Goal: Information Seeking & Learning: Learn about a topic

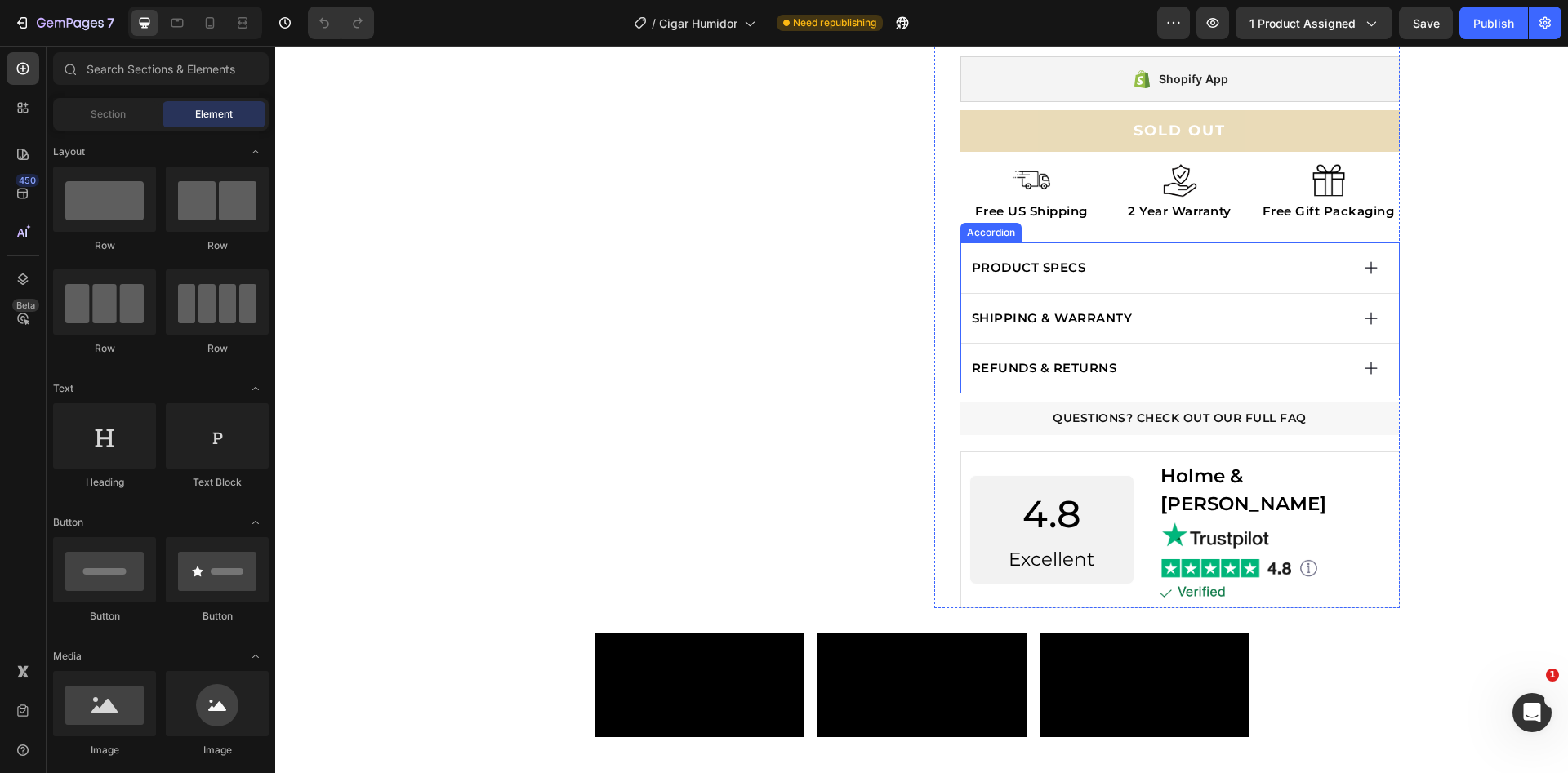
click at [1174, 313] on div "SHIPPING & WARRANTY" at bounding box center [1159, 319] width 380 height 24
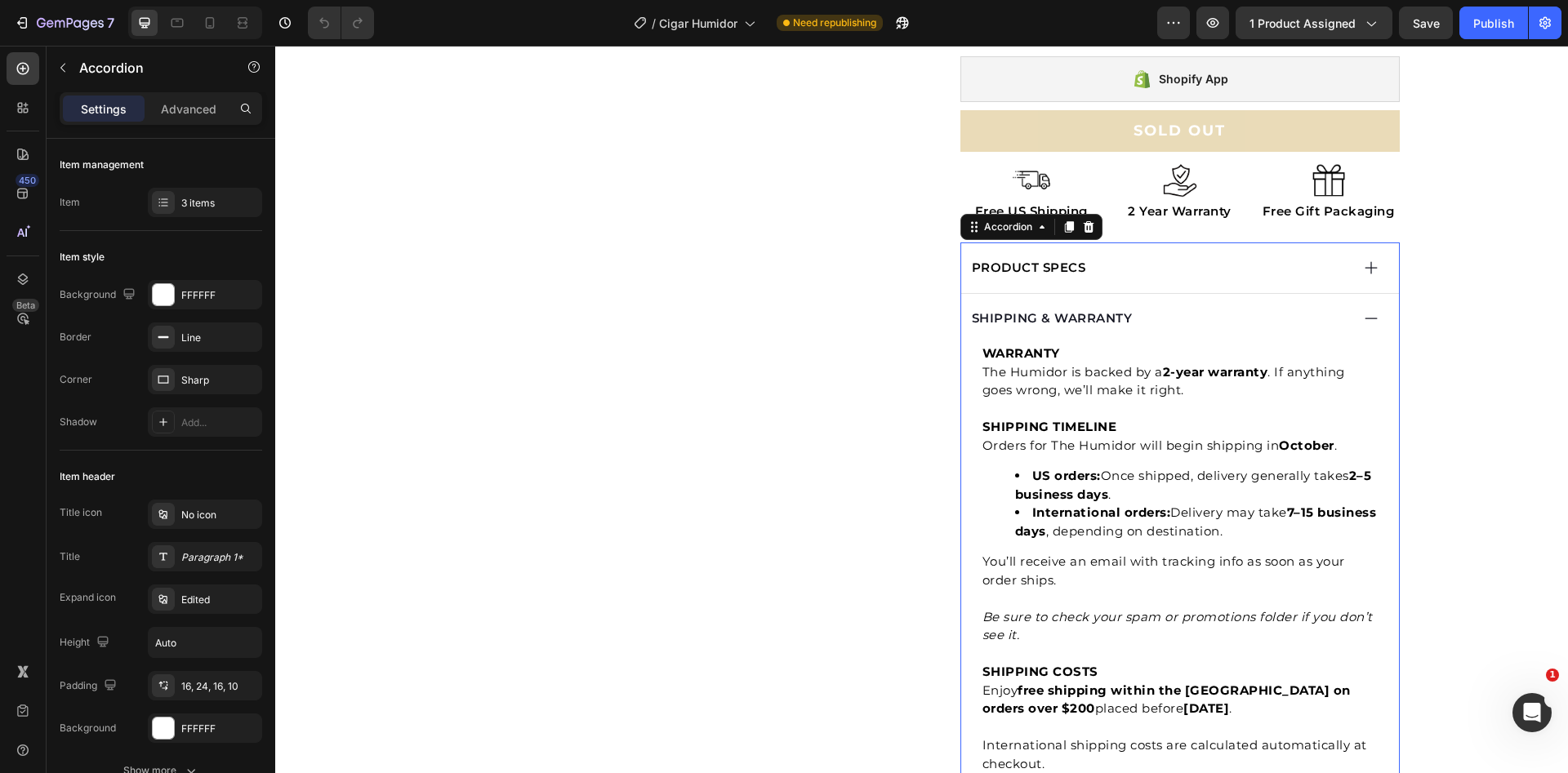
click at [1174, 313] on div "SHIPPING & WARRANTY" at bounding box center [1159, 319] width 380 height 24
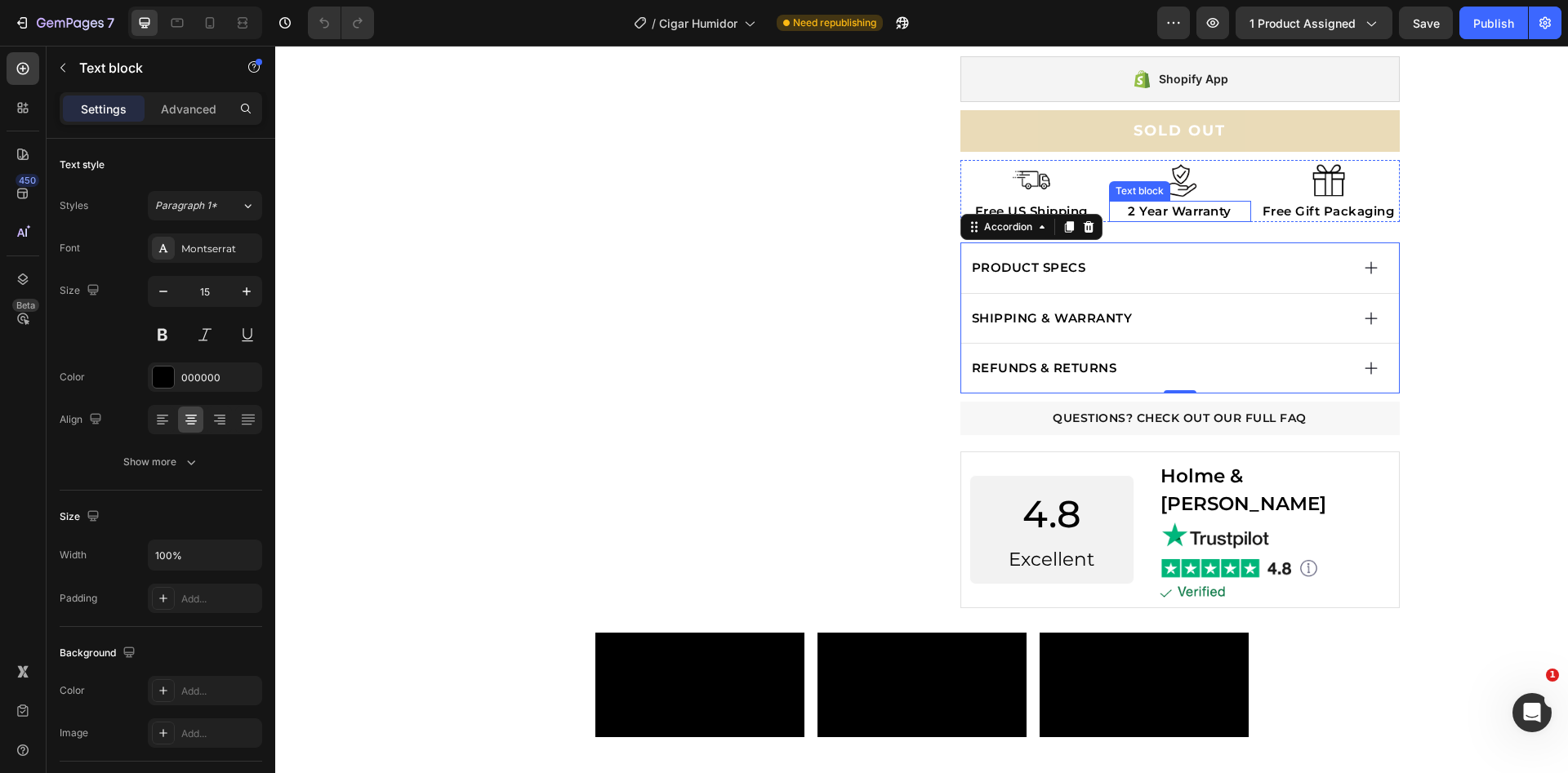
click at [1142, 214] on p "2 Year Warranty" at bounding box center [1179, 212] width 139 height 19
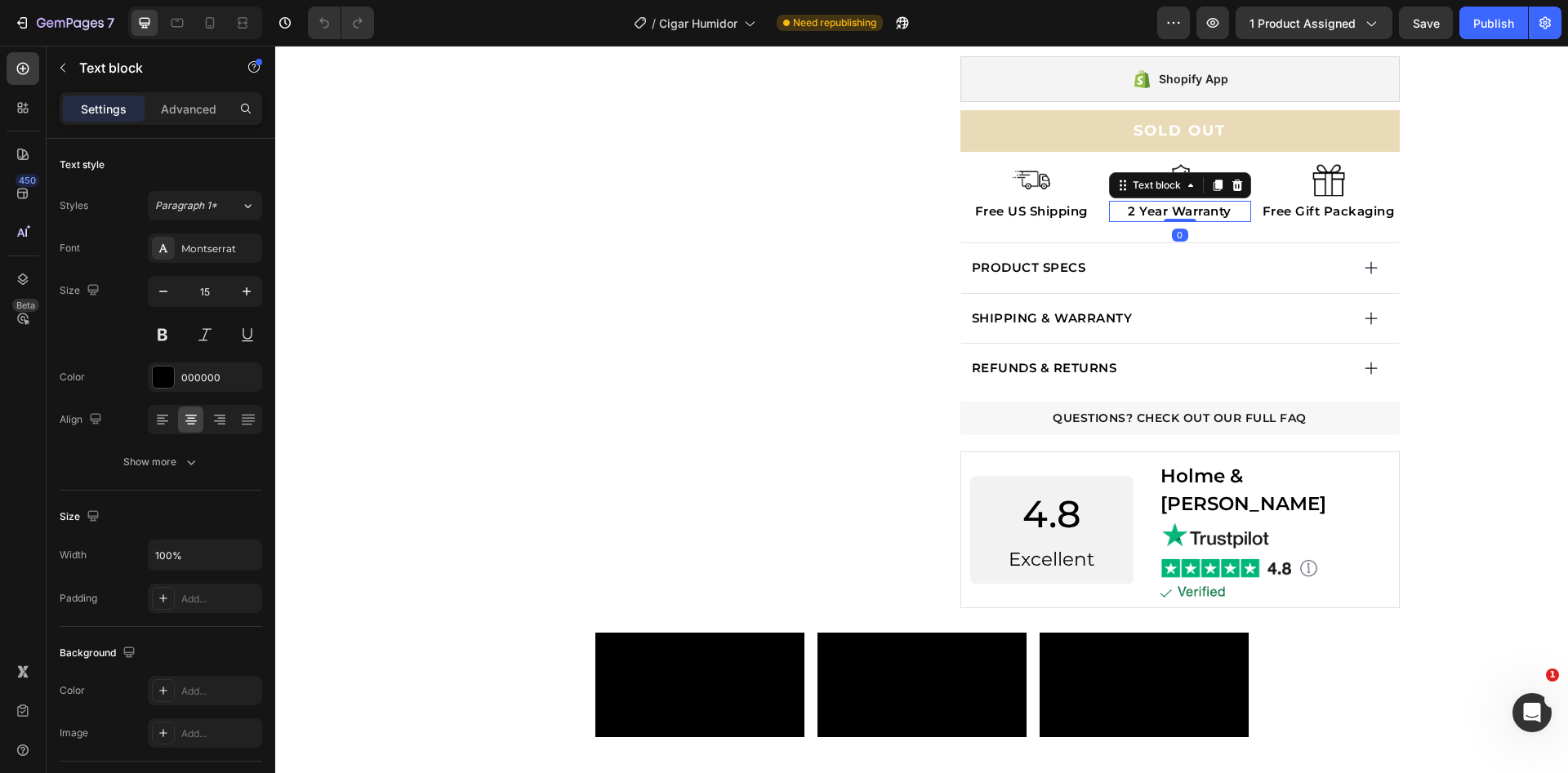
click at [1142, 214] on p "2 Year Warranty" at bounding box center [1179, 212] width 139 height 19
click at [1129, 214] on p "2 Year Warranty" at bounding box center [1179, 212] width 139 height 19
click at [1133, 214] on p "2 Year Warranty" at bounding box center [1179, 212] width 139 height 19
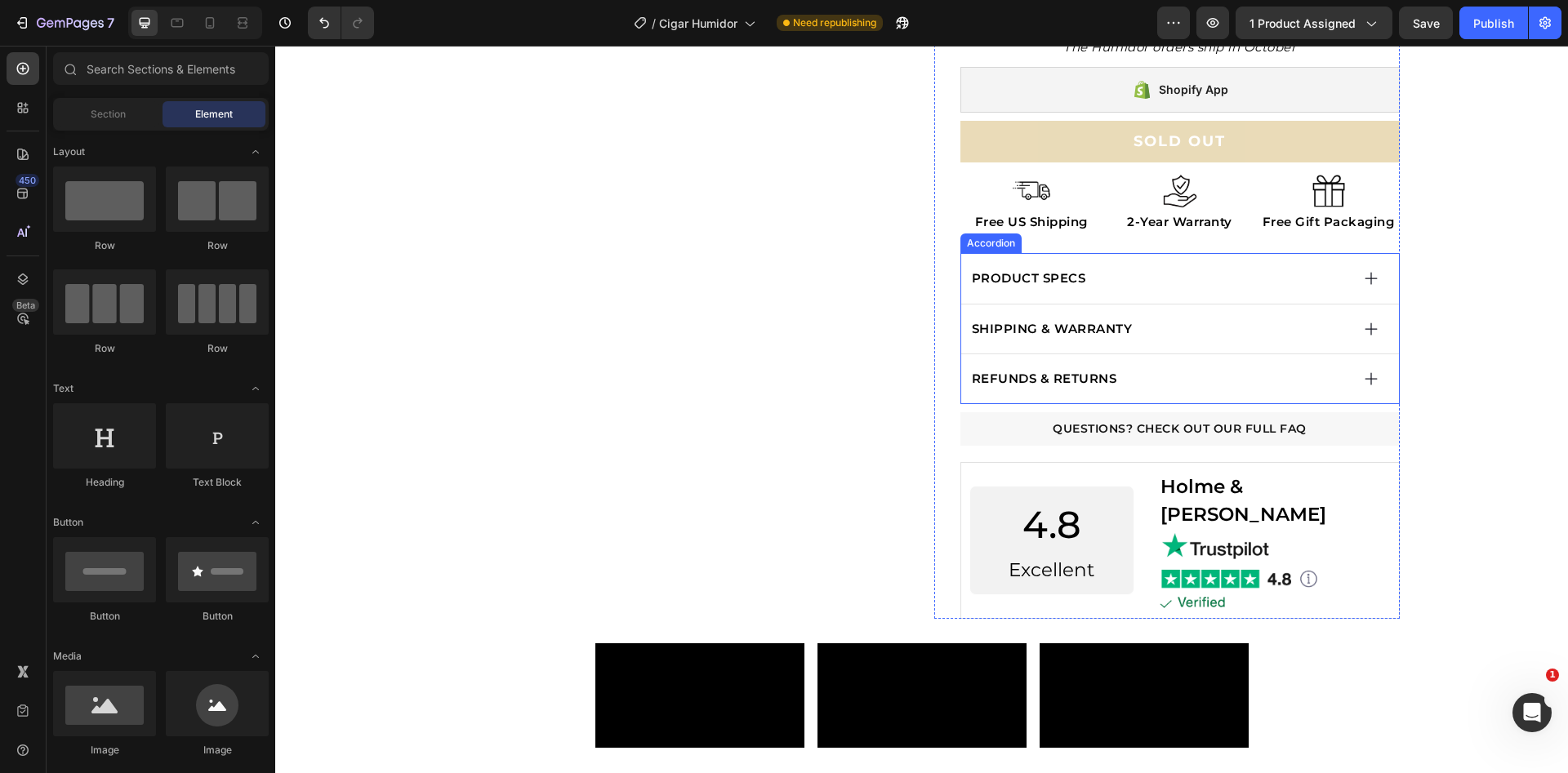
scroll to position [439, 0]
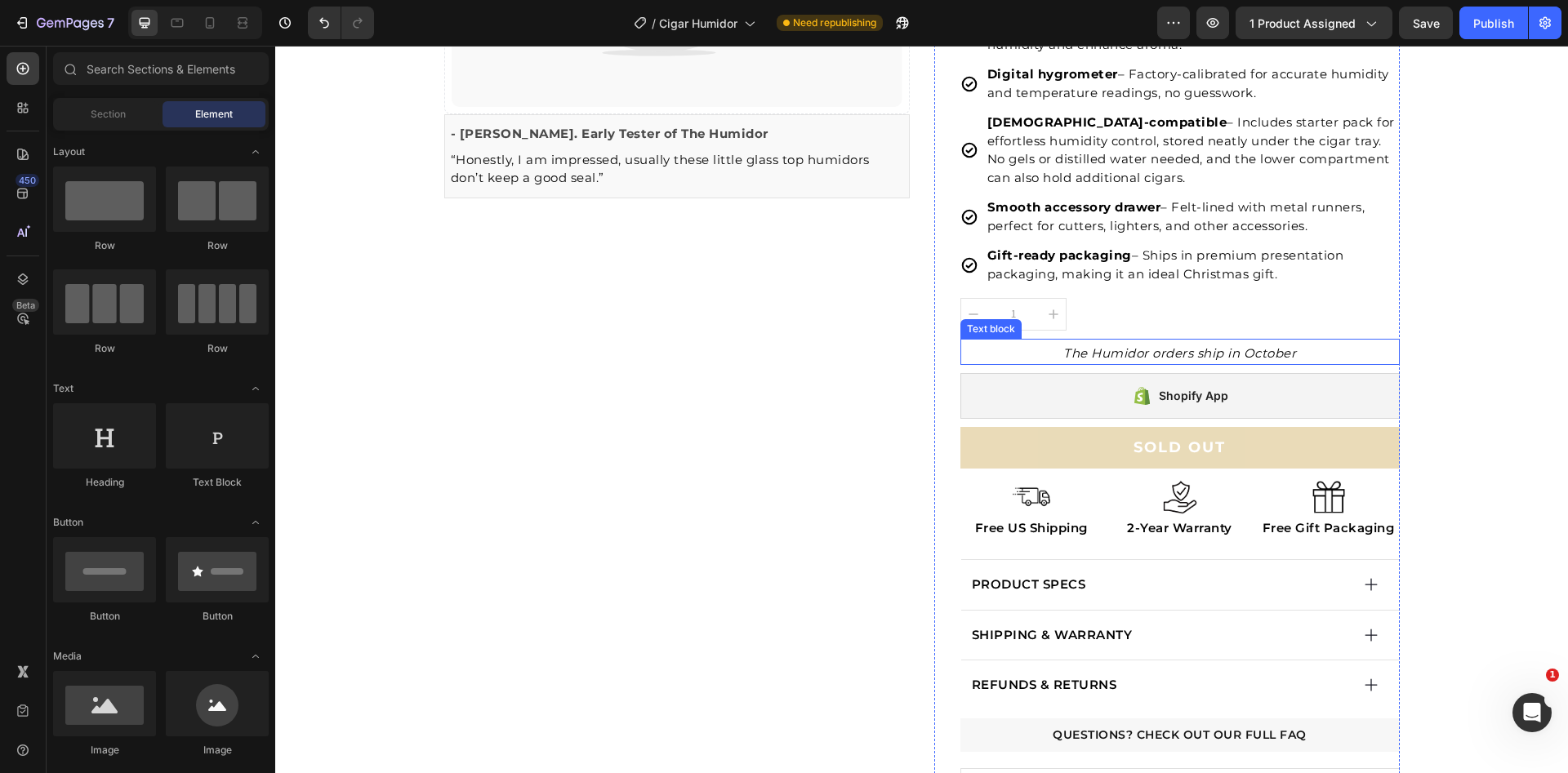
click at [1138, 348] on icon "The Humidor orders ship in October" at bounding box center [1179, 353] width 232 height 16
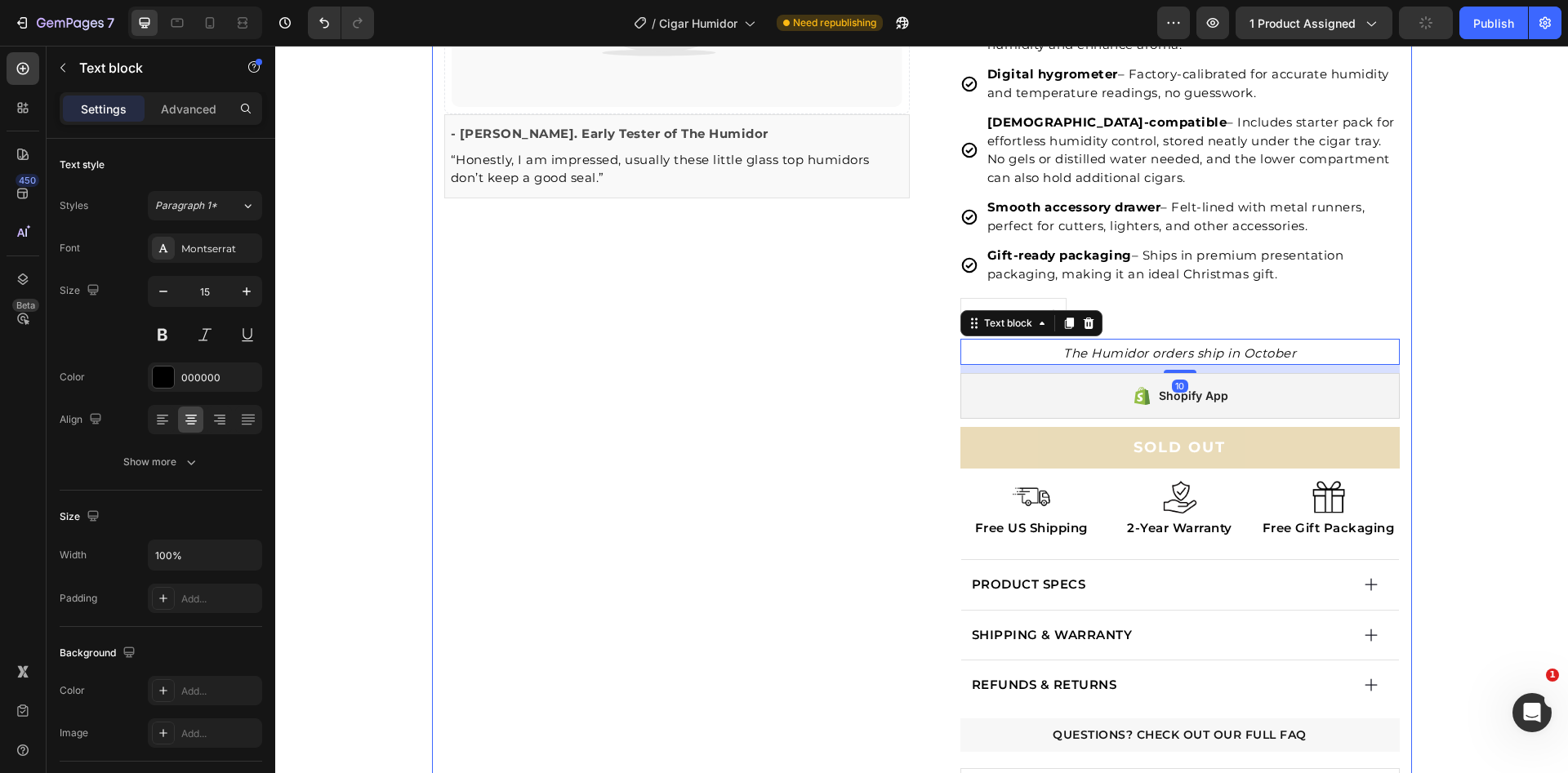
click at [807, 429] on div "Catch your customer's attention with attracted media. Add image or sync data Pr…" at bounding box center [677, 295] width 466 height 1260
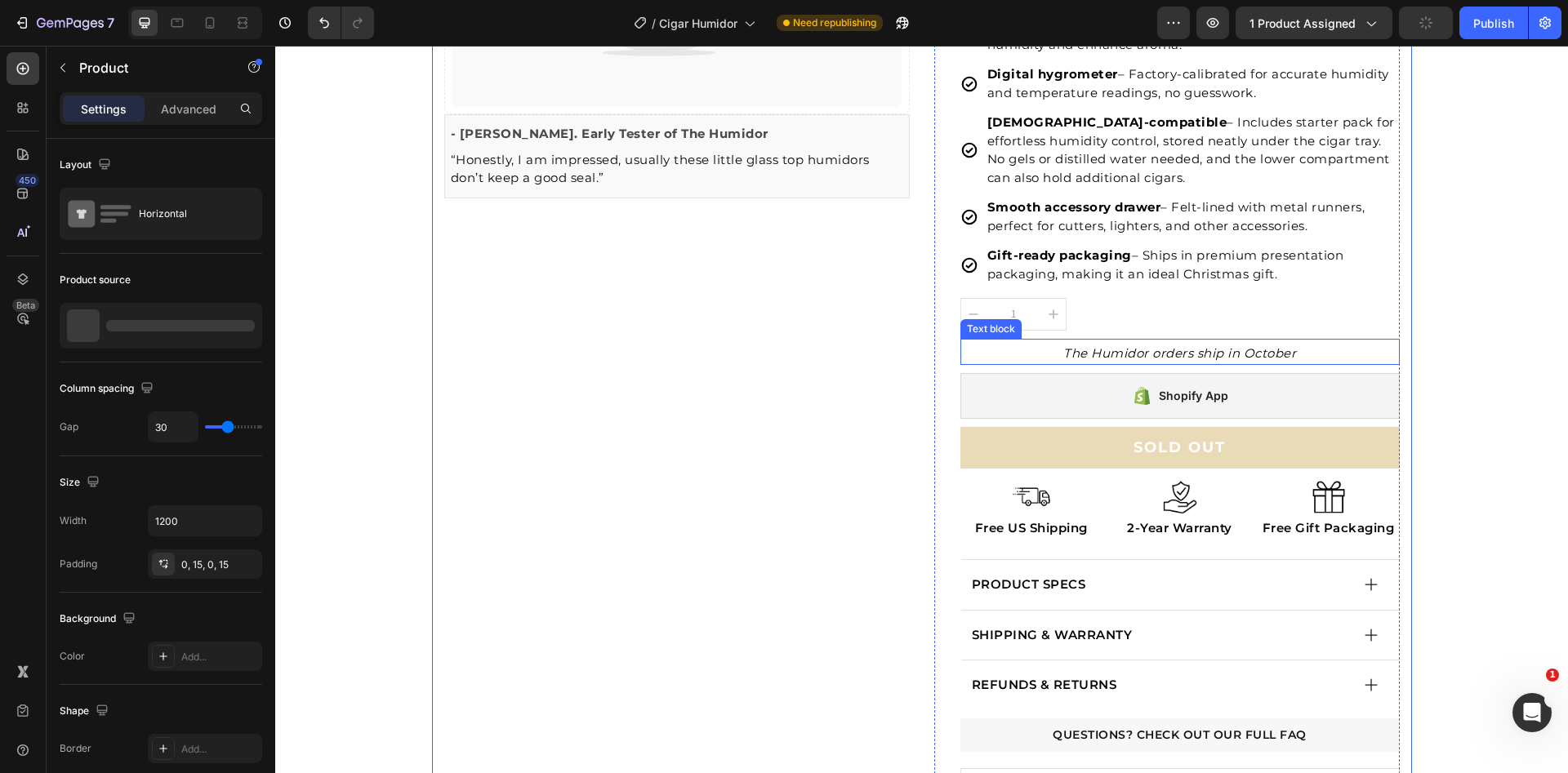
click at [1070, 355] on icon "The Humidor orders ship in October" at bounding box center [1179, 353] width 232 height 16
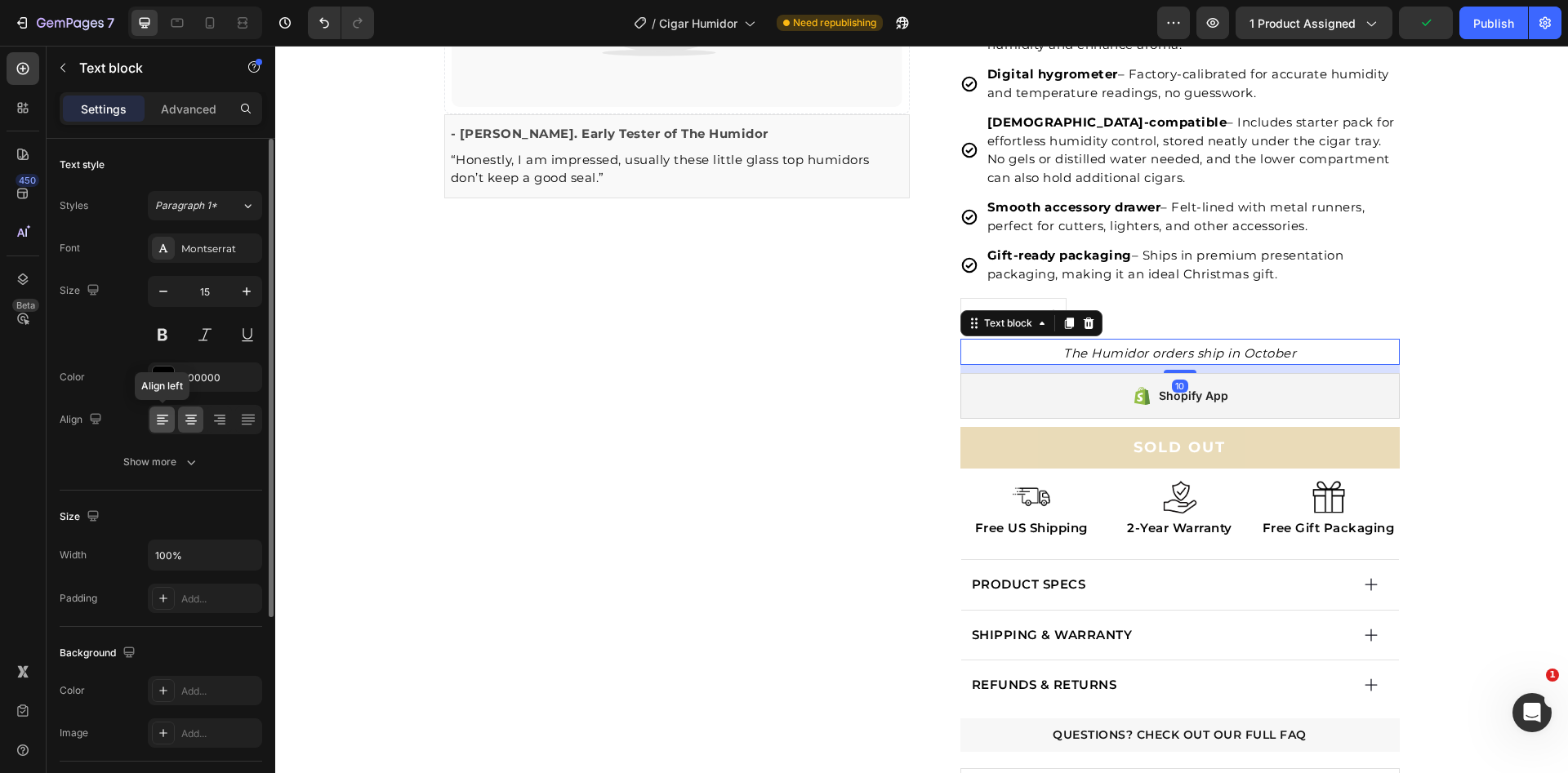
click at [163, 426] on icon at bounding box center [163, 420] width 16 height 16
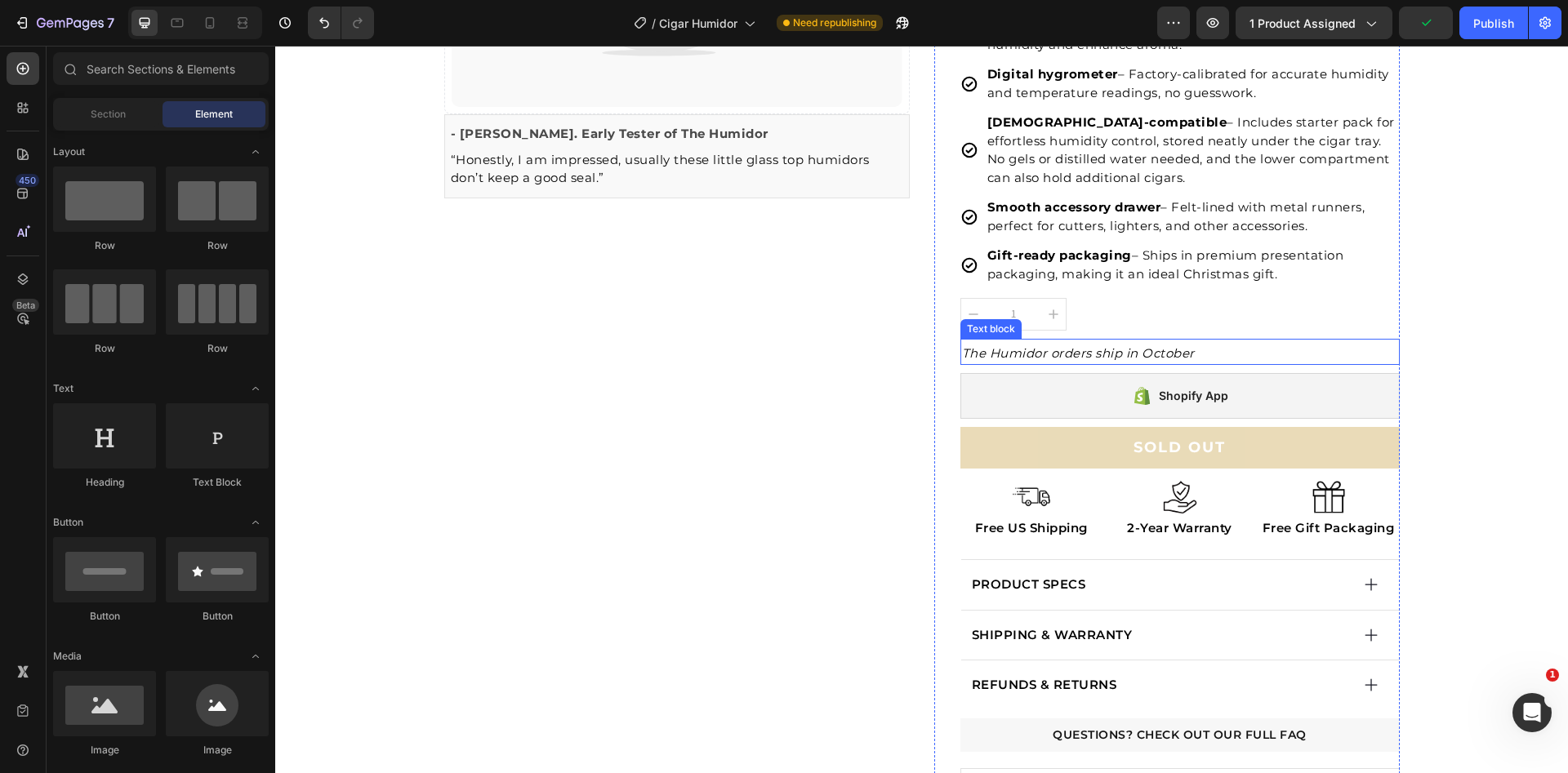
click at [1273, 356] on p "The Humidor orders ship in October" at bounding box center [1179, 354] width 436 height 19
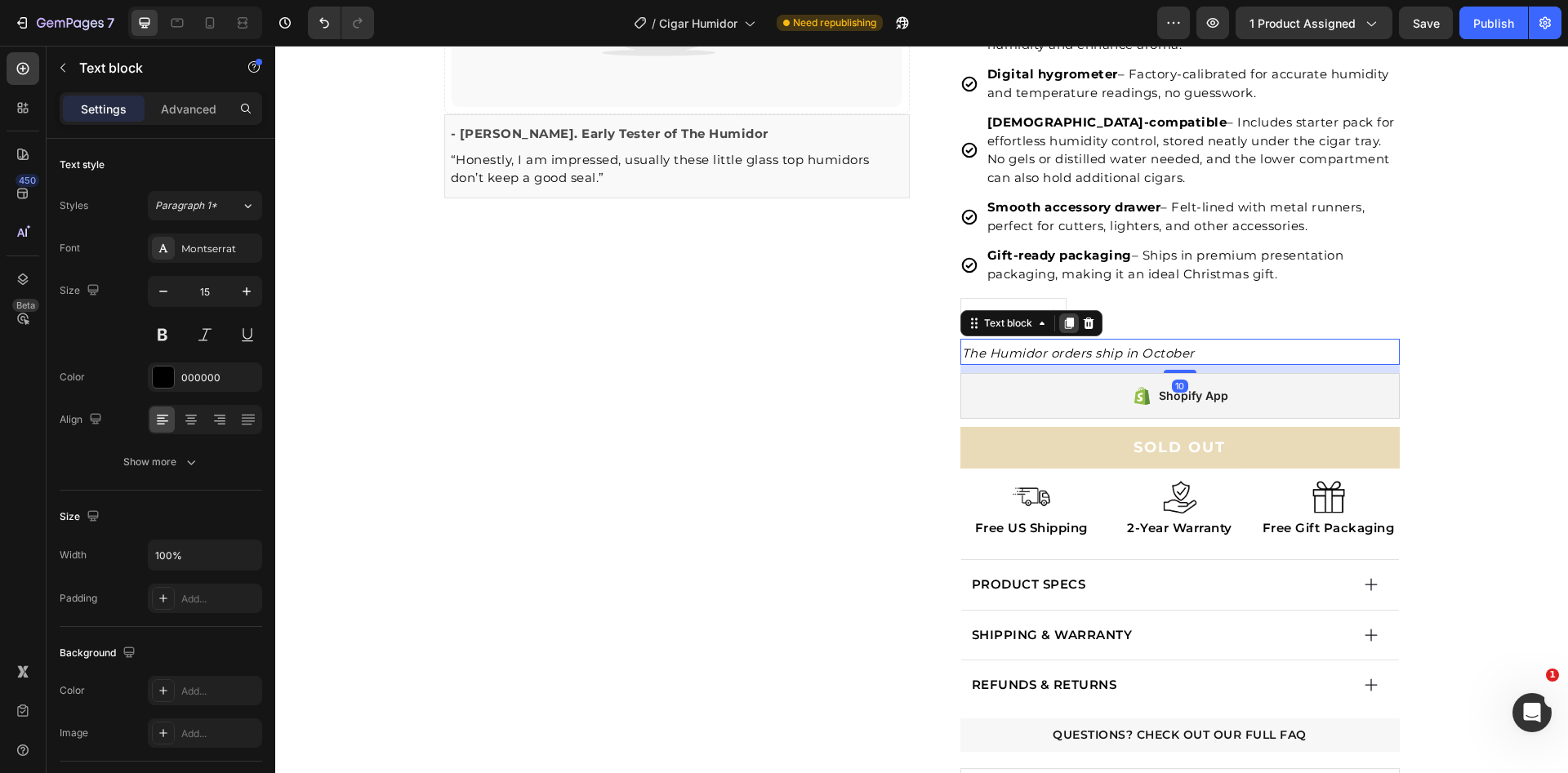
click at [1062, 321] on icon at bounding box center [1069, 324] width 13 height 13
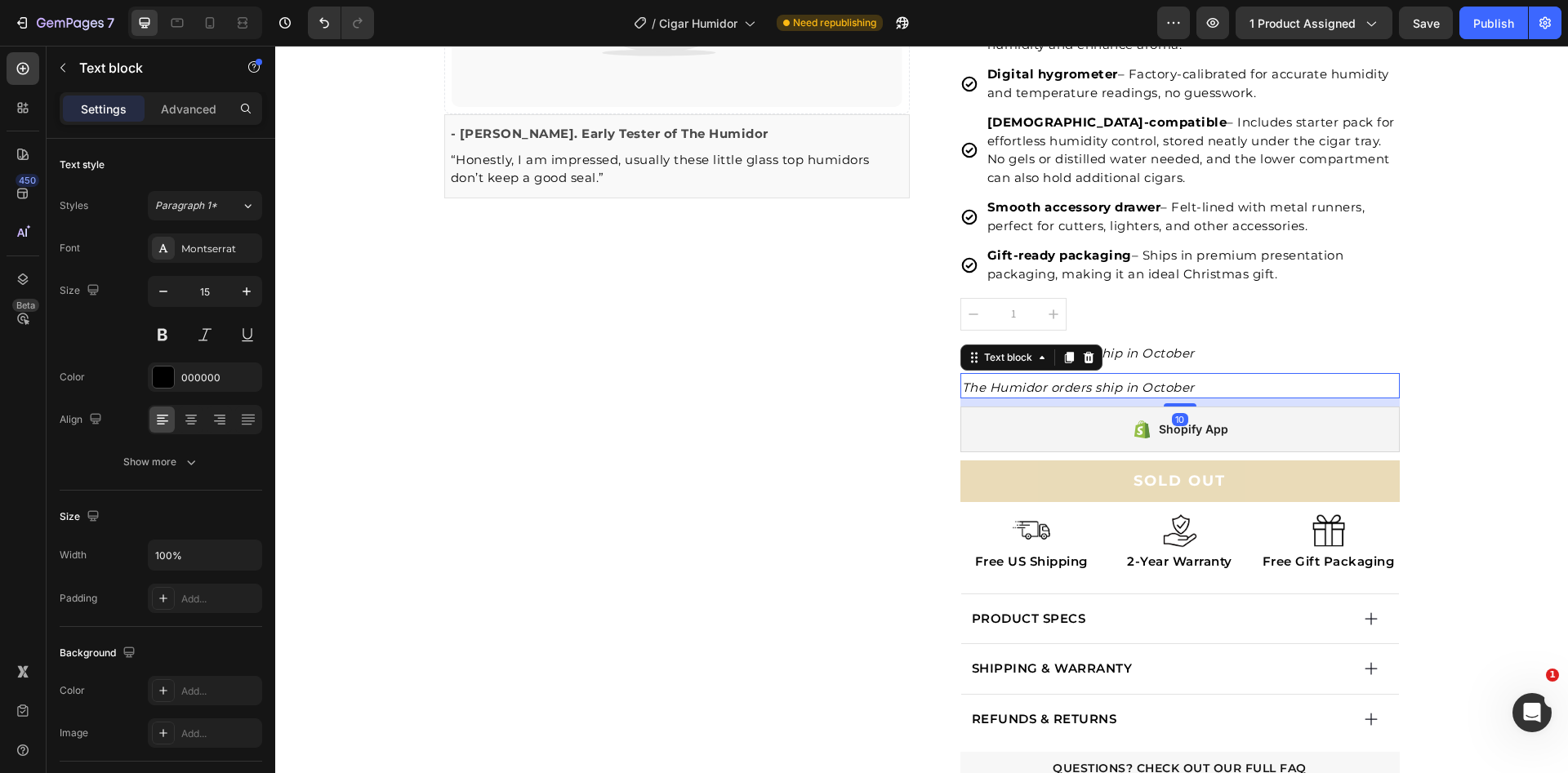
click at [1060, 390] on icon "The Humidor orders ship in October" at bounding box center [1078, 387] width 232 height 16
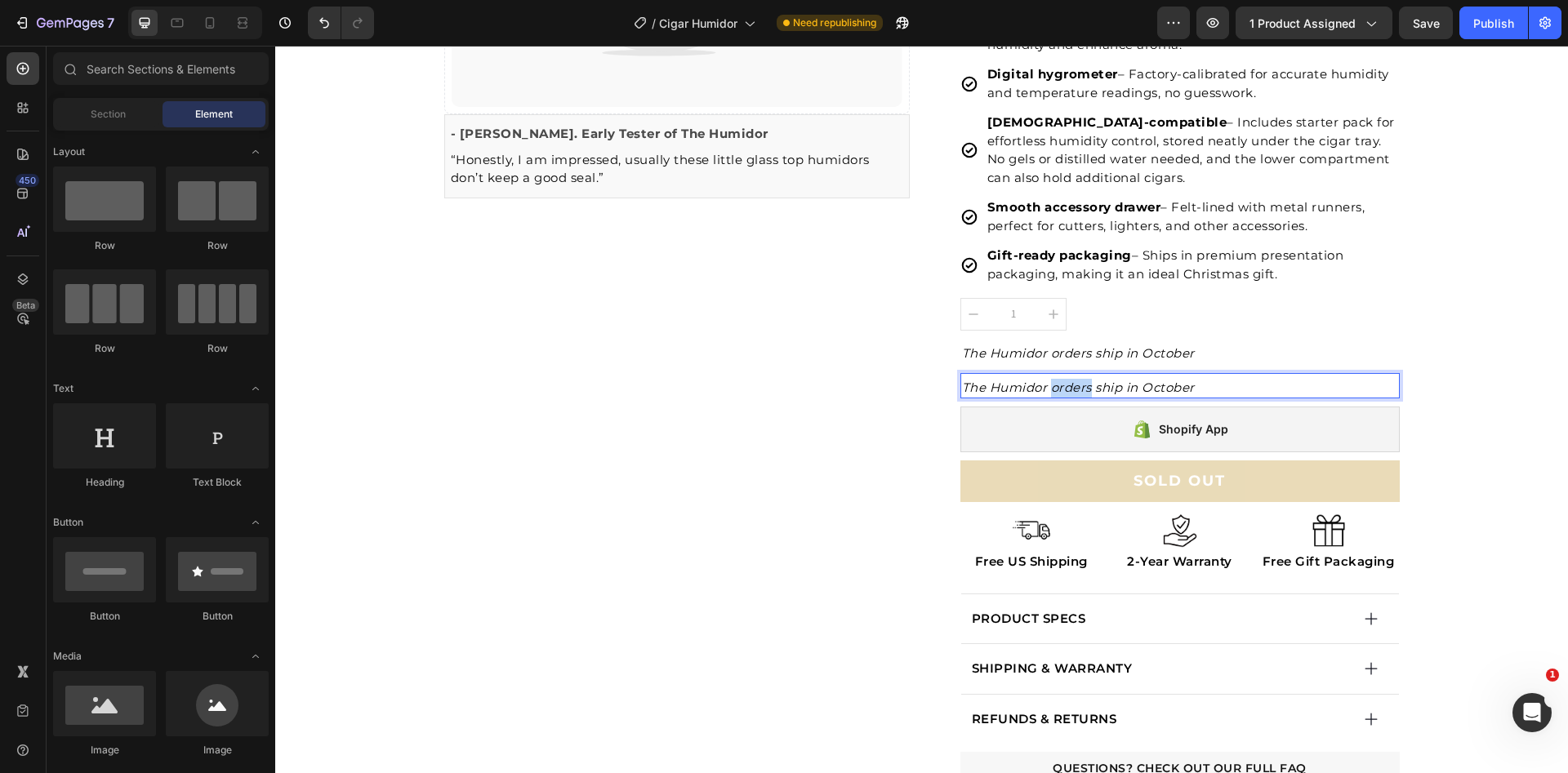
click at [1194, 379] on p "The Humidor orders ship in October" at bounding box center [1179, 388] width 436 height 19
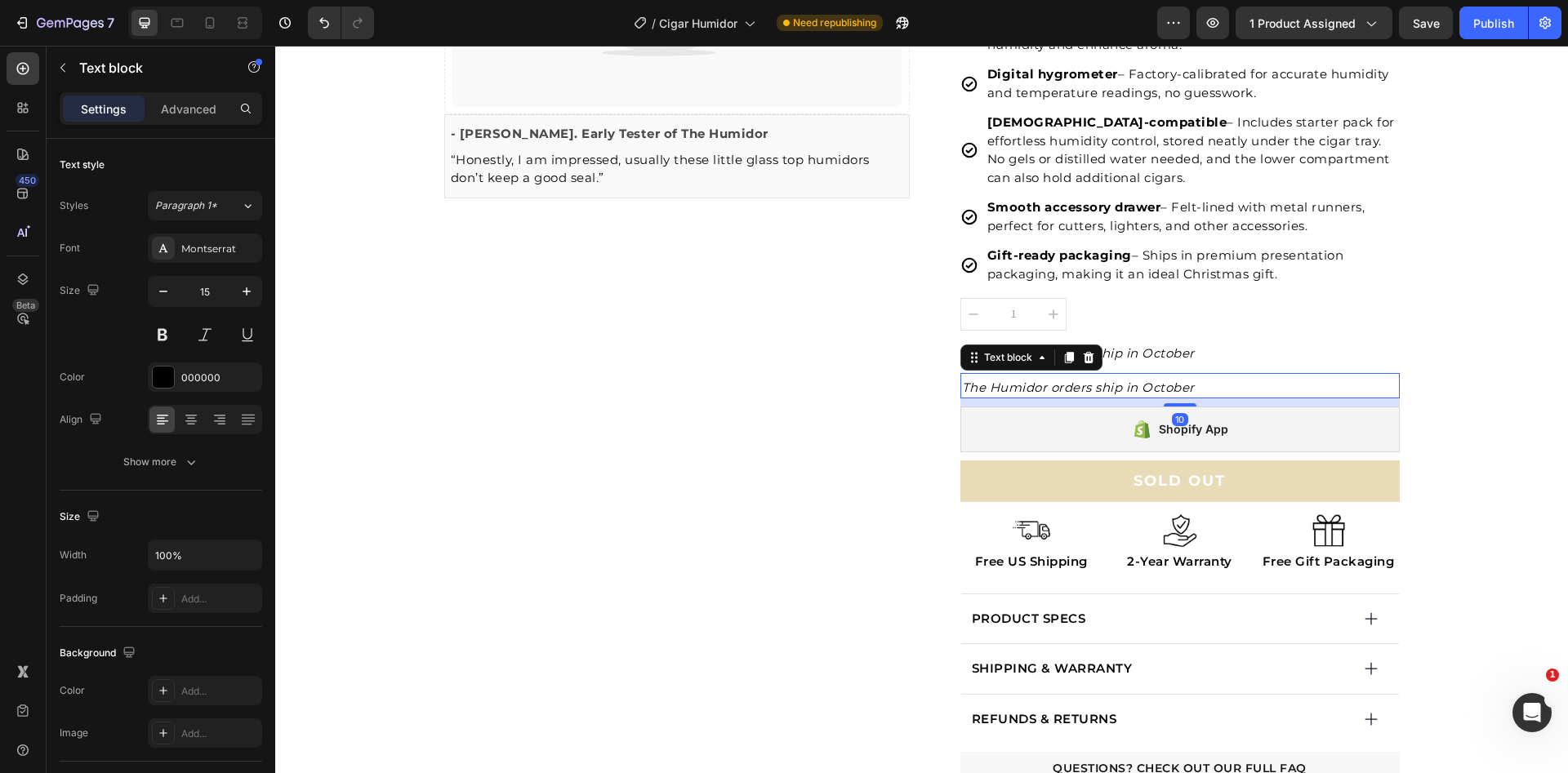
click at [1194, 379] on p "The Humidor orders ship in October" at bounding box center [1179, 388] width 436 height 19
click at [1303, 387] on icon "Until [DATE], you can get free US shipping for the Humidor" at bounding box center [1152, 387] width 379 height 16
click at [1344, 387] on icon "Until [DATE], you can get free US shipping for The Humidor" at bounding box center [1152, 387] width 382 height 16
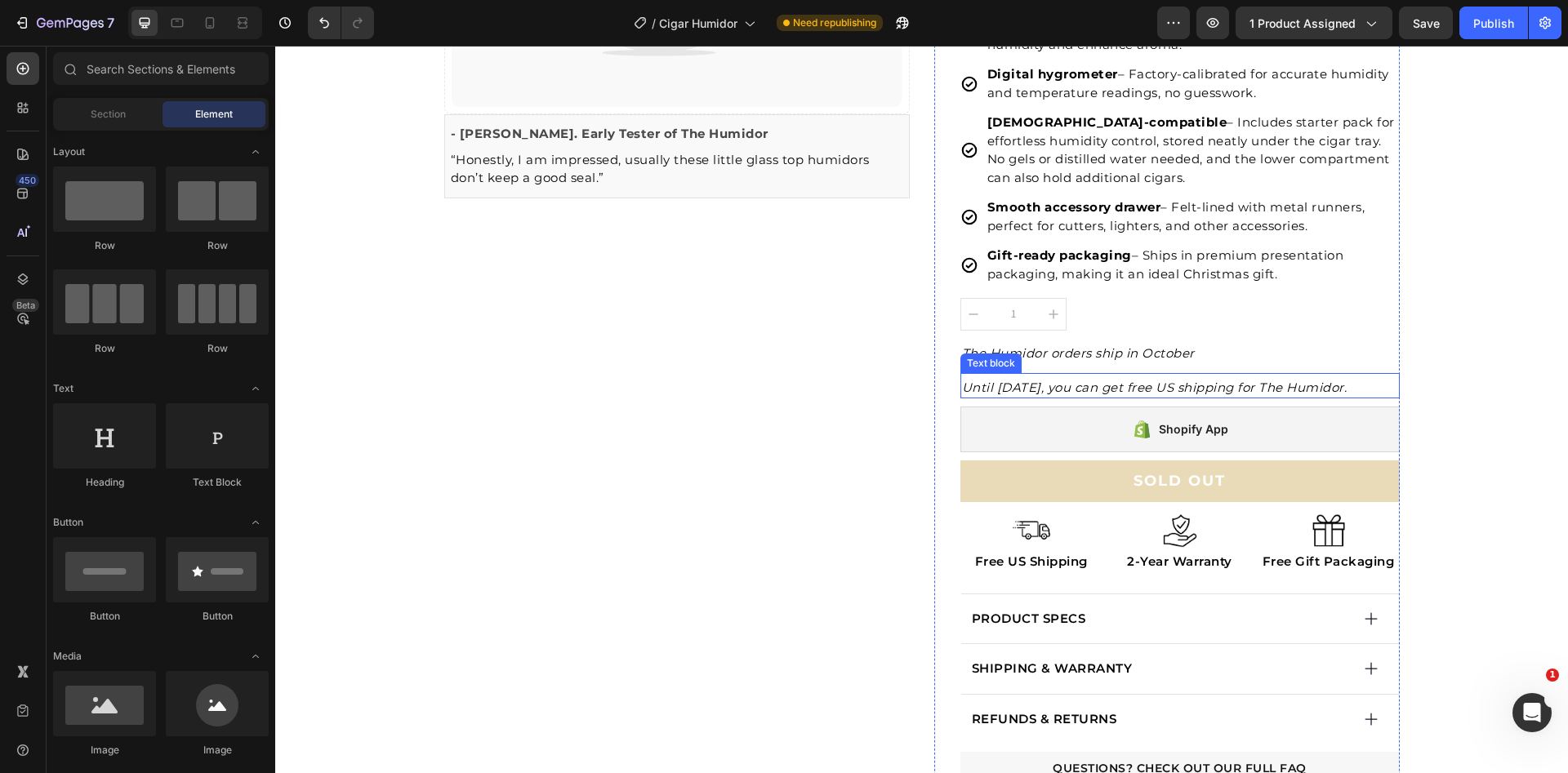
click at [1110, 384] on icon "Until [DATE], you can get free US shipping for The Humidor." at bounding box center [1154, 387] width 385 height 16
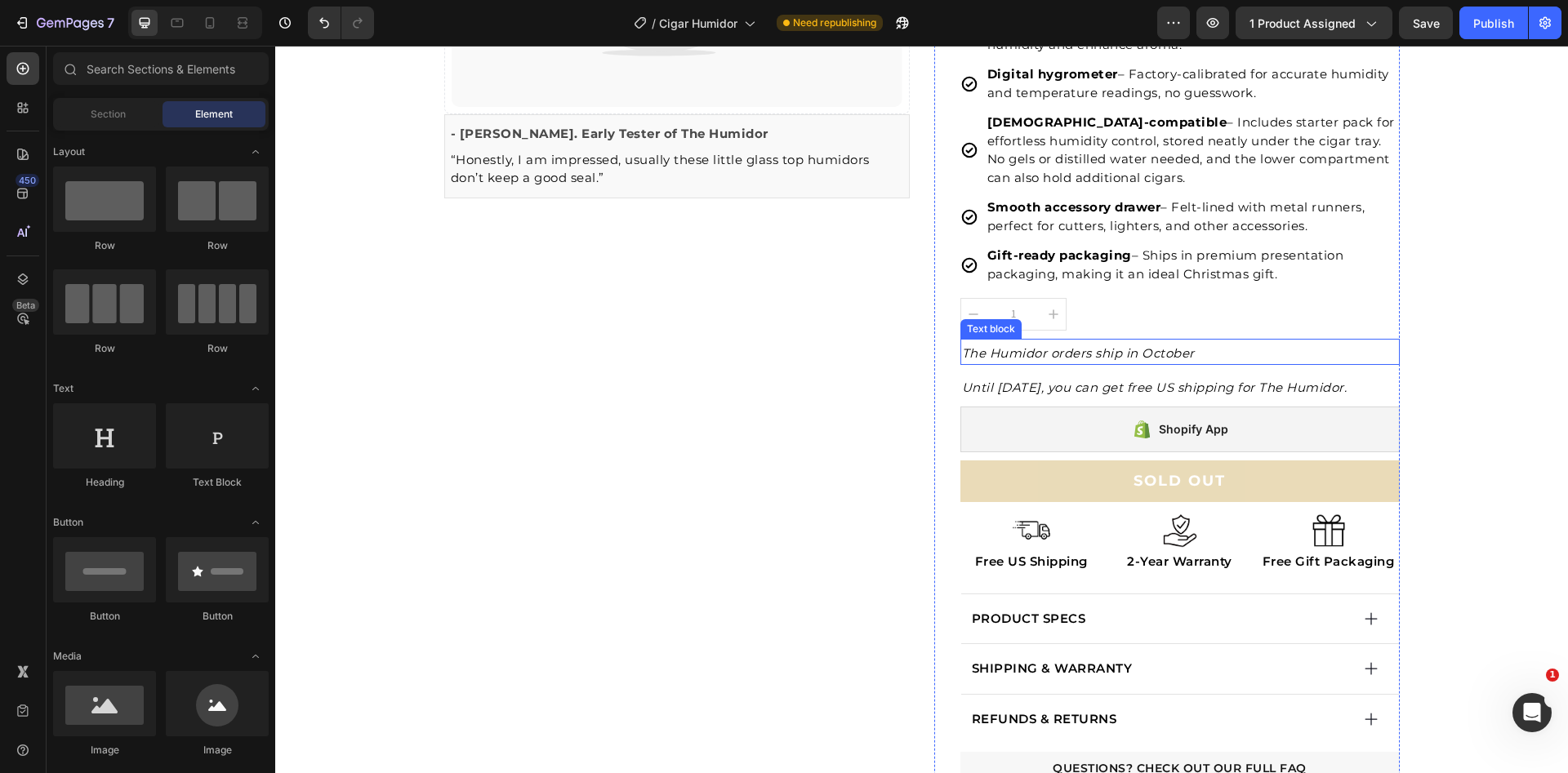
click at [1255, 352] on p "The Humidor orders ship in October" at bounding box center [1179, 354] width 436 height 19
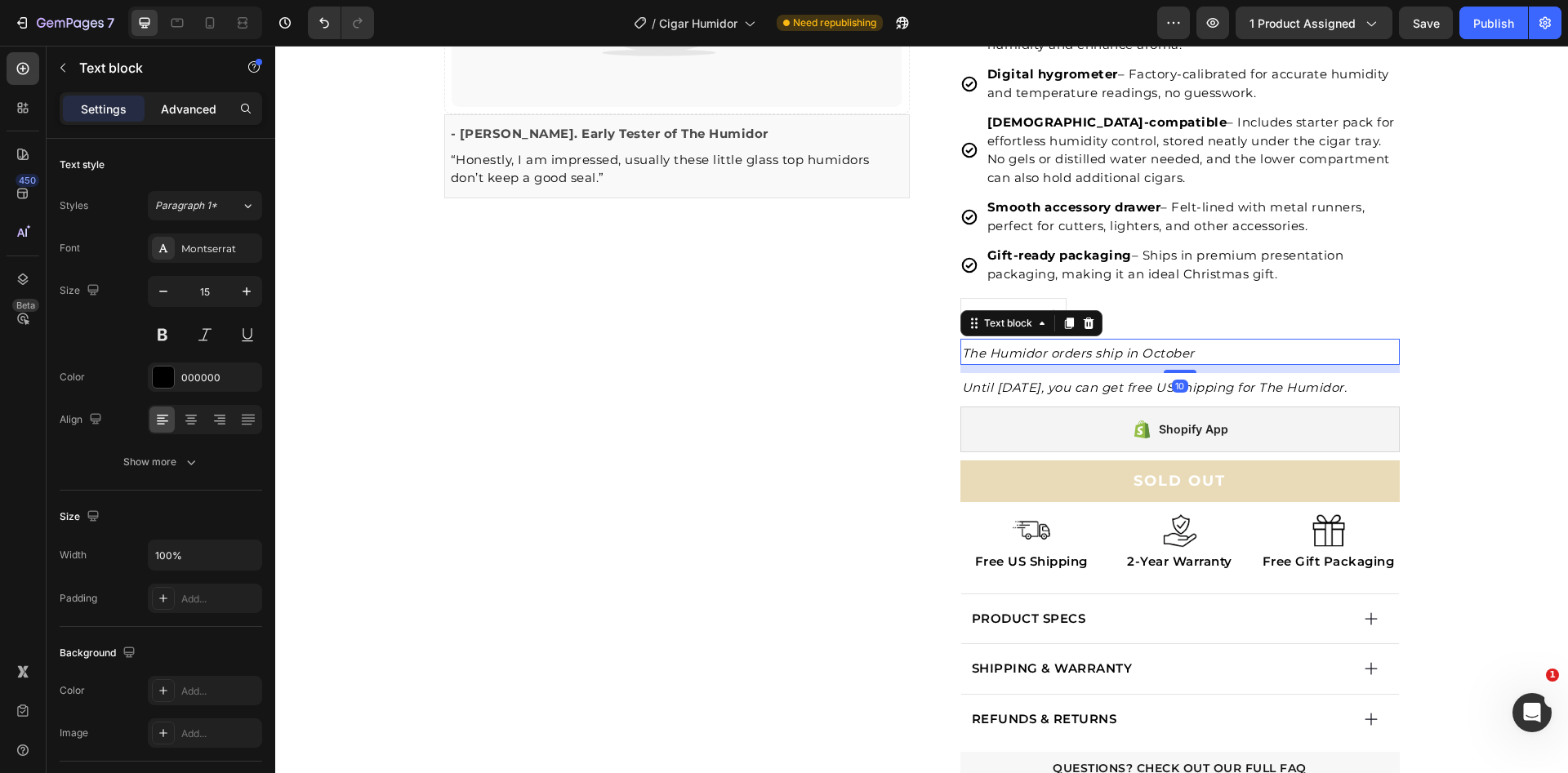
click at [182, 110] on p "Advanced" at bounding box center [189, 108] width 56 height 17
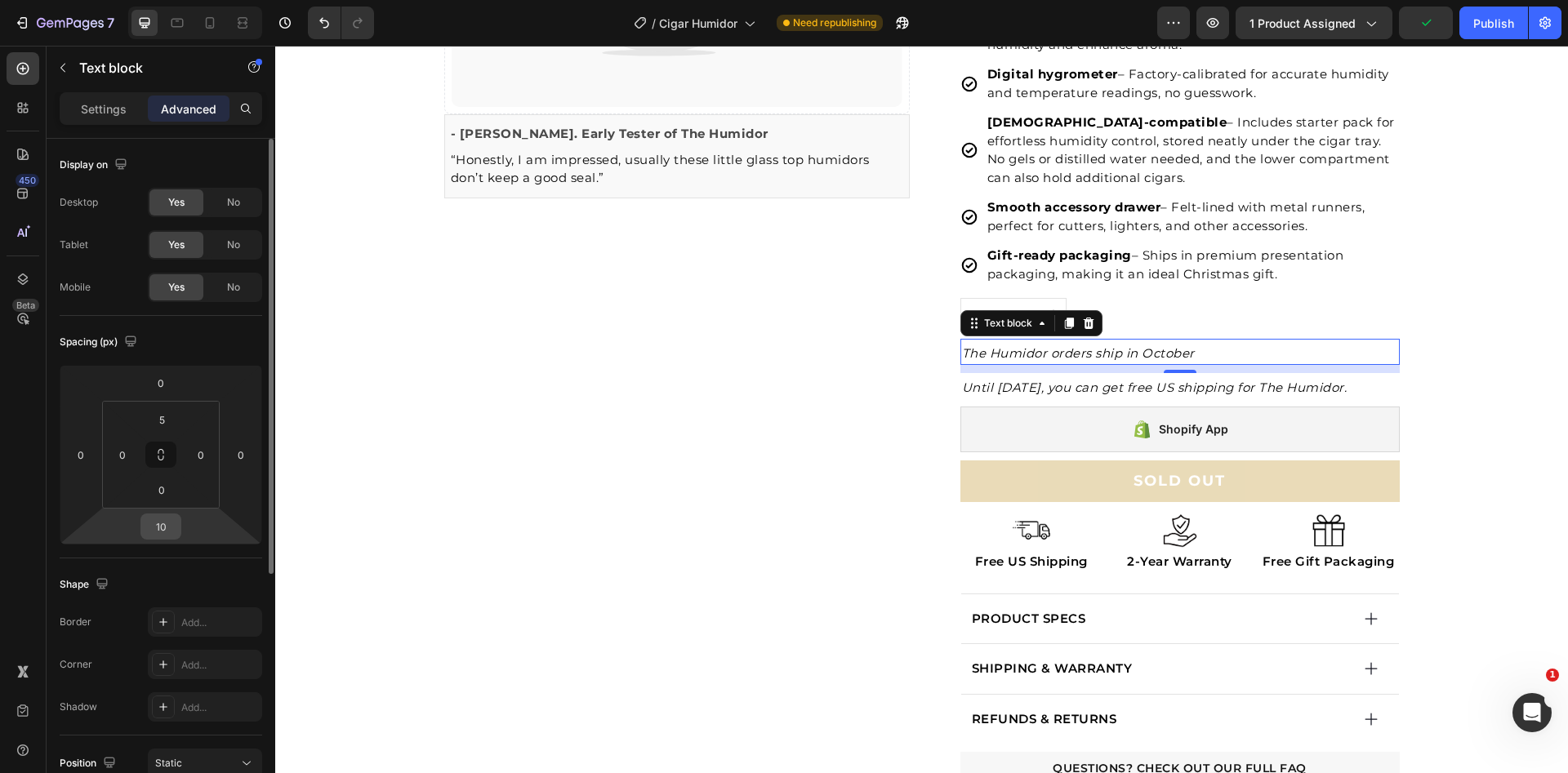
click at [174, 523] on input "10" at bounding box center [161, 527] width 33 height 25
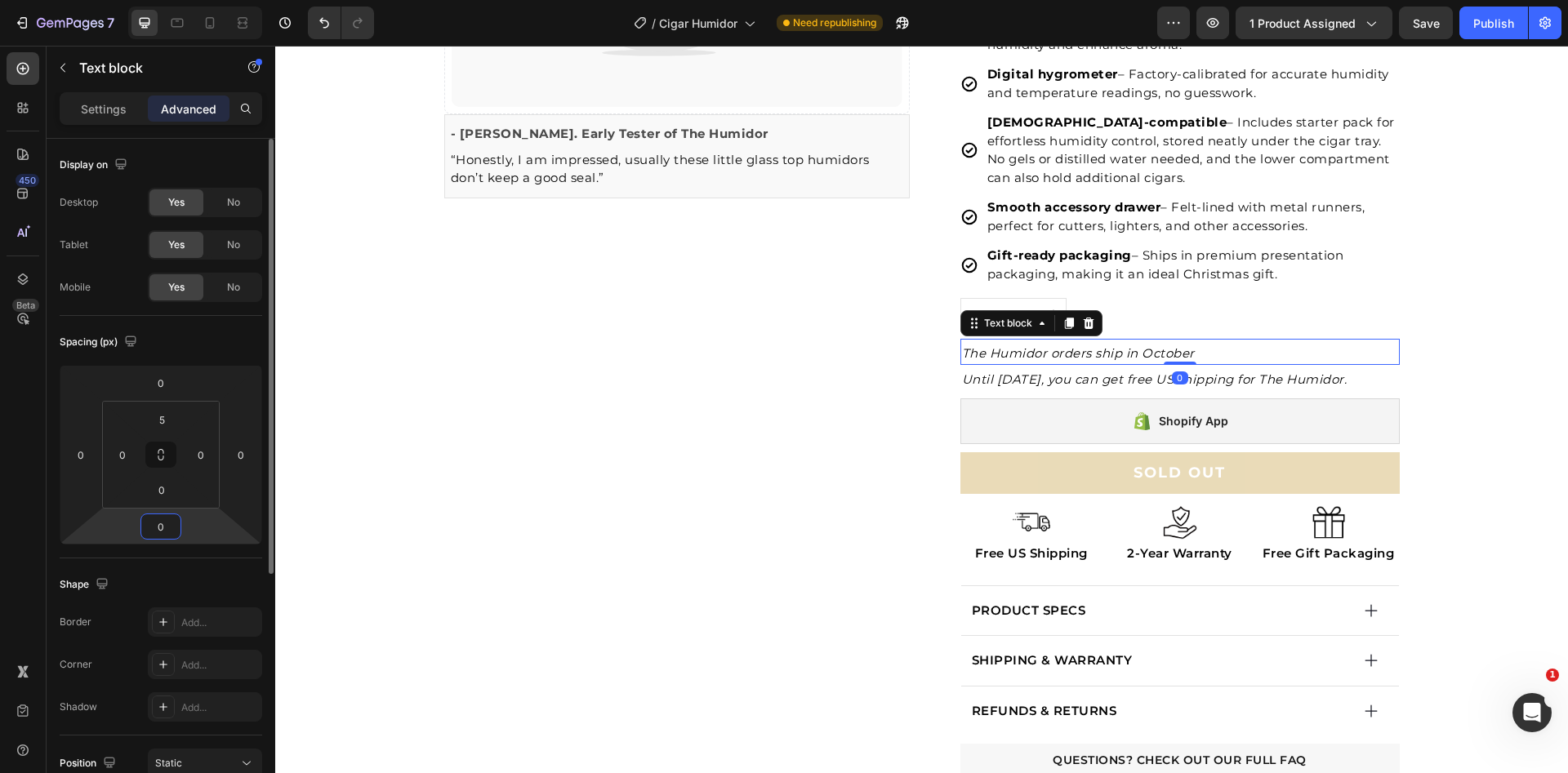
click at [170, 524] on input "0" at bounding box center [161, 527] width 33 height 25
type input "5"
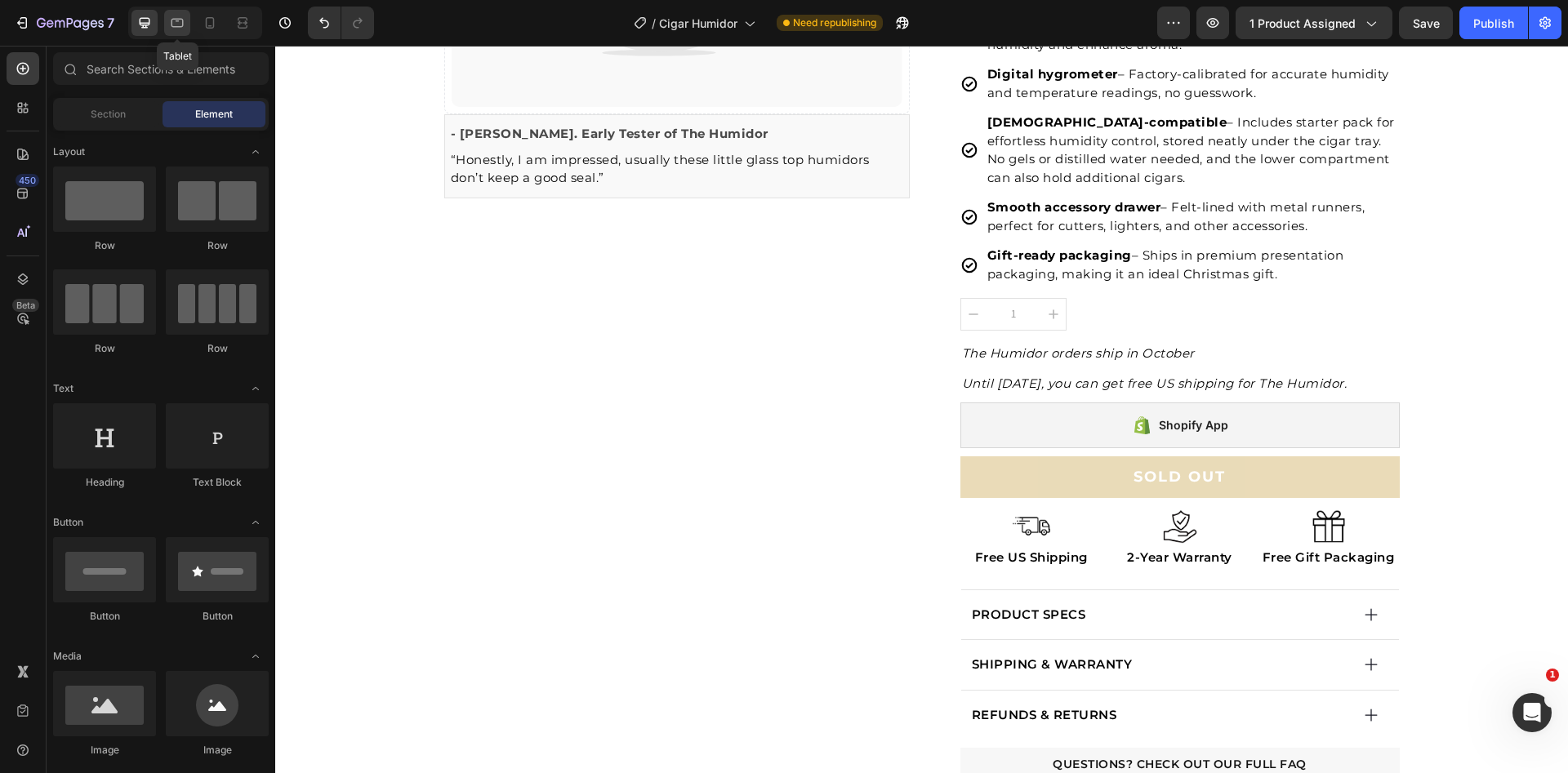
click at [174, 25] on icon at bounding box center [177, 23] width 16 height 16
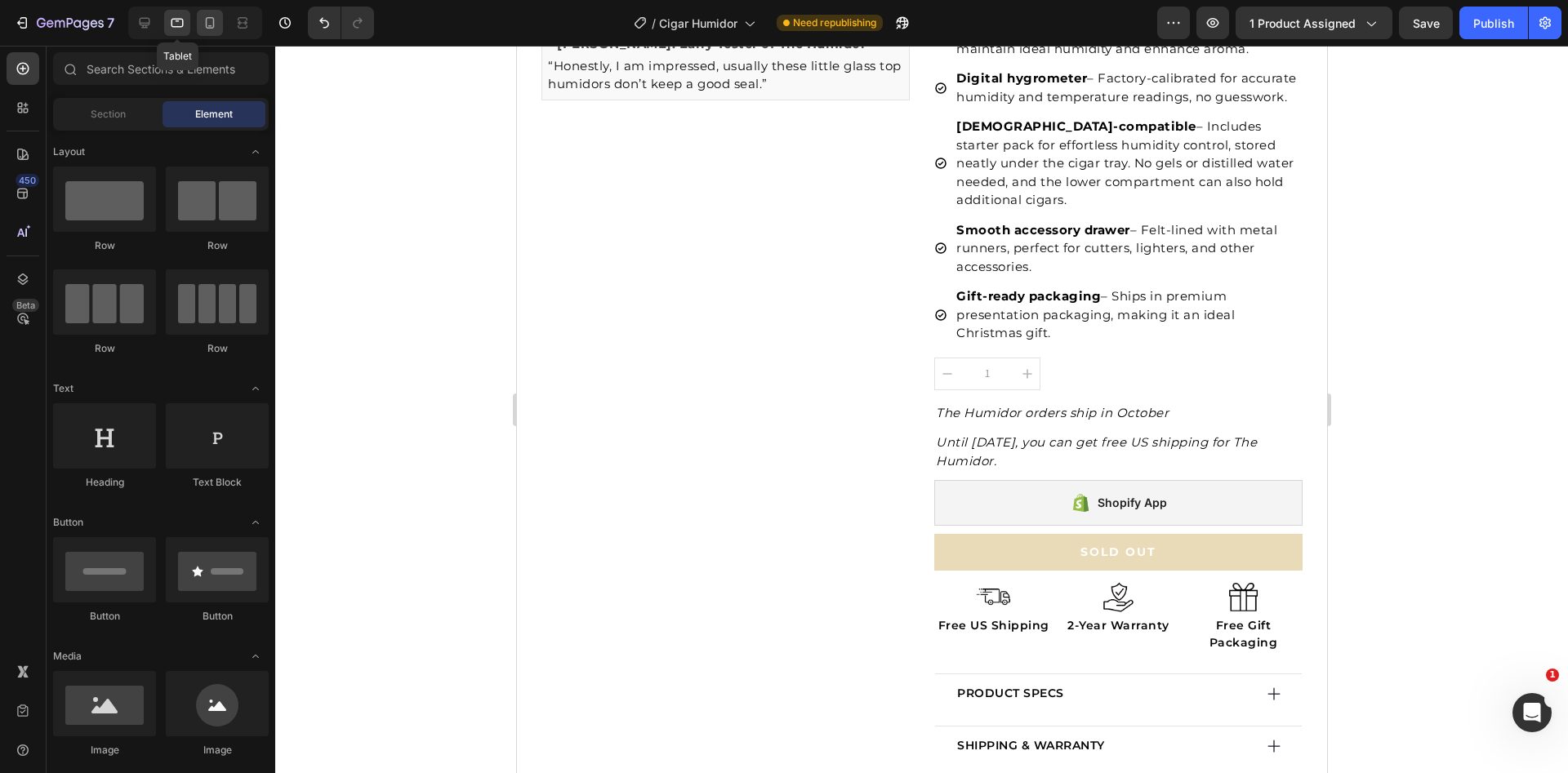
scroll to position [444, 0]
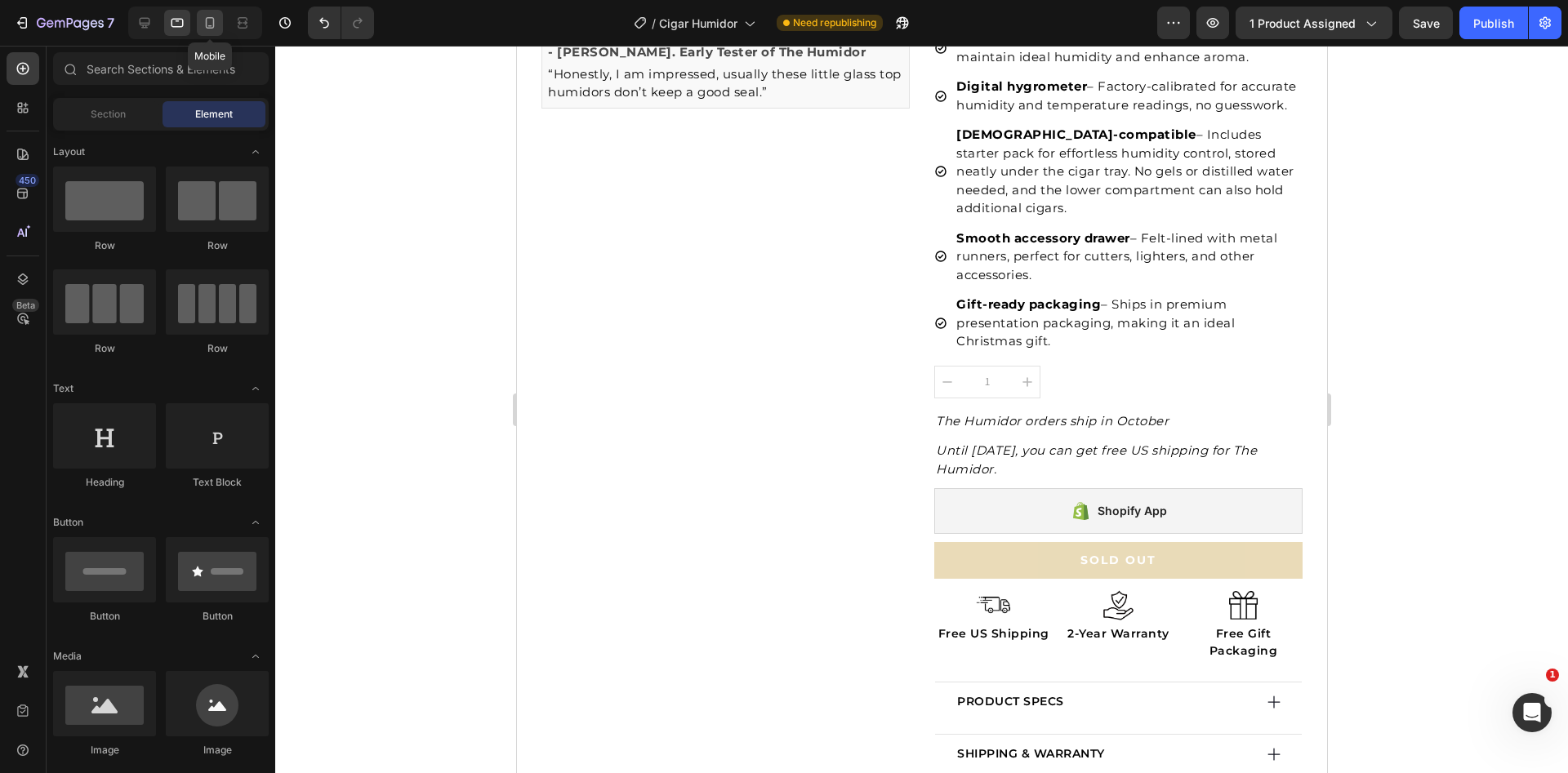
click at [209, 25] on icon at bounding box center [210, 23] width 16 height 16
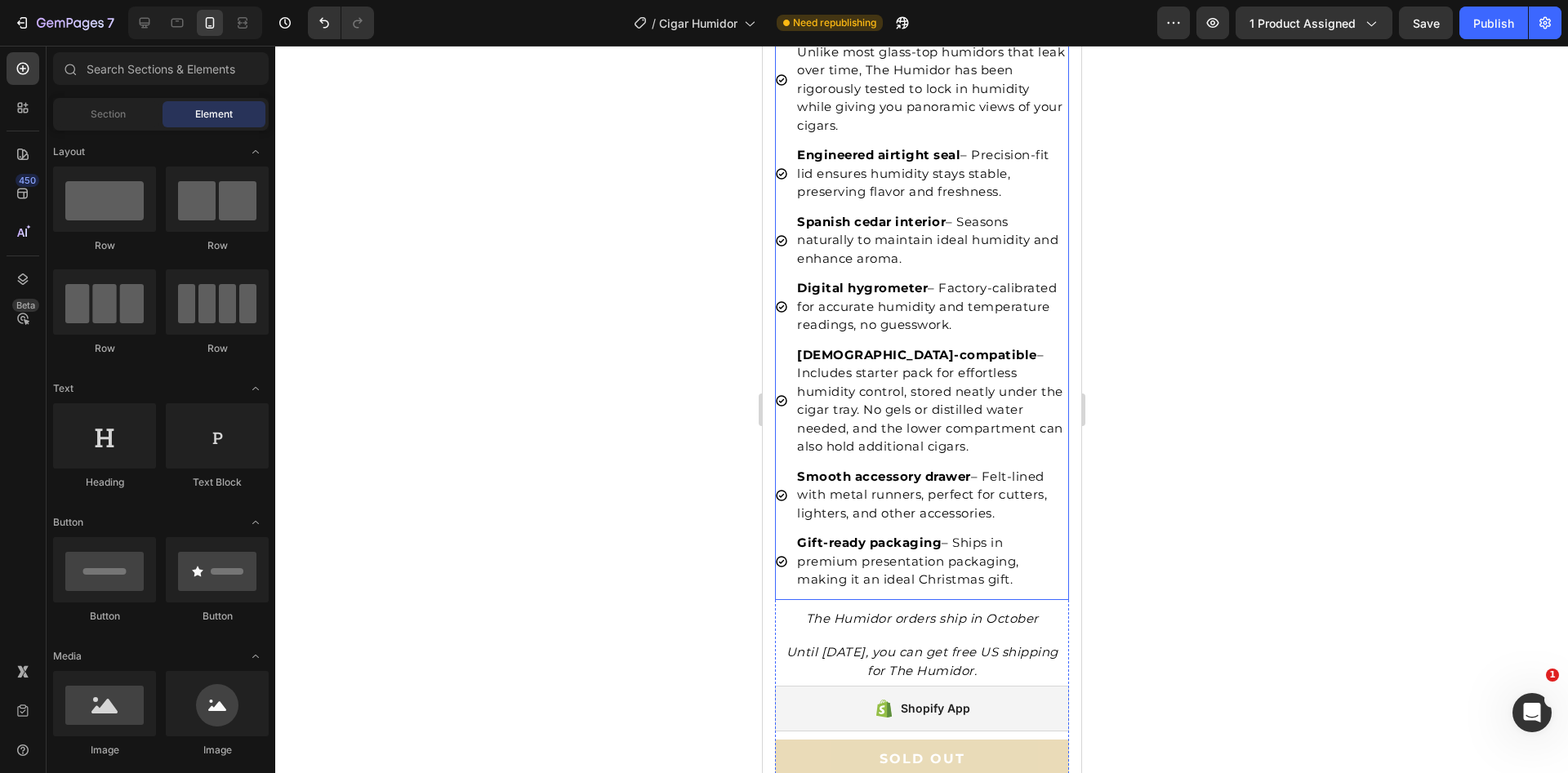
scroll to position [821, 0]
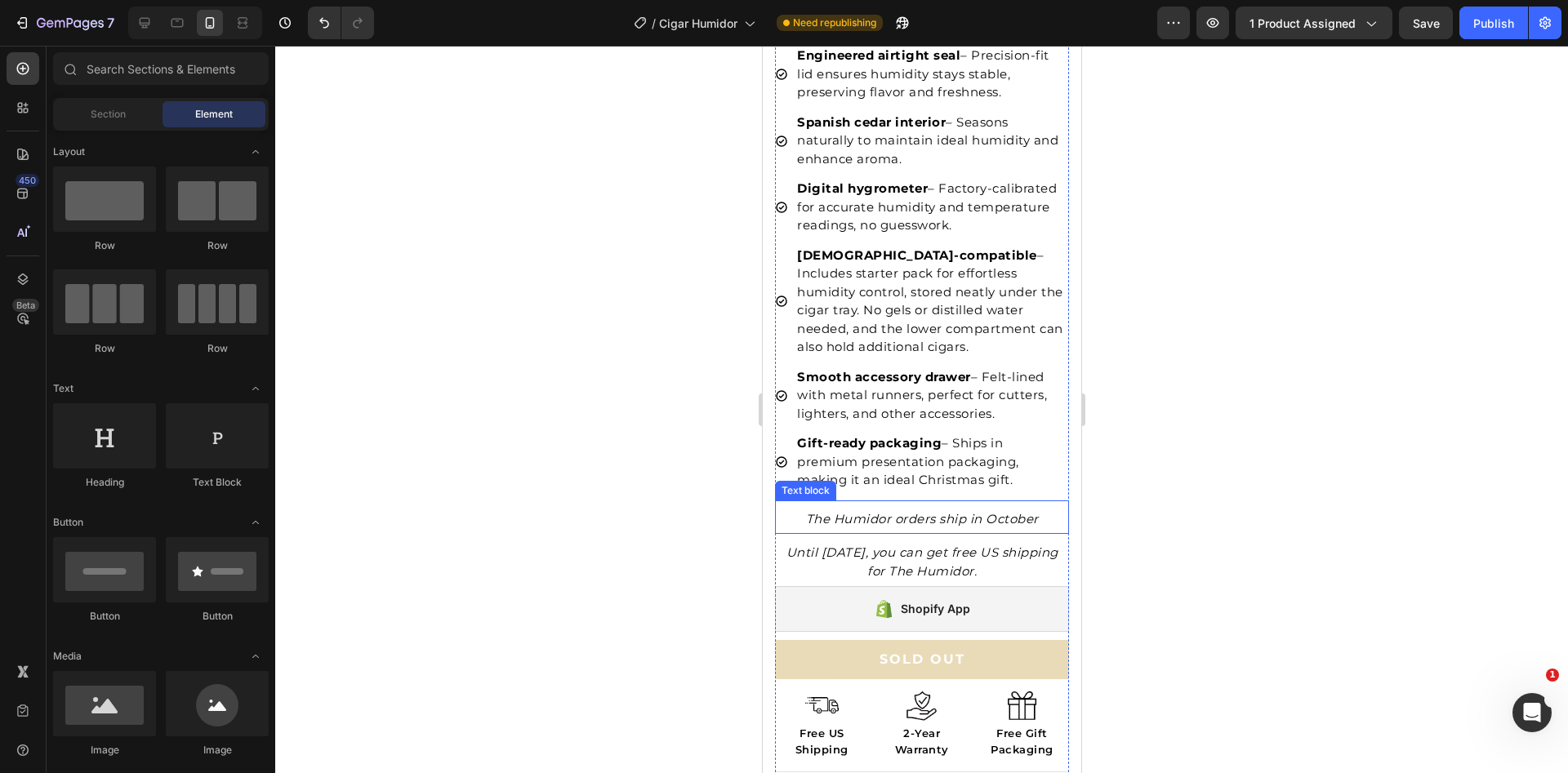
click at [958, 515] on icon "The Humidor orders ship in October" at bounding box center [921, 518] width 232 height 16
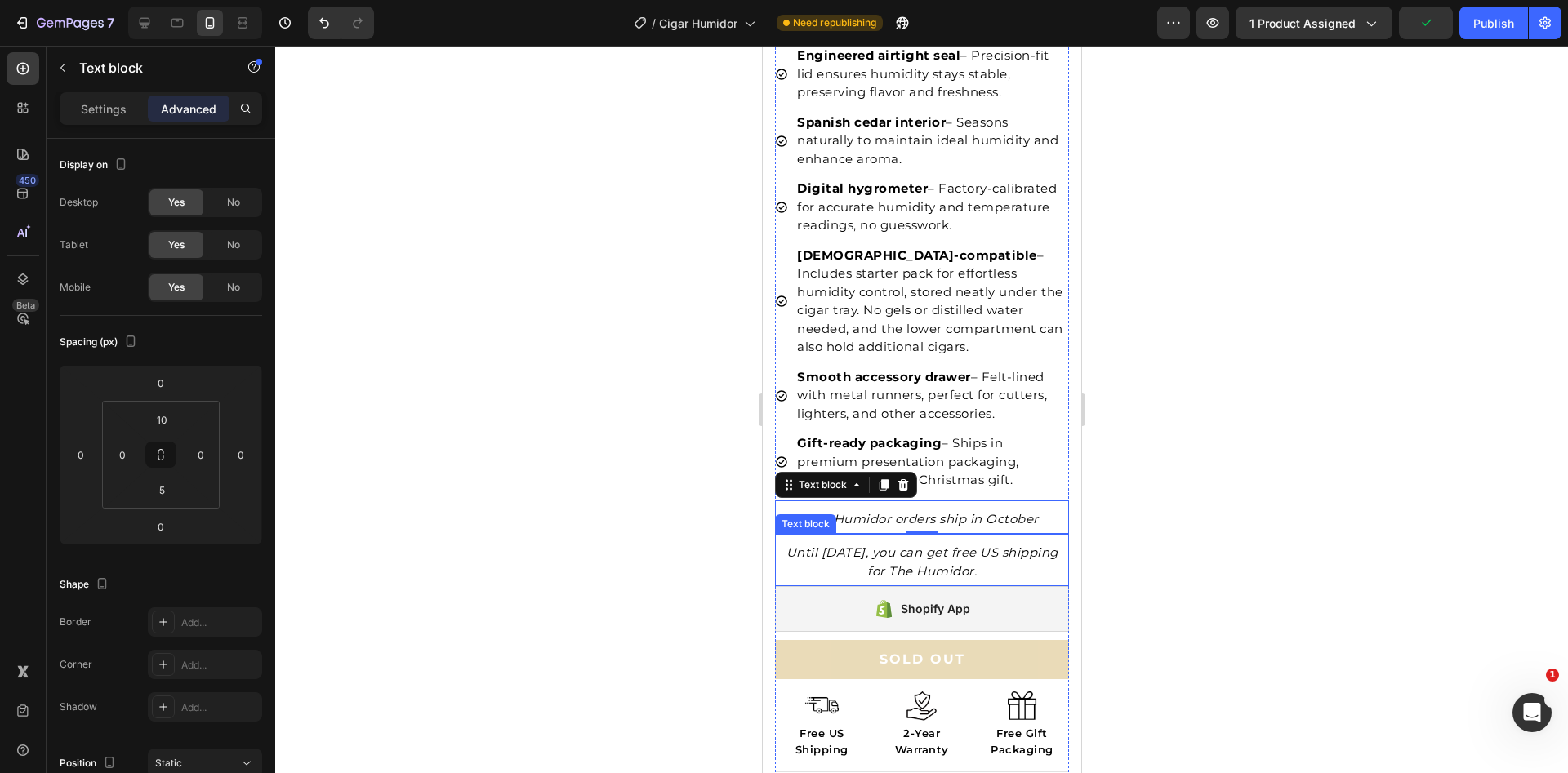
click at [867, 545] on icon "Until [DATE], you can get free US shipping for The Humidor." at bounding box center [921, 562] width 272 height 35
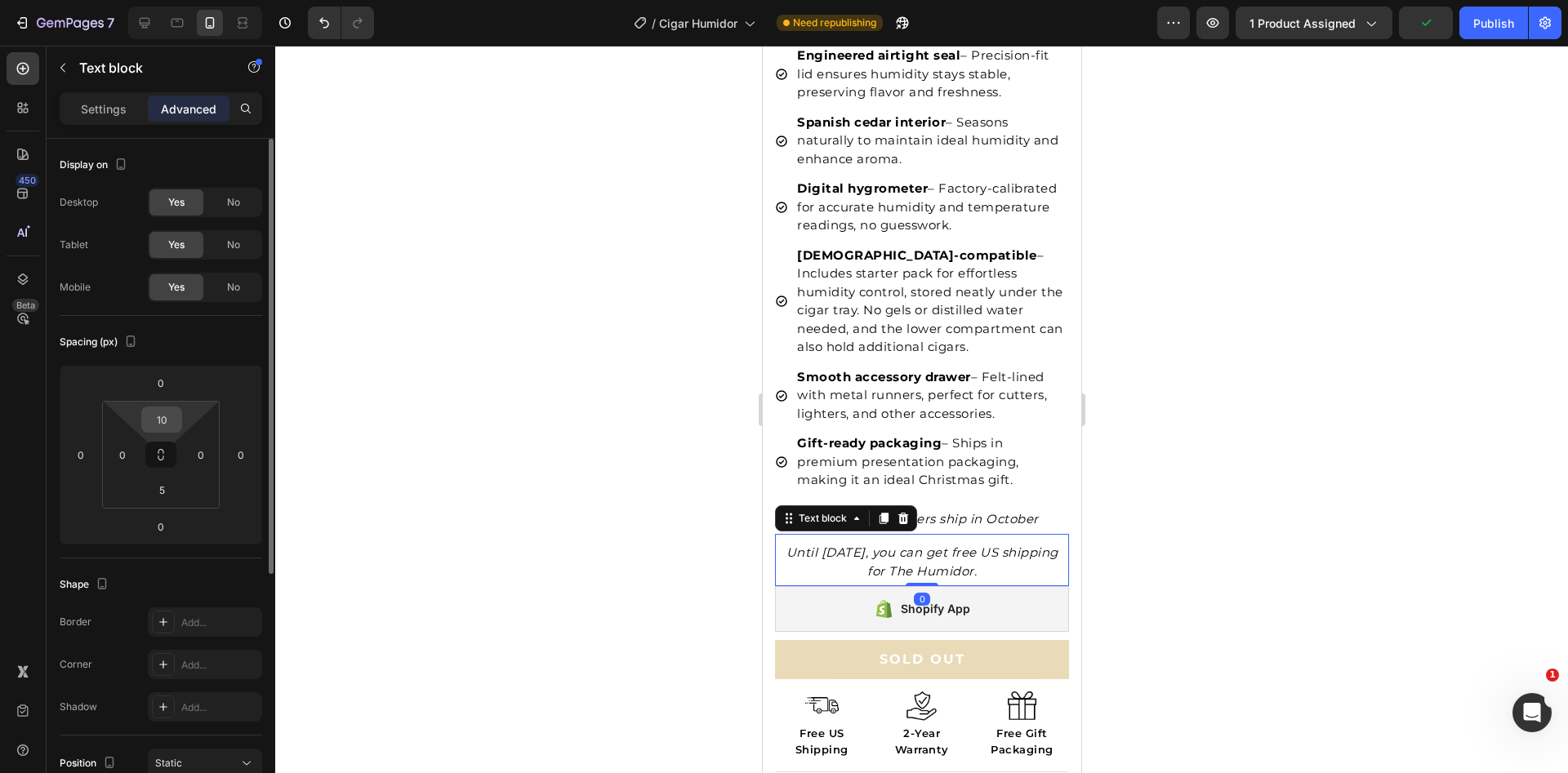
click at [178, 416] on div "10" at bounding box center [162, 420] width 41 height 26
click at [173, 416] on input "10" at bounding box center [162, 420] width 33 height 25
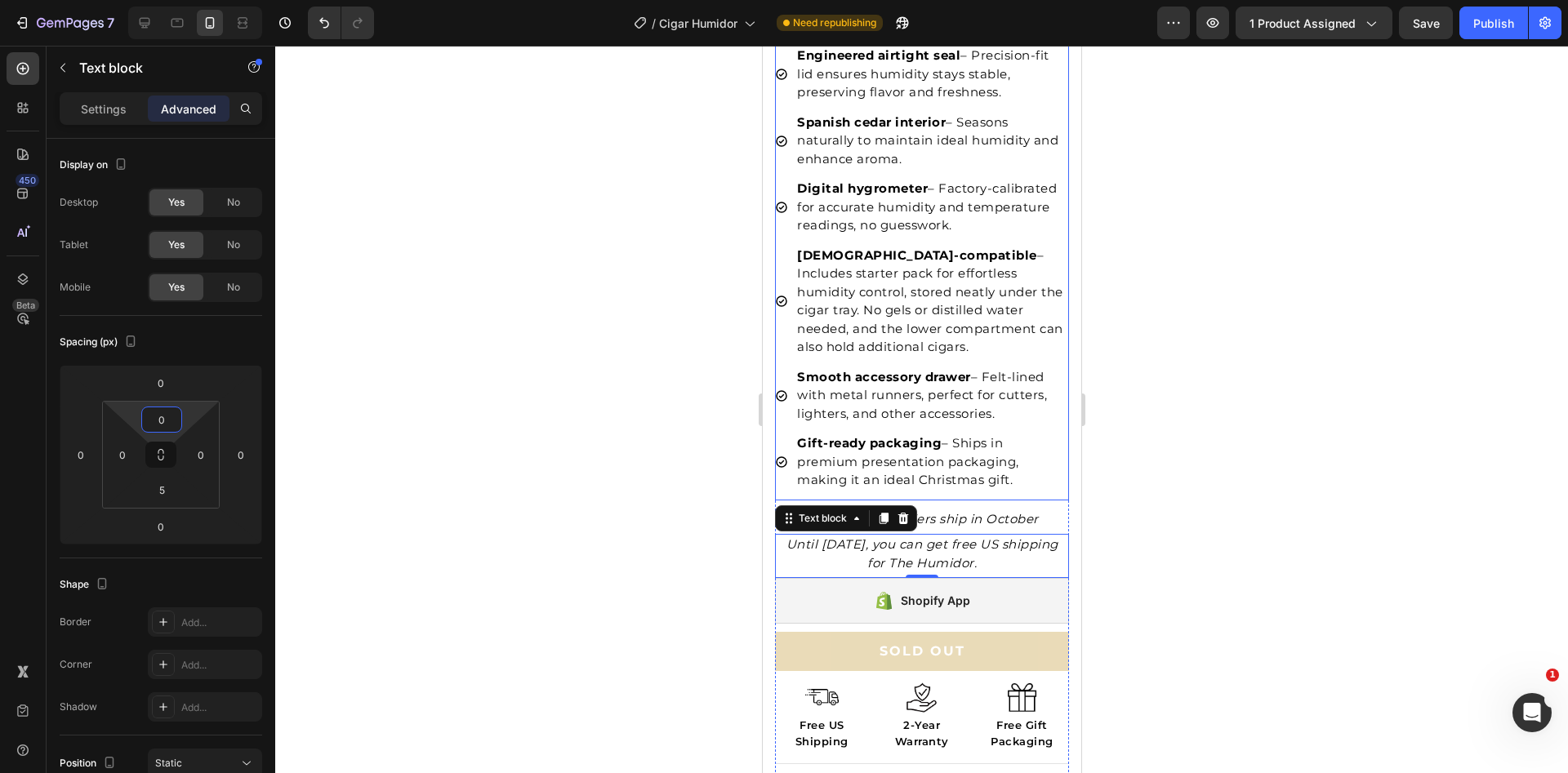
type input "0"
click at [1233, 437] on div at bounding box center [922, 410] width 1293 height 728
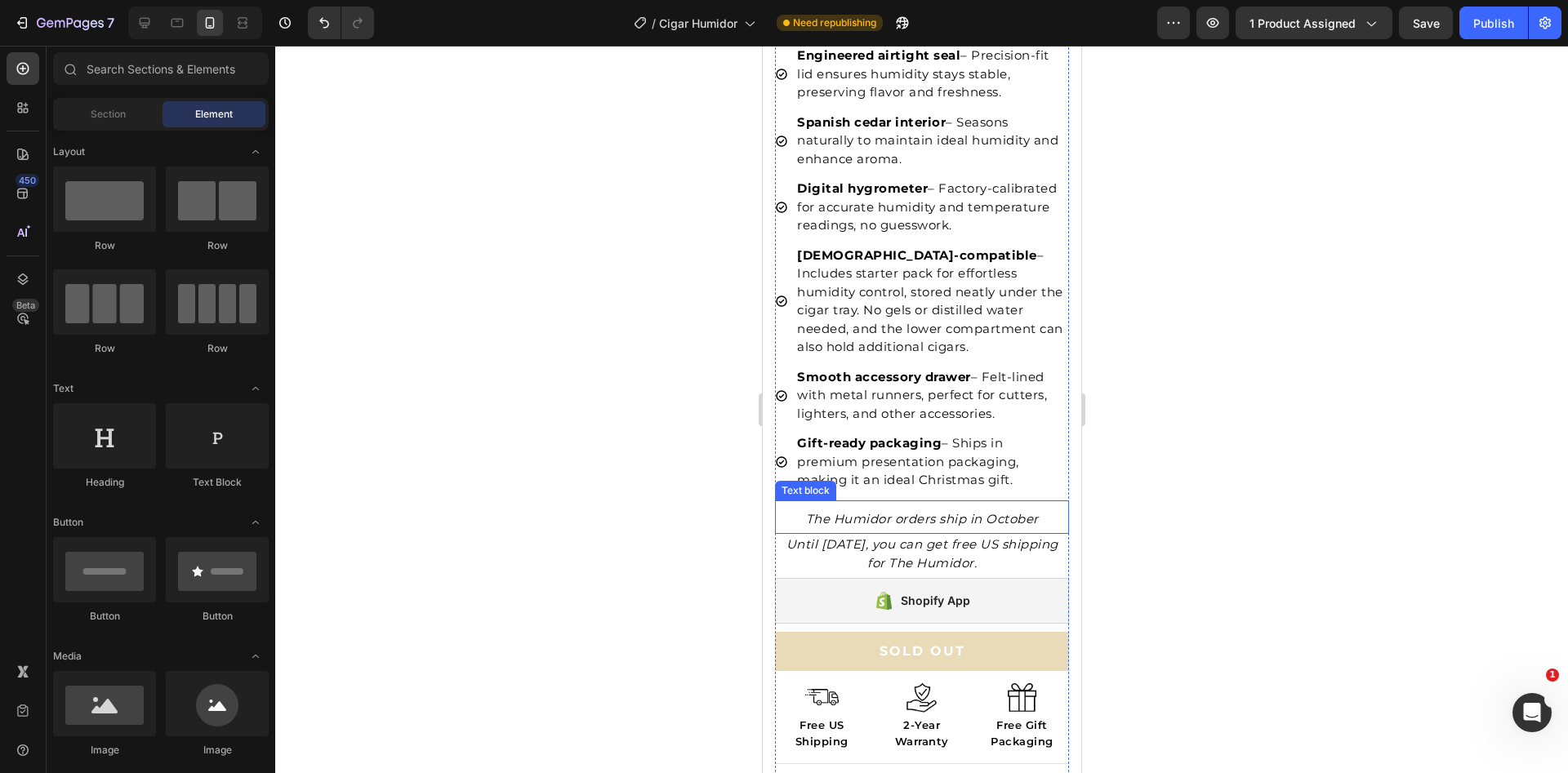
click at [926, 536] on icon "Until [DATE], you can get free US shipping for The Humidor." at bounding box center [921, 554] width 272 height 35
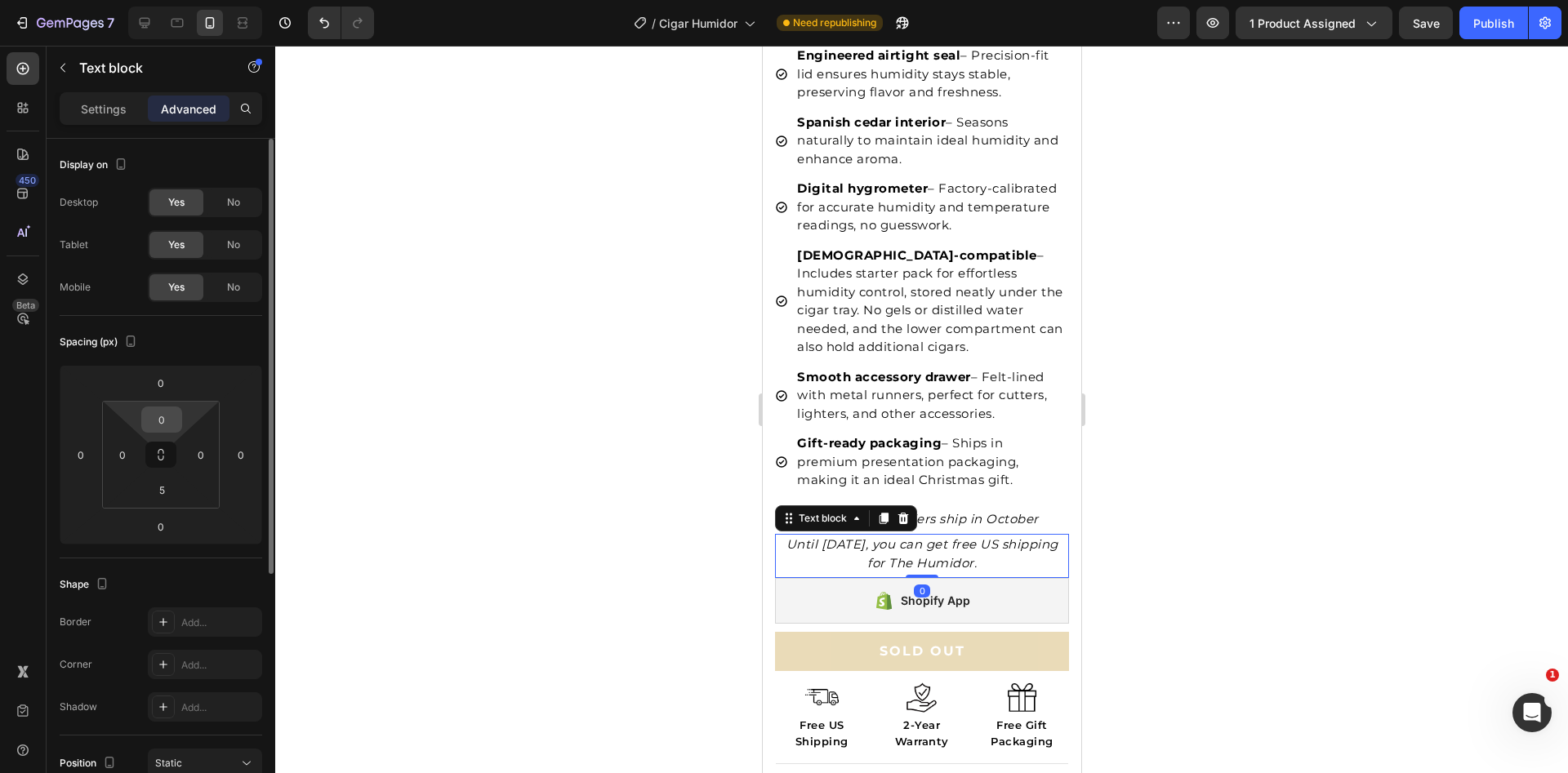
click at [168, 416] on input "0" at bounding box center [162, 420] width 33 height 25
type input "5"
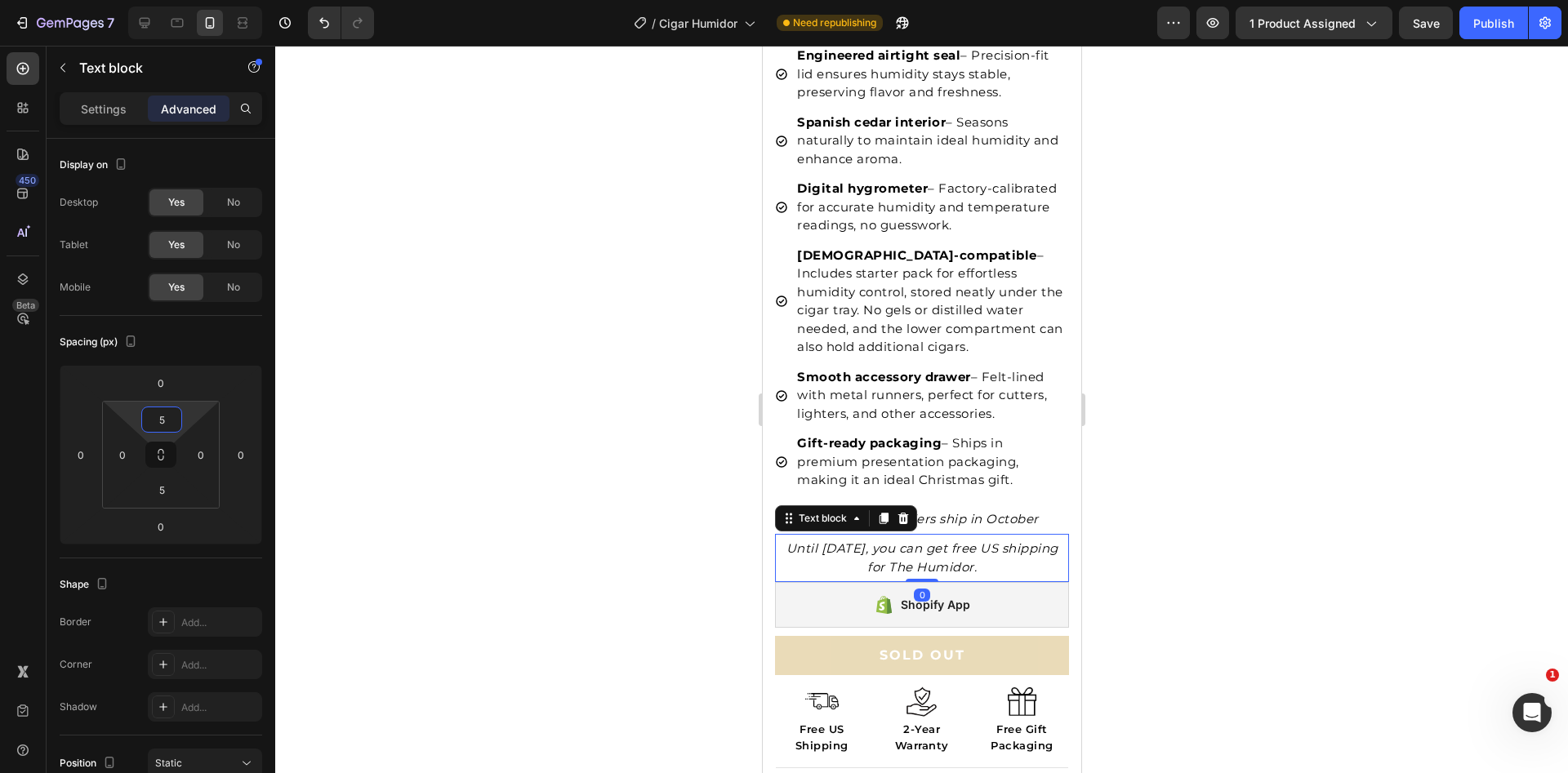
click at [1282, 440] on div at bounding box center [922, 410] width 1293 height 728
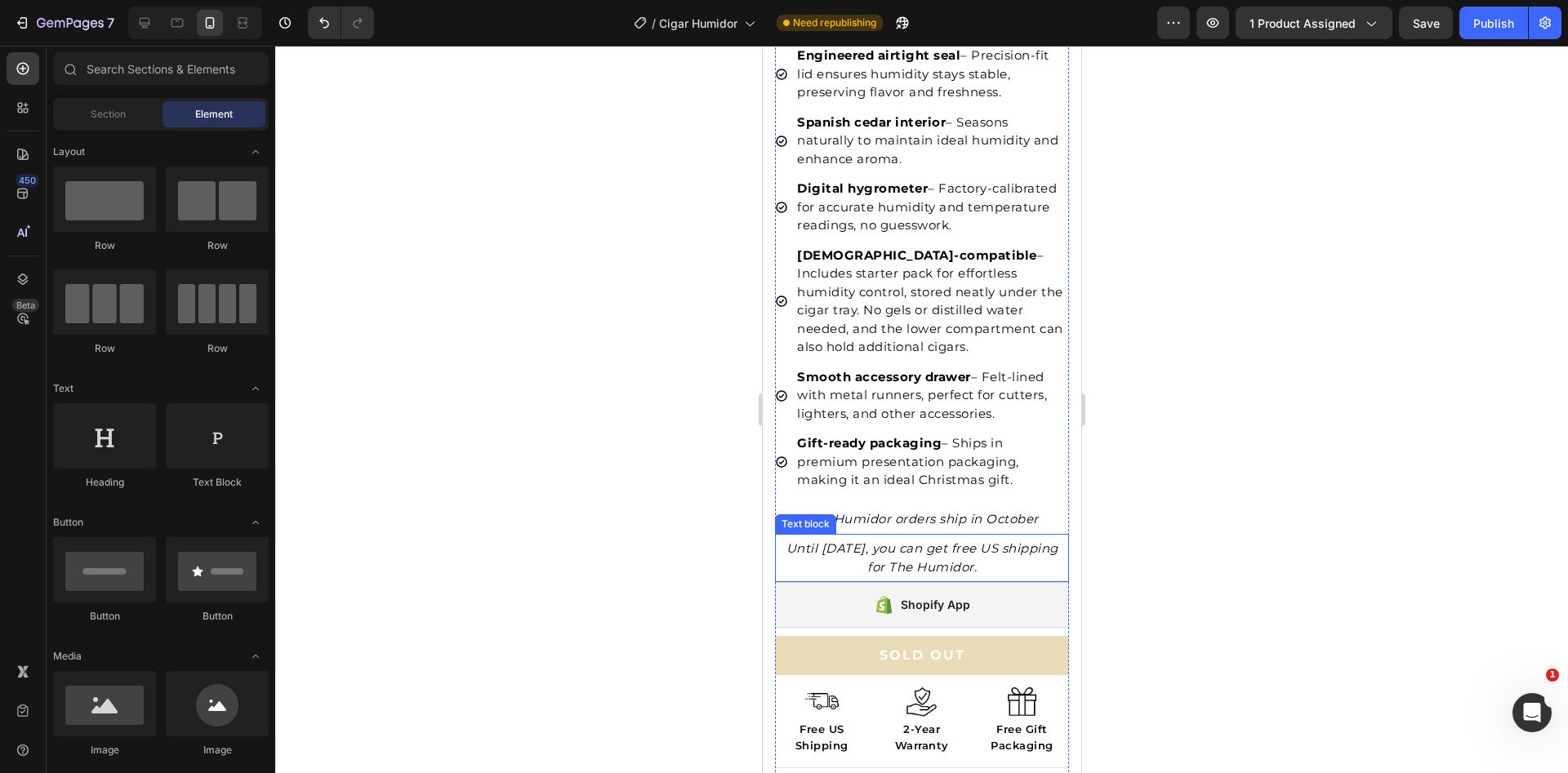
click at [908, 541] on icon "Until [DATE], you can get free US shipping for The Humidor." at bounding box center [921, 558] width 272 height 35
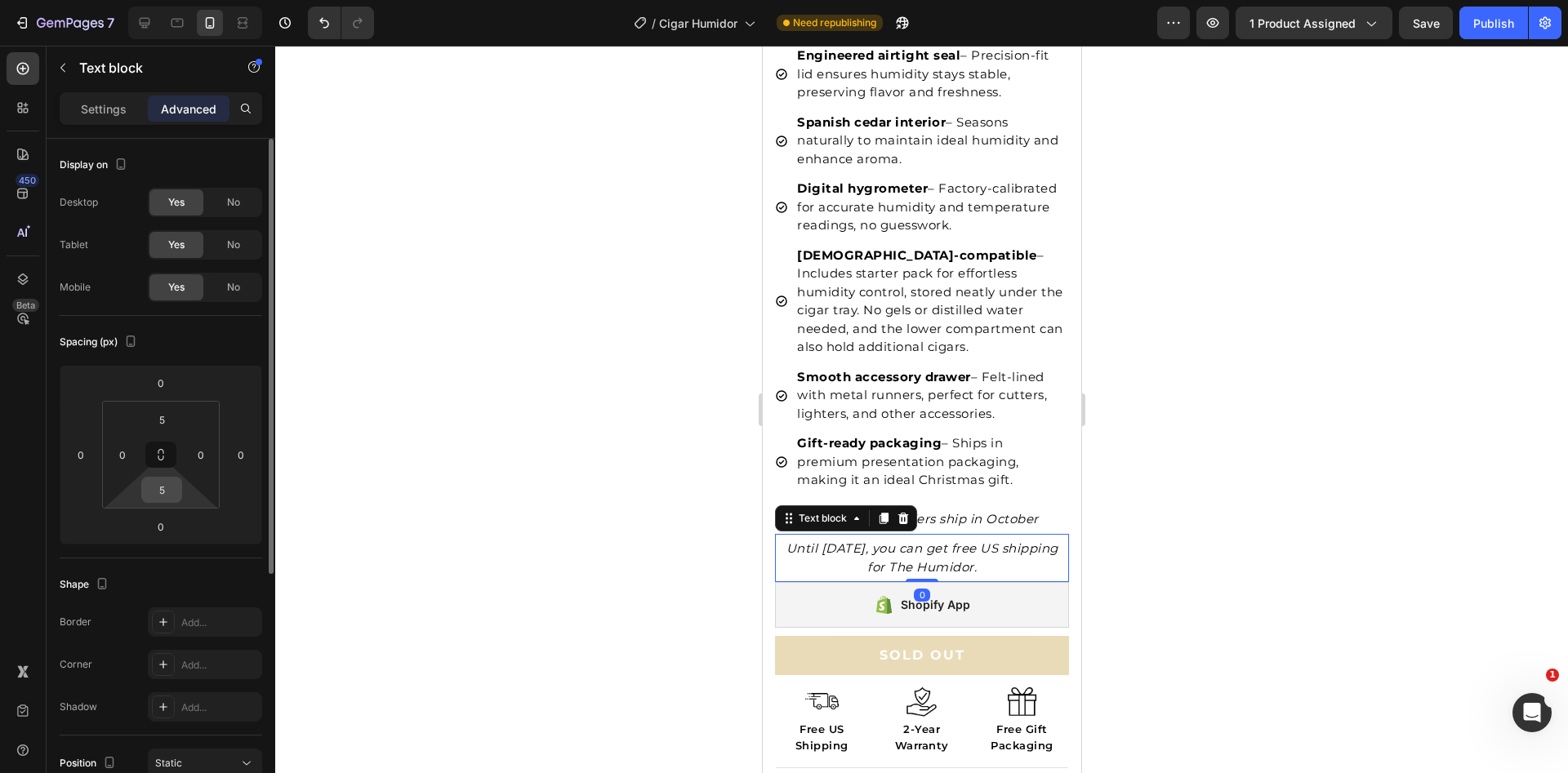
click at [168, 490] on input "5" at bounding box center [162, 490] width 33 height 25
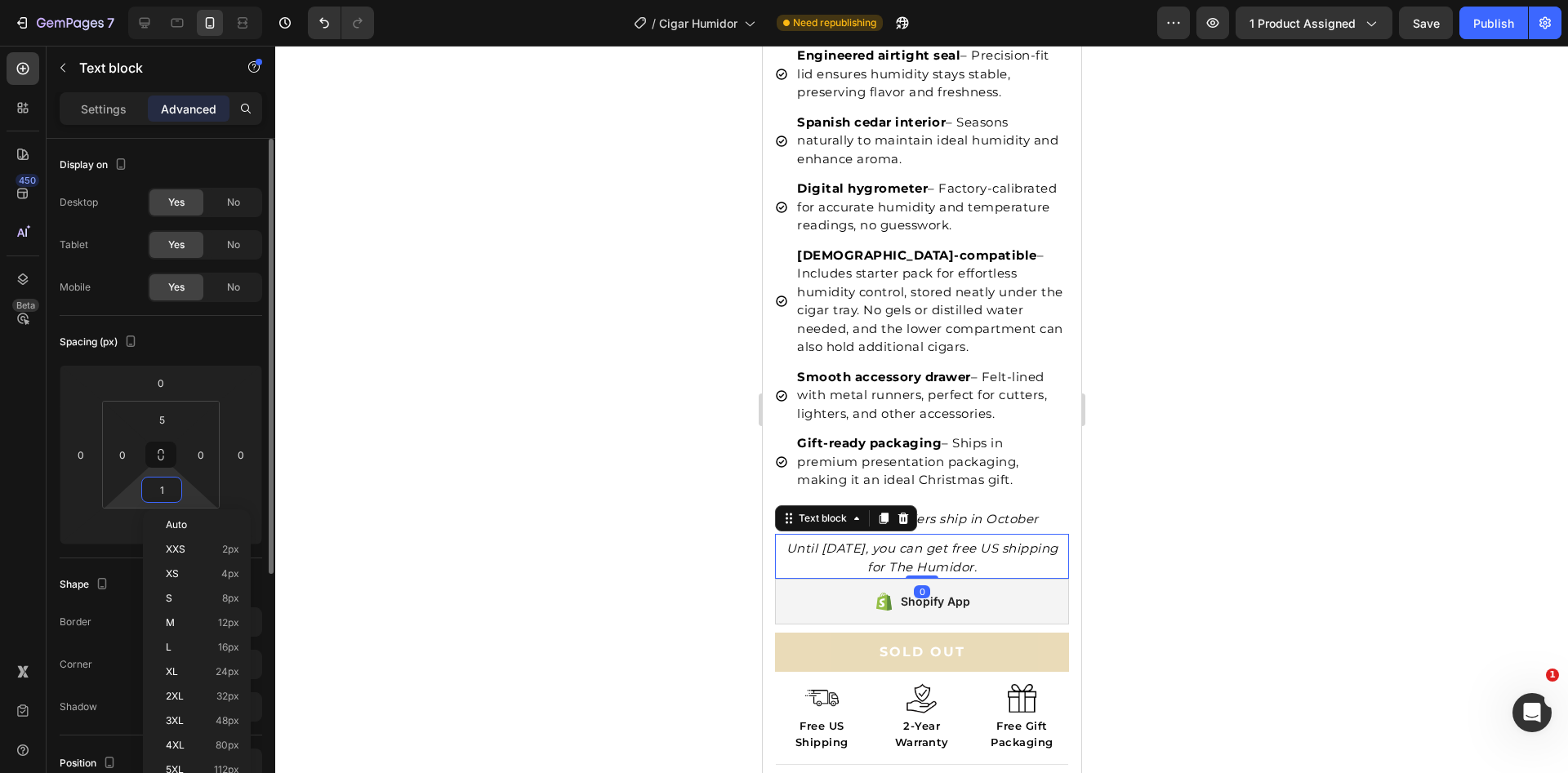
type input "10"
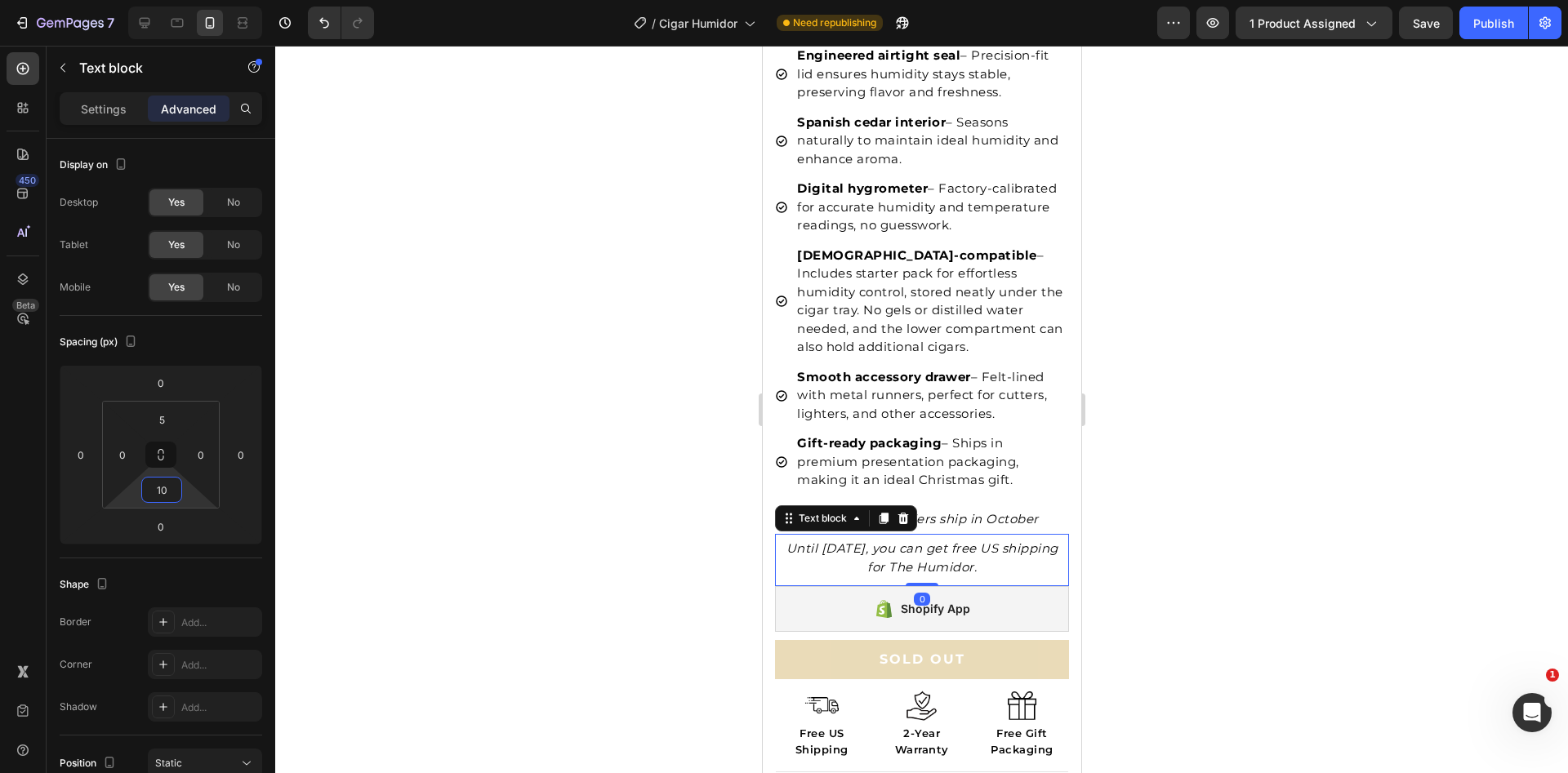
click at [1329, 371] on div at bounding box center [922, 410] width 1293 height 728
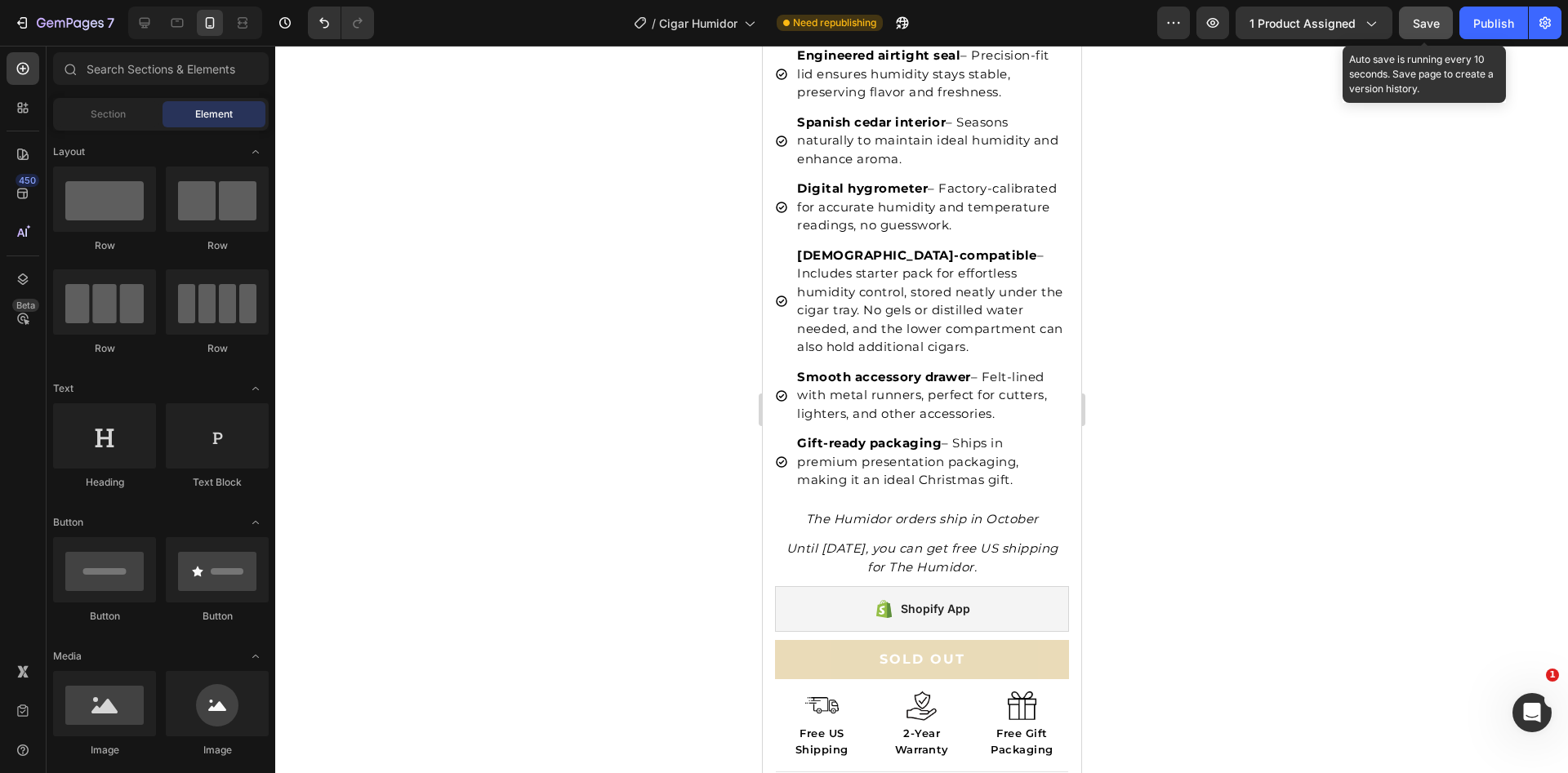
click at [1438, 17] on span "Save" at bounding box center [1426, 23] width 27 height 14
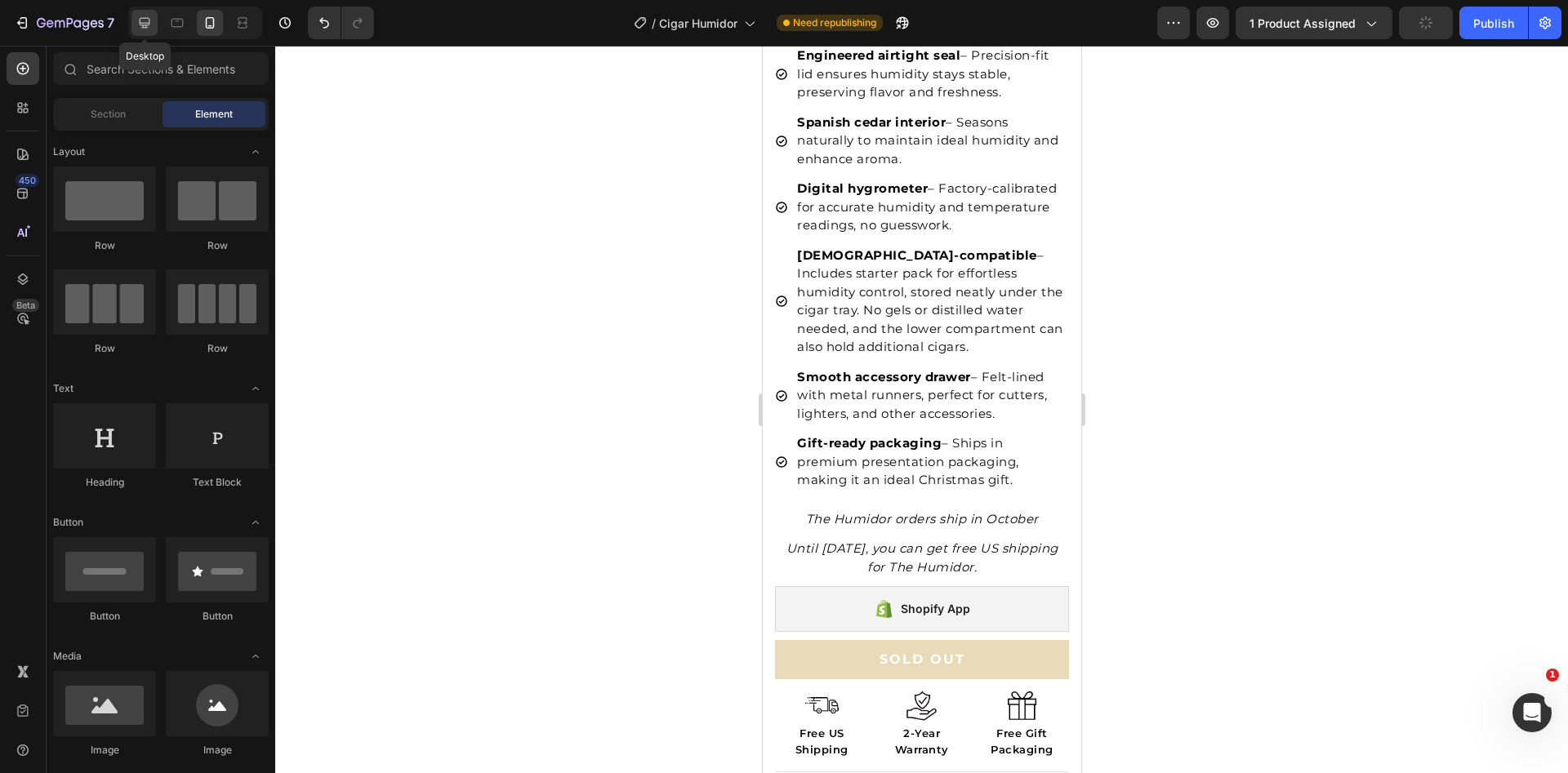
click at [139, 25] on icon at bounding box center [145, 23] width 16 height 16
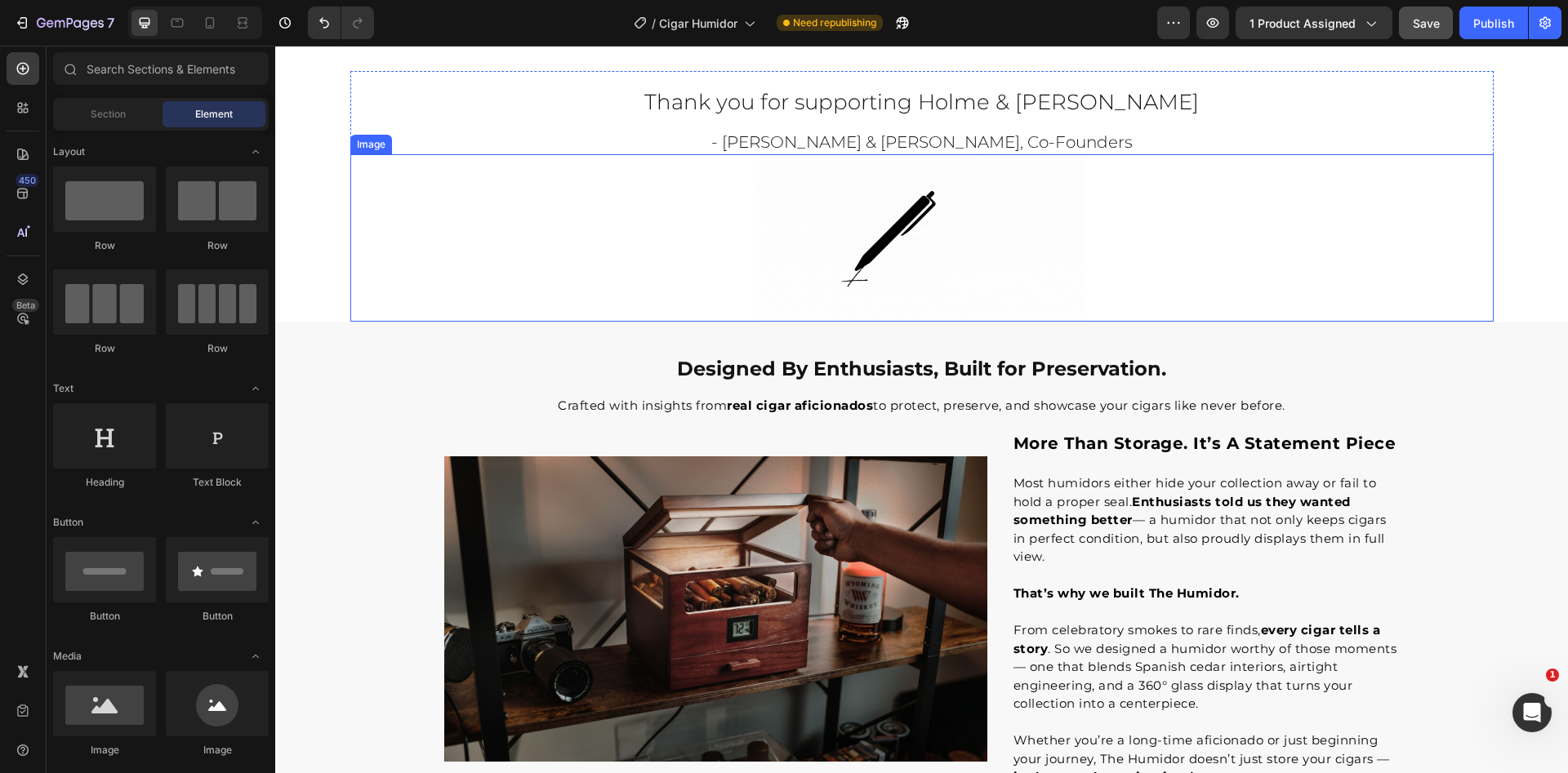
scroll to position [2100, 0]
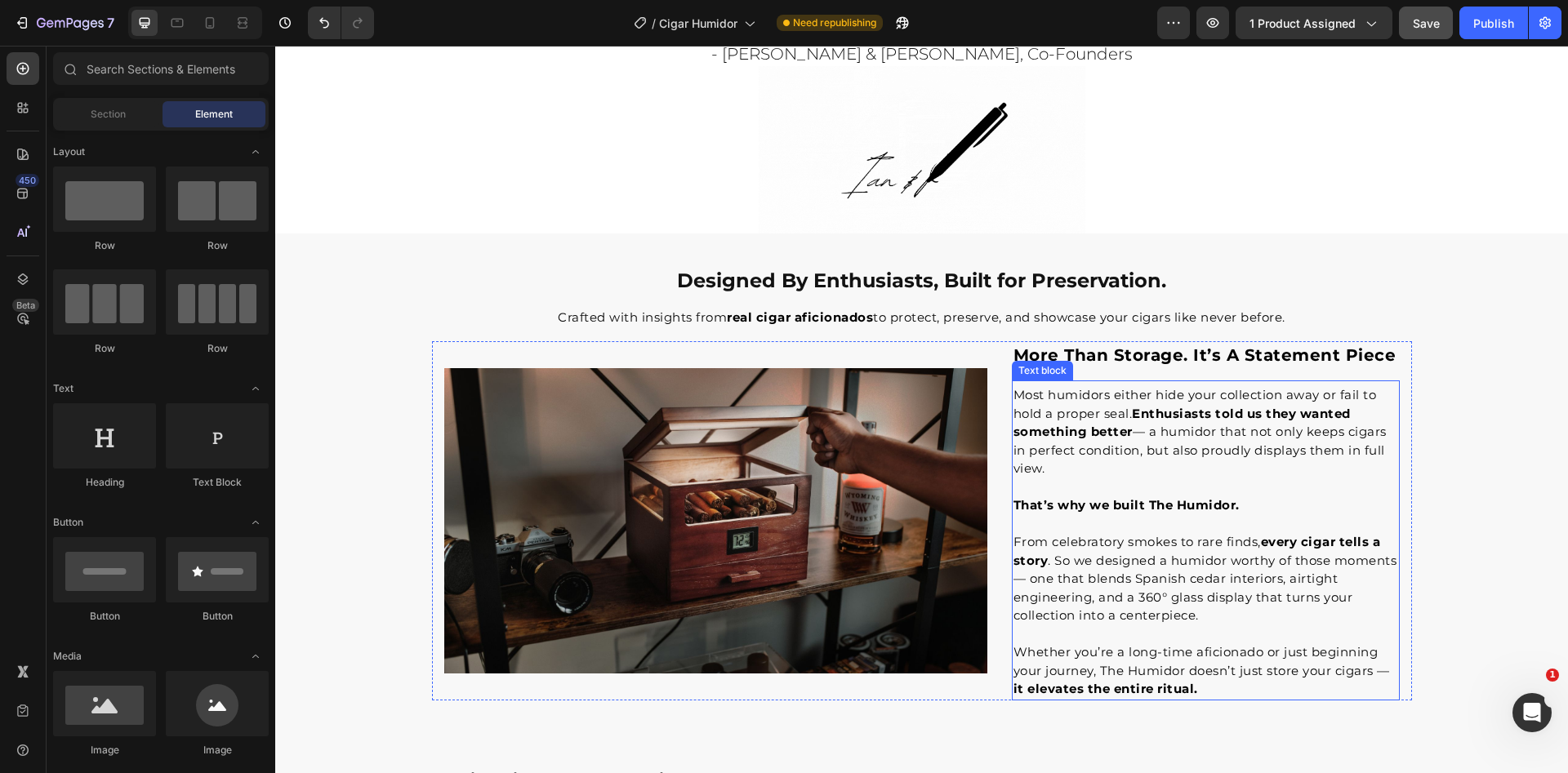
click at [1137, 412] on strong "Enthusiasts told us they wanted something better" at bounding box center [1182, 423] width 338 height 35
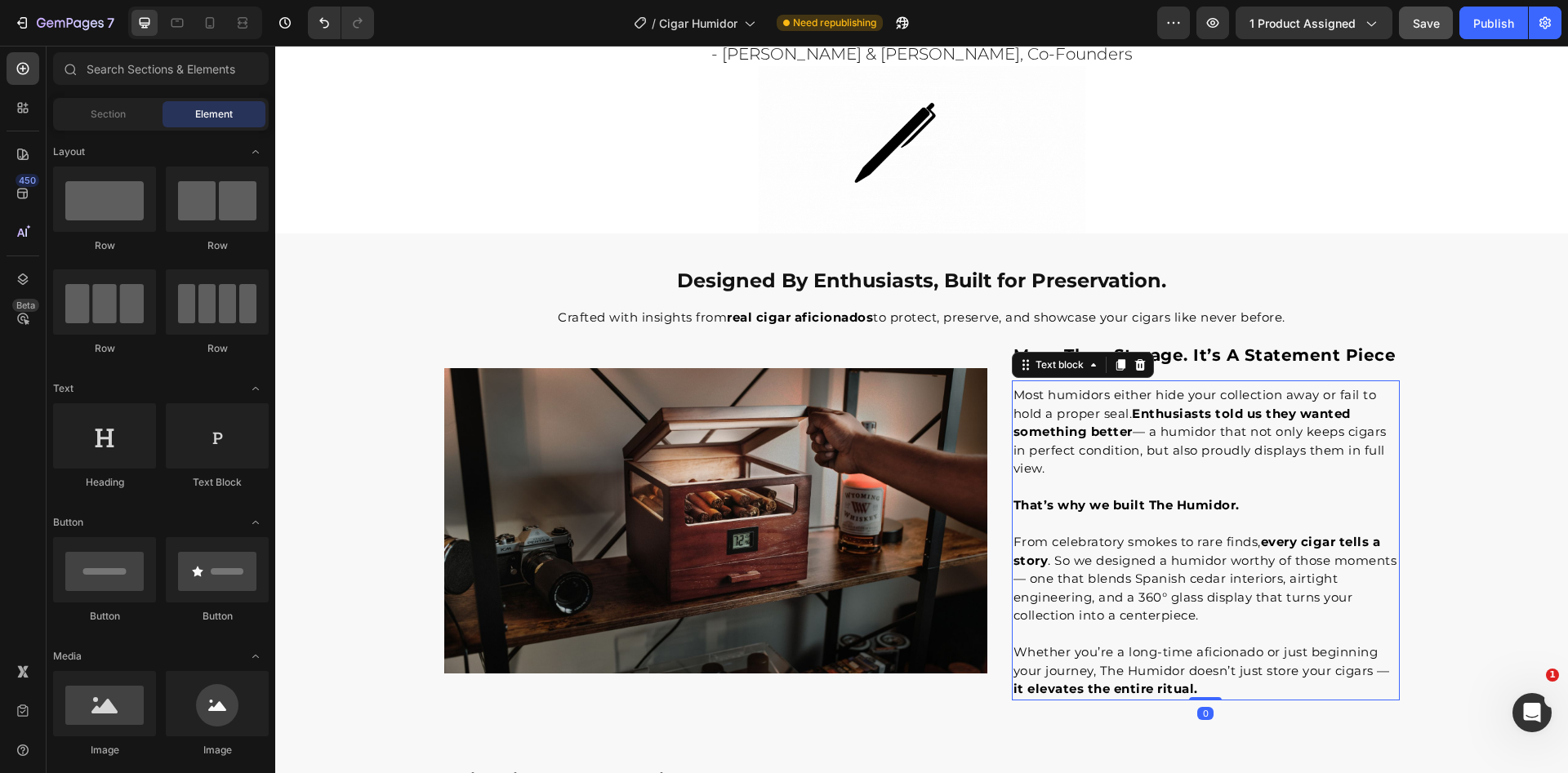
click at [1137, 412] on strong "Enthusiasts told us they wanted something better" at bounding box center [1182, 423] width 338 height 35
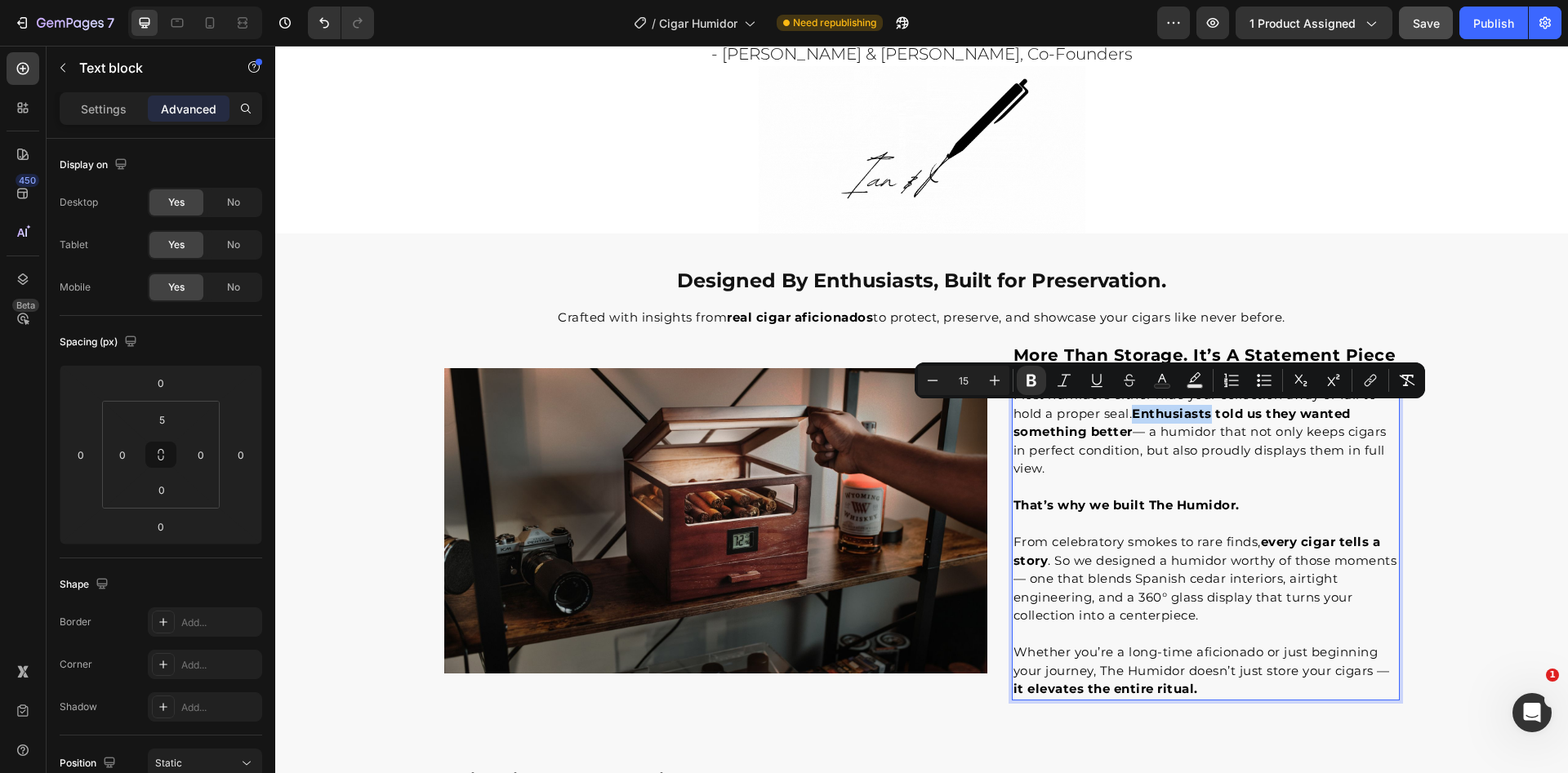
click at [1133, 415] on strong "Enthusiasts told us they wanted something better" at bounding box center [1182, 423] width 338 height 35
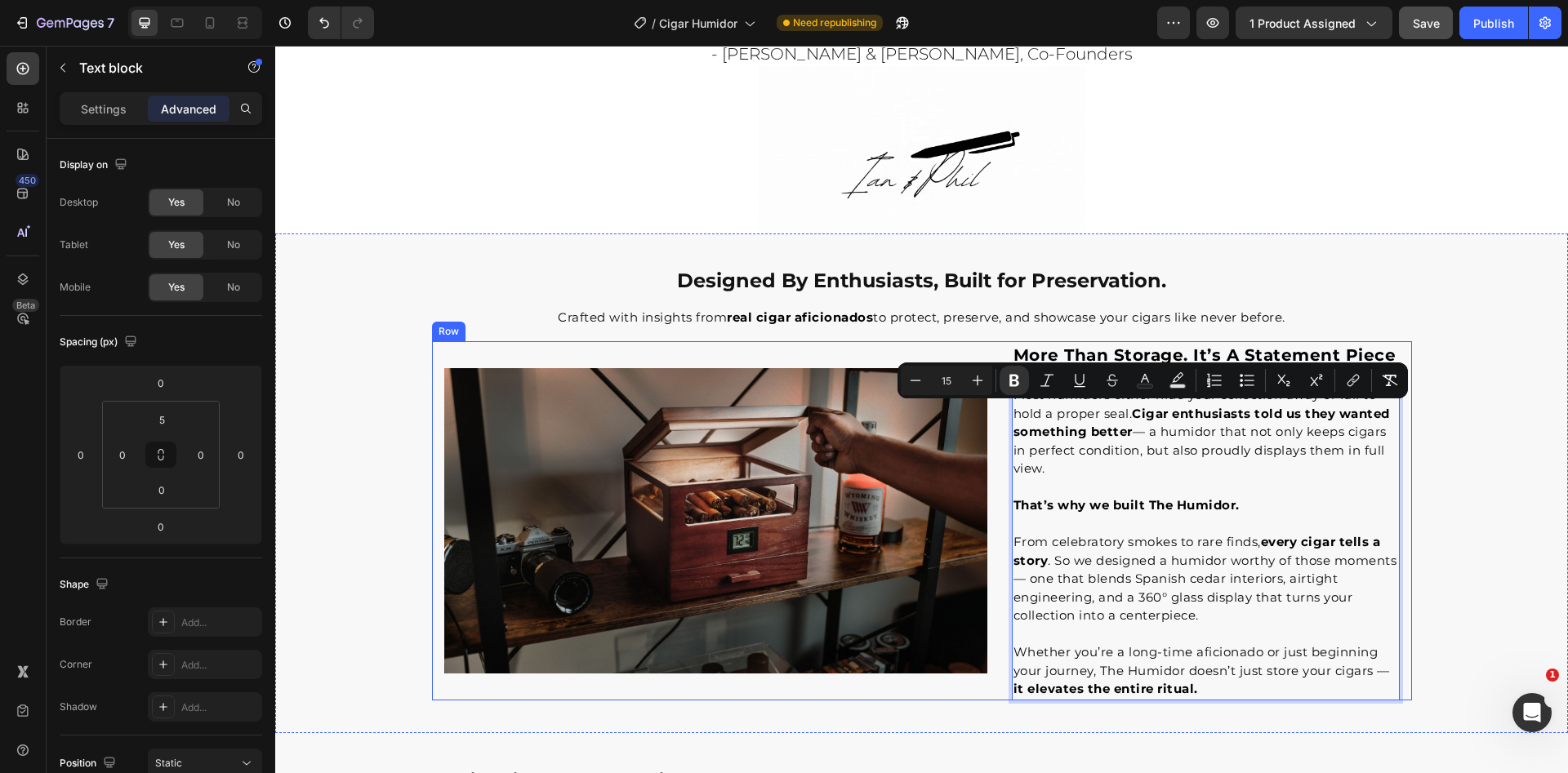
click at [1504, 453] on div "Designed By Enthusiasts, Built for Preservation. Heading Crafted with insights …" at bounding box center [922, 483] width 1293 height 435
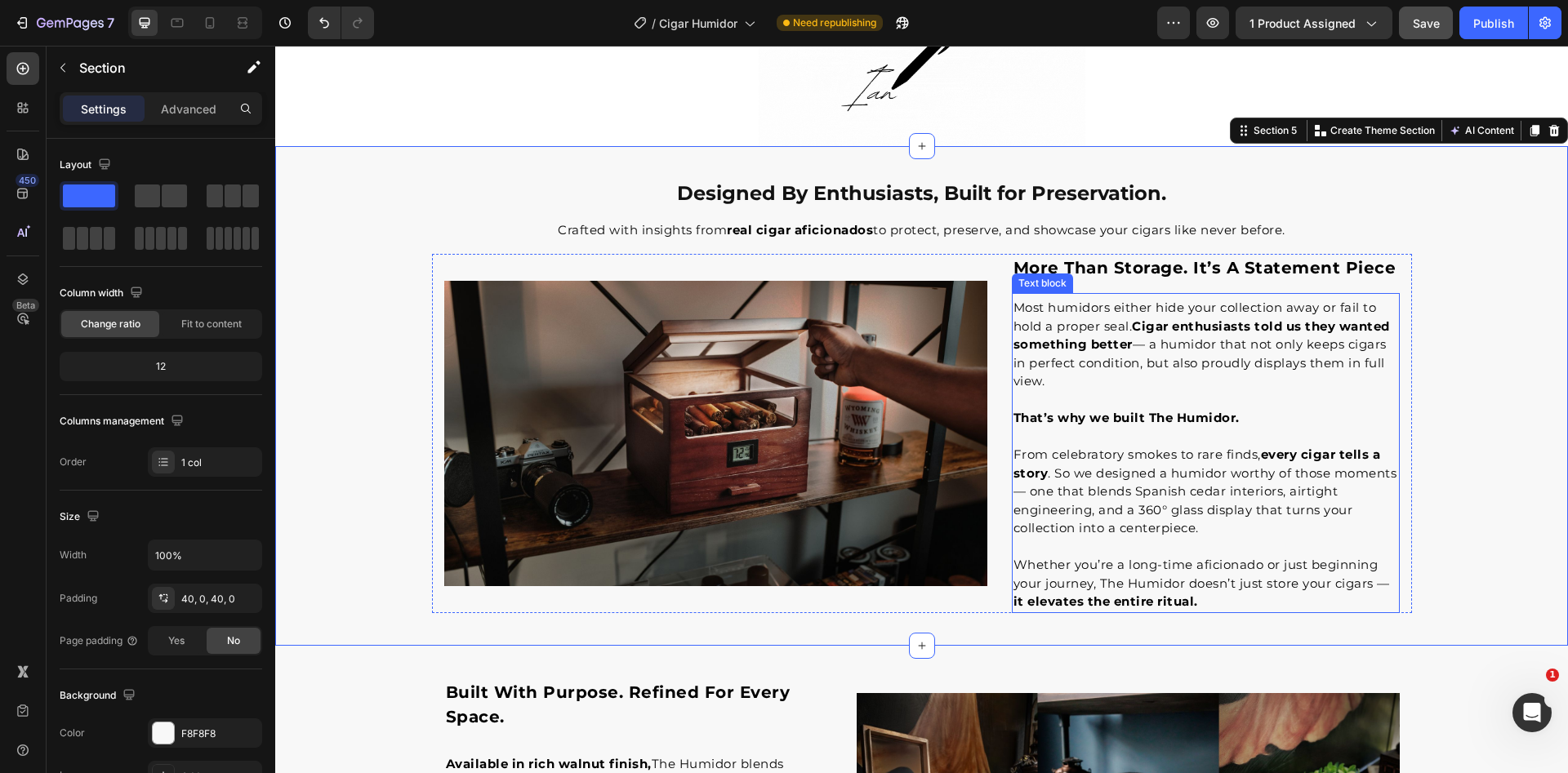
scroll to position [2194, 0]
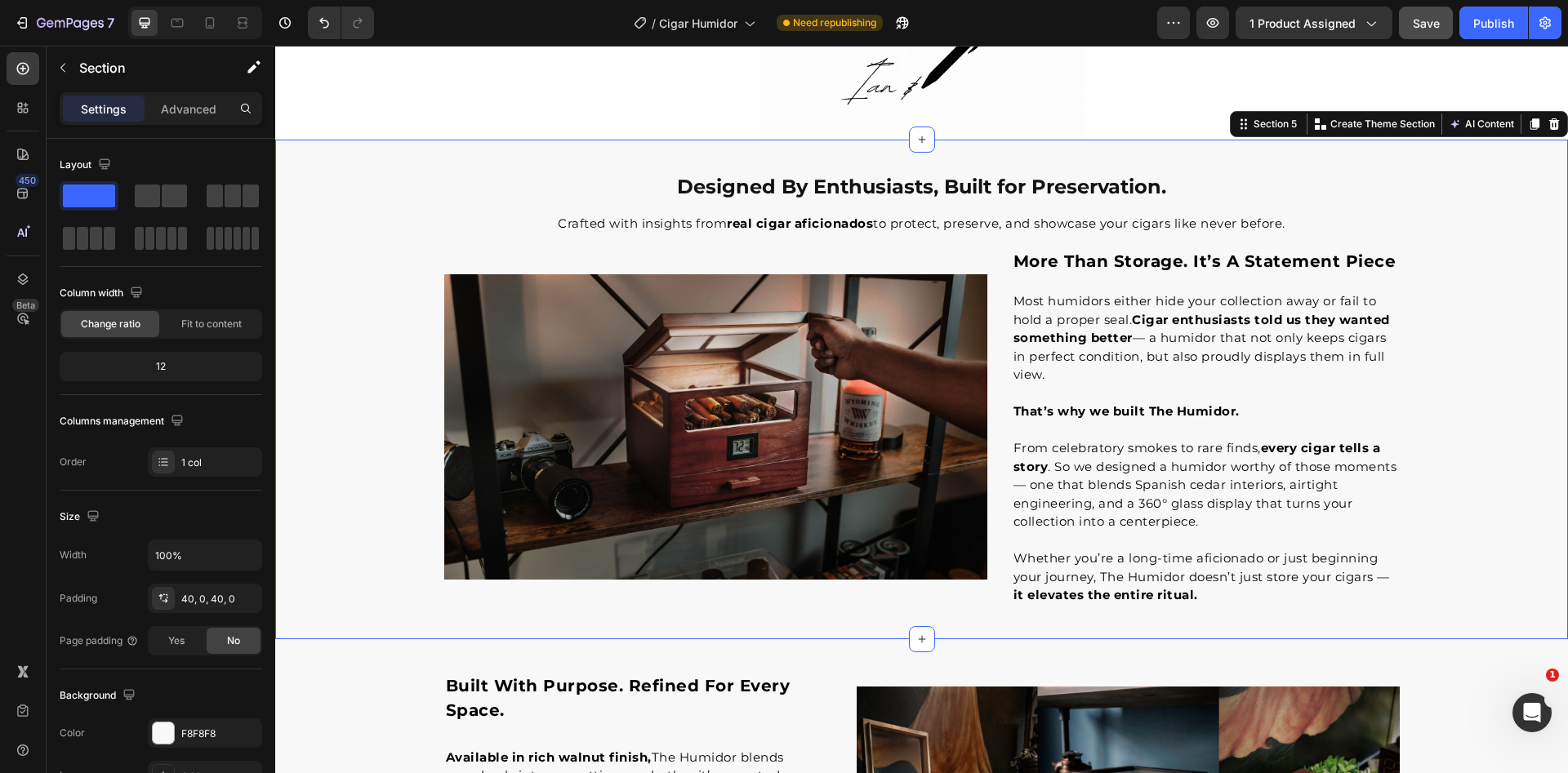
click at [1461, 473] on div "Designed By Enthusiasts, Built for Preservation. Heading Crafted with insights …" at bounding box center [922, 389] width 1293 height 435
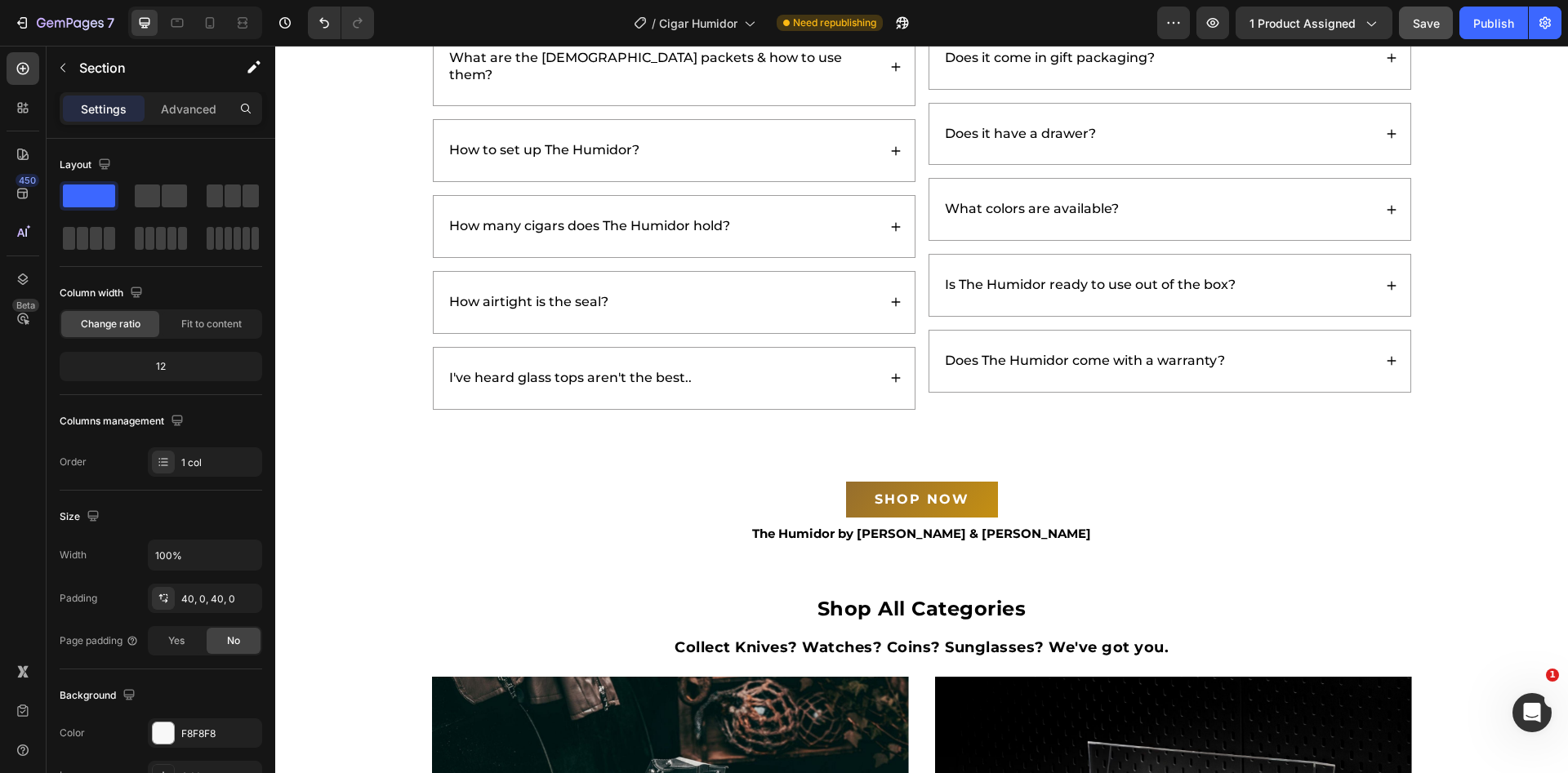
scroll to position [4210, 0]
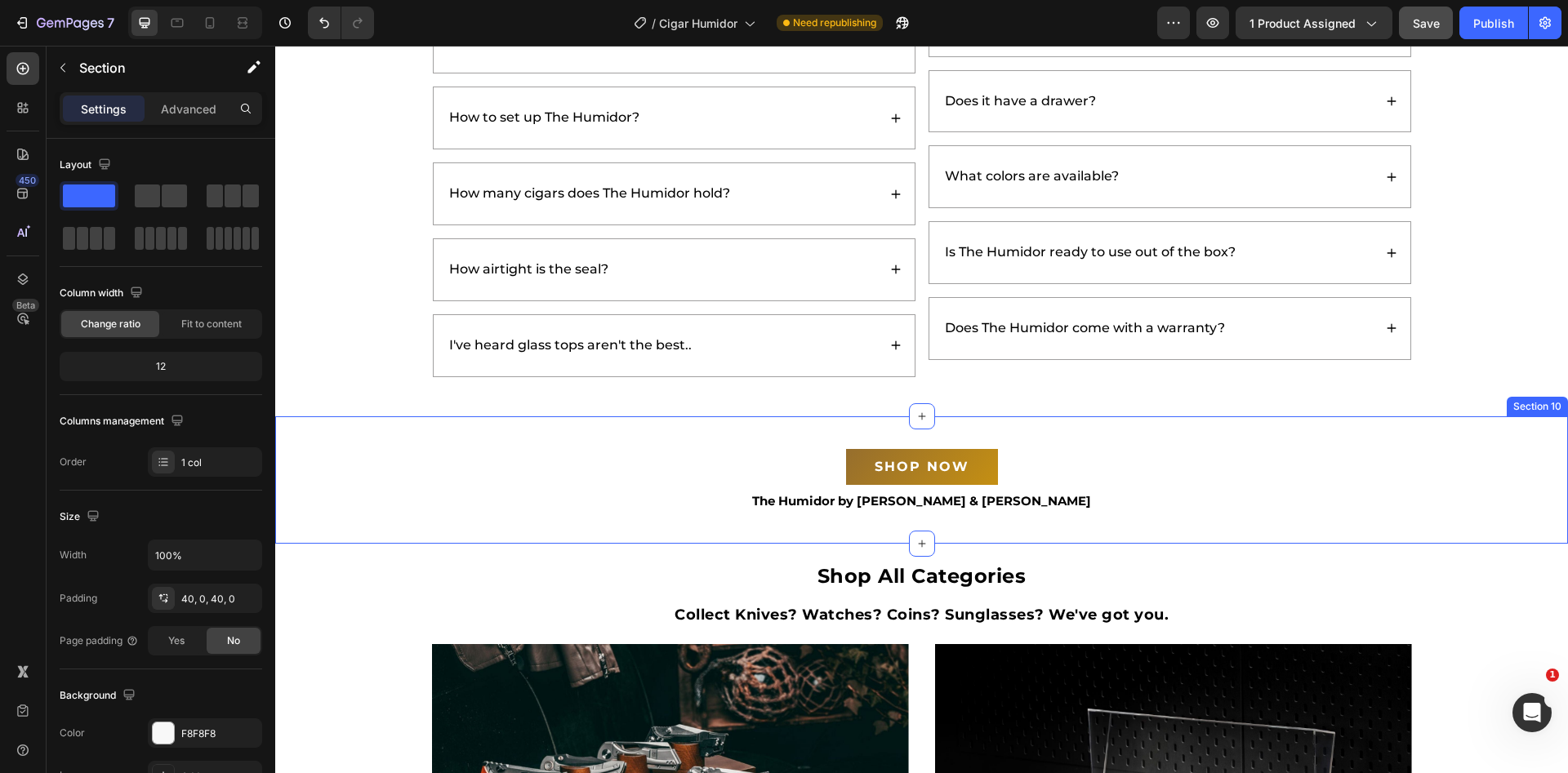
click at [1023, 433] on div "SHOP NOW Button Row The Humidor by [PERSON_NAME] & [PERSON_NAME] Text block Row" at bounding box center [922, 472] width 1293 height 78
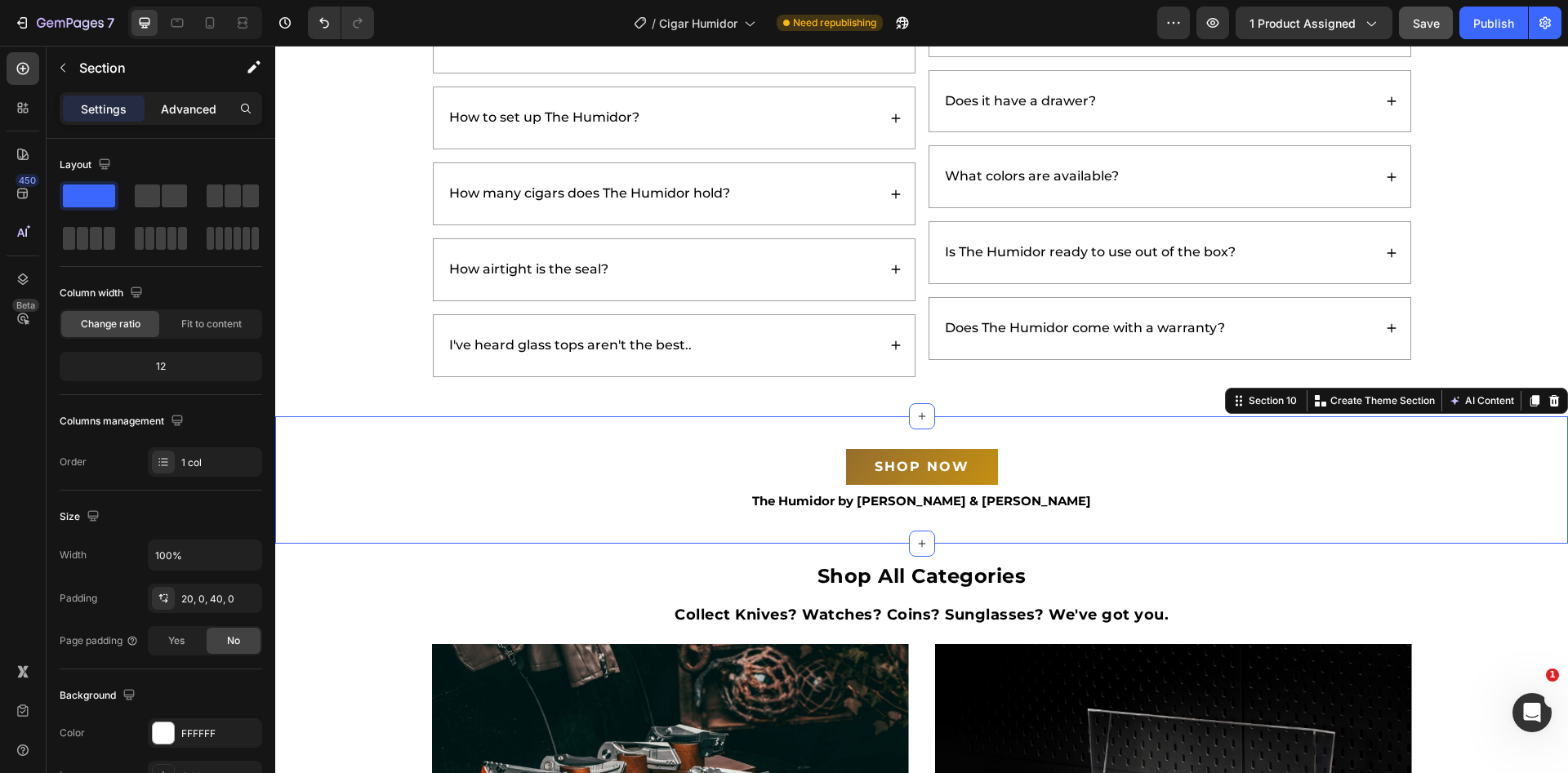
click at [190, 114] on p "Advanced" at bounding box center [189, 108] width 56 height 17
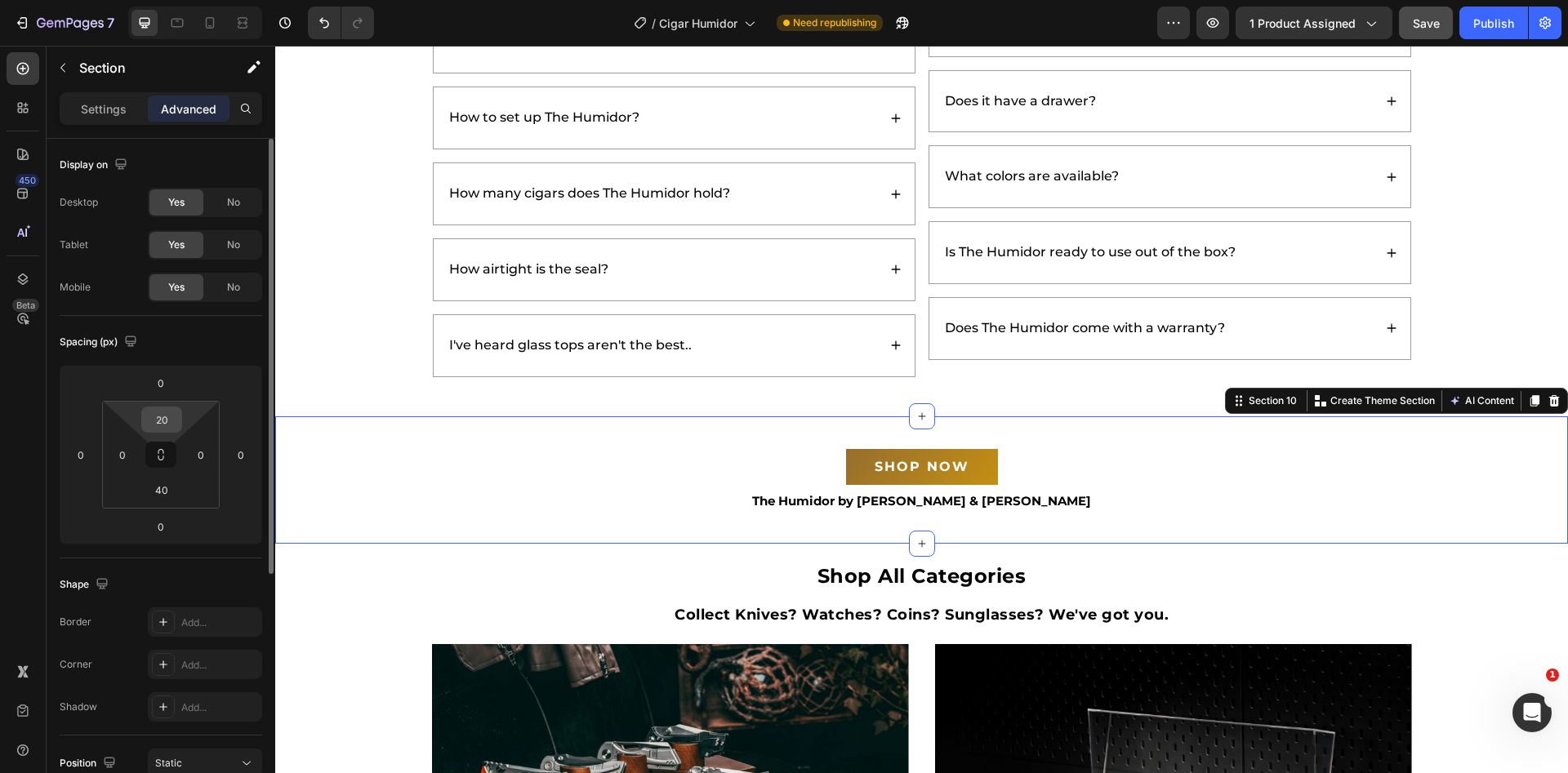
click at [170, 419] on input "20" at bounding box center [162, 420] width 33 height 25
type input "0"
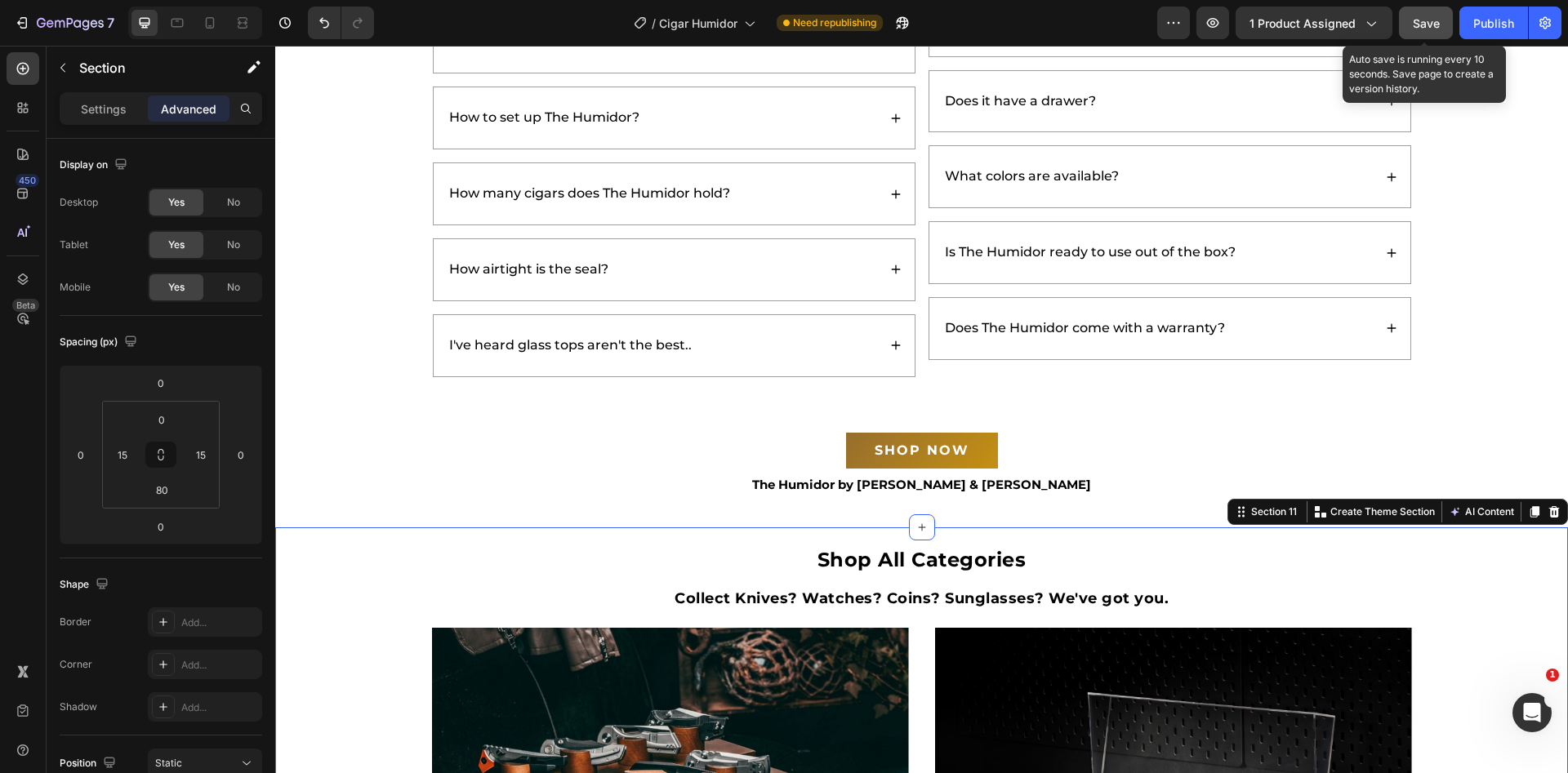
click at [1409, 21] on button "Save" at bounding box center [1426, 23] width 54 height 33
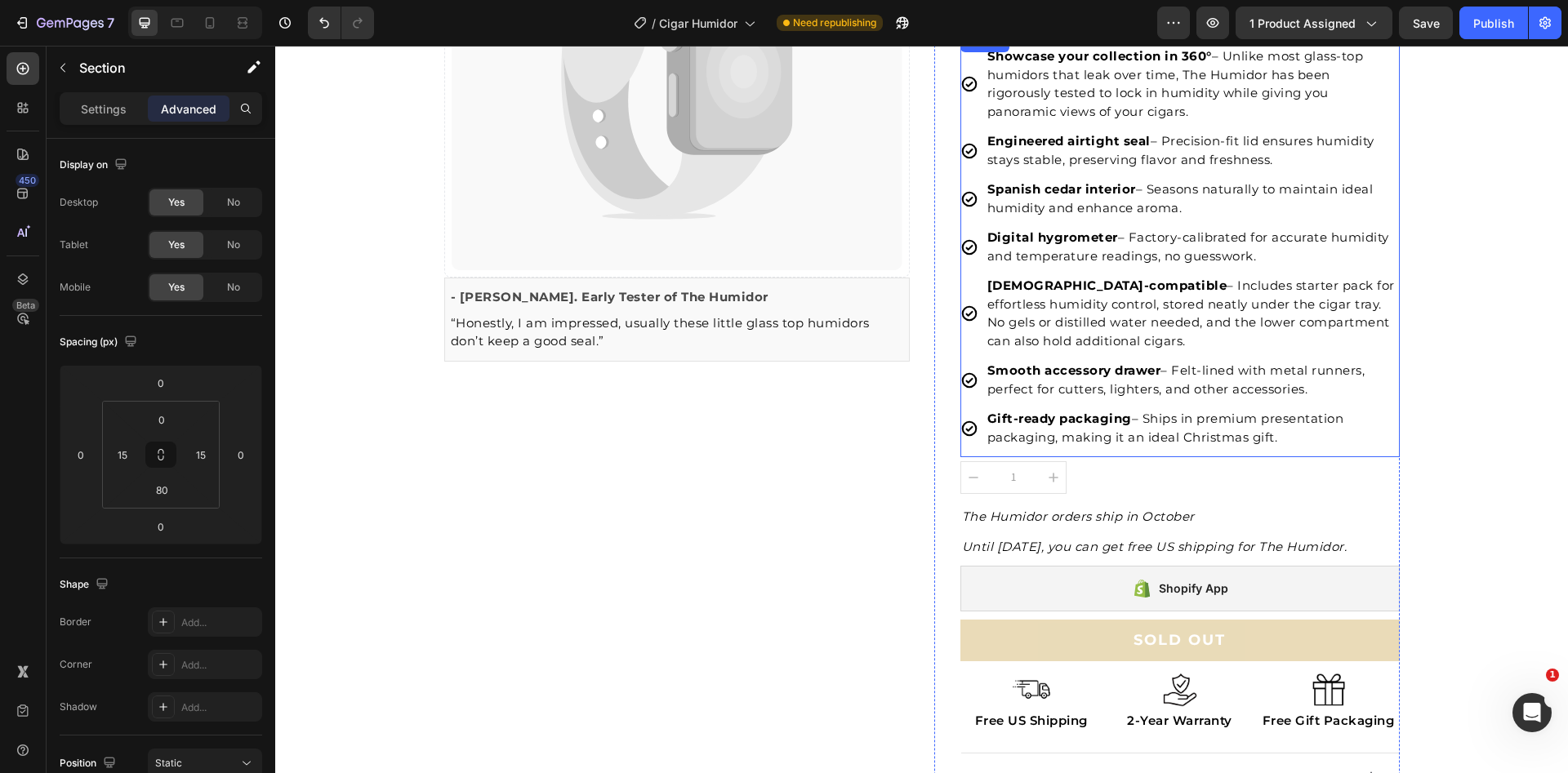
scroll to position [556, 0]
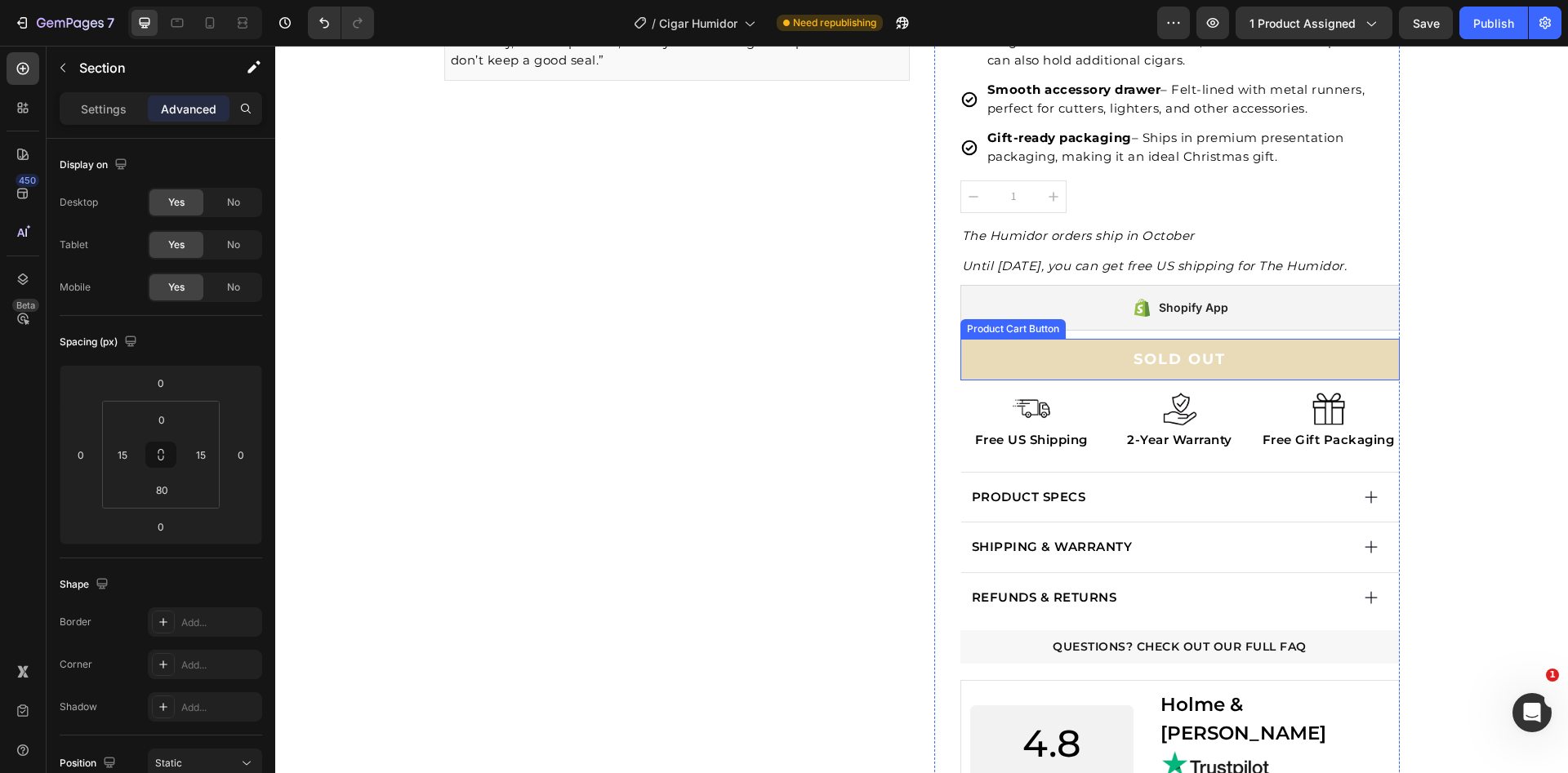
click at [1113, 365] on button "SOLD OUT" at bounding box center [1179, 360] width 439 height 42
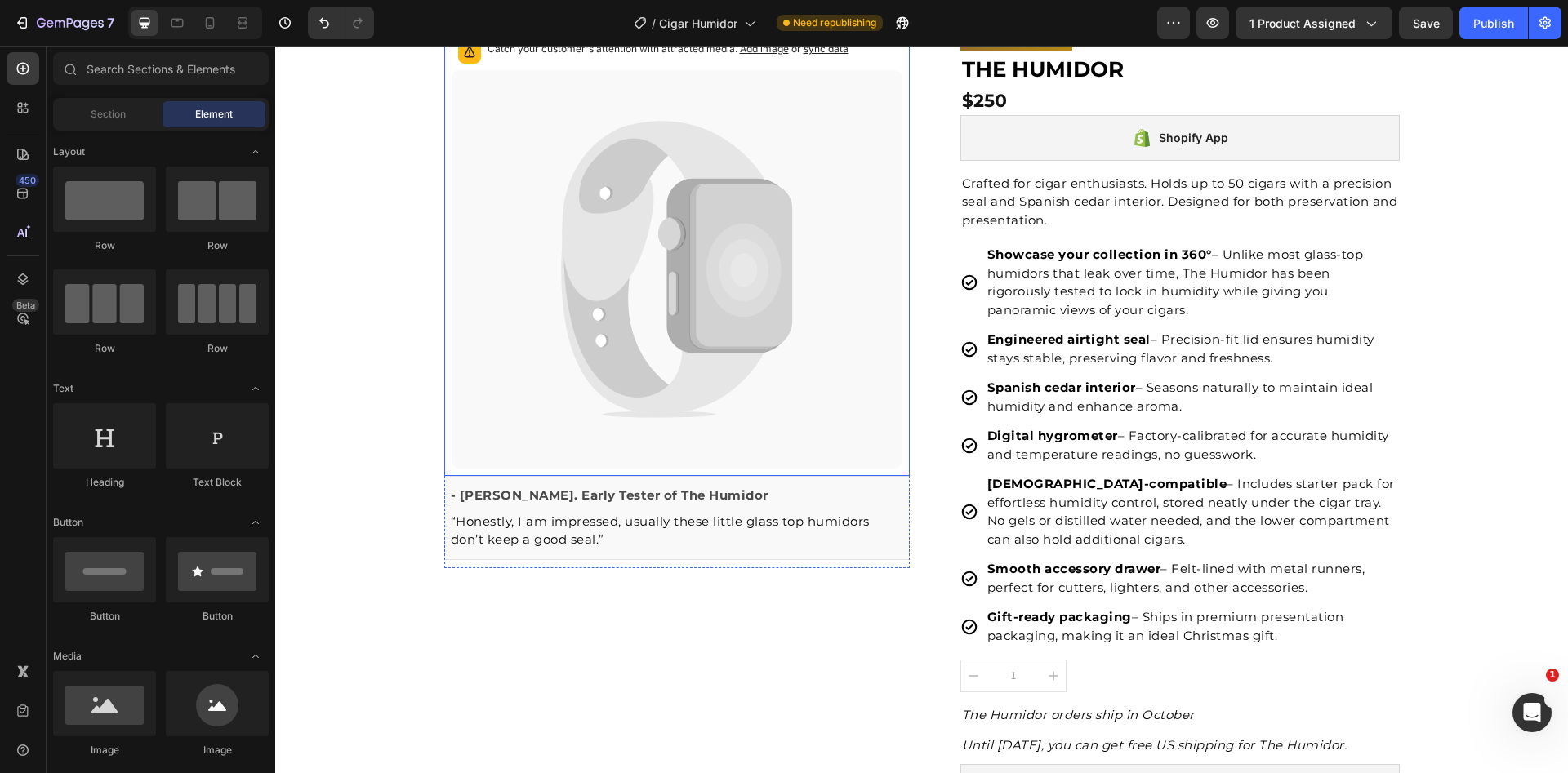
scroll to position [0, 0]
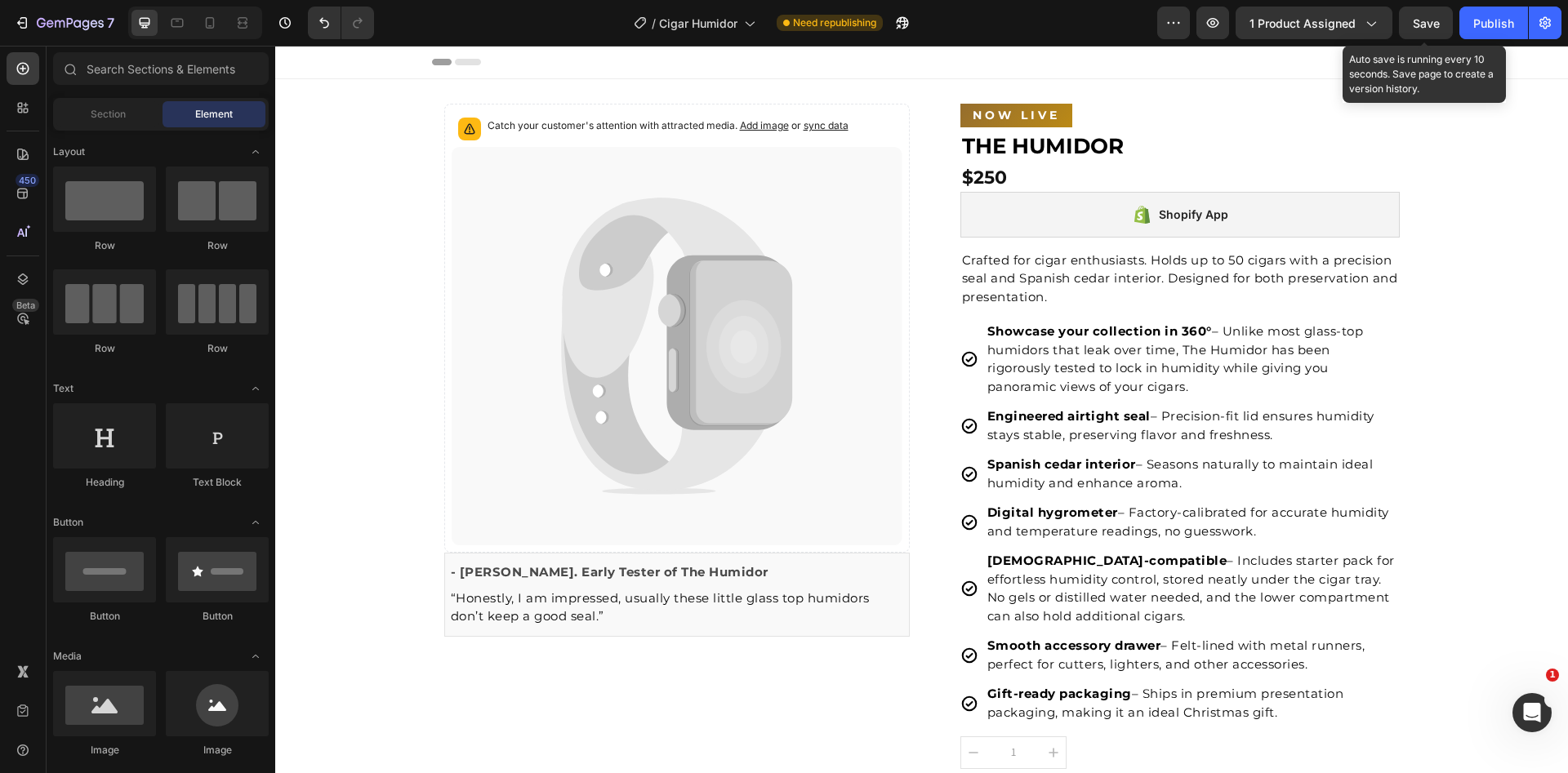
click at [1427, 21] on span "Save" at bounding box center [1426, 23] width 27 height 14
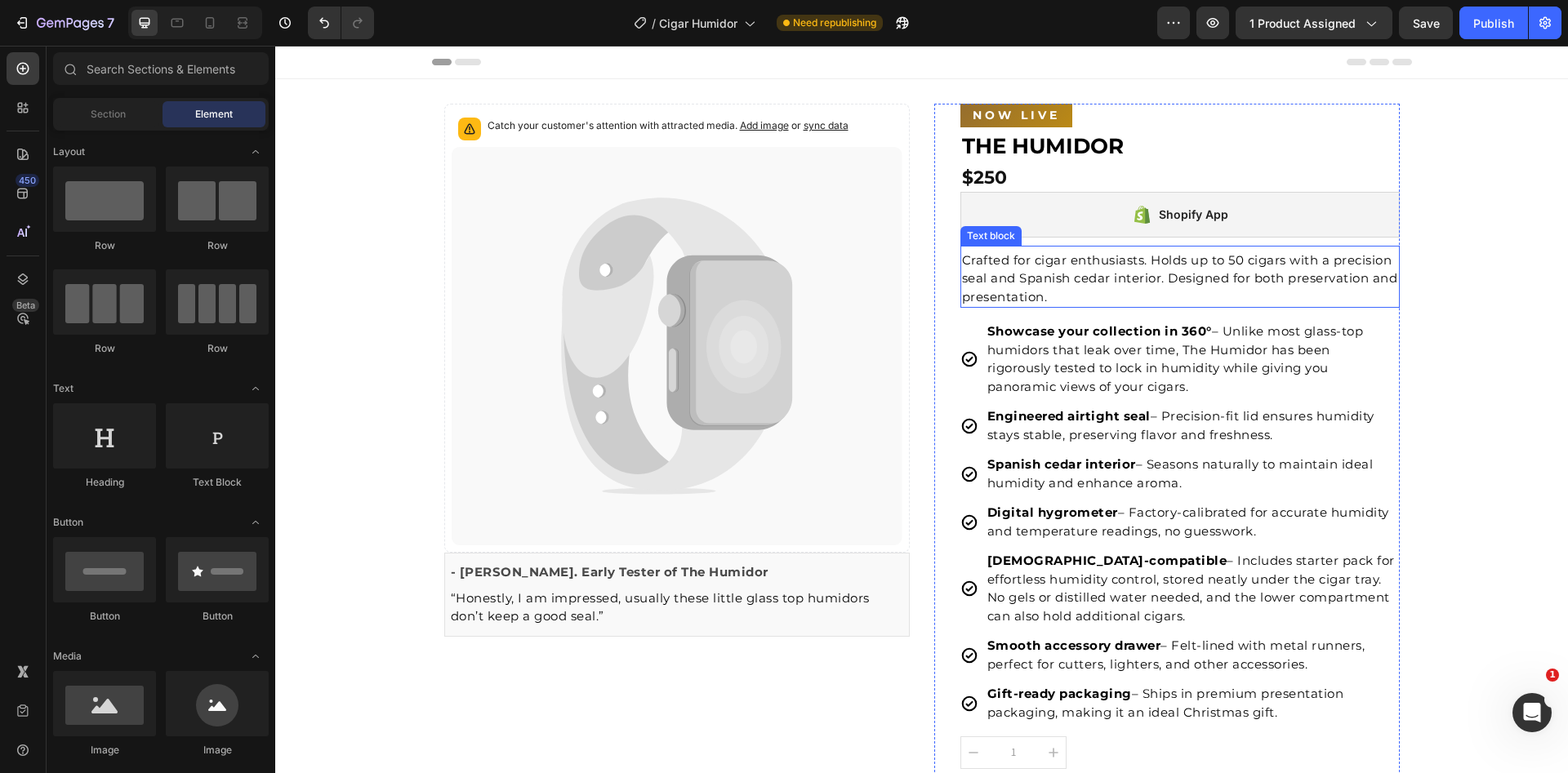
click at [1049, 289] on p "Crafted for cigar enthusiasts. Holds up to 50 cigars with a precision seal and …" at bounding box center [1179, 279] width 436 height 56
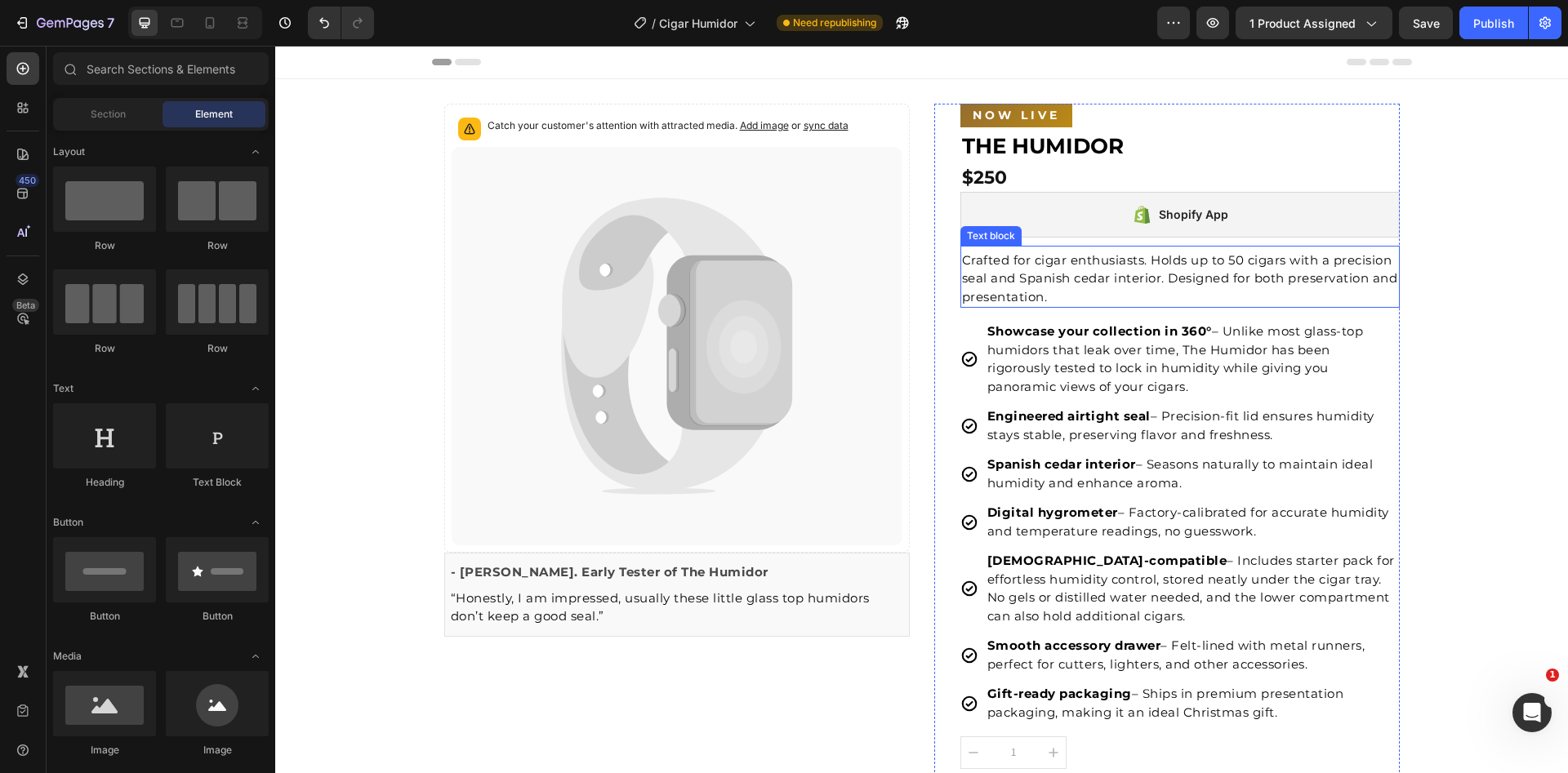
click at [1136, 269] on p "Crafted for cigar enthusiasts. Holds up to 50 cigars with a precision seal and …" at bounding box center [1179, 279] width 436 height 56
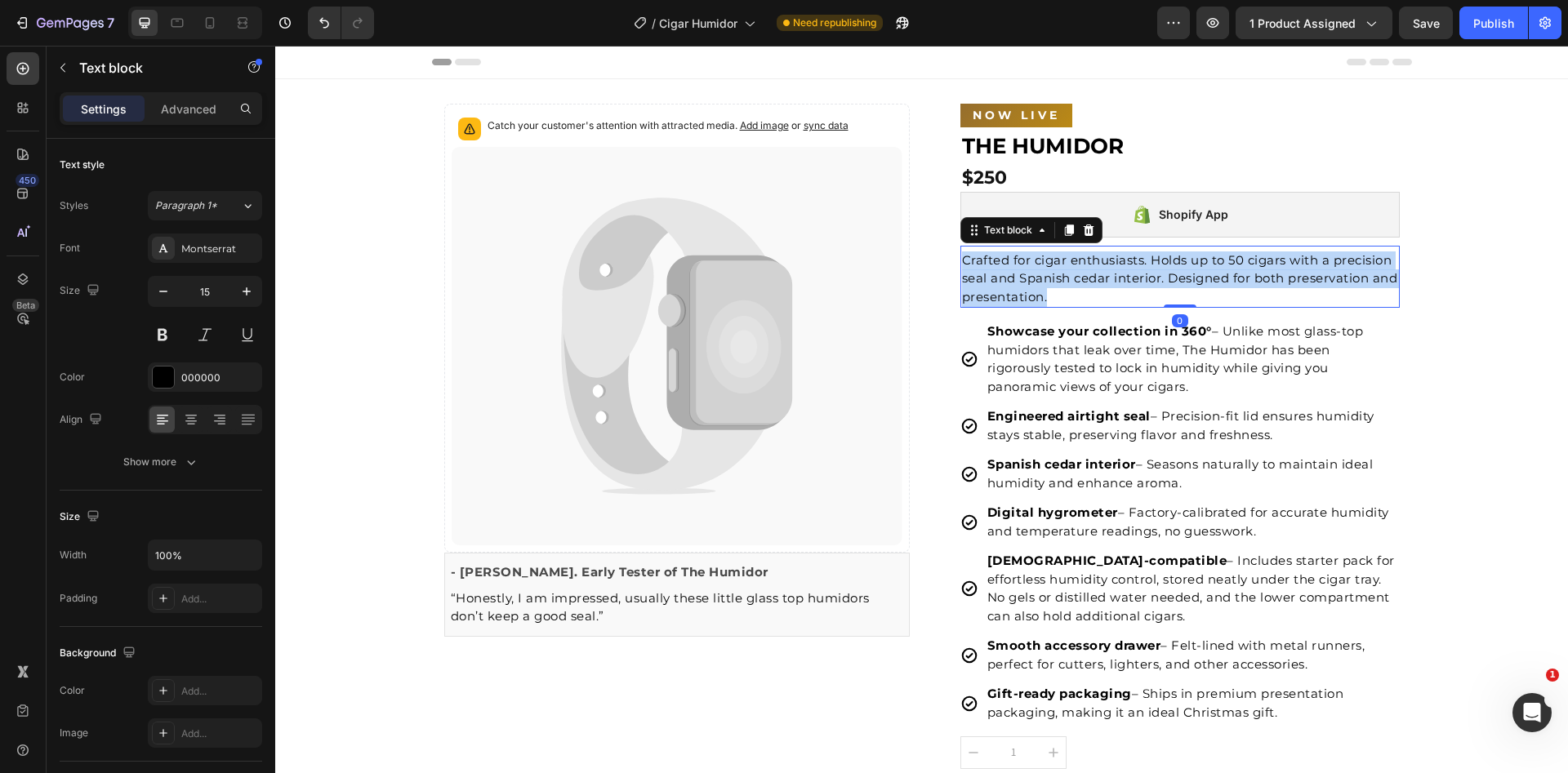
click at [1136, 269] on p "Crafted for cigar enthusiasts. Holds up to 50 cigars with a precision seal and …" at bounding box center [1179, 279] width 436 height 56
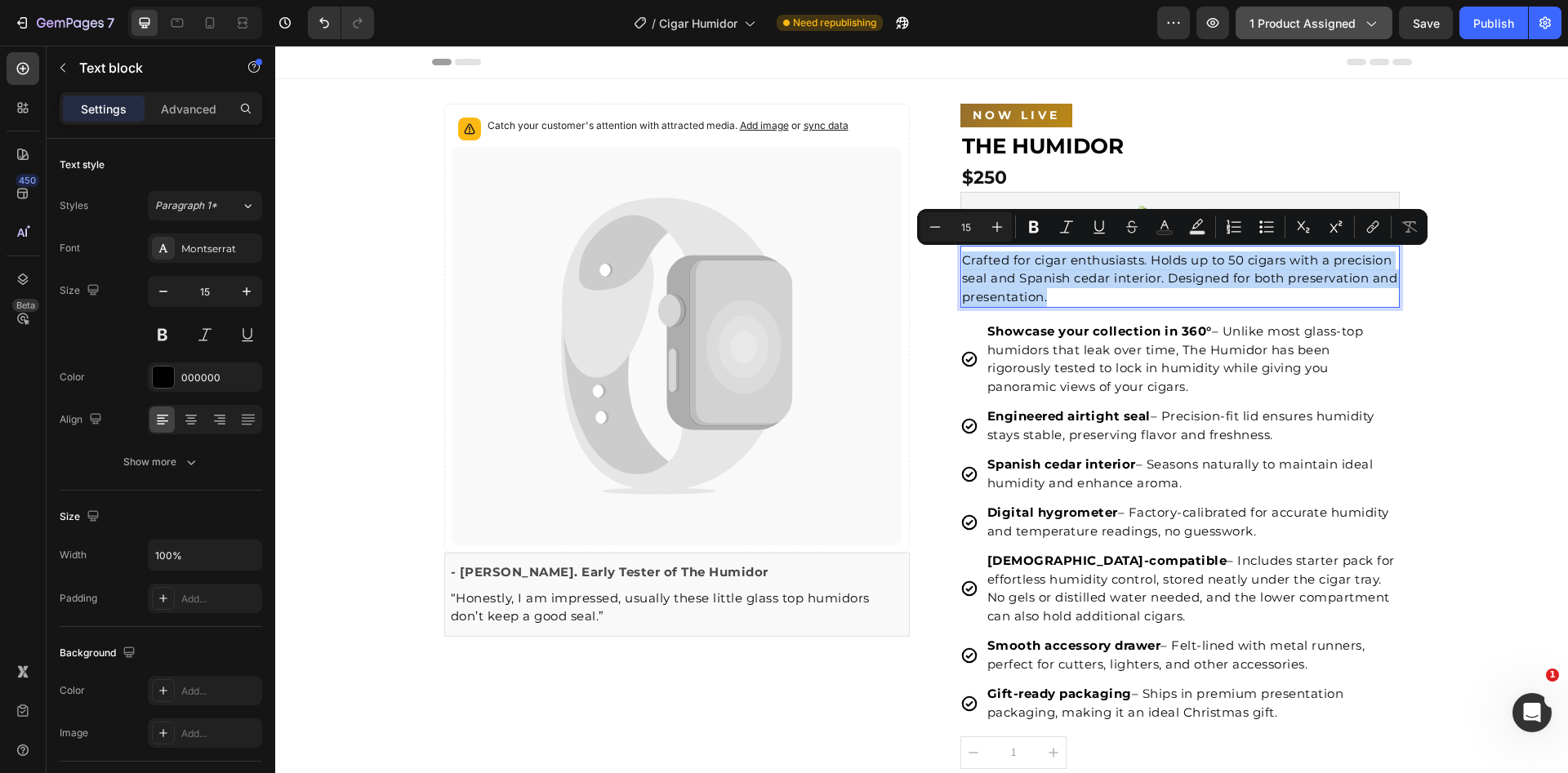
copy p "Crafted for cigar enthusiasts. Holds up to 50 cigars with a precision seal and …"
click at [1082, 278] on p "Crafted for cigar enthusiasts. Holds up to 50 cigars with a precision seal and …" at bounding box center [1179, 279] width 436 height 56
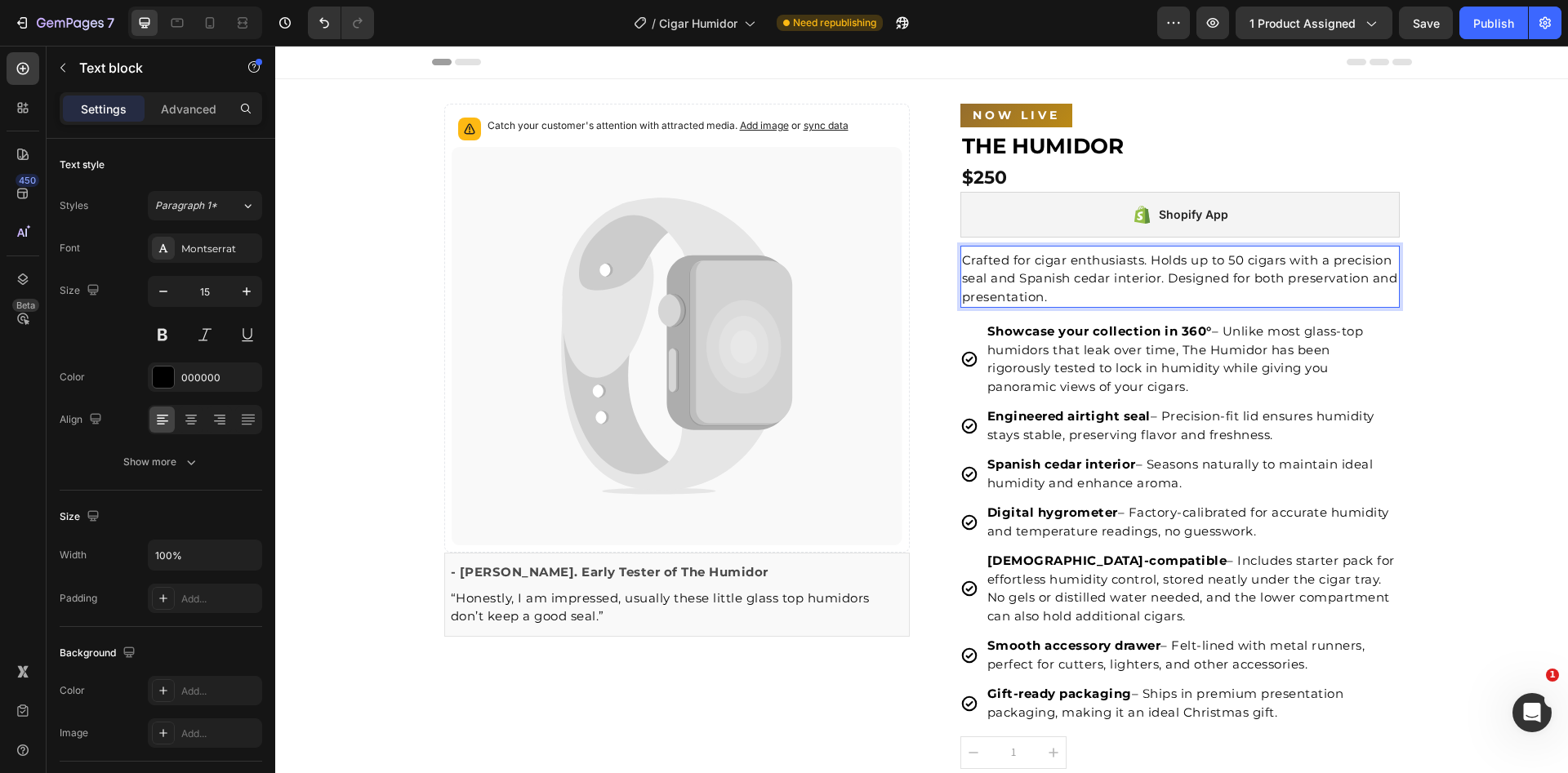
click at [1418, 290] on section "Catch your customer's attention with attracted media. Add image or sync data Pr…" at bounding box center [922, 748] width 1006 height 1339
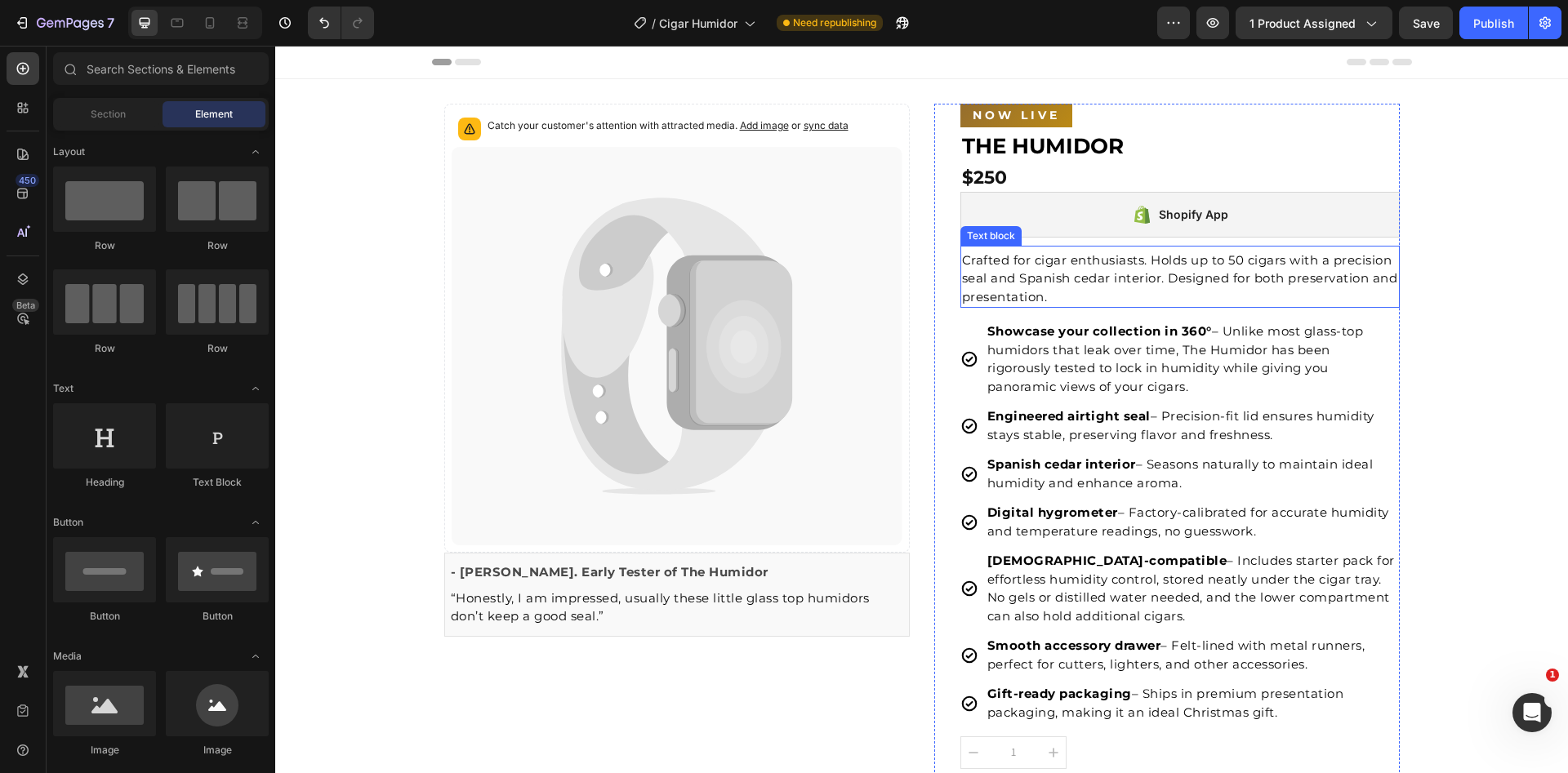
click at [1187, 285] on p "Crafted for cigar enthusiasts. Holds up to 50 cigars with a precision seal and …" at bounding box center [1179, 279] width 436 height 56
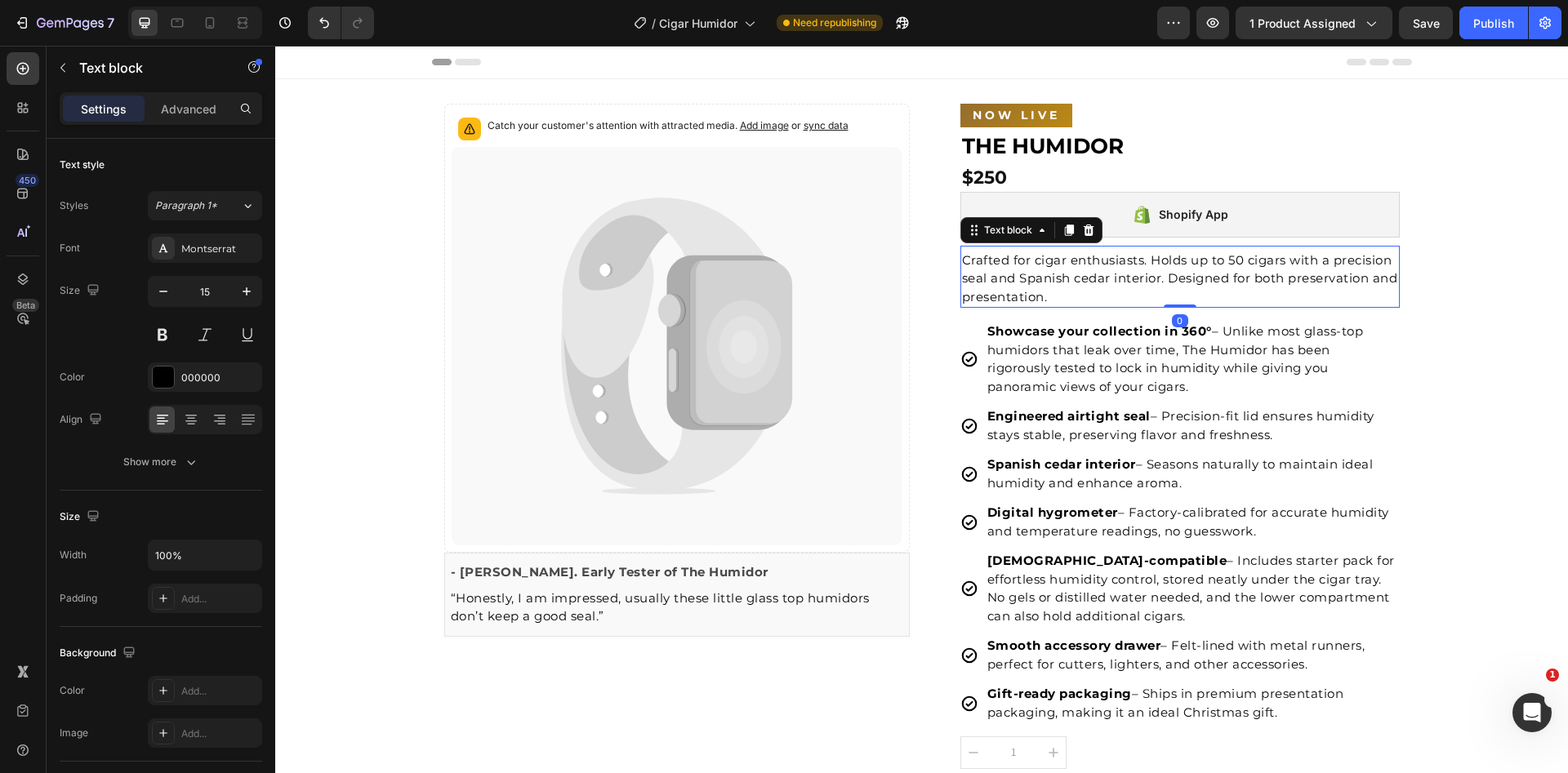
drag, startPoint x: 1066, startPoint y: 229, endPoint x: 1061, endPoint y: 242, distance: 13.9
click at [1066, 228] on icon at bounding box center [1068, 230] width 9 height 12
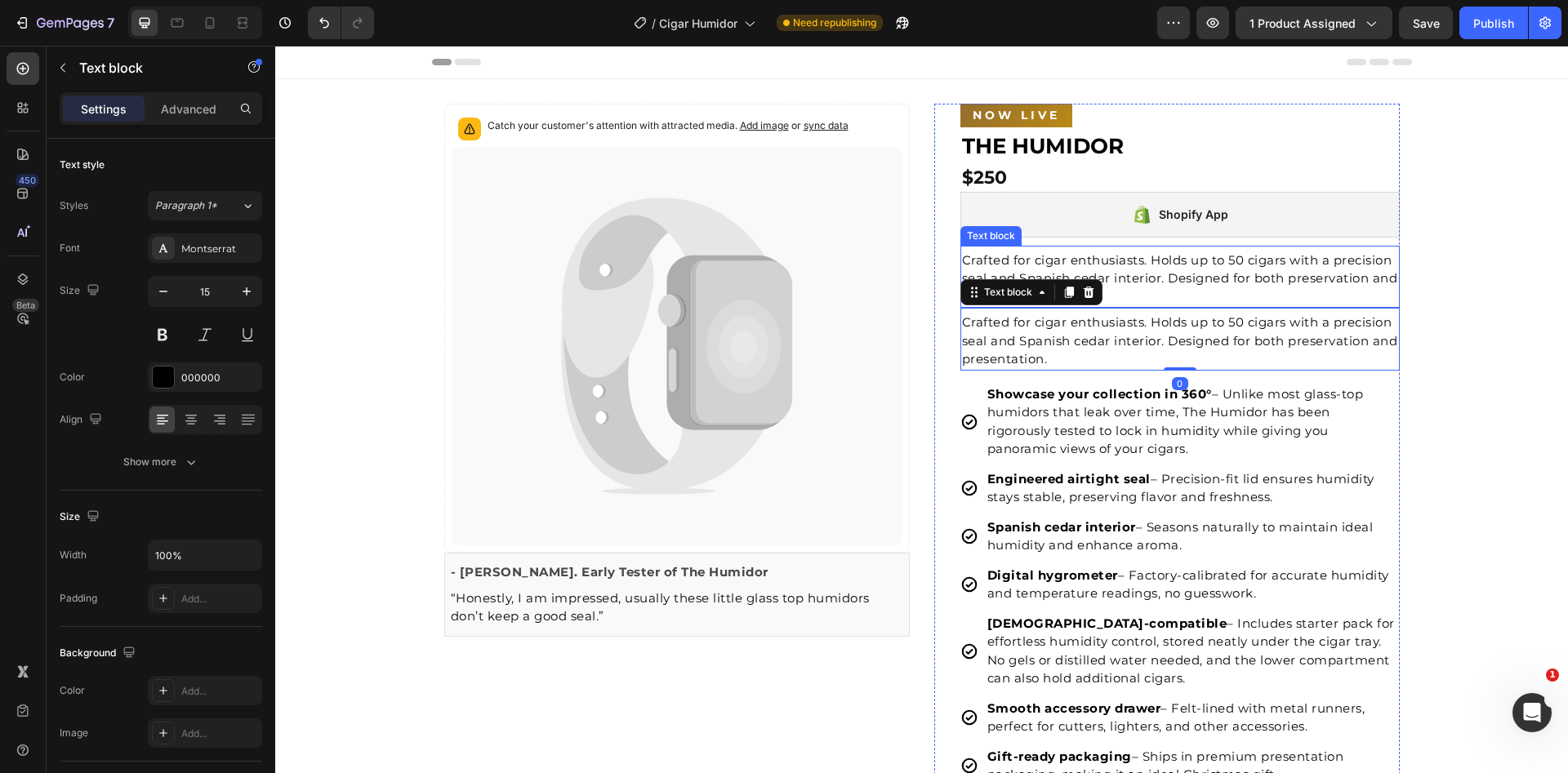
click at [1059, 256] on p "Crafted for cigar enthusiasts. Holds up to 50 cigars with a precision seal and …" at bounding box center [1179, 279] width 436 height 56
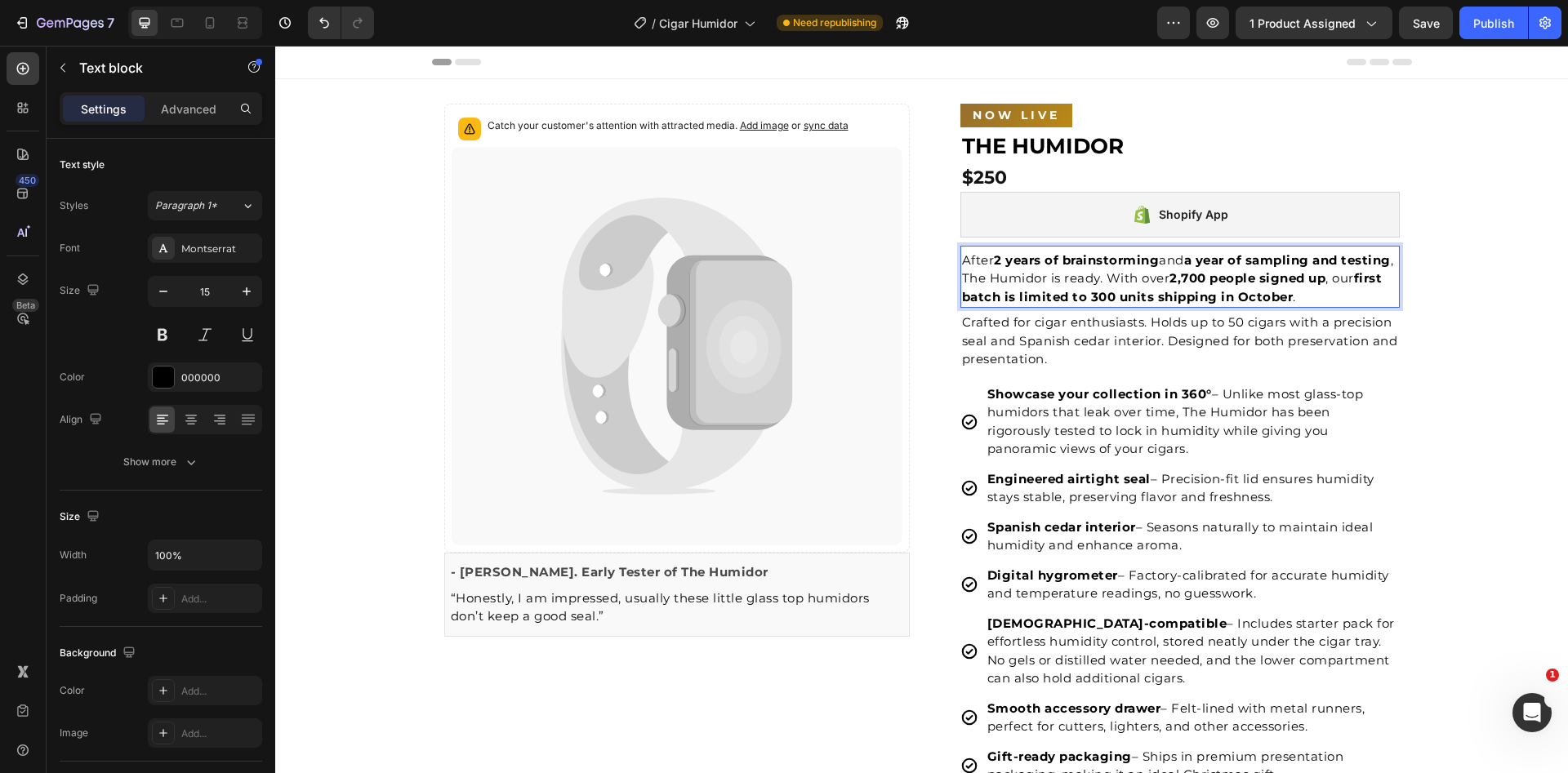
click at [1057, 275] on p "After 2 years of brainstorming and a year of sampling and testing , The Humidor…" at bounding box center [1179, 279] width 436 height 56
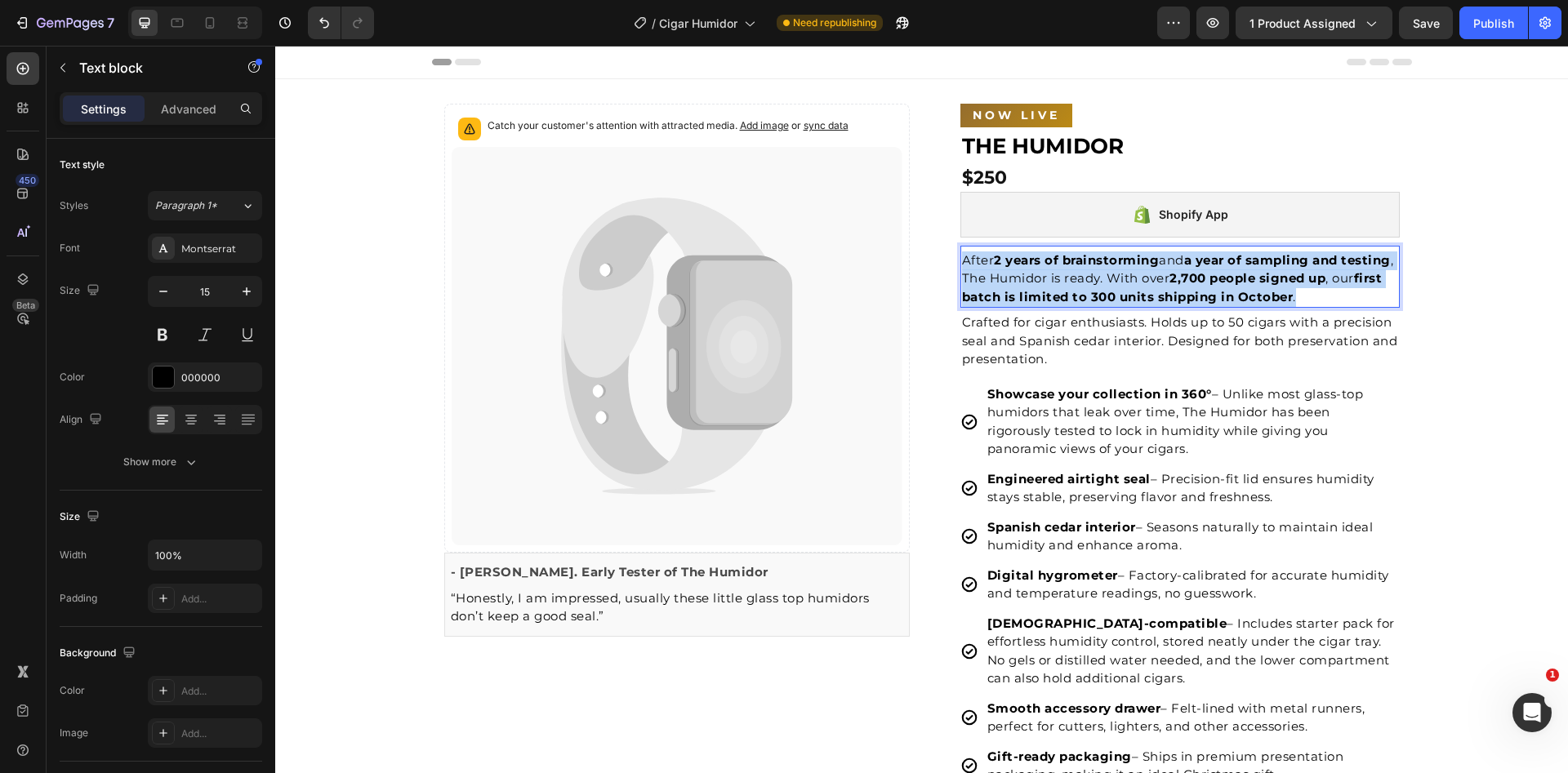
click at [1057, 275] on p "After 2 years of brainstorming and a year of sampling and testing , The Humidor…" at bounding box center [1179, 279] width 436 height 56
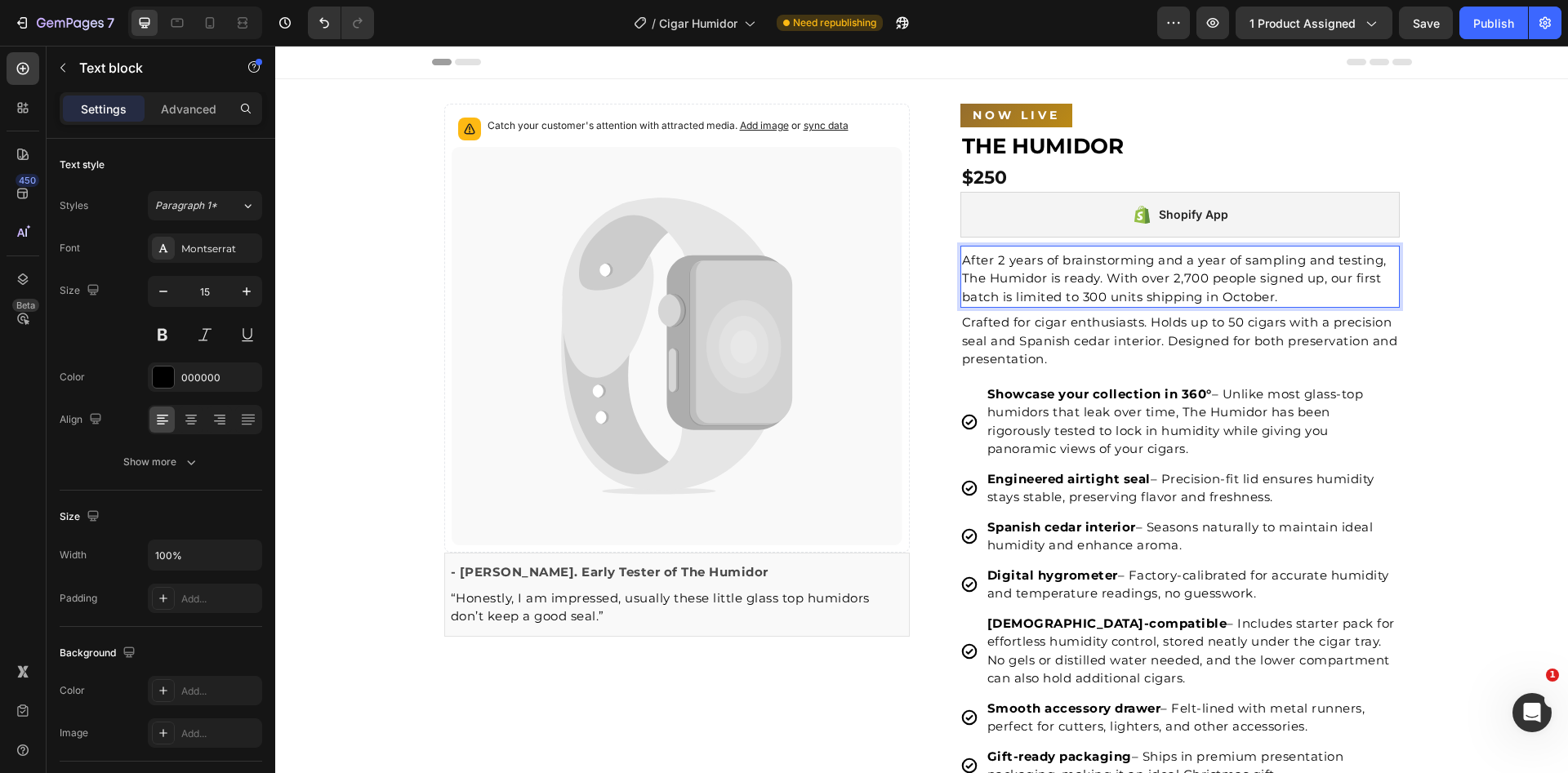
click at [1006, 272] on p "After 2 years of brainstorming and a year of sampling and testing, The Humidor …" at bounding box center [1179, 279] width 436 height 56
drag, startPoint x: 991, startPoint y: 259, endPoint x: 1160, endPoint y: 262, distance: 169.0
click at [1160, 262] on p "After 2 years of brainstorming and a year of sampling and testing, The Humidor …" at bounding box center [1179, 279] width 436 height 56
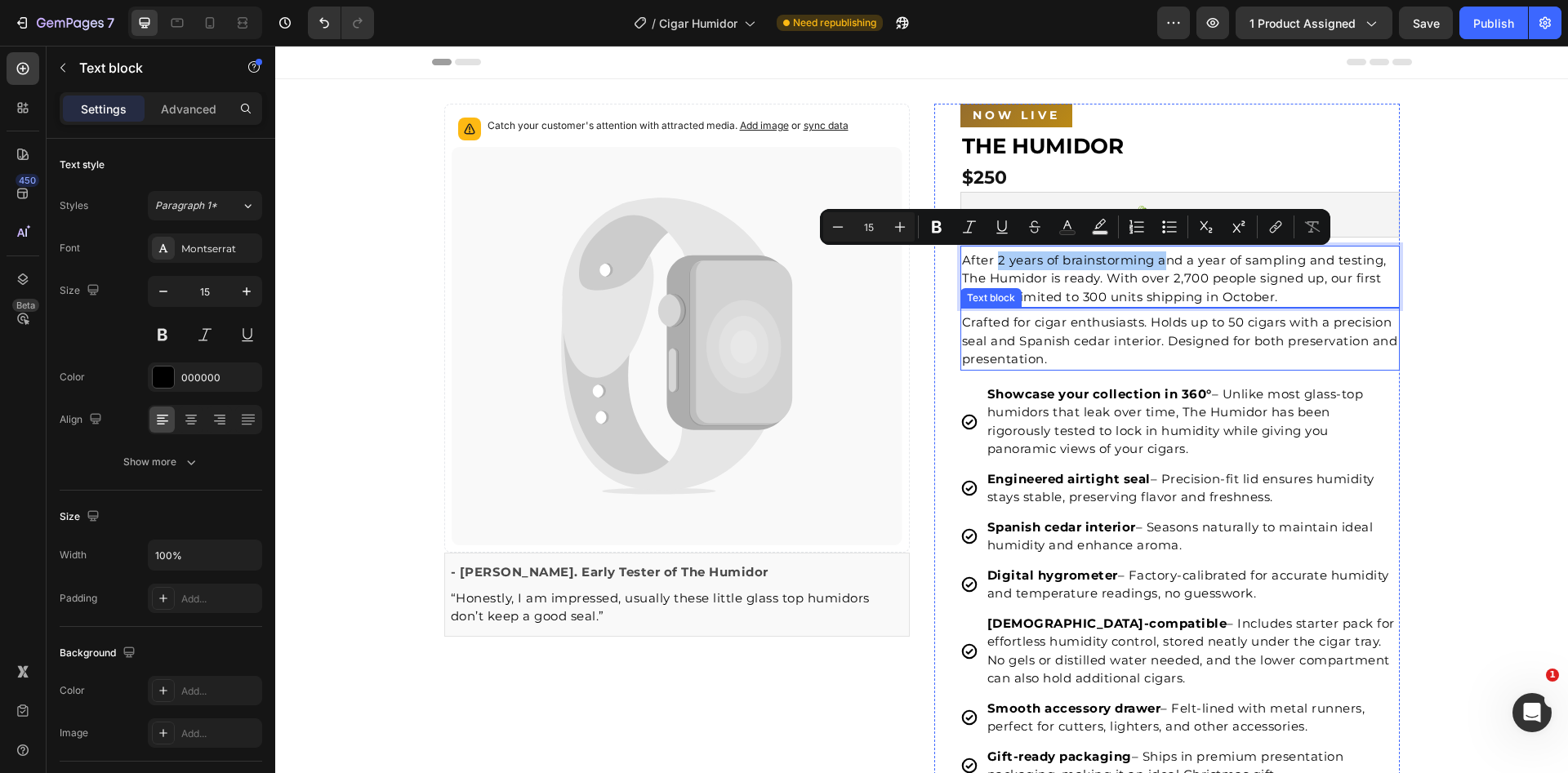
click at [1396, 307] on div "Catch your customer's attention with attracted media. Add image or sync data Pr…" at bounding box center [922, 780] width 980 height 1352
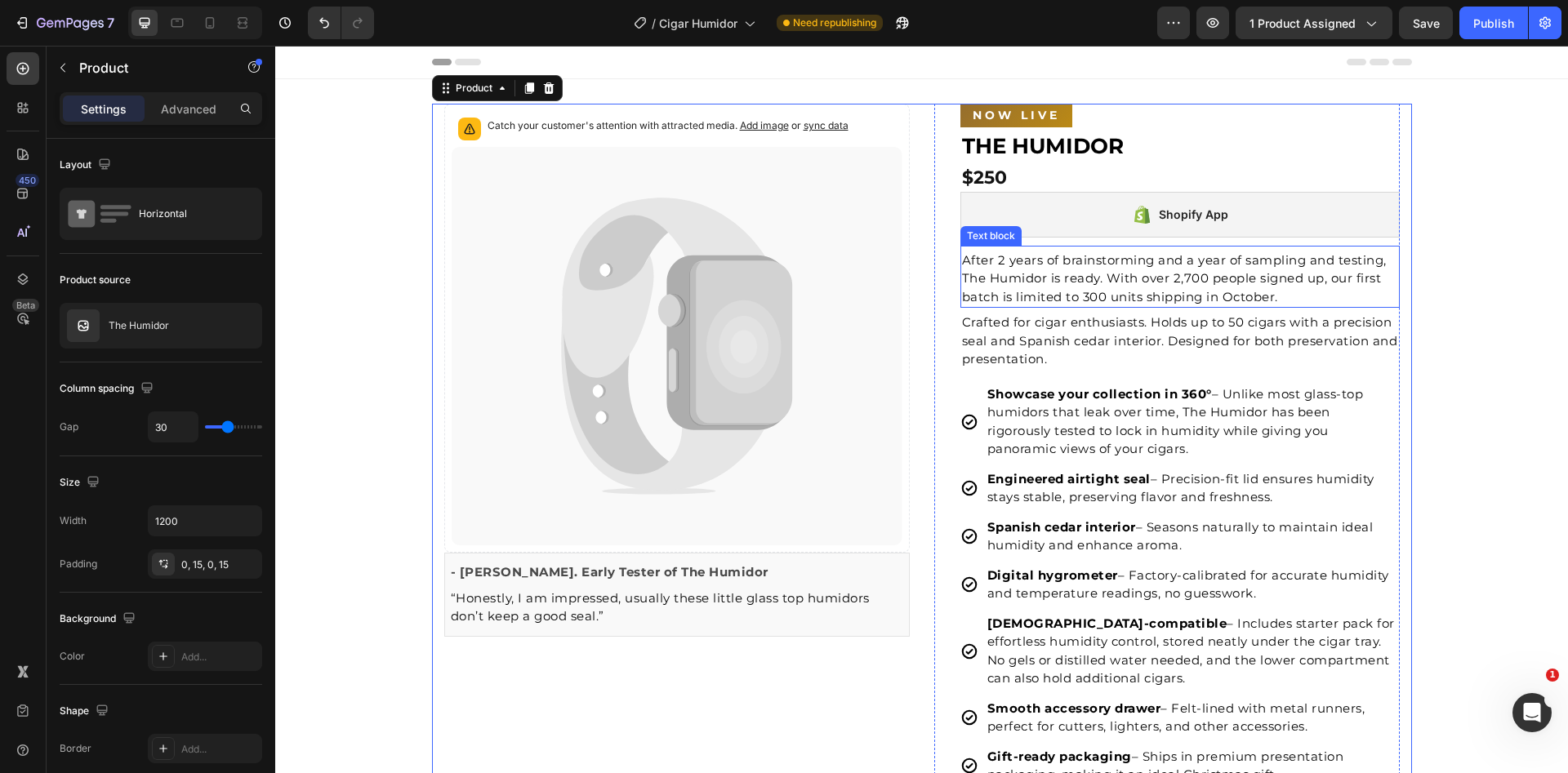
click at [1155, 277] on p "After 2 years of brainstorming and a year of sampling and testing, The Humidor …" at bounding box center [1179, 279] width 436 height 56
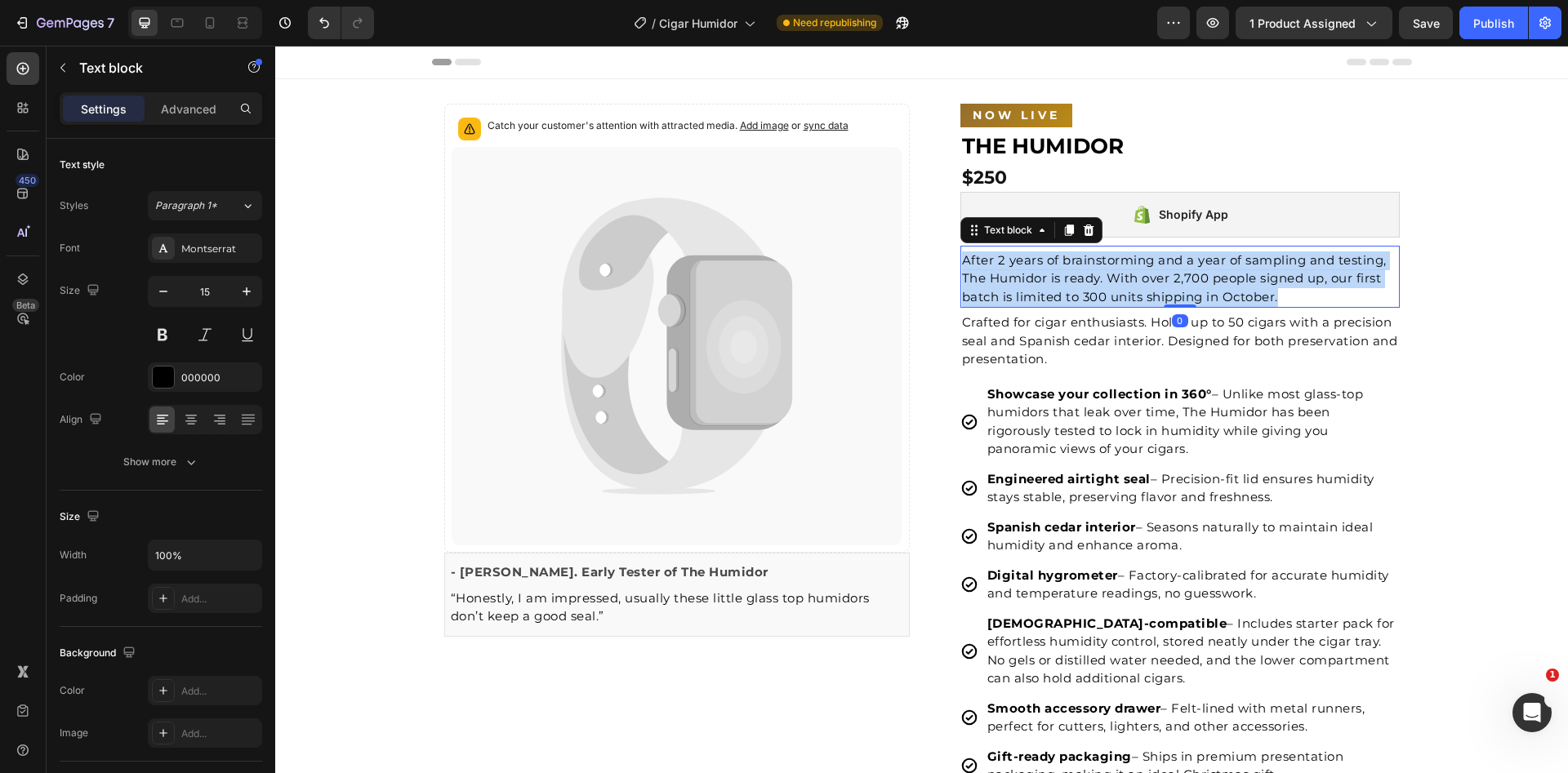
click at [1155, 277] on p "After 2 years of brainstorming and a year of sampling and testing, The Humidor …" at bounding box center [1179, 279] width 436 height 56
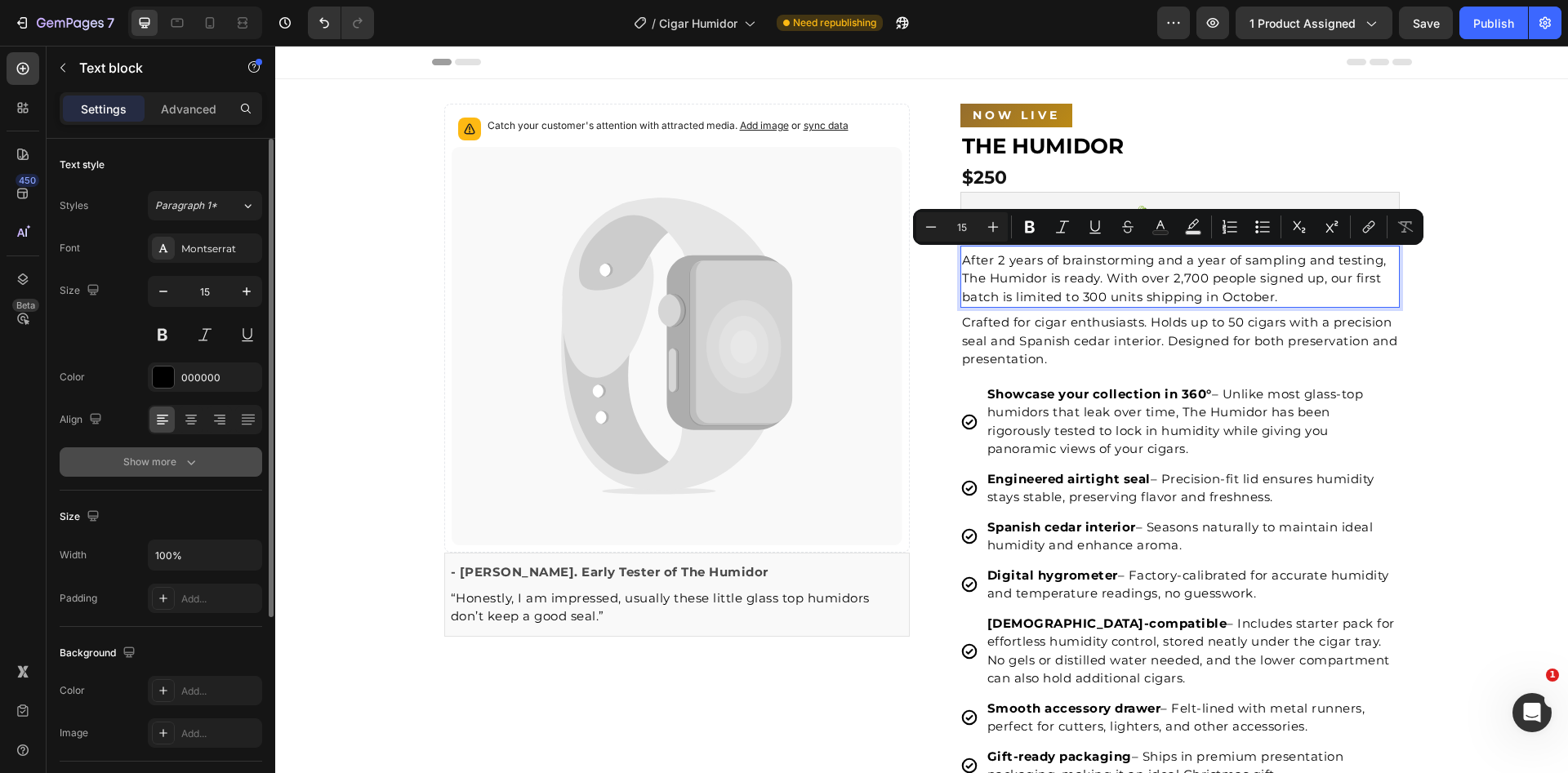
click at [146, 468] on div "Show more" at bounding box center [161, 462] width 76 height 16
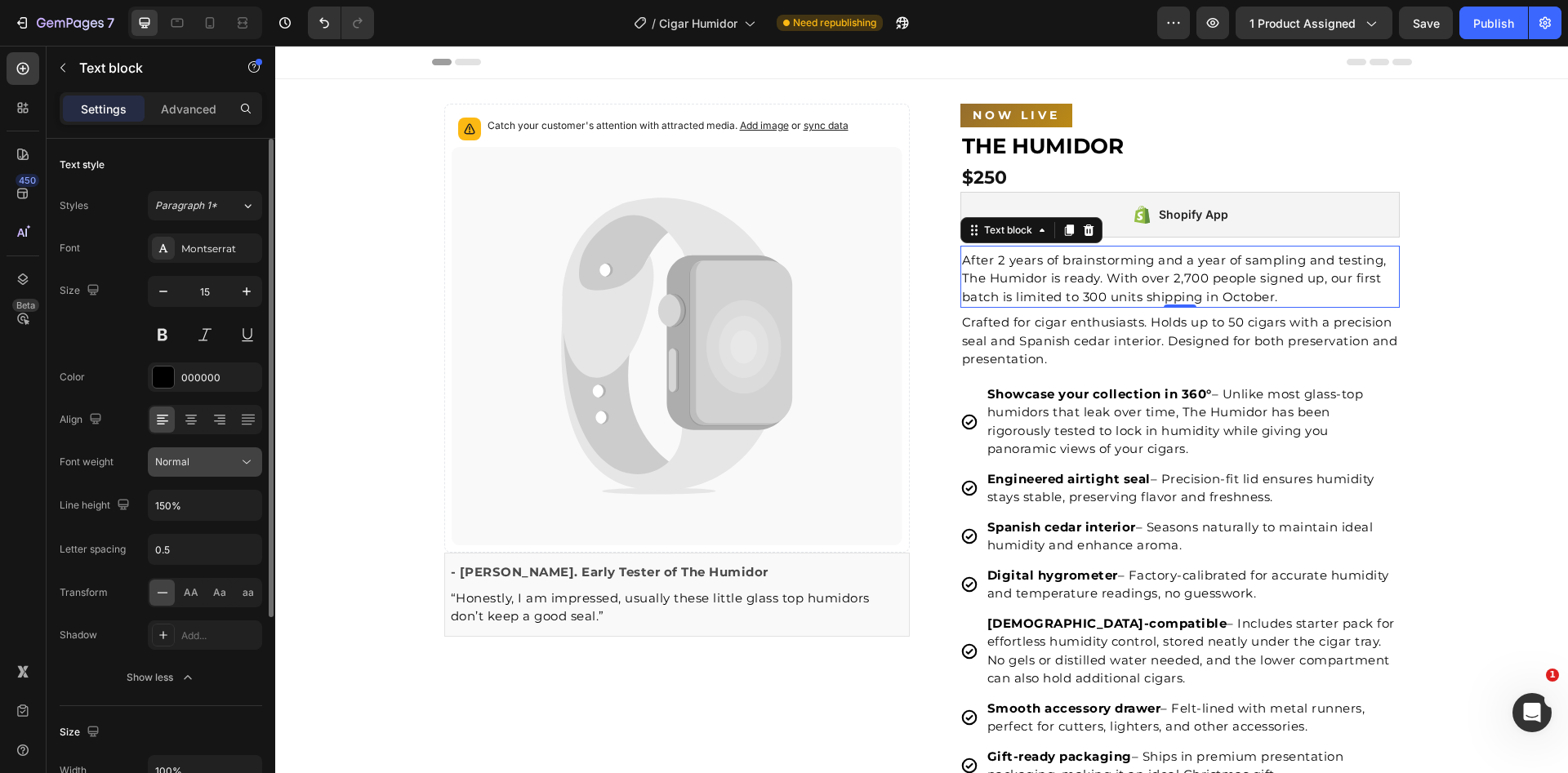
click at [175, 472] on button "Normal" at bounding box center [205, 462] width 114 height 30
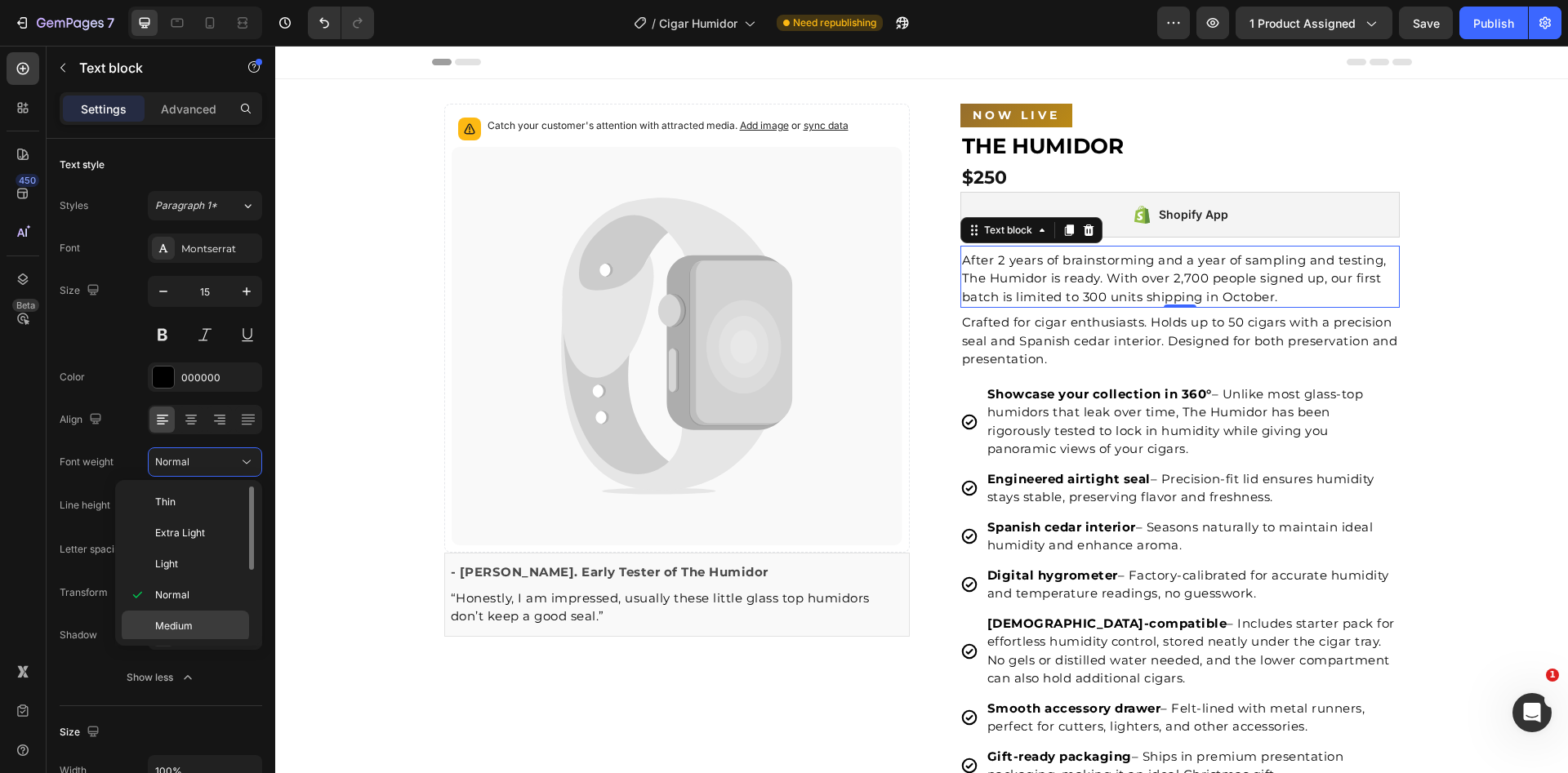
scroll to position [24, 0]
click at [195, 598] on p "Medium" at bounding box center [198, 603] width 86 height 15
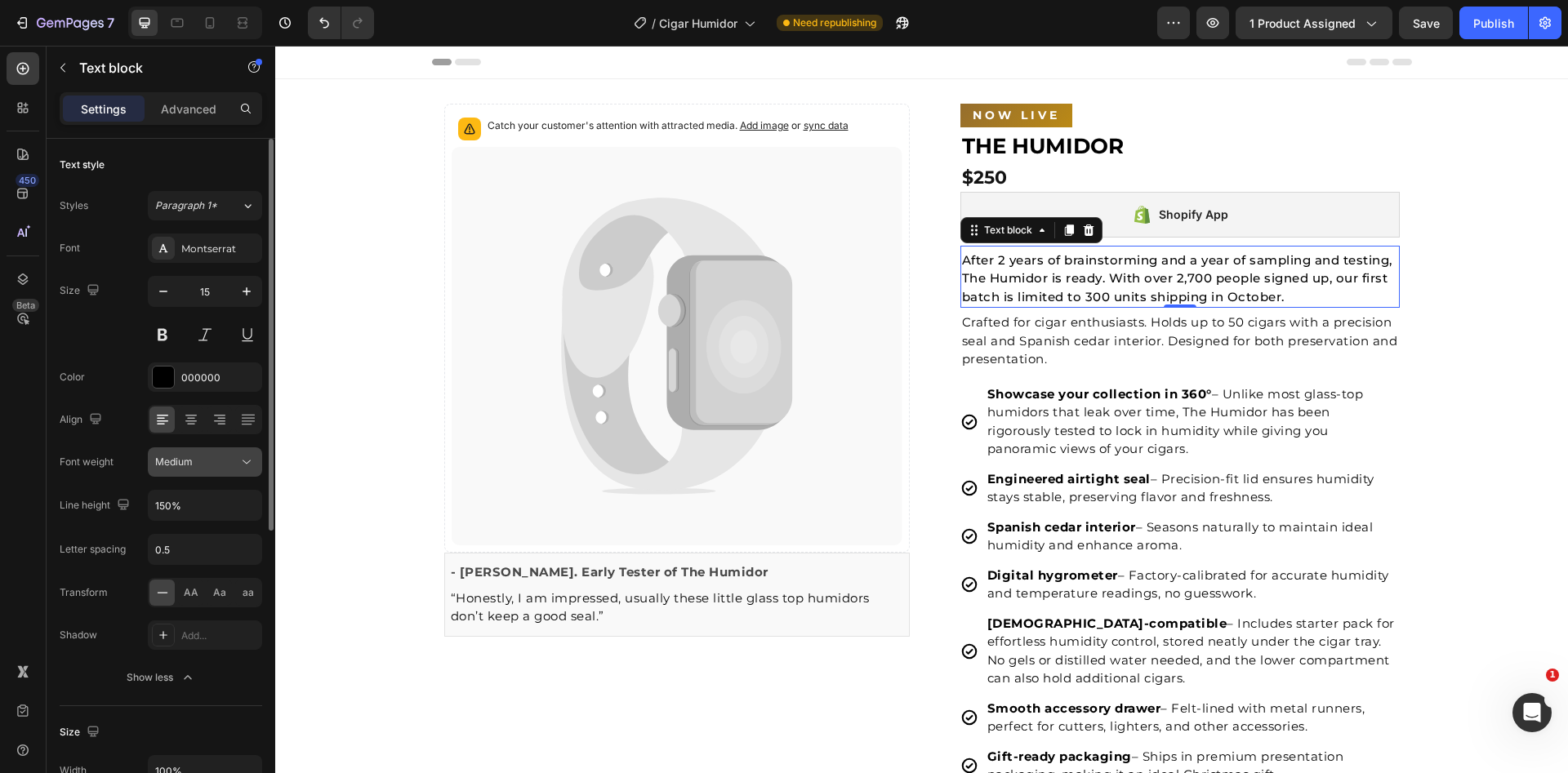
click at [210, 466] on div "Medium" at bounding box center [196, 462] width 83 height 15
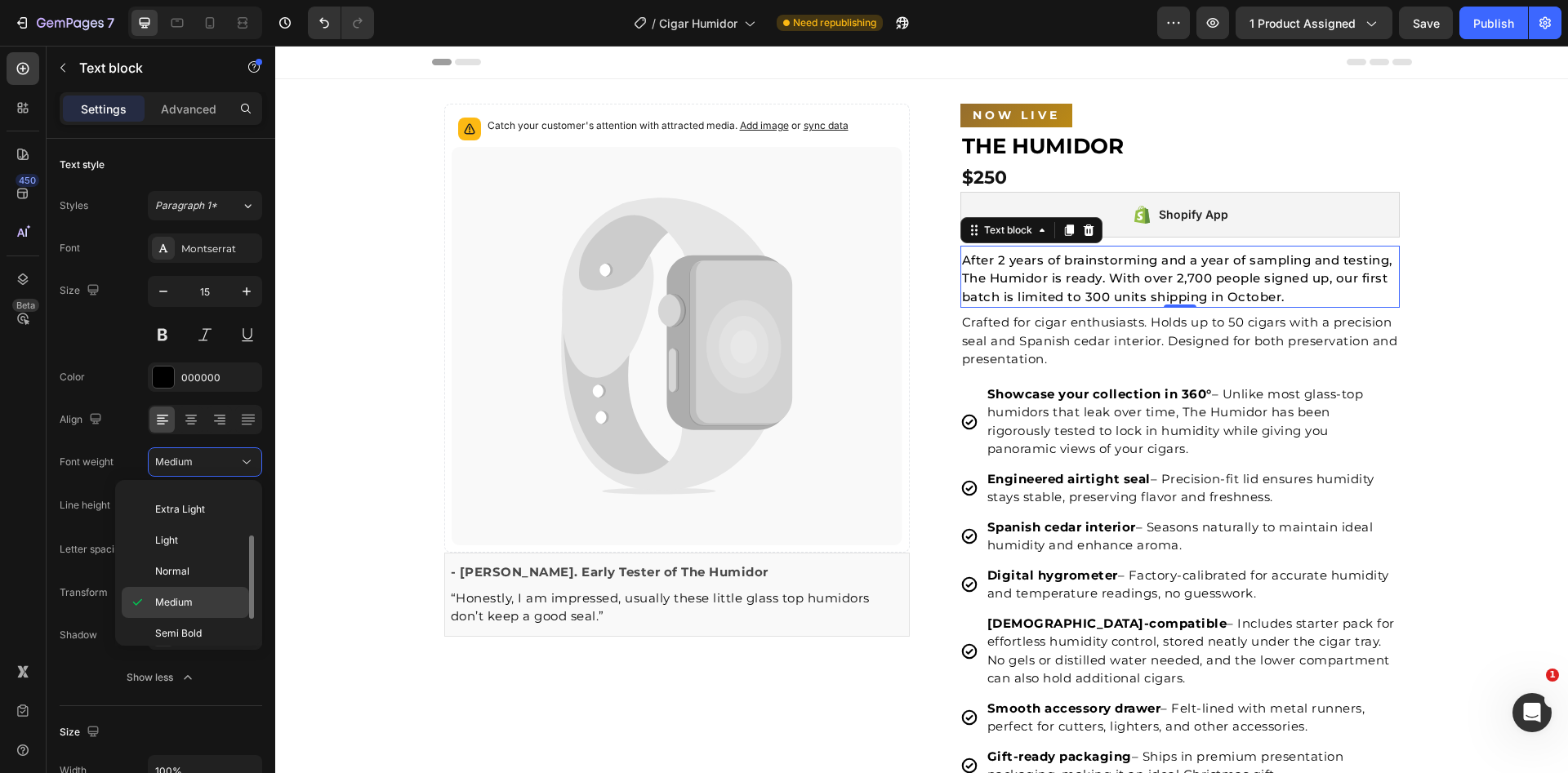
scroll to position [48, 0]
click at [205, 616] on p "Semi Bold" at bounding box center [198, 610] width 86 height 15
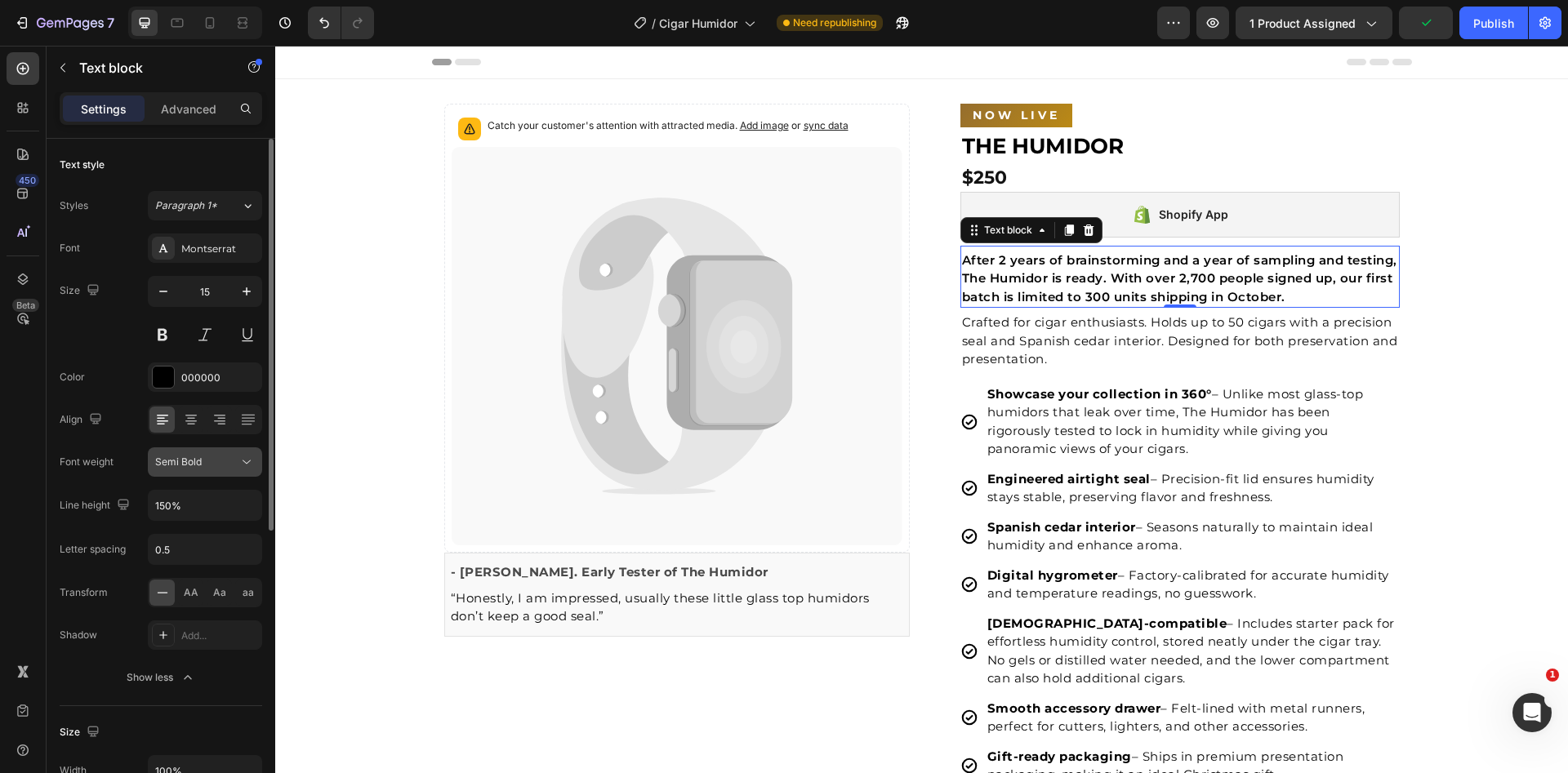
click at [198, 464] on span "Semi Bold" at bounding box center [178, 462] width 47 height 12
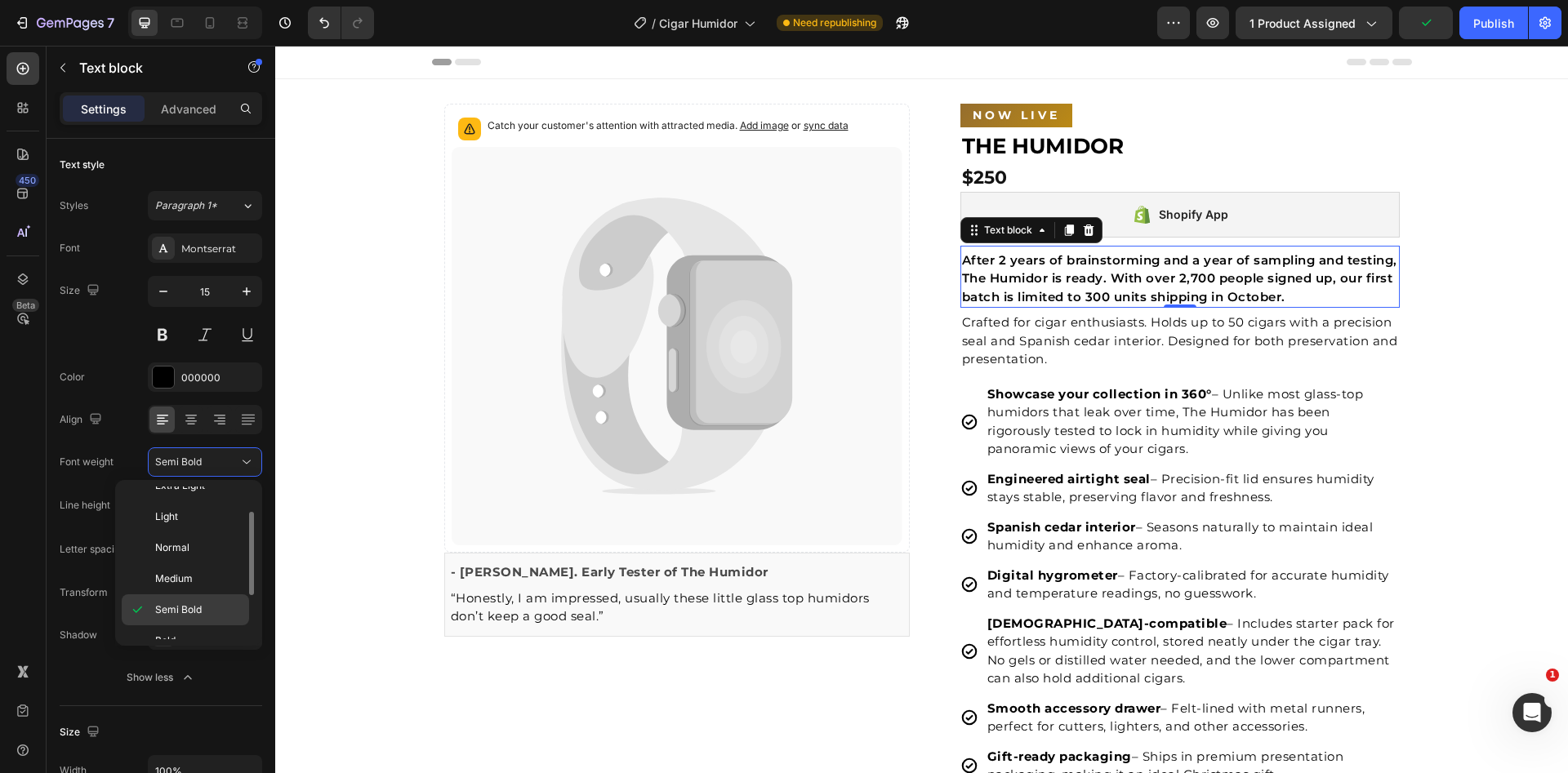
scroll to position [70, 0]
click at [195, 612] on p "Bold" at bounding box center [198, 619] width 86 height 15
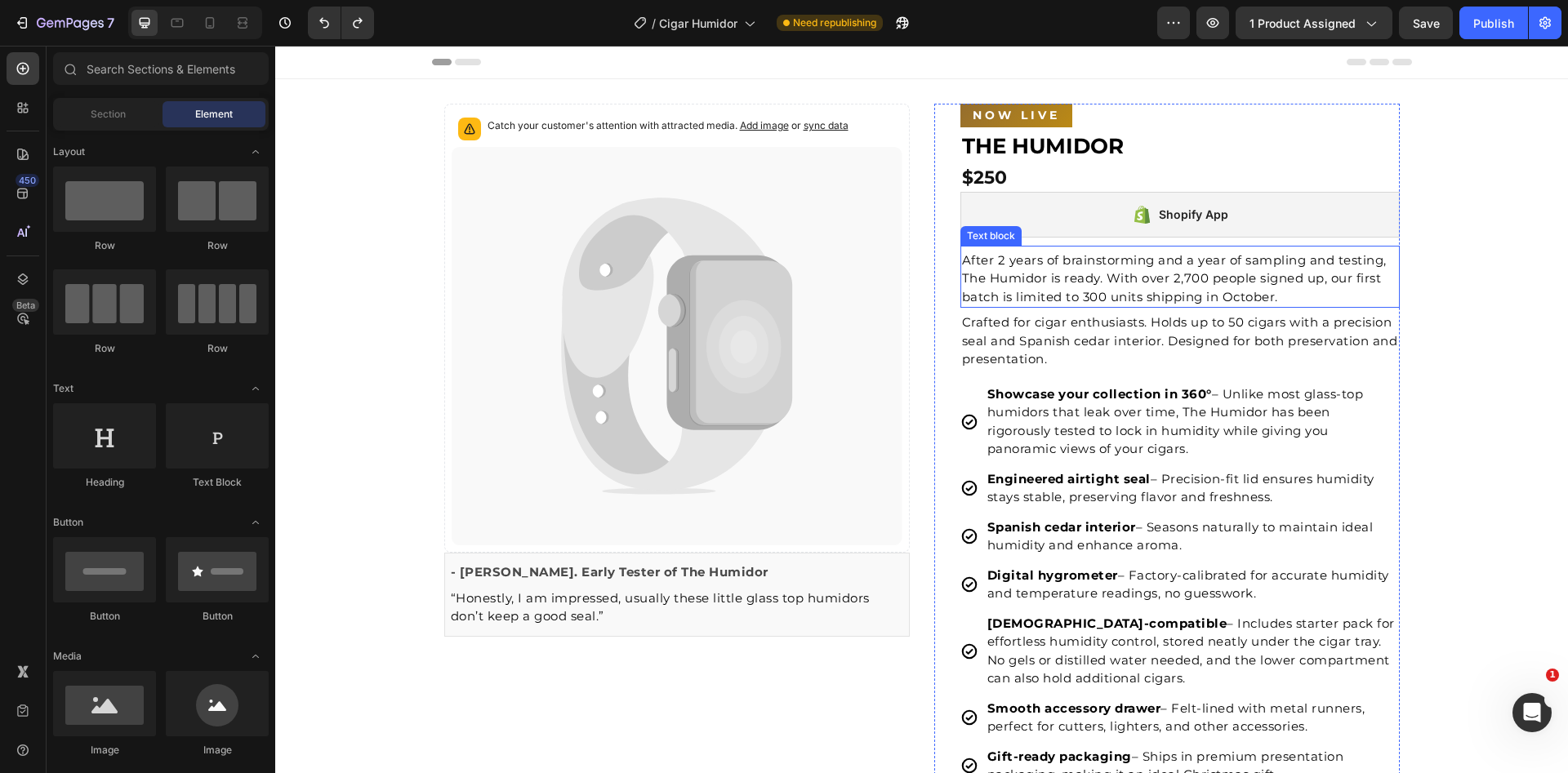
click at [1028, 272] on p "After 2 years of brainstorming and a year of sampling and testing, The Humidor …" at bounding box center [1179, 279] width 436 height 56
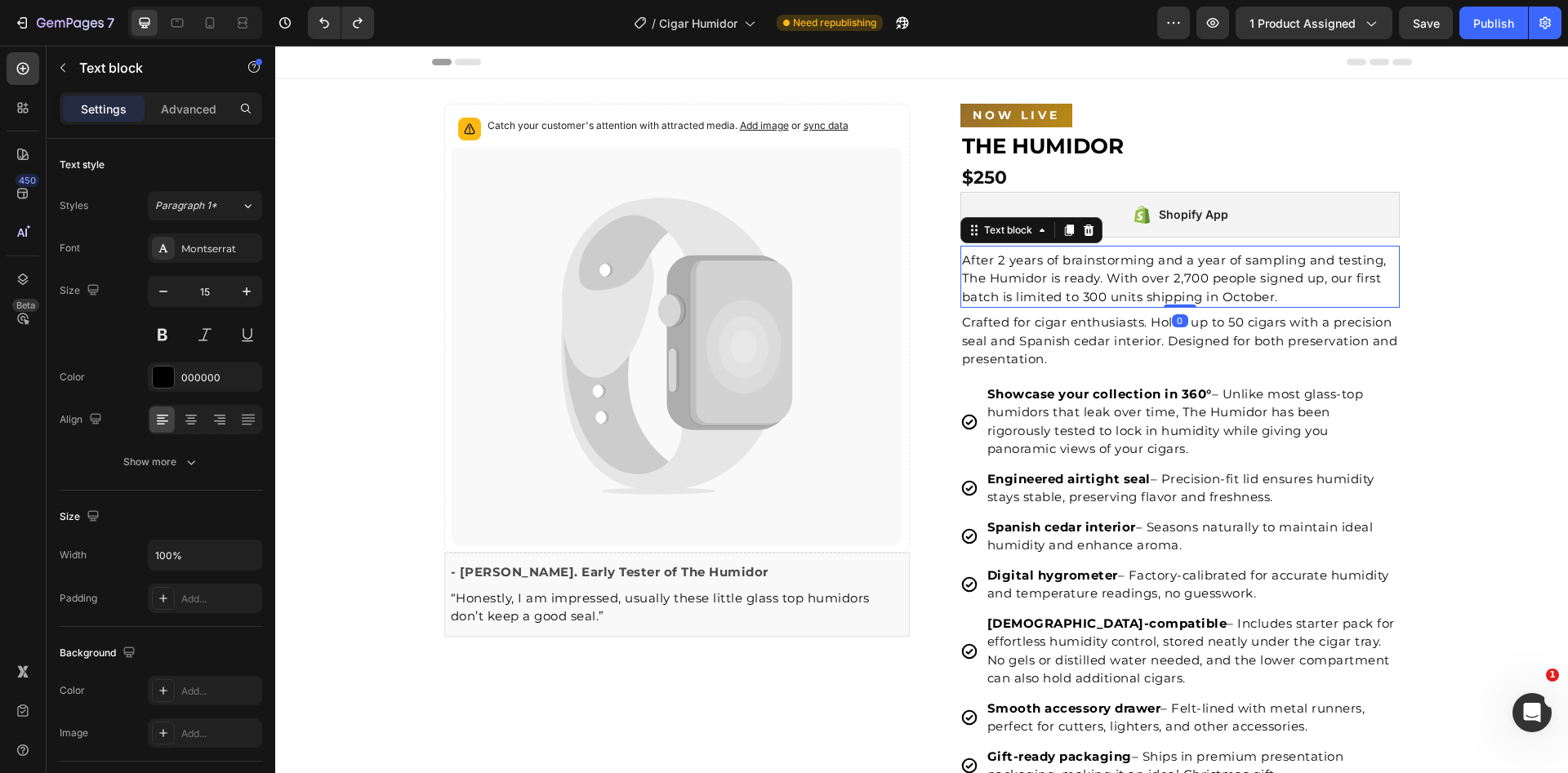
click at [994, 263] on p "After 2 years of brainstorming and a year of sampling and testing, The Humidor …" at bounding box center [1179, 279] width 436 height 56
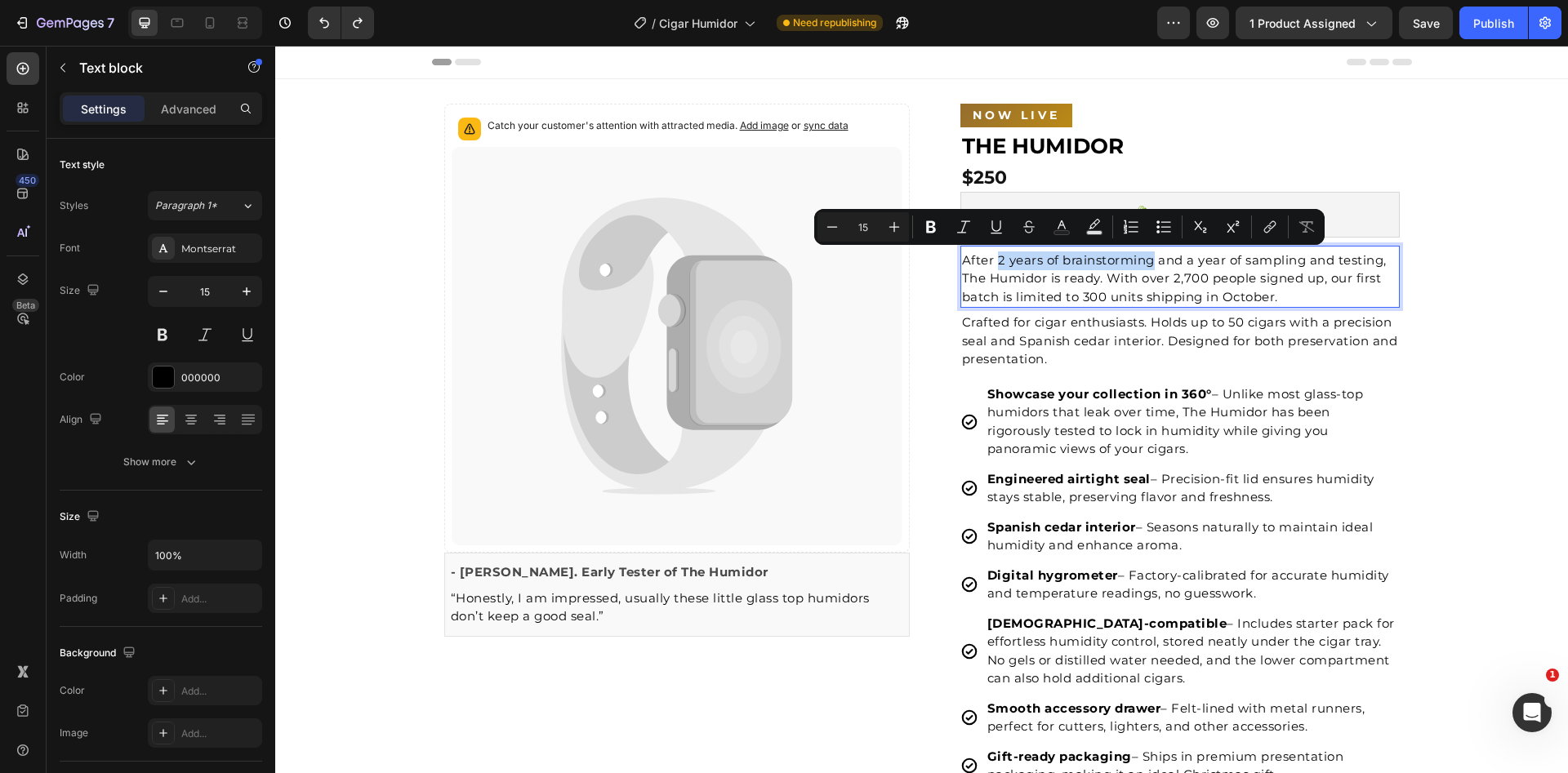
drag, startPoint x: 992, startPoint y: 261, endPoint x: 1147, endPoint y: 265, distance: 155.1
click at [1147, 265] on p "After 2 years of brainstorming and a year of sampling and testing, The Humidor …" at bounding box center [1179, 279] width 436 height 56
click at [1284, 283] on p "After 2 years of brainstorming and a year of sampling and testing, The Humidor …" at bounding box center [1179, 279] width 436 height 56
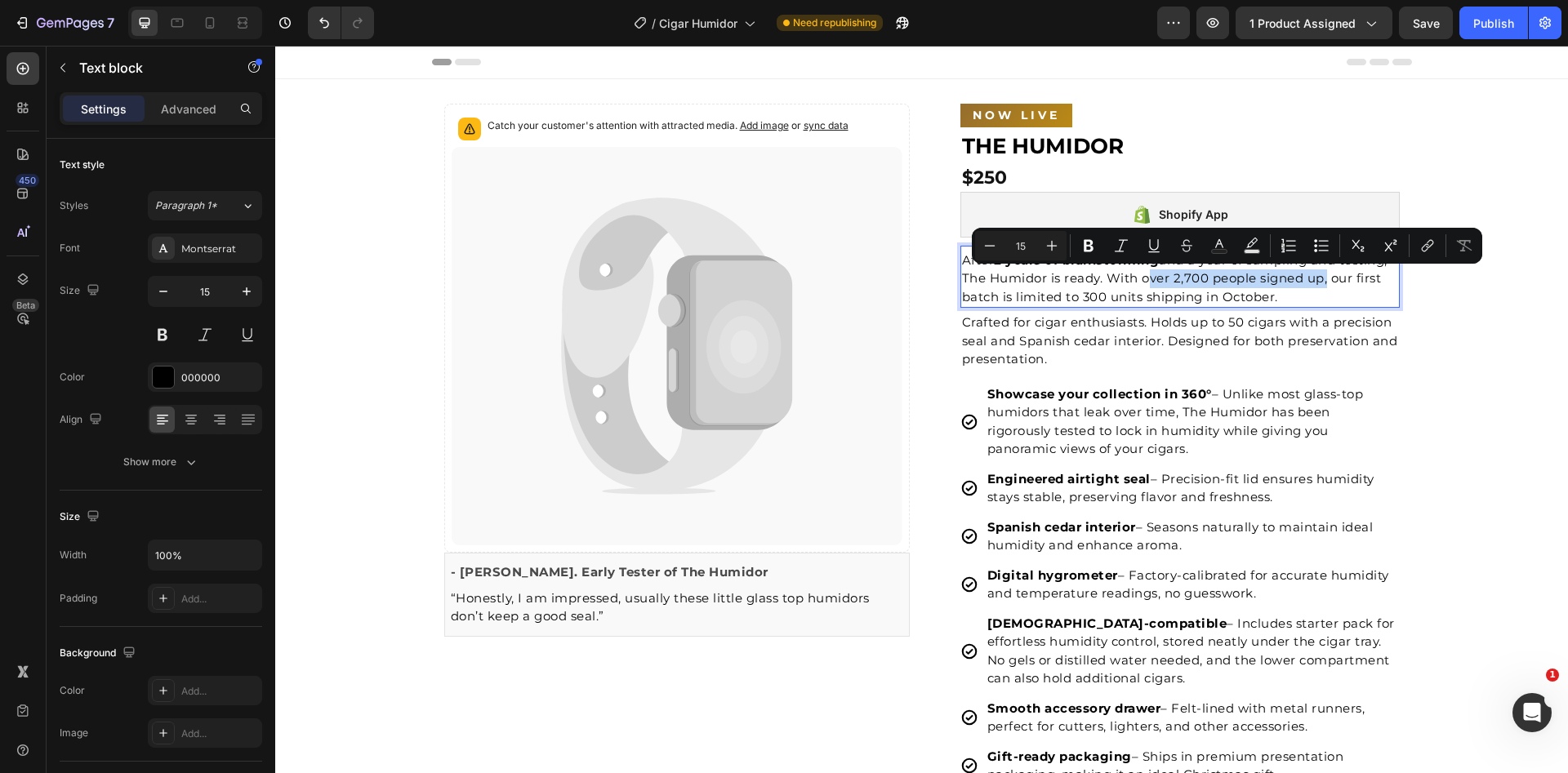
drag, startPoint x: 1136, startPoint y: 278, endPoint x: 1317, endPoint y: 282, distance: 181.0
click at [1317, 282] on p "After 2 years of brainstorming and a year of sampling and testing, The Humidor …" at bounding box center [1179, 279] width 436 height 56
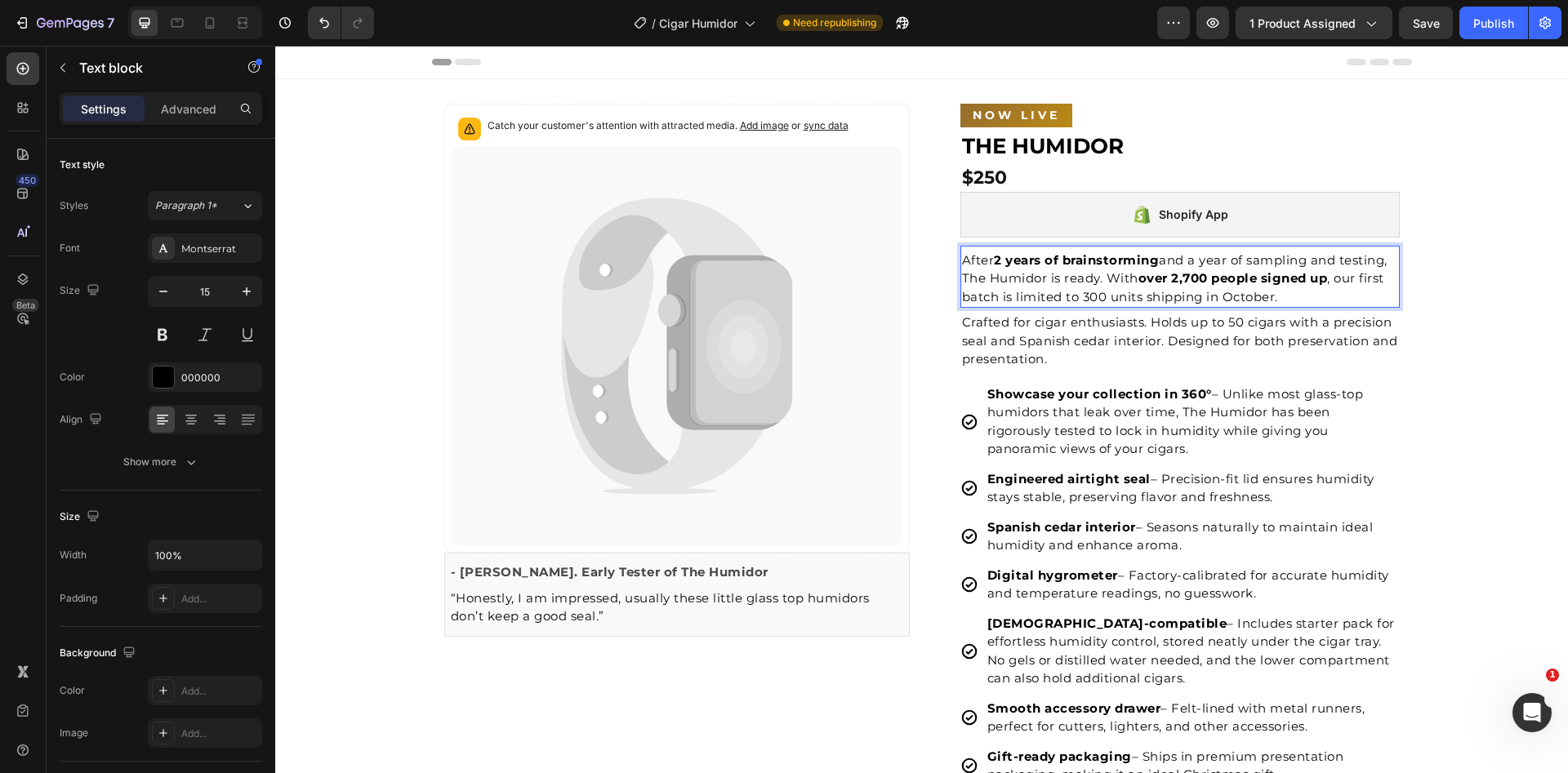
click at [1147, 305] on p "After 2 years of brainstorming and a year of sampling and testing, The Humidor …" at bounding box center [1179, 279] width 436 height 56
click at [1135, 300] on p "After 2 years of brainstorming and a year of sampling and testing, The Humidor …" at bounding box center [1179, 279] width 436 height 56
click at [1139, 301] on p "After 2 years of brainstorming and a year of sampling and testing, The Humidor …" at bounding box center [1179, 279] width 436 height 56
click at [1275, 297] on p "After 2 years of brainstorming and a year of sampling and testing, The Humidor …" at bounding box center [1179, 279] width 436 height 56
click at [1272, 297] on p "After 2 years of brainstorming and a year of sampling and testing, The Humidor …" at bounding box center [1179, 279] width 436 height 56
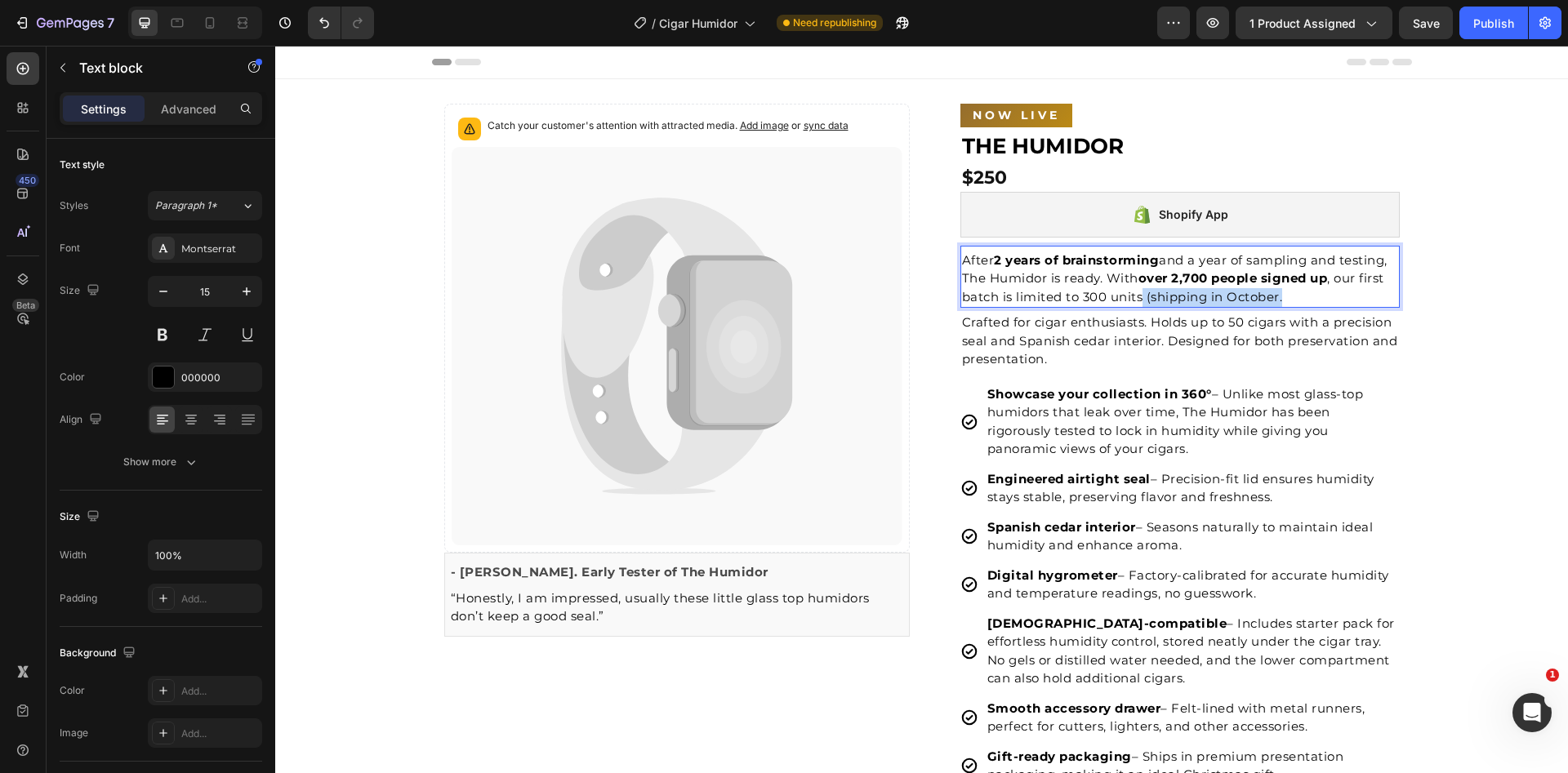
drag, startPoint x: 1281, startPoint y: 298, endPoint x: 1138, endPoint y: 301, distance: 143.0
click at [1137, 302] on p "After 2 years of brainstorming and a year of sampling and testing, The Humidor …" at bounding box center [1179, 279] width 436 height 56
drag, startPoint x: 1106, startPoint y: 298, endPoint x: 1137, endPoint y: 301, distance: 31.1
click at [1137, 301] on p "After 2 years of brainstorming and a year of sampling and testing, The Humidor …" at bounding box center [1179, 279] width 436 height 56
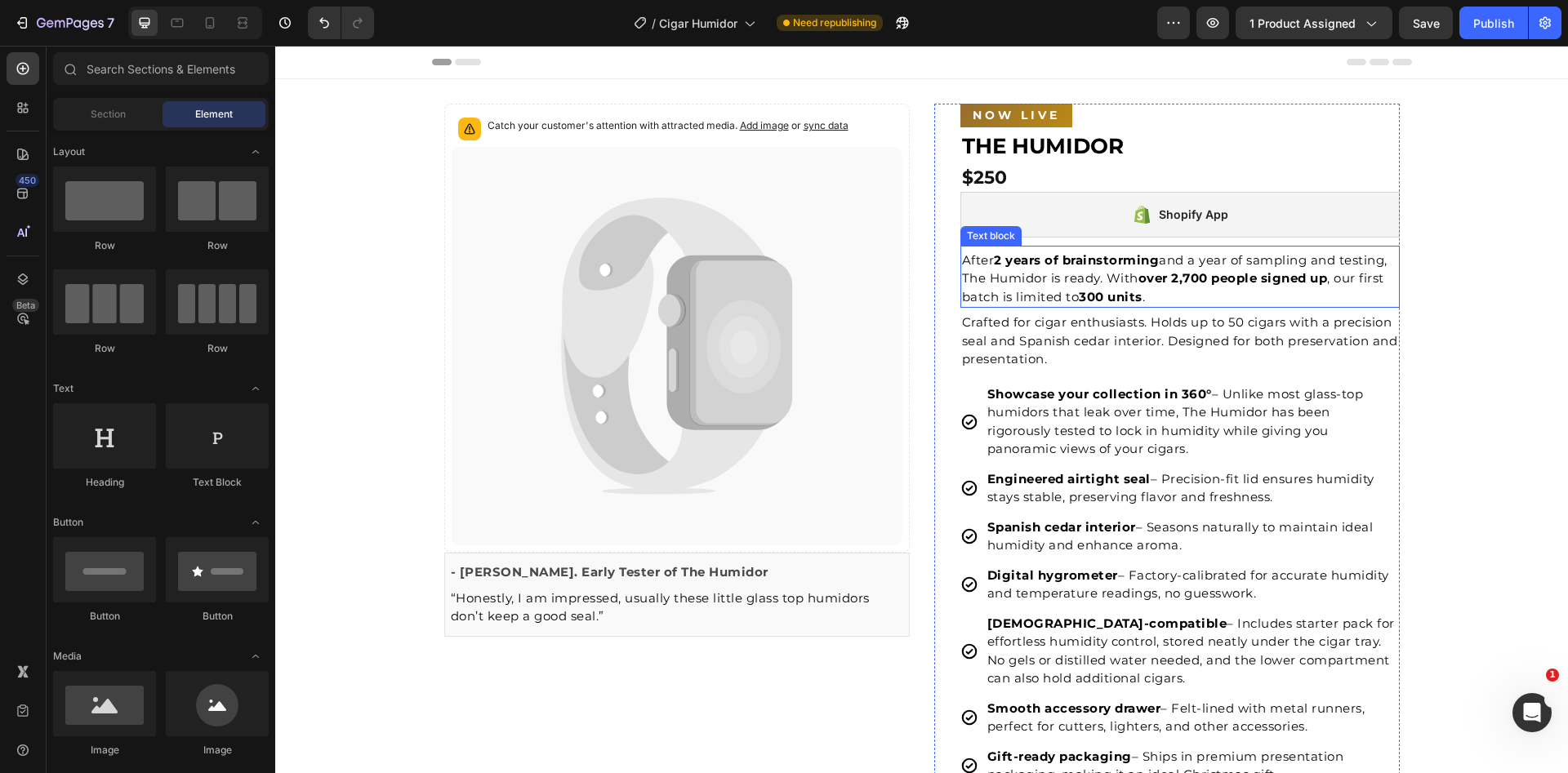
click at [1285, 270] on strong "over 2,700 people signed up" at bounding box center [1233, 278] width 190 height 16
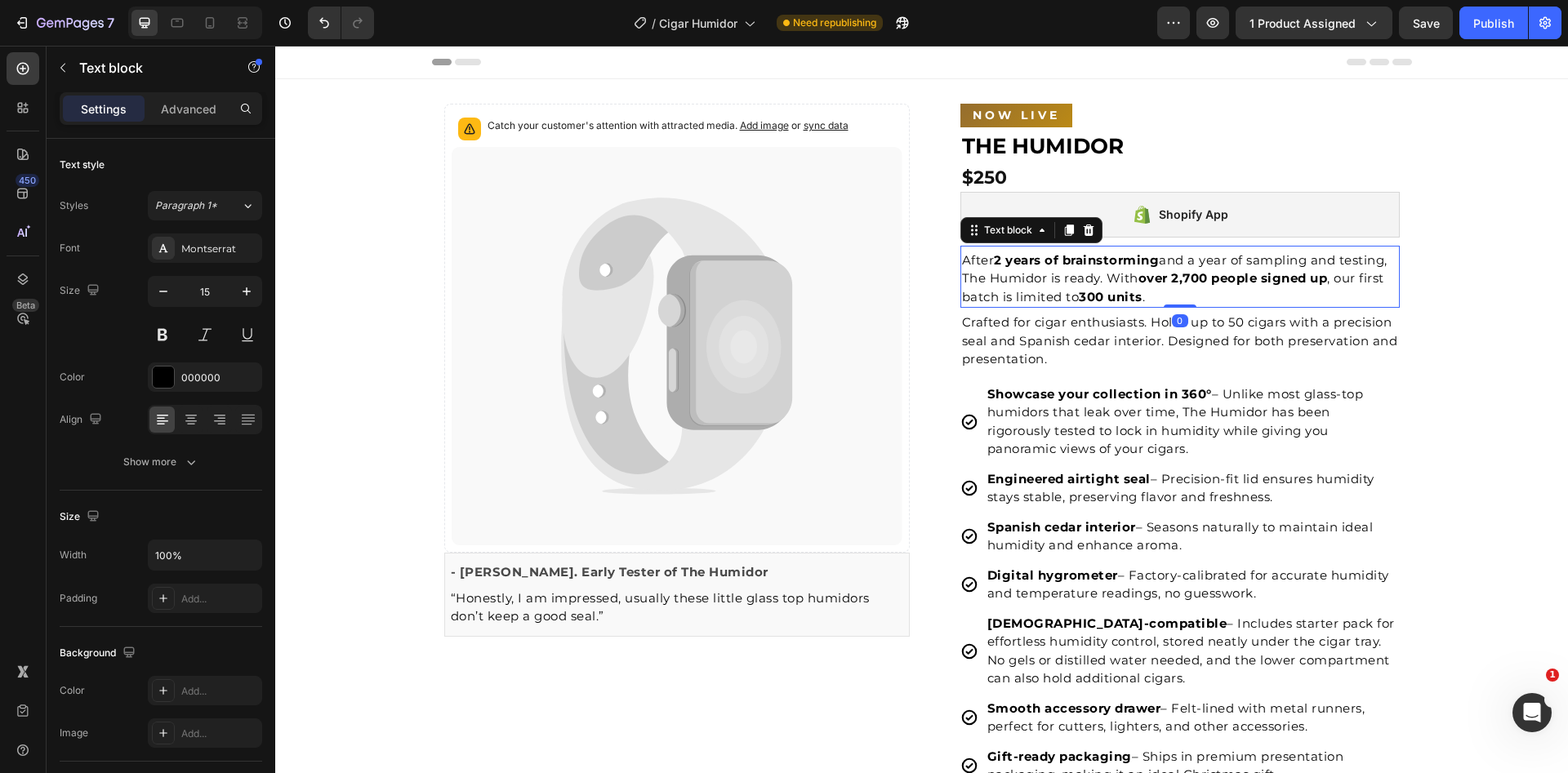
click at [160, 133] on div "Settings Advanced" at bounding box center [161, 115] width 228 height 47
click at [166, 113] on p "Advanced" at bounding box center [189, 108] width 56 height 17
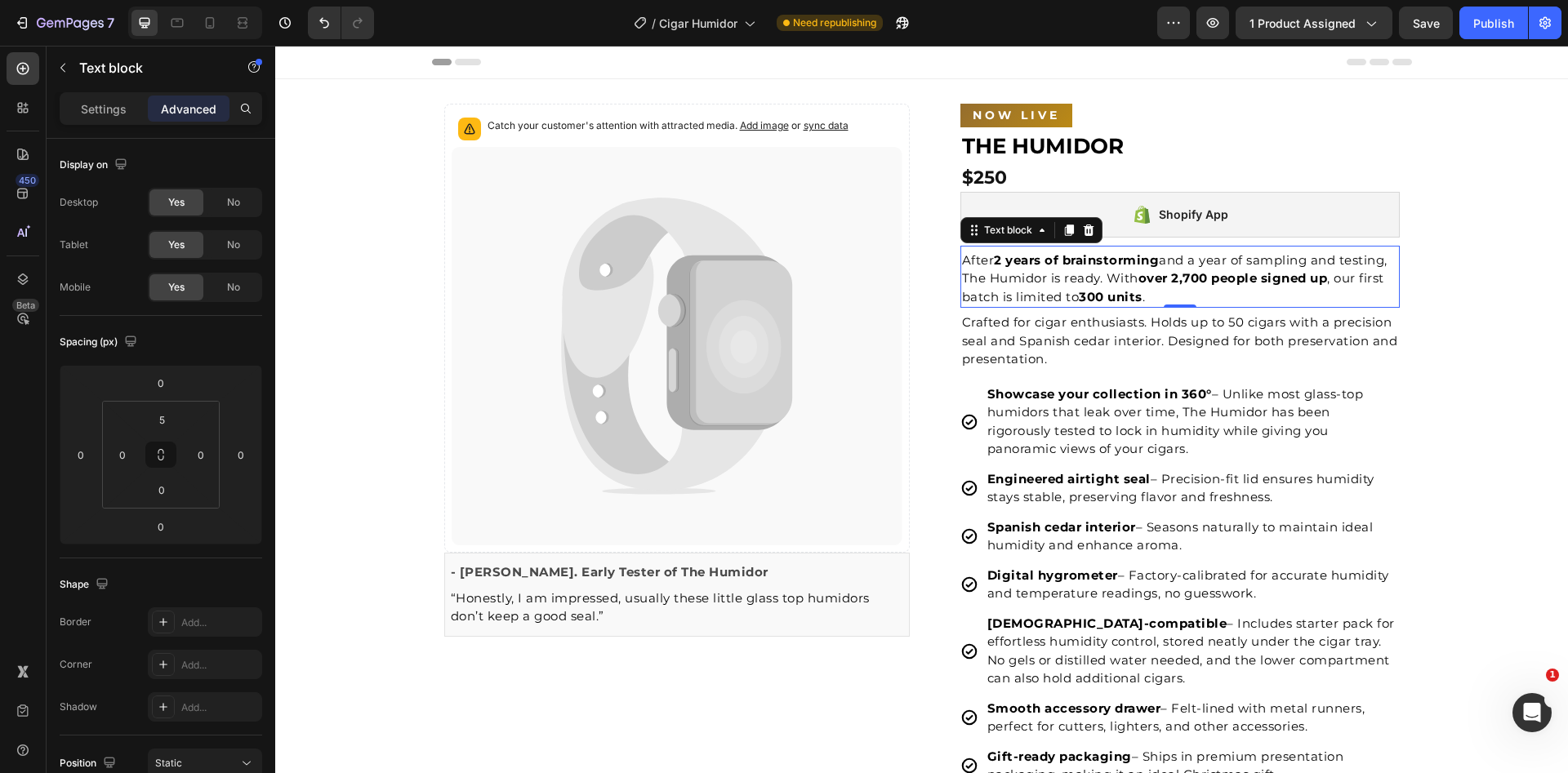
click at [116, 113] on p "Settings" at bounding box center [103, 108] width 46 height 17
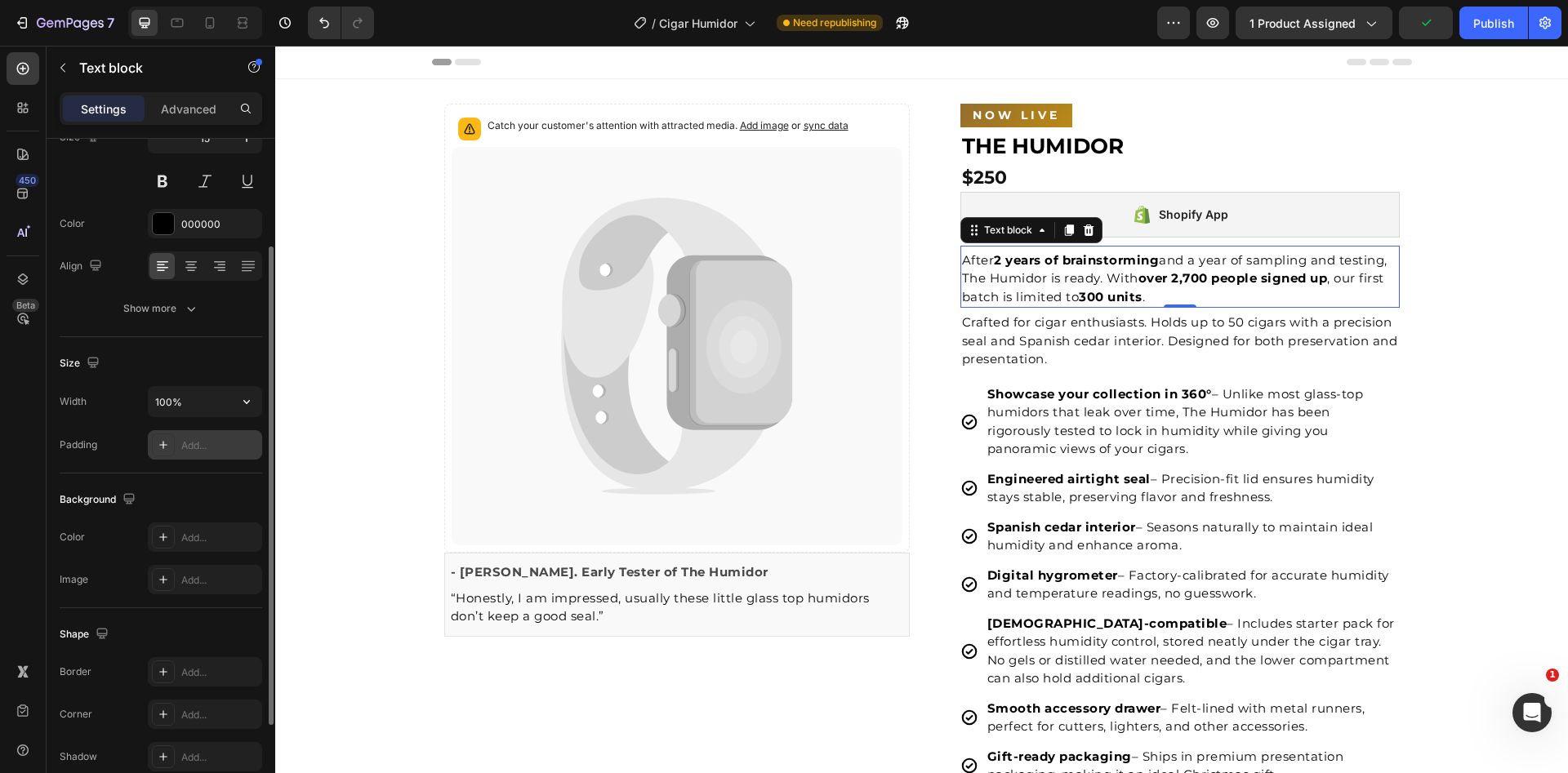
scroll to position [287, 0]
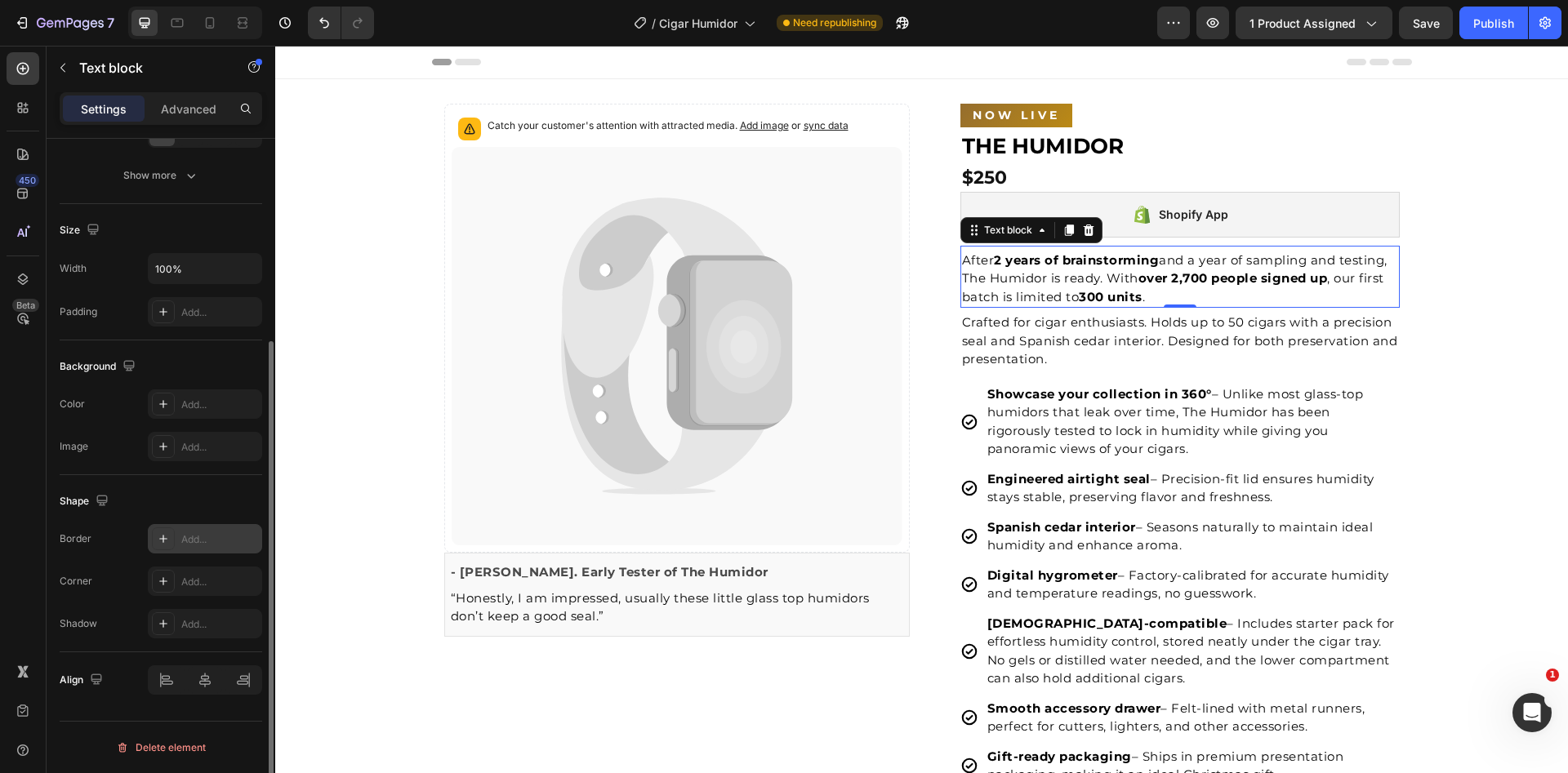
click at [175, 540] on div "Add..." at bounding box center [205, 539] width 114 height 30
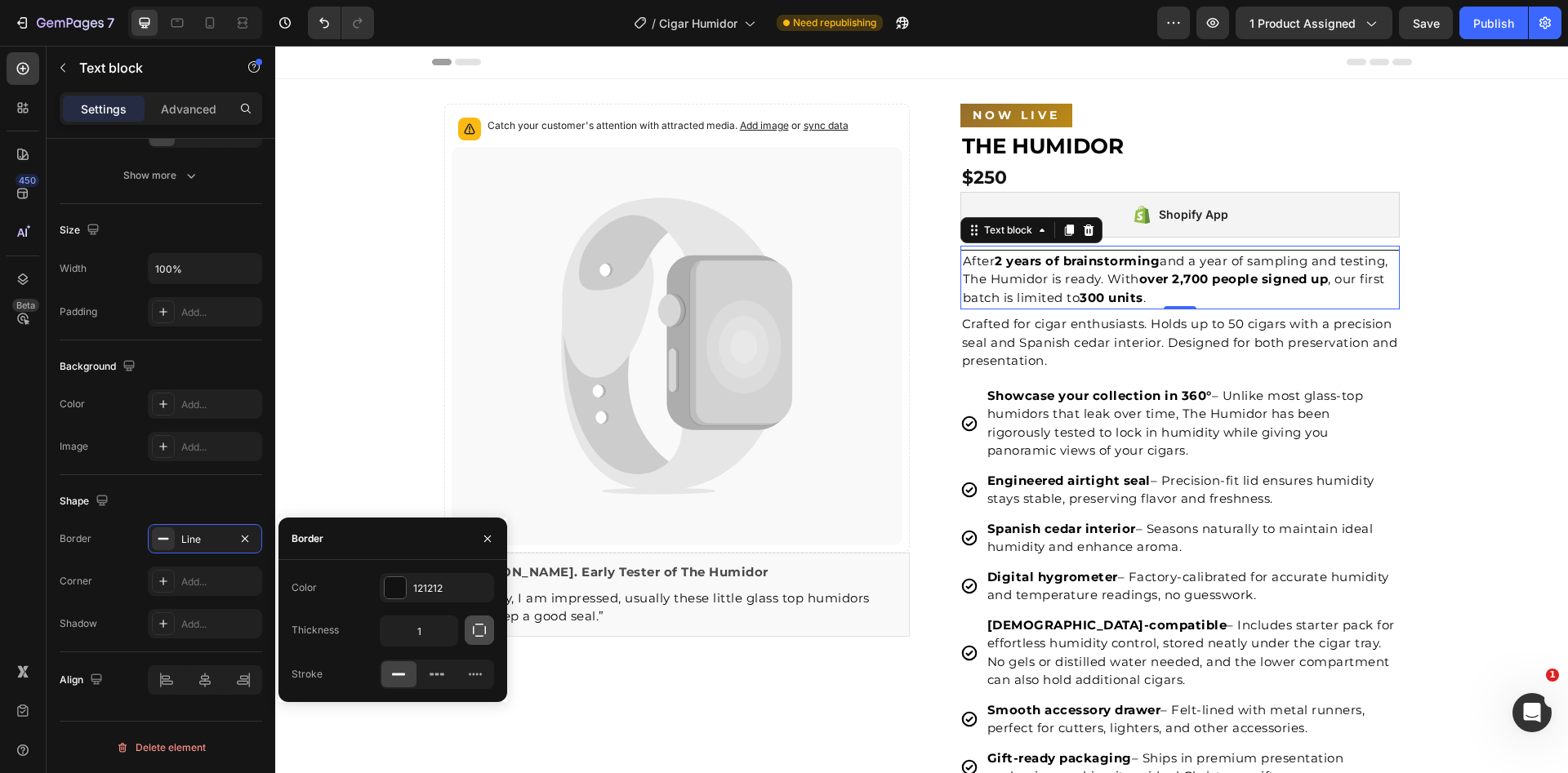
click at [470, 636] on button "button" at bounding box center [480, 631] width 30 height 30
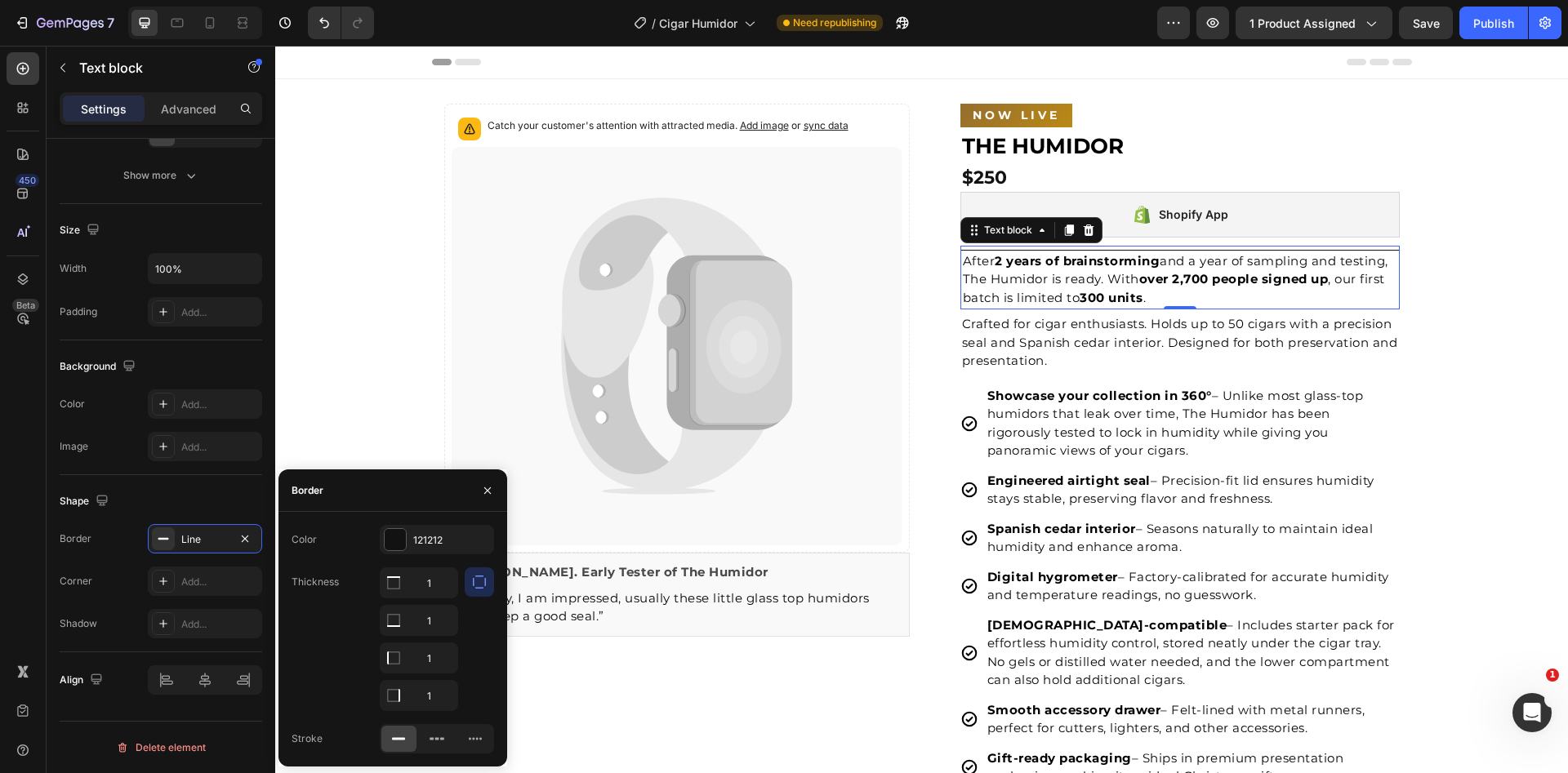
click at [476, 588] on icon "button" at bounding box center [480, 582] width 13 height 13
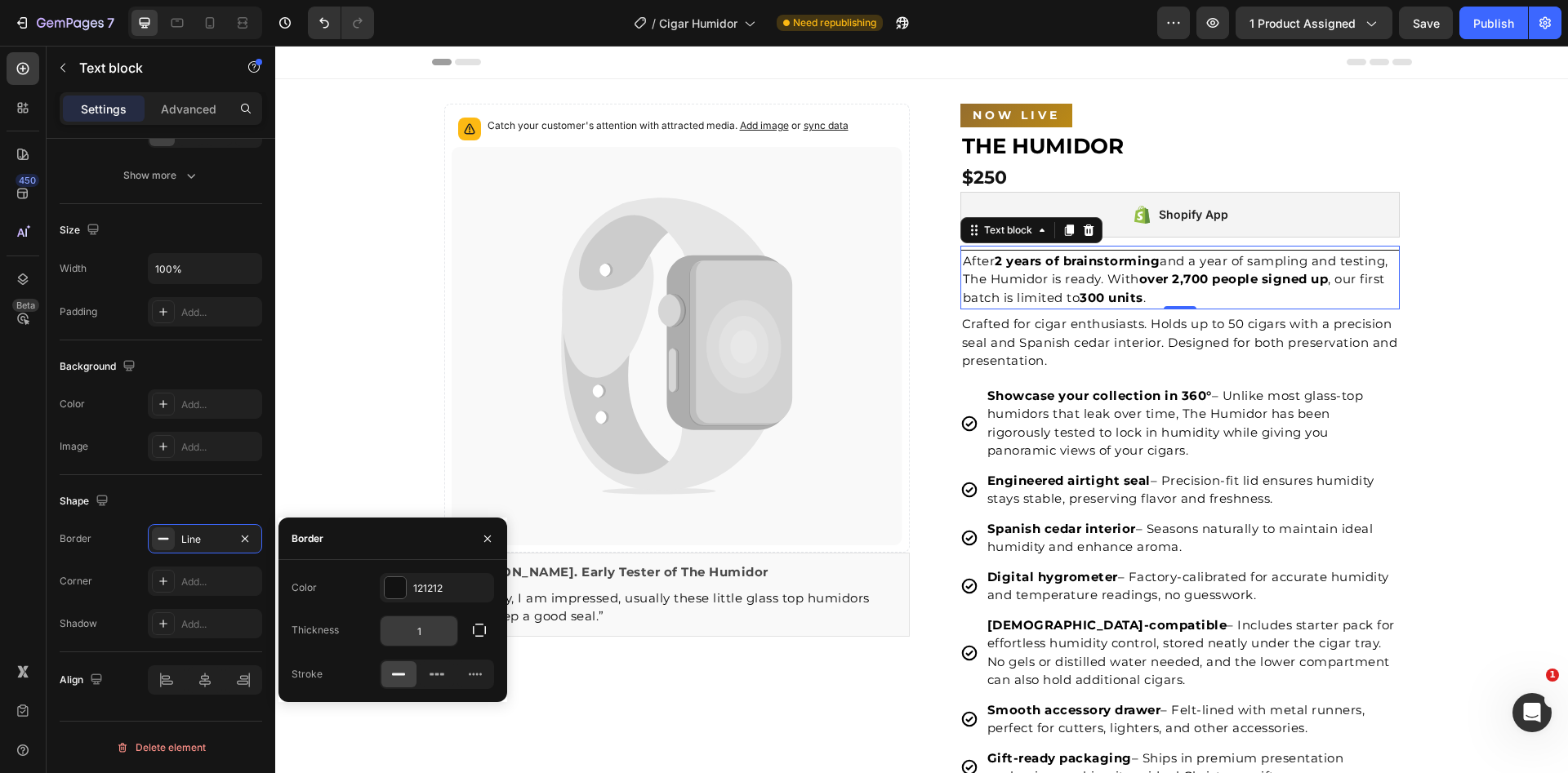
click at [434, 633] on input "1" at bounding box center [418, 632] width 76 height 30
type input "0"
click at [471, 628] on icon "button" at bounding box center [480, 631] width 16 height 16
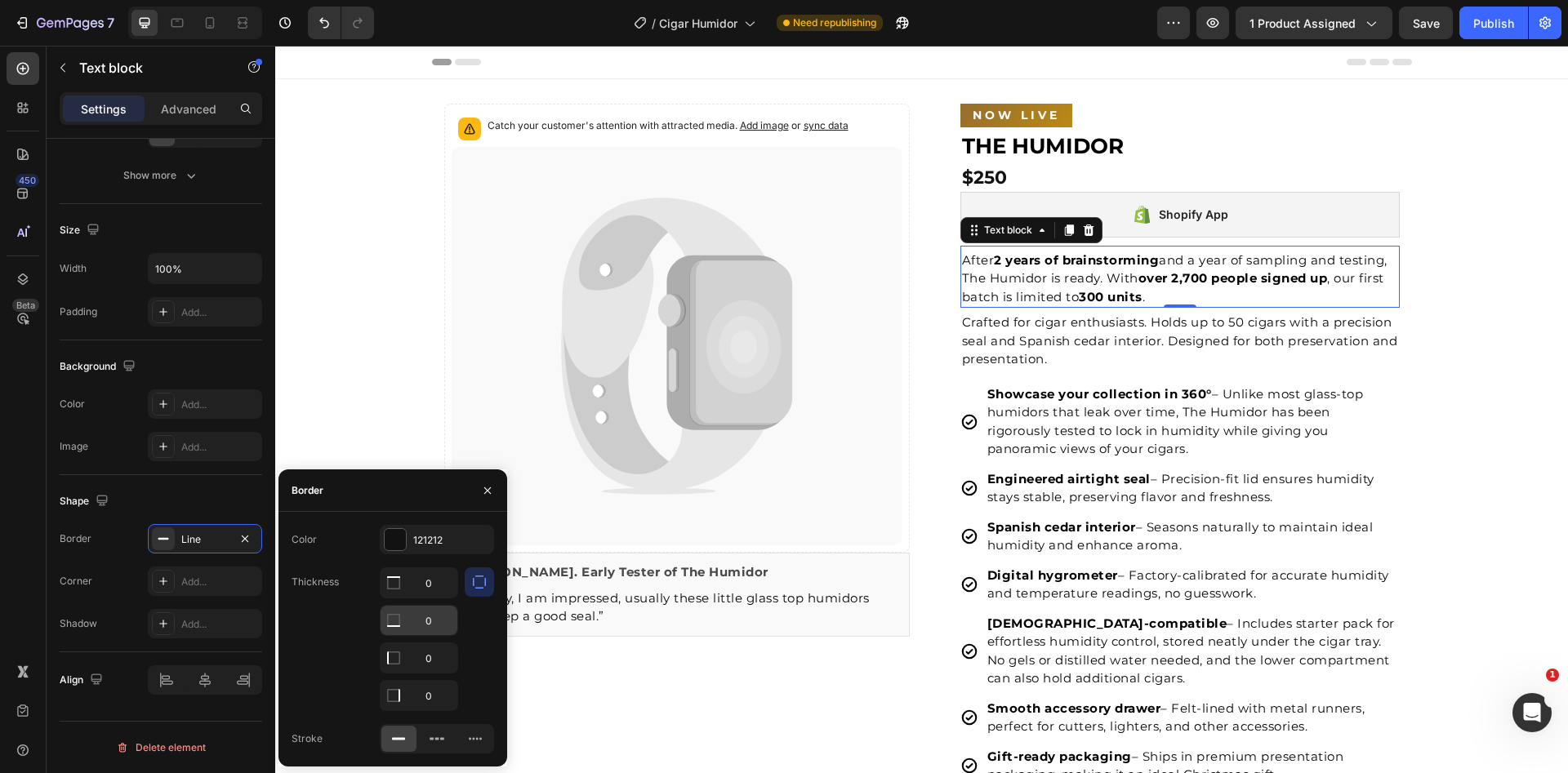
click at [437, 598] on input "0" at bounding box center [418, 583] width 76 height 30
type input "1"
click at [392, 548] on div at bounding box center [395, 540] width 21 height 21
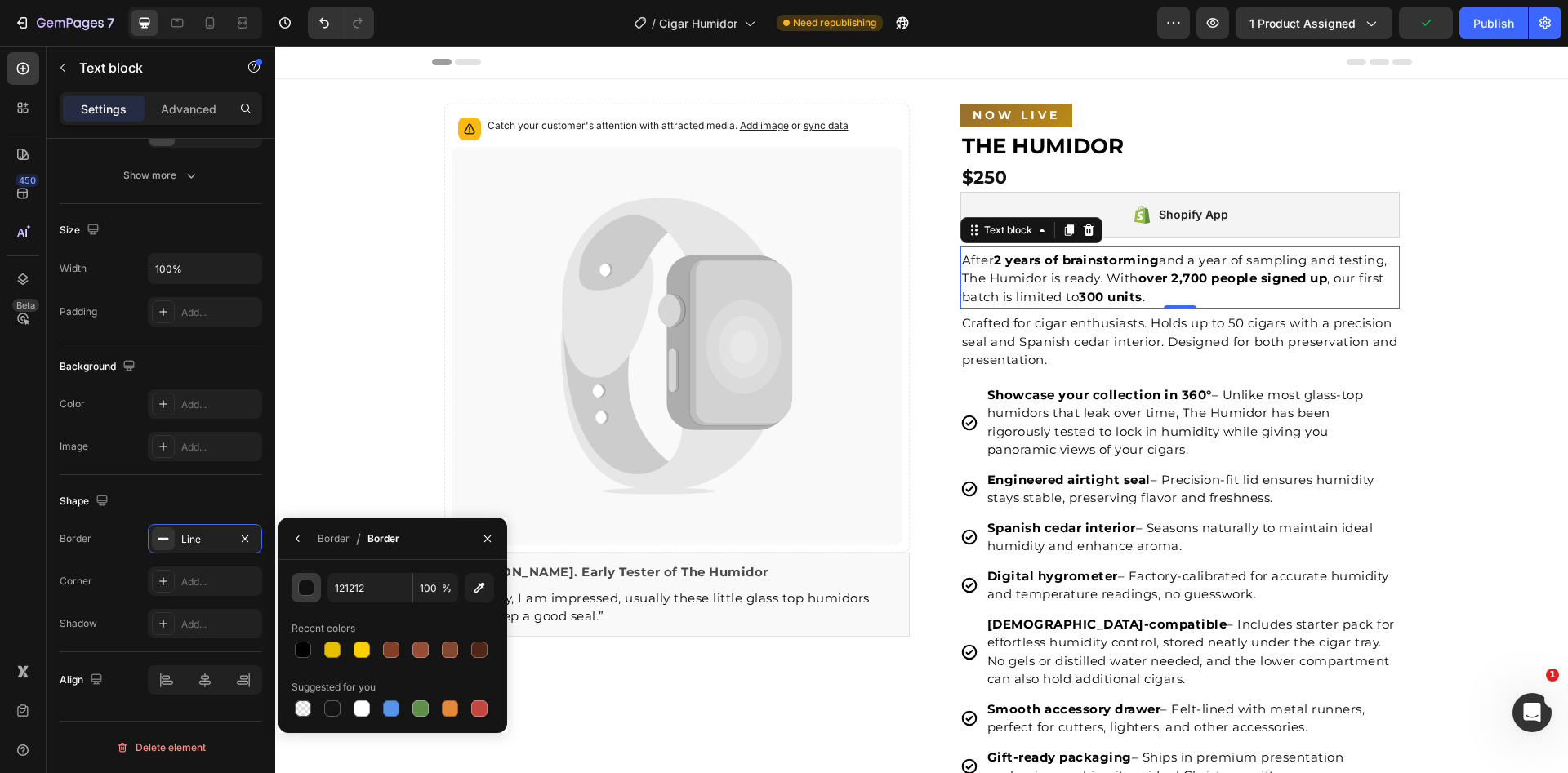
click at [310, 588] on div "button" at bounding box center [307, 589] width 16 height 16
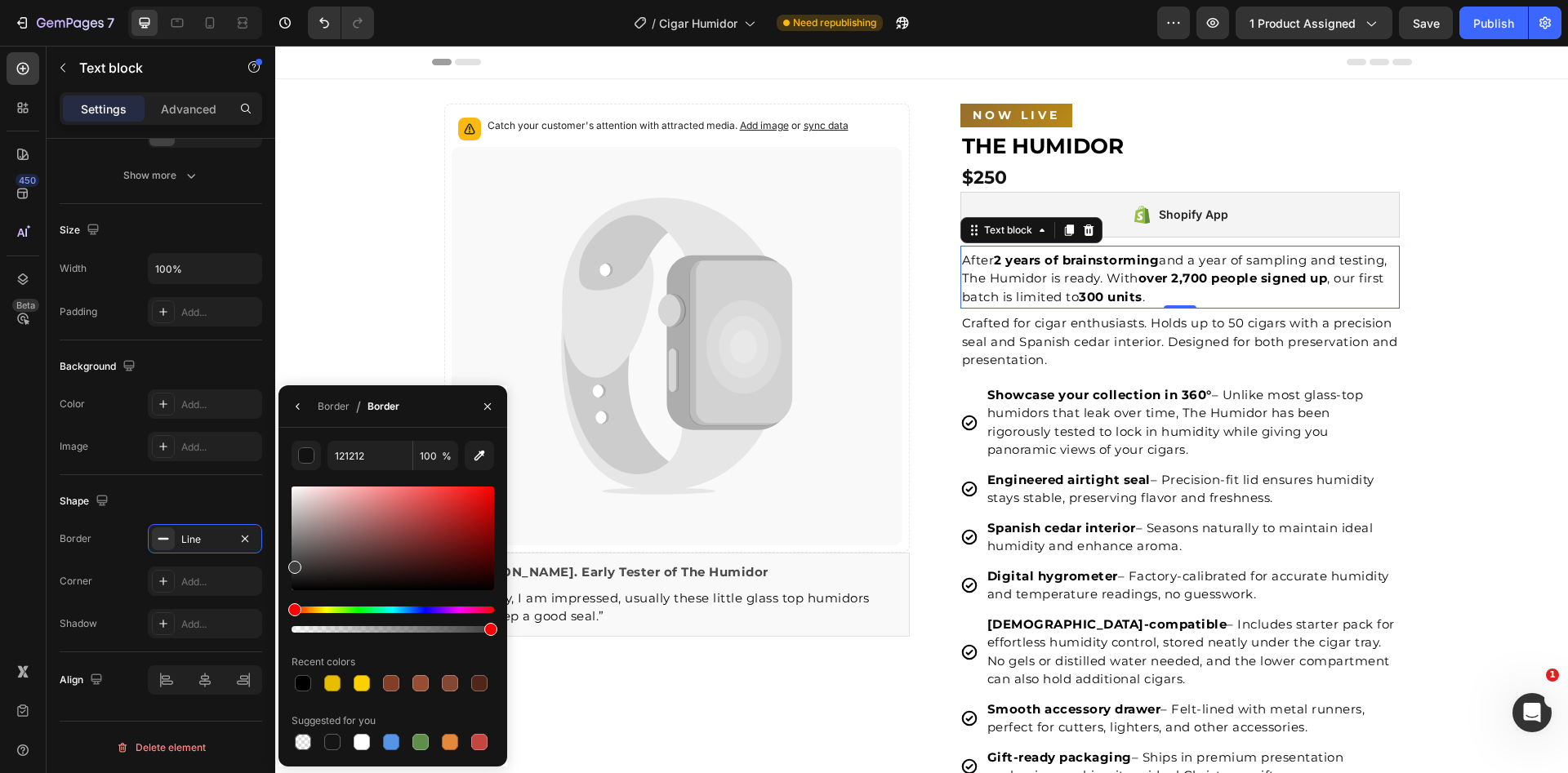
click at [293, 564] on div at bounding box center [393, 539] width 203 height 104
type input "3F3F3F"
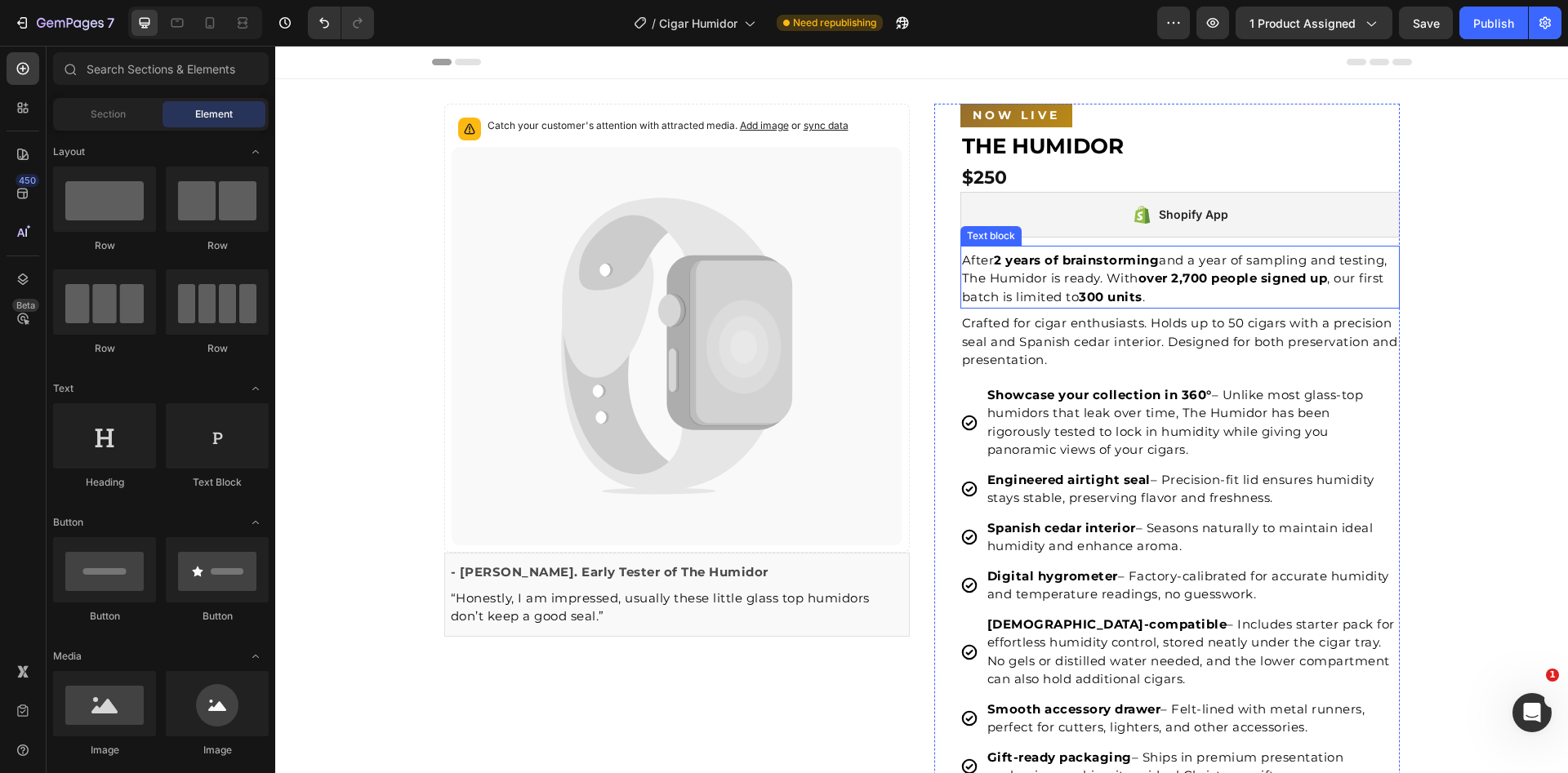
click at [1059, 264] on strong "2 years of brainstorming" at bounding box center [1076, 260] width 165 height 16
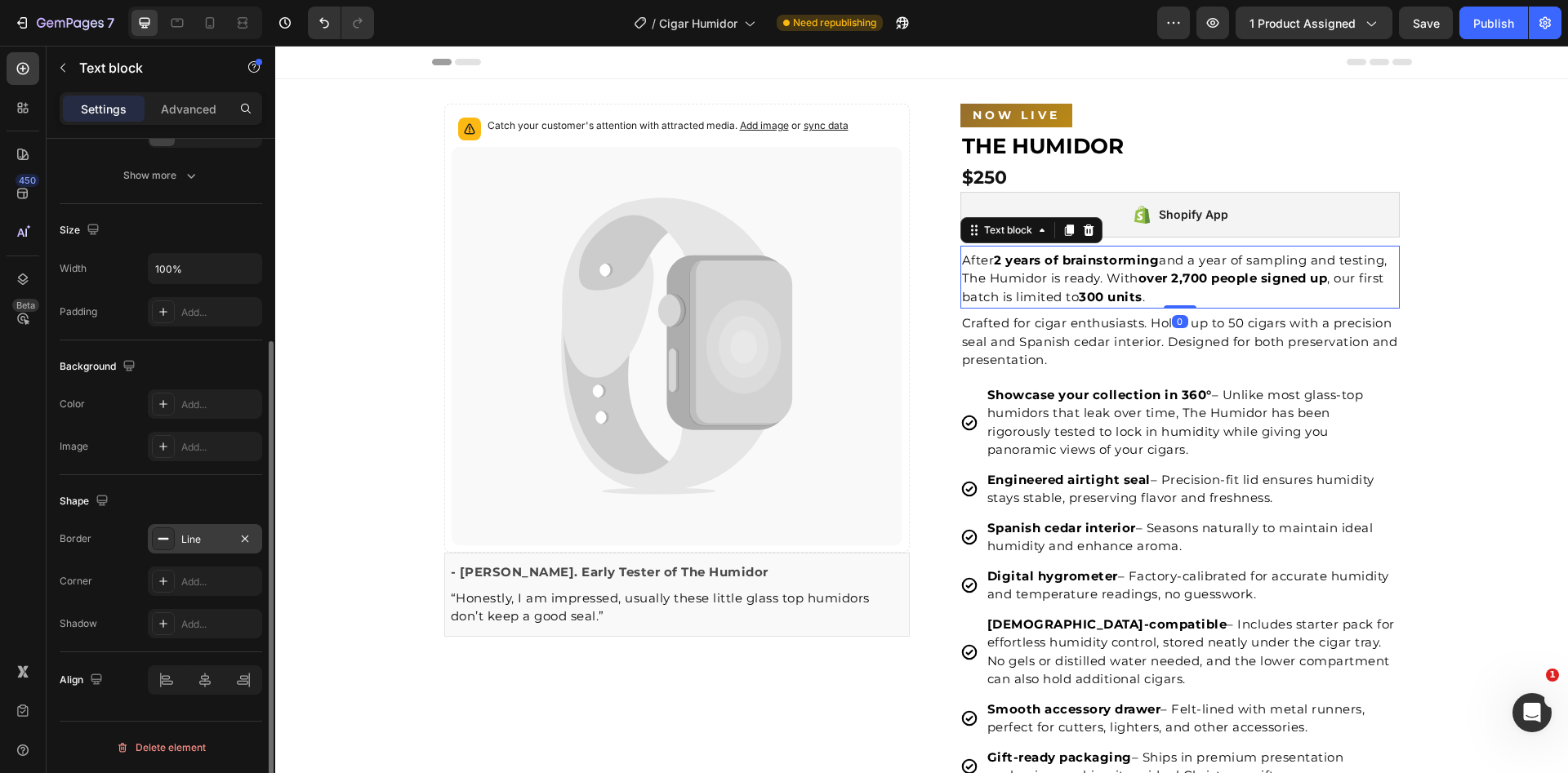
click at [160, 545] on icon at bounding box center [163, 539] width 13 height 13
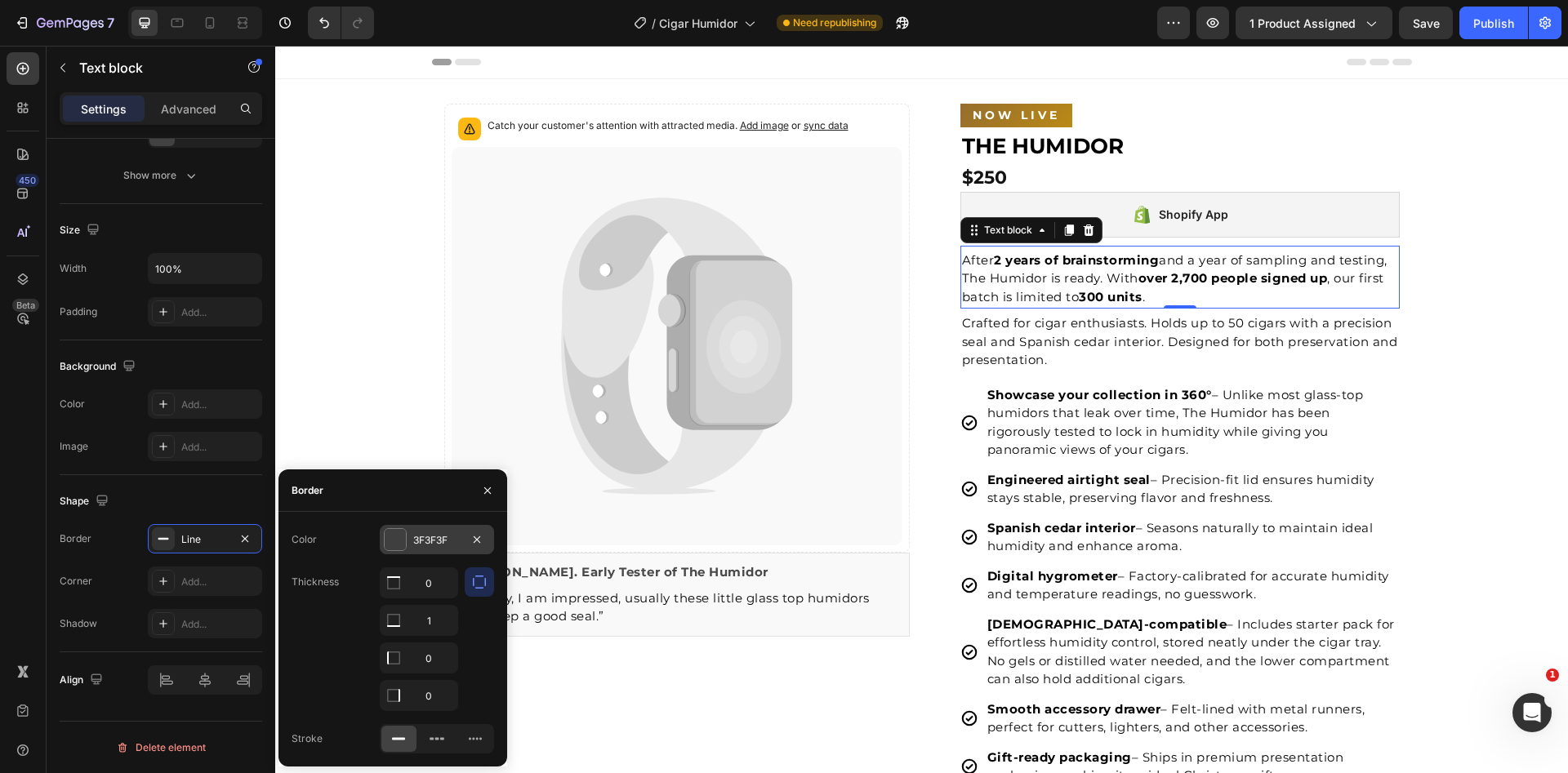
click at [393, 542] on div at bounding box center [395, 540] width 21 height 21
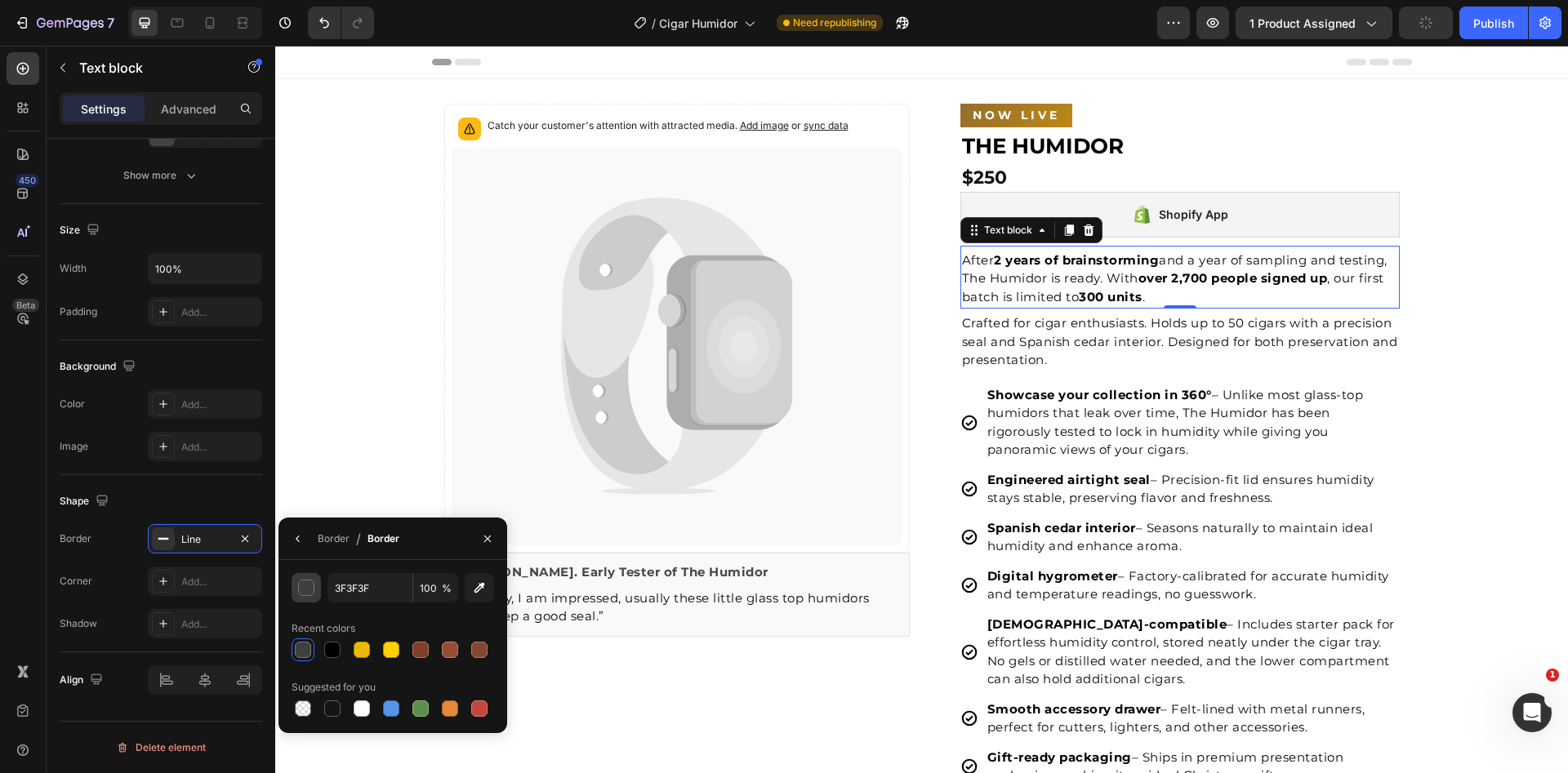
click at [306, 593] on div "button" at bounding box center [307, 589] width 16 height 16
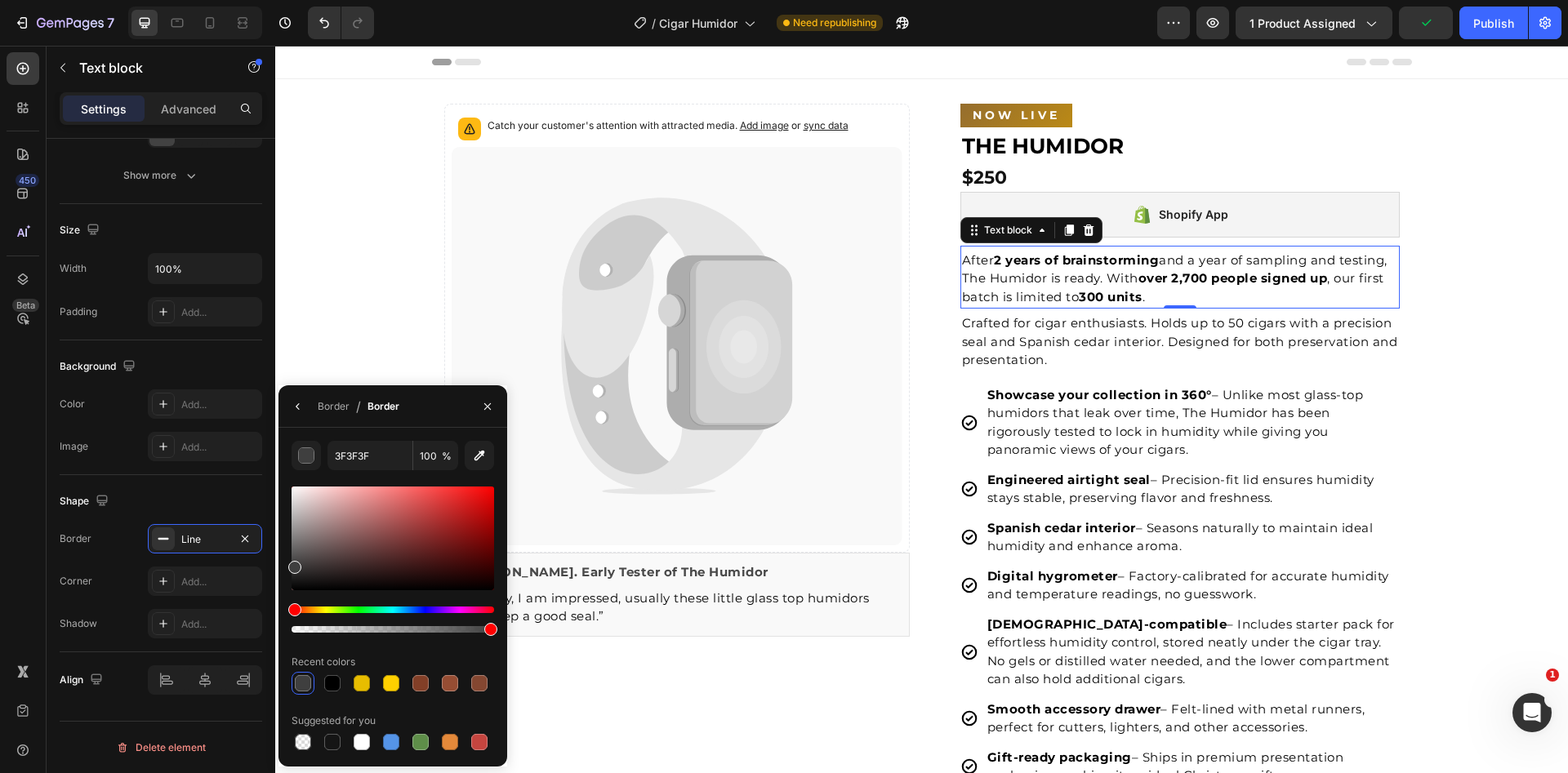
click at [295, 533] on div at bounding box center [393, 539] width 203 height 104
drag, startPoint x: 295, startPoint y: 533, endPoint x: 286, endPoint y: 533, distance: 9.0
click at [286, 533] on div "3F3F3F 100 % Recent colors Suggested for you" at bounding box center [393, 597] width 228 height 313
type input "8C8C8C"
click at [159, 549] on div at bounding box center [163, 539] width 23 height 23
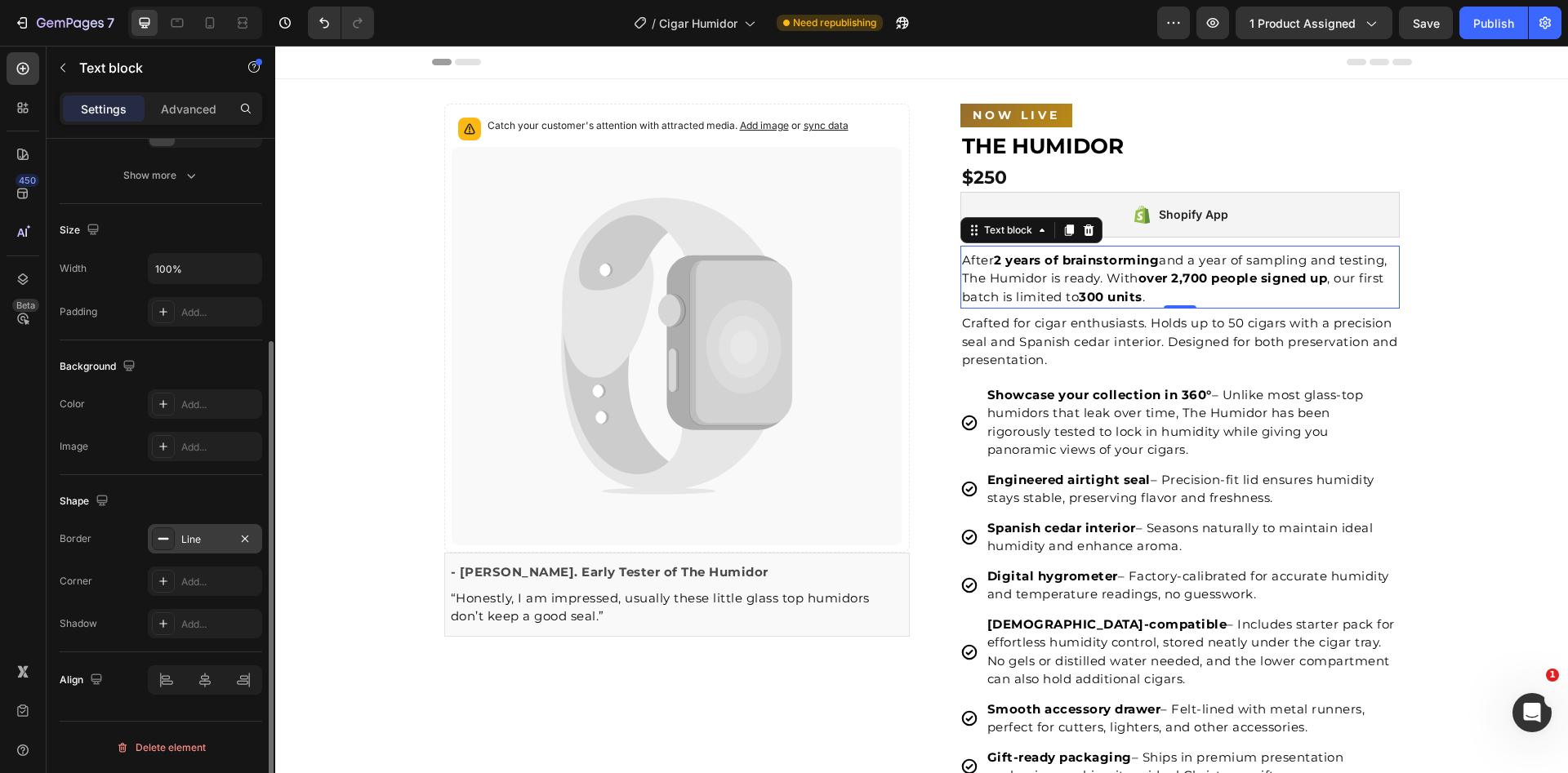
click at [188, 546] on div "Line" at bounding box center [205, 540] width 48 height 15
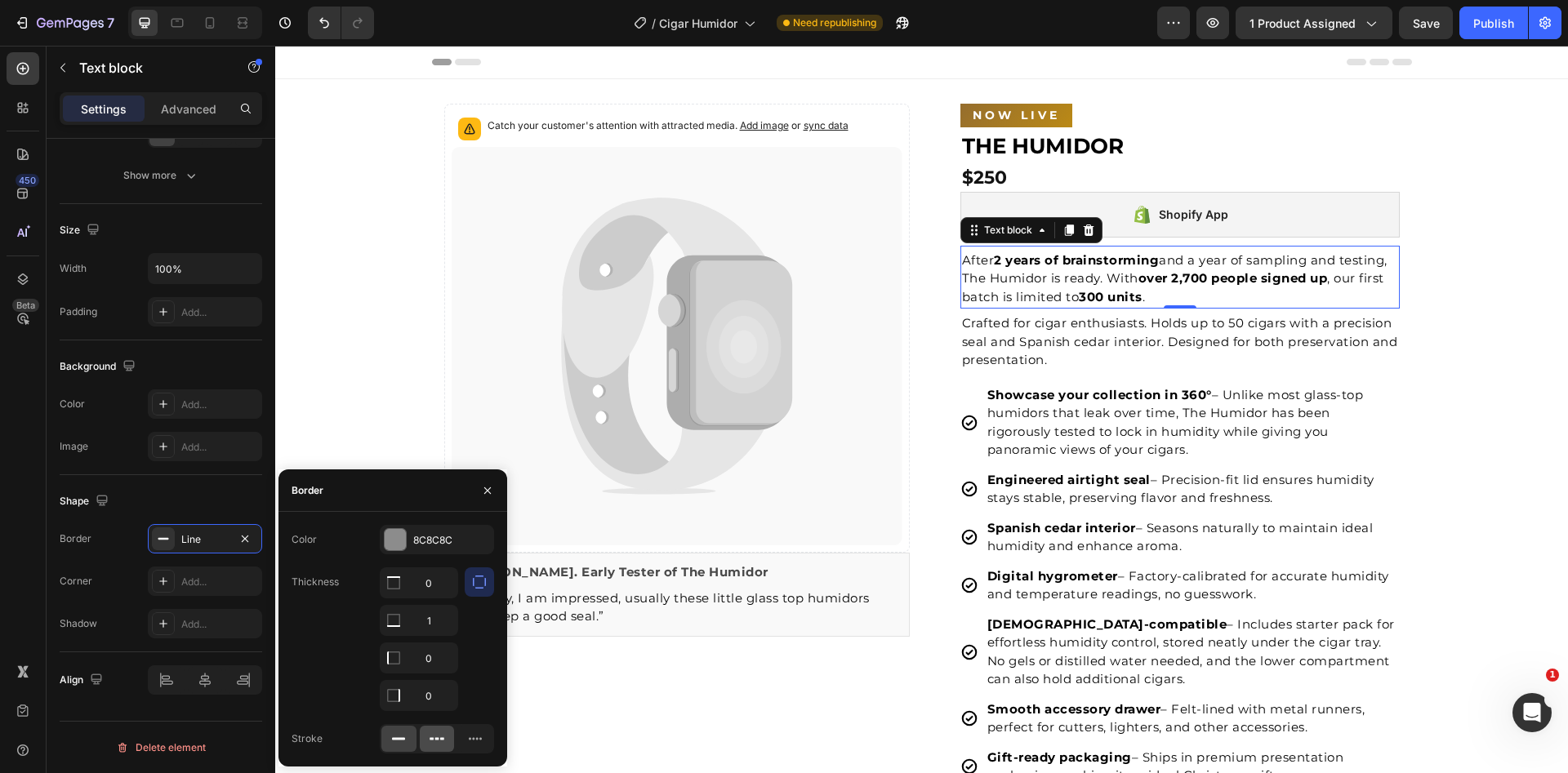
click at [431, 740] on icon at bounding box center [437, 739] width 16 height 16
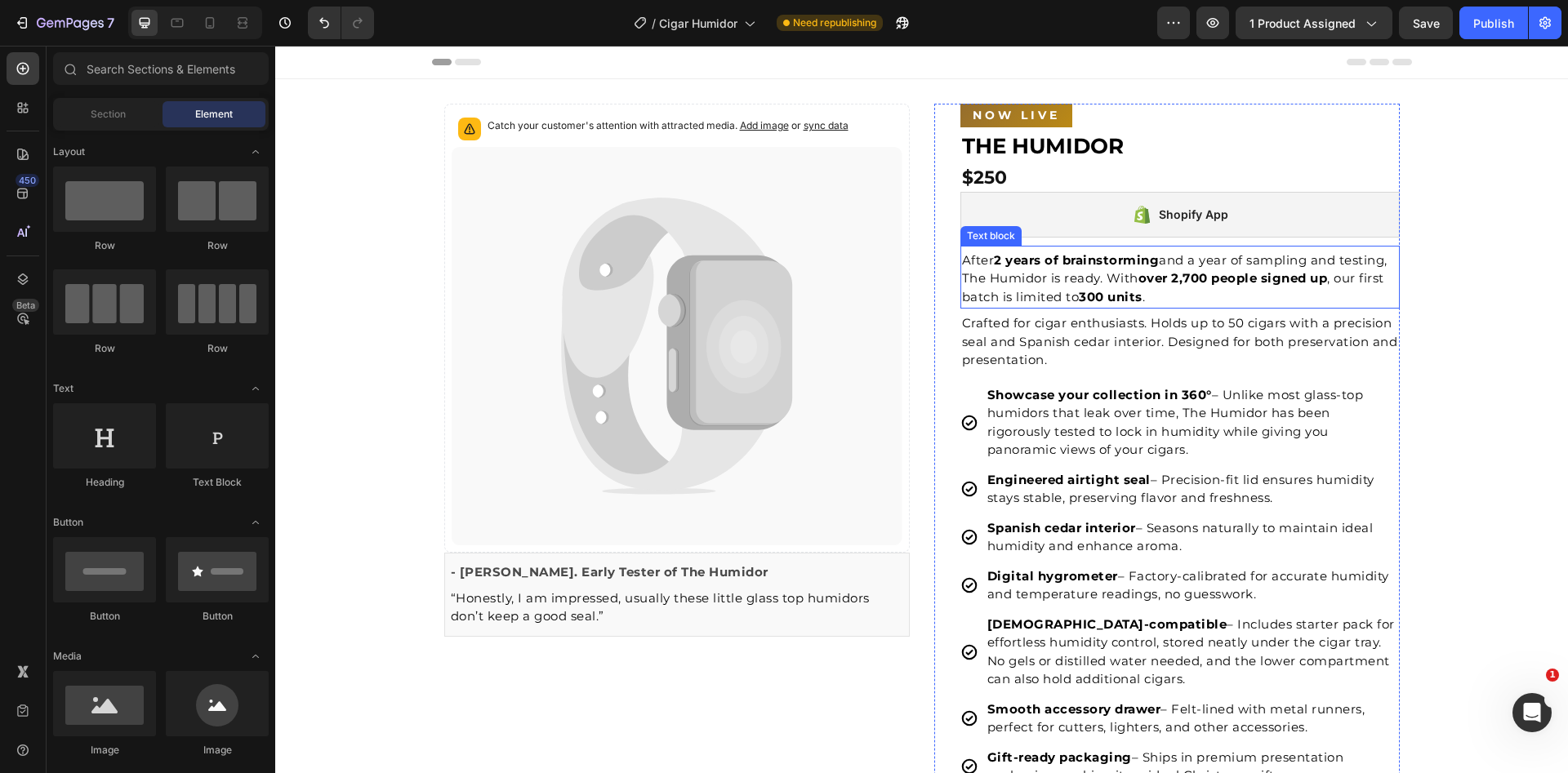
click at [1301, 273] on strong "over 2,700 people signed up" at bounding box center [1233, 278] width 190 height 16
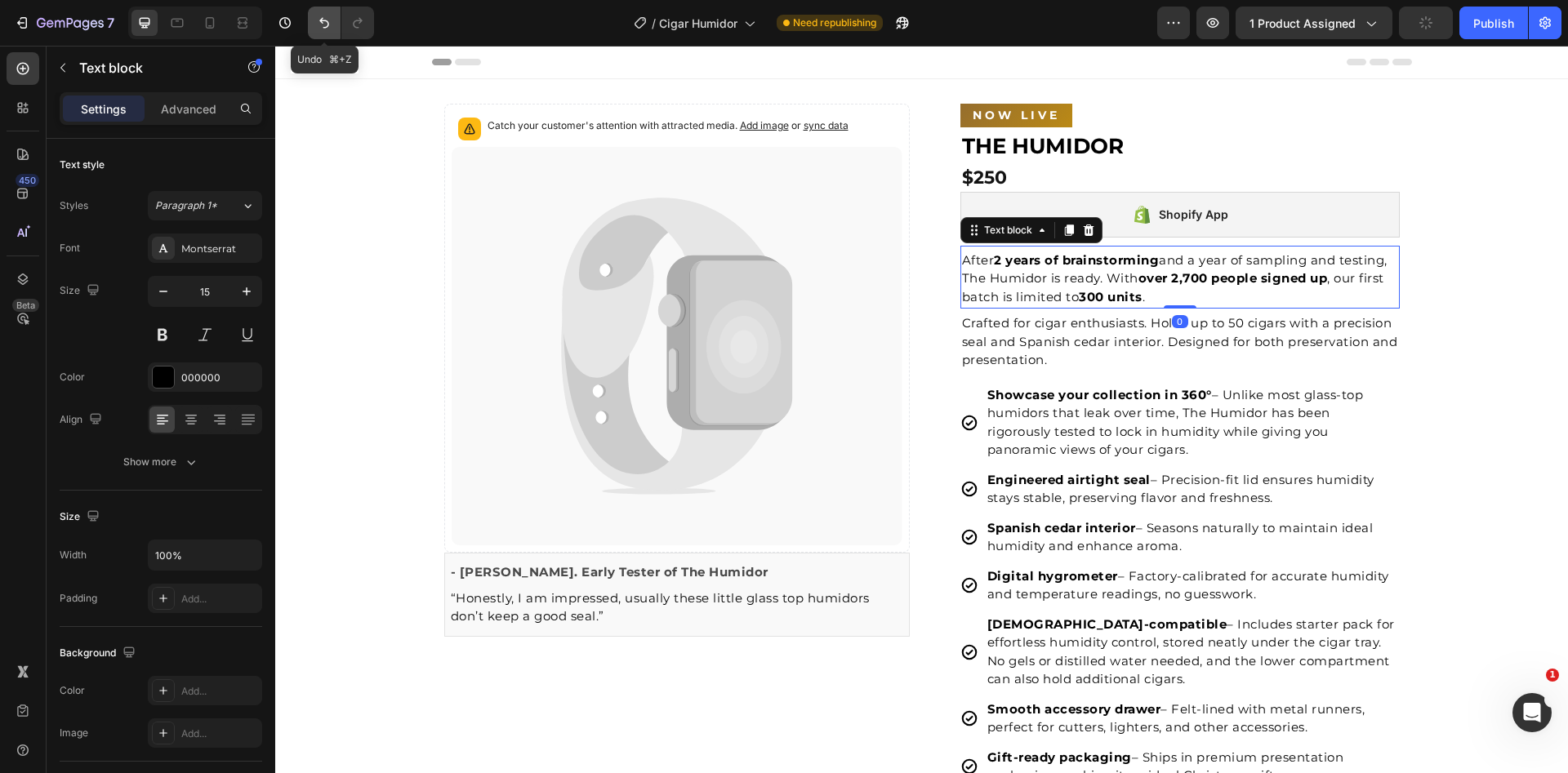
click at [314, 25] on button "Undo/Redo" at bounding box center [324, 23] width 33 height 33
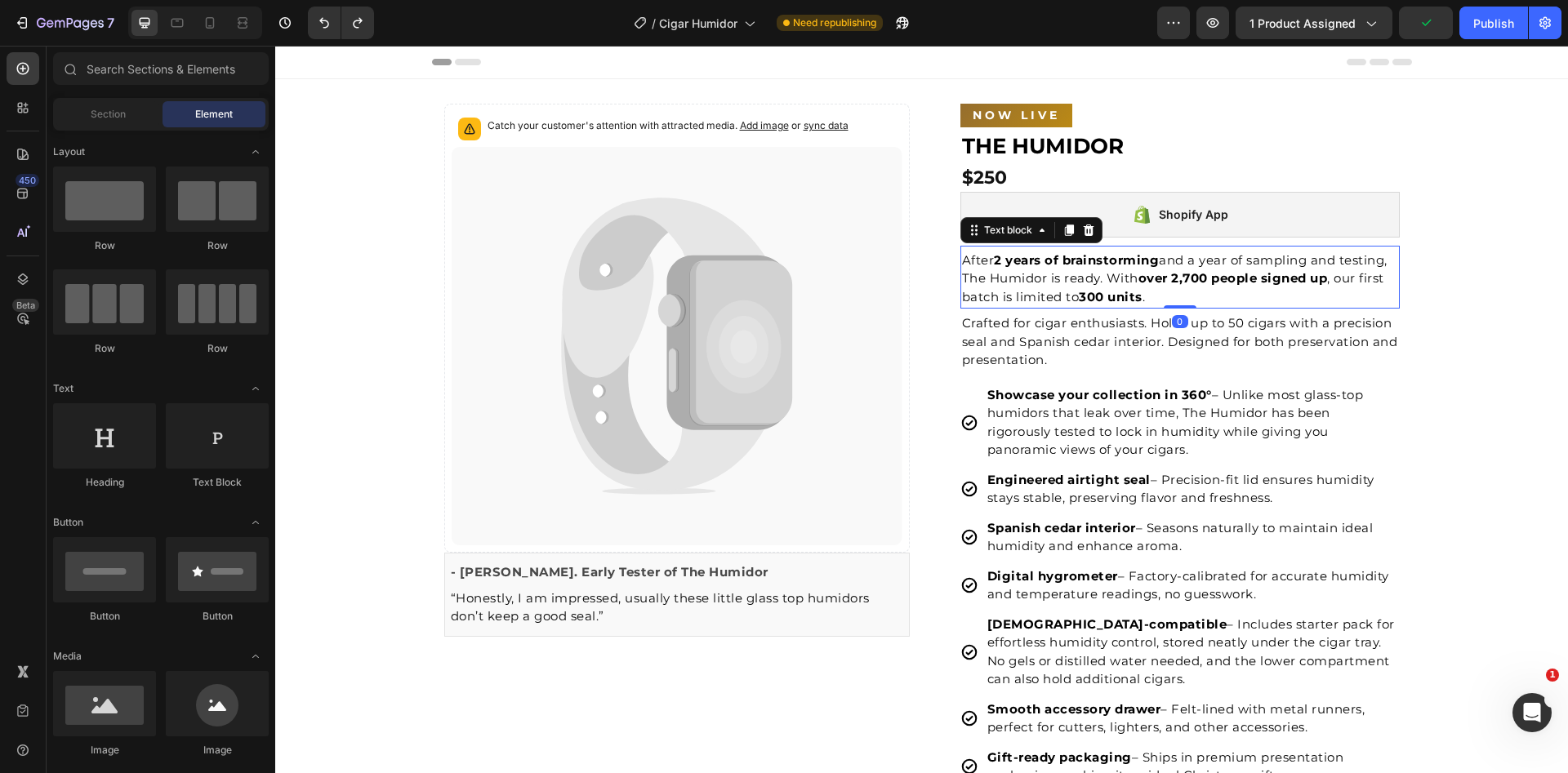
click at [1213, 288] on p "After 2 years of brainstorming and a year of sampling and testing, The Humidor …" at bounding box center [1179, 279] width 436 height 56
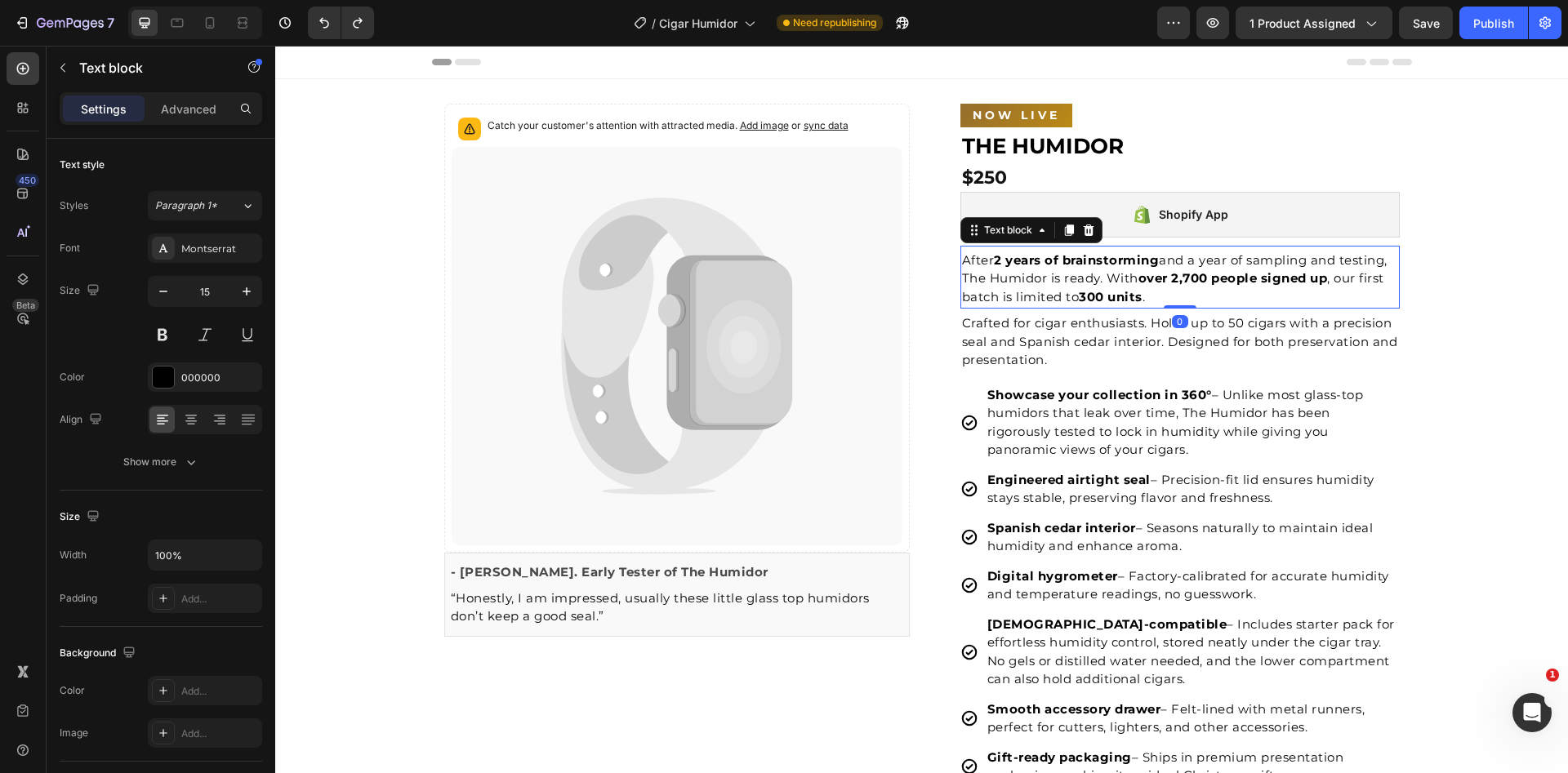
click at [195, 122] on div "Settings Advanced" at bounding box center [161, 108] width 203 height 33
click at [197, 117] on div "Advanced" at bounding box center [188, 108] width 81 height 26
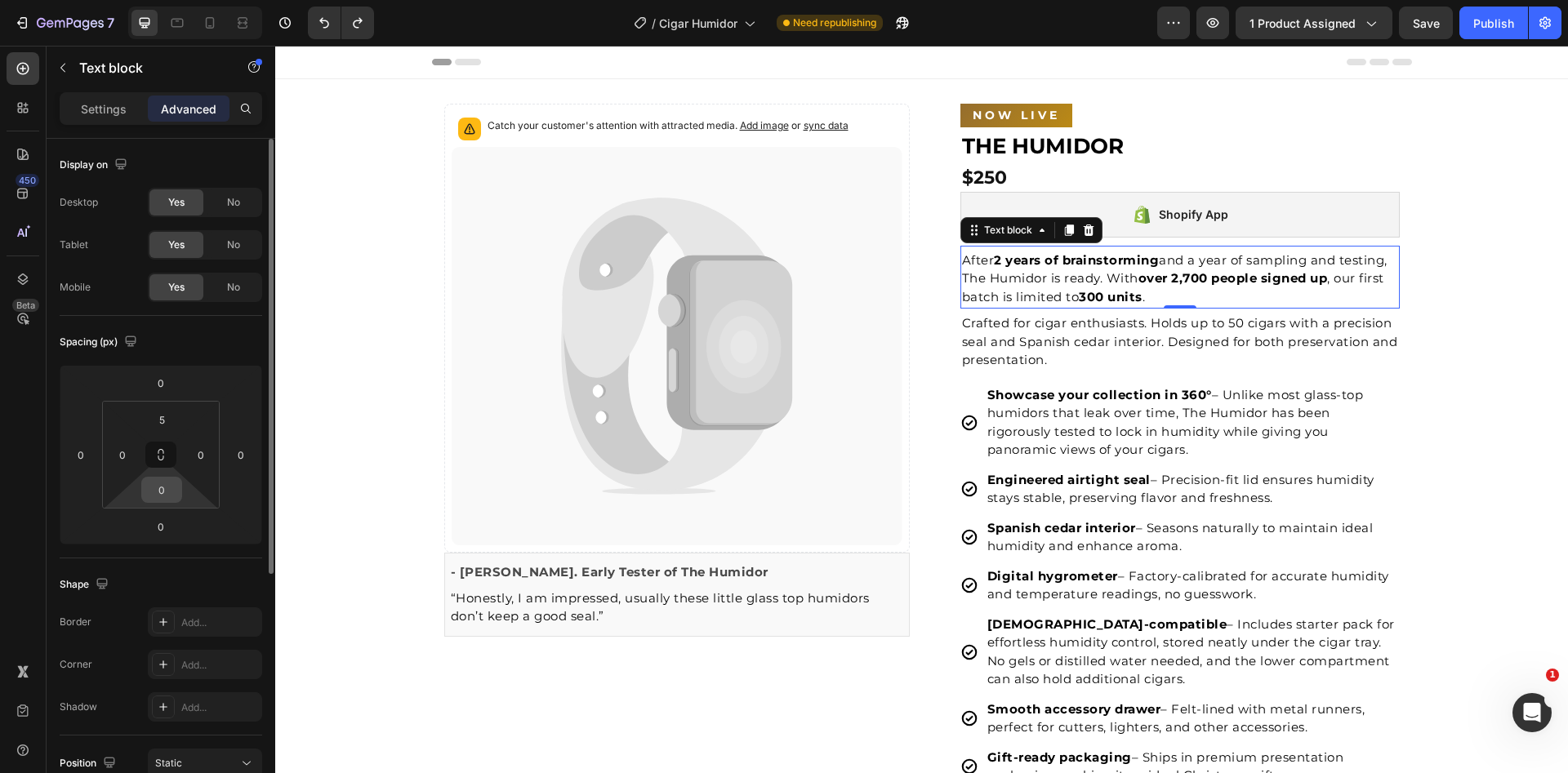
click at [168, 488] on input "0" at bounding box center [162, 490] width 33 height 25
type input "5"
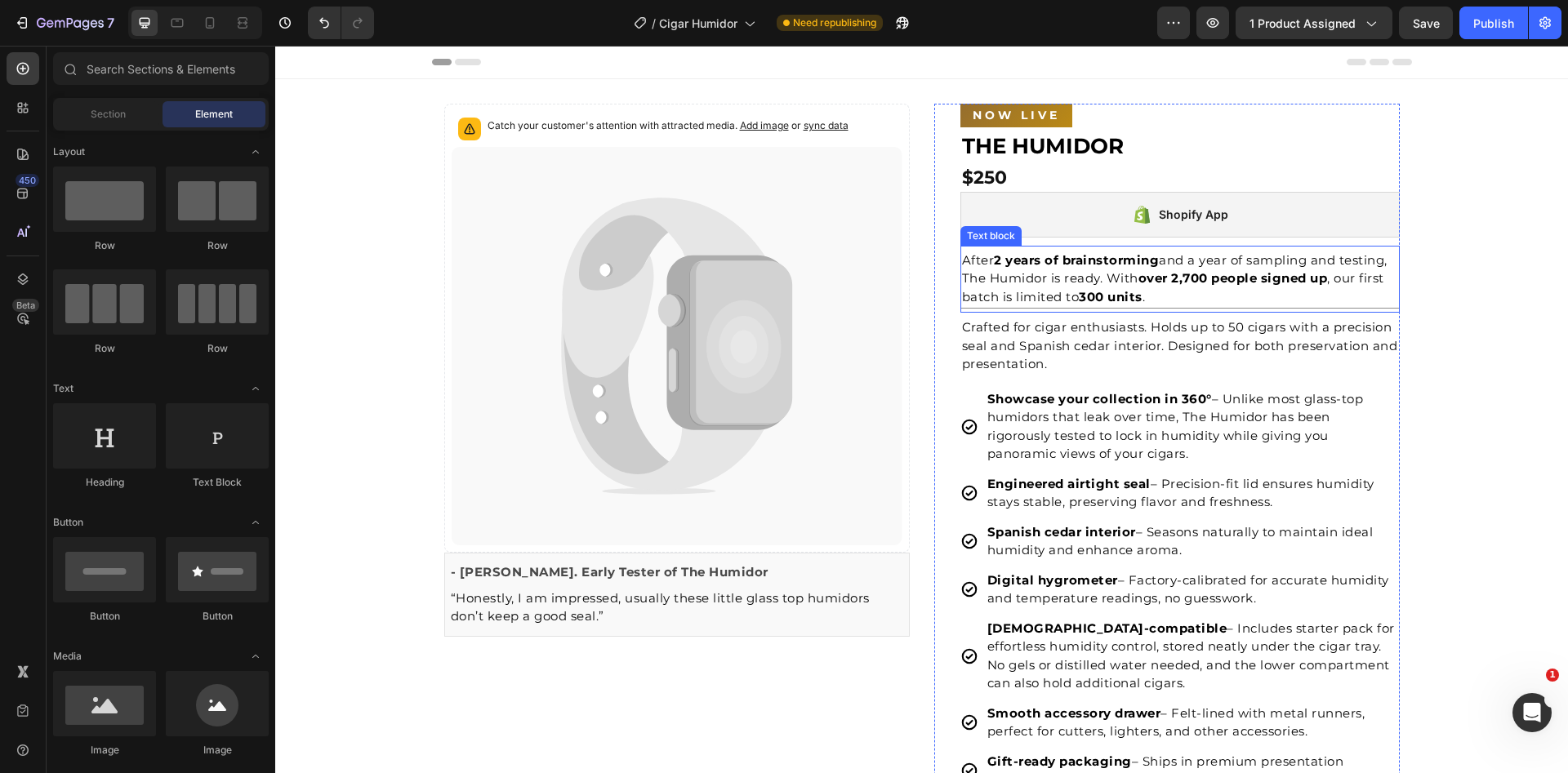
click at [1100, 284] on p "After 2 years of brainstorming and a year of sampling and testing, The Humidor …" at bounding box center [1179, 279] width 436 height 56
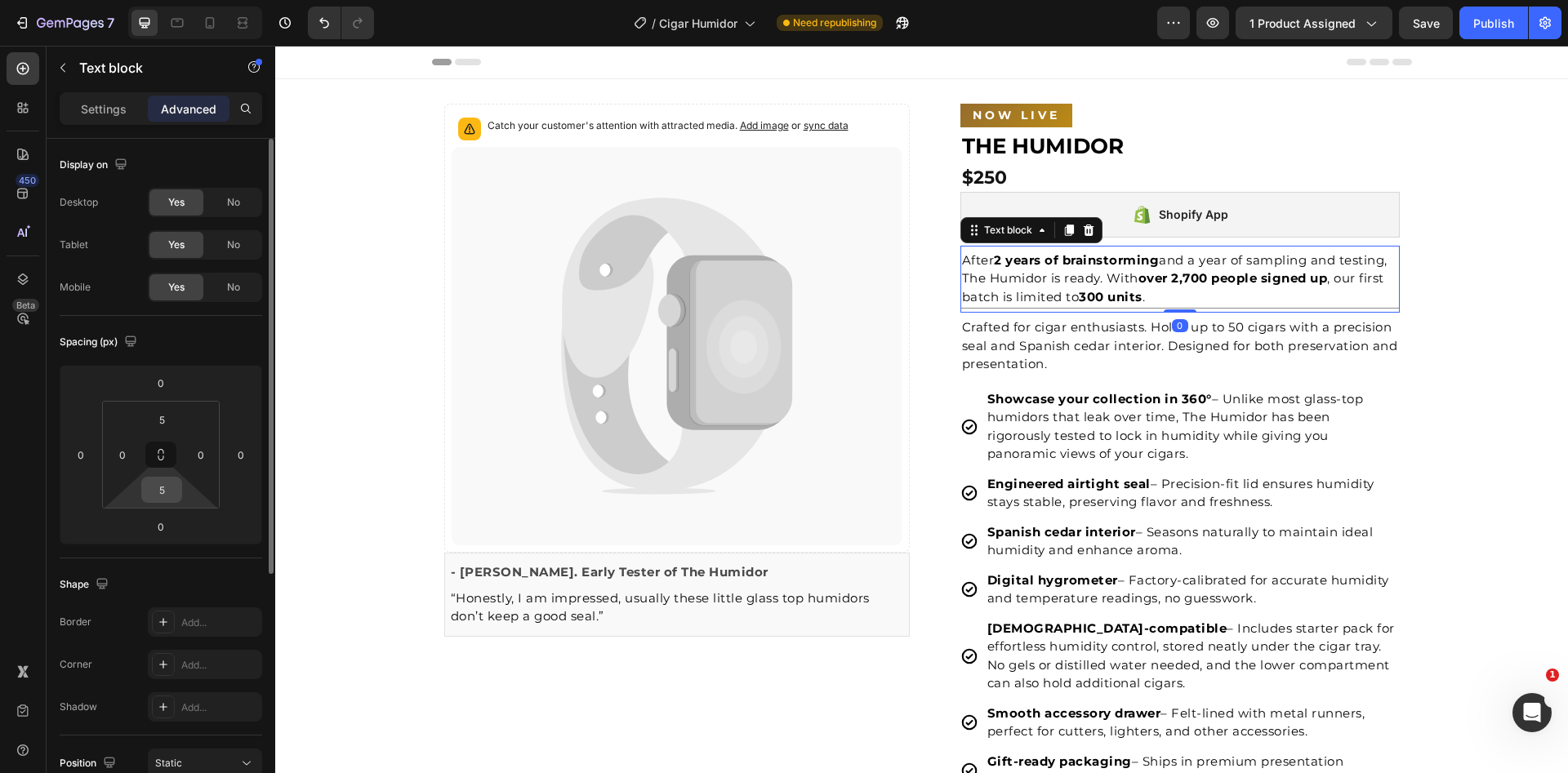
click at [168, 482] on input "5" at bounding box center [162, 490] width 33 height 25
type input "10"
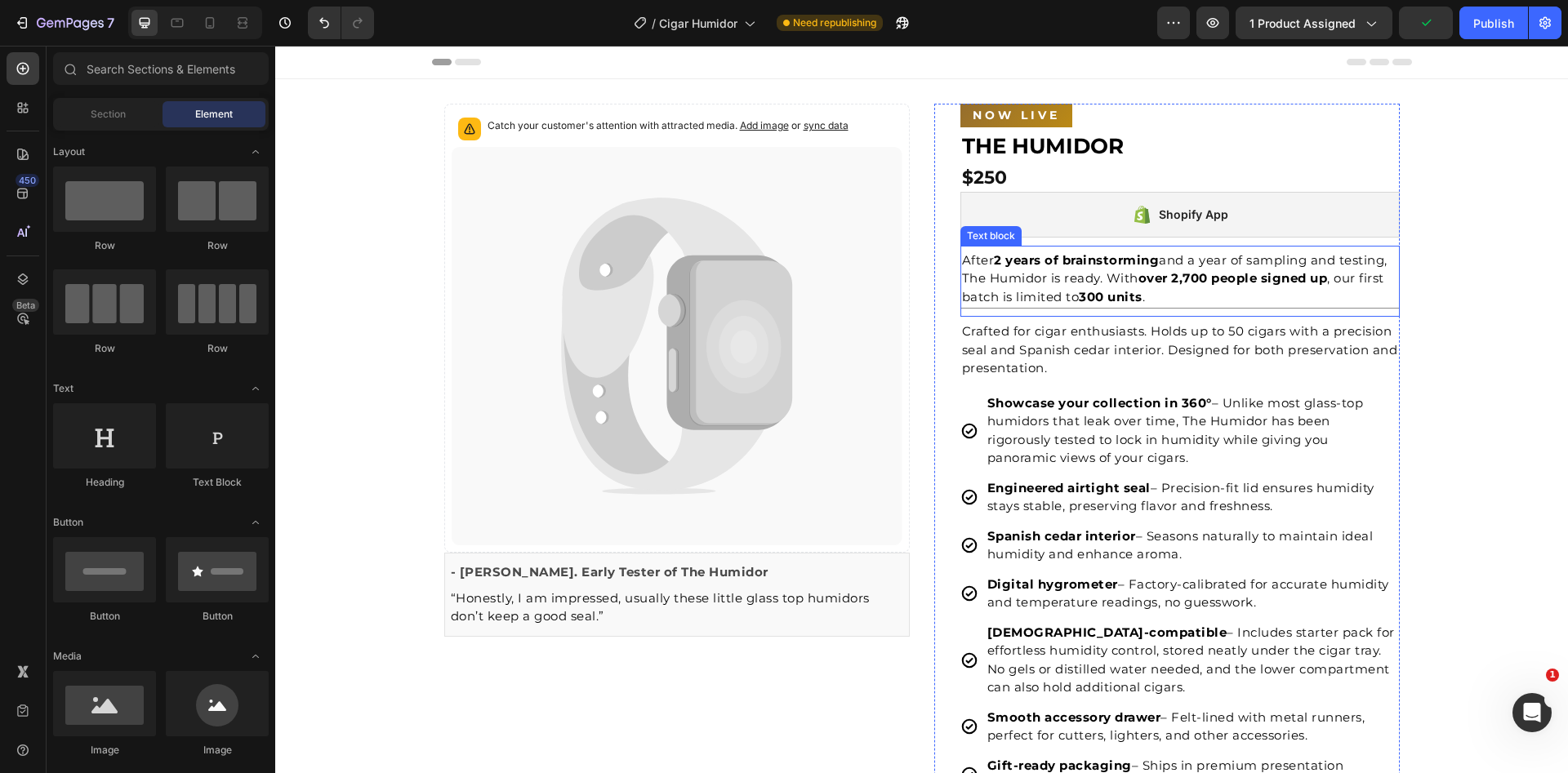
click at [1043, 288] on p "After 2 years of brainstorming and a year of sampling and testing, The Humidor …" at bounding box center [1179, 279] width 436 height 56
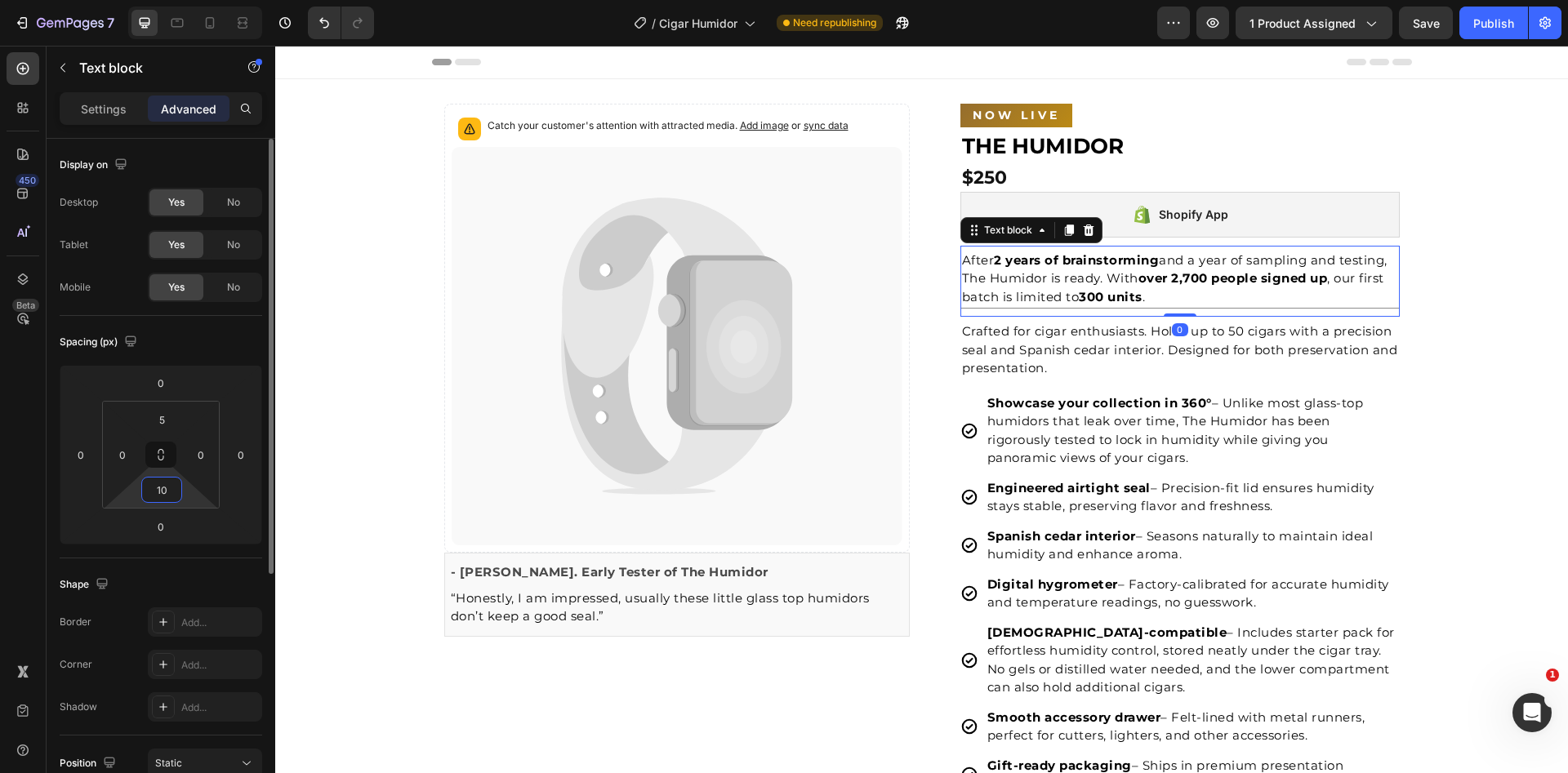
click at [168, 492] on input "10" at bounding box center [162, 490] width 33 height 25
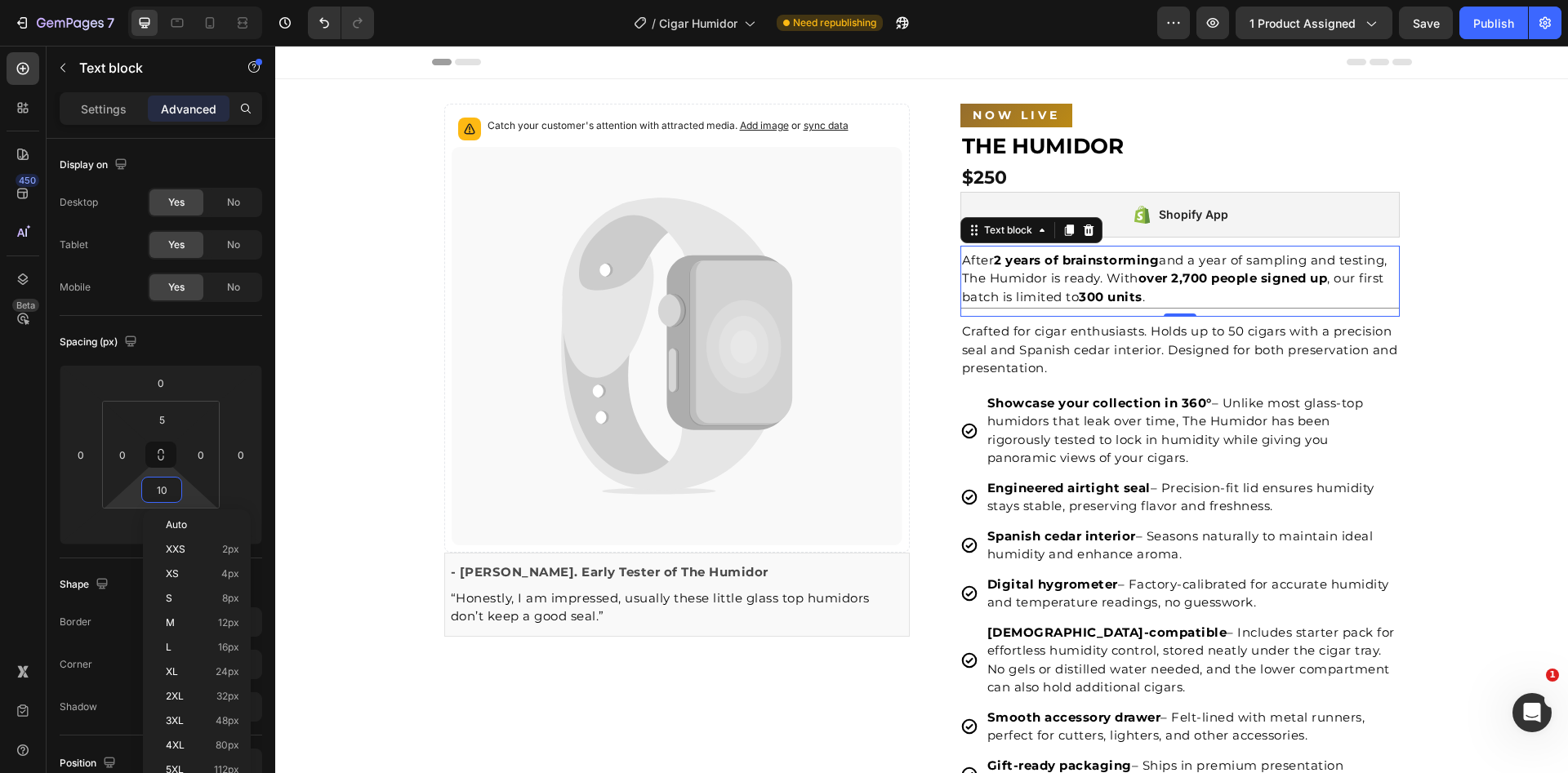
type input "5"
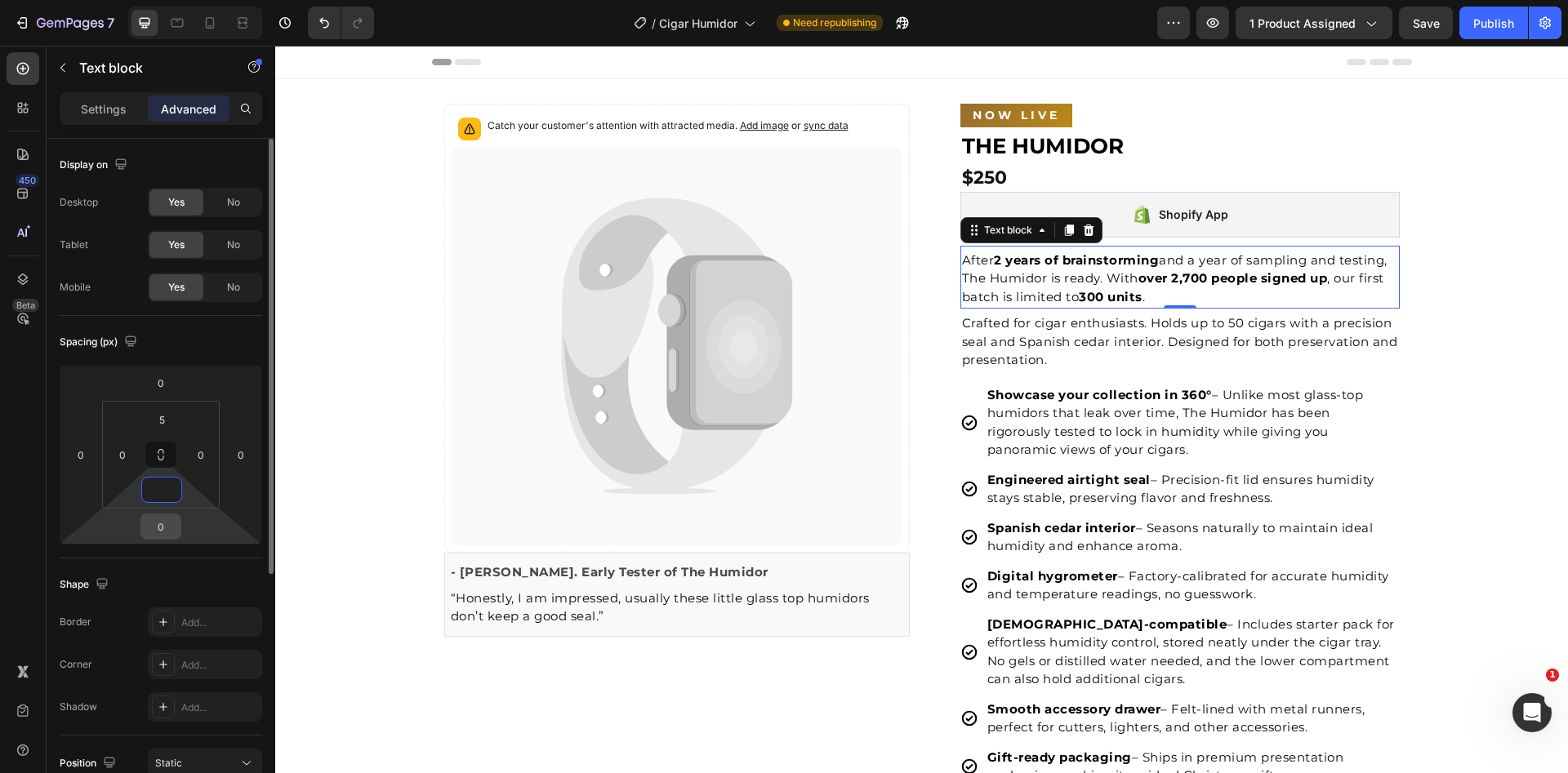
type input "0"
click at [163, 527] on input "0" at bounding box center [161, 527] width 33 height 25
type input "5"
click at [104, 115] on p "Settings" at bounding box center [103, 108] width 46 height 17
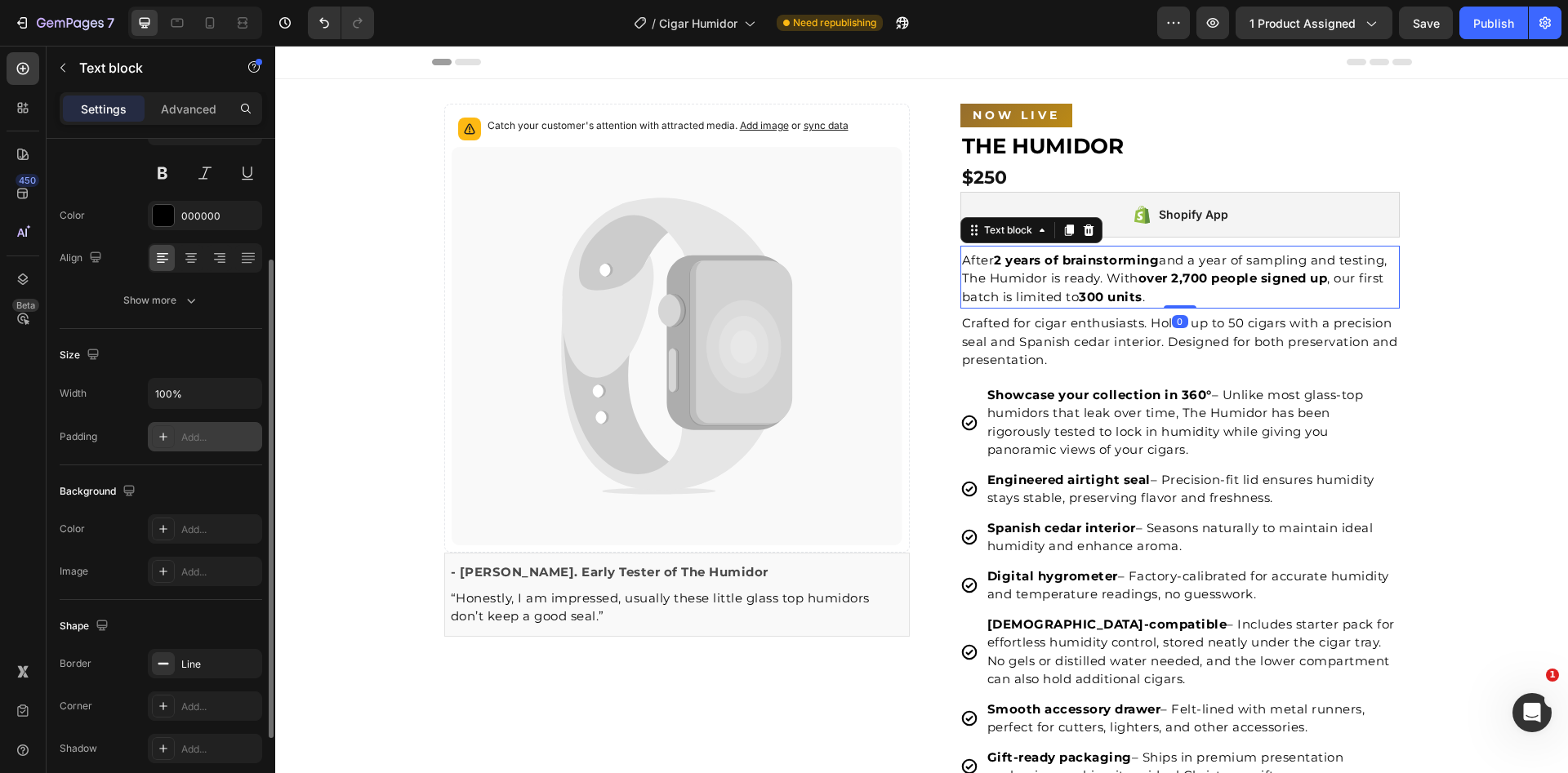
scroll to position [166, 0]
click at [174, 658] on div at bounding box center [163, 660] width 23 height 23
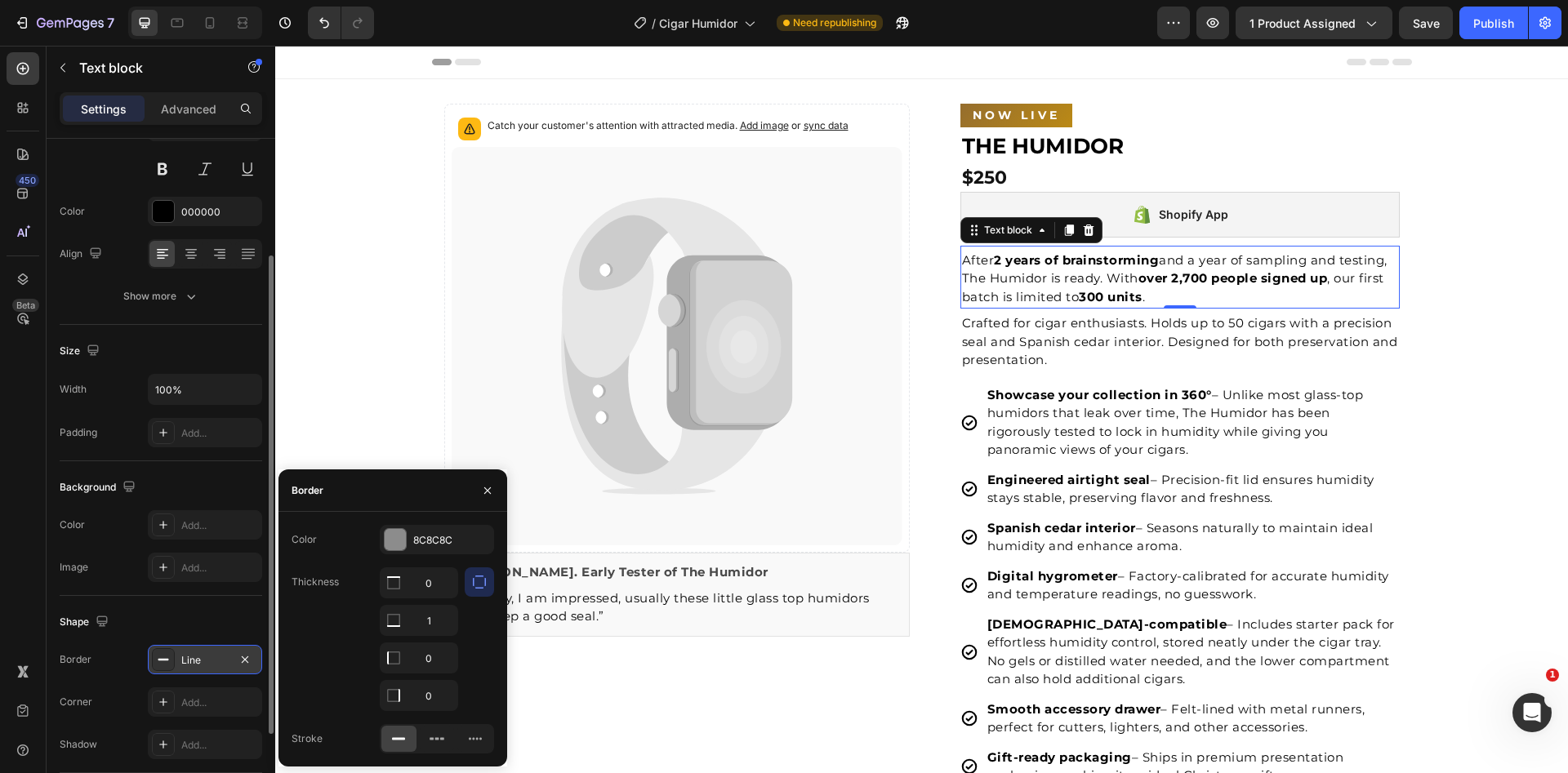
click at [174, 658] on div at bounding box center [163, 660] width 23 height 23
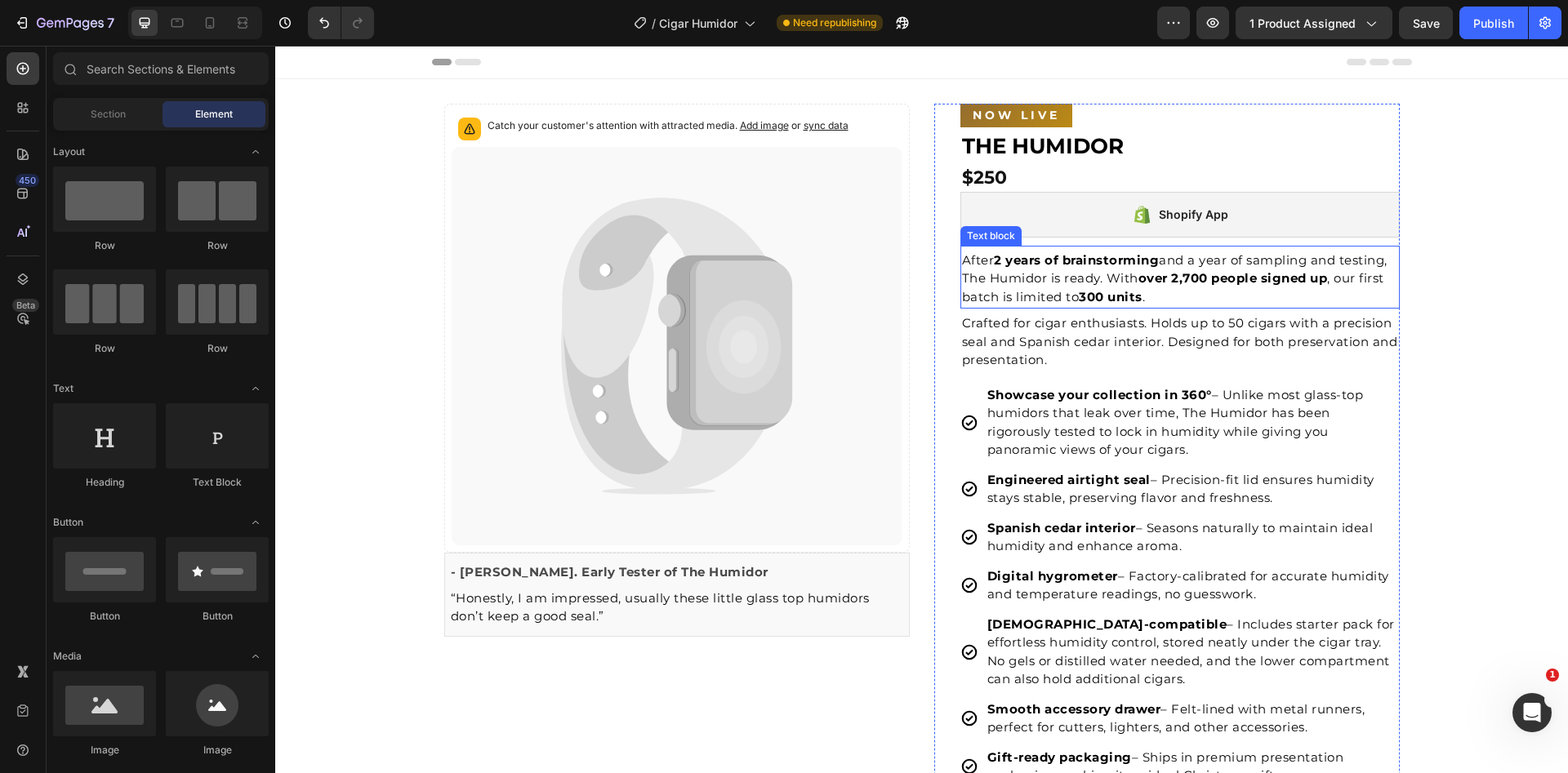
click at [994, 271] on p "After 2 years of brainstorming and a year of sampling and testing, The Humidor …" at bounding box center [1179, 279] width 436 height 56
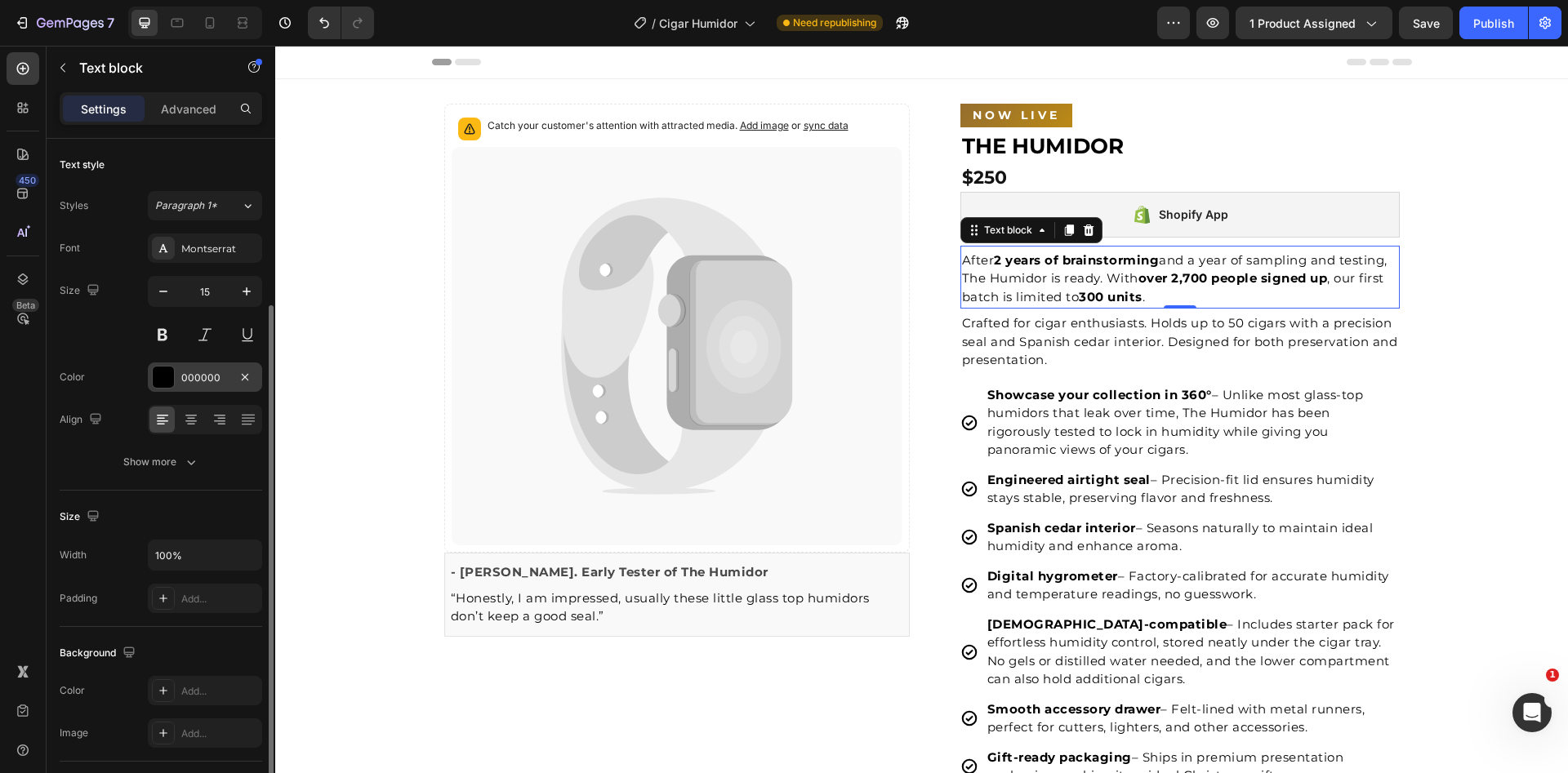
scroll to position [287, 0]
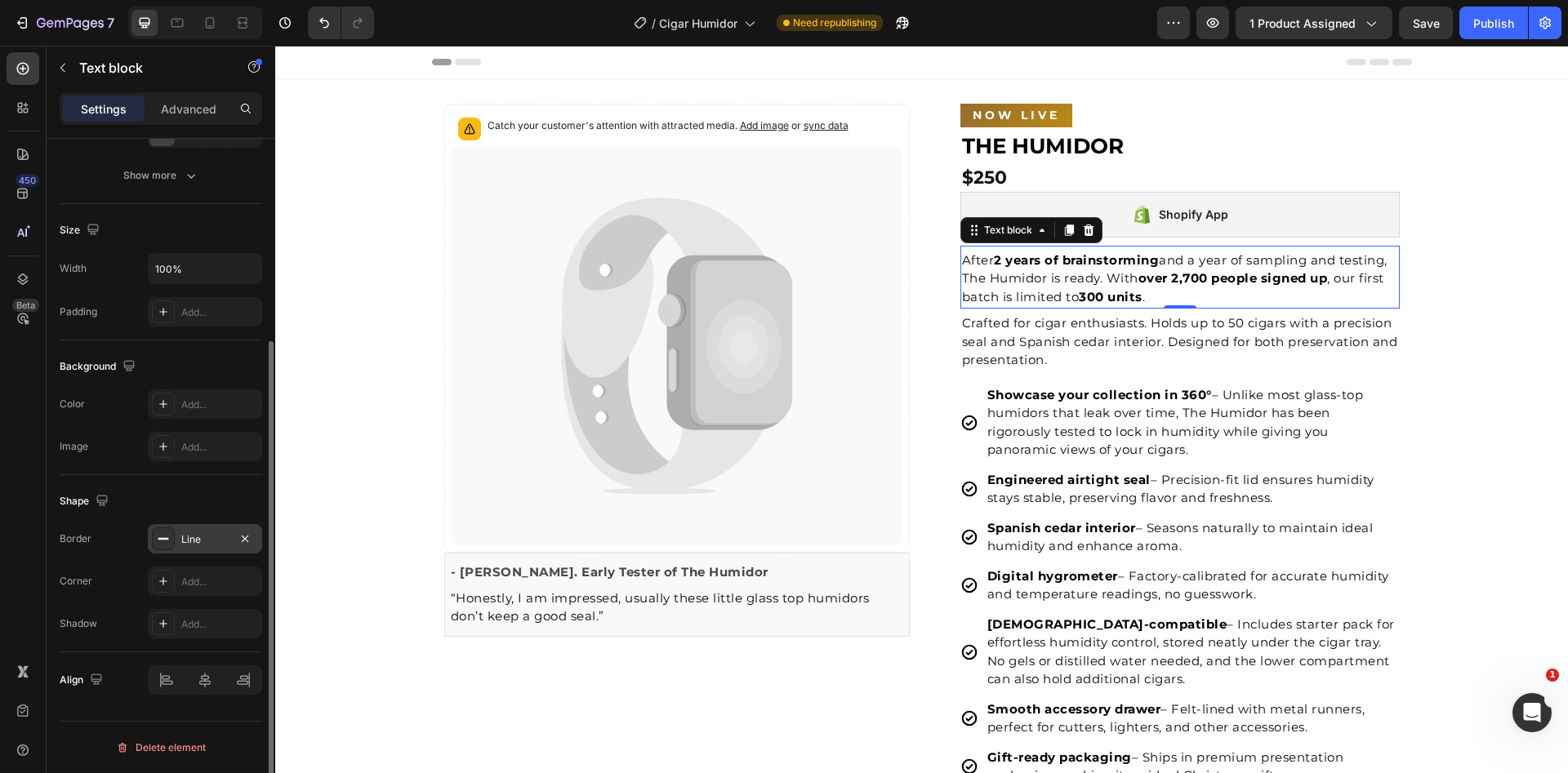
click at [183, 529] on div "Line" at bounding box center [205, 539] width 114 height 30
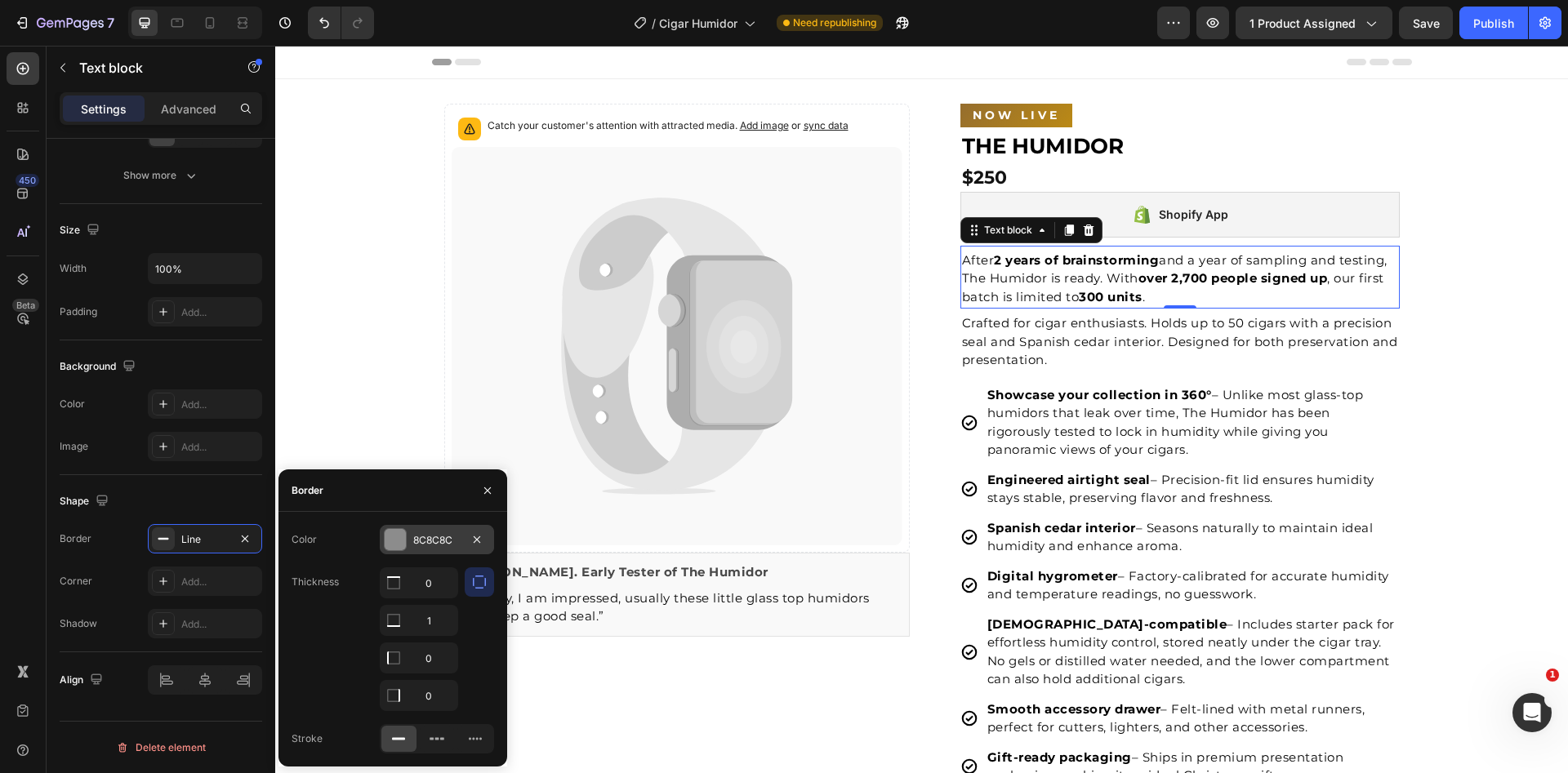
click at [395, 541] on div at bounding box center [395, 540] width 21 height 21
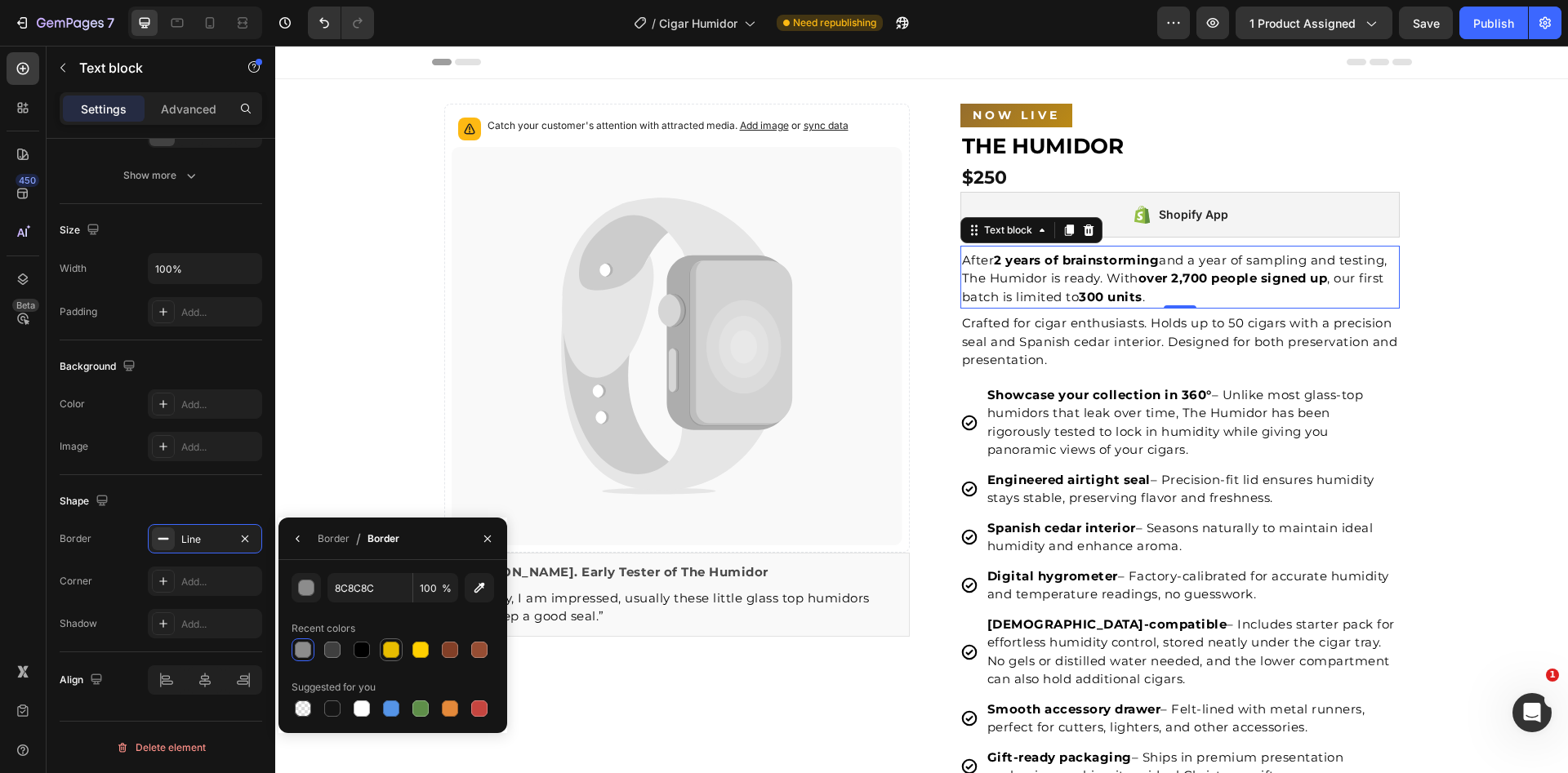
click at [391, 657] on div at bounding box center [391, 650] width 16 height 16
type input "E8BD00"
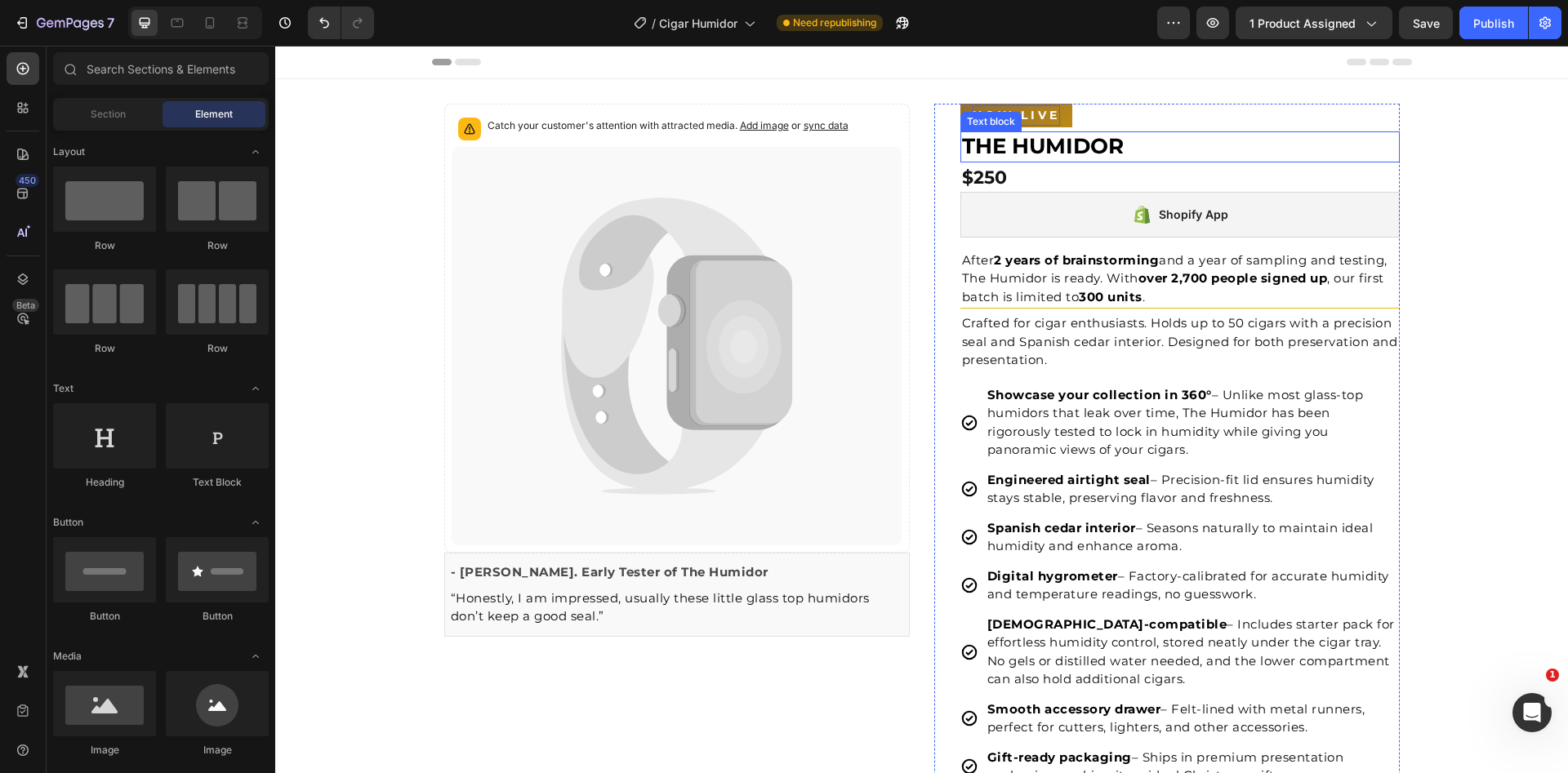
click at [992, 110] on p "NOW LIVE" at bounding box center [1016, 115] width 87 height 21
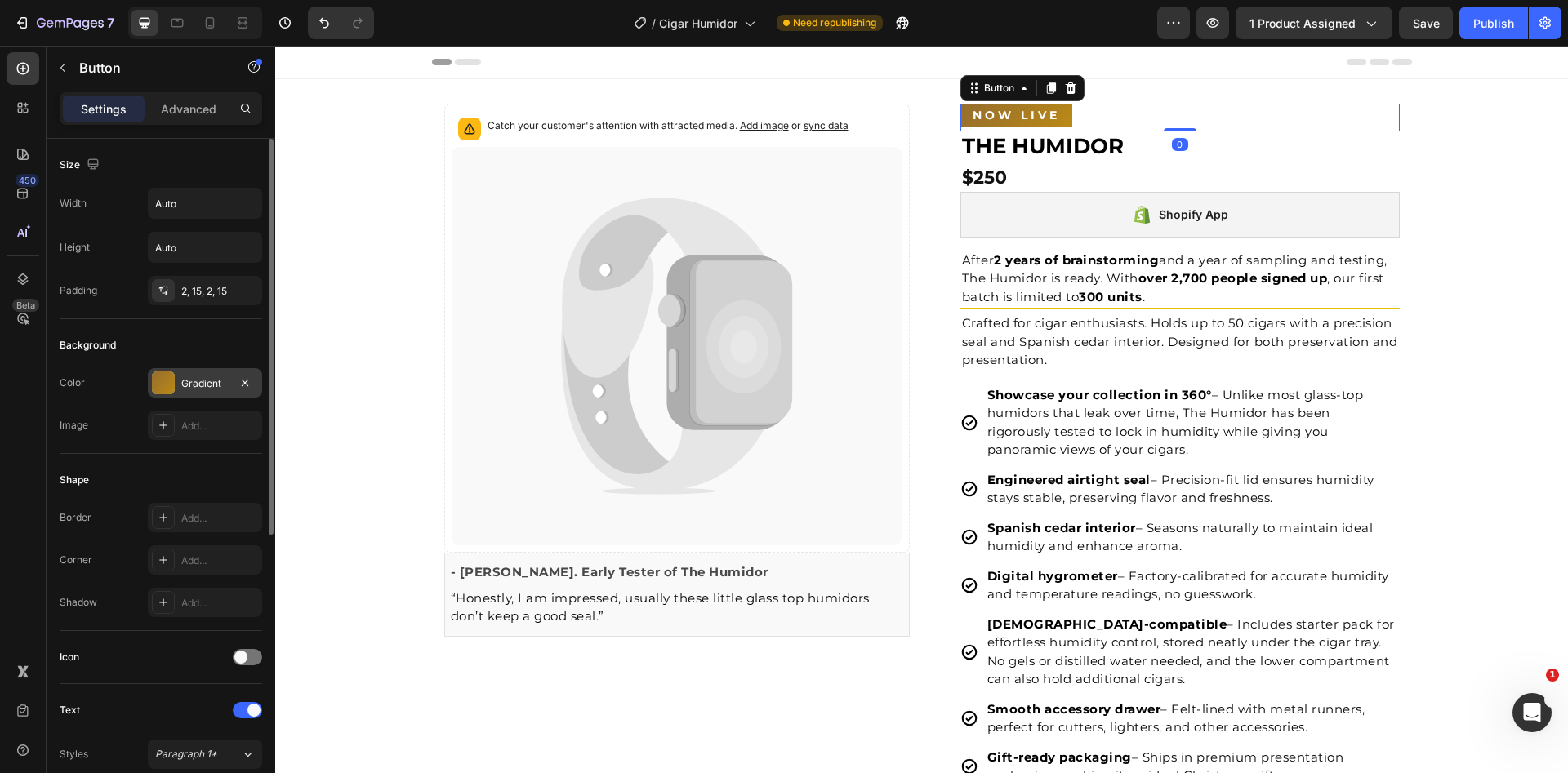
click at [171, 378] on div at bounding box center [163, 383] width 23 height 23
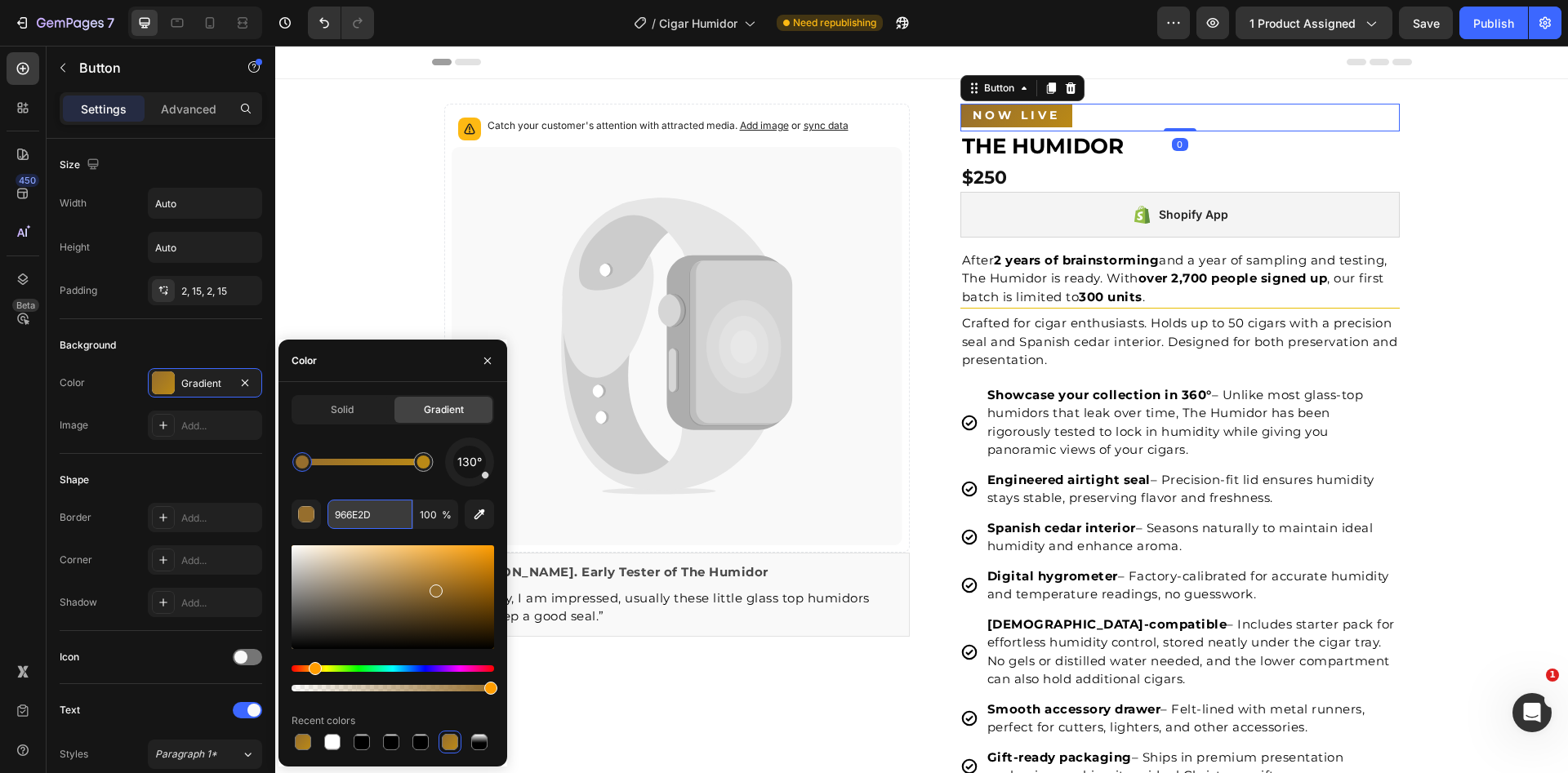
click at [345, 513] on input "966E2D" at bounding box center [370, 514] width 85 height 30
drag, startPoint x: 1030, startPoint y: 274, endPoint x: 976, endPoint y: 290, distance: 56.3
click at [1030, 274] on p "After 2 years of brainstorming and a year of sampling and testing, The Humidor …" at bounding box center [1179, 279] width 436 height 56
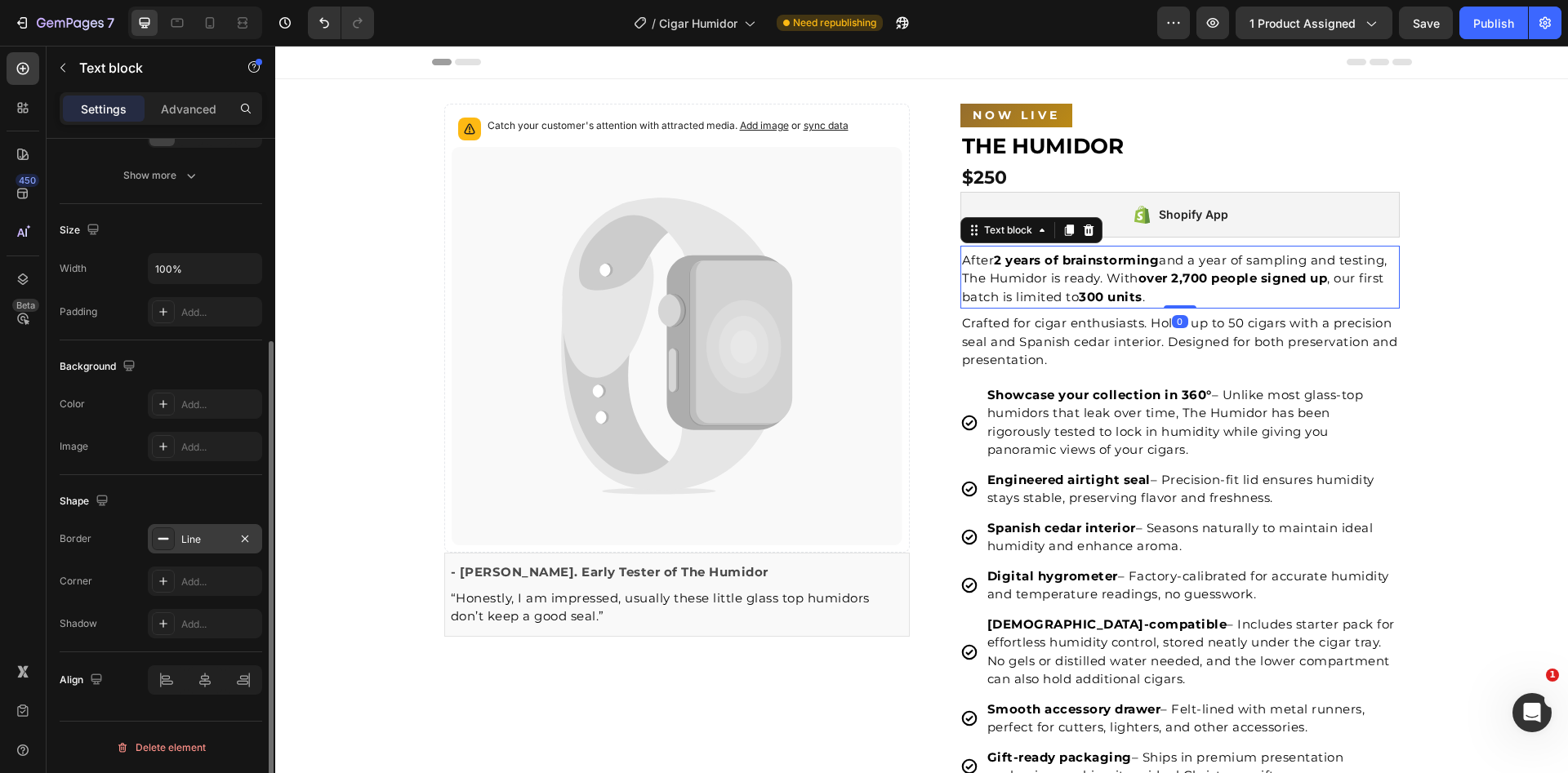
click at [172, 534] on div at bounding box center [163, 539] width 23 height 23
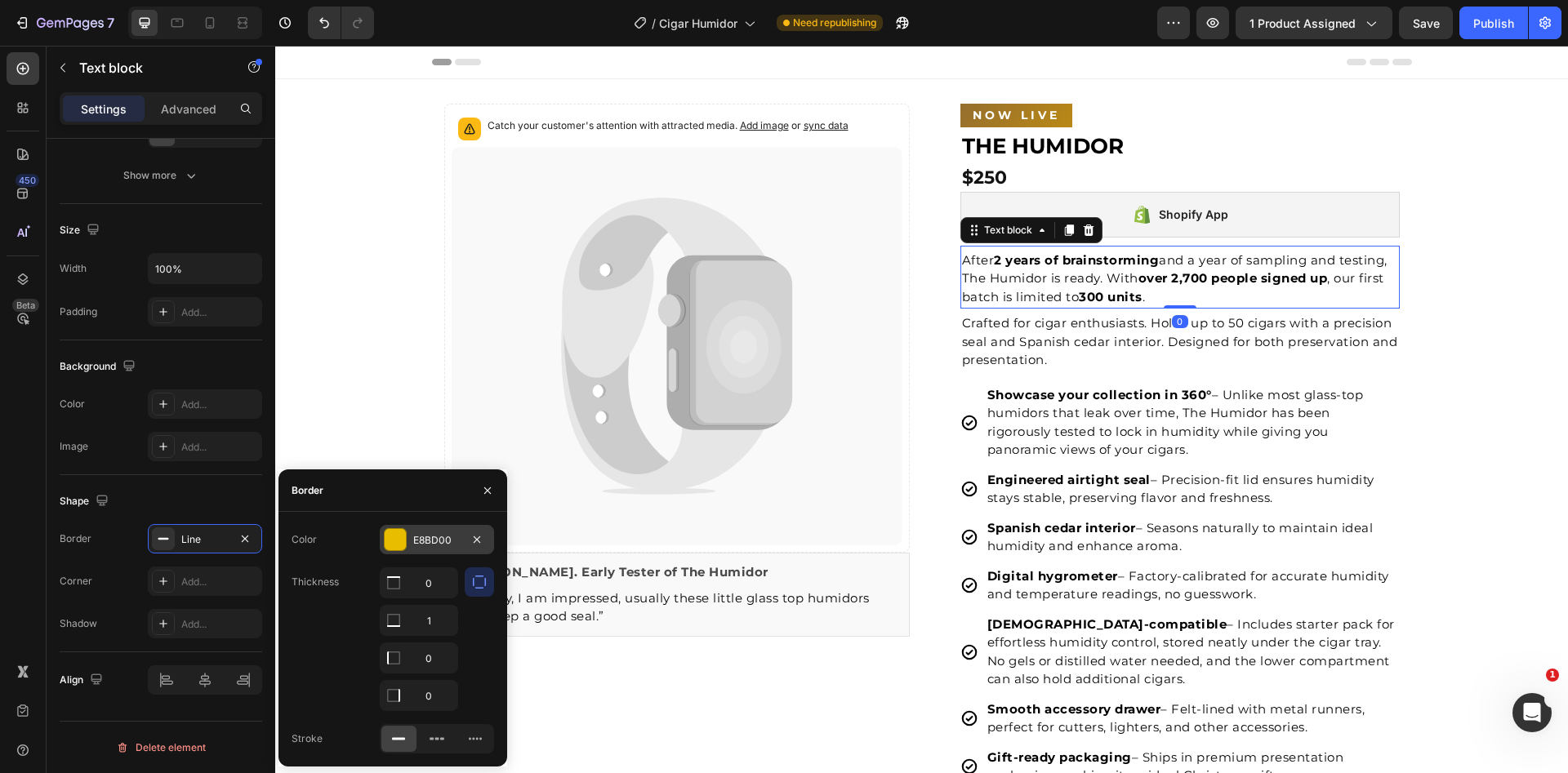
click at [435, 542] on div "E8BD00" at bounding box center [437, 541] width 48 height 15
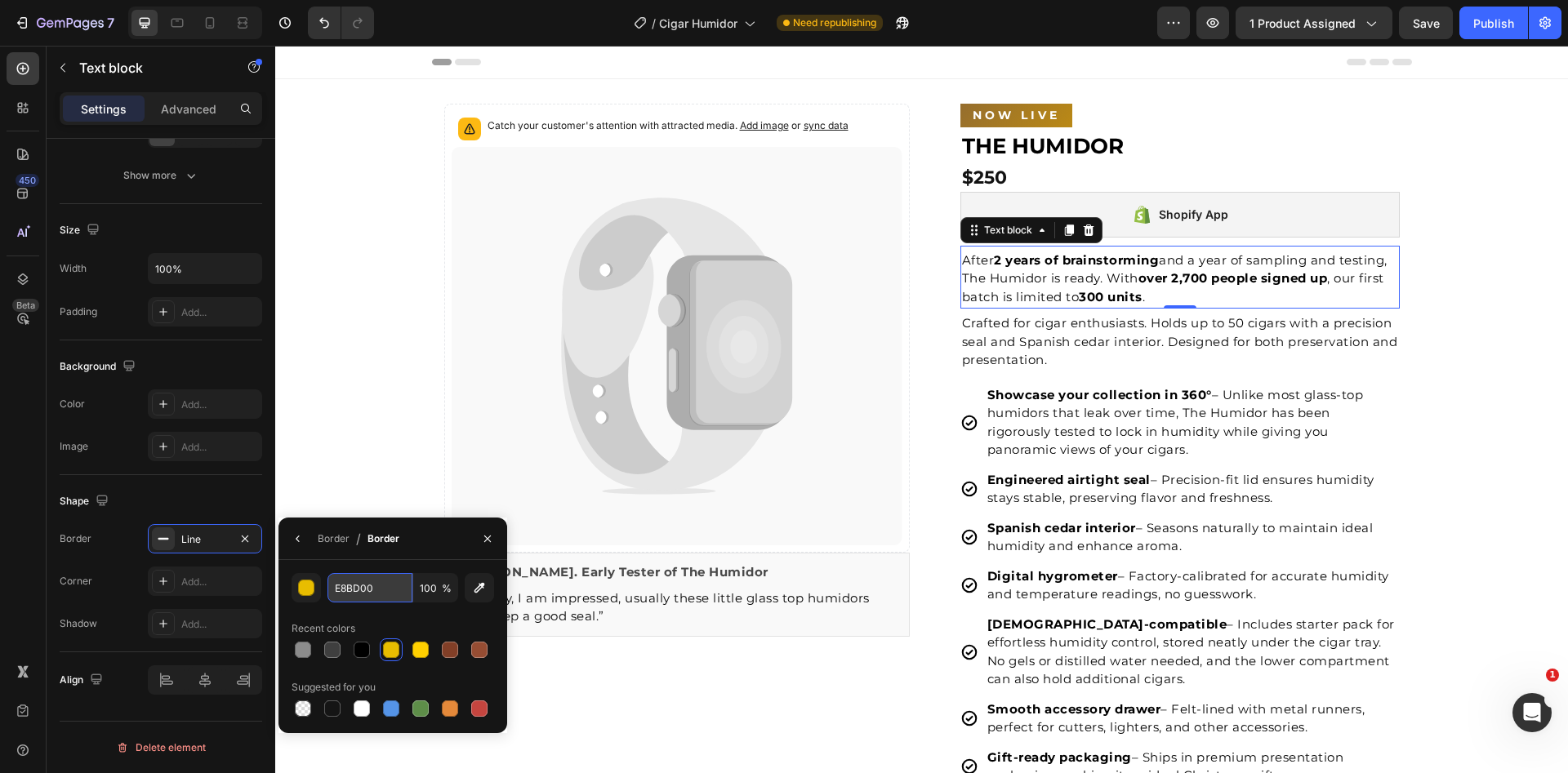
click at [366, 583] on input "E8BD00" at bounding box center [370, 588] width 85 height 30
paste input "966E2D"
type input "966E2D"
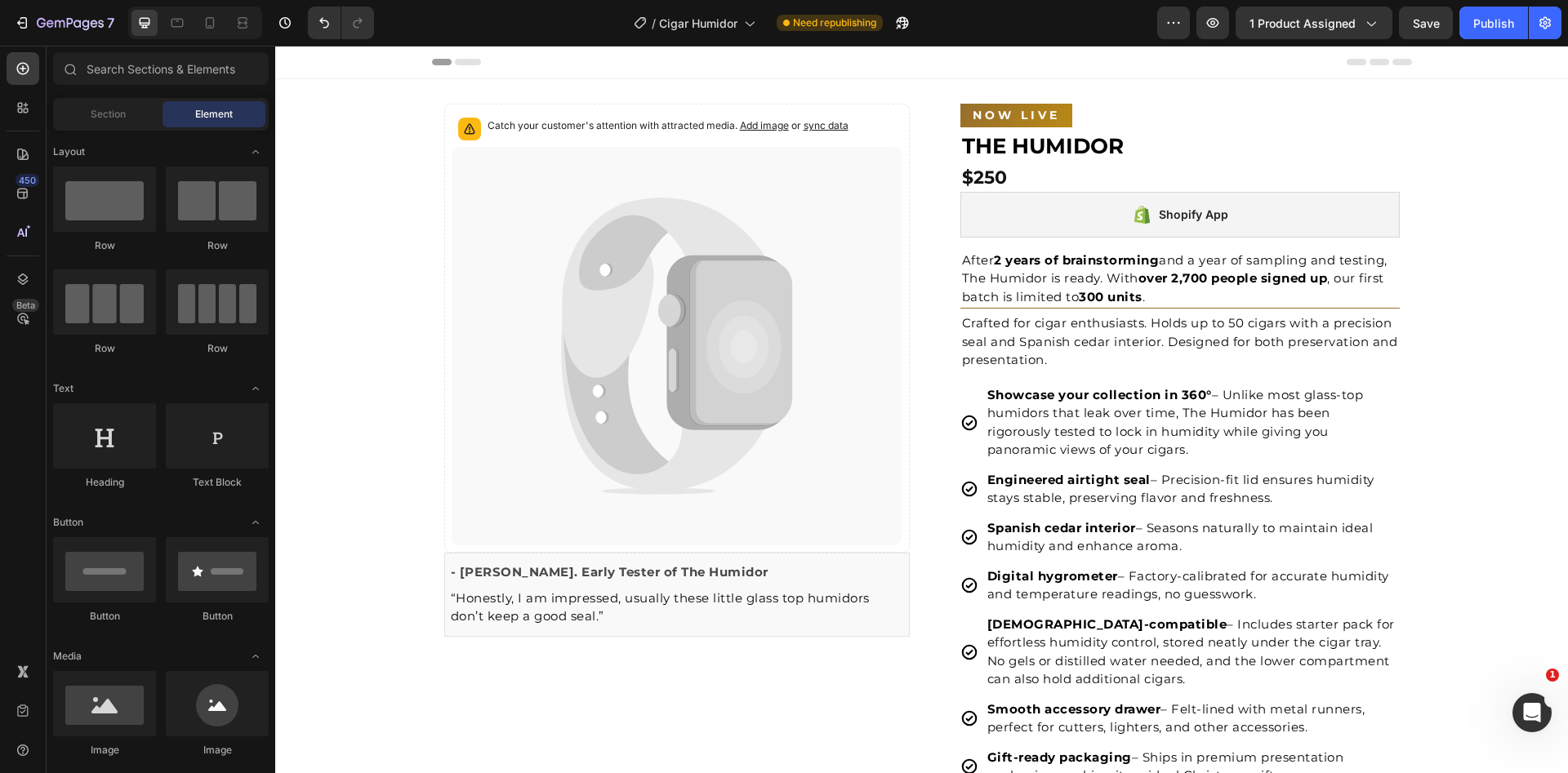
click at [1417, 265] on section "Catch your customer's attention with attracted media. Add image or sync data Pr…" at bounding box center [922, 780] width 1006 height 1402
drag, startPoint x: 1472, startPoint y: 326, endPoint x: 1449, endPoint y: 329, distance: 23.2
click at [1166, 345] on p "Crafted for cigar enthusiasts. Holds up to 50 cigars with a precision seal and …" at bounding box center [1179, 343] width 436 height 56
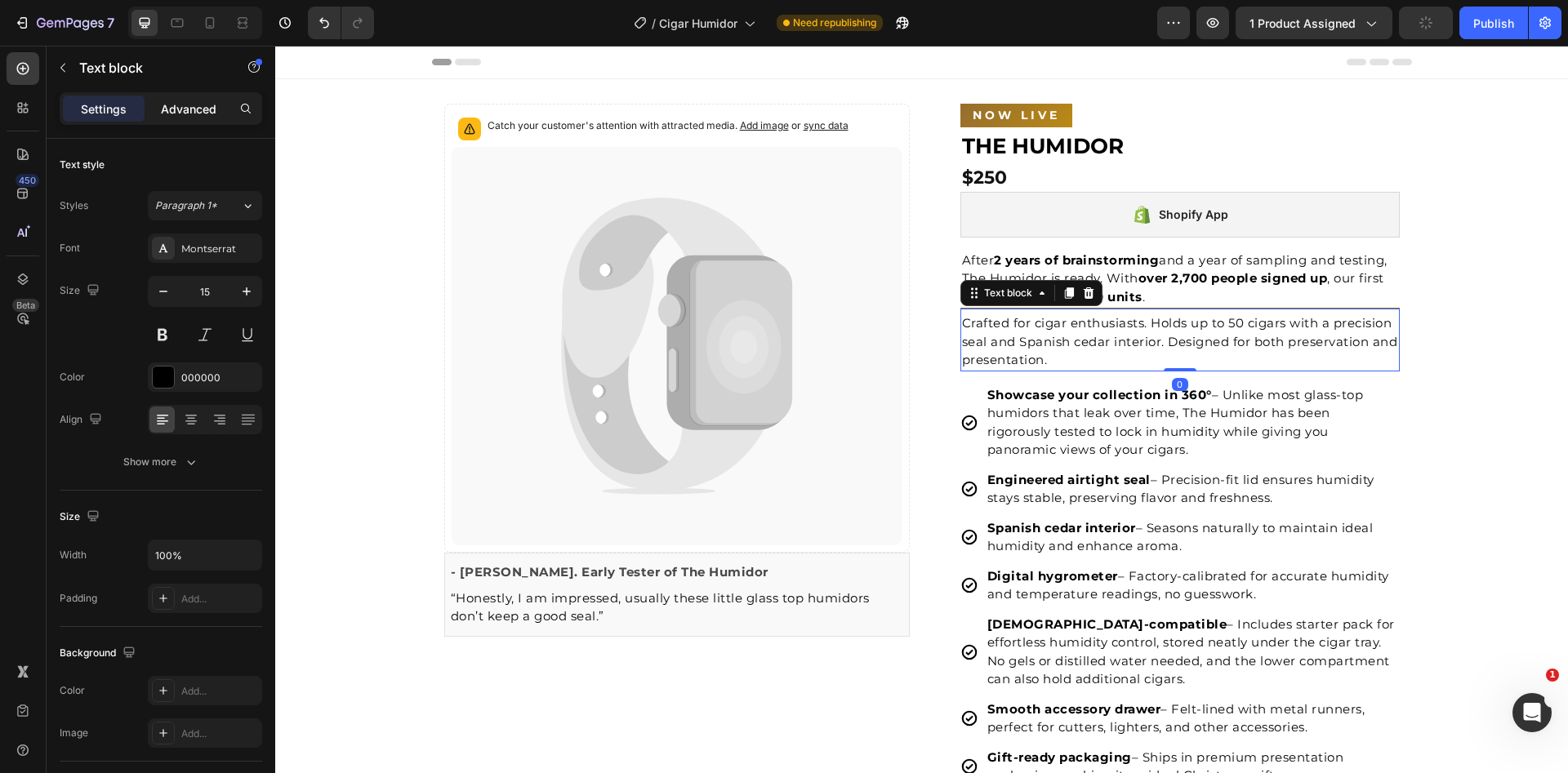
click at [176, 116] on p "Advanced" at bounding box center [189, 108] width 56 height 17
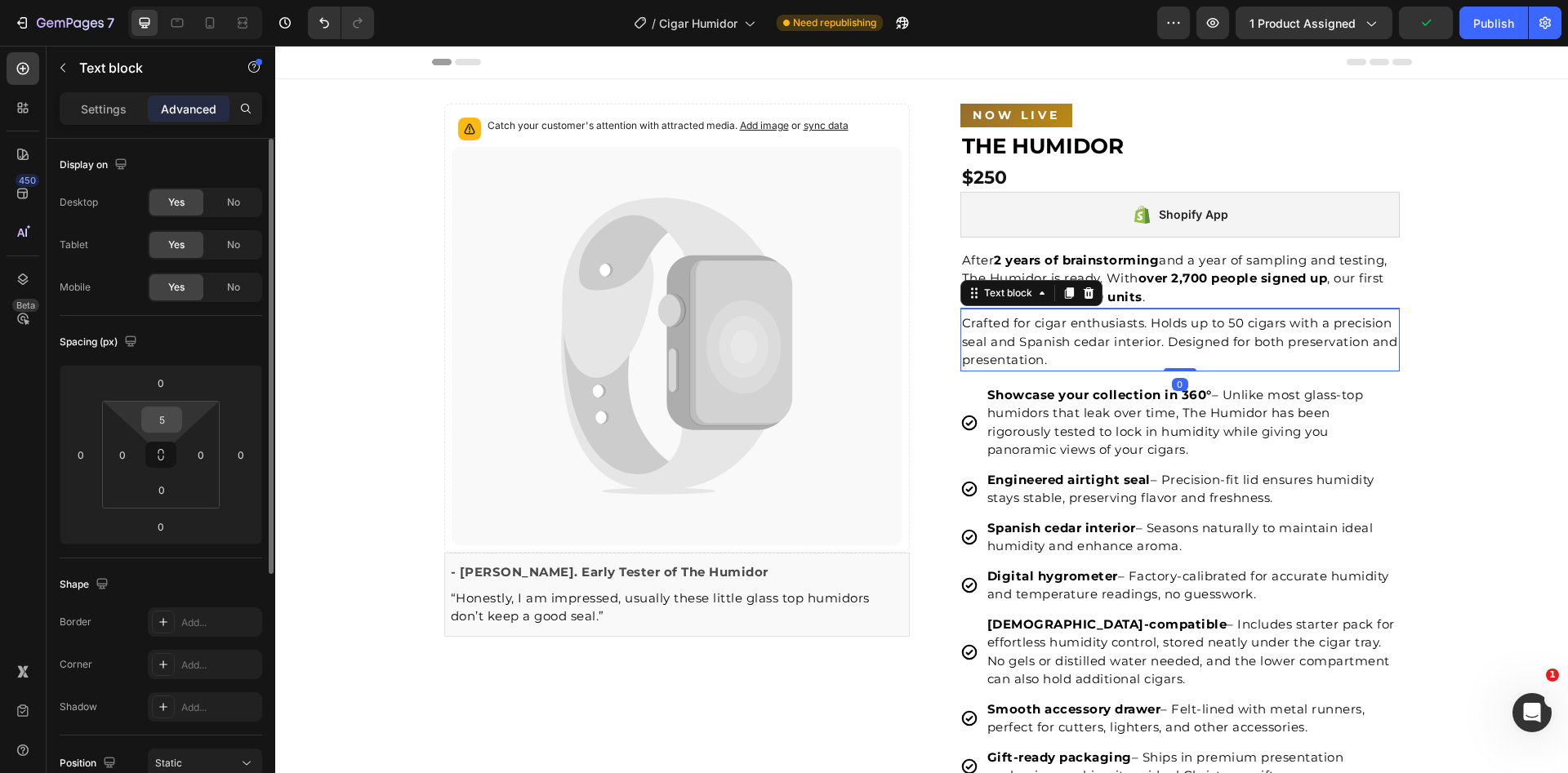
click at [172, 426] on input "5" at bounding box center [162, 420] width 33 height 25
type input "10"
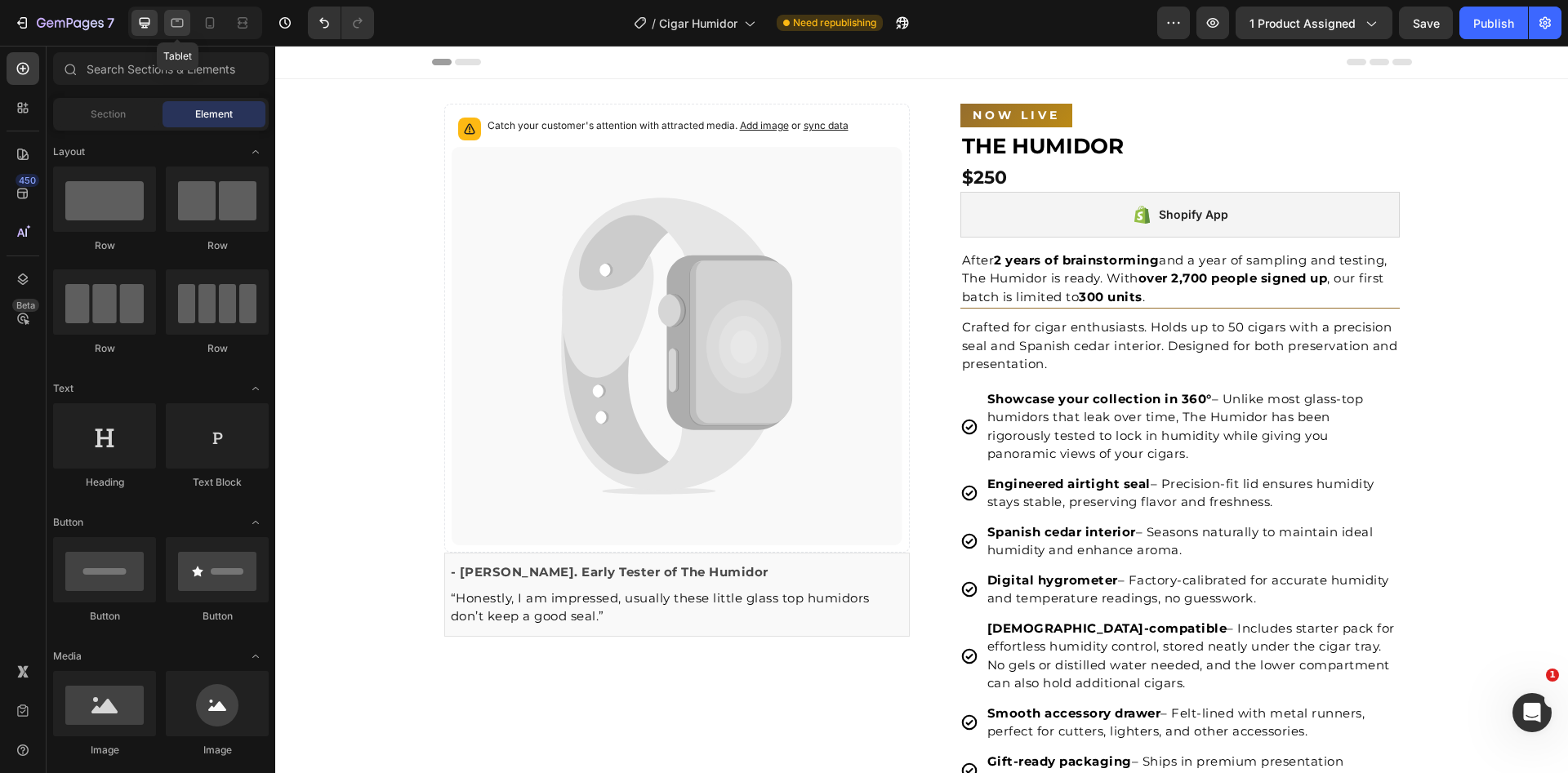
click at [170, 19] on icon at bounding box center [177, 23] width 16 height 16
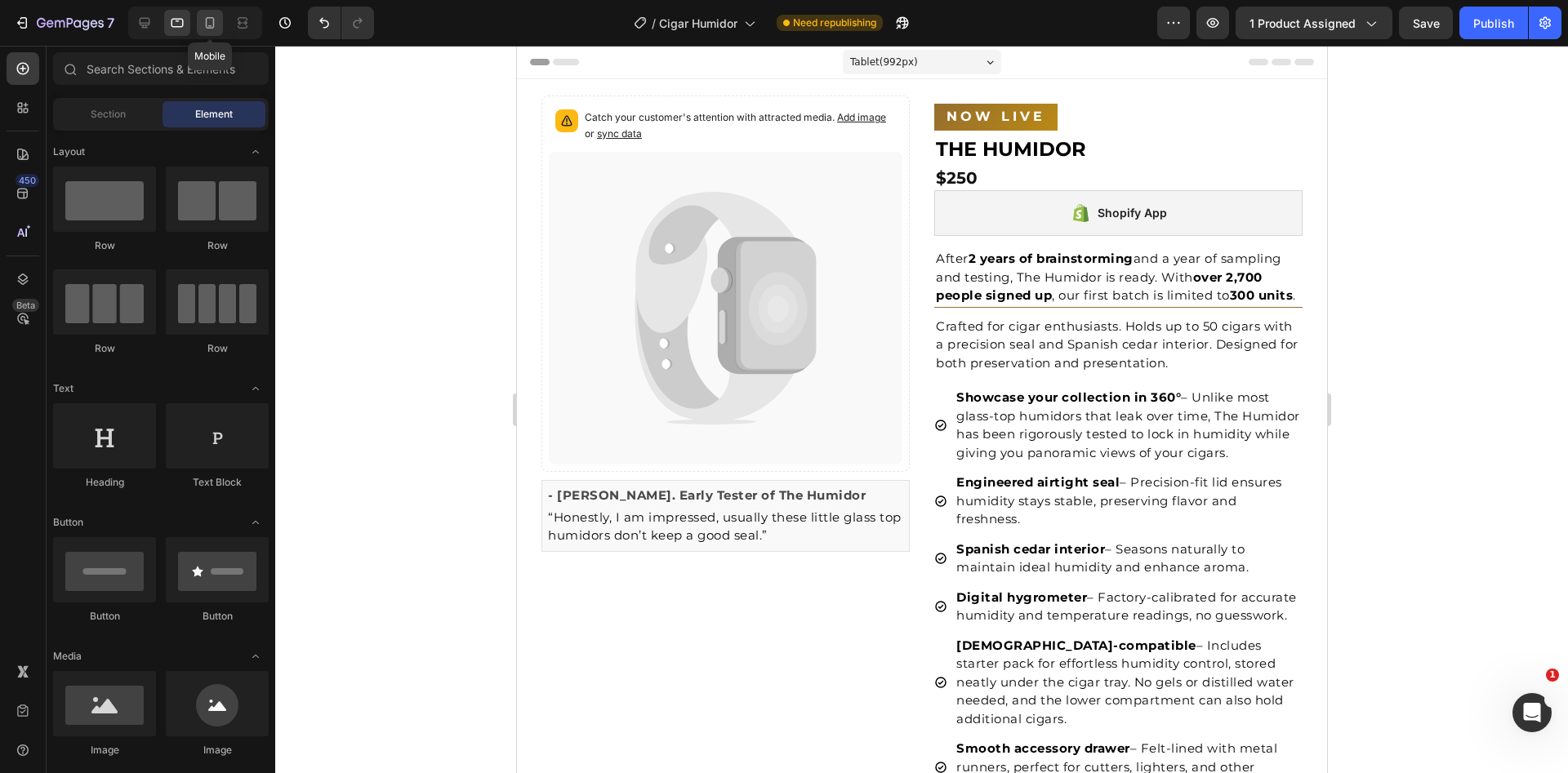
click at [205, 27] on icon at bounding box center [210, 23] width 16 height 16
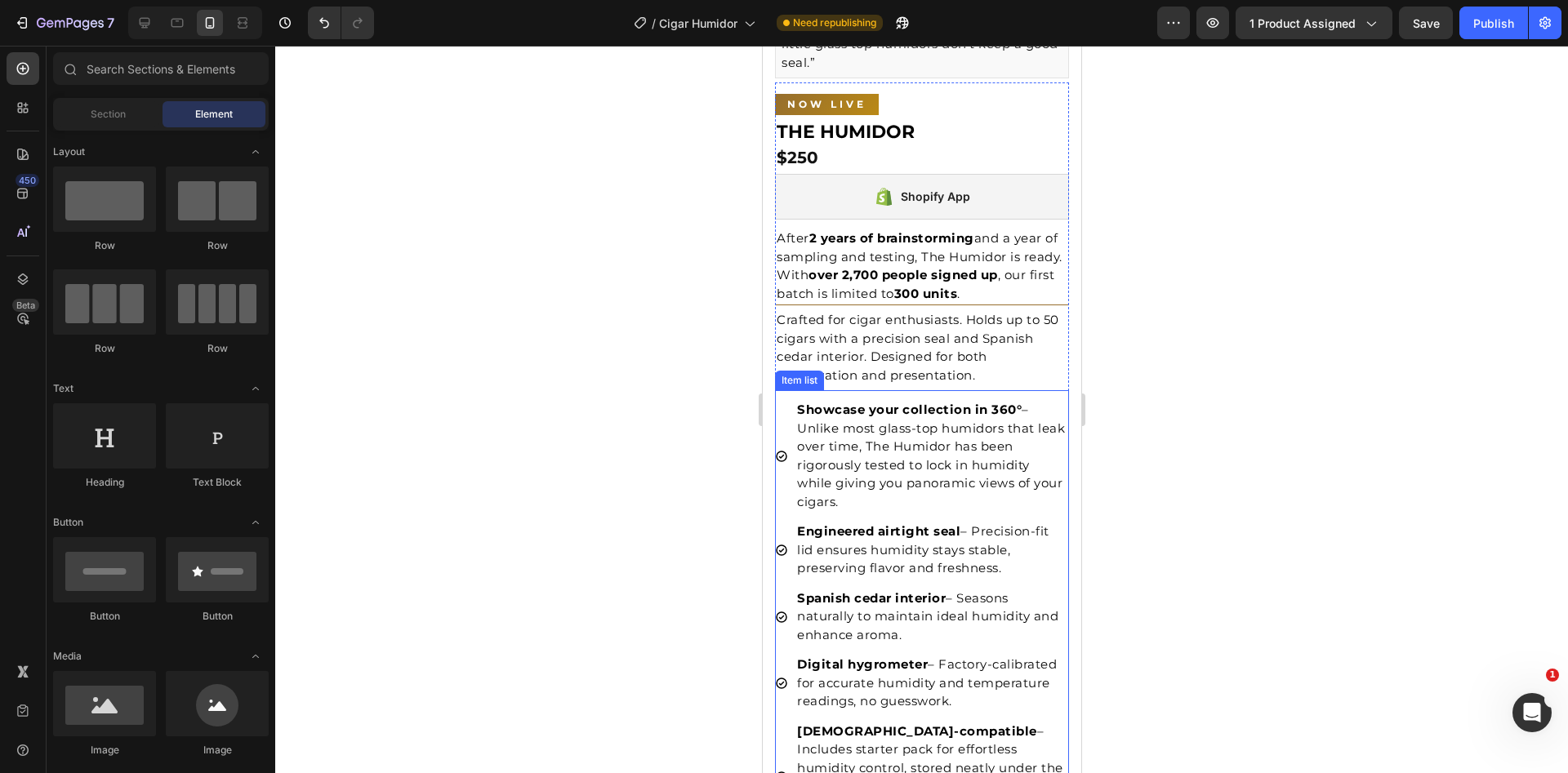
scroll to position [373, 0]
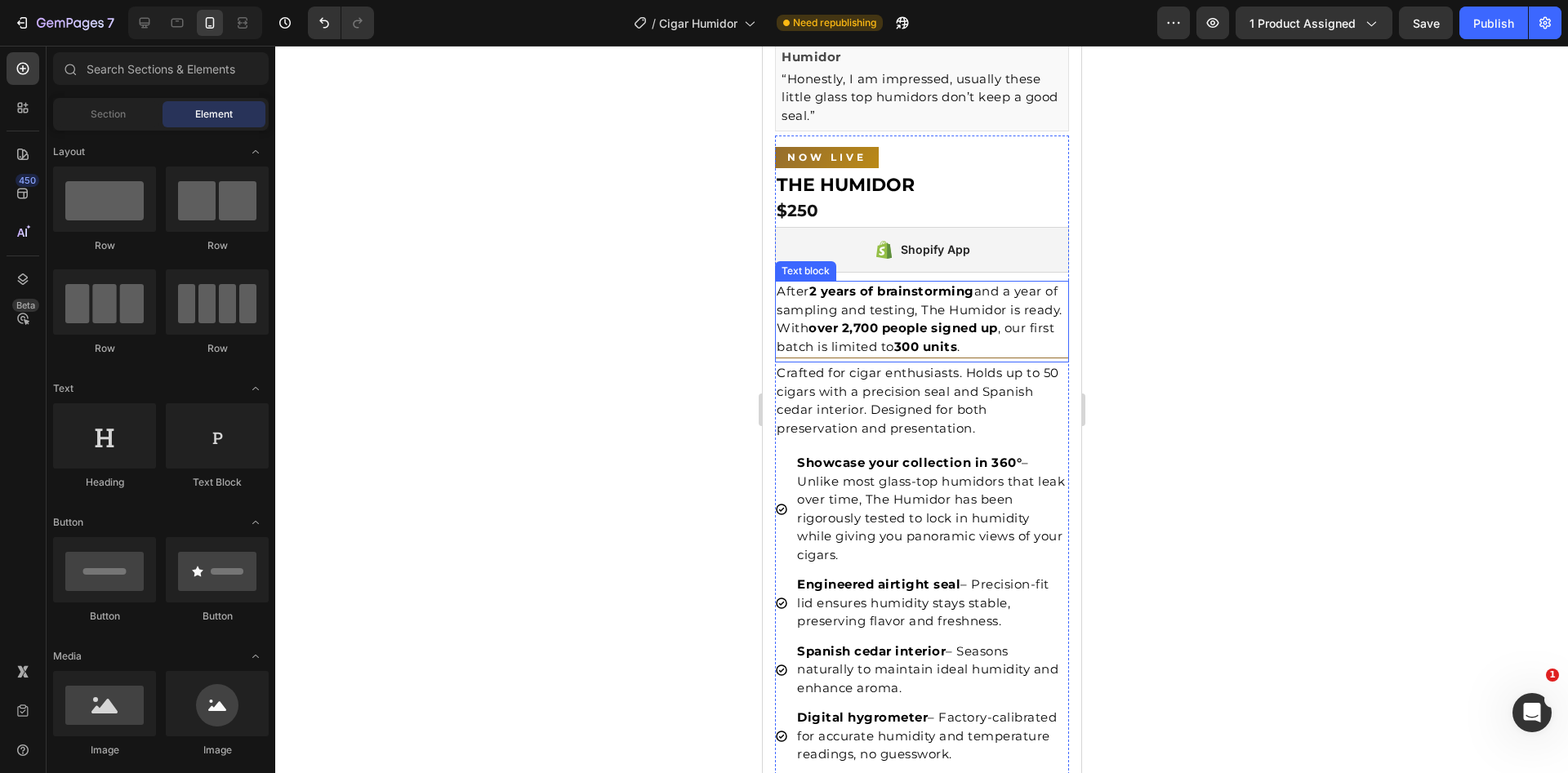
click at [865, 304] on p "After 2 years of brainstorming and a year of sampling and testing, The Humidor …" at bounding box center [921, 319] width 291 height 73
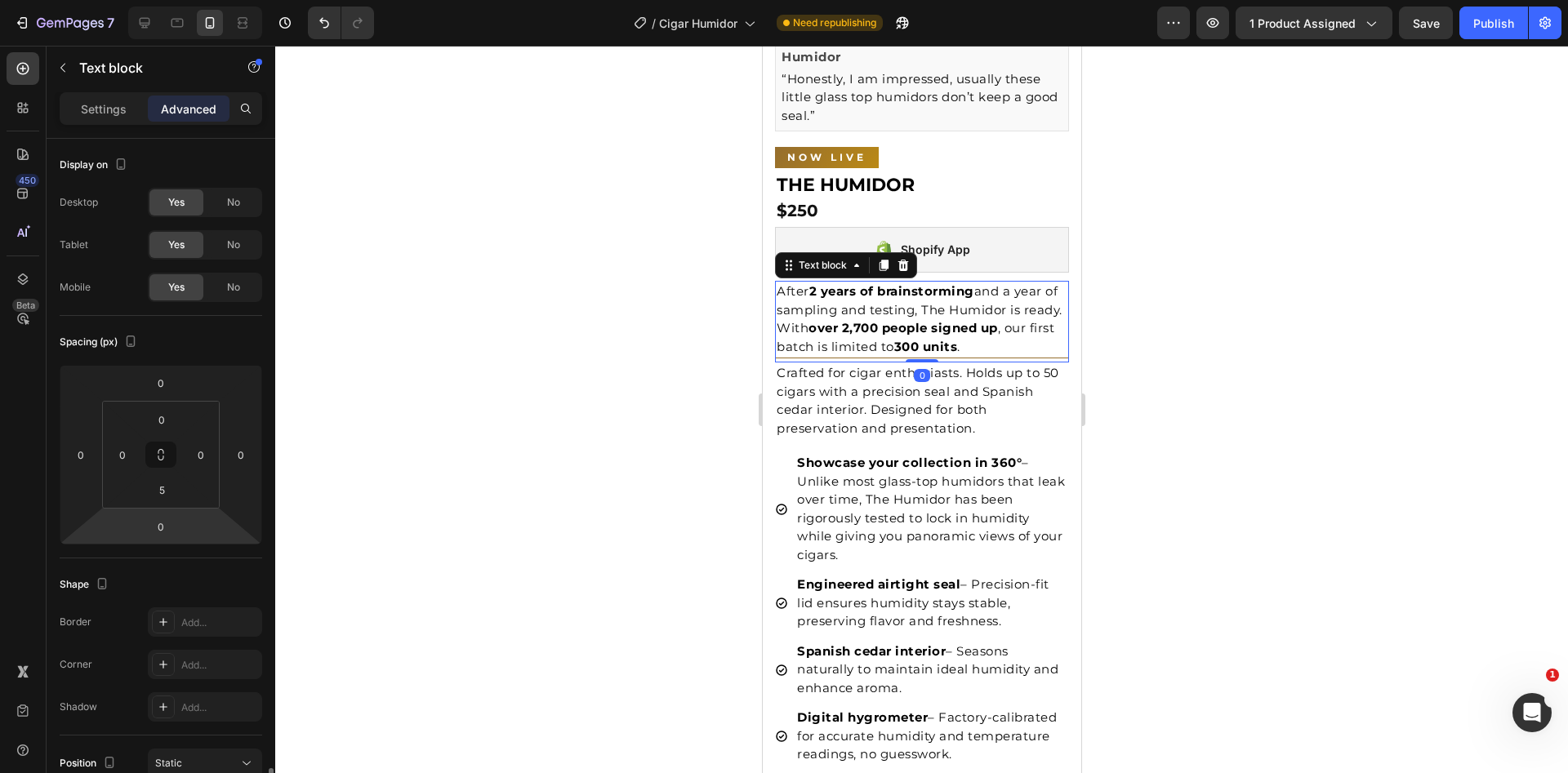
scroll to position [384, 0]
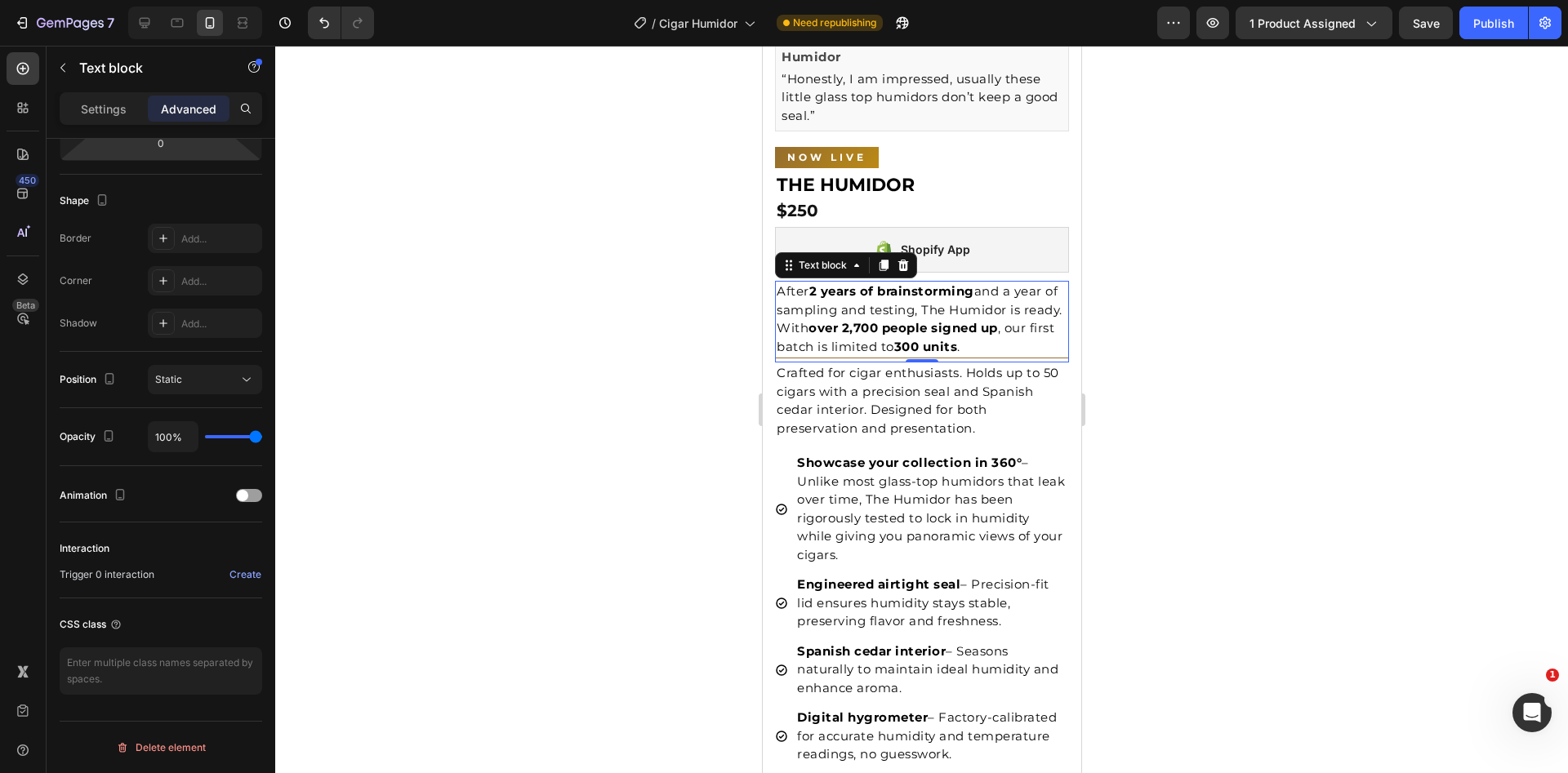
click at [1216, 239] on div at bounding box center [922, 410] width 1293 height 728
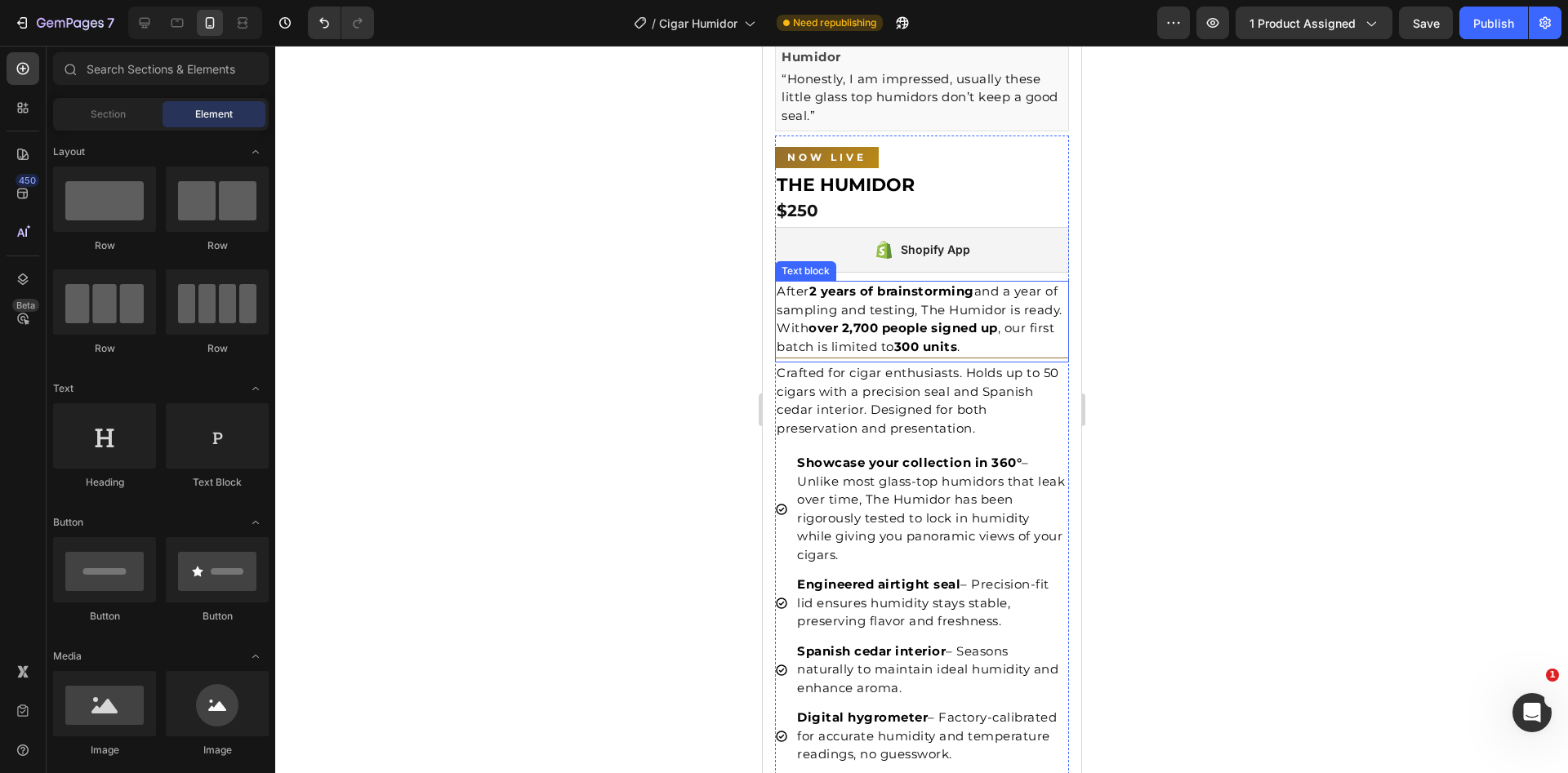
click at [848, 311] on p "After 2 years of brainstorming and a year of sampling and testing, The Humidor …" at bounding box center [921, 319] width 291 height 73
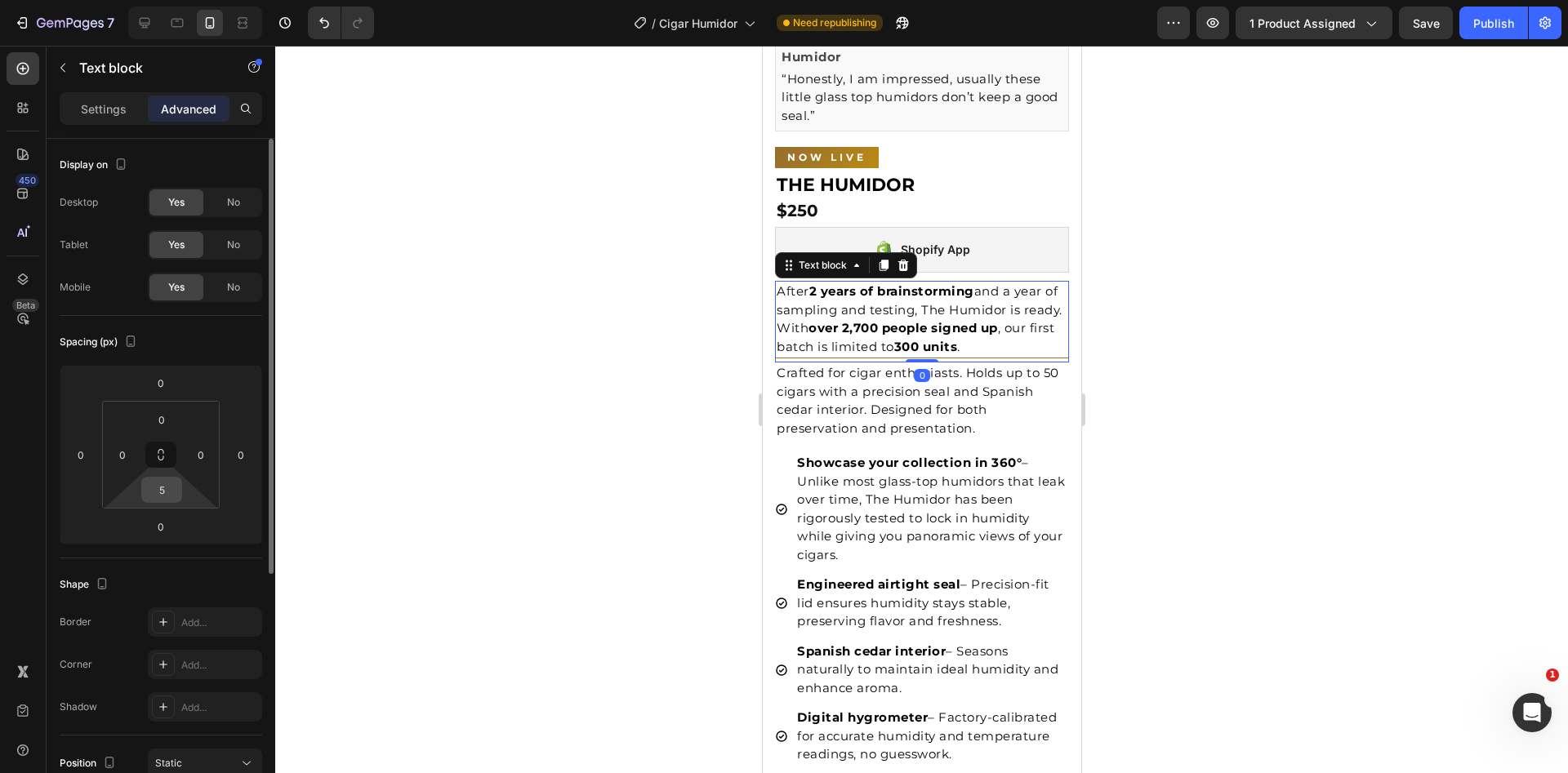
click at [163, 490] on input "5" at bounding box center [162, 490] width 33 height 25
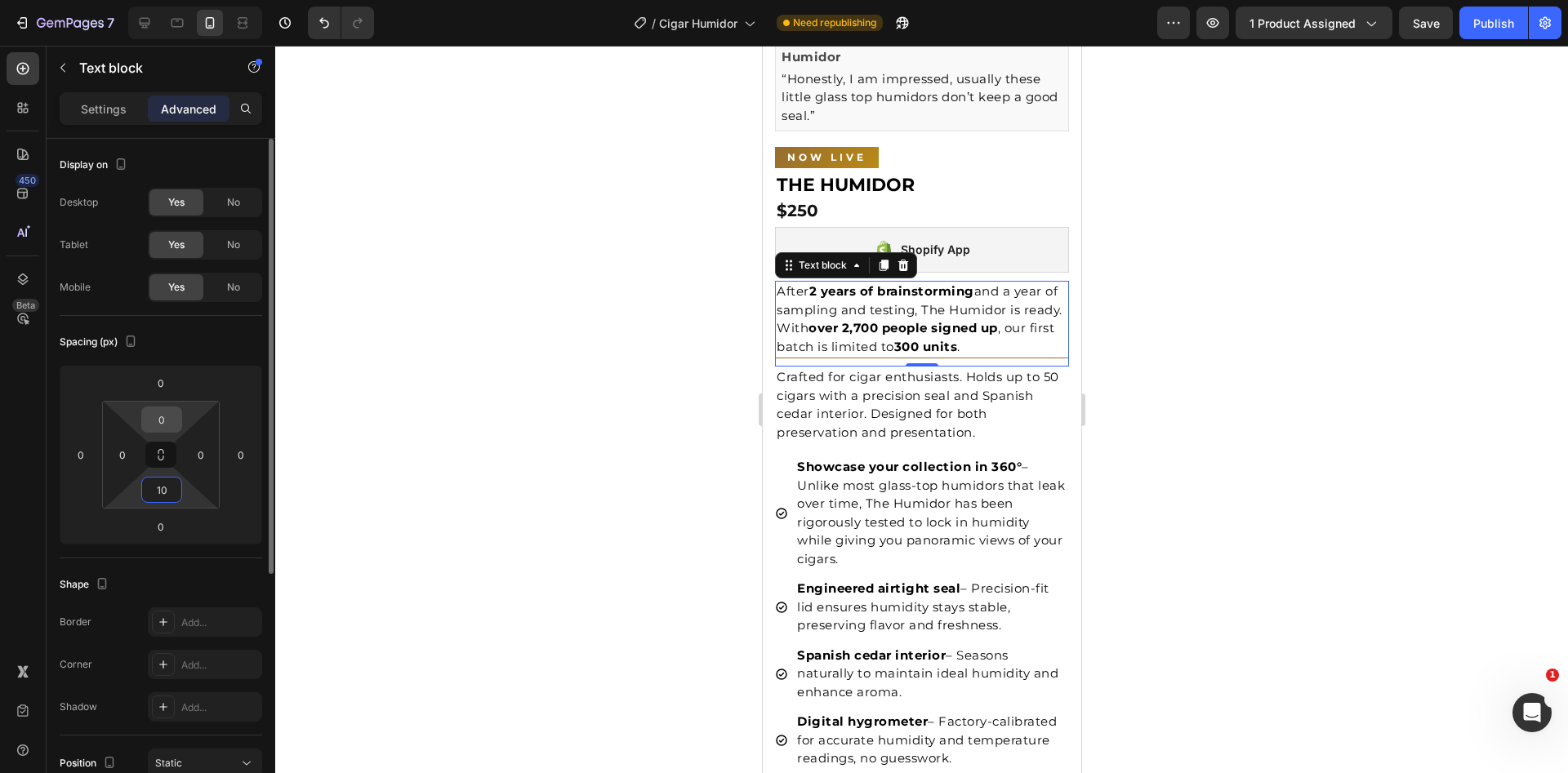
type input "10"
click at [161, 427] on input "0" at bounding box center [162, 420] width 33 height 25
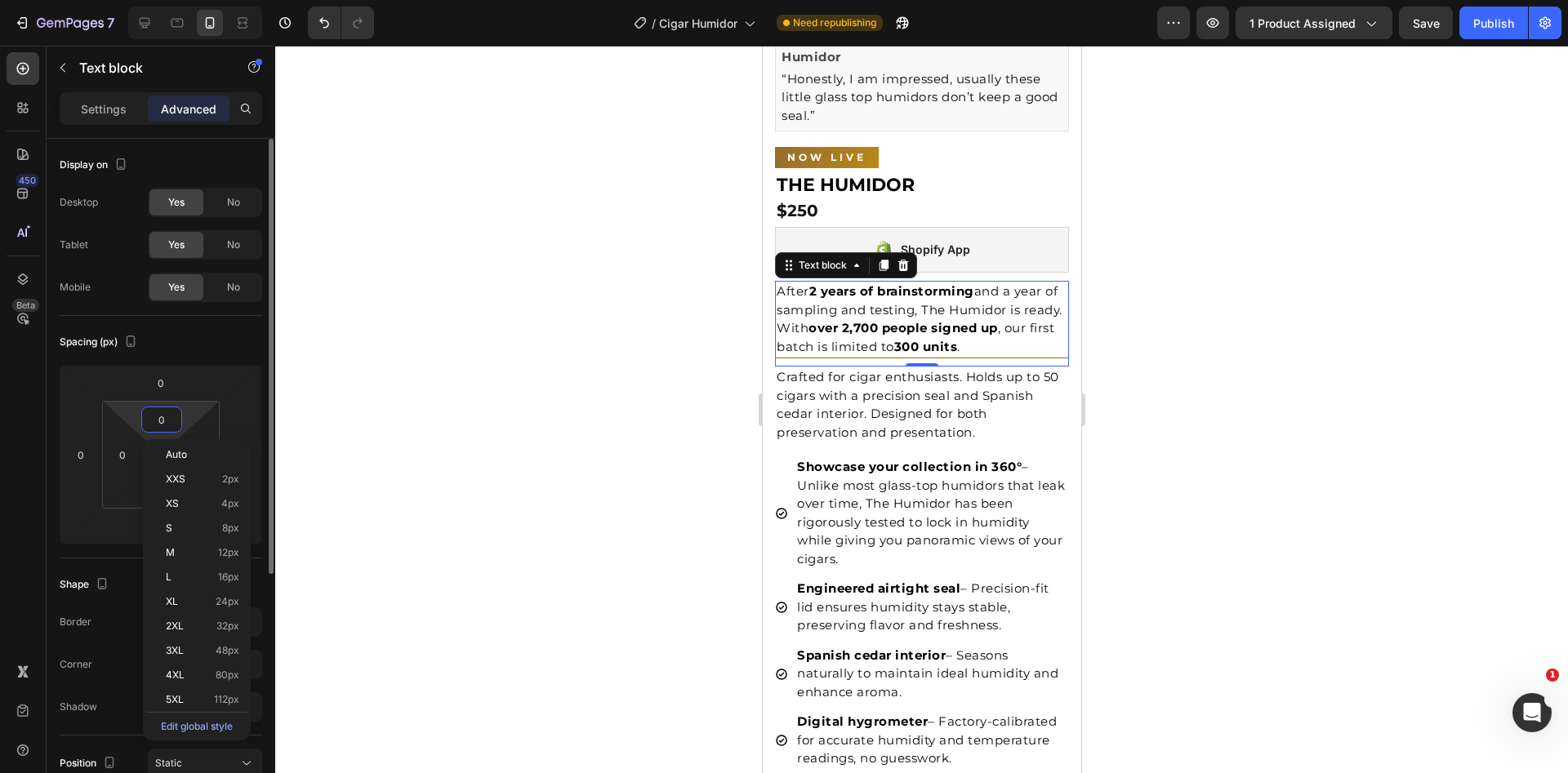
type input "5"
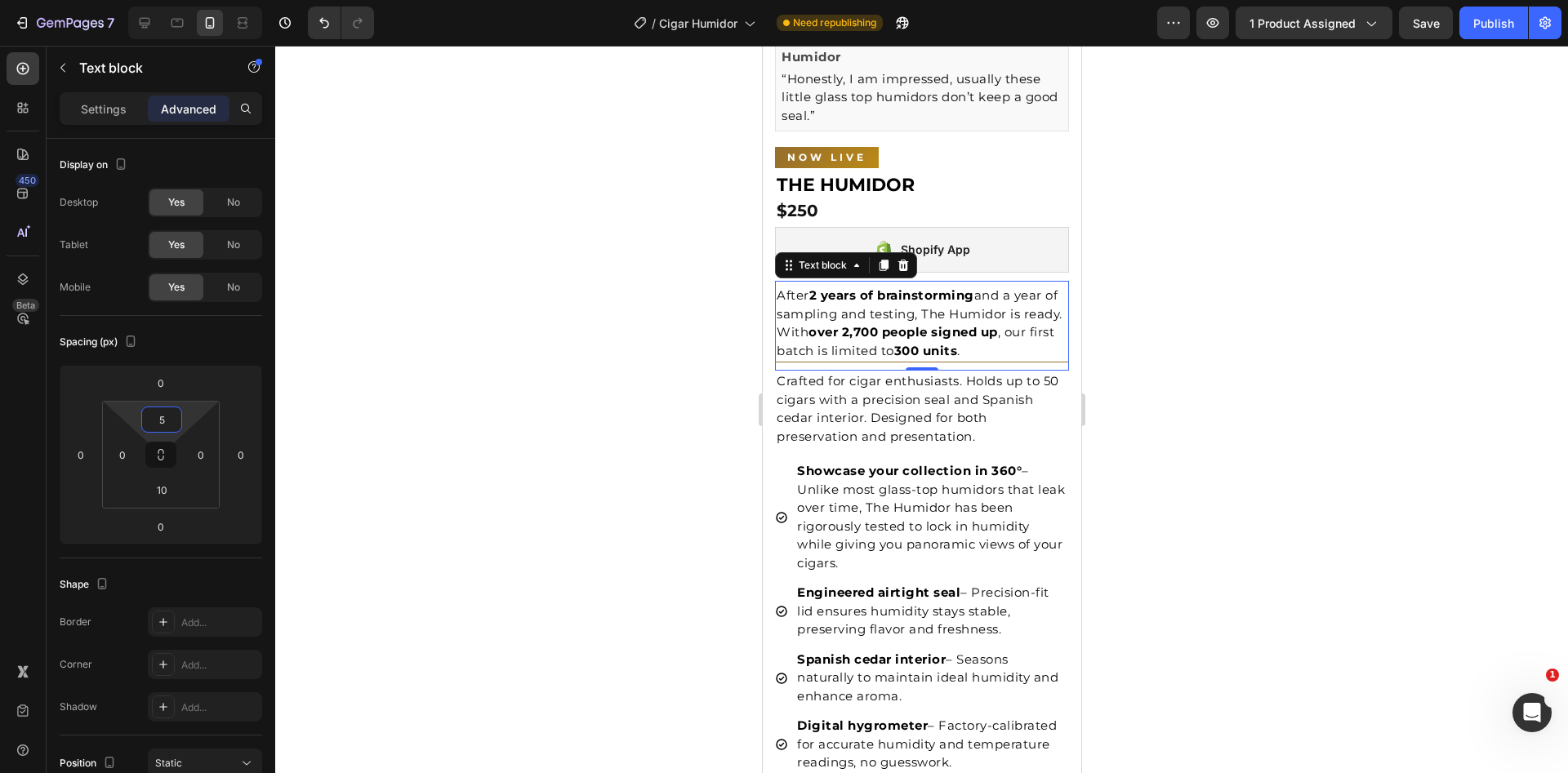
click at [1204, 303] on div at bounding box center [922, 410] width 1293 height 728
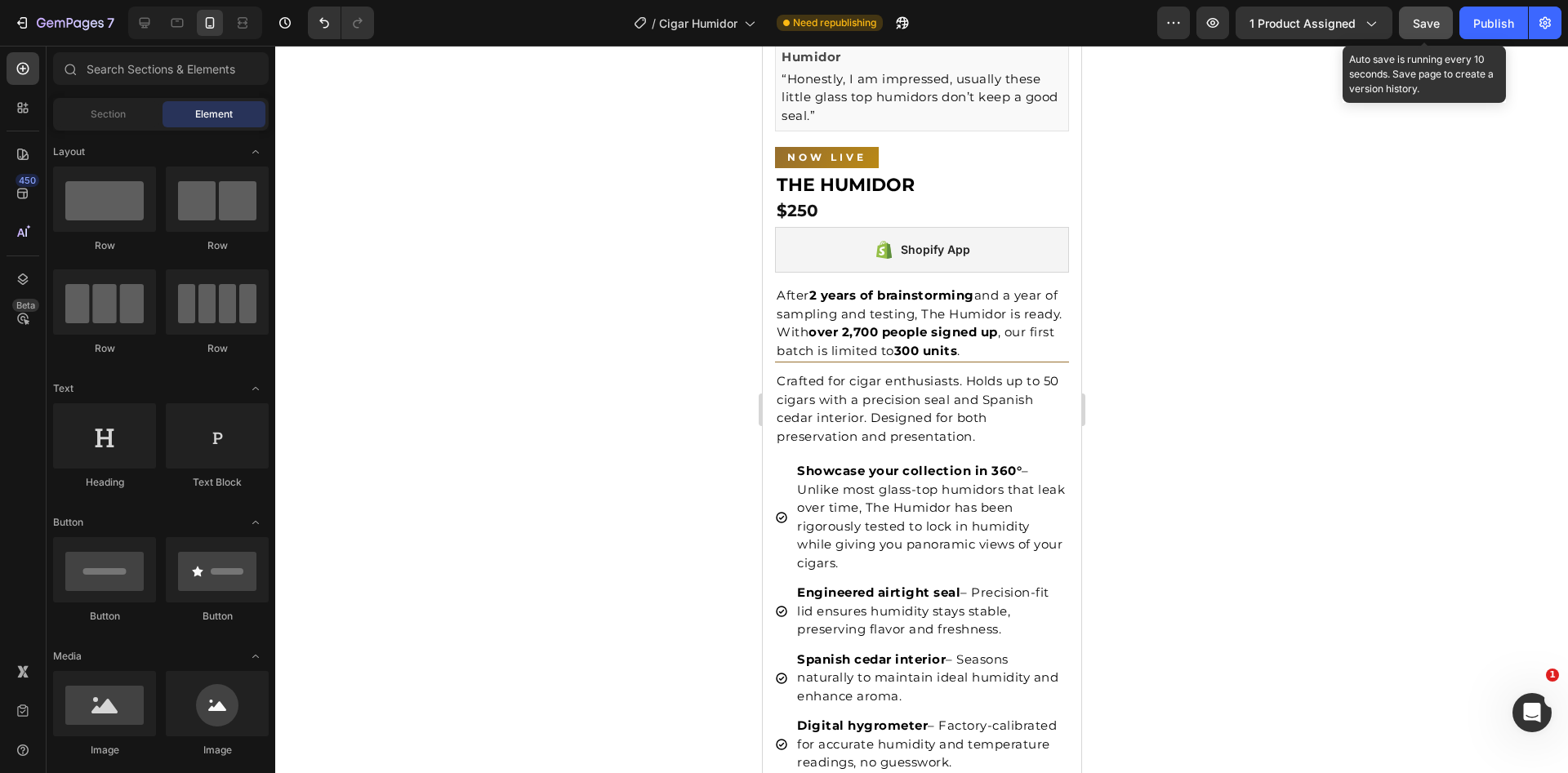
click at [1405, 21] on button "Save" at bounding box center [1426, 23] width 54 height 33
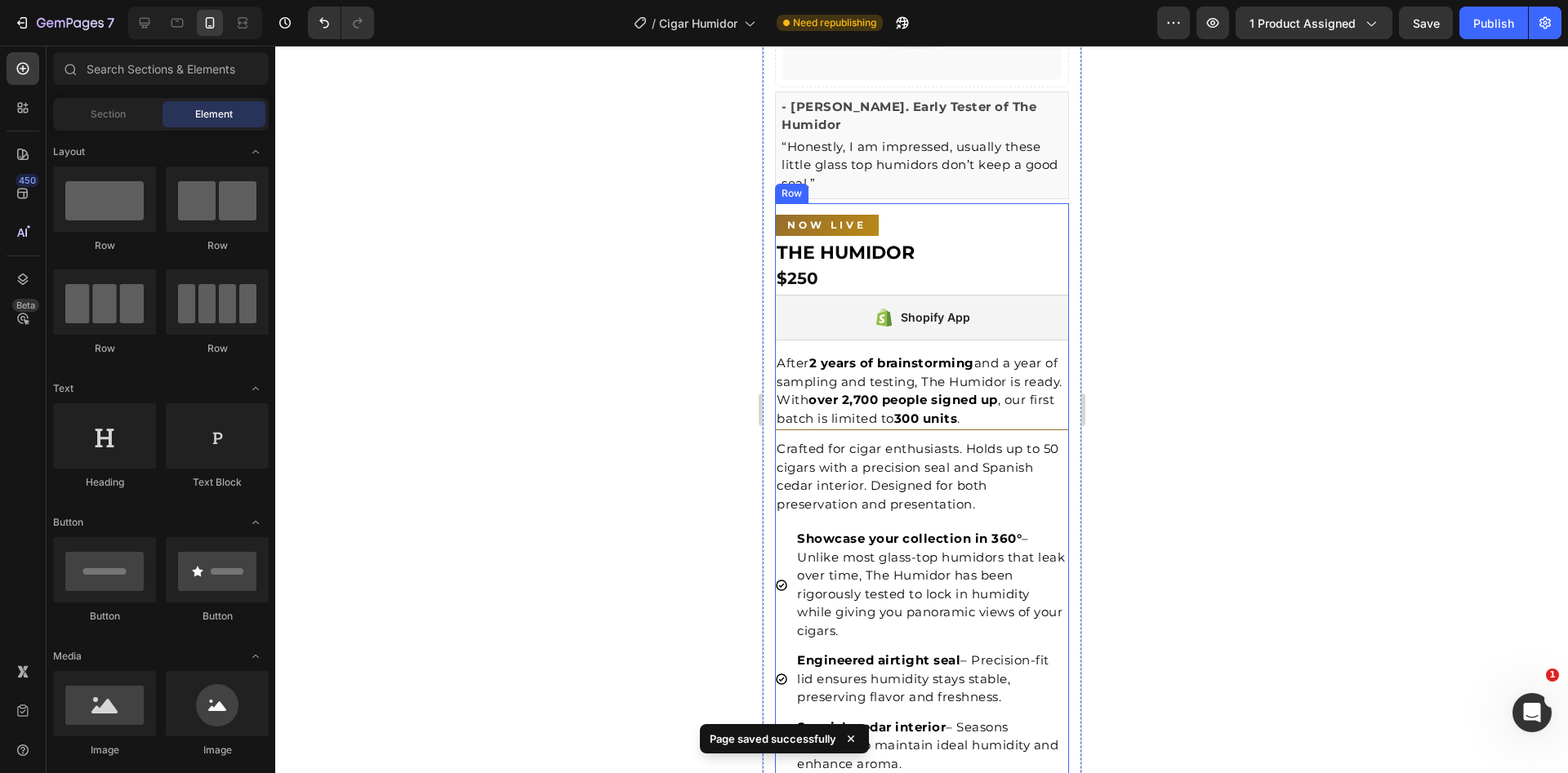
scroll to position [314, 0]
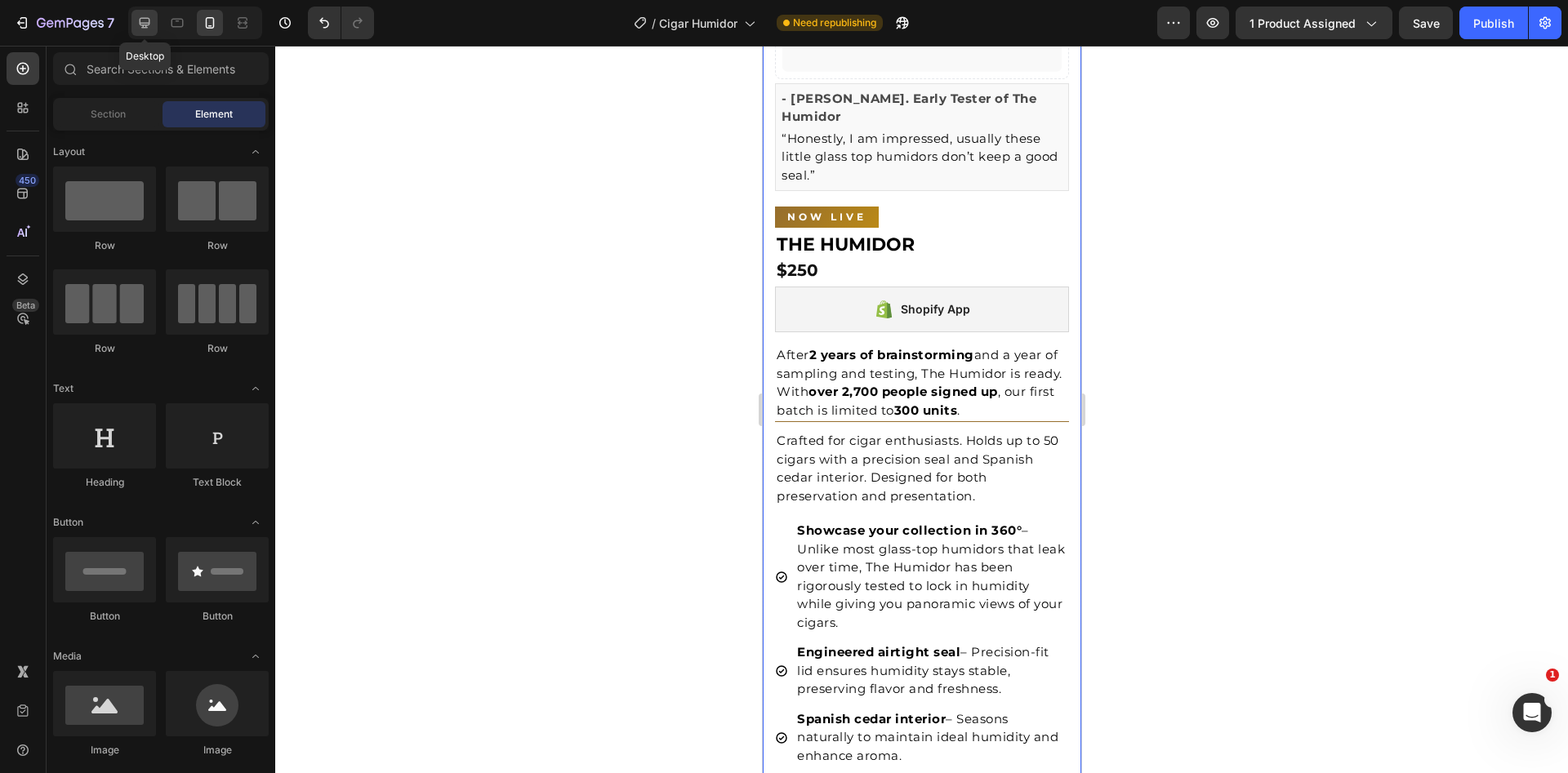
click at [141, 32] on div at bounding box center [145, 23] width 26 height 26
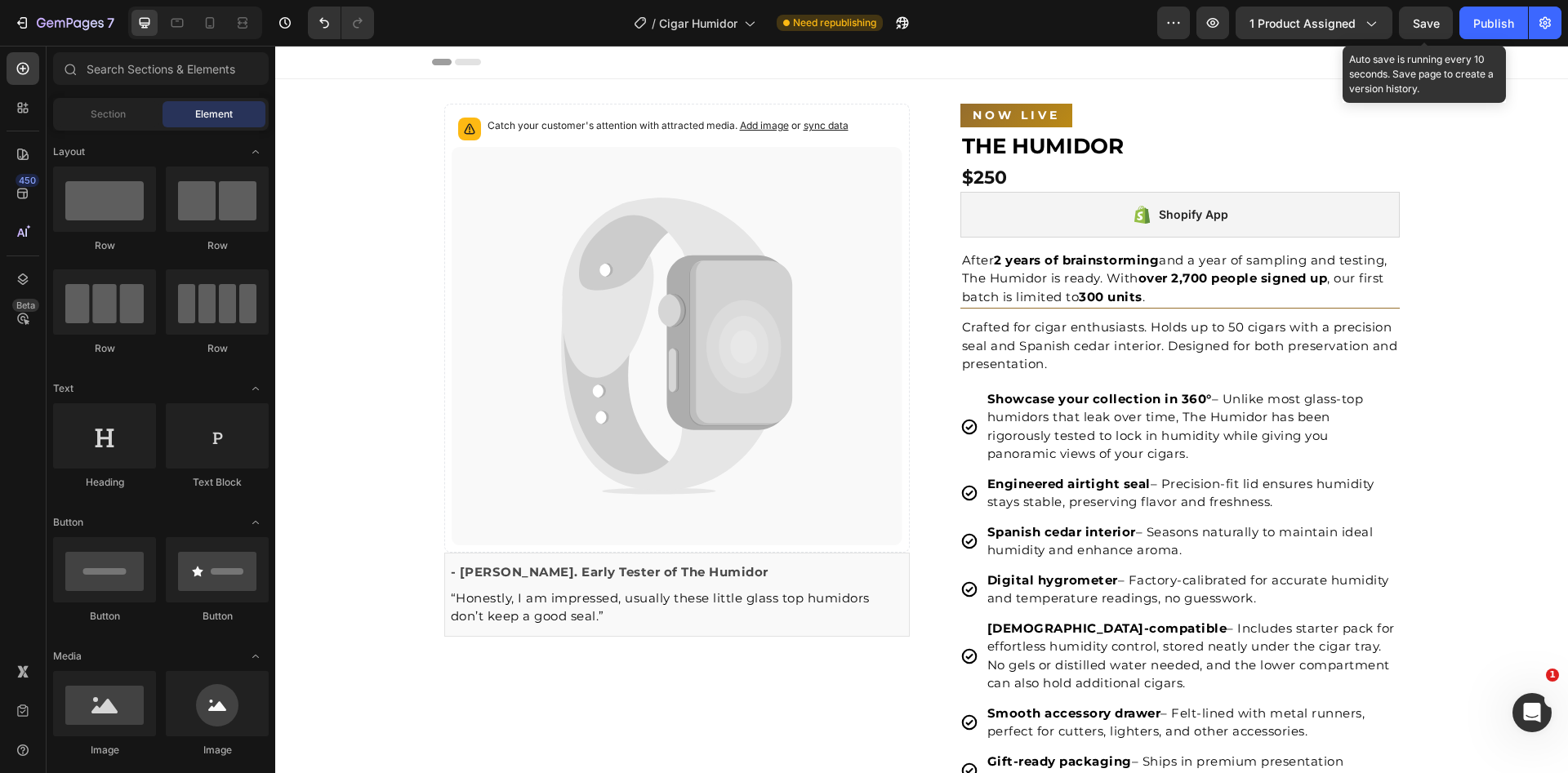
click at [1428, 21] on span "Save" at bounding box center [1426, 23] width 27 height 14
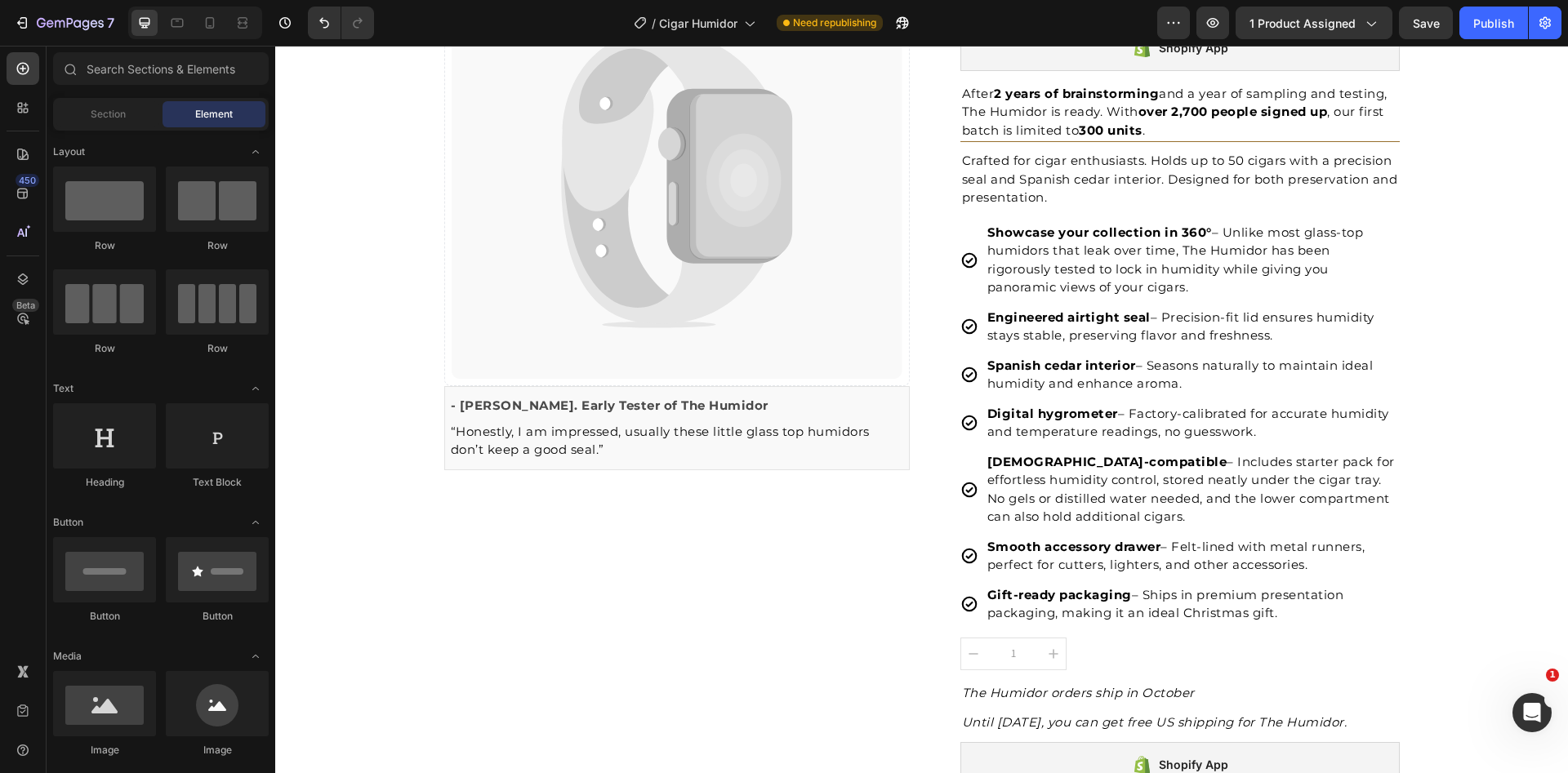
scroll to position [358, 0]
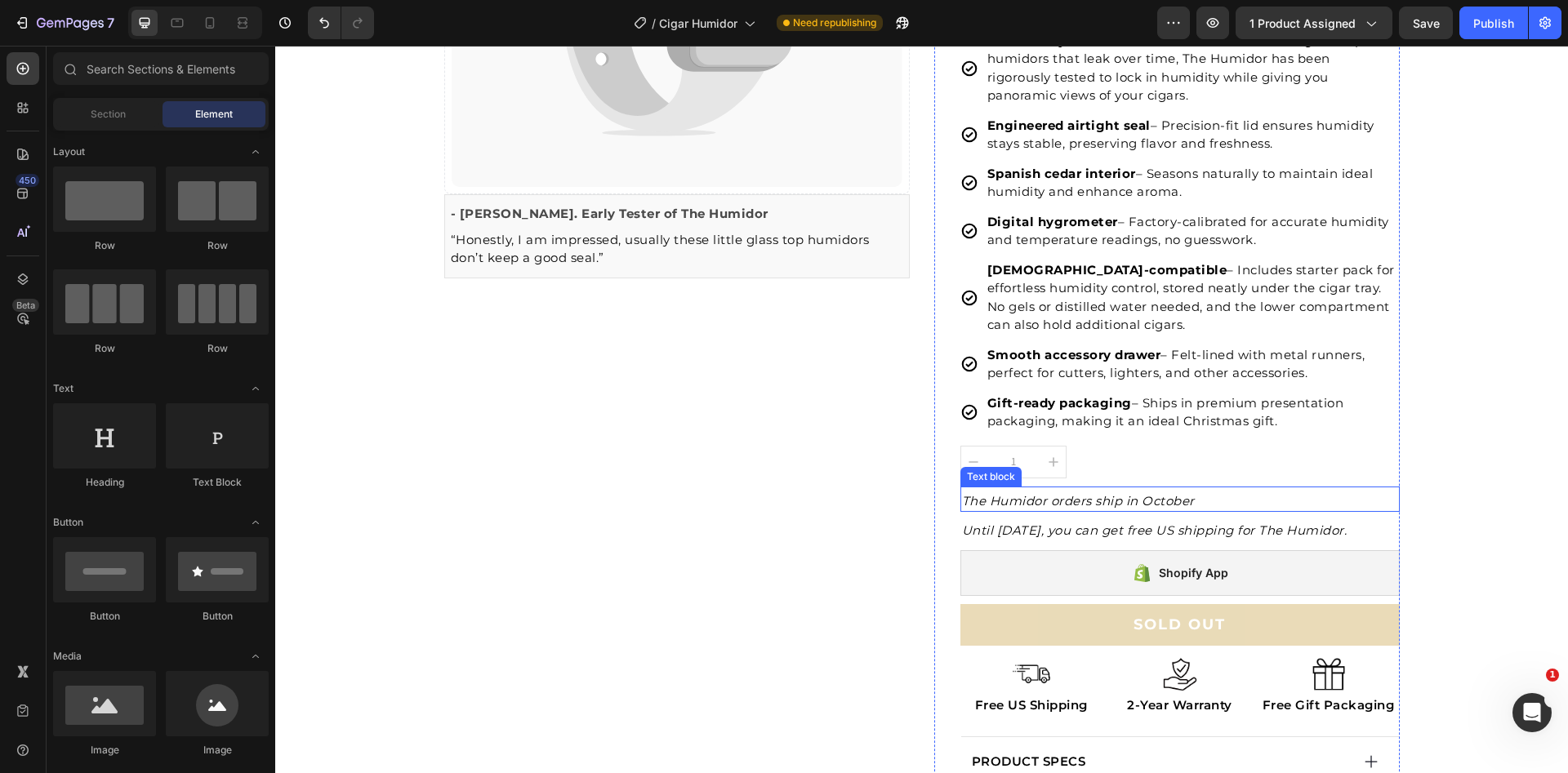
click at [1126, 500] on icon "The Humidor orders ship in October" at bounding box center [1078, 500] width 232 height 16
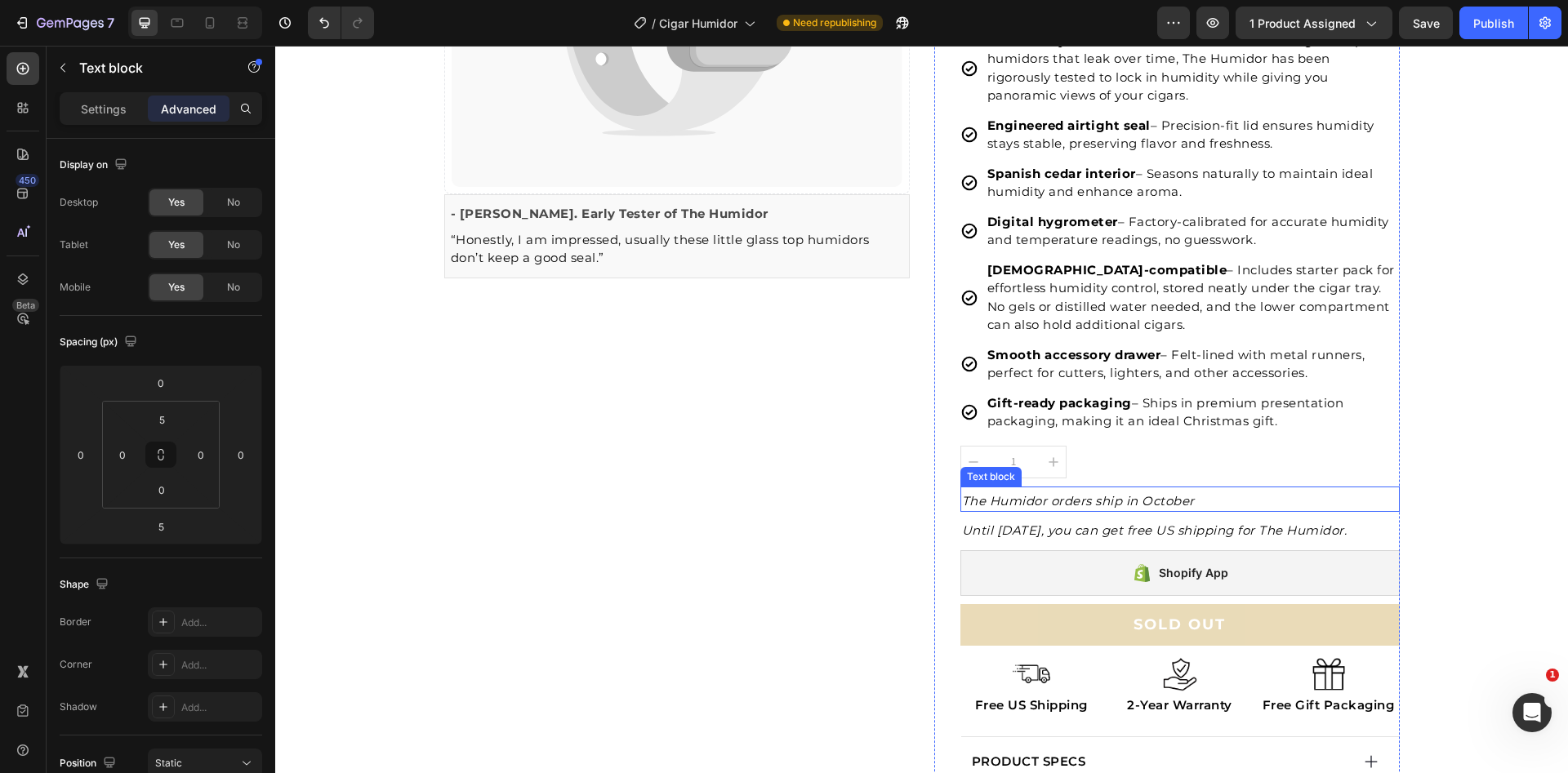
click at [1126, 500] on icon "The Humidor orders ship in October" at bounding box center [1078, 500] width 232 height 16
click at [1212, 495] on p "The Humidor orders ship in October" at bounding box center [1179, 501] width 436 height 19
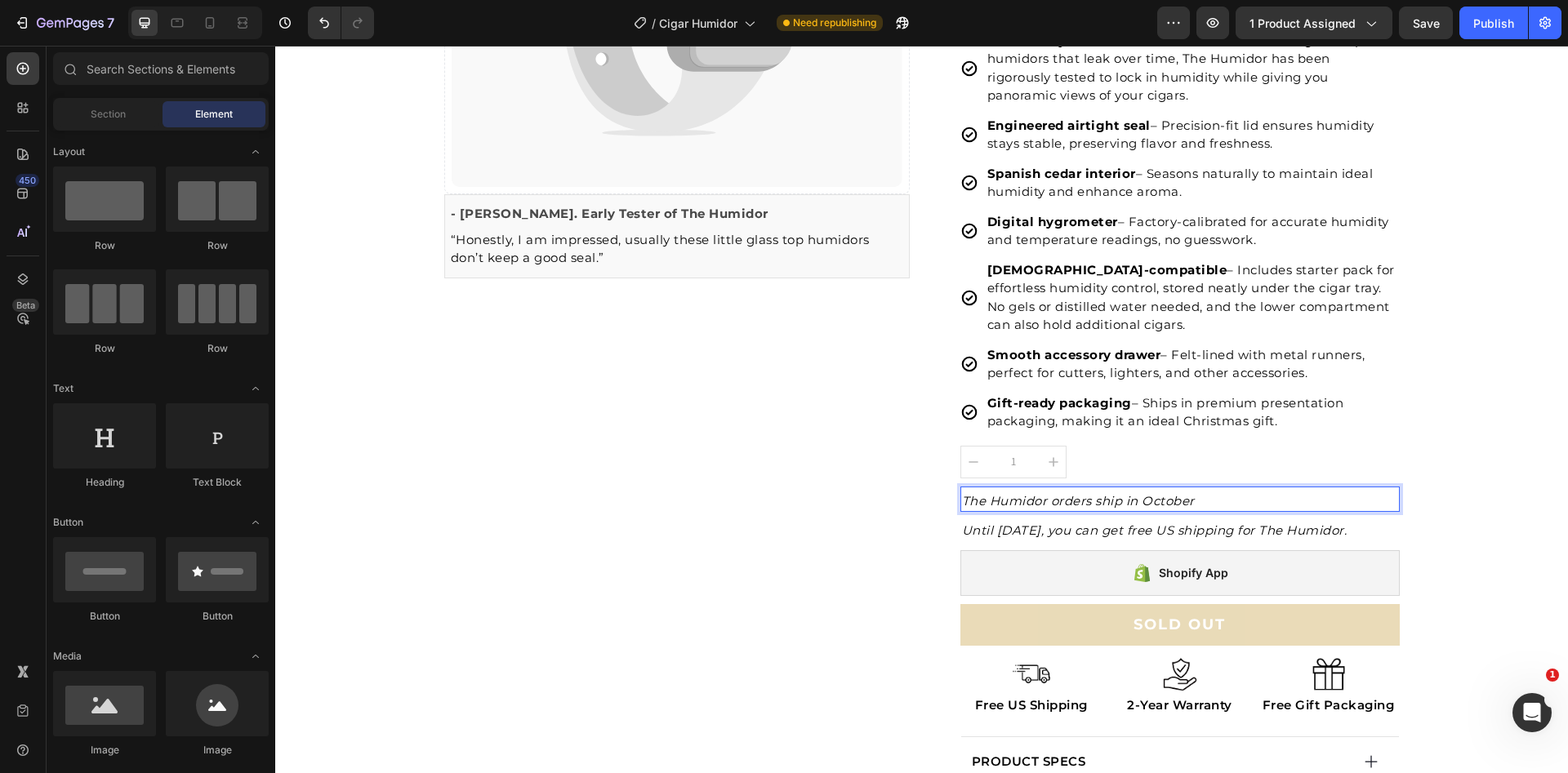
click at [1244, 502] on p "The Humidor orders ship in October" at bounding box center [1179, 501] width 436 height 19
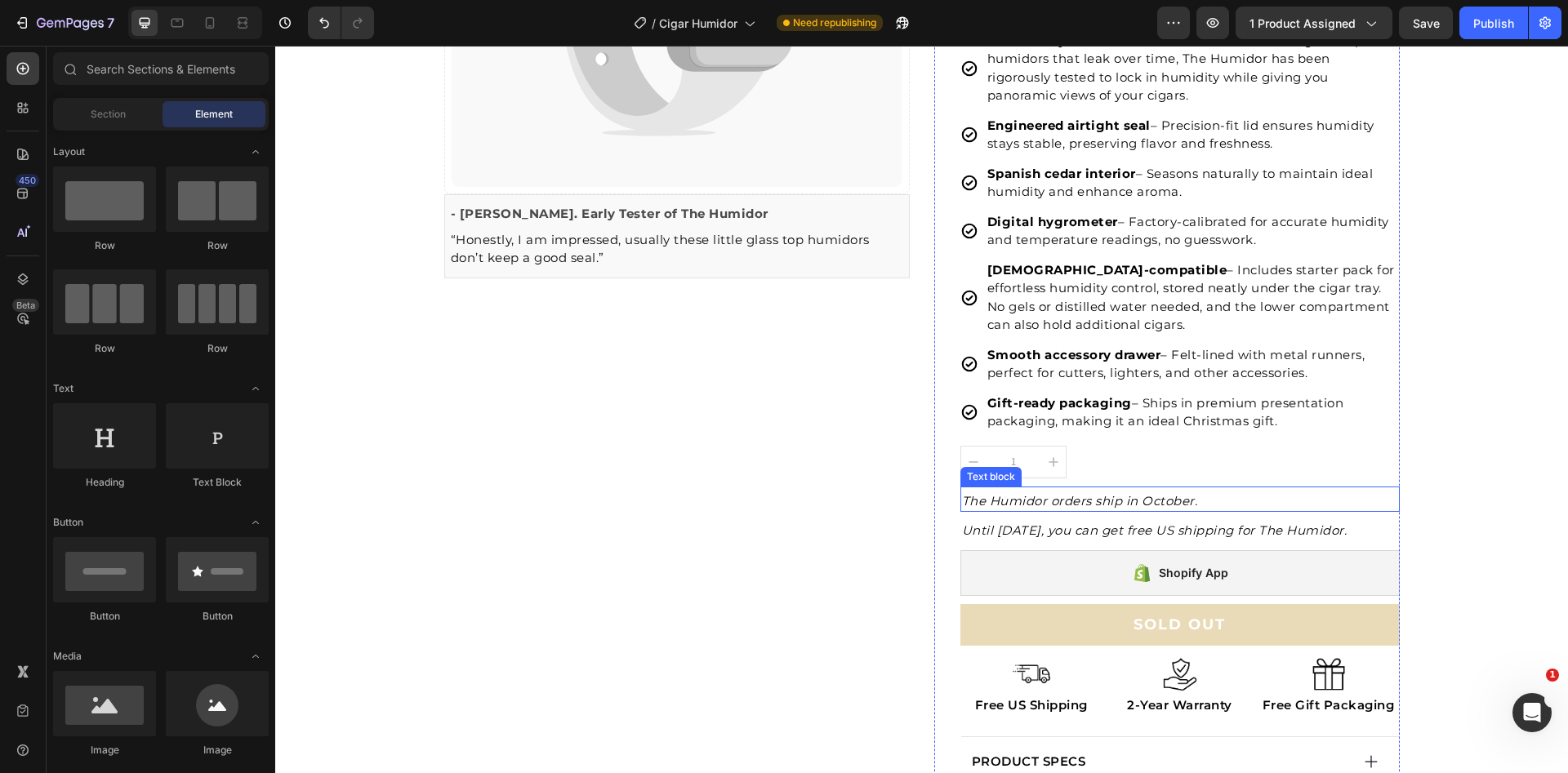
click at [1150, 495] on icon "The Humidor orders ship in October." at bounding box center [1079, 500] width 236 height 16
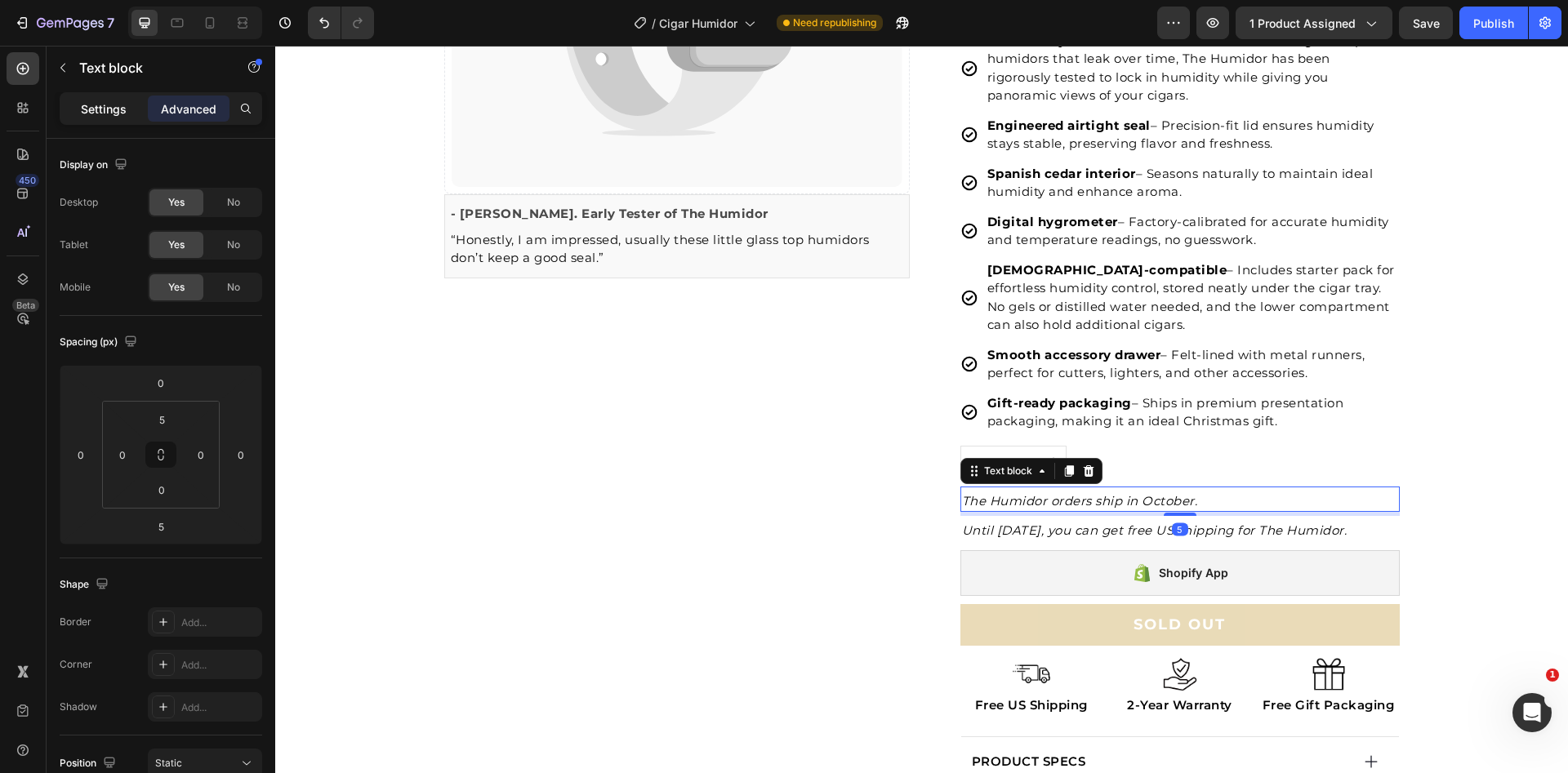
click at [89, 102] on p "Settings" at bounding box center [103, 108] width 46 height 17
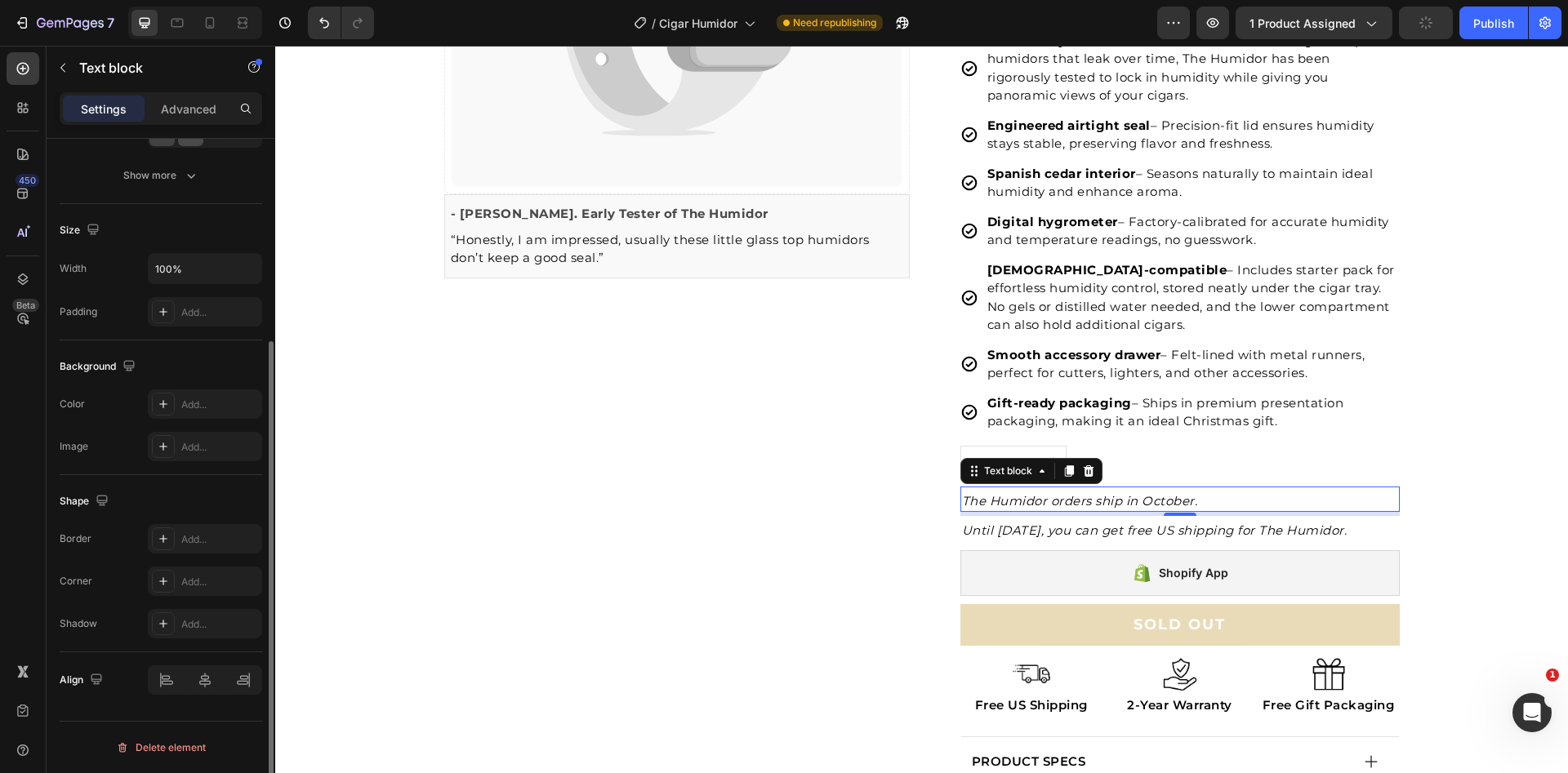
scroll to position [185, 0]
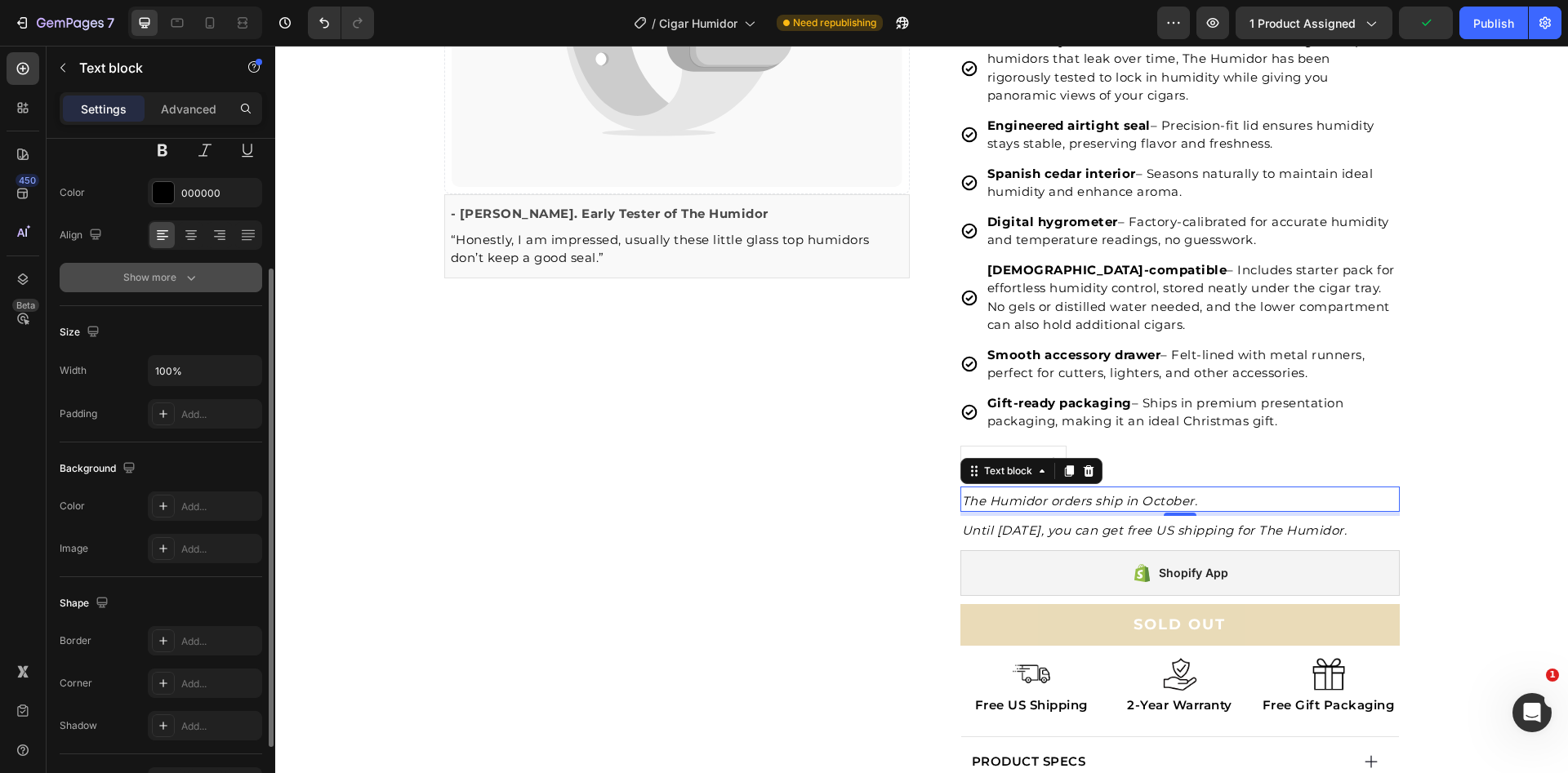
click at [171, 273] on div "Show more" at bounding box center [161, 278] width 76 height 16
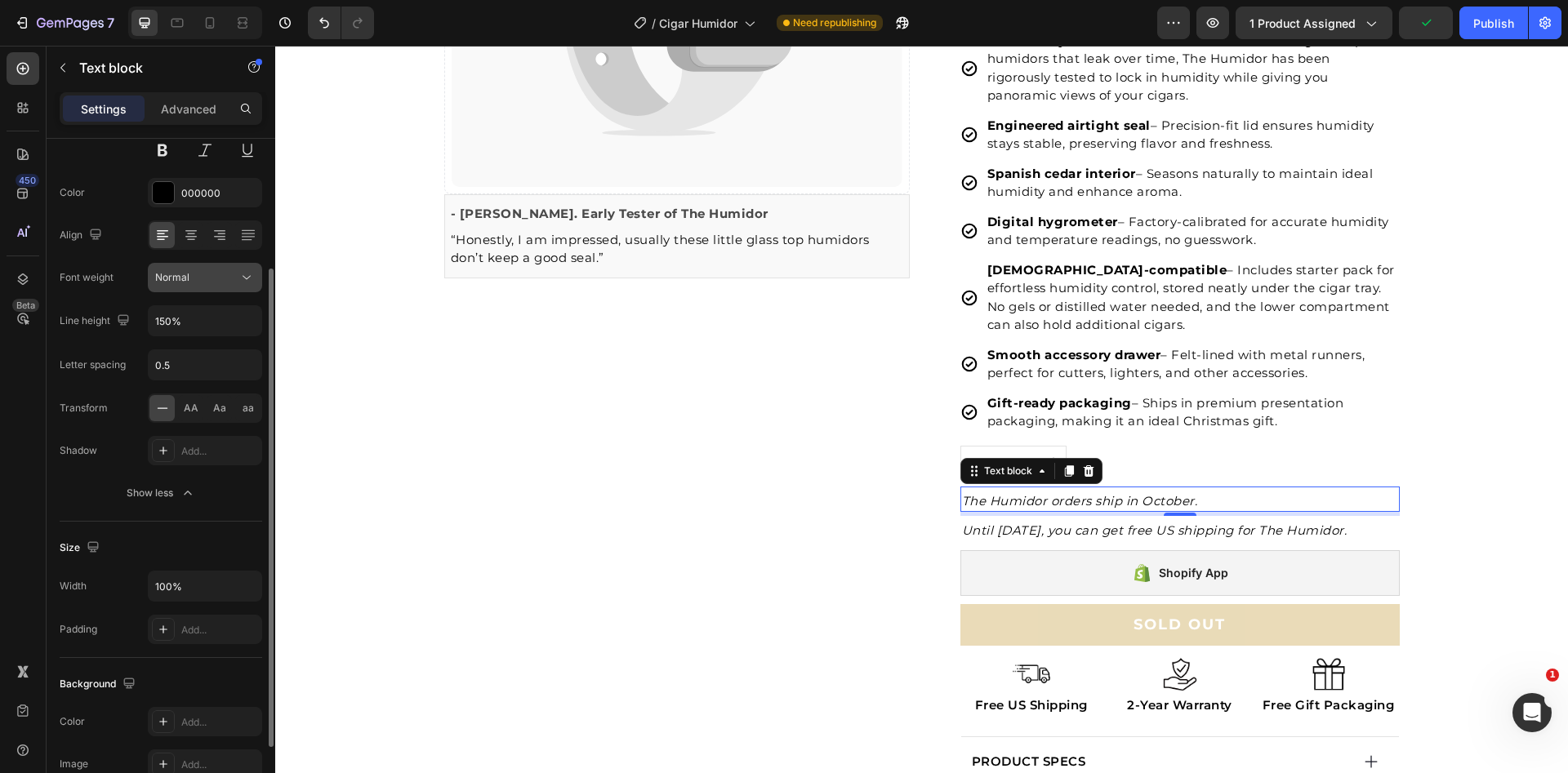
click at [202, 285] on button "Normal" at bounding box center [205, 278] width 114 height 30
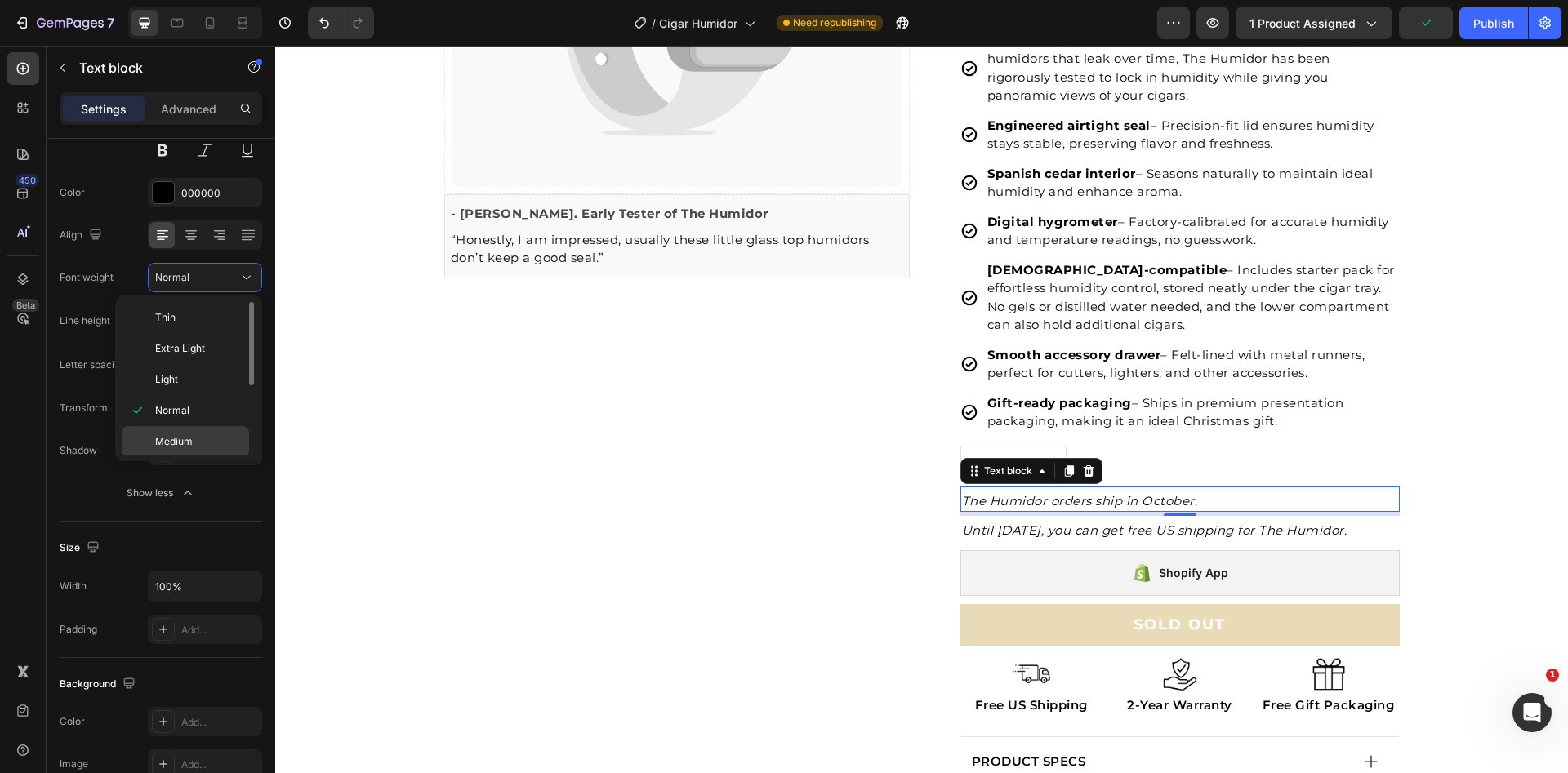
click at [200, 458] on div "Medium" at bounding box center [185, 473] width 127 height 31
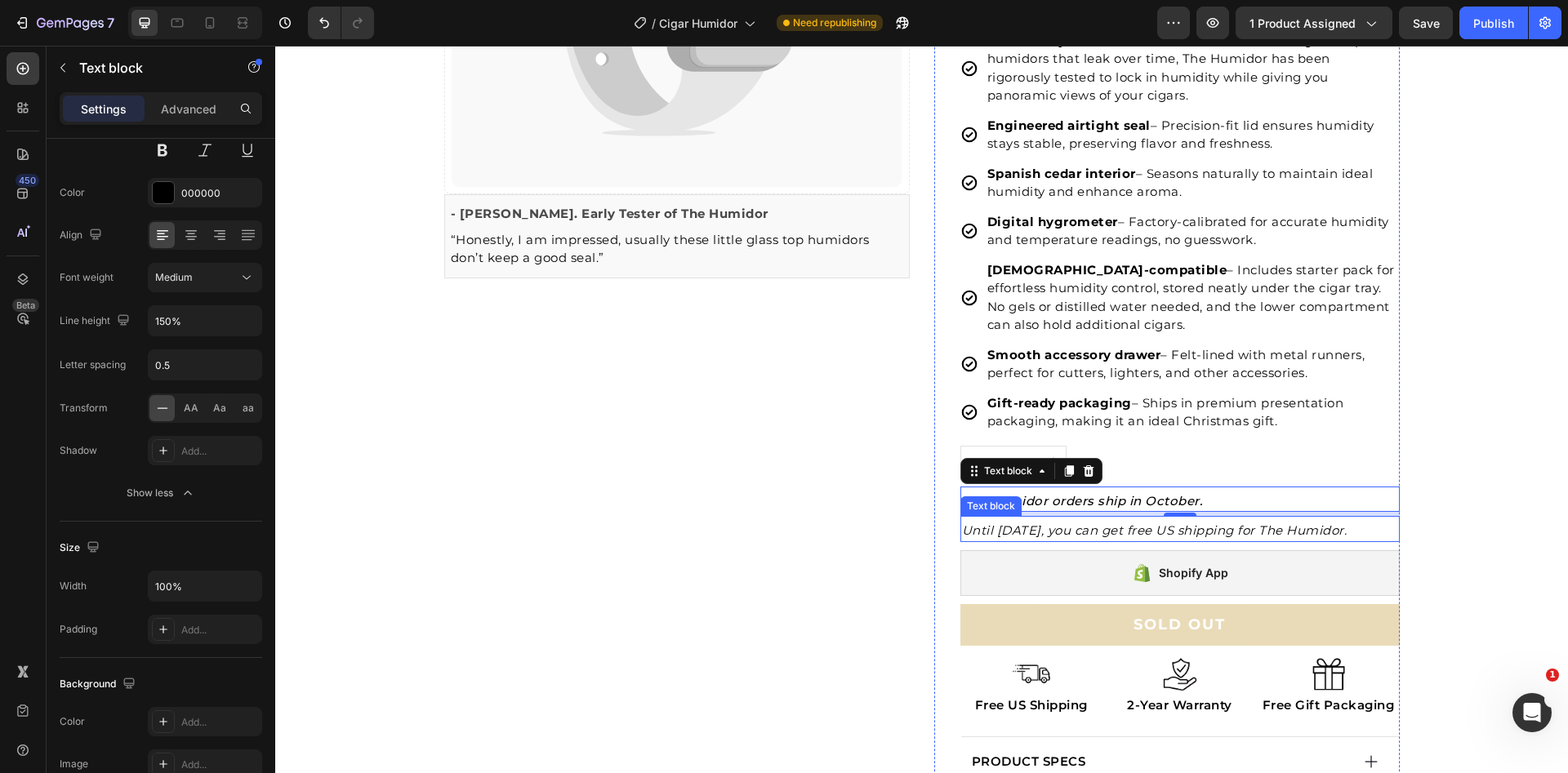
click at [1074, 531] on icon "Until [DATE], you can get free US shipping for The Humidor." at bounding box center [1154, 530] width 385 height 16
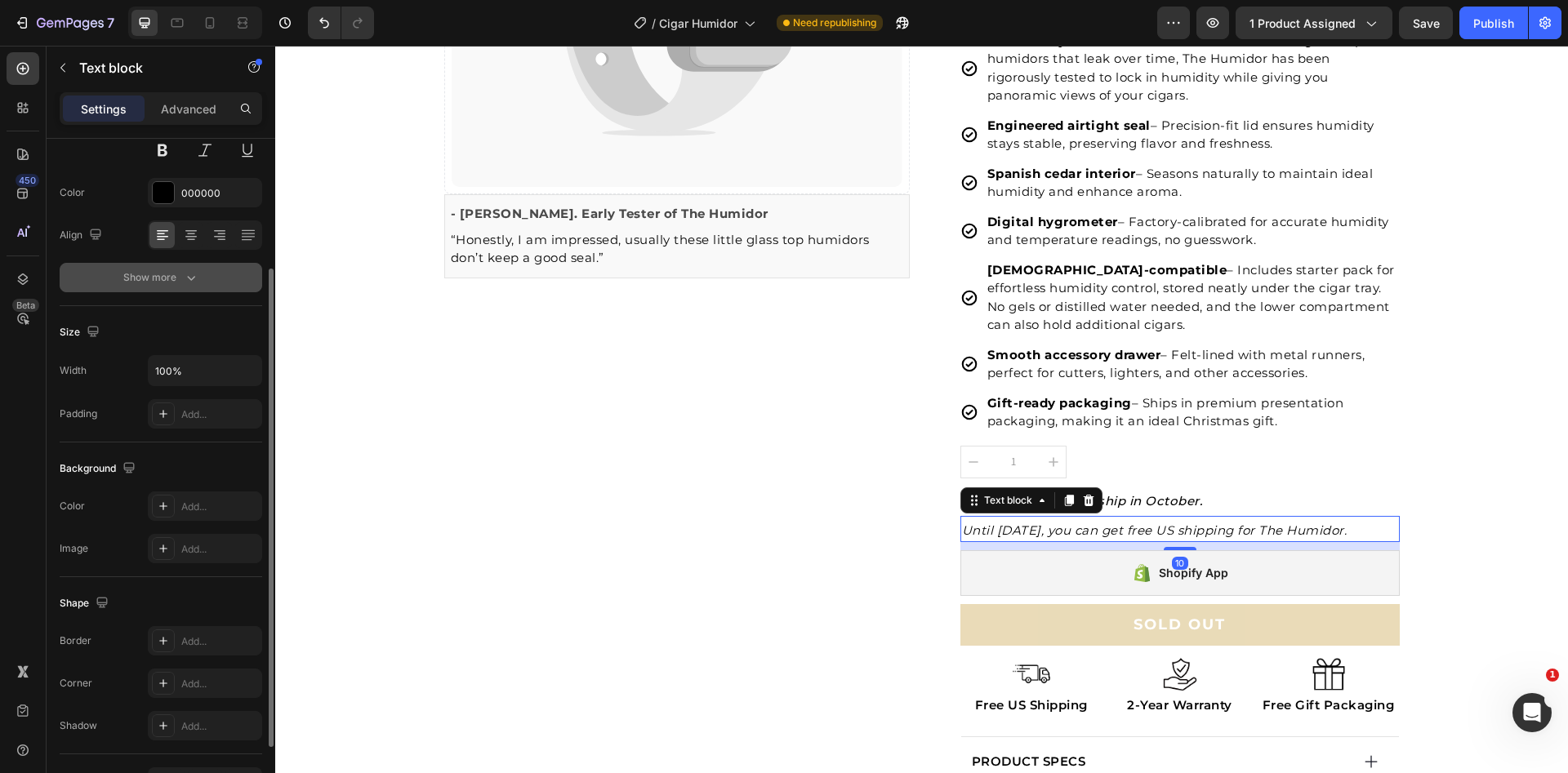
click at [173, 269] on div "Show more" at bounding box center [161, 278] width 76 height 16
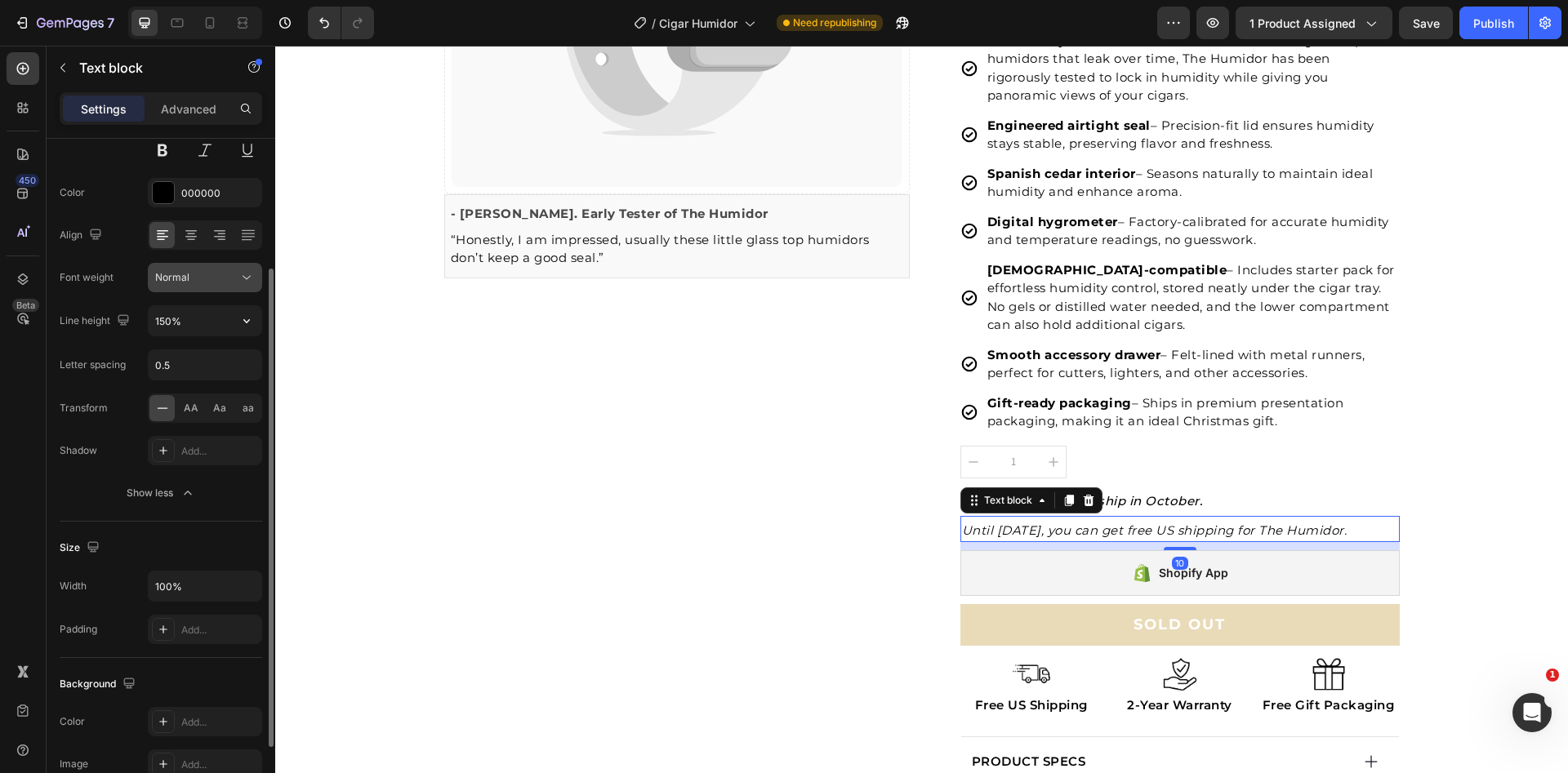
click at [200, 271] on div "Normal" at bounding box center [196, 278] width 83 height 15
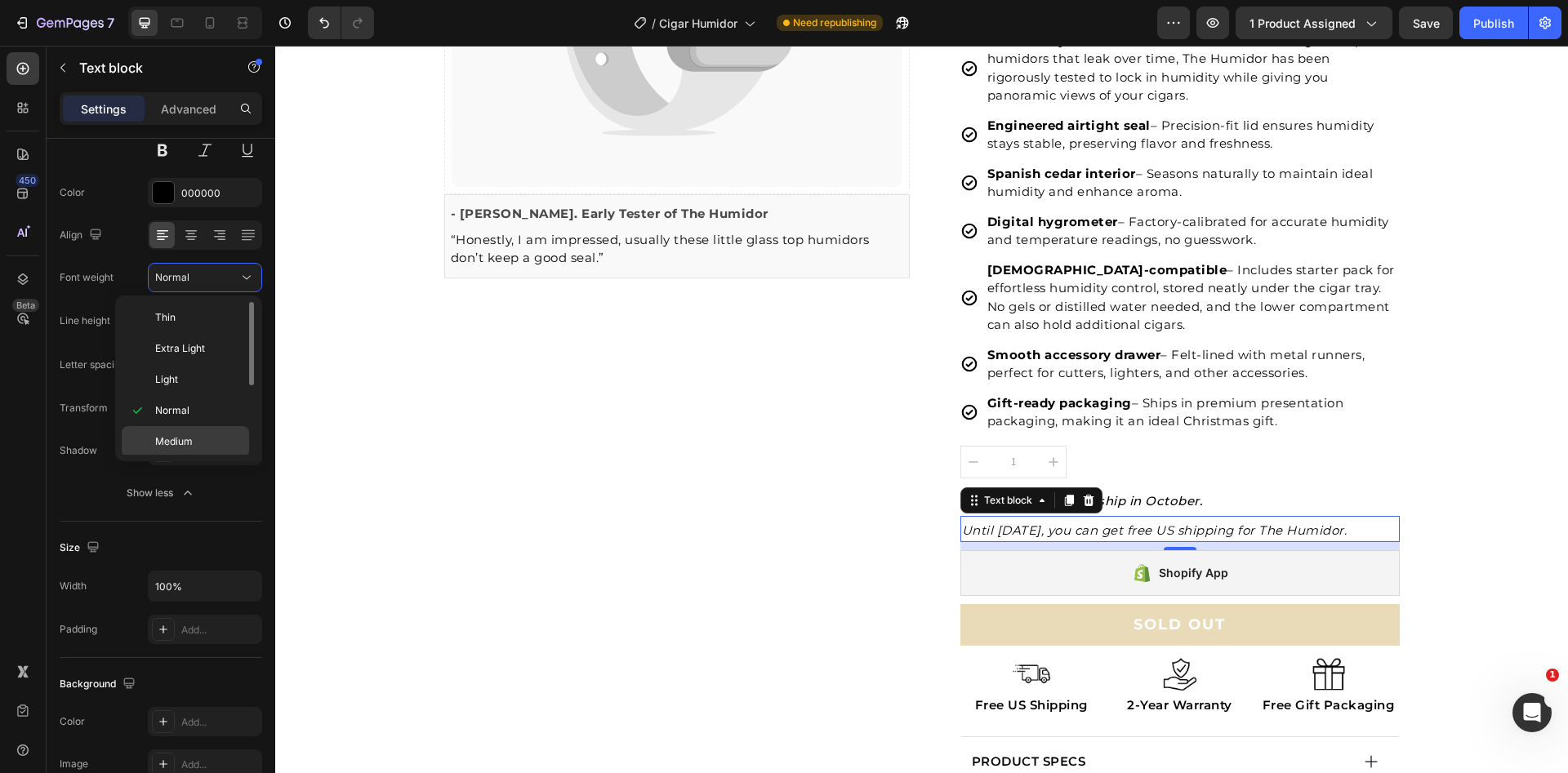
click at [201, 441] on p "Medium" at bounding box center [198, 442] width 86 height 15
click at [795, 449] on div "Catch your customer's attention with attracted media. Add image or sync data Pr…" at bounding box center [677, 424] width 466 height 1357
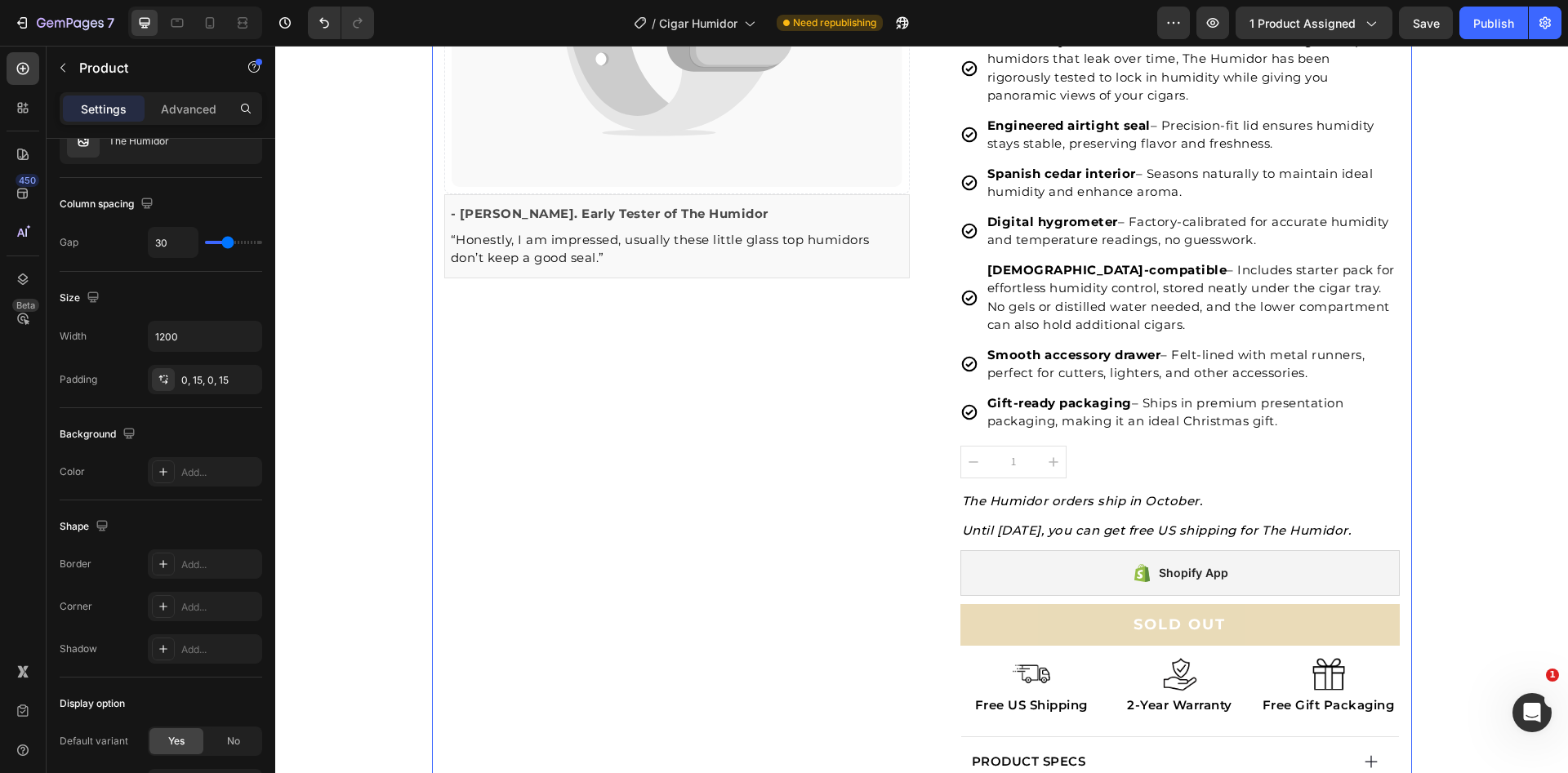
scroll to position [0, 0]
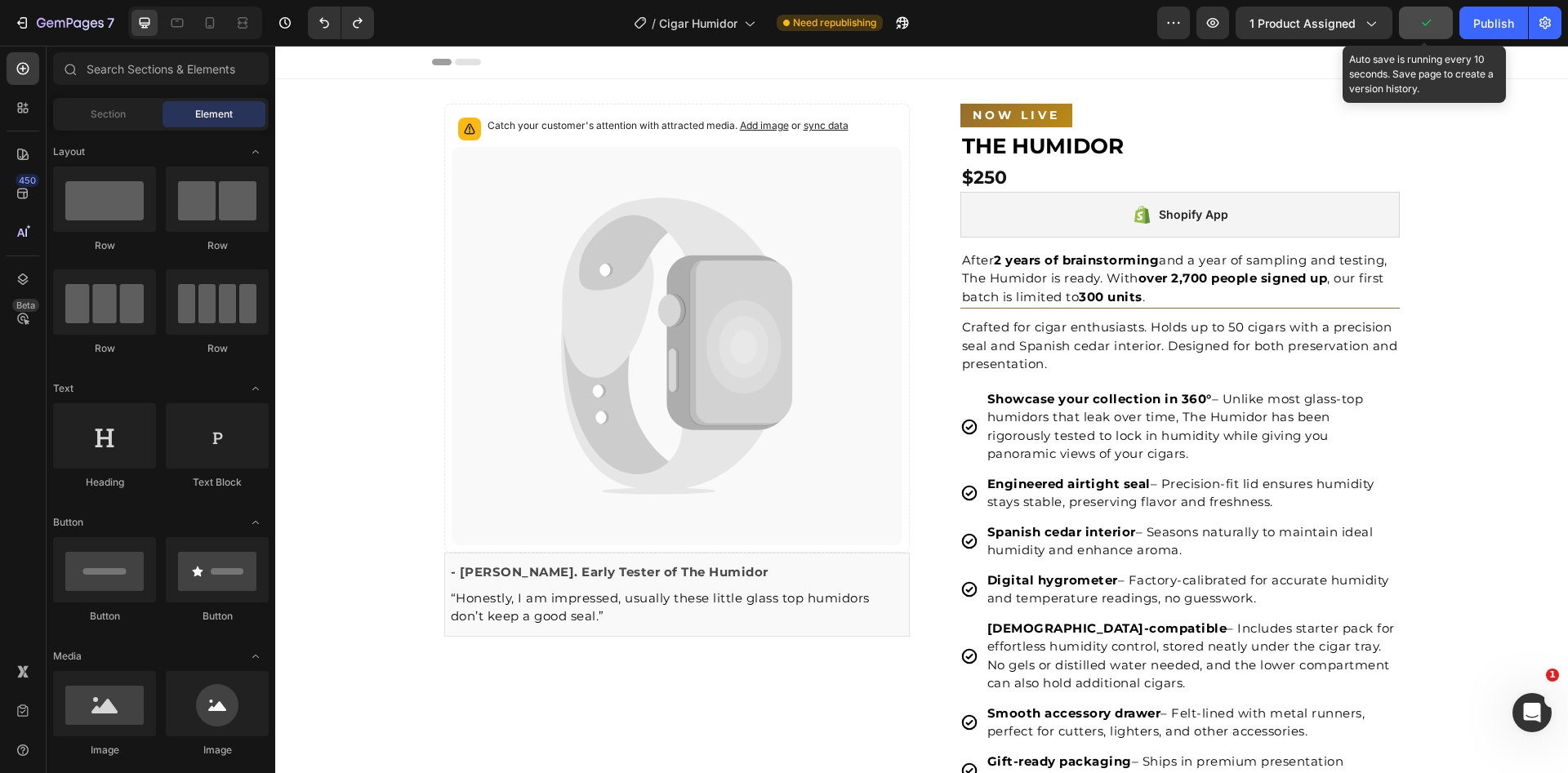
click at [1417, 12] on button "button" at bounding box center [1426, 23] width 54 height 33
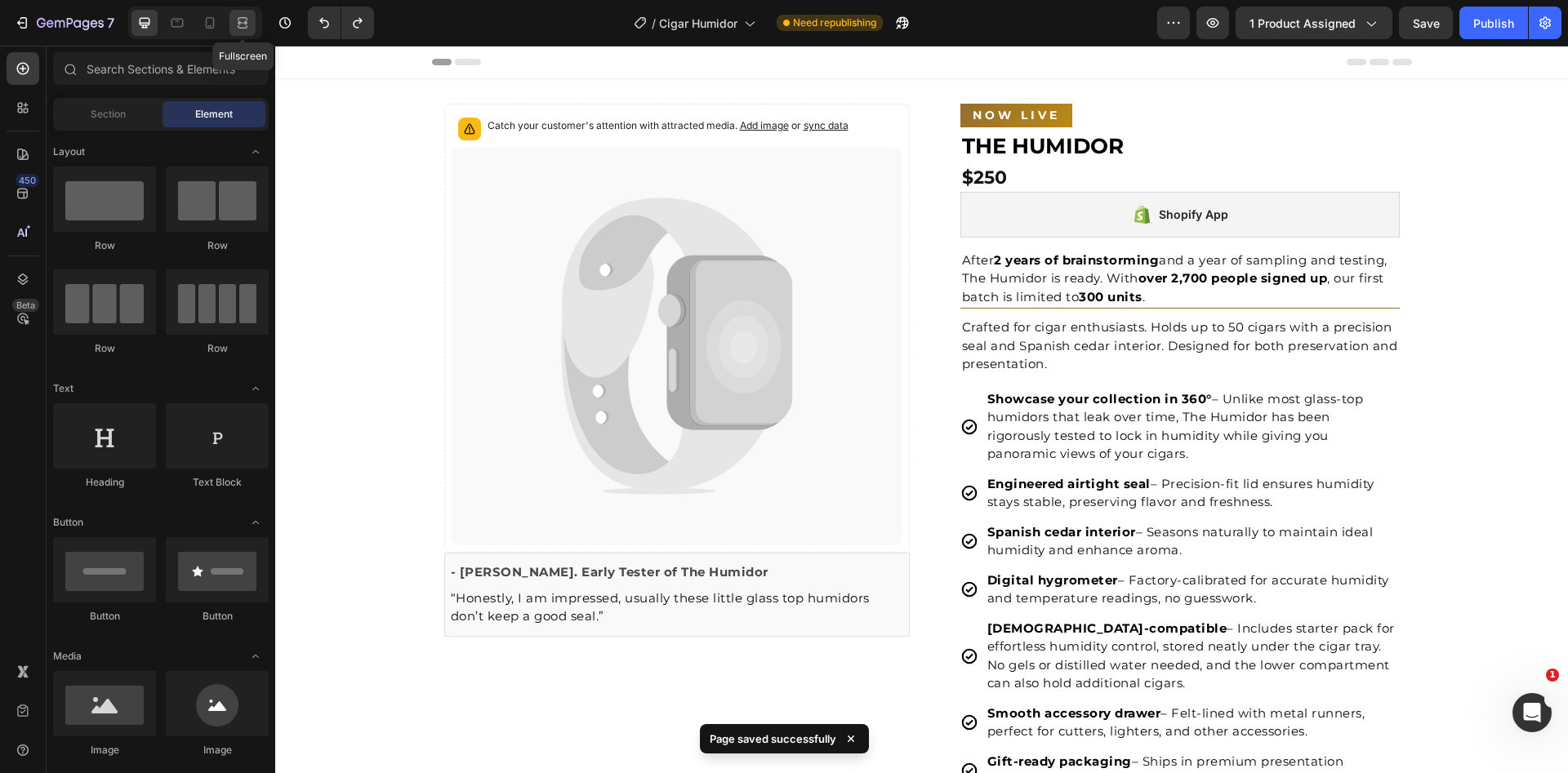
click at [246, 30] on icon at bounding box center [242, 23] width 16 height 16
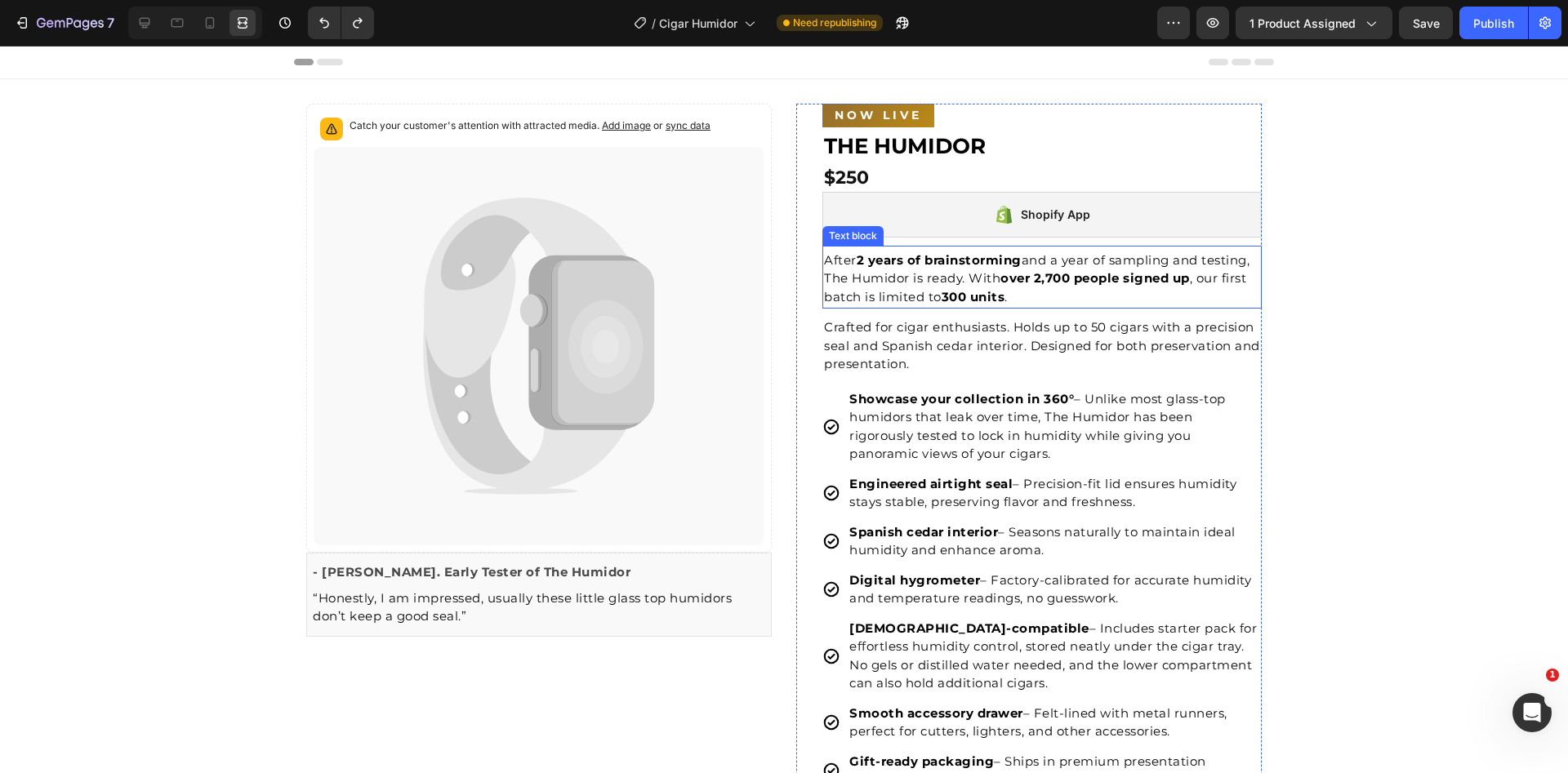
click at [1009, 297] on p "After 2 years of brainstorming and a year of sampling and testing, The Humidor …" at bounding box center [1042, 279] width 436 height 56
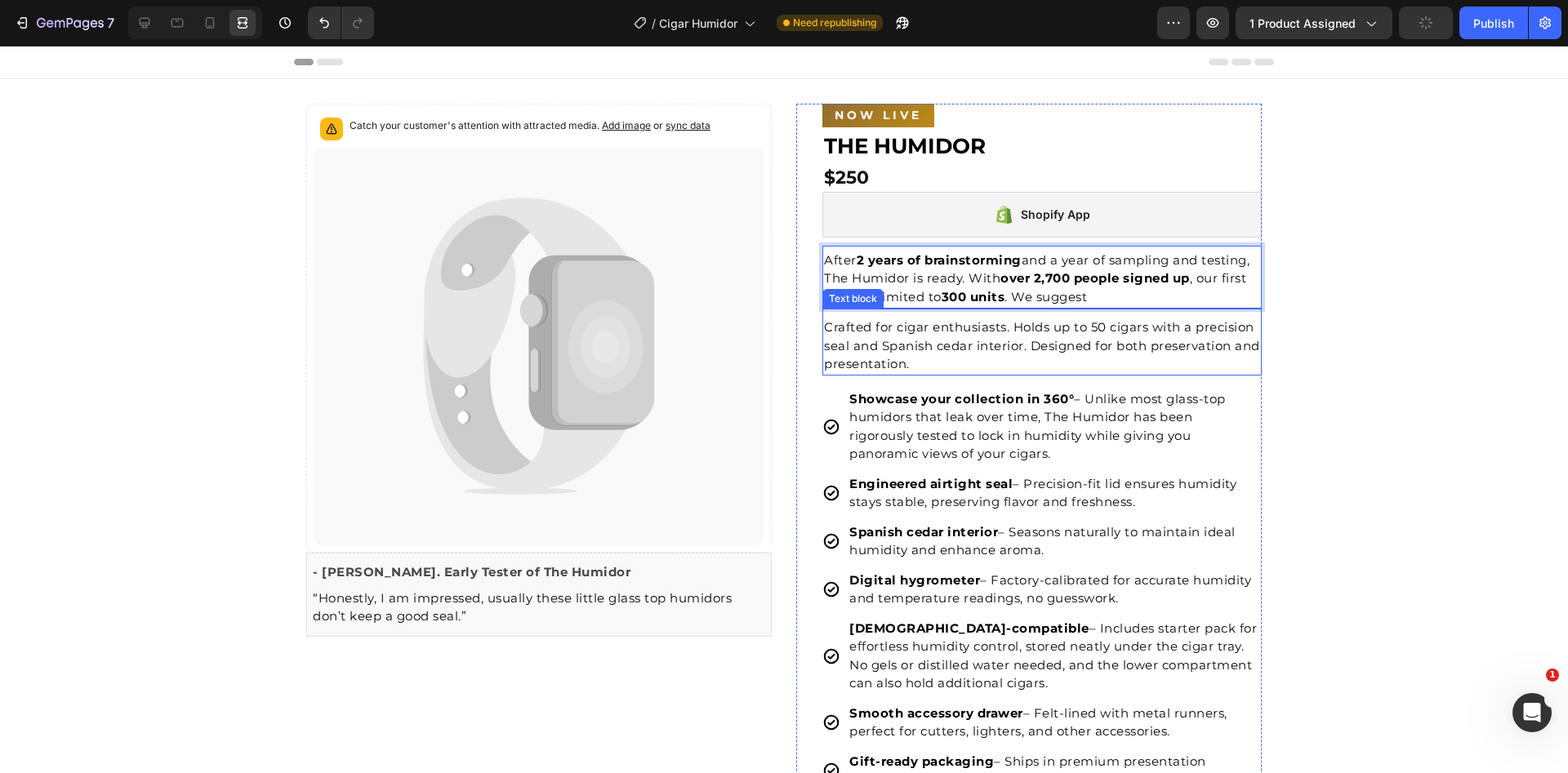
drag, startPoint x: 1010, startPoint y: 297, endPoint x: 1125, endPoint y: 310, distance: 115.7
click at [1125, 310] on div "NOW LIVE Button THE HUMIDOR Text block $250 Product Price Product Price Shopify…" at bounding box center [1042, 782] width 439 height 1357
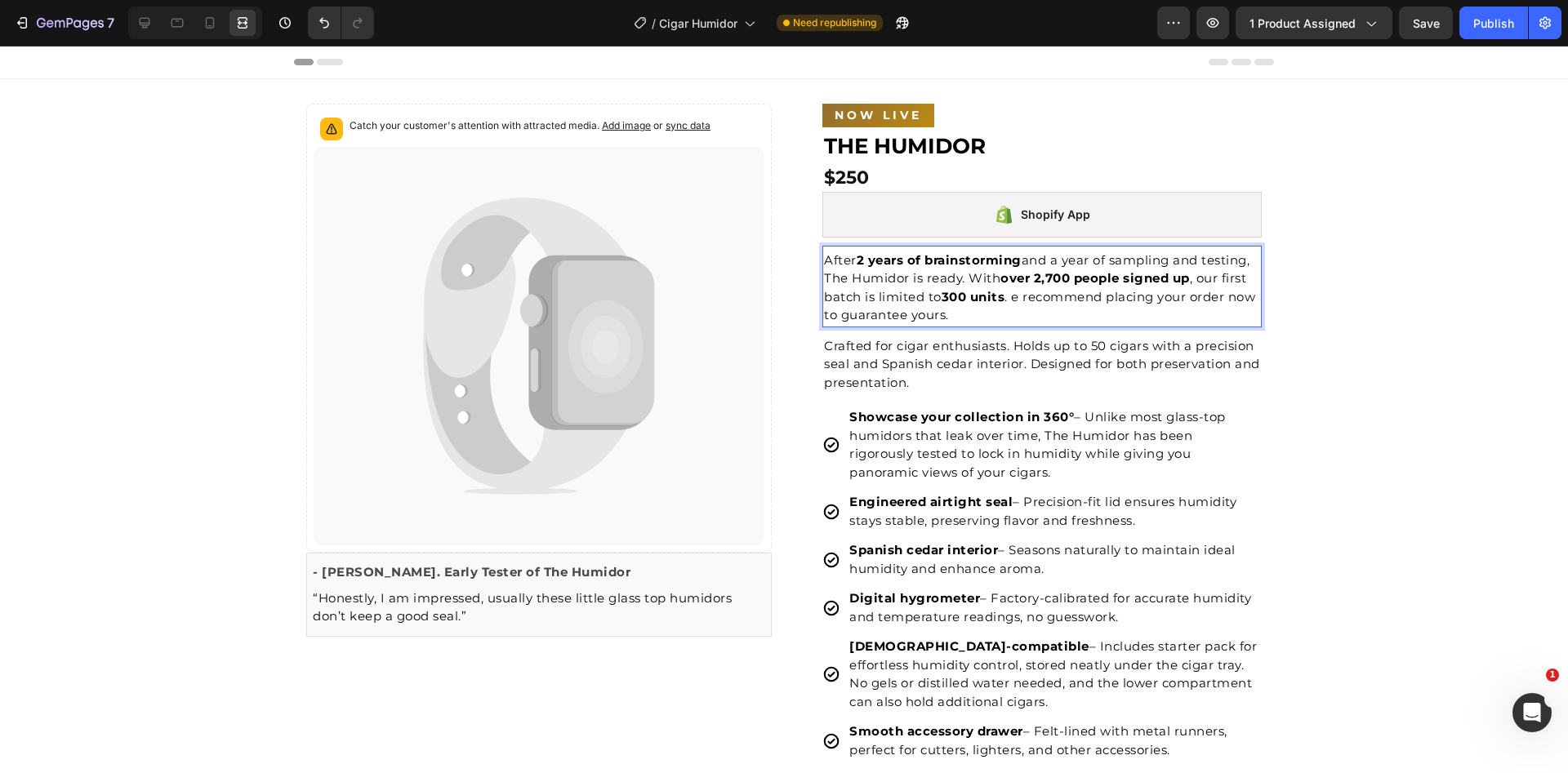
click at [1009, 299] on p "After 2 years of brainstorming and a year of sampling and testing, The Humidor …" at bounding box center [1042, 288] width 436 height 73
click at [1080, 317] on p "After 2 years of brainstorming and a year of sampling and testing, The Humidor …" at bounding box center [1042, 288] width 436 height 73
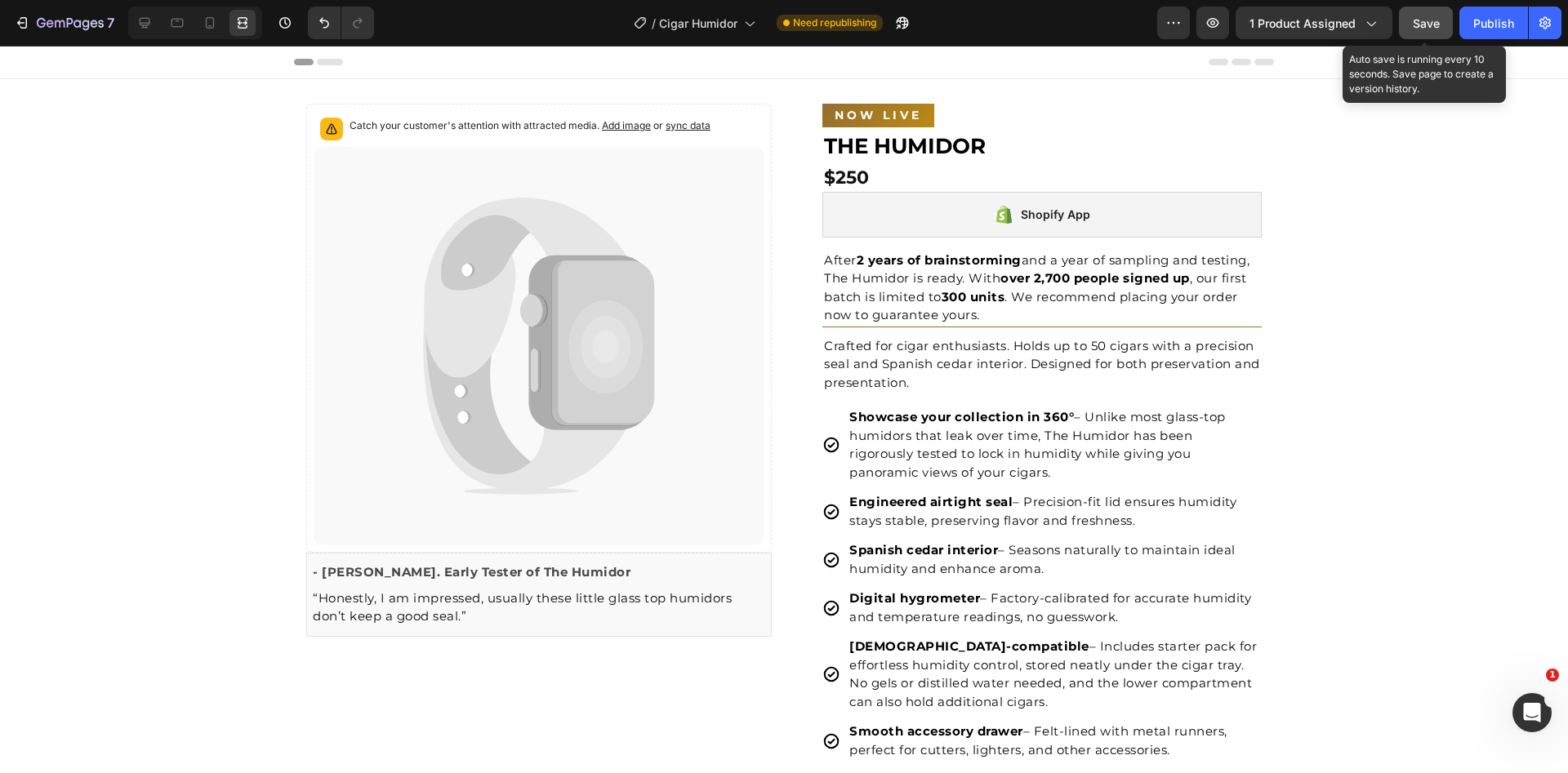
click at [1414, 35] on button "Save" at bounding box center [1426, 23] width 54 height 33
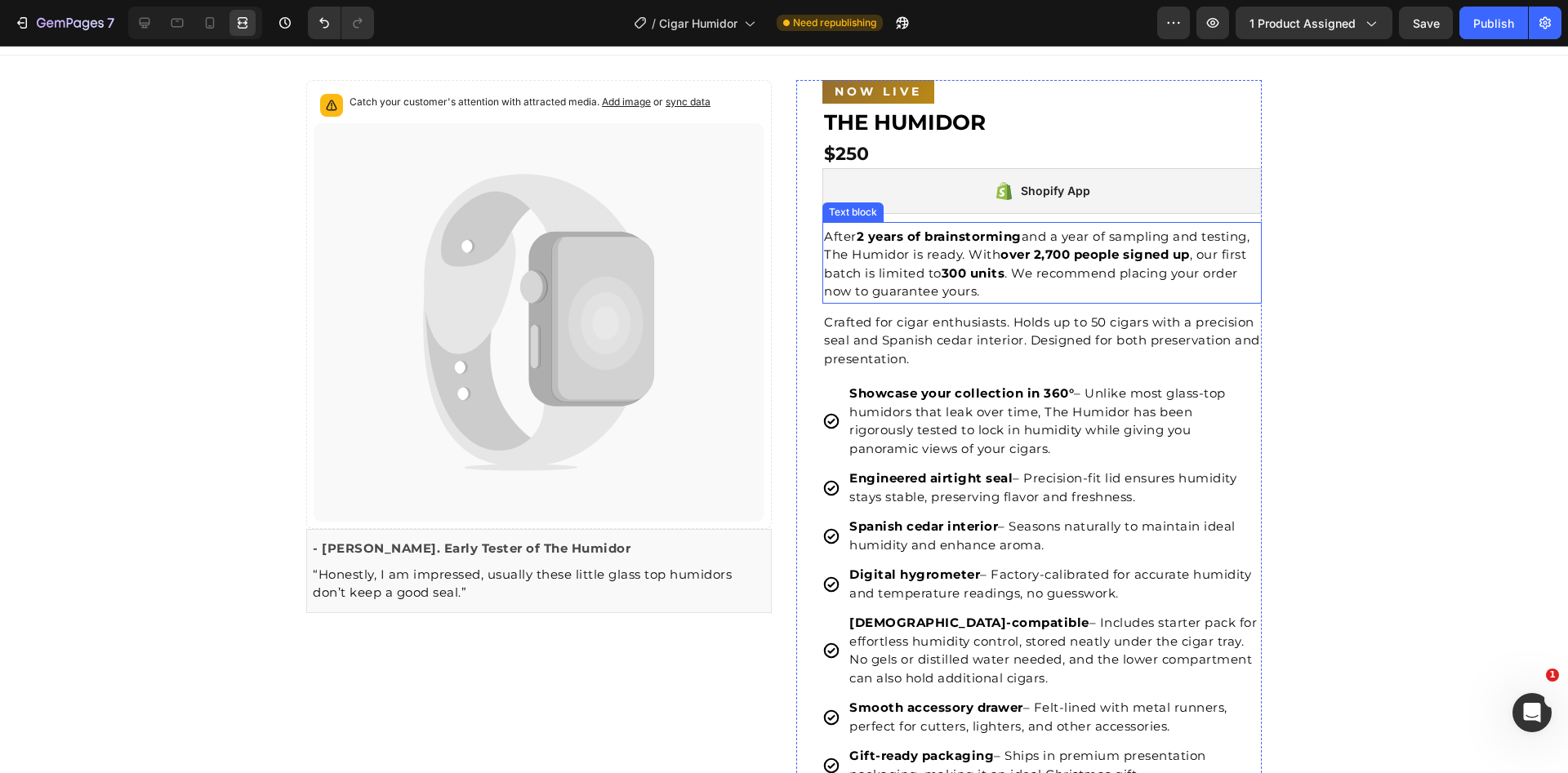
scroll to position [26, 0]
click at [880, 259] on p "After 2 years of brainstorming and a year of sampling and testing, The Humidor …" at bounding box center [1042, 261] width 436 height 73
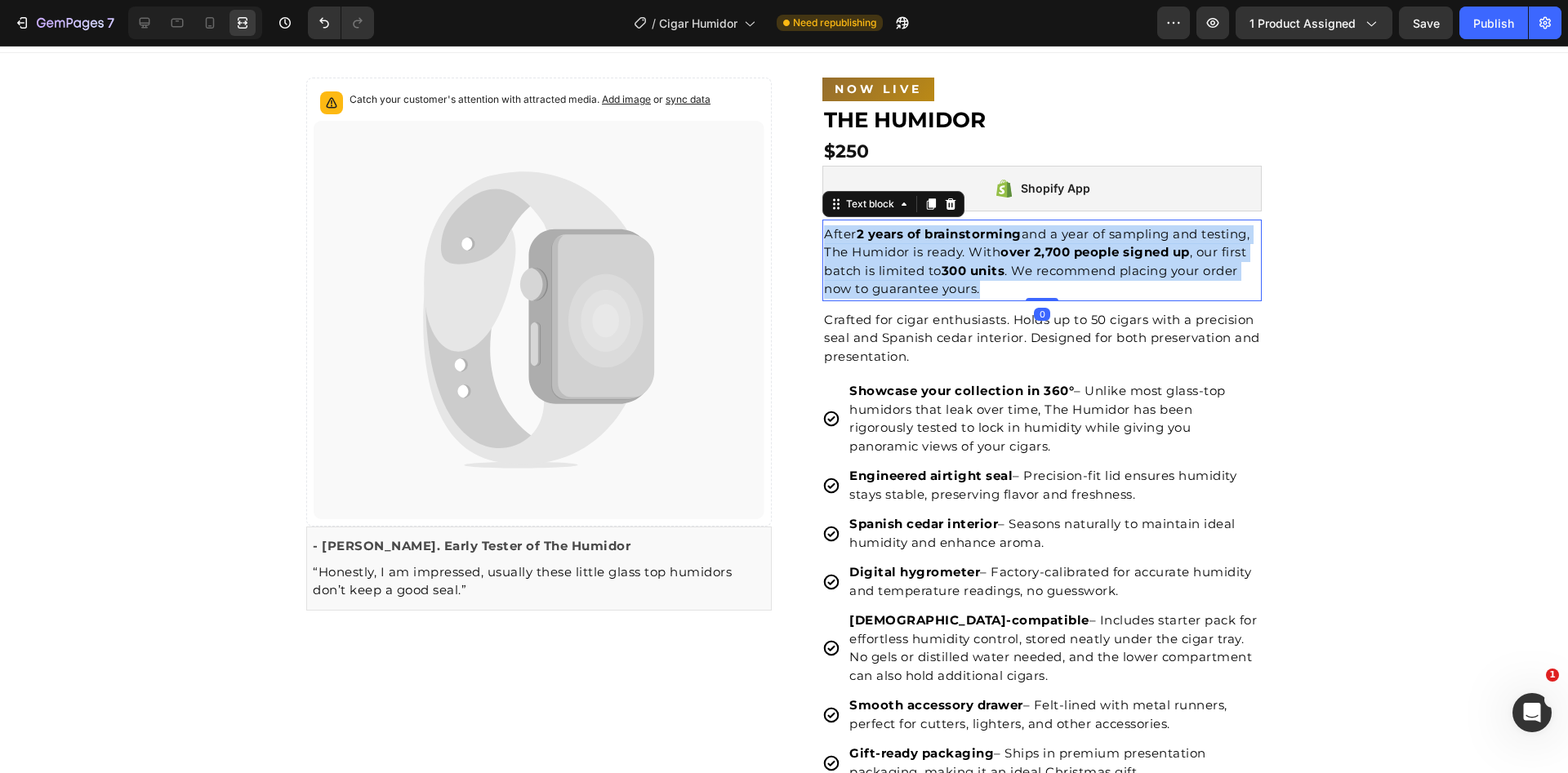
click at [879, 259] on p "After 2 years of brainstorming and a year of sampling and testing, The Humidor …" at bounding box center [1042, 261] width 436 height 73
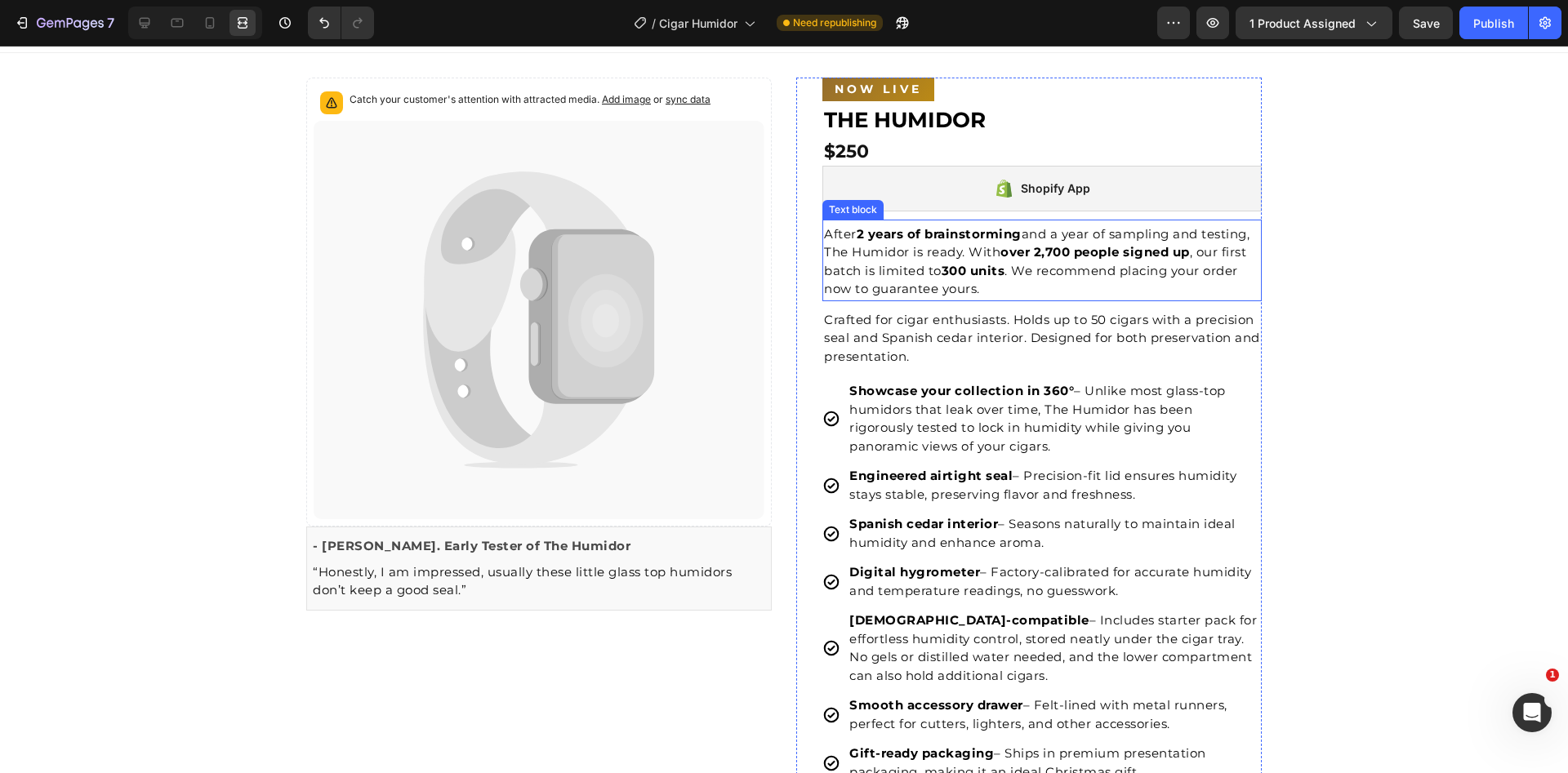
click at [1042, 274] on p "After 2 years of brainstorming and a year of sampling and testing, The Humidor …" at bounding box center [1042, 261] width 436 height 73
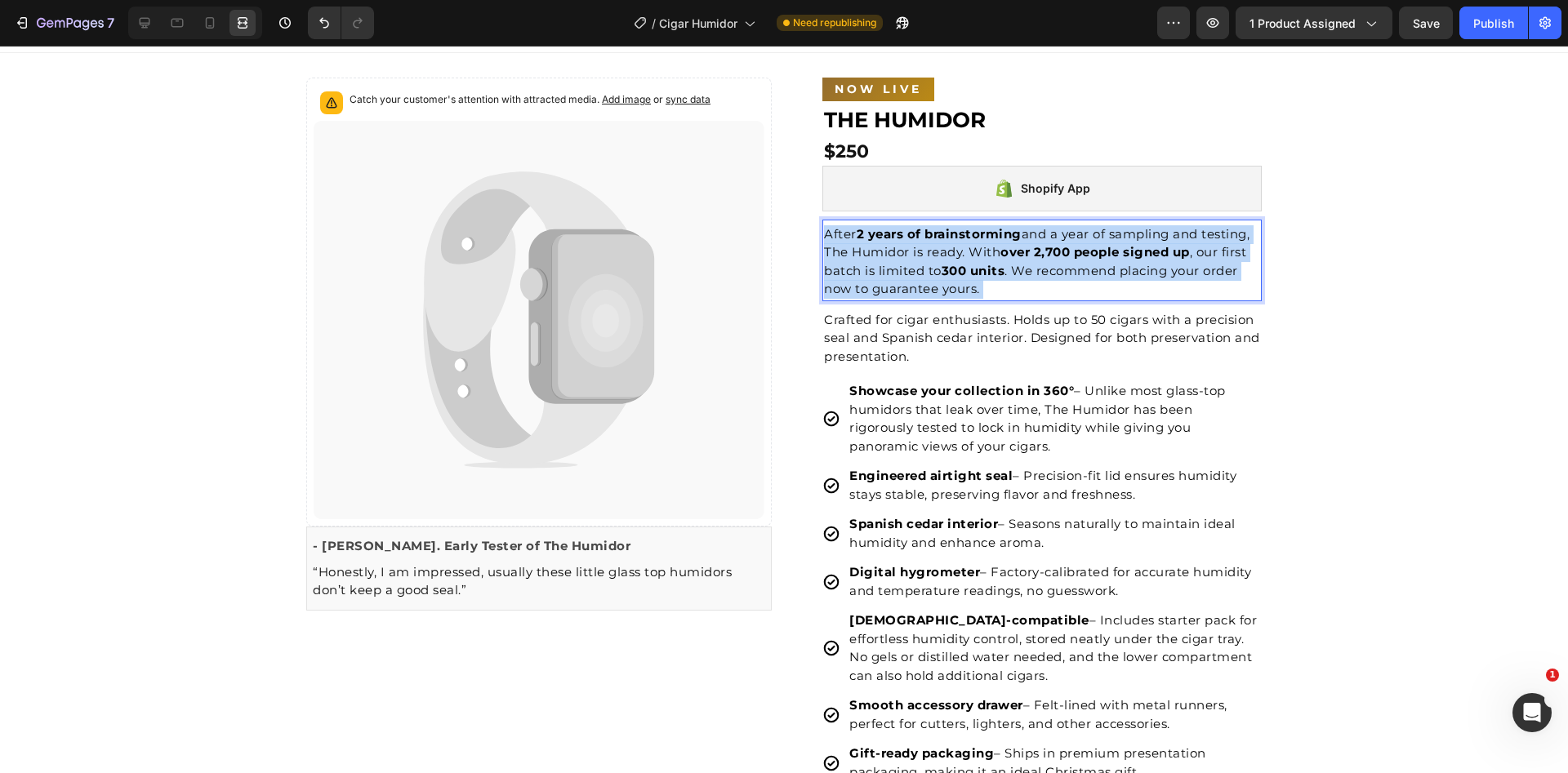
drag, startPoint x: 1007, startPoint y: 271, endPoint x: 890, endPoint y: 265, distance: 117.2
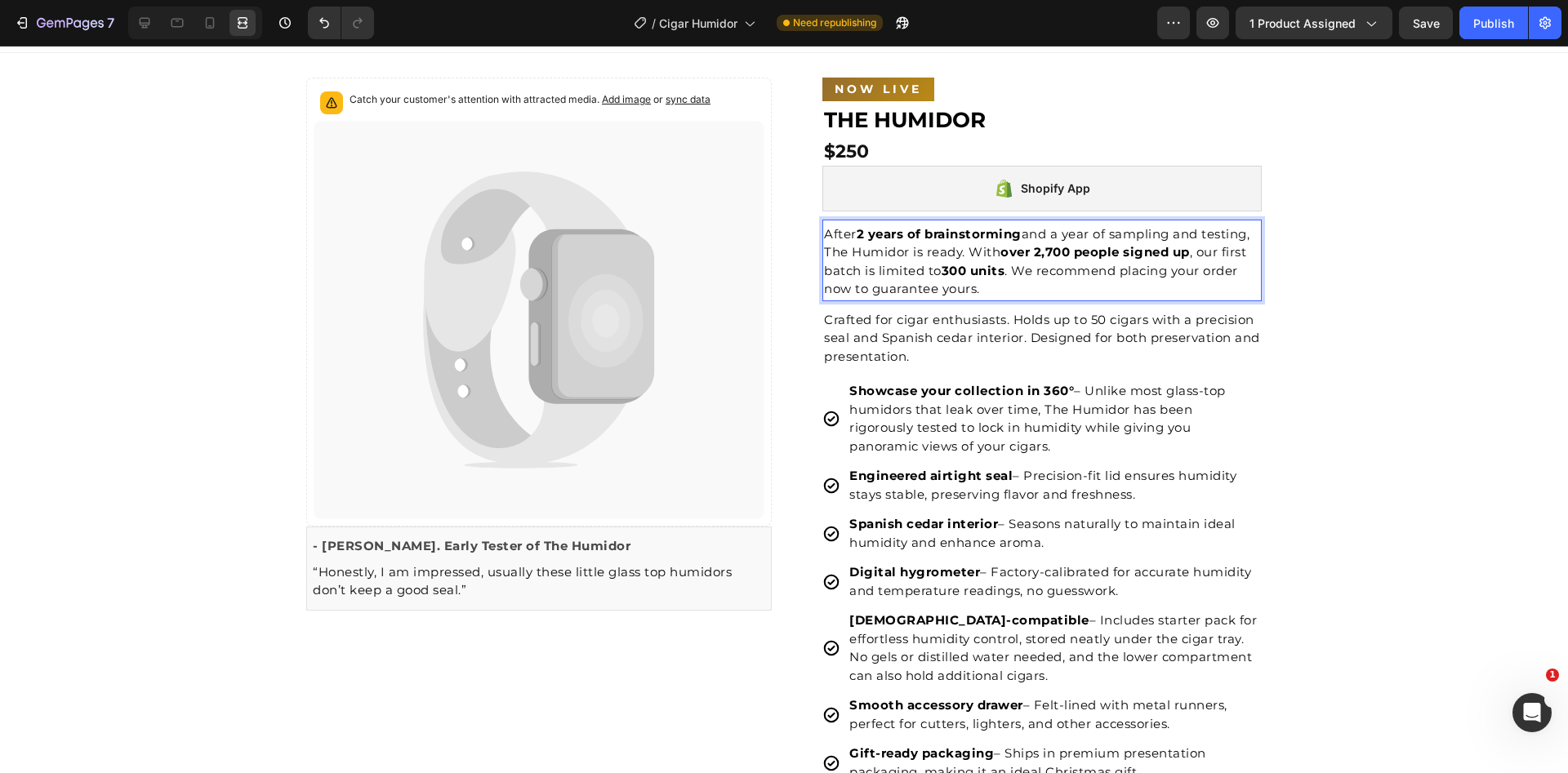
click at [890, 266] on p "After 2 years of brainstorming and a year of sampling and testing, The Humidor …" at bounding box center [1042, 261] width 436 height 73
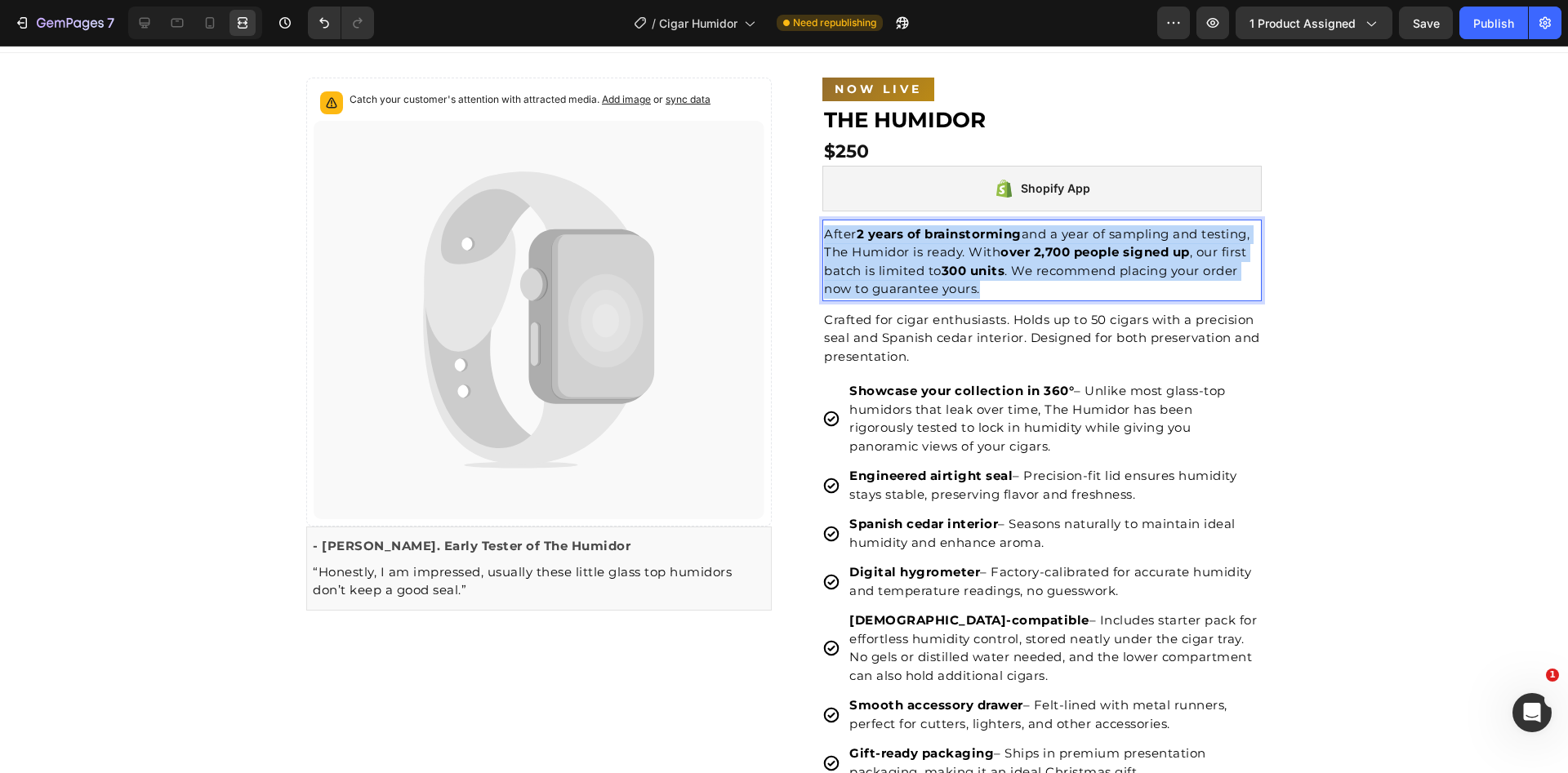
click at [899, 266] on p "After 2 years of brainstorming and a year of sampling and testing, The Humidor …" at bounding box center [1042, 261] width 436 height 73
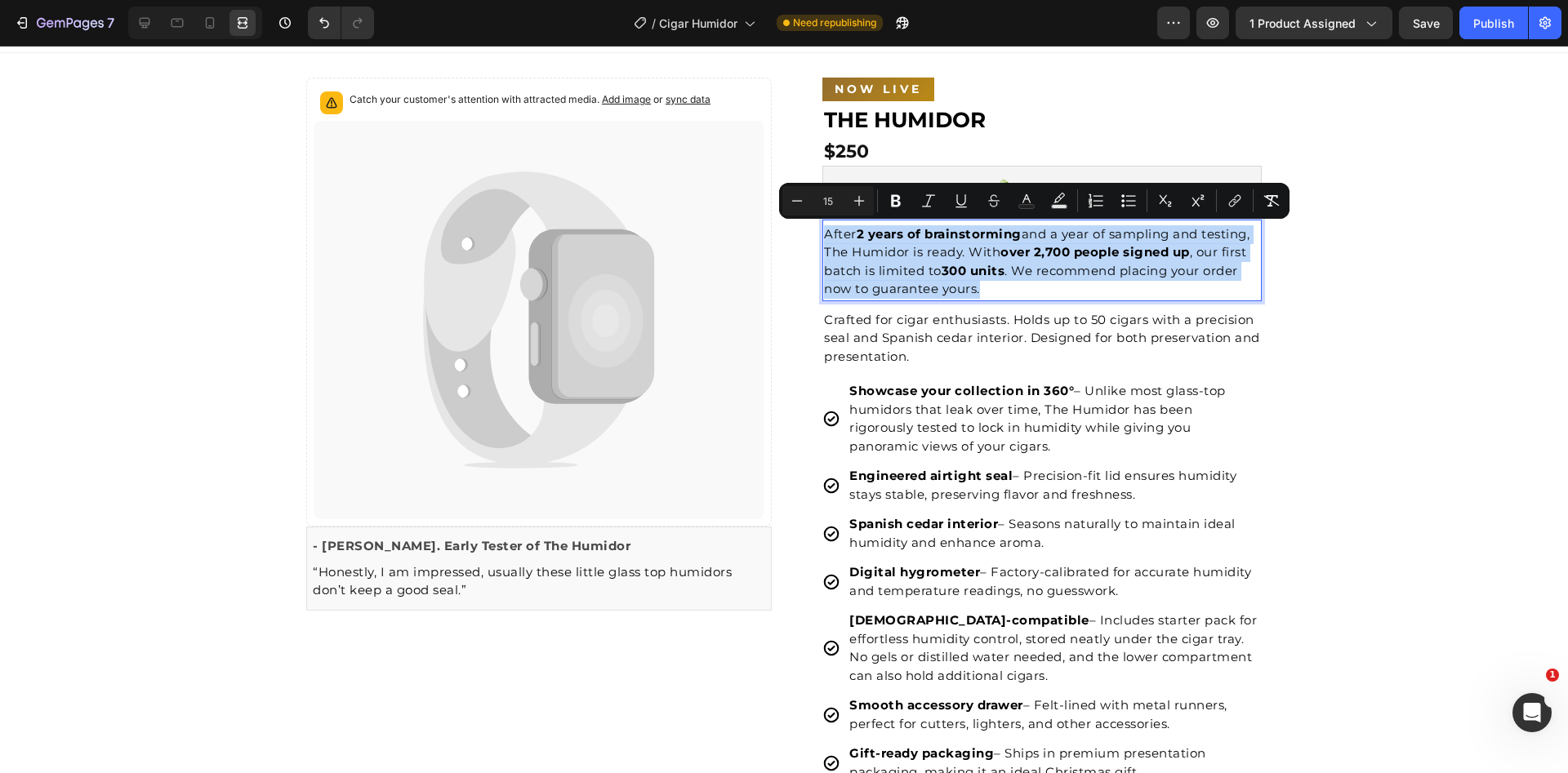
click at [899, 266] on p "After 2 years of brainstorming and a year of sampling and testing, The Humidor …" at bounding box center [1042, 261] width 436 height 73
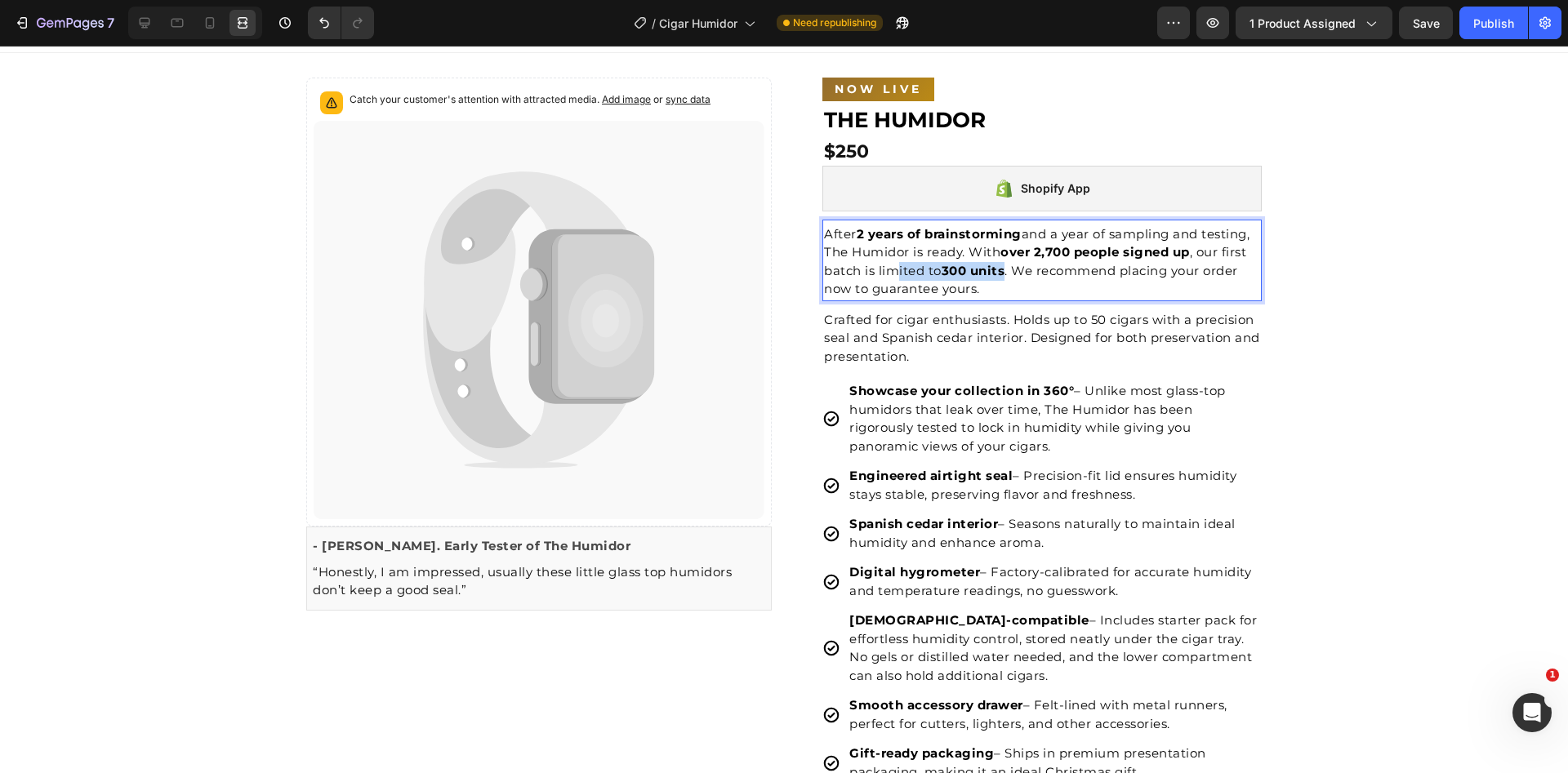
drag, startPoint x: 1003, startPoint y: 269, endPoint x: 894, endPoint y: 267, distance: 109.0
click at [894, 267] on p "After 2 years of brainstorming and a year of sampling and testing, The Humidor …" at bounding box center [1042, 261] width 436 height 73
click at [894, 267] on p "After 2 years of brainstorming and a year of sampling and testing, The Humidor …" at bounding box center [1042, 261] width 436 height 73
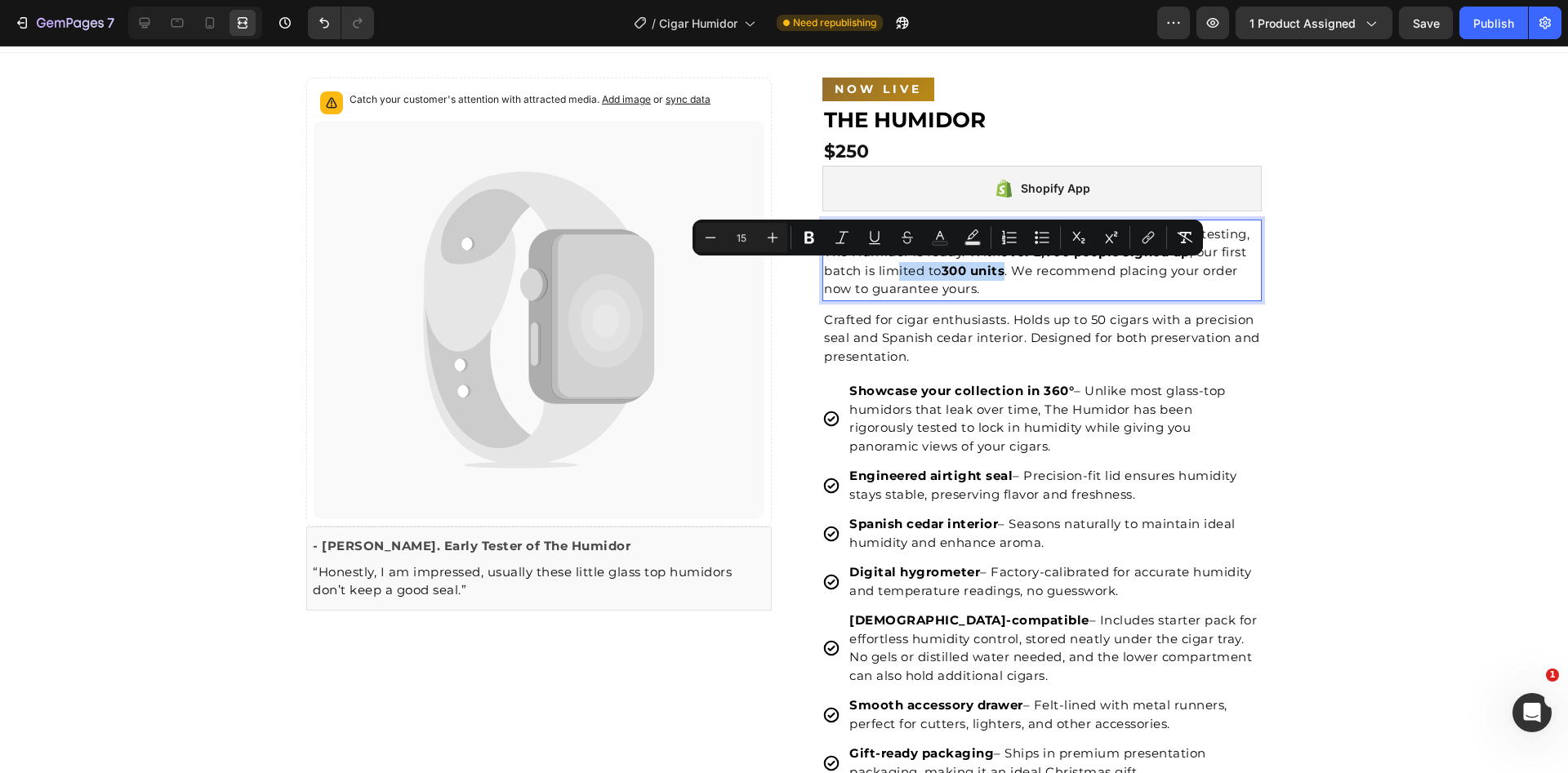
click at [982, 280] on p "After 2 years of brainstorming and a year of sampling and testing, The Humidor …" at bounding box center [1042, 261] width 436 height 73
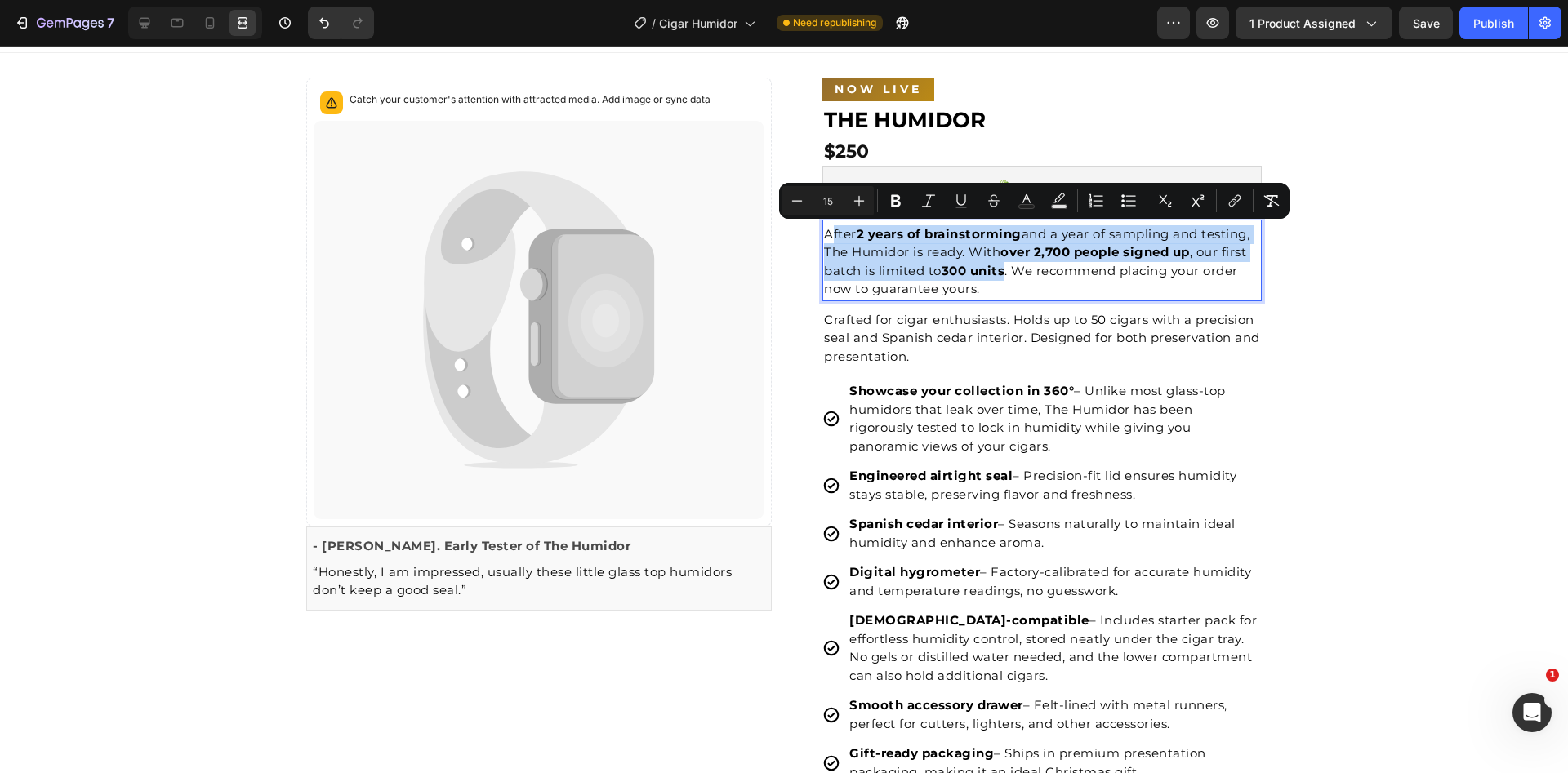
drag, startPoint x: 1001, startPoint y: 271, endPoint x: 822, endPoint y: 241, distance: 181.5
click at [824, 241] on p "After 2 years of brainstorming and a year of sampling and testing, The Humidor …" at bounding box center [1042, 261] width 436 height 73
click at [914, 270] on p "After 2 years of brainstorming and a year of sampling and testing, The Humidor …" at bounding box center [1042, 261] width 436 height 73
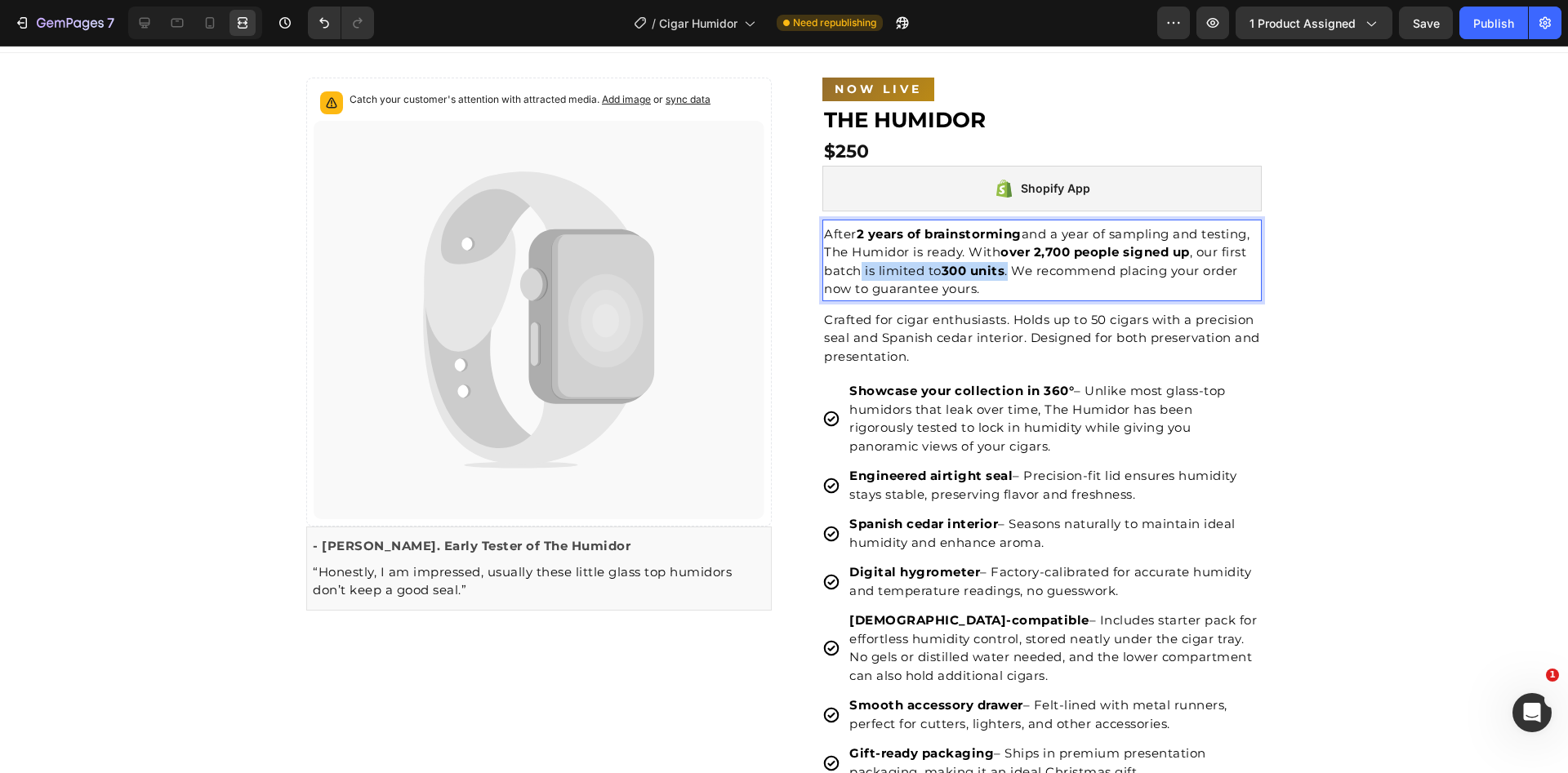
drag, startPoint x: 1007, startPoint y: 272, endPoint x: 854, endPoint y: 268, distance: 153.1
click at [854, 268] on p "After 2 years of brainstorming and a year of sampling and testing, The Humidor …" at bounding box center [1042, 261] width 436 height 73
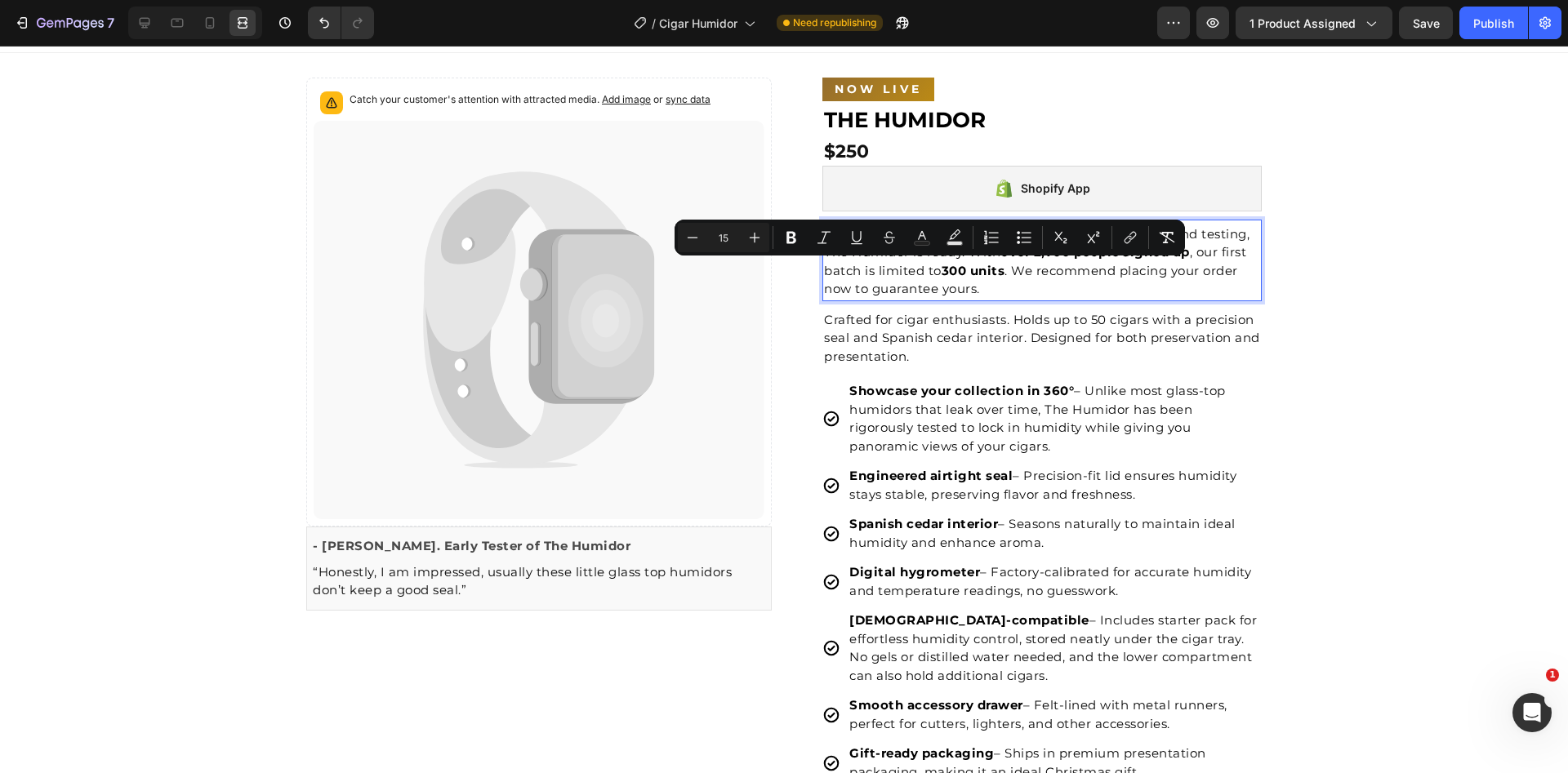
click at [1046, 271] on p "After 2 years of brainstorming and a year of sampling and testing, The Humidor …" at bounding box center [1042, 261] width 436 height 73
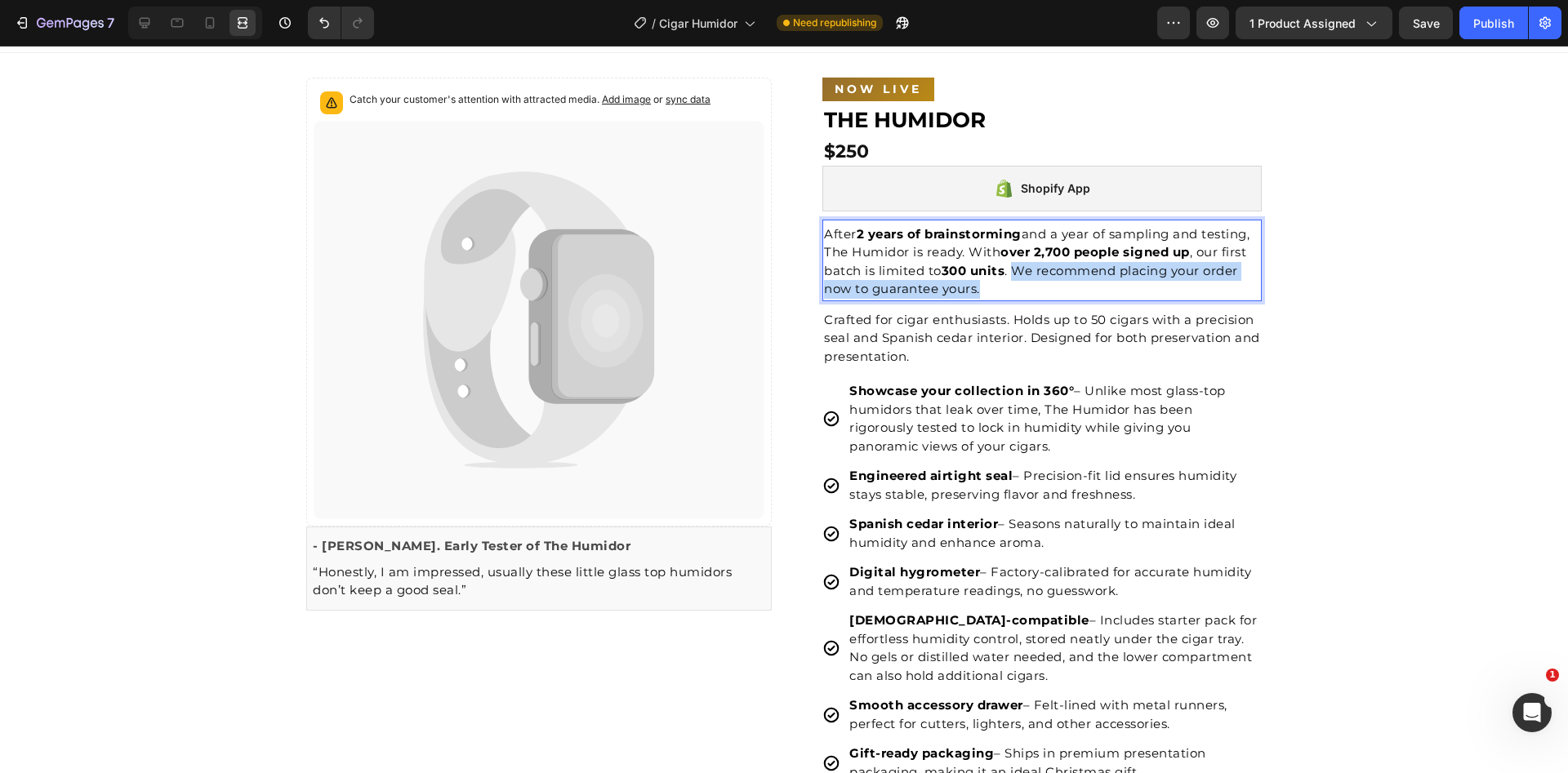
drag, startPoint x: 1009, startPoint y: 274, endPoint x: 1015, endPoint y: 293, distance: 19.9
click at [1015, 293] on p "After 2 years of brainstorming and a year of sampling and testing, The Humidor …" at bounding box center [1042, 261] width 436 height 73
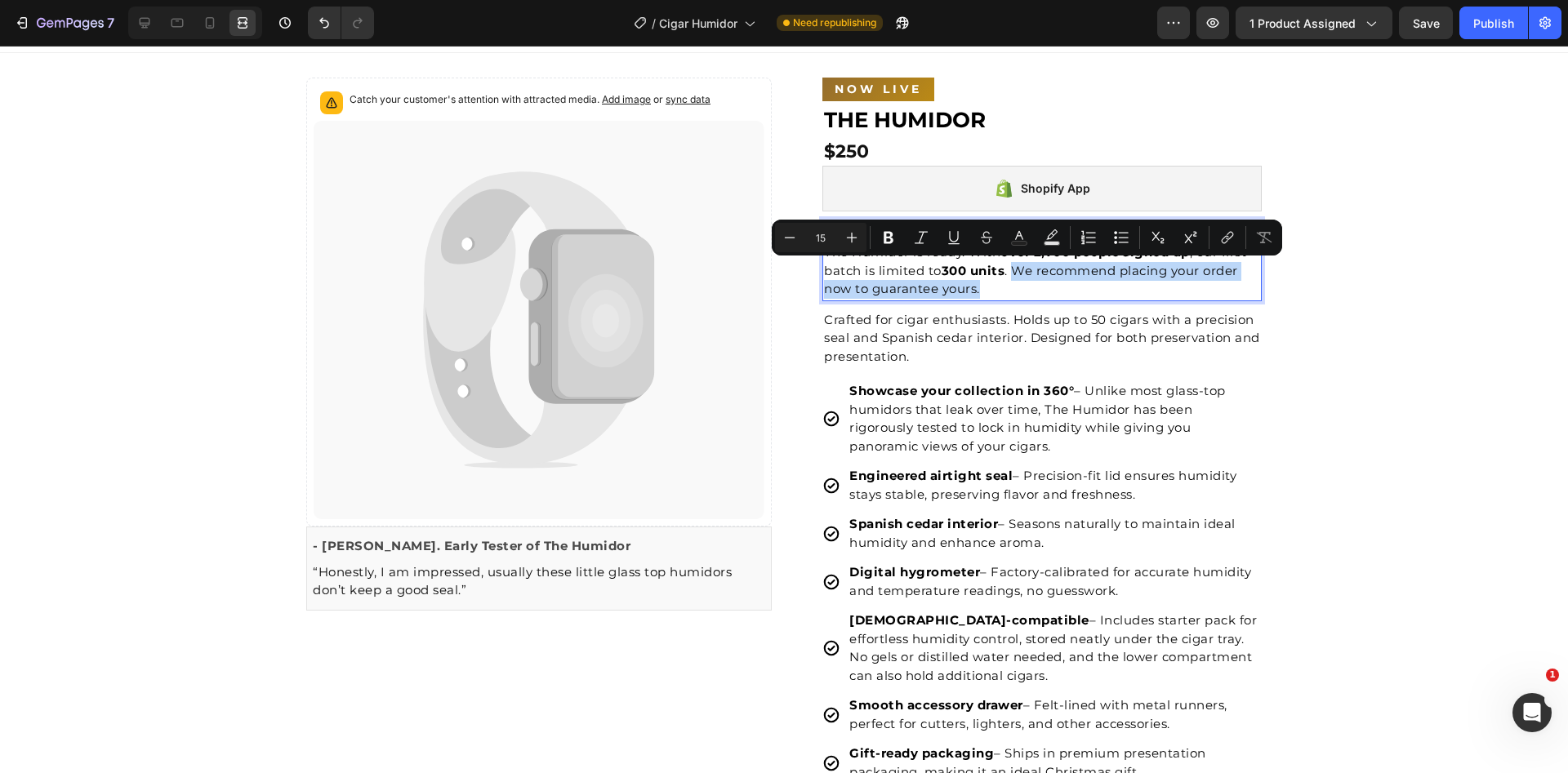
click at [1015, 292] on p "After 2 years of brainstorming and a year of sampling and testing, The Humidor …" at bounding box center [1042, 261] width 436 height 73
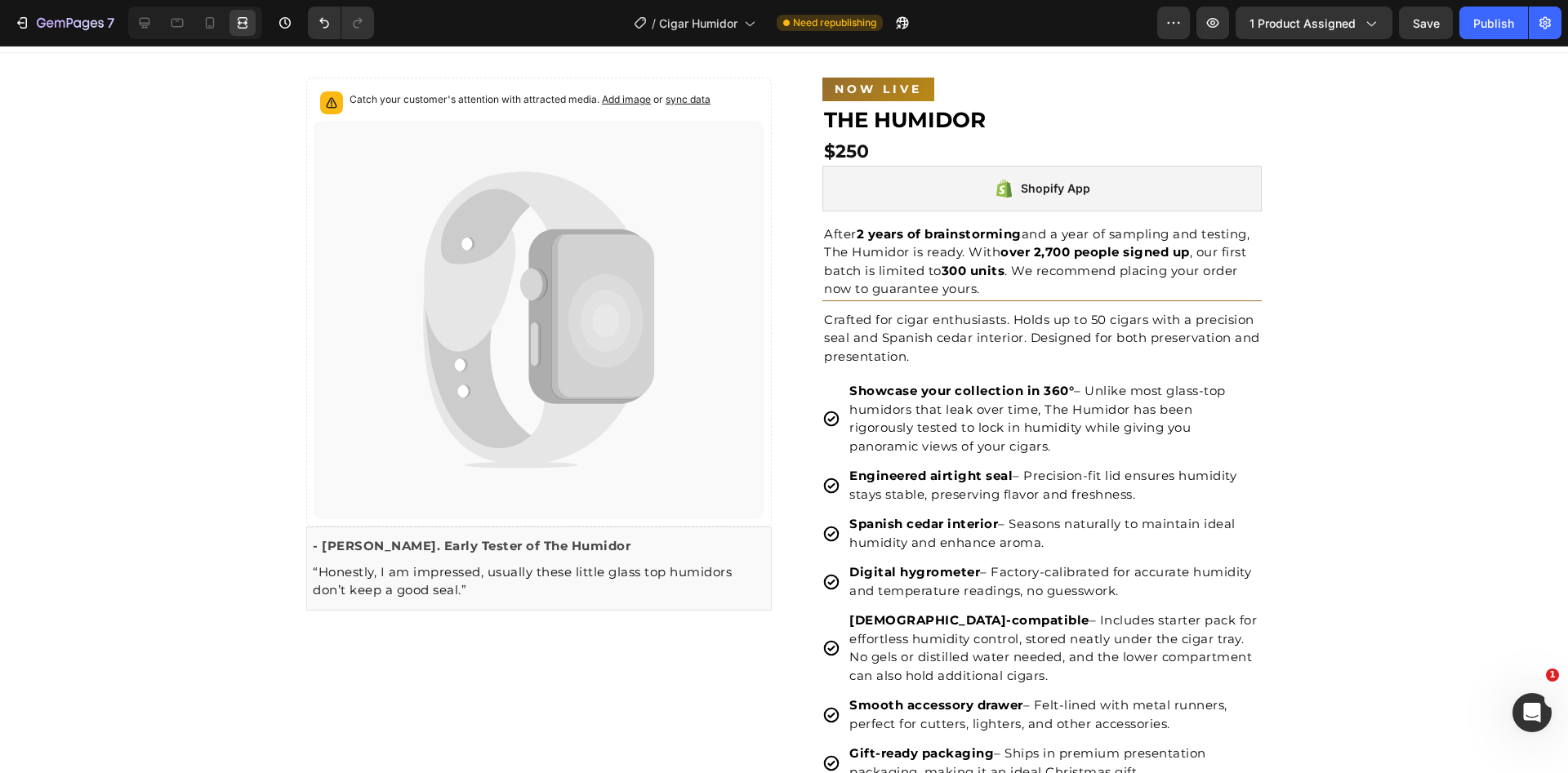
click at [554, 571] on p "“Honestly, I am impressed, usually these little glass top humidors don’t keep a…" at bounding box center [539, 582] width 453 height 37
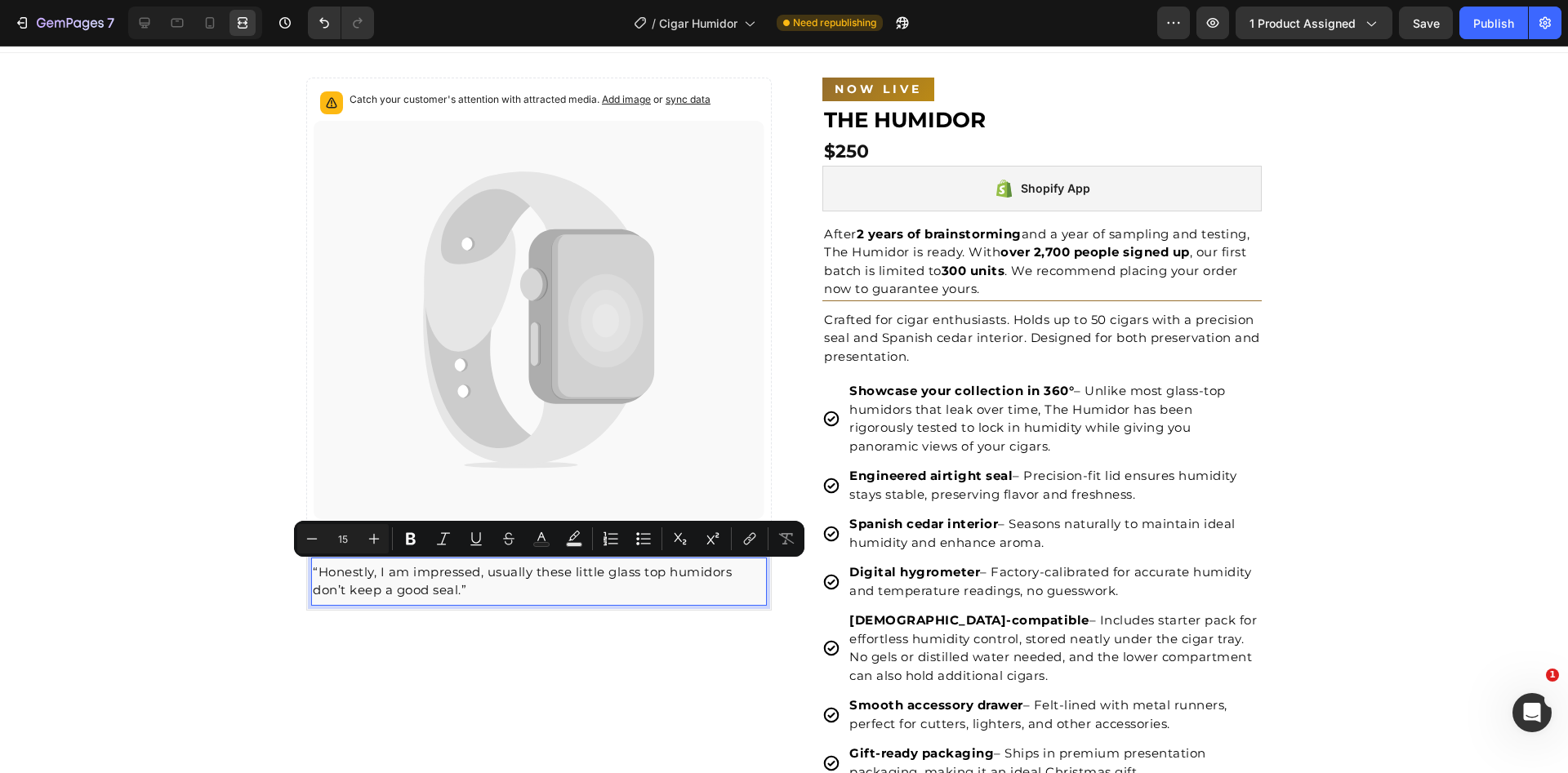
click at [572, 574] on p "“Honestly, I am impressed, usually these little glass top humidors don’t keep a…" at bounding box center [539, 582] width 453 height 37
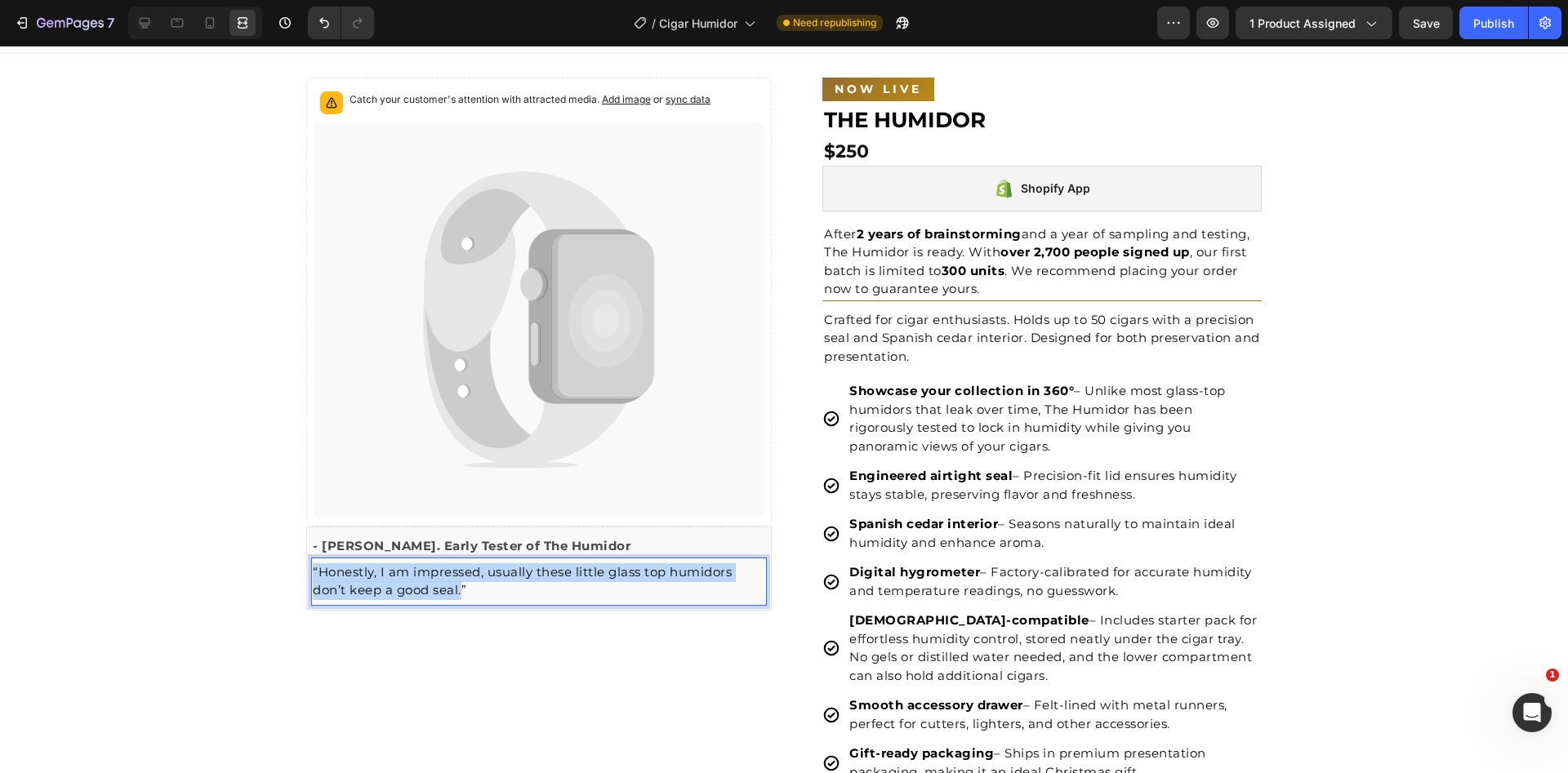
drag, startPoint x: 472, startPoint y: 593, endPoint x: 458, endPoint y: 594, distance: 14.0
click at [1094, 390] on p "Showcase your collection in 360° – Unlike most glass-top humidors that leak ove…" at bounding box center [1054, 418] width 410 height 73
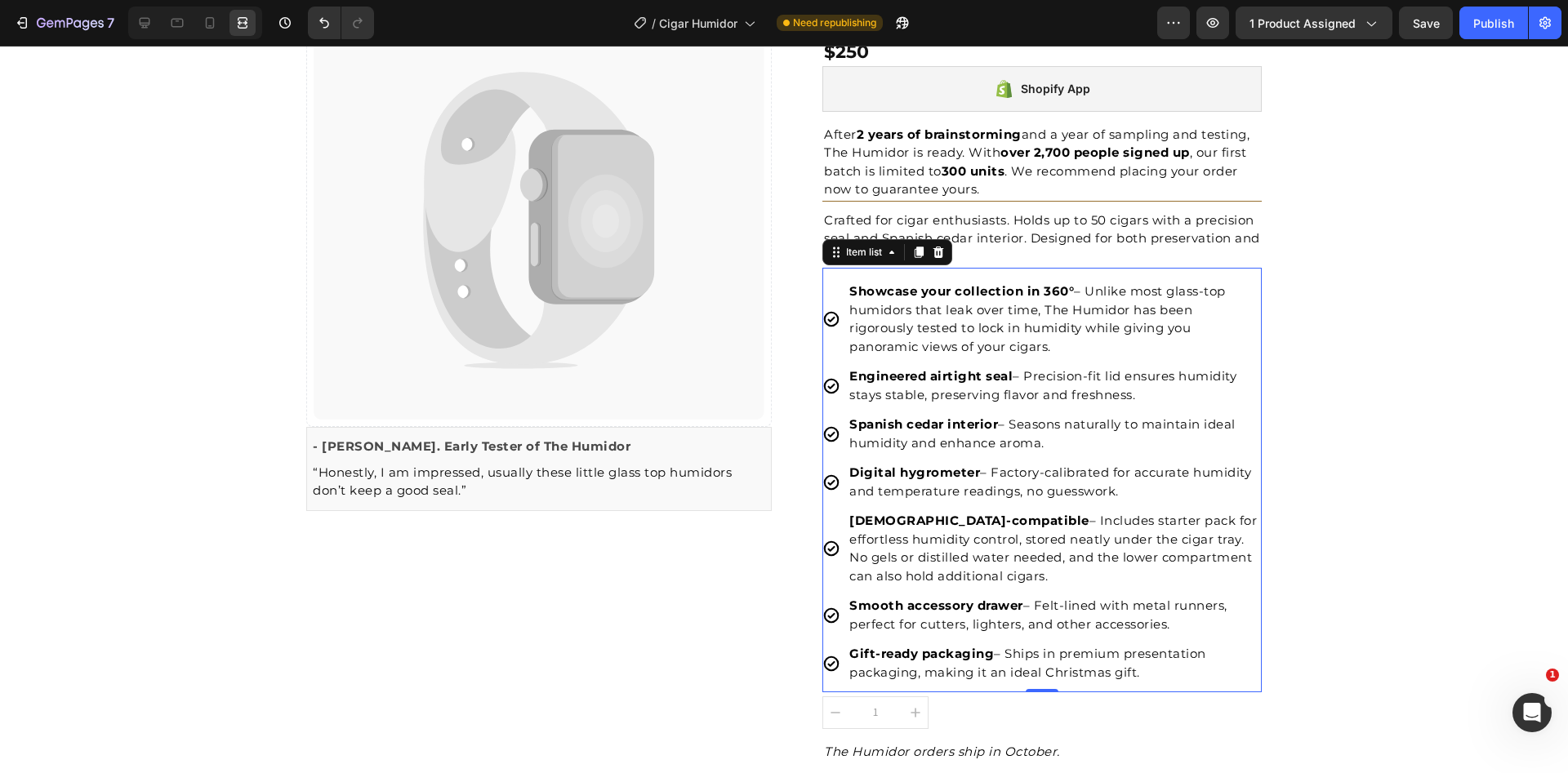
scroll to position [127, 0]
click at [1062, 543] on p "Boveda-compatible – Includes starter pack for effortless humidity control, stor…" at bounding box center [1054, 547] width 410 height 73
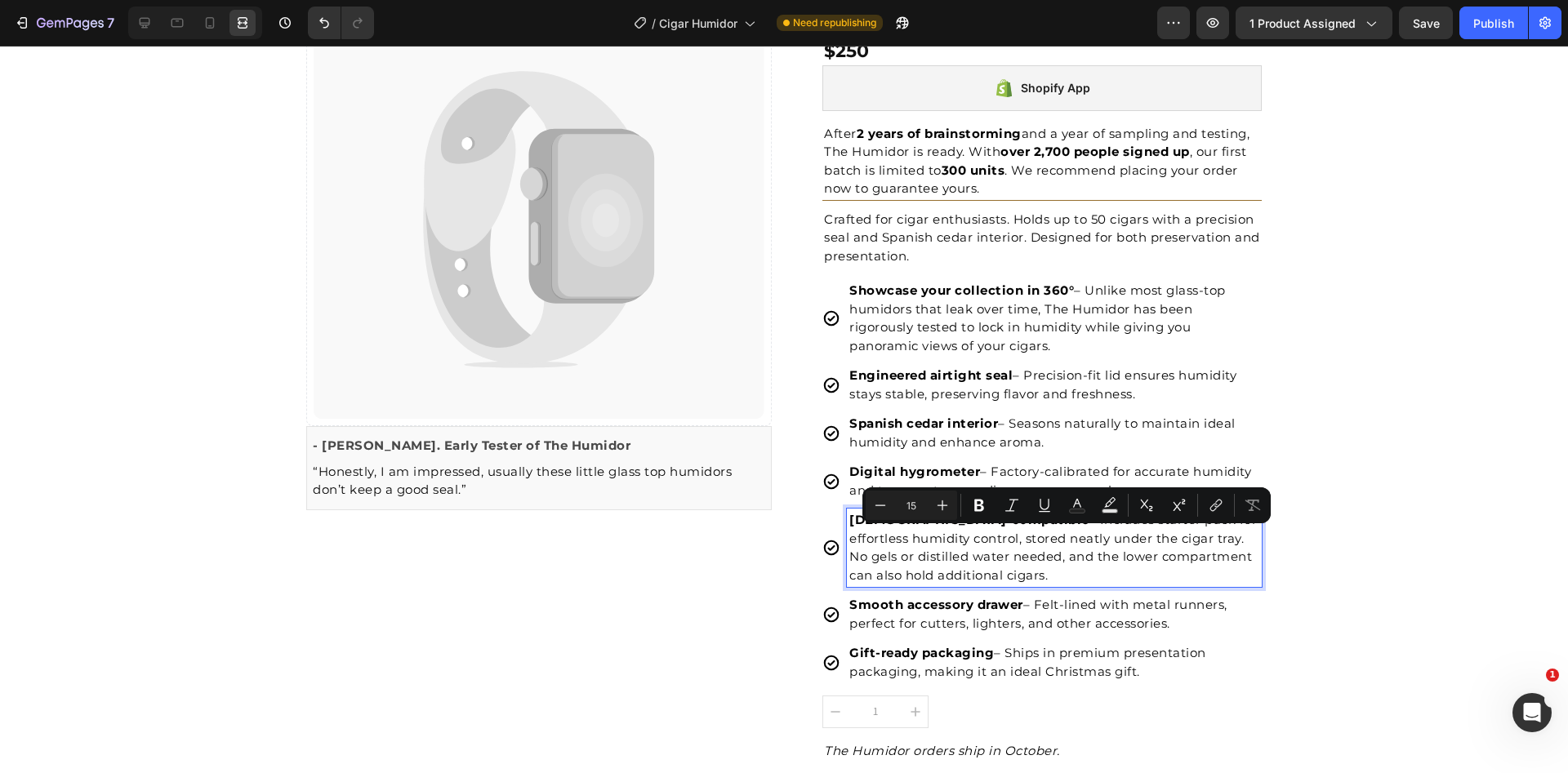
click at [1176, 547] on p "Boveda-compatible – Includes starter pack for effortless humidity control, stor…" at bounding box center [1054, 547] width 410 height 73
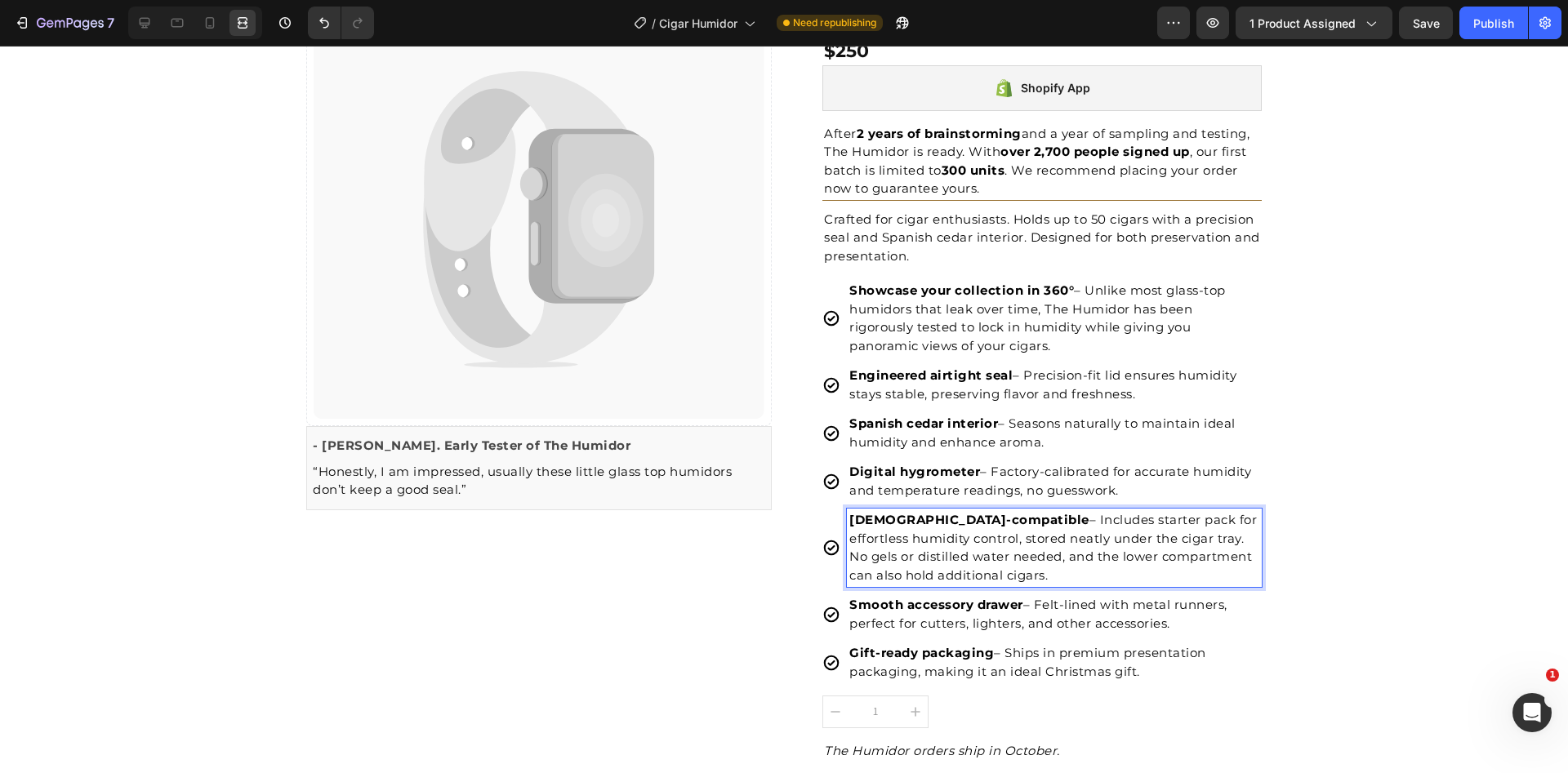
drag, startPoint x: 1047, startPoint y: 554, endPoint x: 1046, endPoint y: 565, distance: 11.0
click at [1046, 565] on p "Boveda-compatible – Includes starter pack for effortless humidity control, stor…" at bounding box center [1054, 547] width 410 height 73
drag, startPoint x: 1013, startPoint y: 579, endPoint x: 1005, endPoint y: 560, distance: 20.6
click at [1005, 560] on p "Boveda-compatible – Includes starter pack for effortless humidity control, stor…" at bounding box center [1054, 547] width 410 height 73
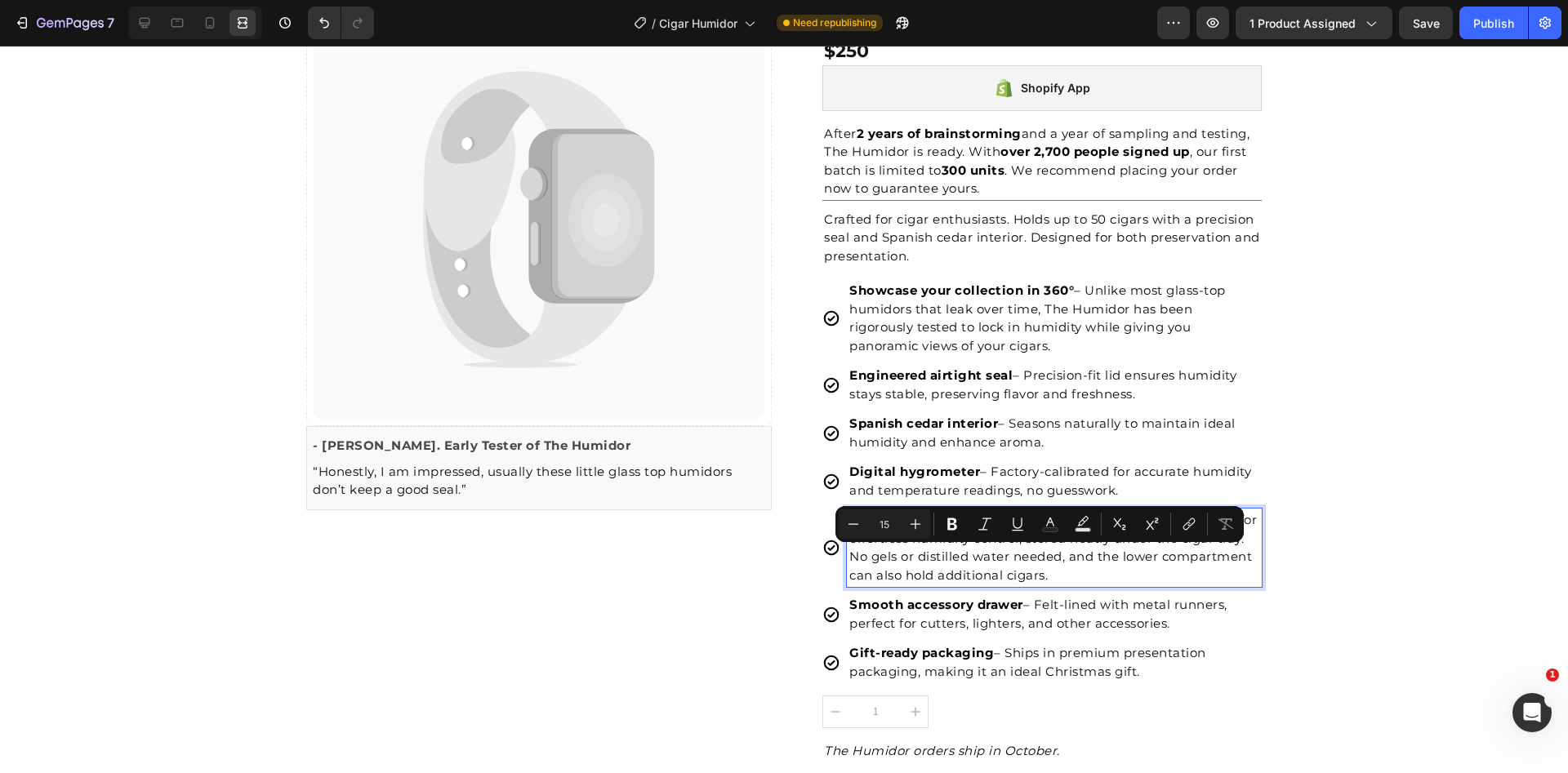
click at [1050, 561] on p "Boveda-compatible – Includes starter pack for effortless humidity control, stor…" at bounding box center [1054, 547] width 410 height 73
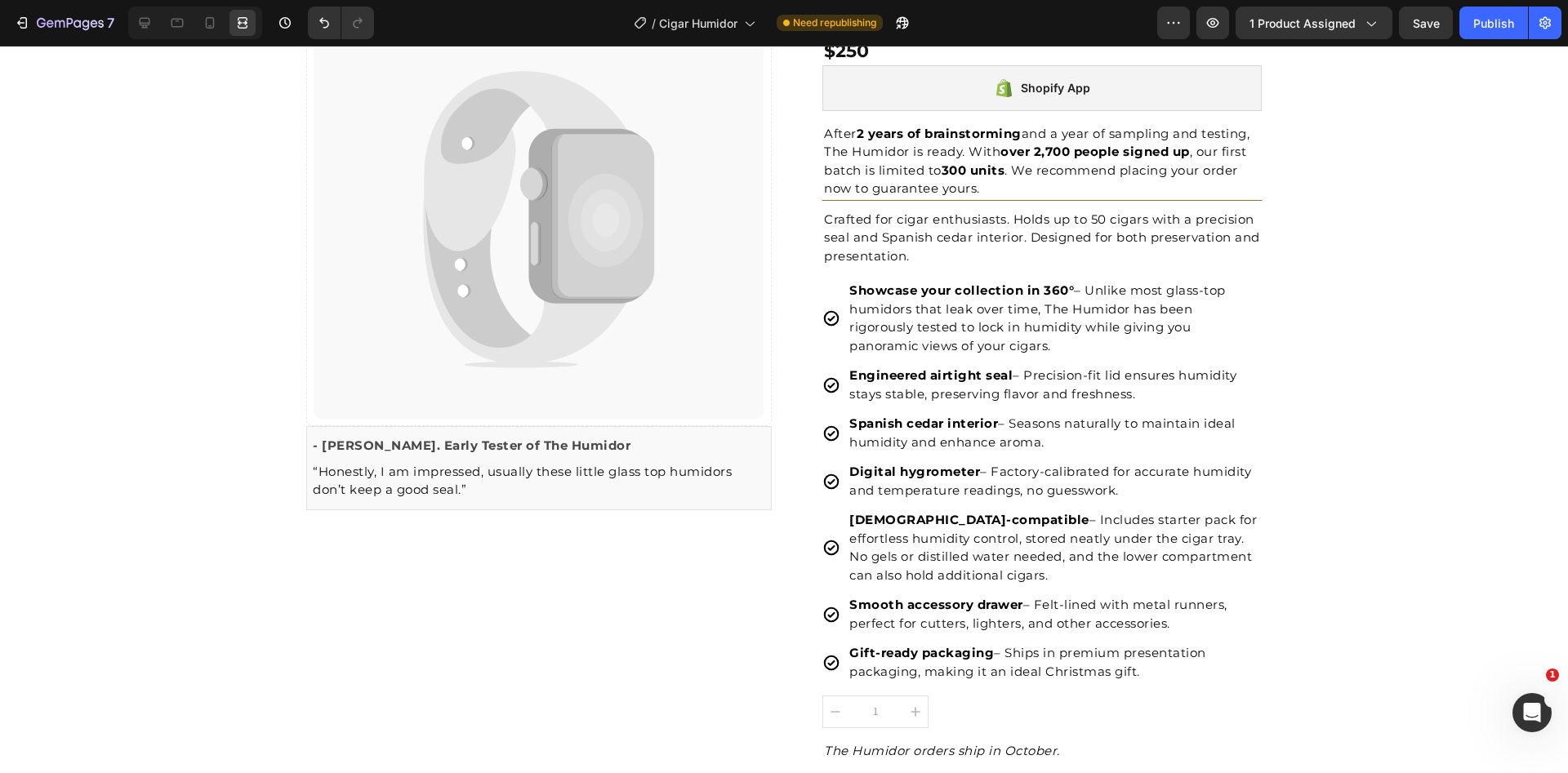
click at [1072, 659] on p "Gift-ready packaging – Ships in premium presentation packaging, making it an id…" at bounding box center [1054, 662] width 410 height 37
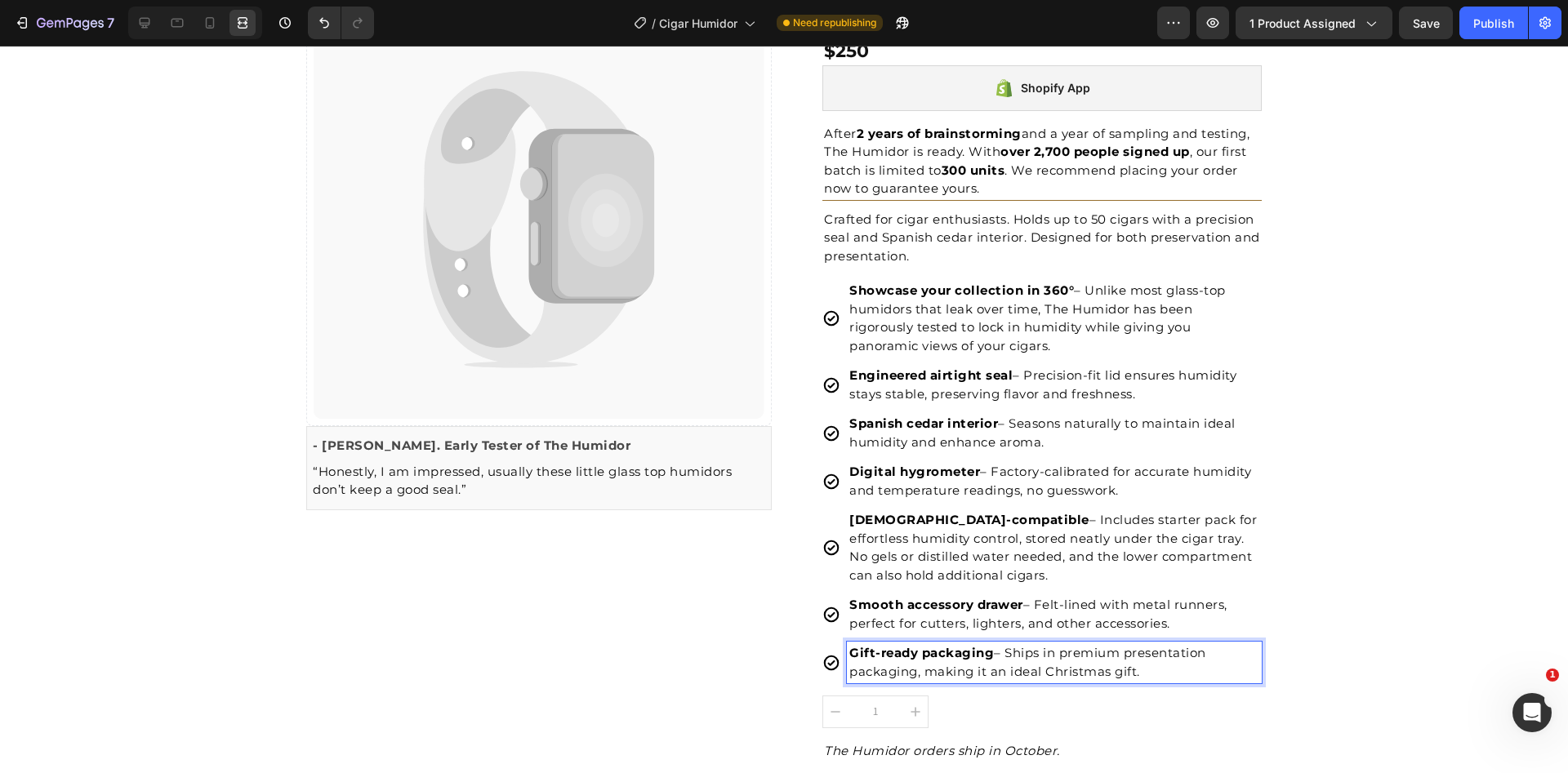
drag, startPoint x: 1151, startPoint y: 674, endPoint x: 1041, endPoint y: 674, distance: 110.0
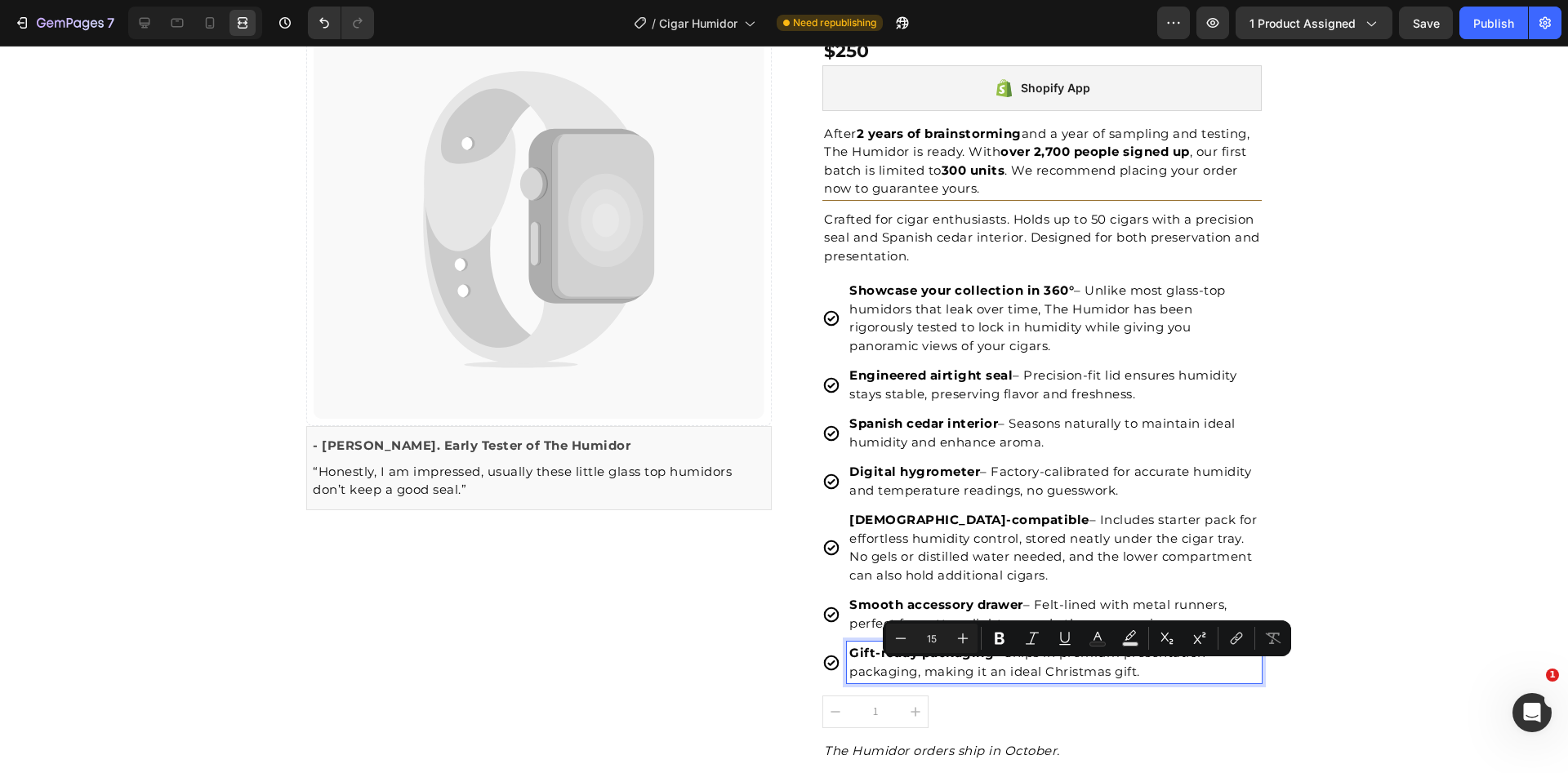
click at [1046, 675] on p "Gift-ready packaging – Ships in premium presentation packaging, making it an id…" at bounding box center [1054, 662] width 410 height 37
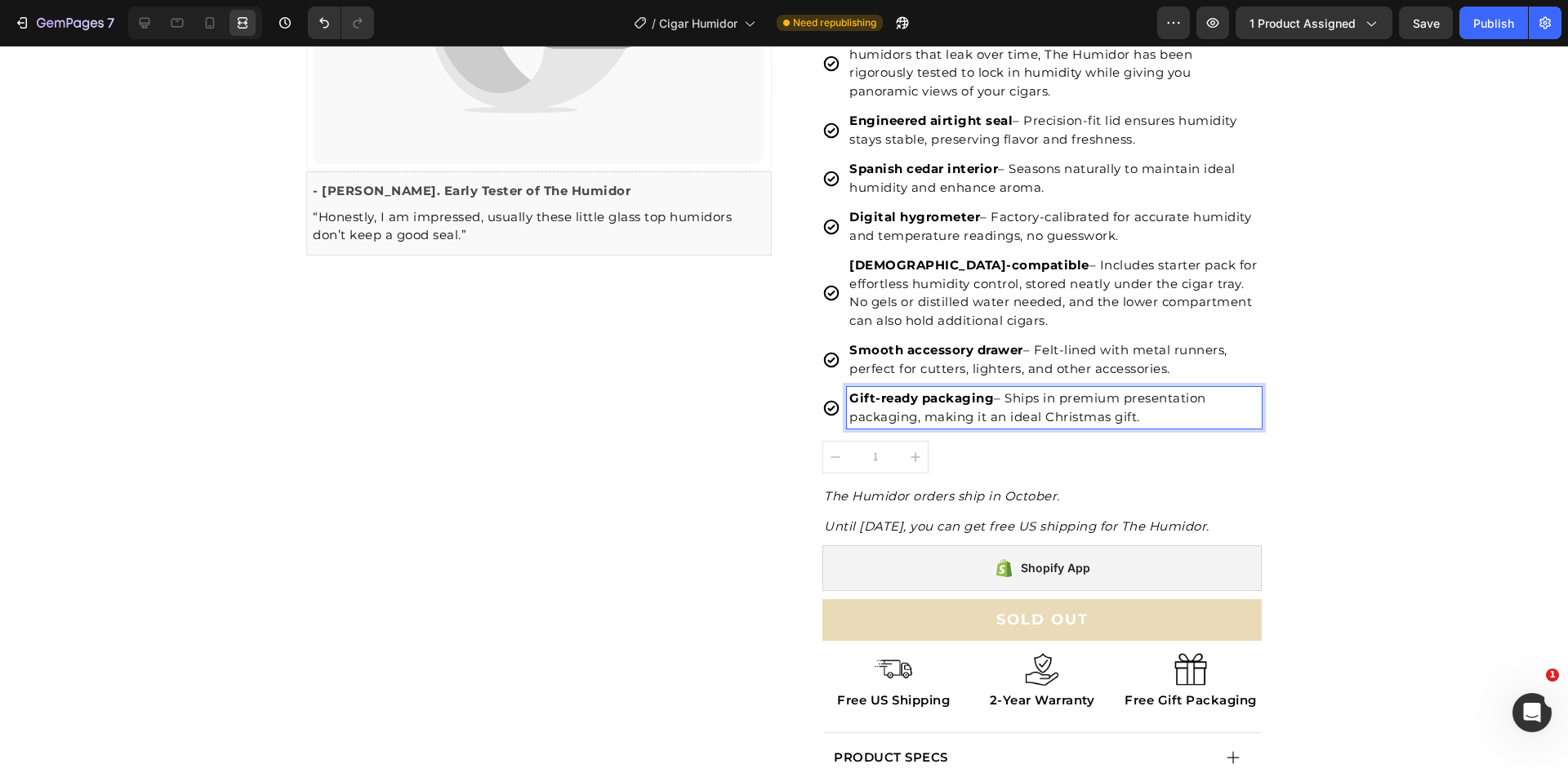
scroll to position [397, 0]
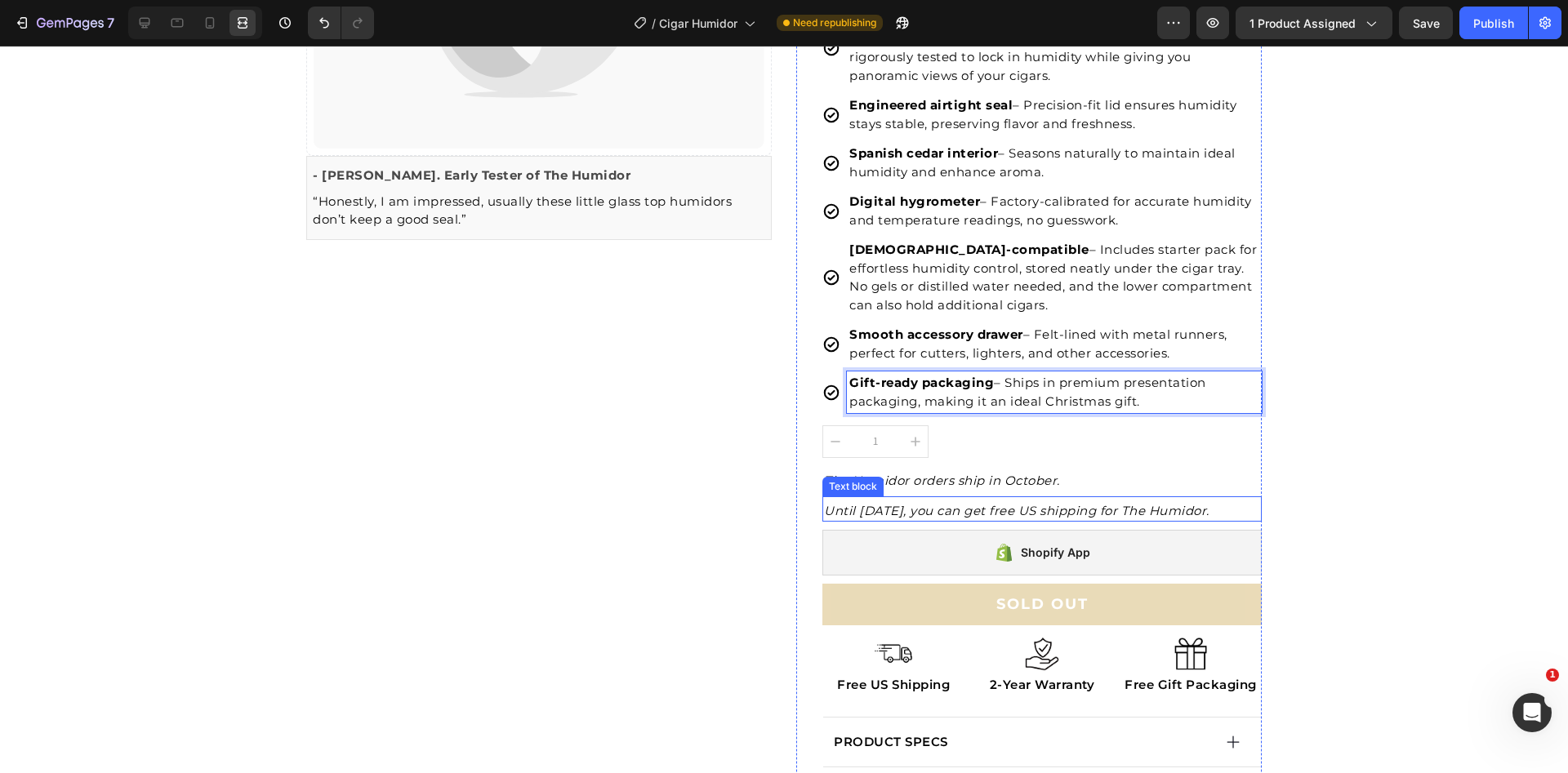
click at [863, 508] on icon "Until [DATE], you can get free US shipping for The Humidor." at bounding box center [1016, 510] width 385 height 16
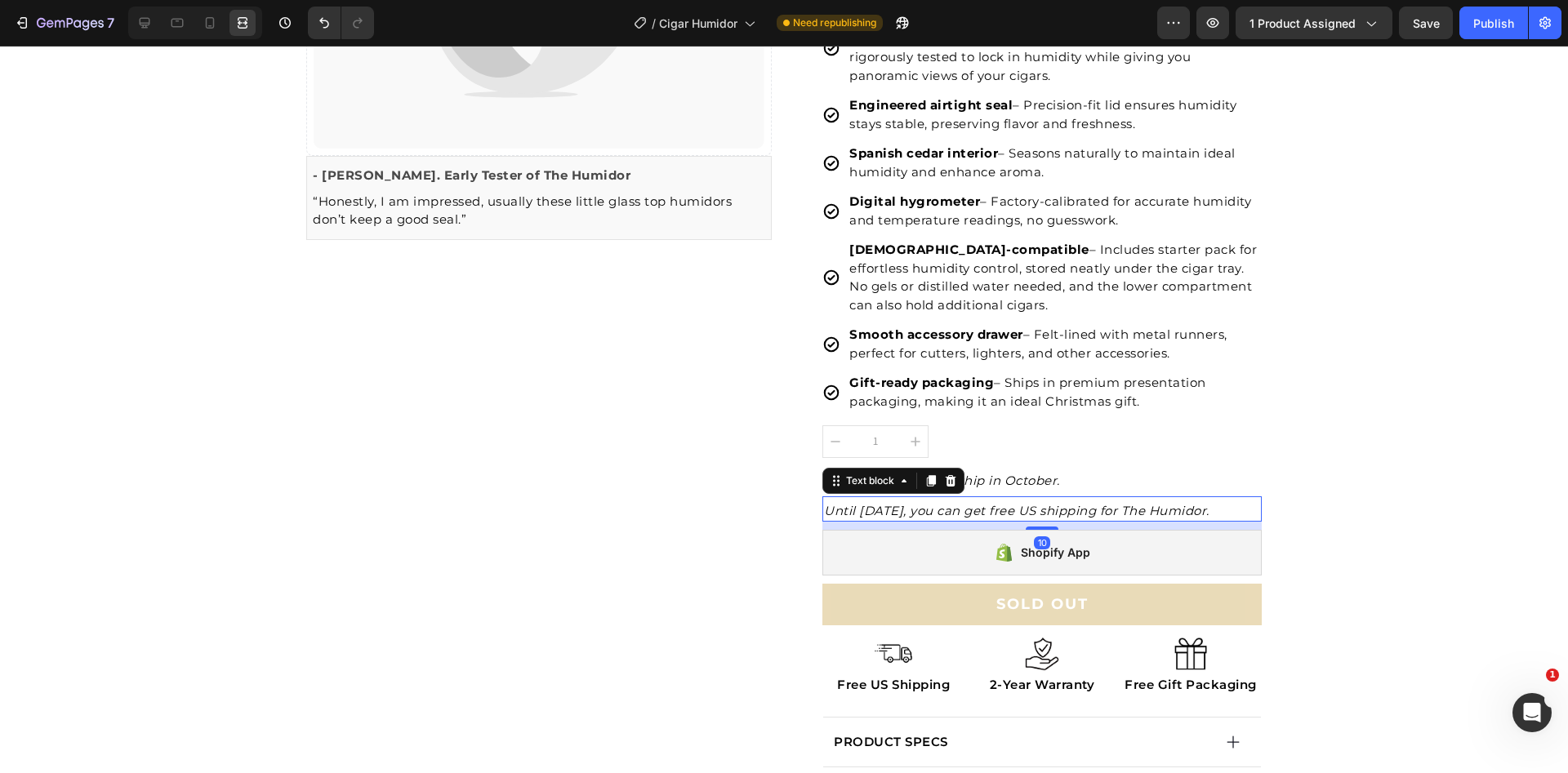
click at [863, 508] on icon "Until [DATE], you can get free US shipping for The Humidor." at bounding box center [1016, 510] width 385 height 16
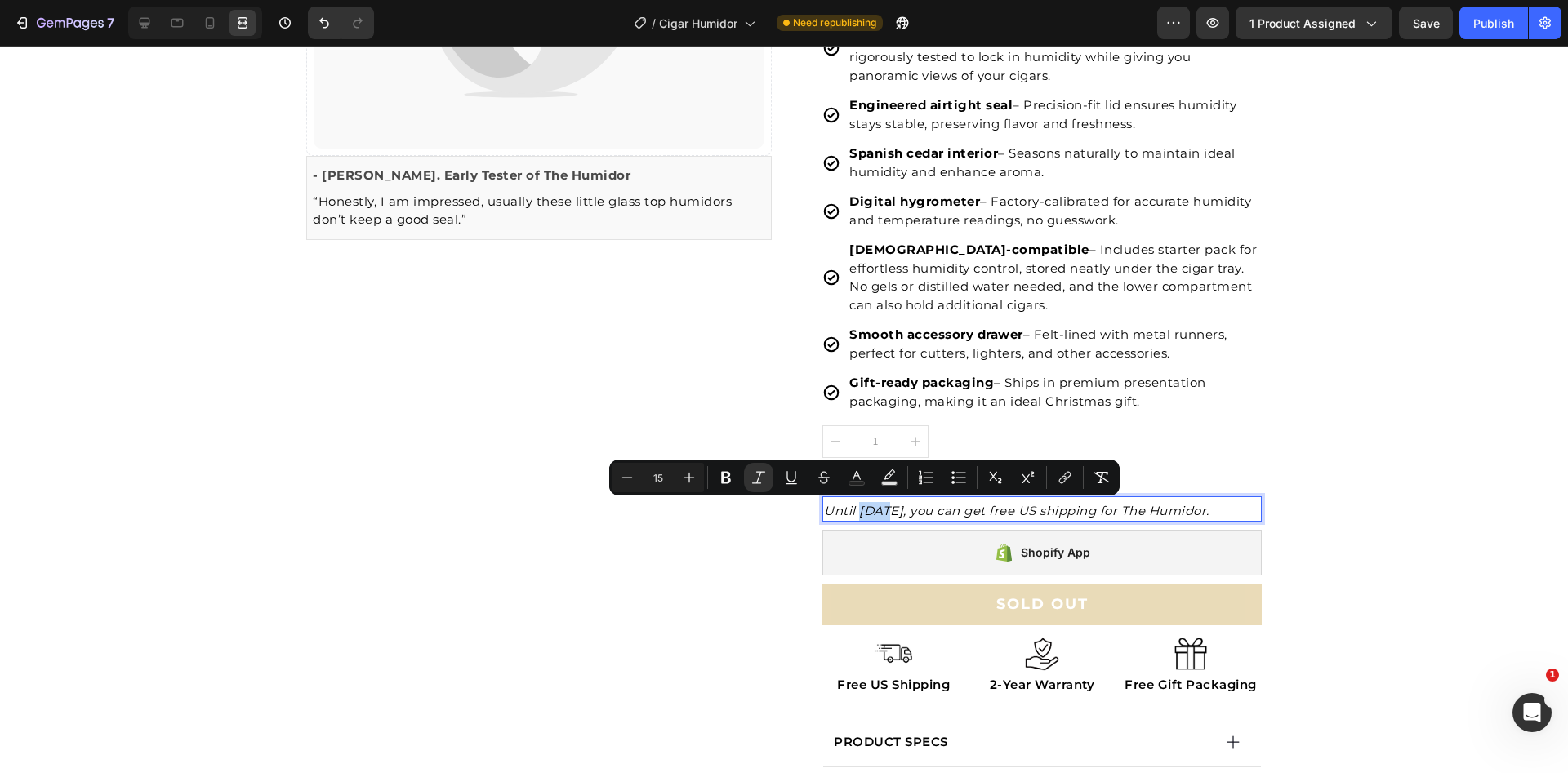
click at [866, 510] on icon "Until [DATE], you can get free US shipping for The Humidor." at bounding box center [1016, 510] width 385 height 16
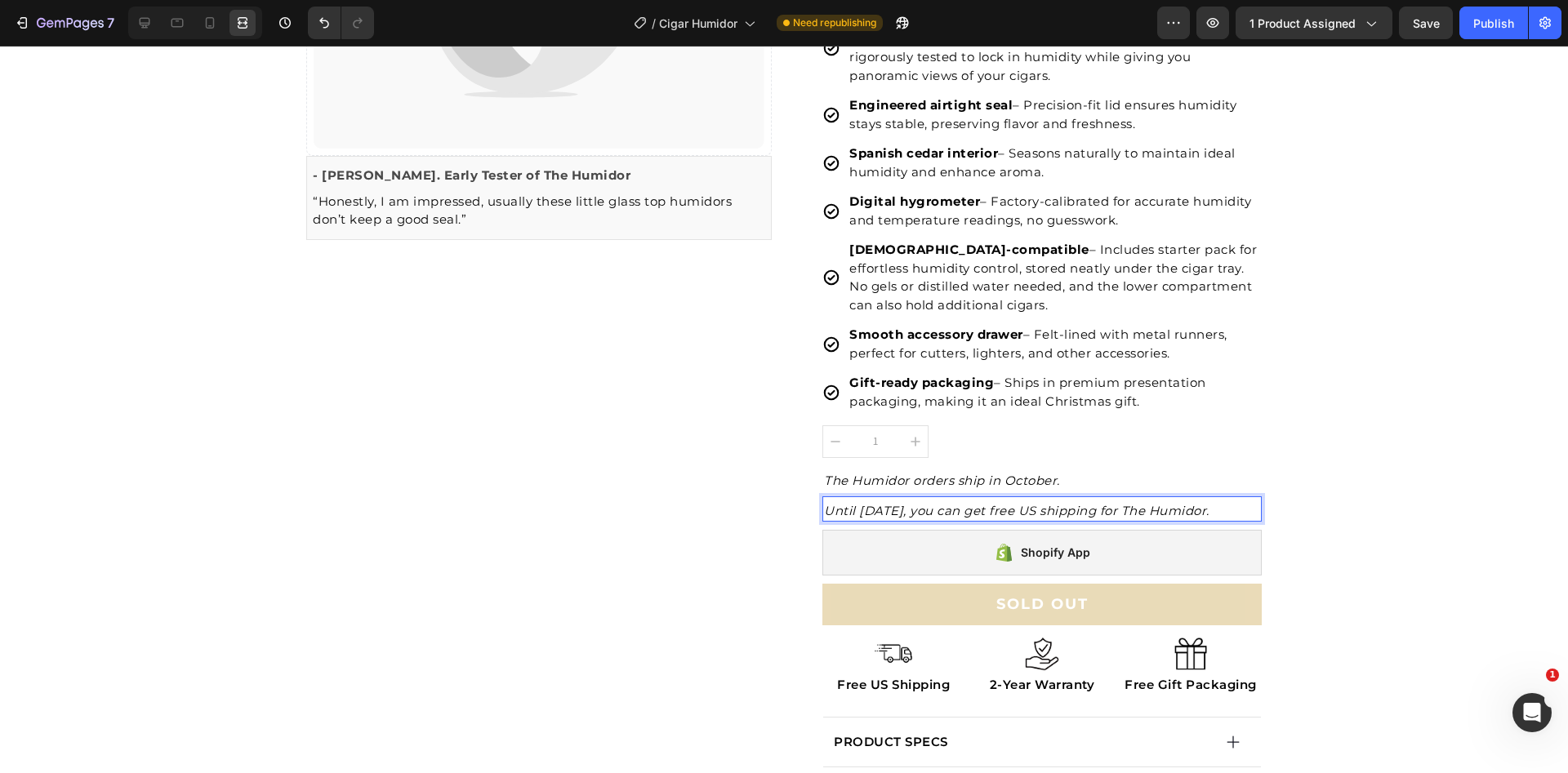
click at [1029, 509] on icon "Until [DATE], you can get free US shipping for The Humidor." at bounding box center [1016, 510] width 385 height 16
click at [1132, 509] on icon "Until [DATE], you can get free US shipping for The Humidor." at bounding box center [1016, 510] width 385 height 16
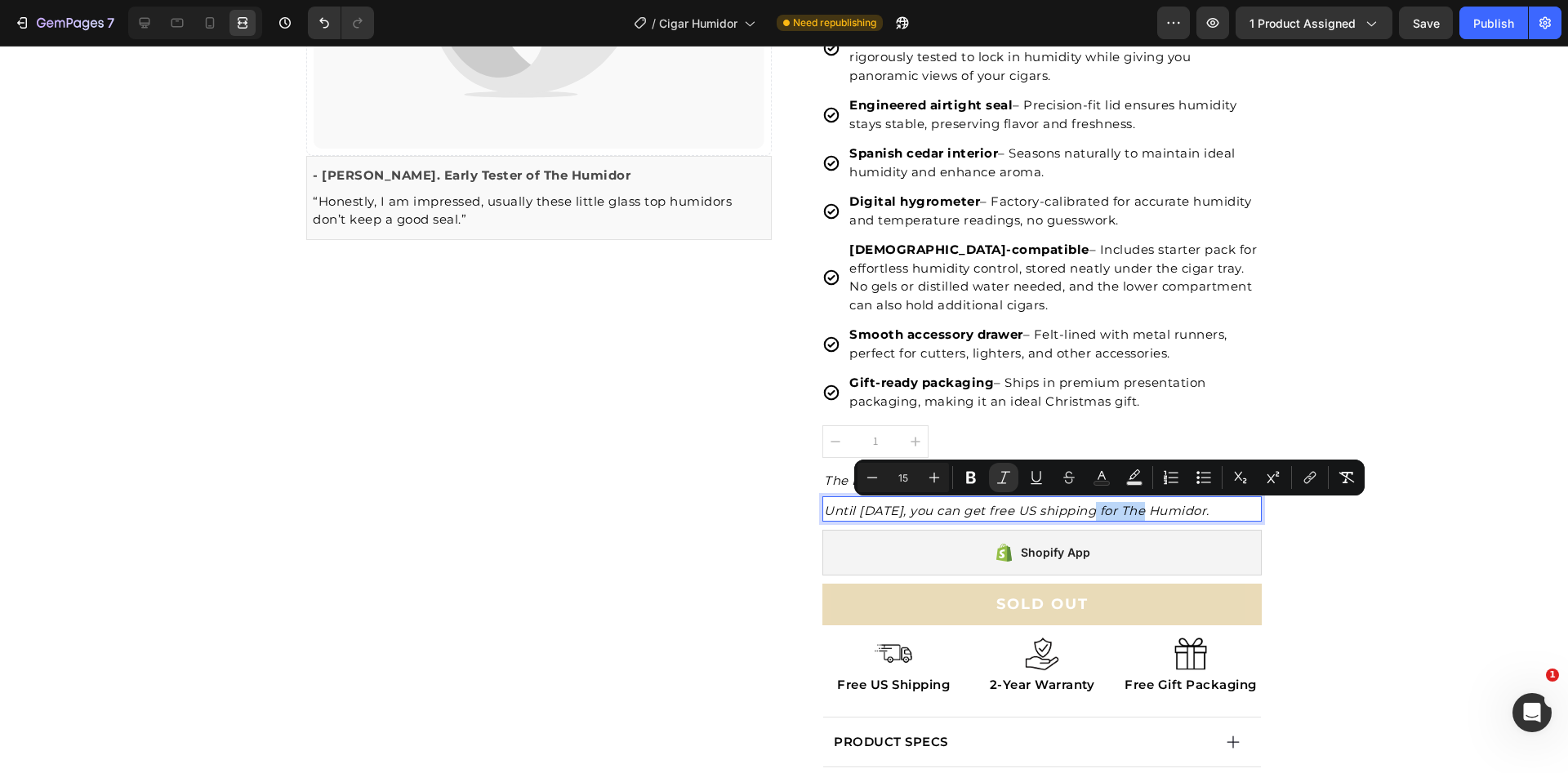
click at [1132, 509] on icon "Until [DATE], you can get free US shipping for The Humidor." at bounding box center [1016, 510] width 385 height 16
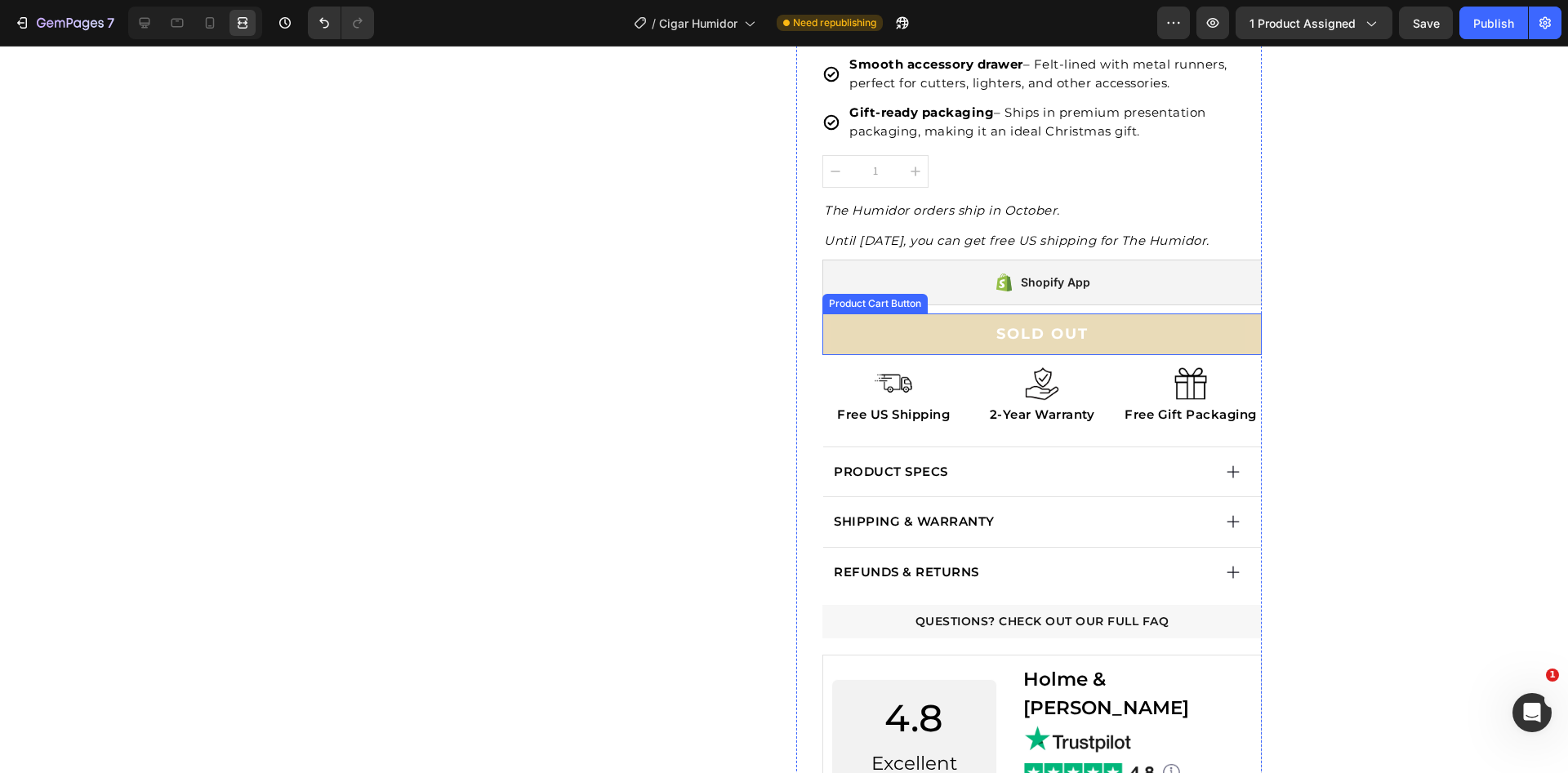
scroll to position [719, 0]
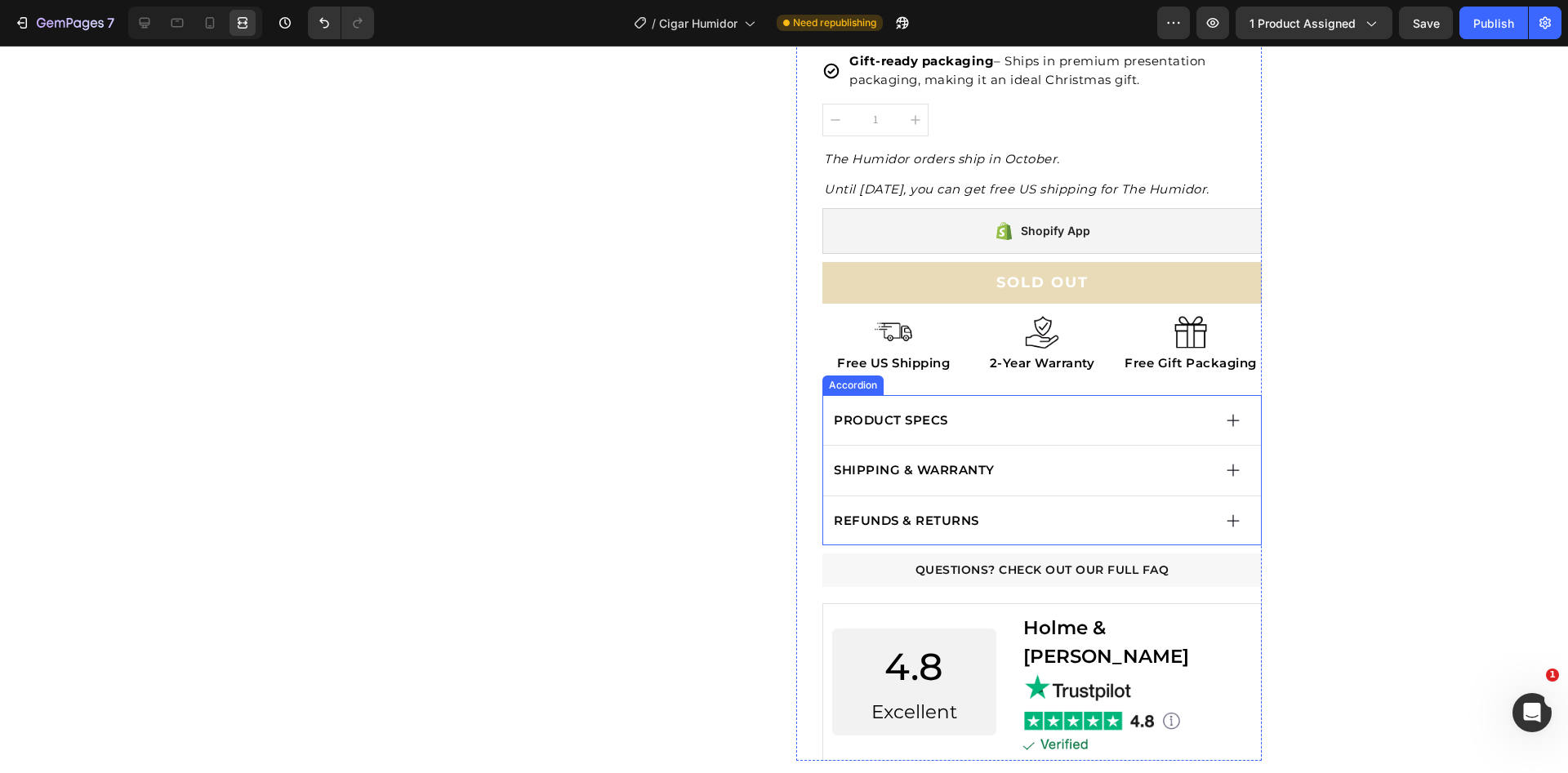
click at [972, 416] on div "PRODUCT SPECS" at bounding box center [1021, 421] width 380 height 24
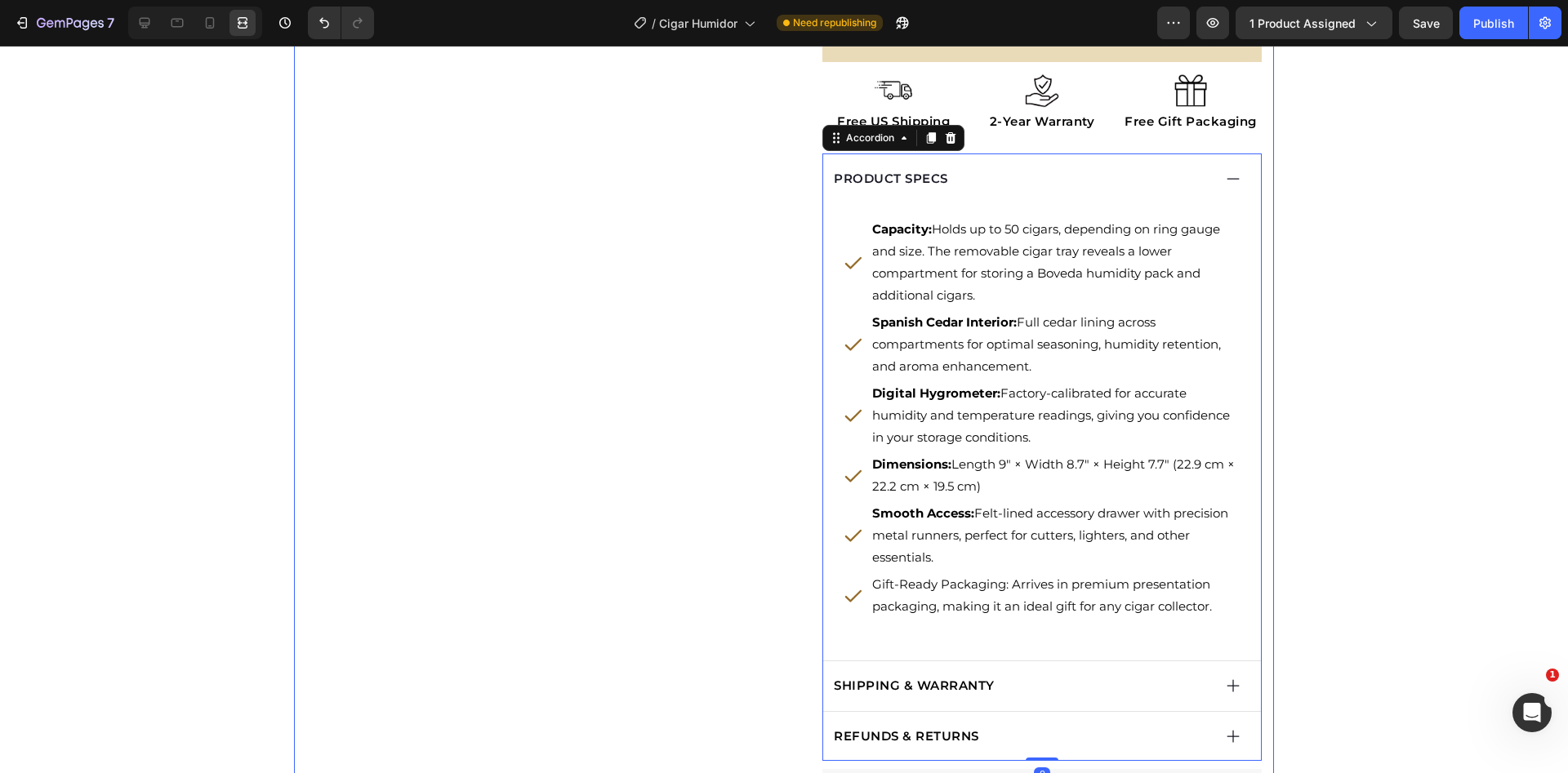
scroll to position [963, 0]
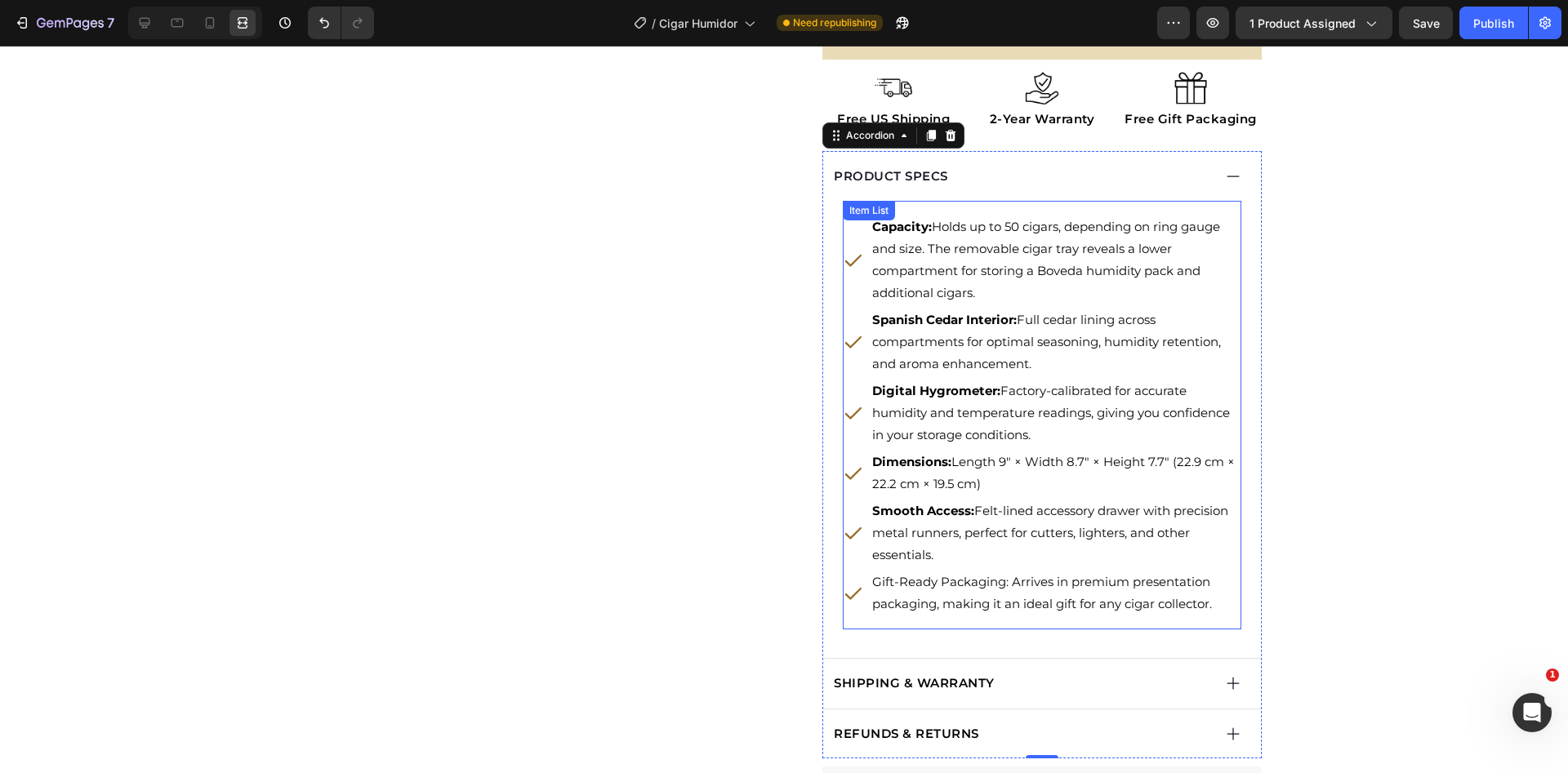
click at [1003, 600] on p "Gift-Ready Packaging: Arrives in premium presentation packaging, making it an i…" at bounding box center [1055, 593] width 366 height 44
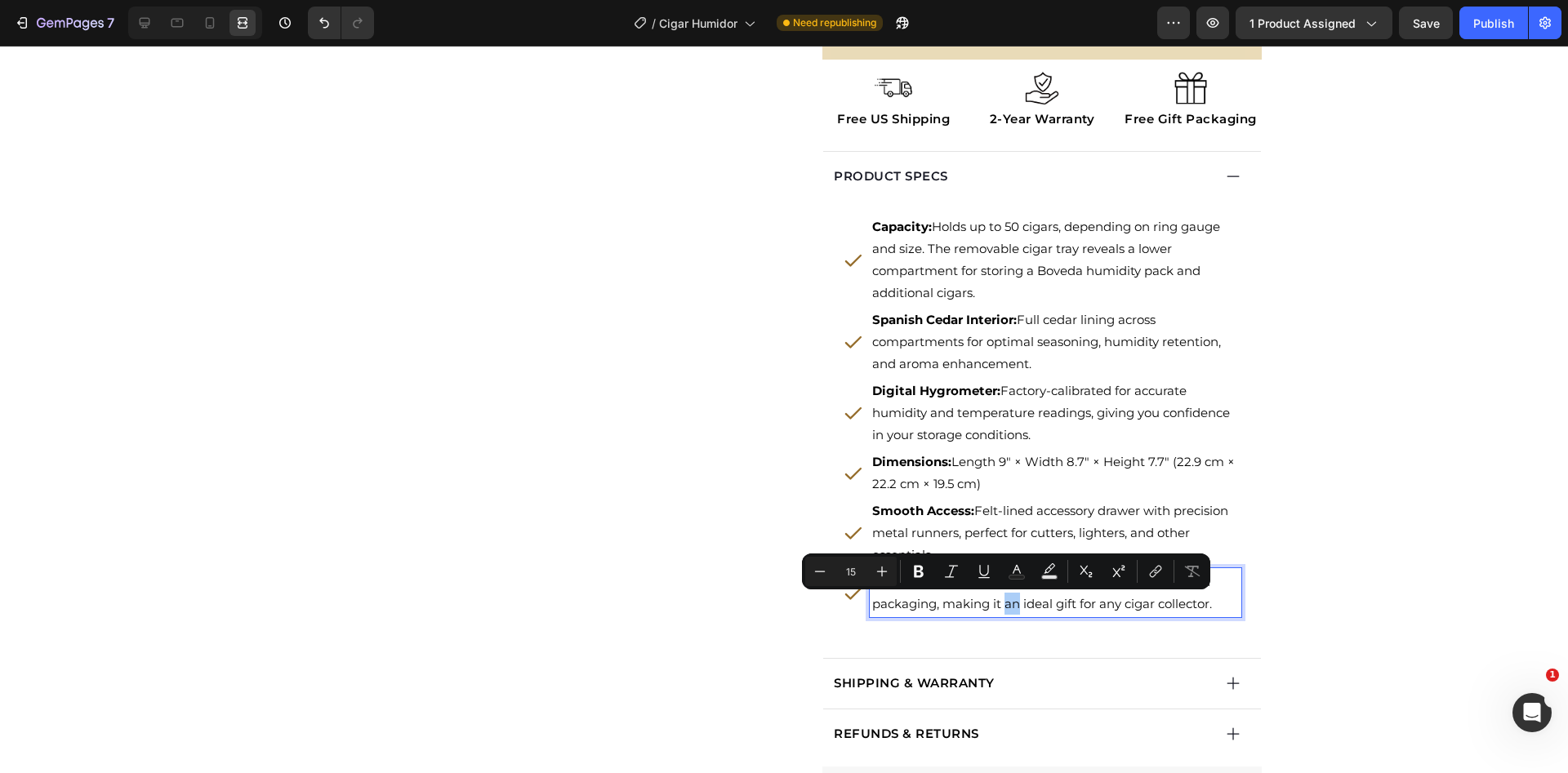
click at [997, 582] on div "Minus 15 Plus Bold Italic Underline Text Color Text Background Color Subscript …" at bounding box center [1005, 572] width 402 height 30
click at [1004, 597] on p "Gift-Ready Packaging: Arrives in premium presentation packaging, making it an i…" at bounding box center [1055, 593] width 366 height 44
click at [1027, 644] on div "Capacity: Holds up to 50 cigars, depending on ring gauge and size. The removabl…" at bounding box center [1042, 426] width 398 height 449
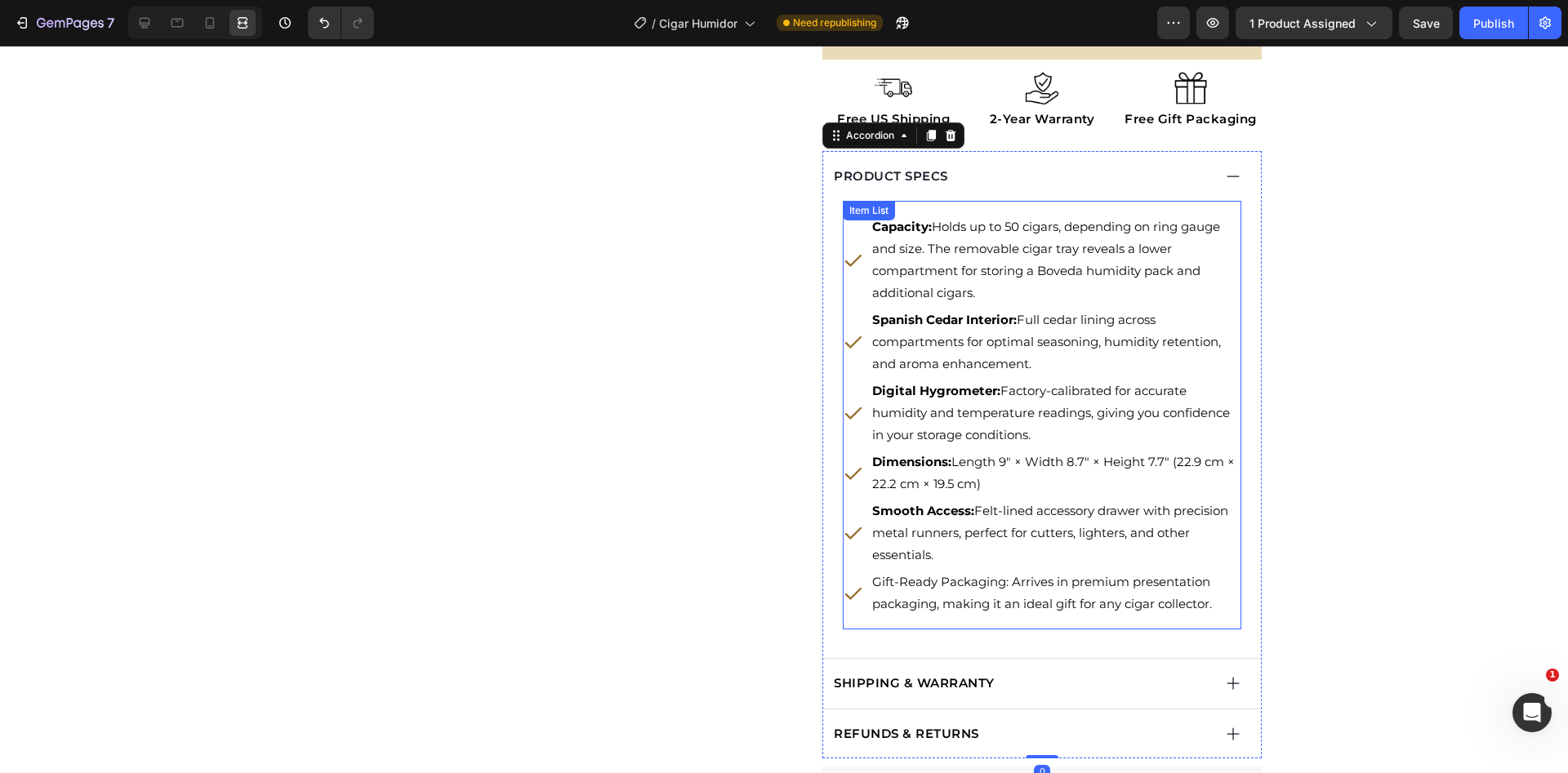
click at [1011, 594] on p "Gift-Ready Packaging: Arrives in premium presentation packaging, making it an i…" at bounding box center [1055, 593] width 366 height 44
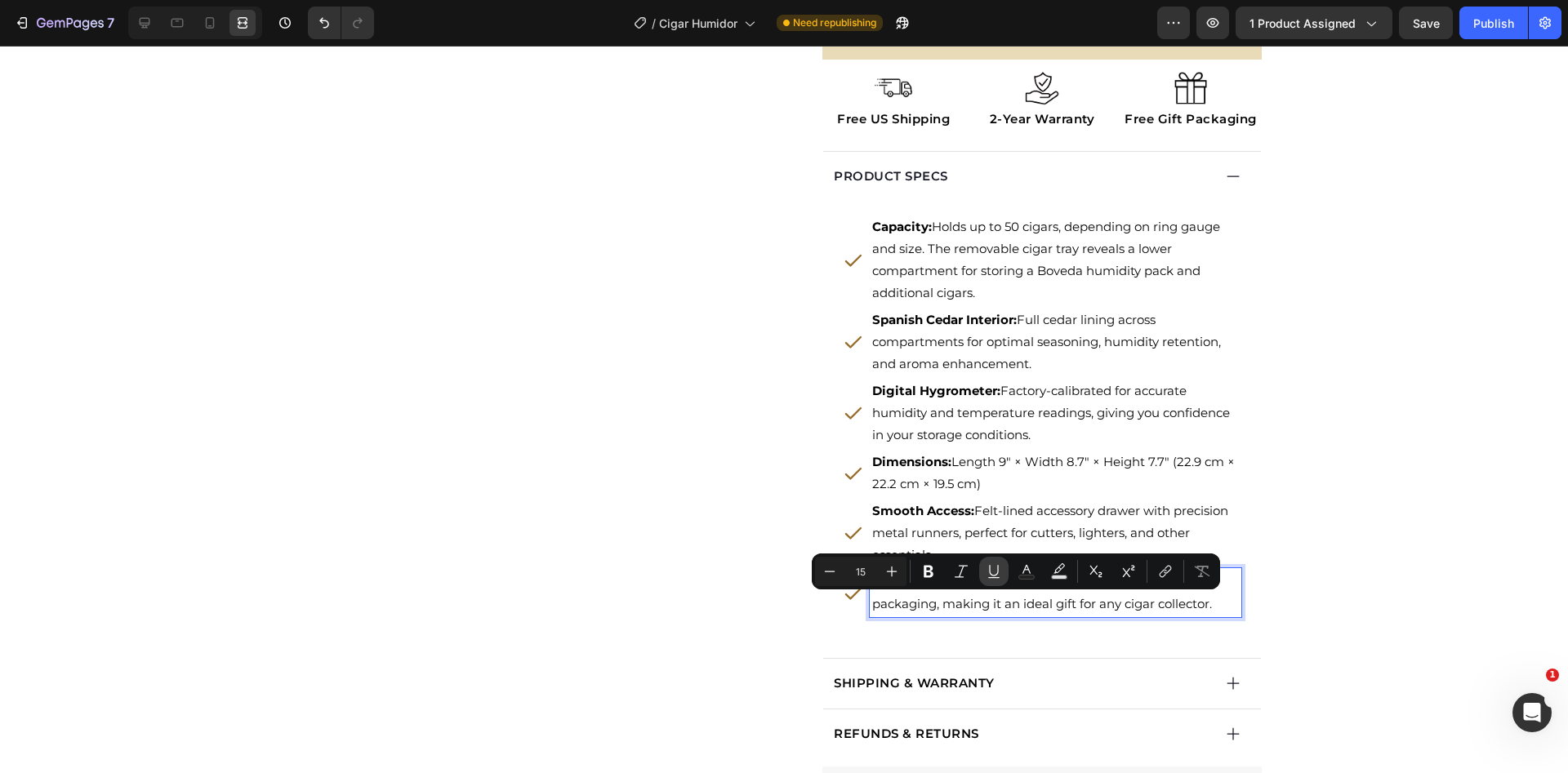
click at [1000, 584] on button "Underline" at bounding box center [994, 572] width 30 height 30
click at [981, 591] on p "Gift-Ready Packaging: Arrives in premium presentation packaging, making it an i…" at bounding box center [1055, 593] width 366 height 44
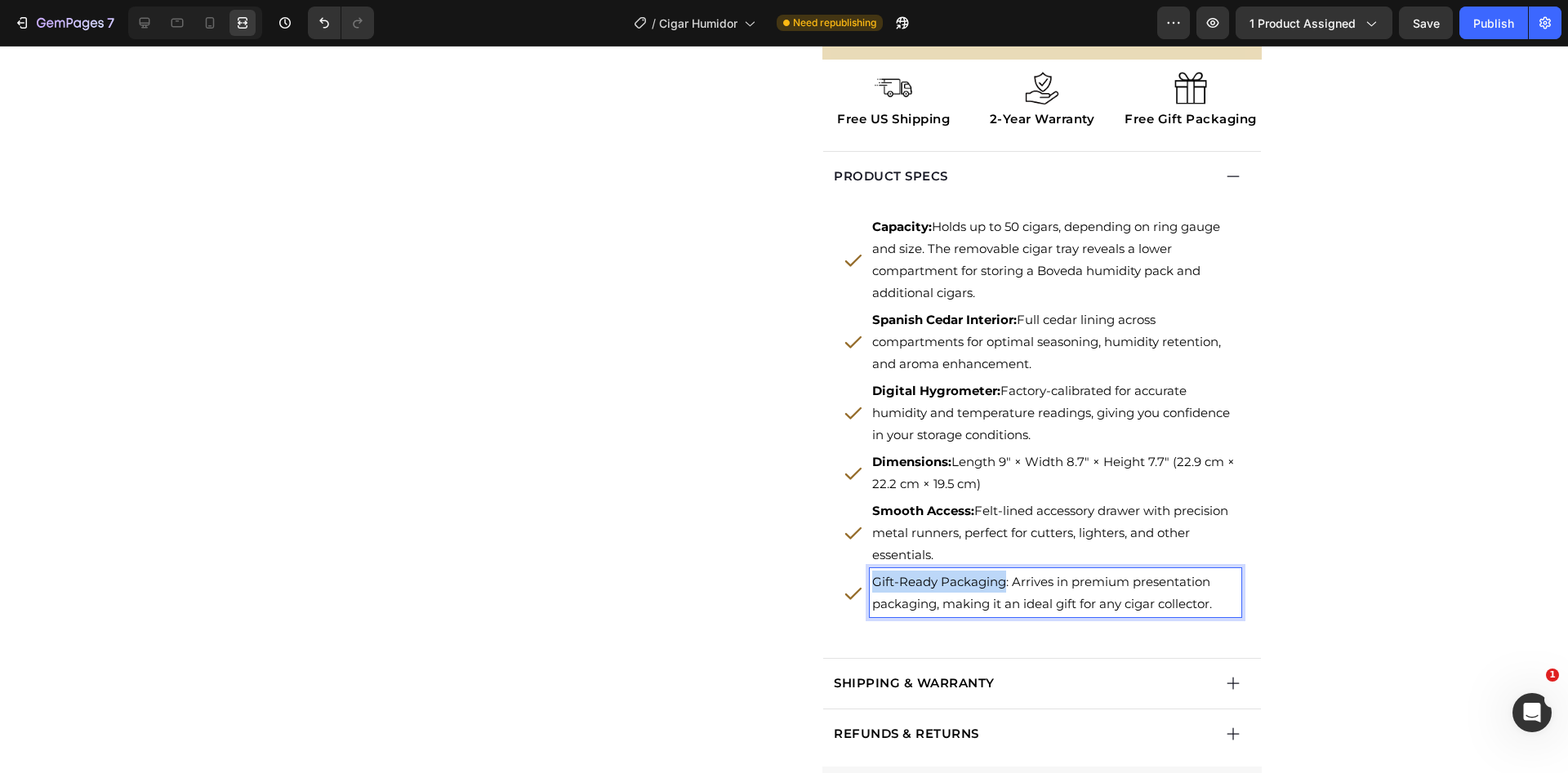
drag, startPoint x: 1000, startPoint y: 584, endPoint x: 866, endPoint y: 579, distance: 134.1
click at [872, 579] on p "Gift-Ready Packaging: Arrives in premium presentation packaging, making it an i…" at bounding box center [1055, 593] width 366 height 44
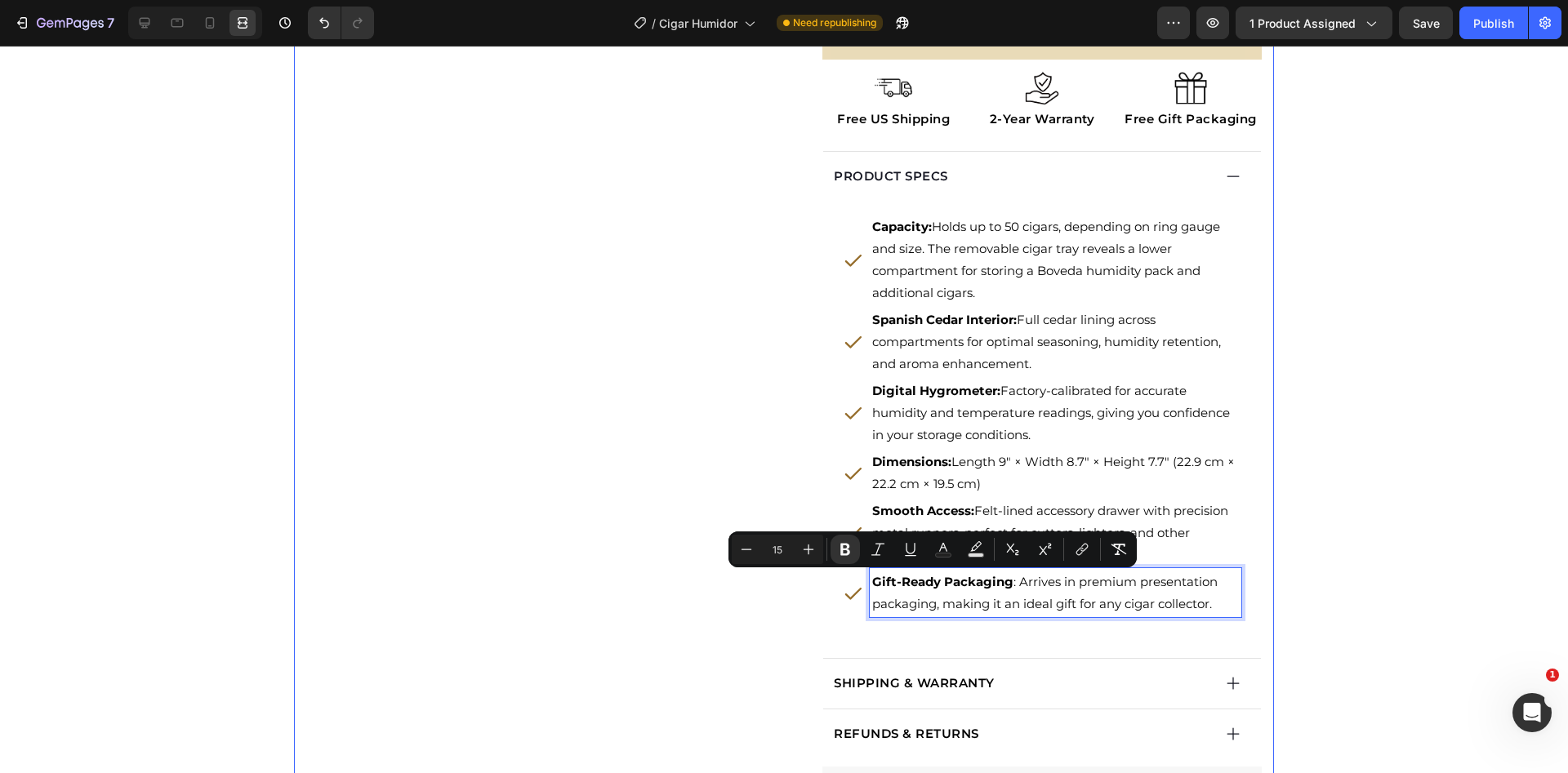
click at [605, 389] on div "Catch your customer's attention with attracted media. Add image or sync data Pr…" at bounding box center [539, 58] width 466 height 1834
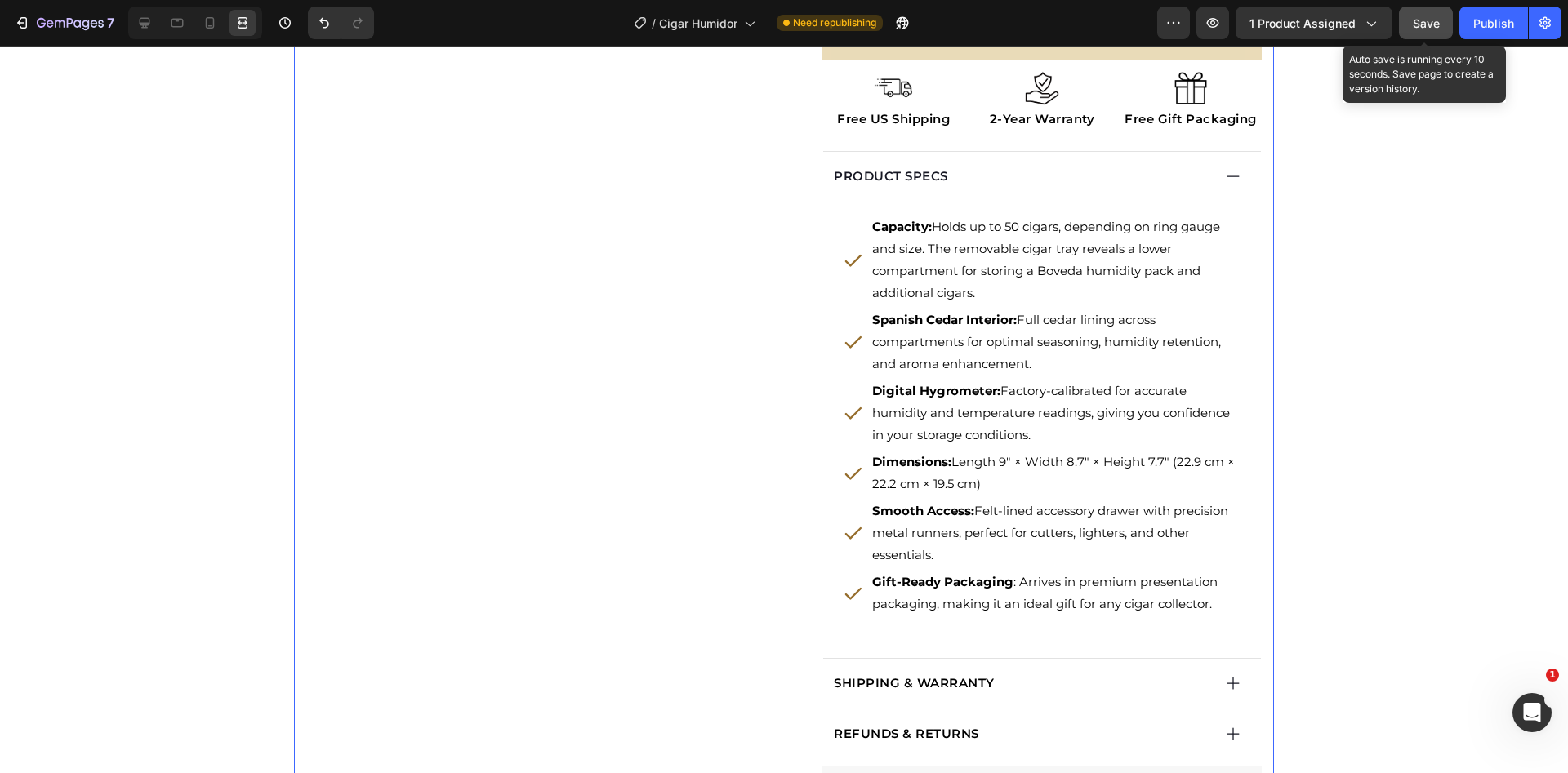
click at [1421, 16] on span "Save" at bounding box center [1426, 23] width 27 height 14
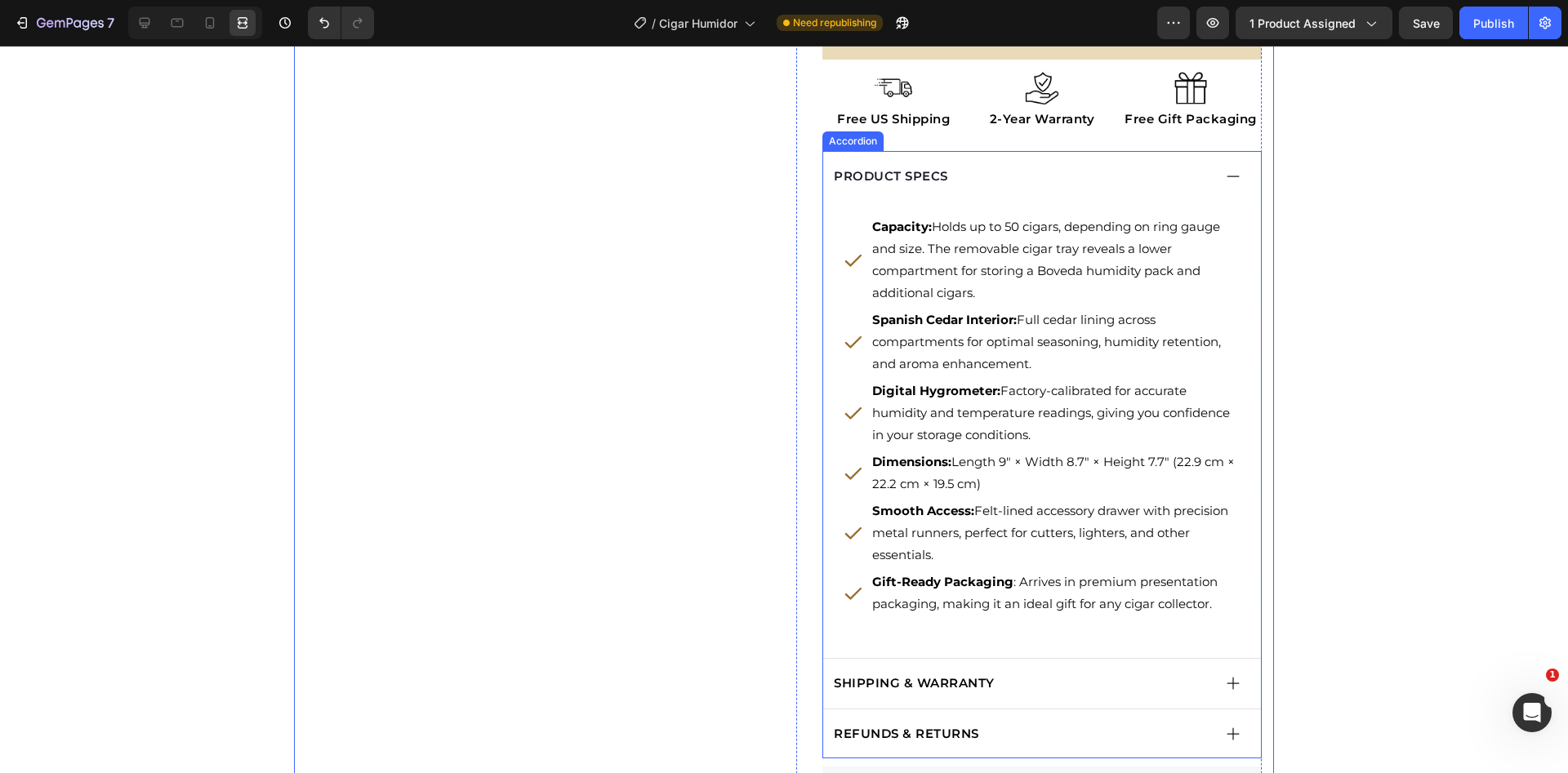
click at [1037, 172] on div "PRODUCT SPECS" at bounding box center [1021, 177] width 380 height 24
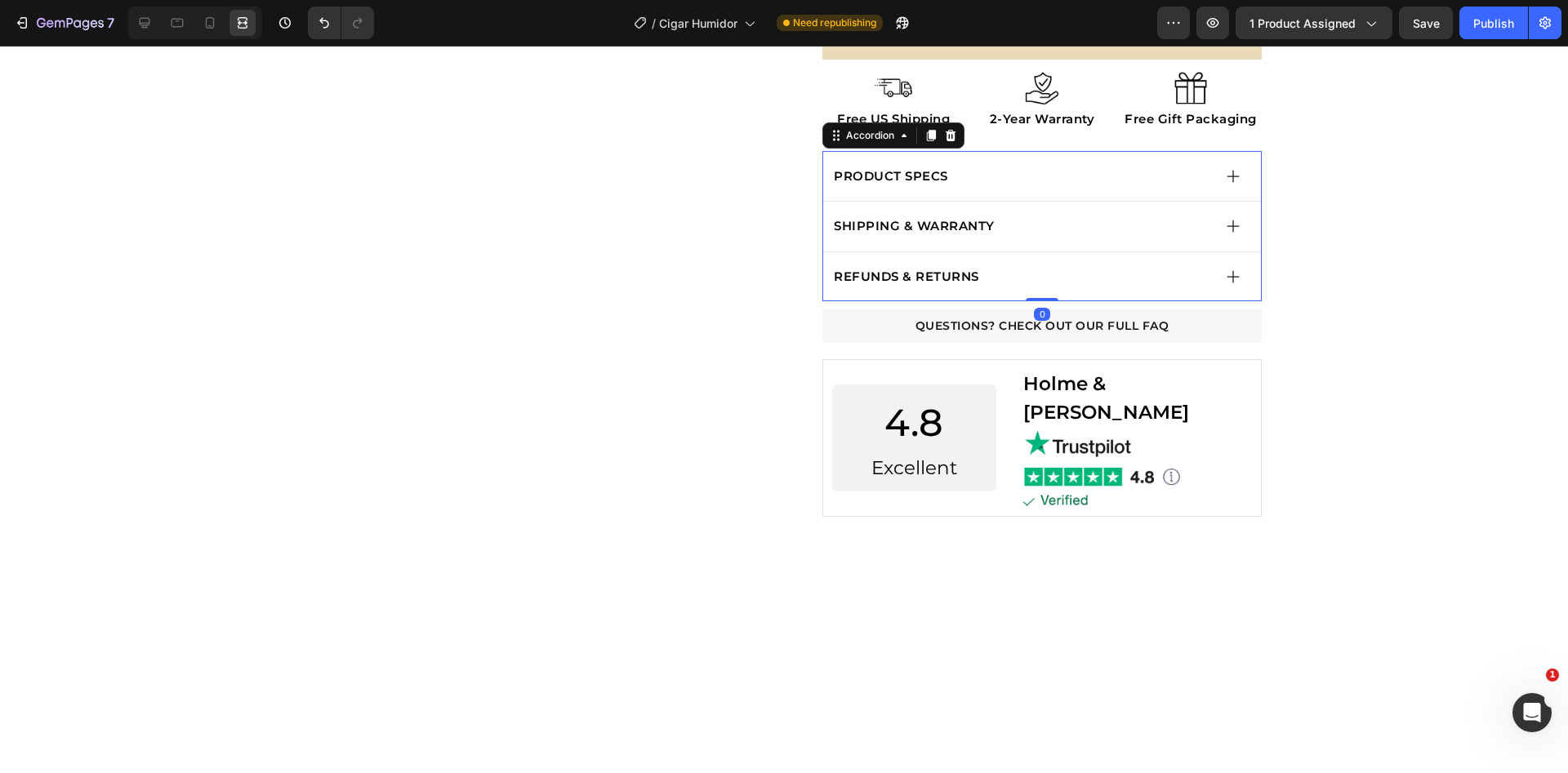
click at [1101, 241] on div "SHIPPING & WARRANTY" at bounding box center [1042, 227] width 438 height 50
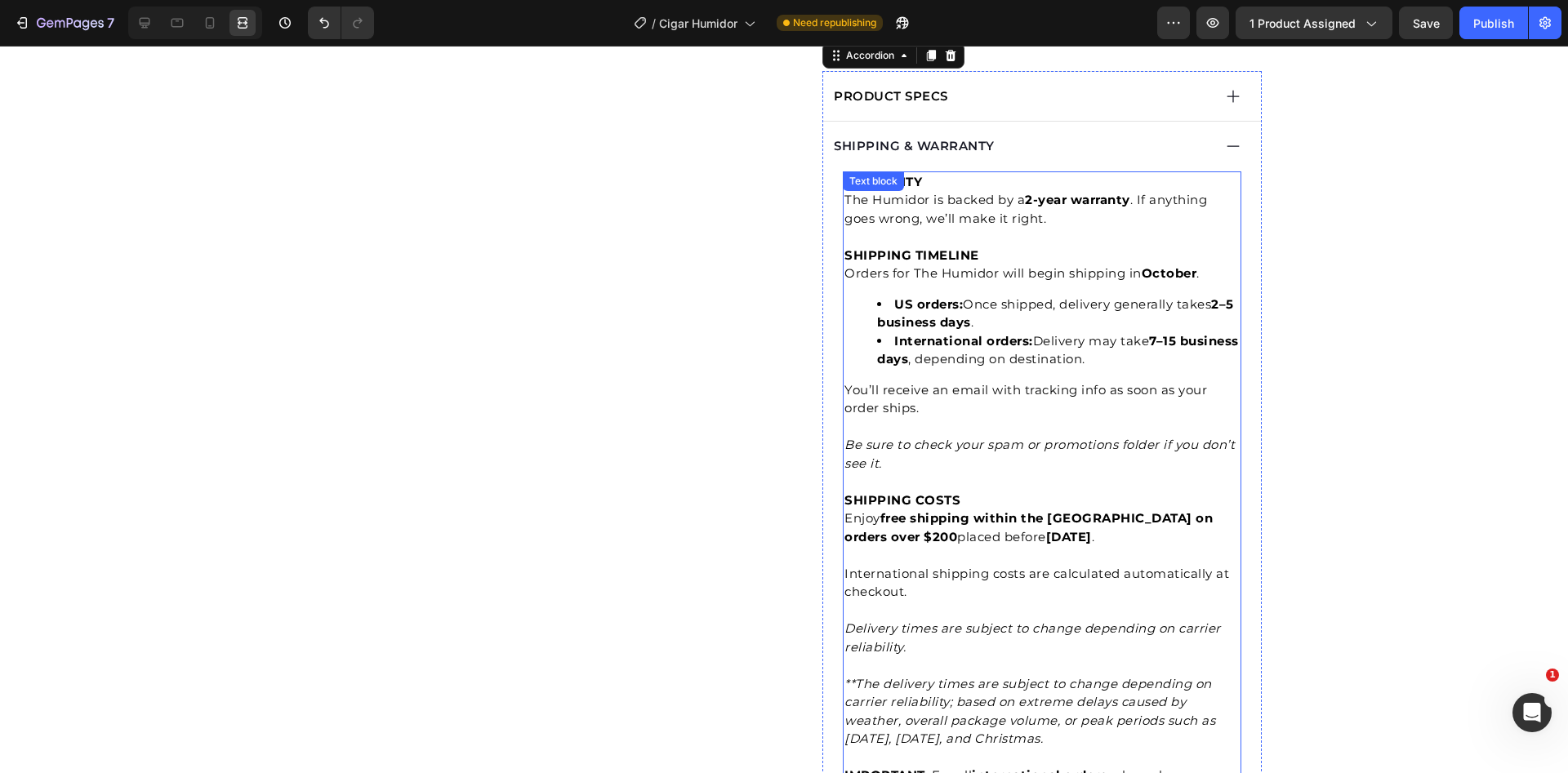
scroll to position [1051, 0]
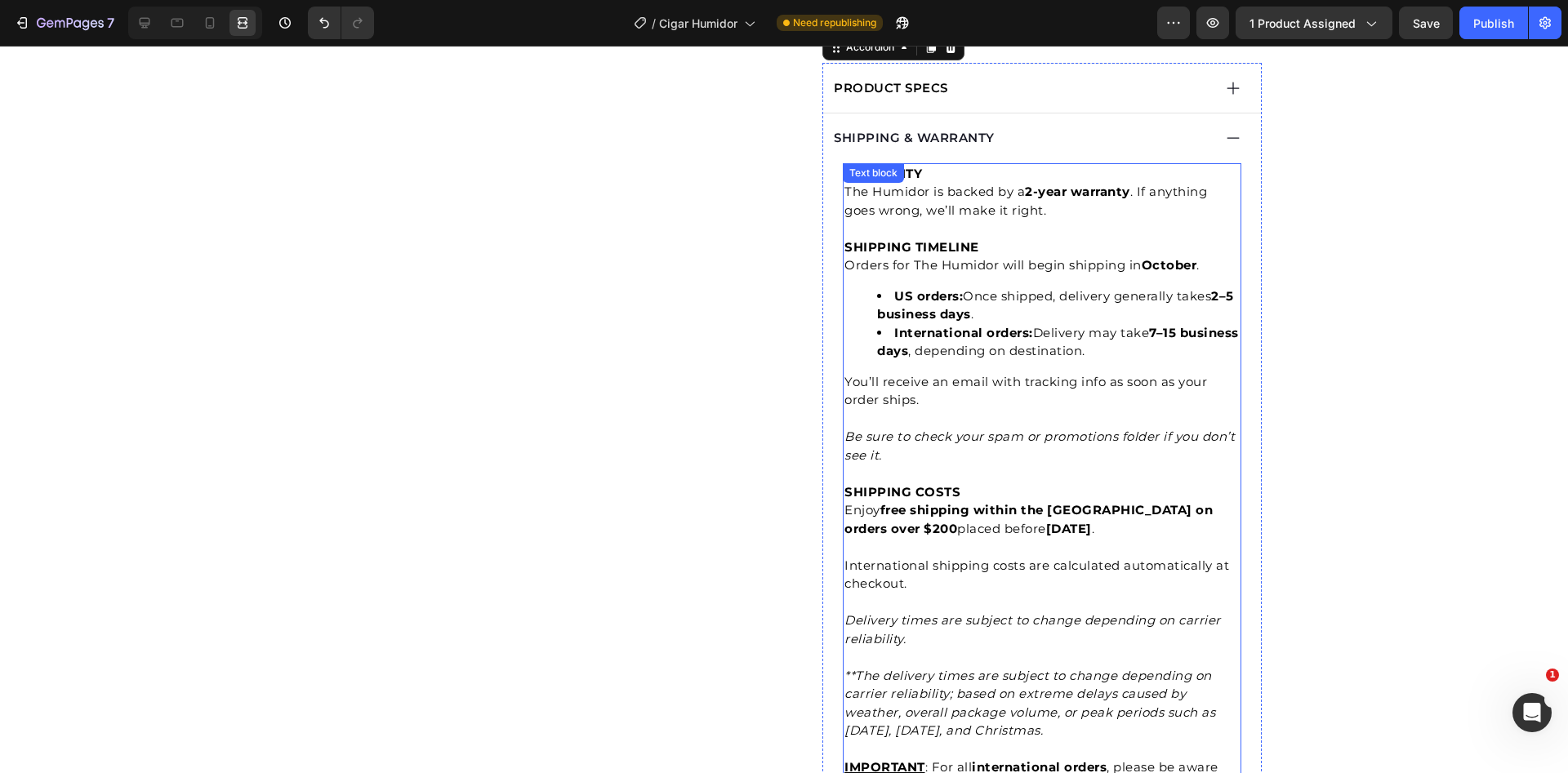
click at [864, 507] on p "SHIPPING COSTS Enjoy free shipping within the [GEOGRAPHIC_DATA] on orders over …" at bounding box center [1042, 520] width 395 height 73
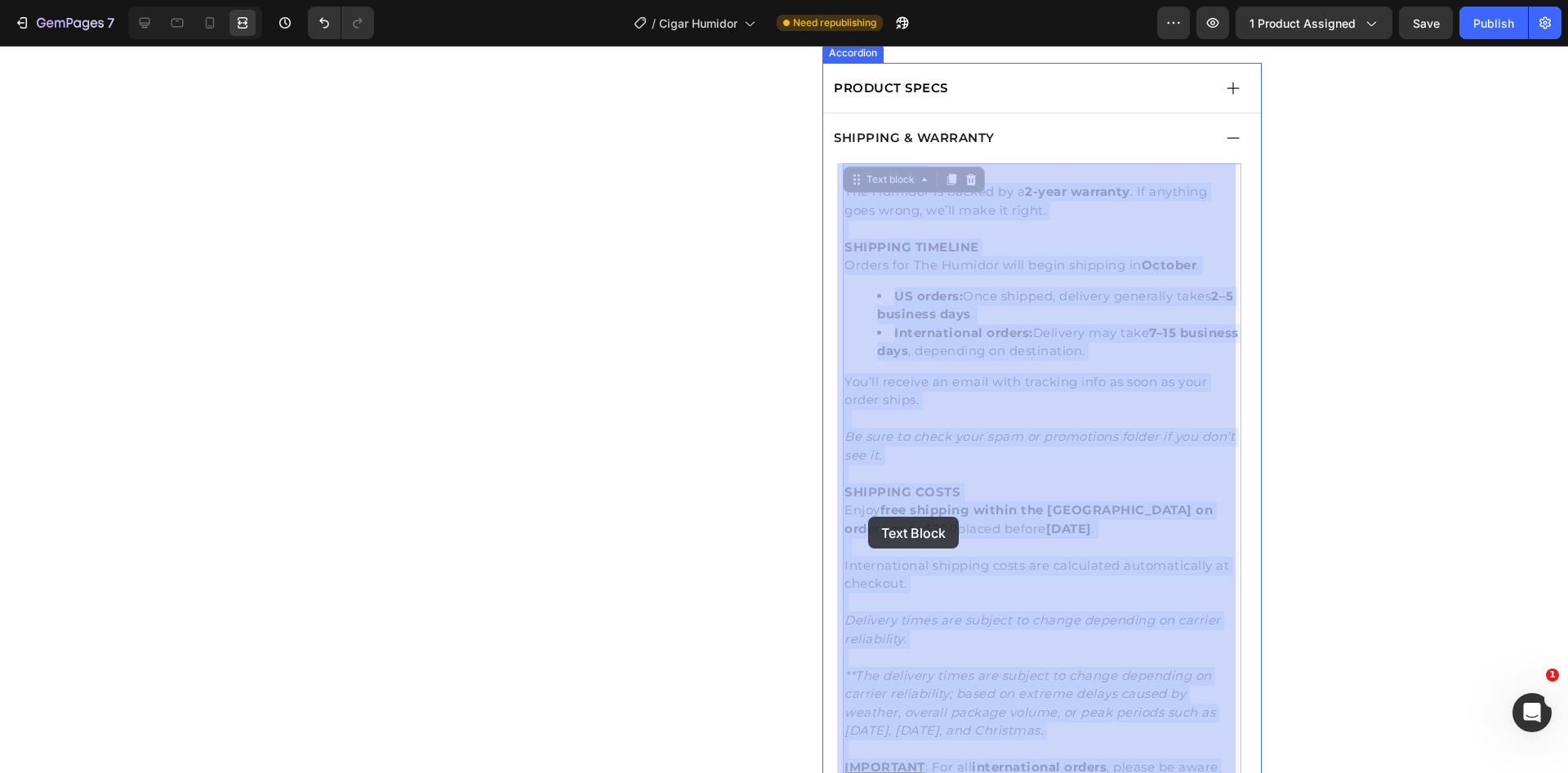
drag, startPoint x: 1032, startPoint y: 527, endPoint x: 898, endPoint y: 518, distance: 134.3
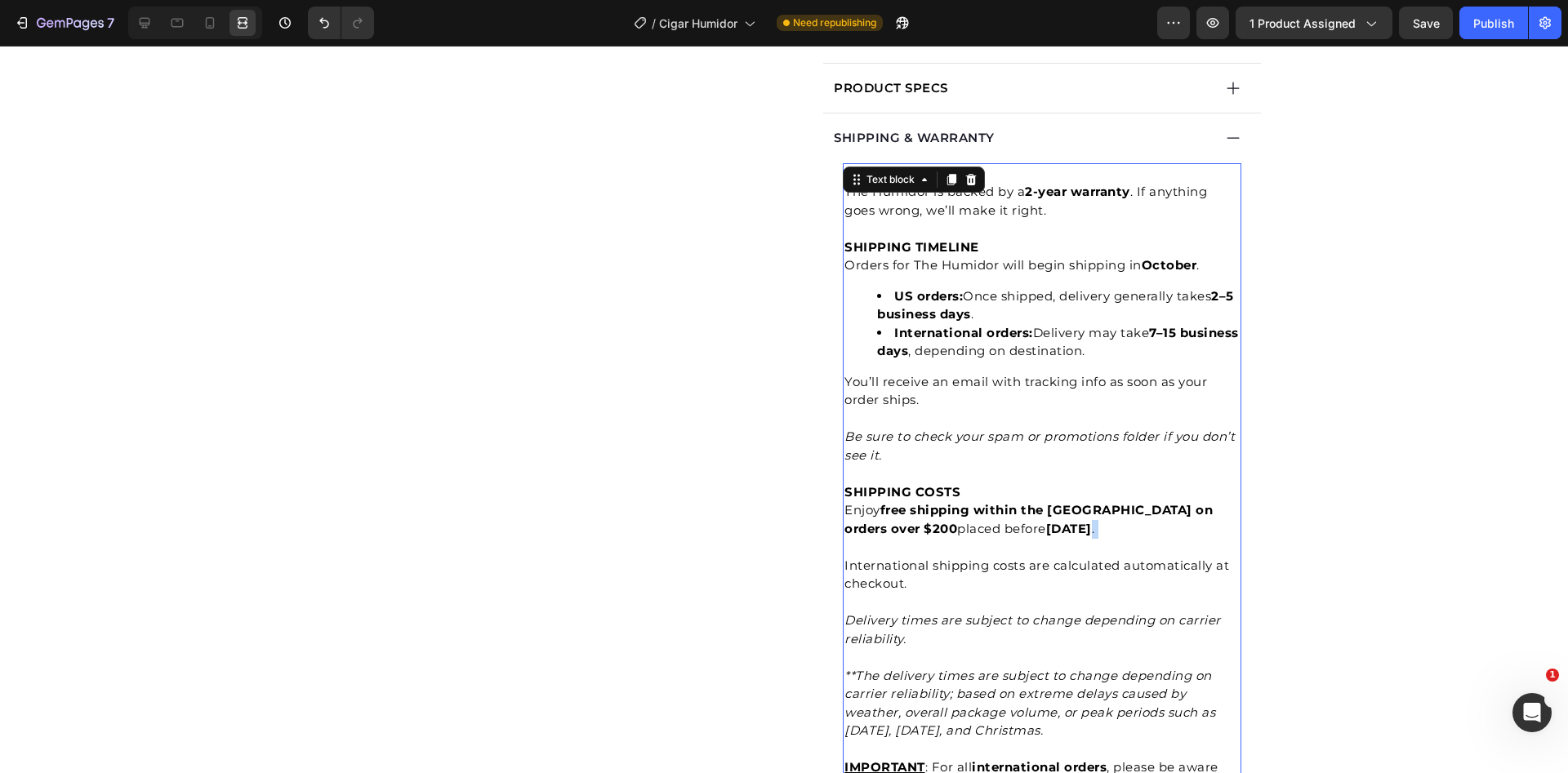
click at [1043, 521] on p "SHIPPING COSTS Enjoy free shipping within the [GEOGRAPHIC_DATA] on orders over …" at bounding box center [1042, 520] width 395 height 73
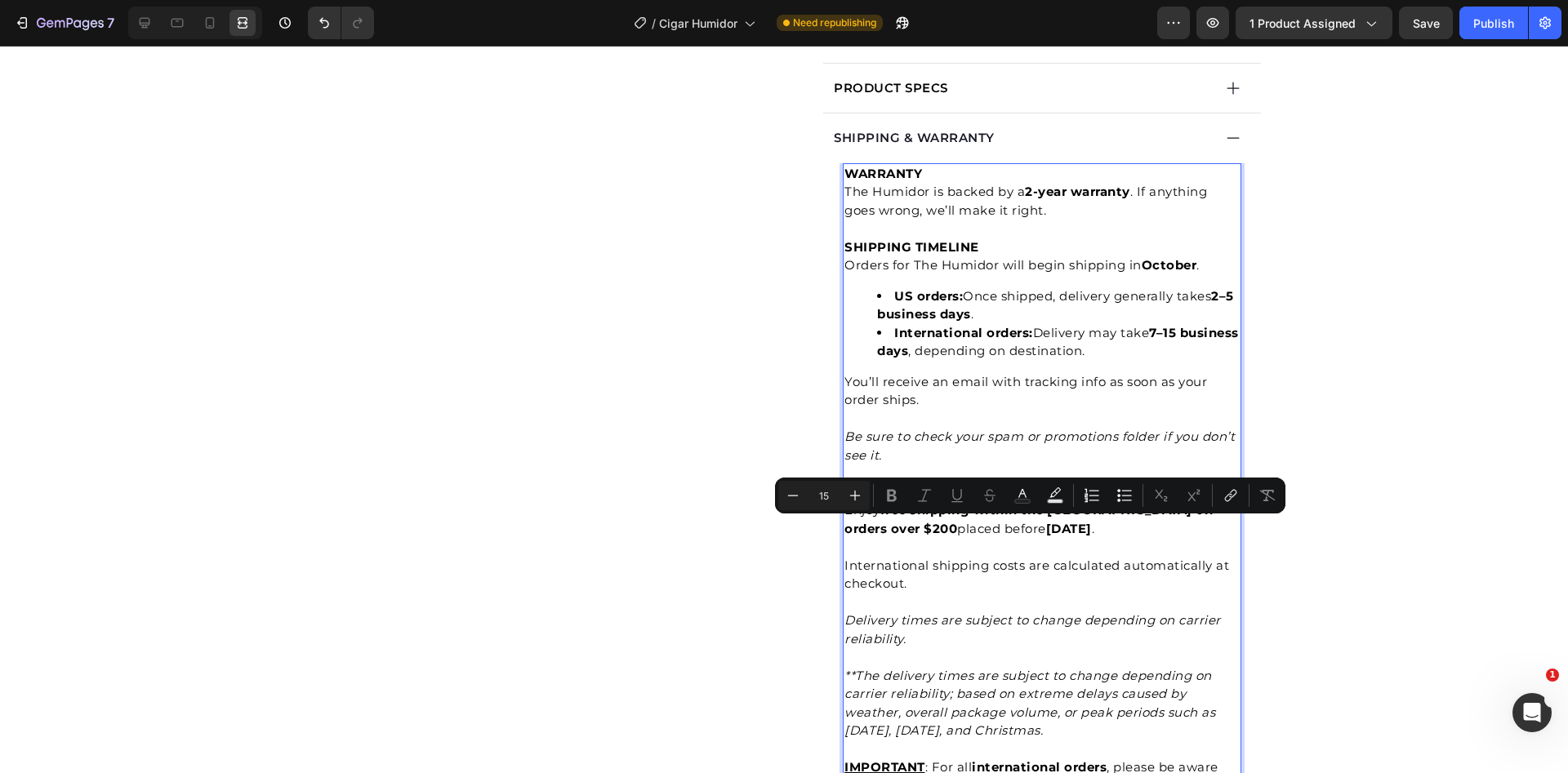
click at [991, 518] on p "SHIPPING COSTS Enjoy free shipping within the [GEOGRAPHIC_DATA] on orders over …" at bounding box center [1042, 520] width 395 height 73
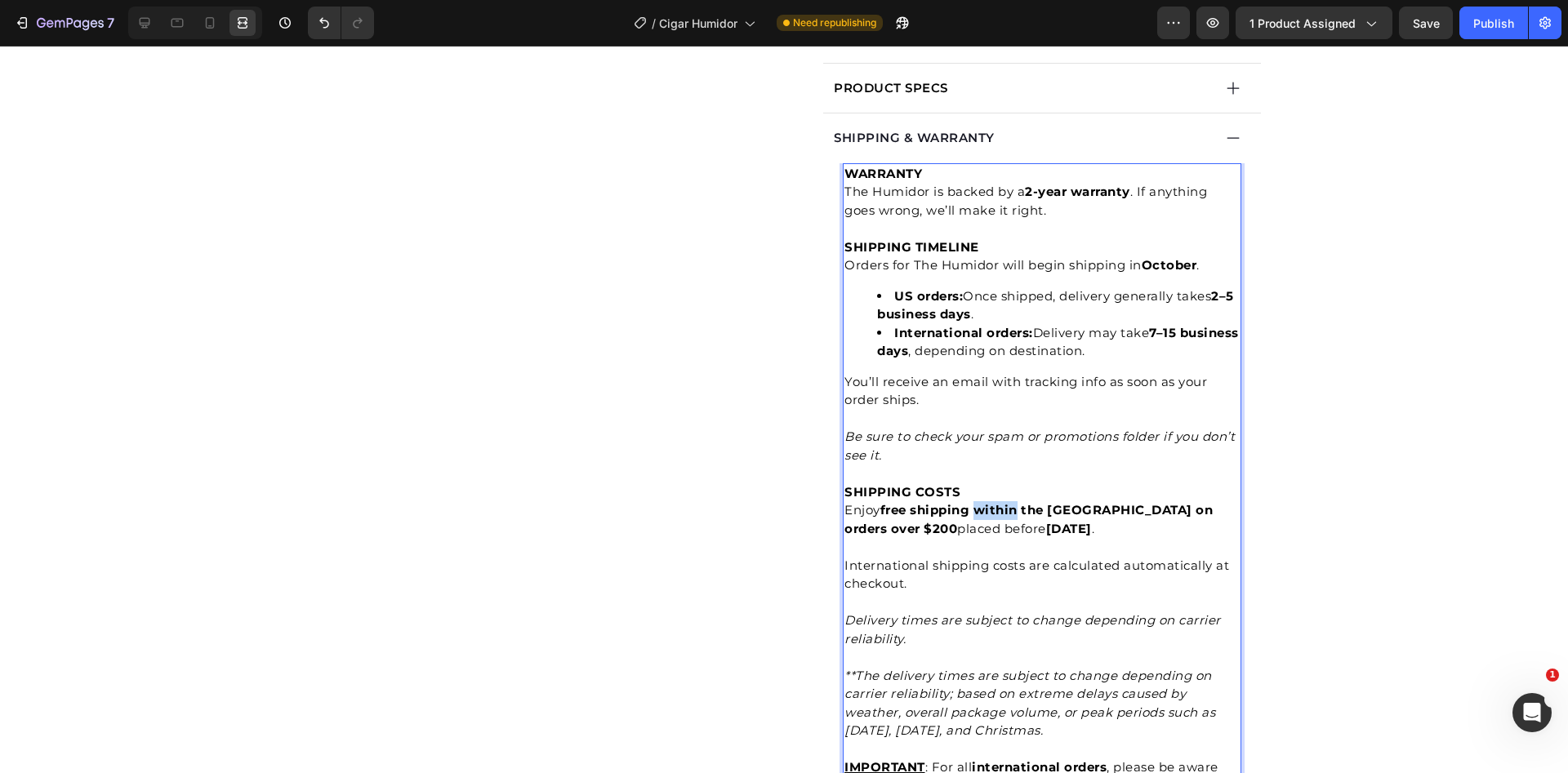
click at [991, 518] on p "SHIPPING COSTS Enjoy free shipping within the [GEOGRAPHIC_DATA] on orders over …" at bounding box center [1042, 520] width 395 height 73
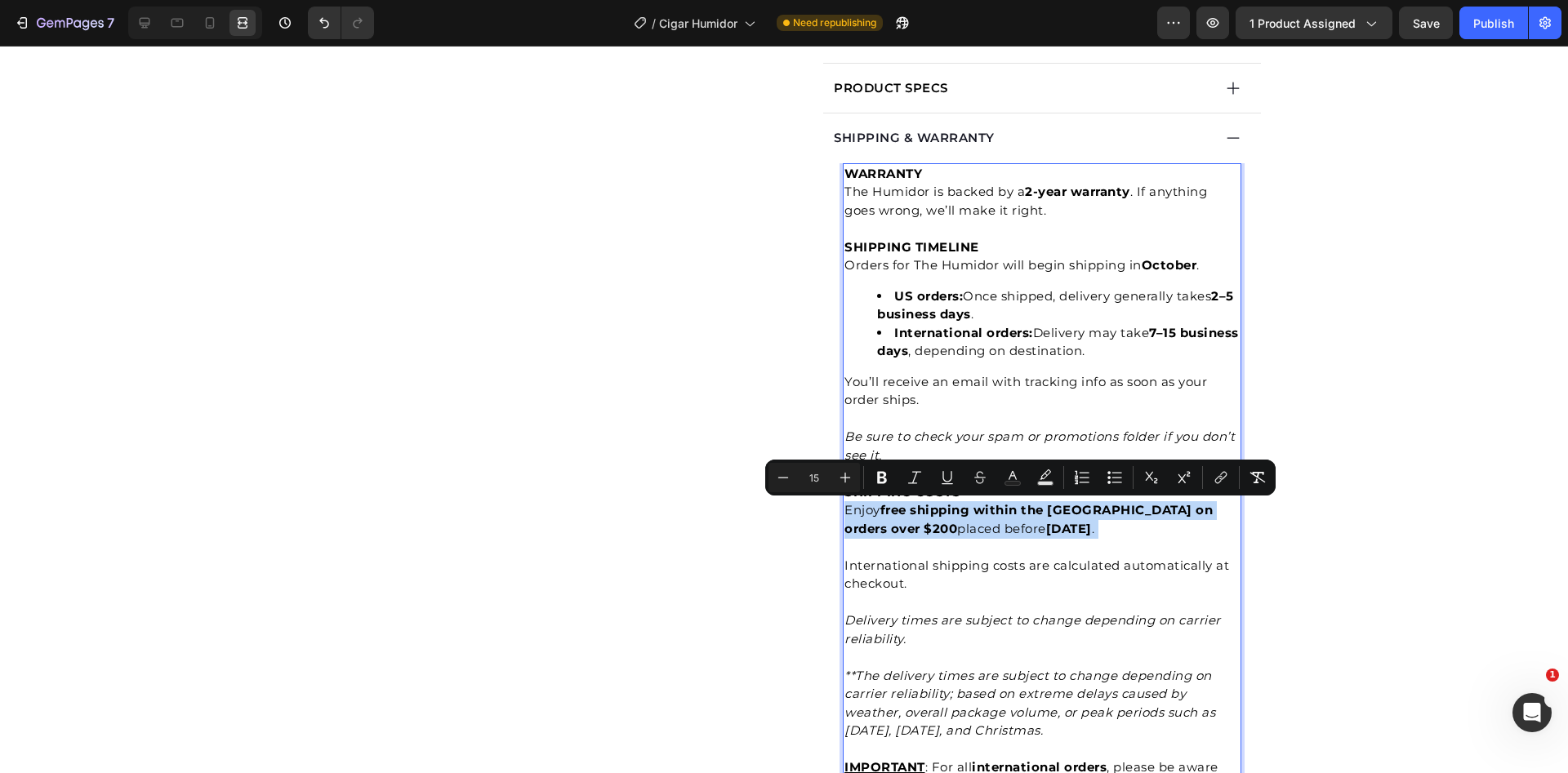
click at [1056, 532] on p "SHIPPING COSTS Enjoy free shipping within the [GEOGRAPHIC_DATA] on orders over …" at bounding box center [1042, 520] width 395 height 73
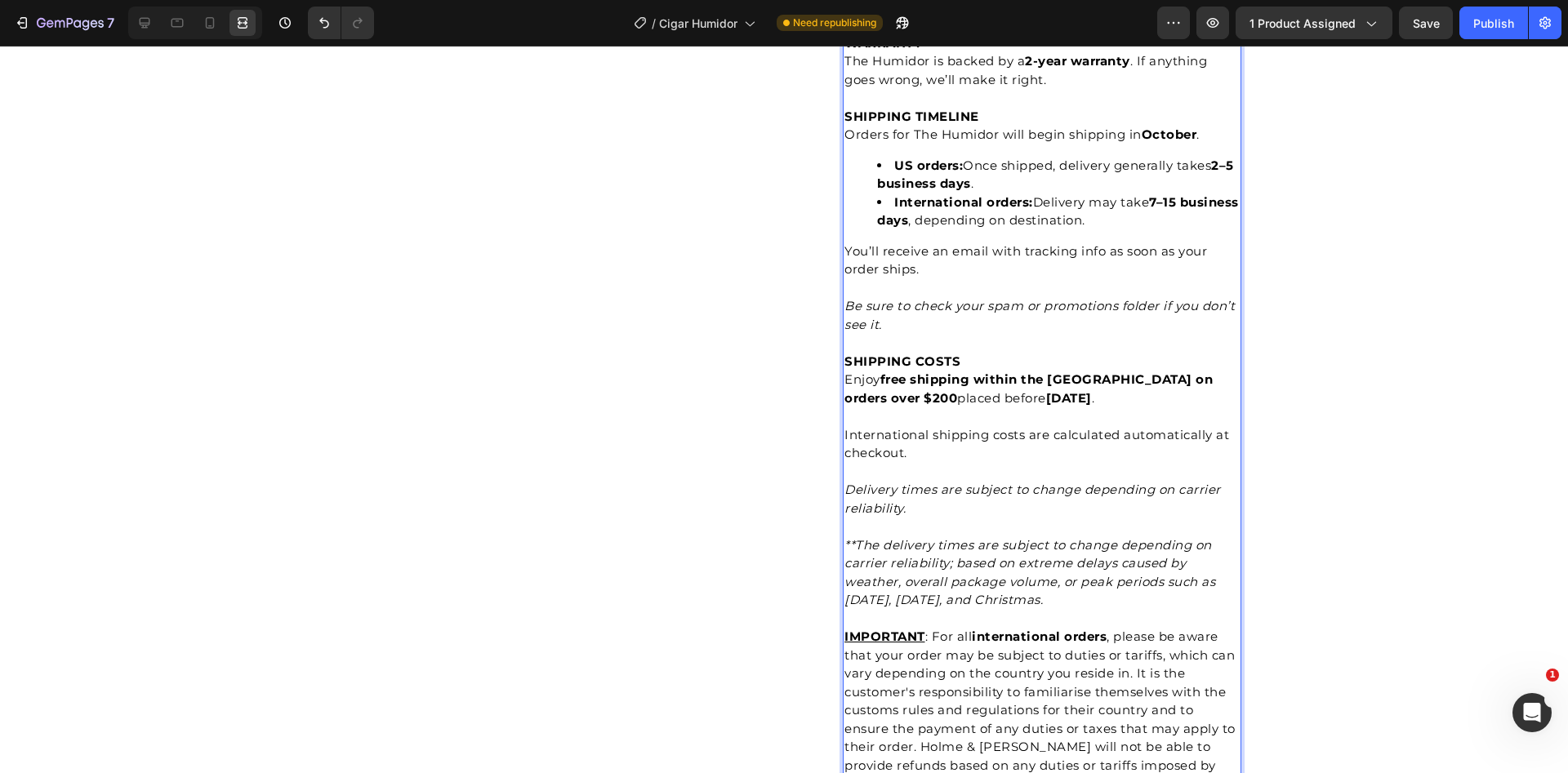
scroll to position [1017, 0]
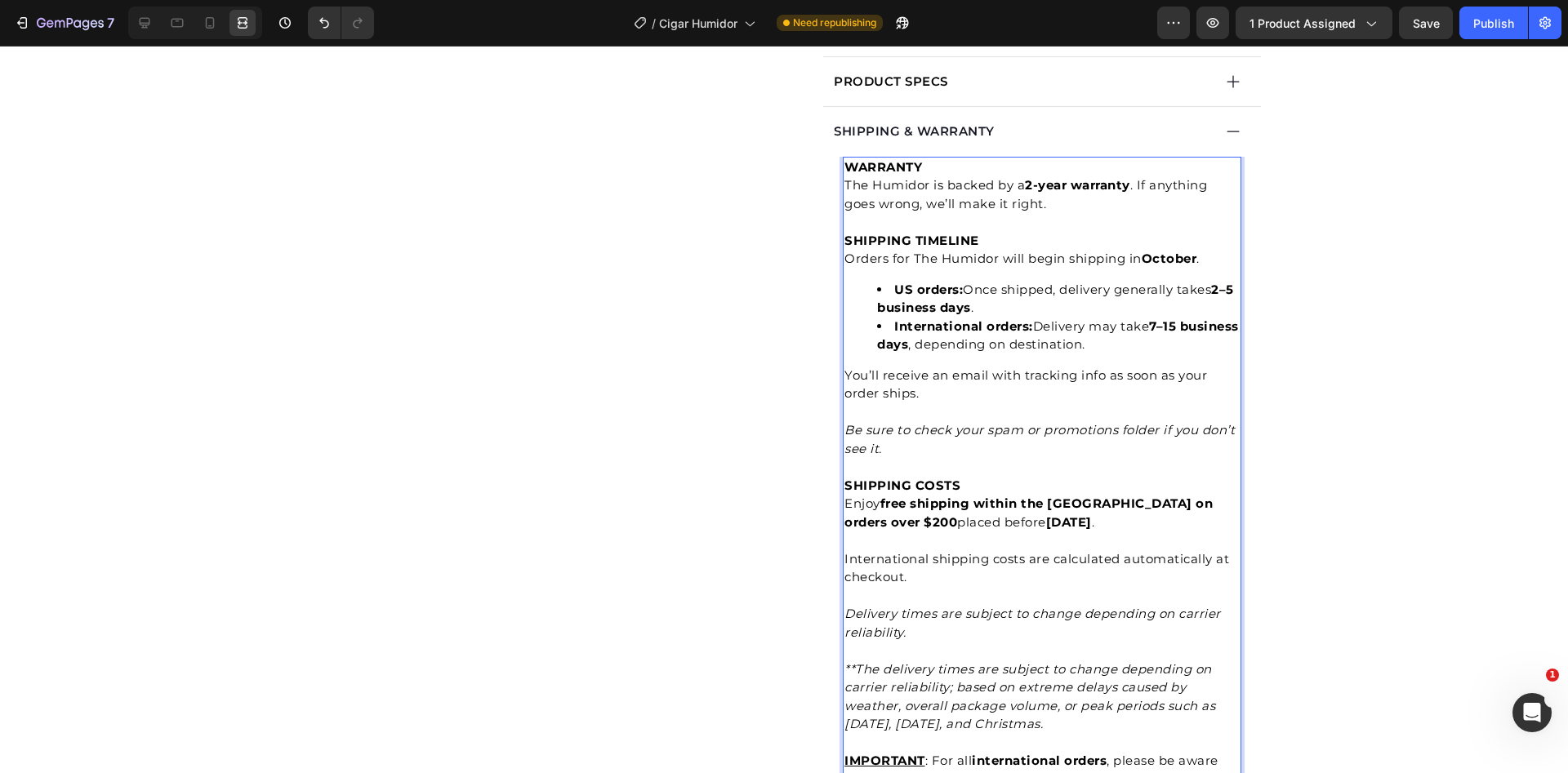
click at [1143, 144] on div "SHIPPING & WARRANTY" at bounding box center [1021, 131] width 380 height 24
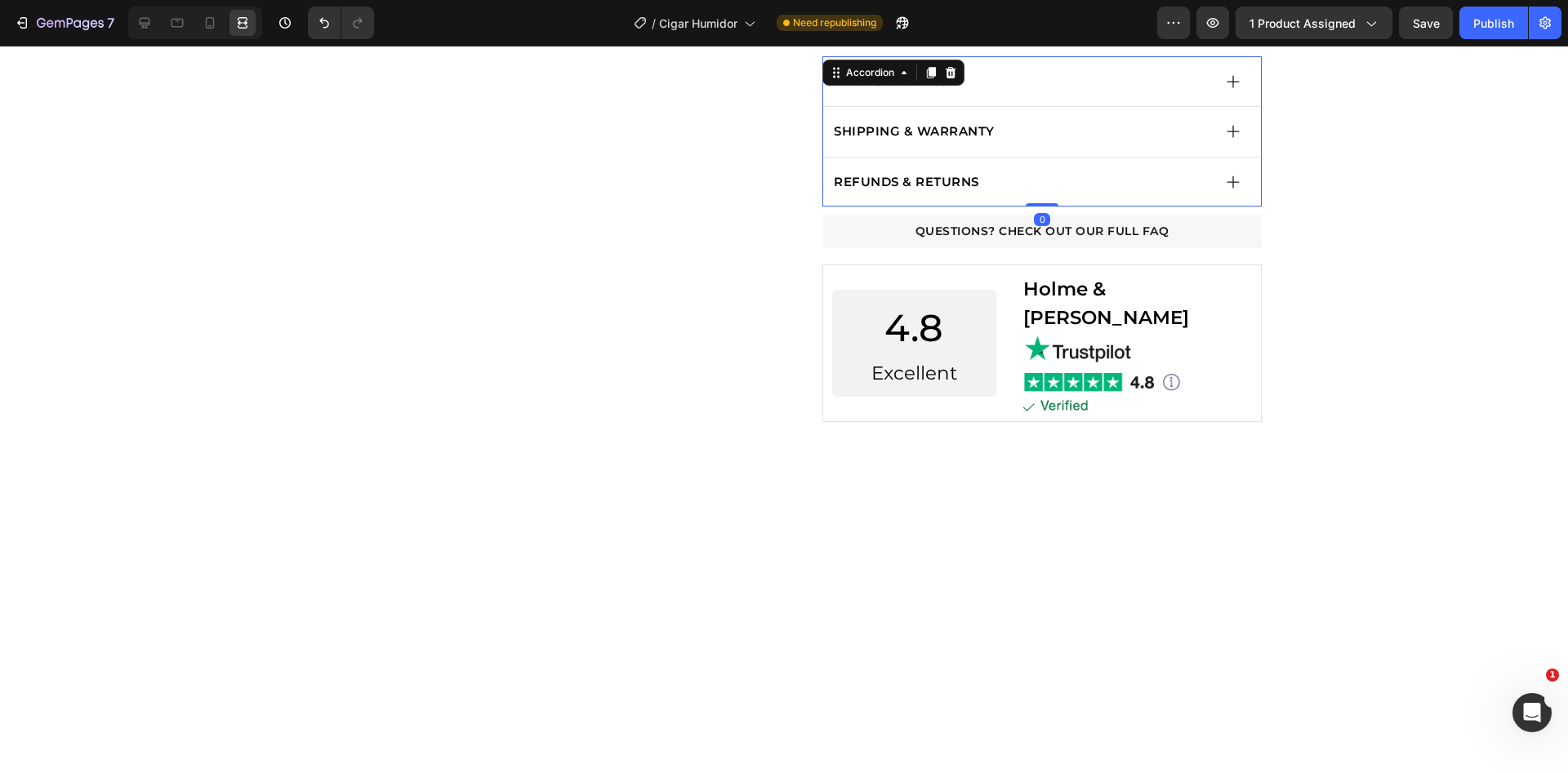
click at [1014, 195] on div "REFUNDS & RETURNS" at bounding box center [1021, 182] width 380 height 24
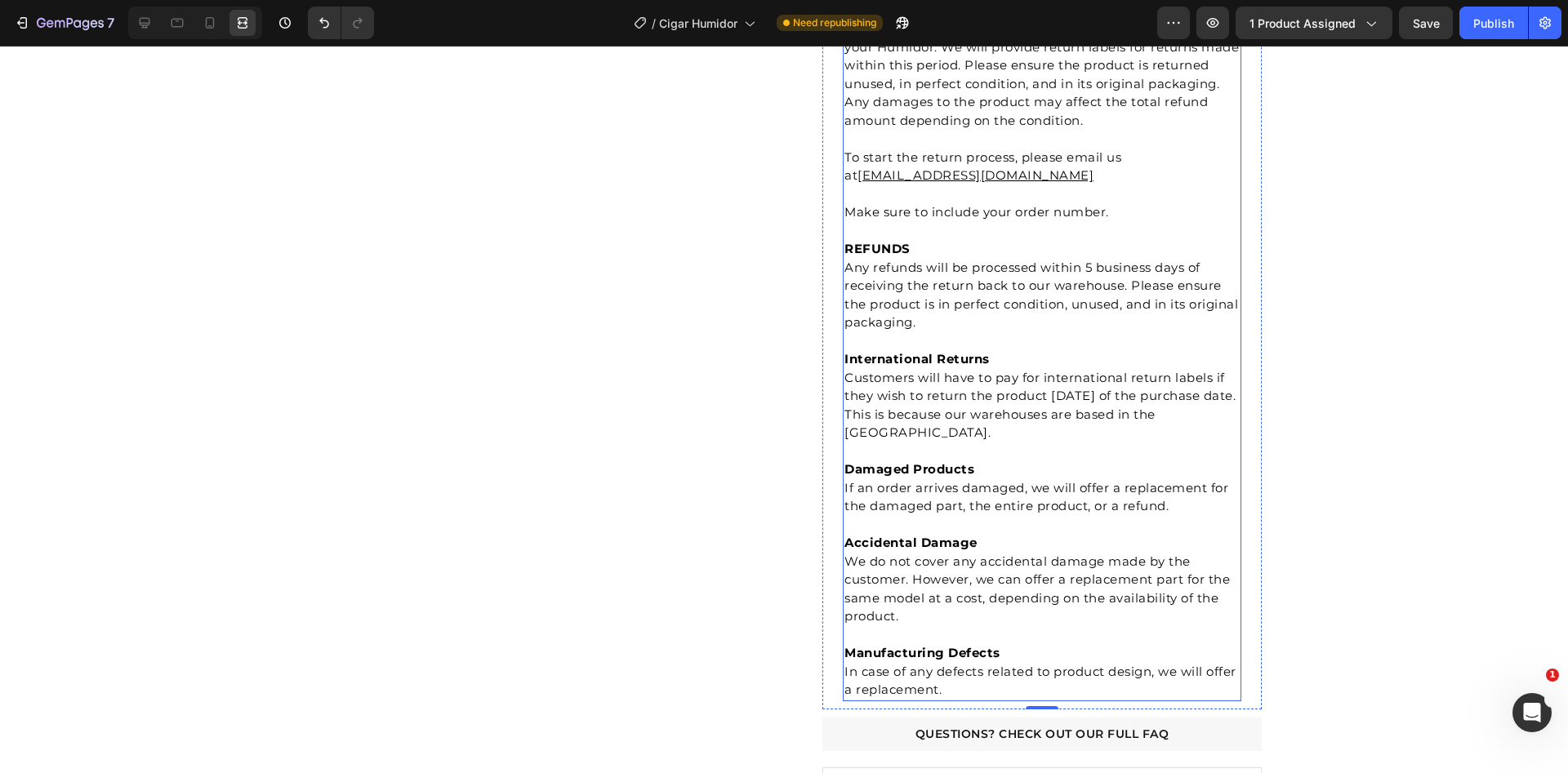
scroll to position [1107, 0]
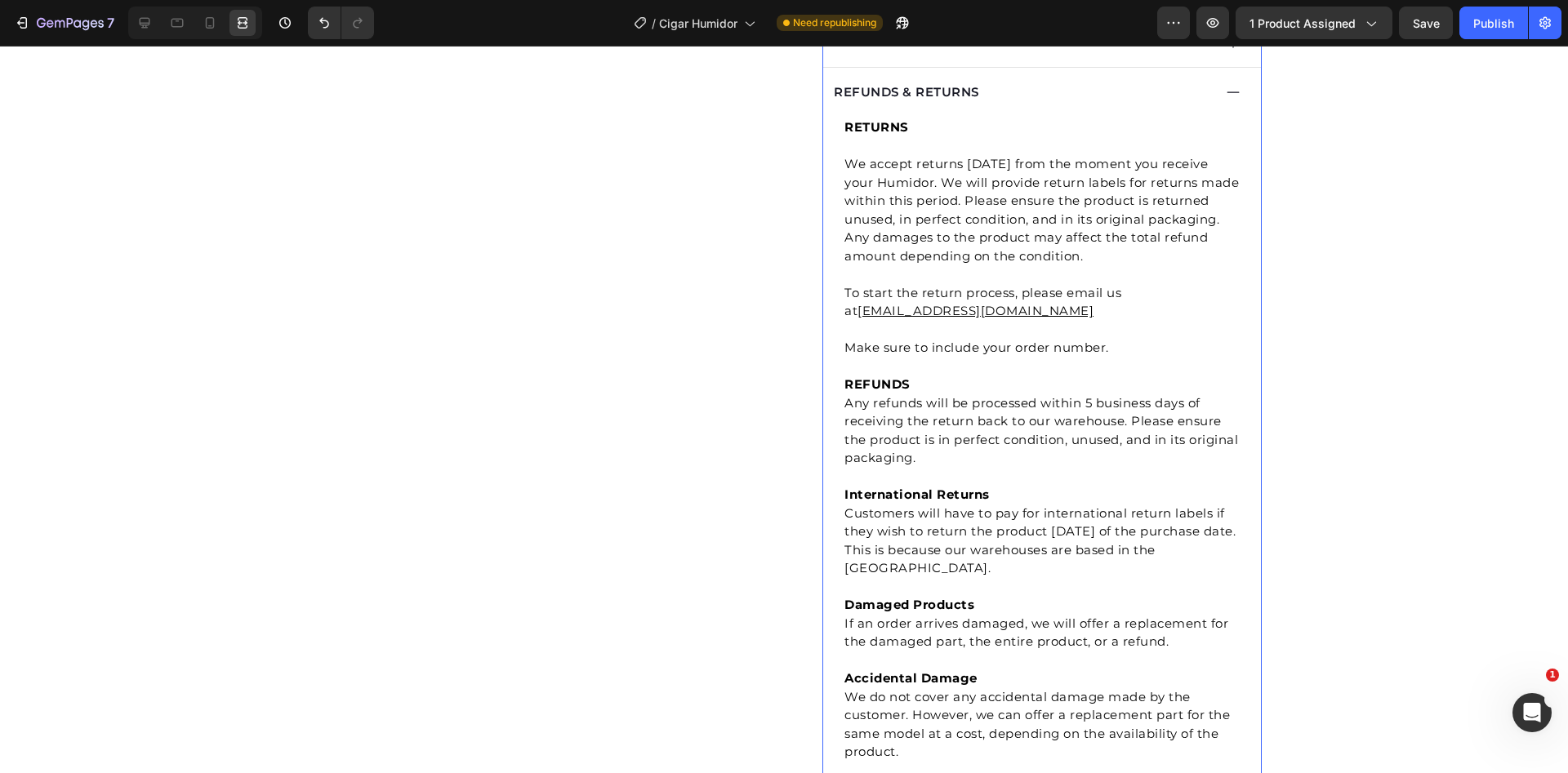
click at [1120, 104] on div "REFUNDS & RETURNS" at bounding box center [1021, 92] width 380 height 24
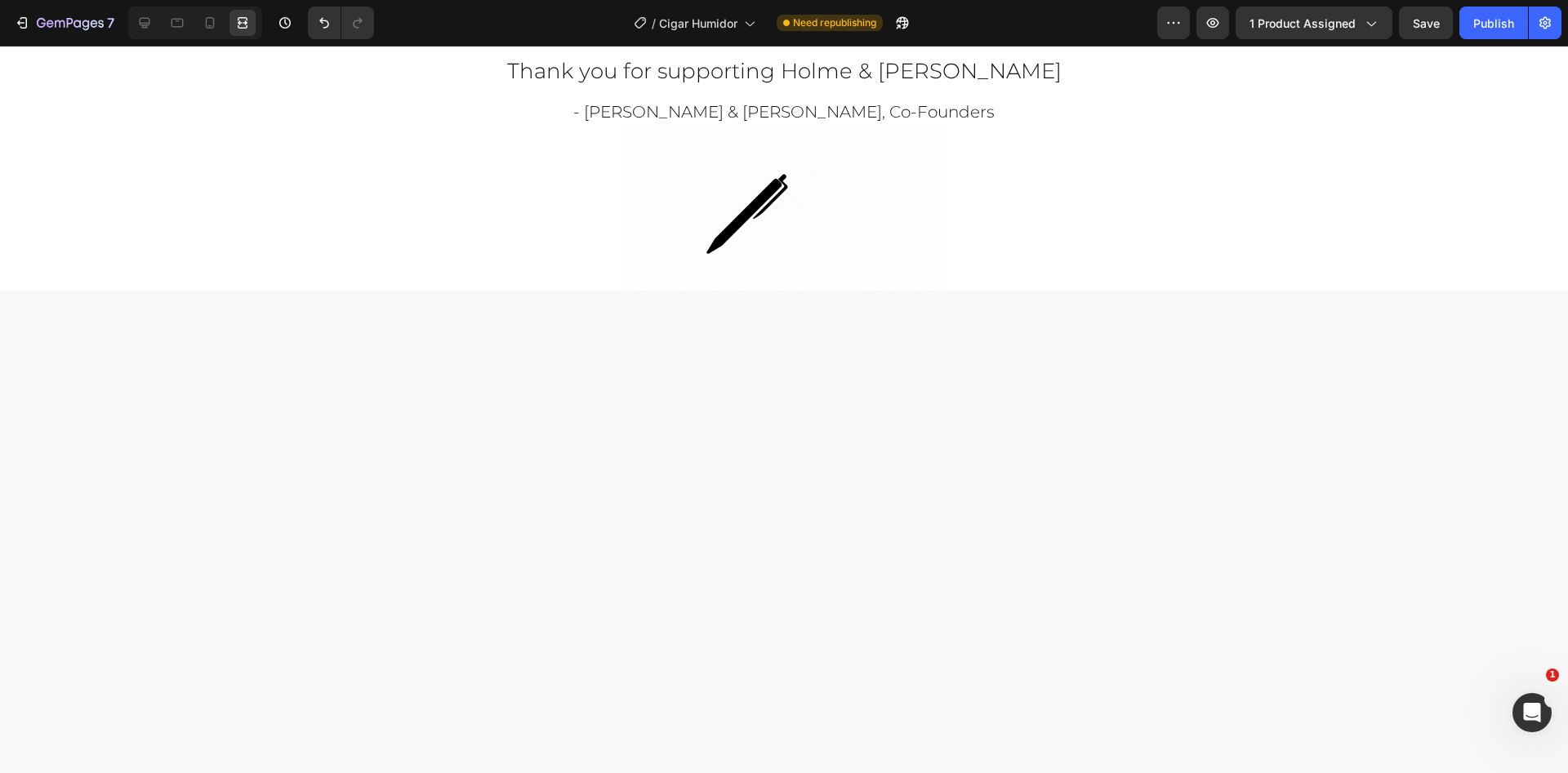
scroll to position [1613, 0]
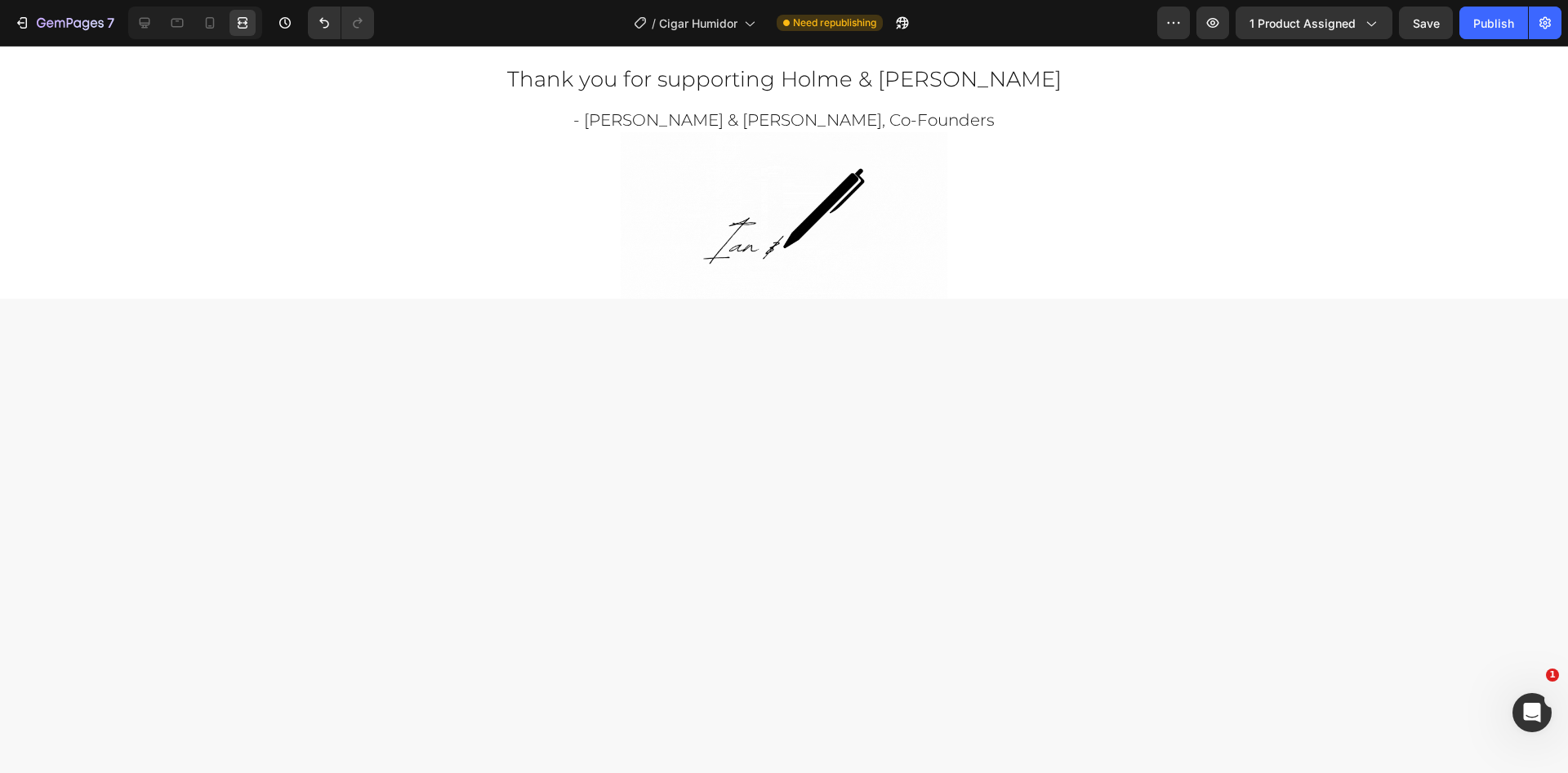
click at [958, 6] on img at bounding box center [907, 6] width 240 height 0
click at [646, 6] on img at bounding box center [660, 6] width 240 height 0
click at [218, 27] on div at bounding box center [210, 23] width 26 height 26
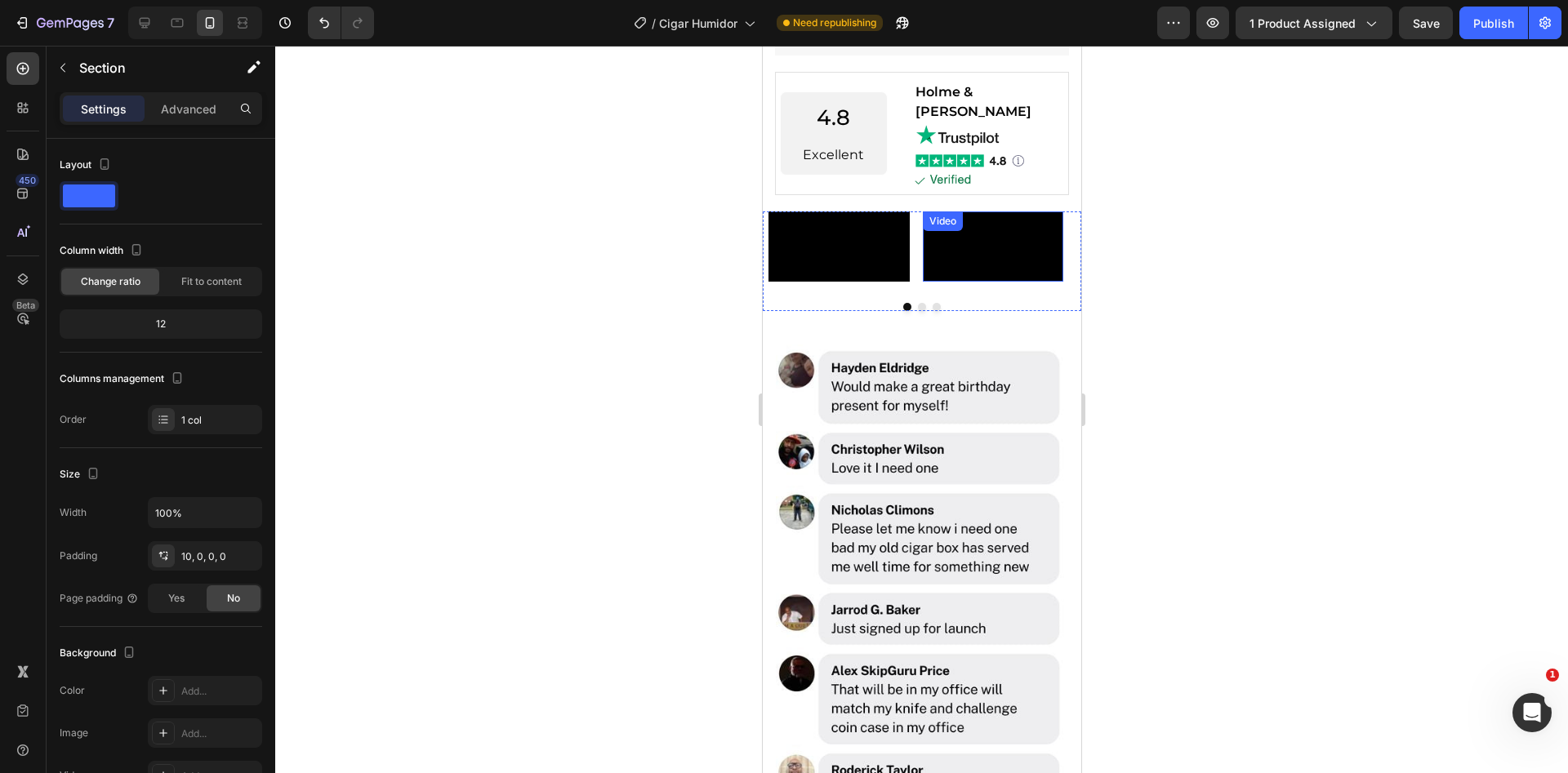
scroll to position [1833, 0]
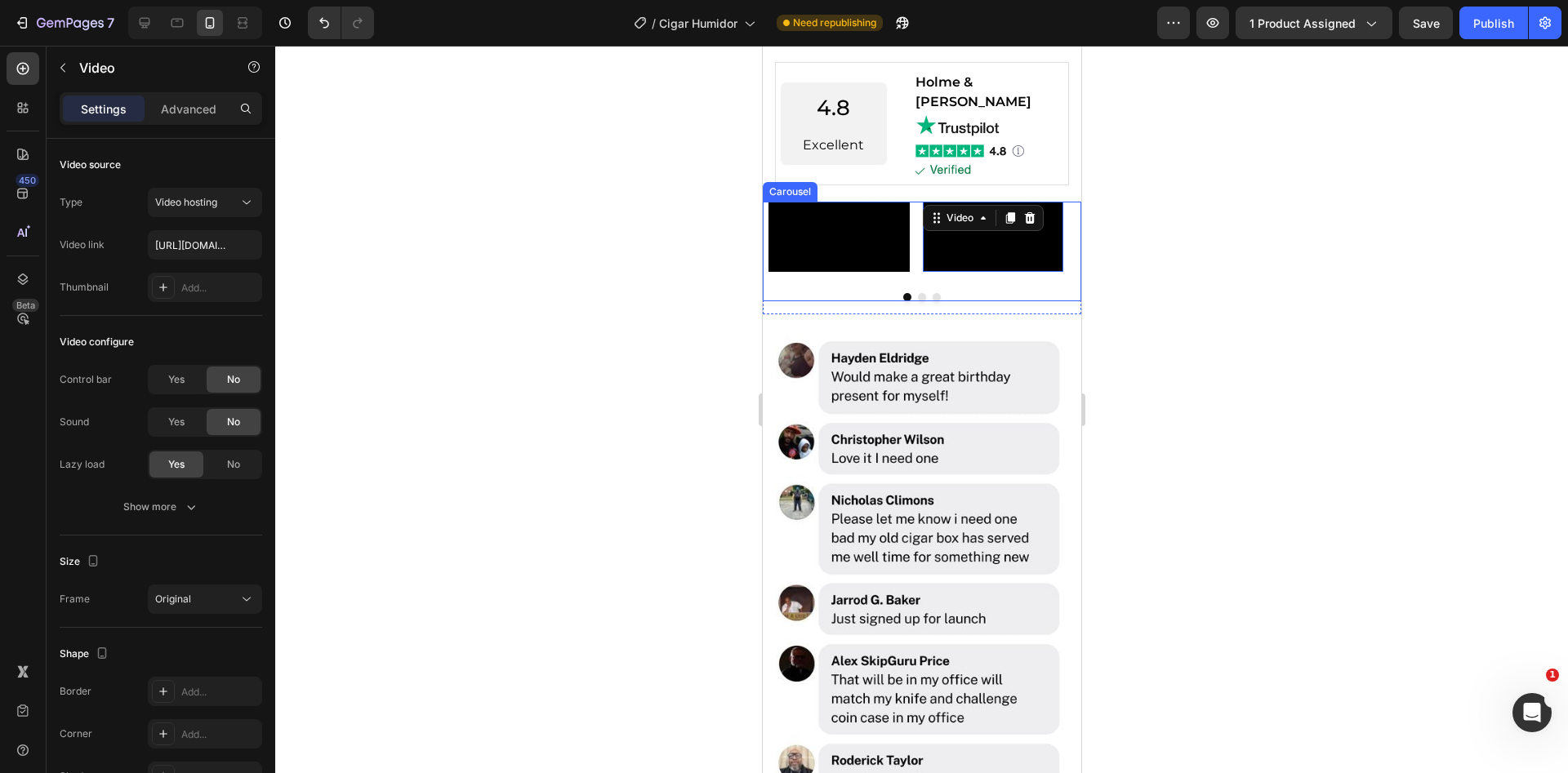
click at [917, 301] on button "Dot" at bounding box center [921, 297] width 8 height 8
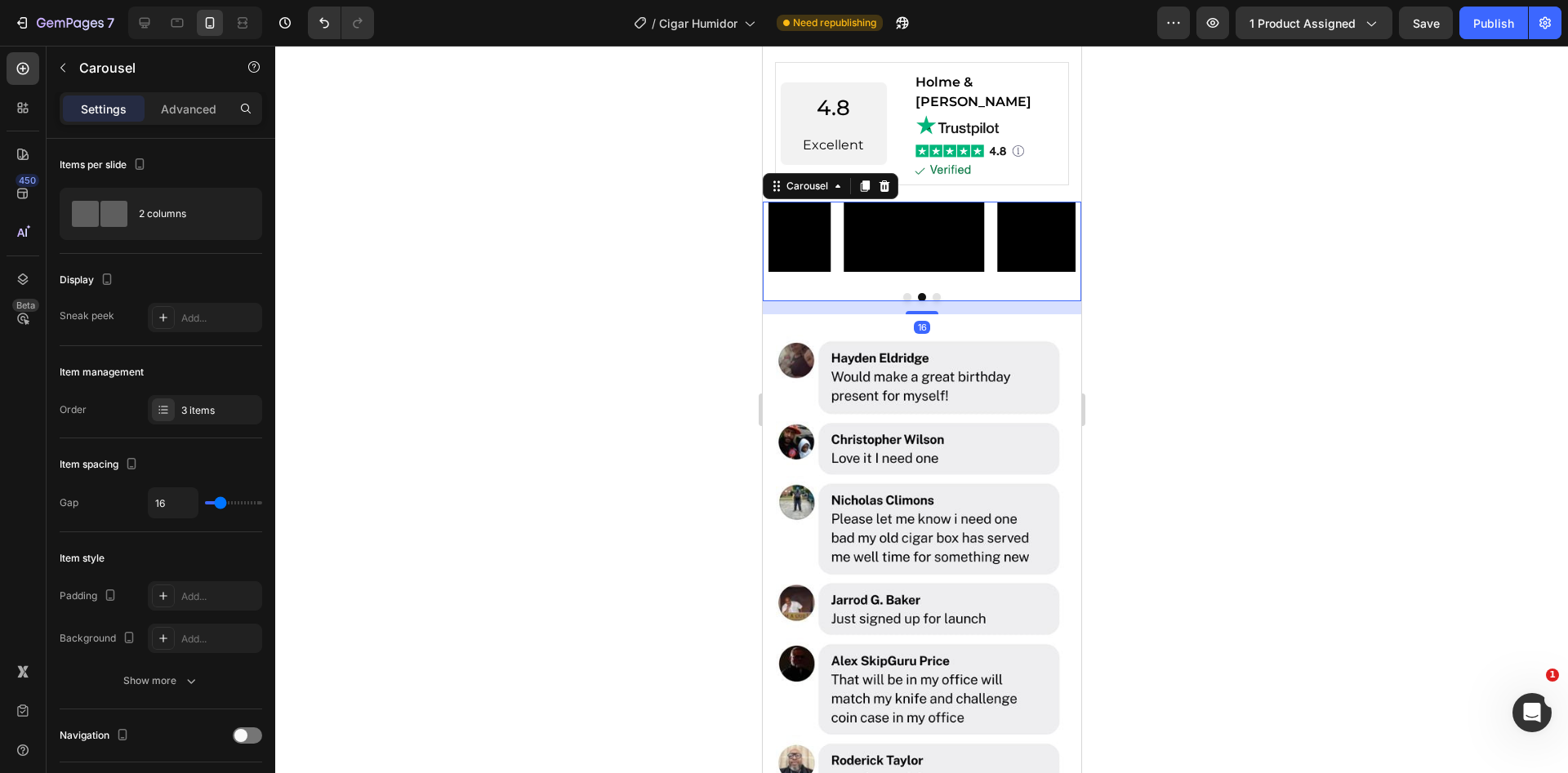
click at [931, 301] on button "Dot" at bounding box center [936, 297] width 8 height 8
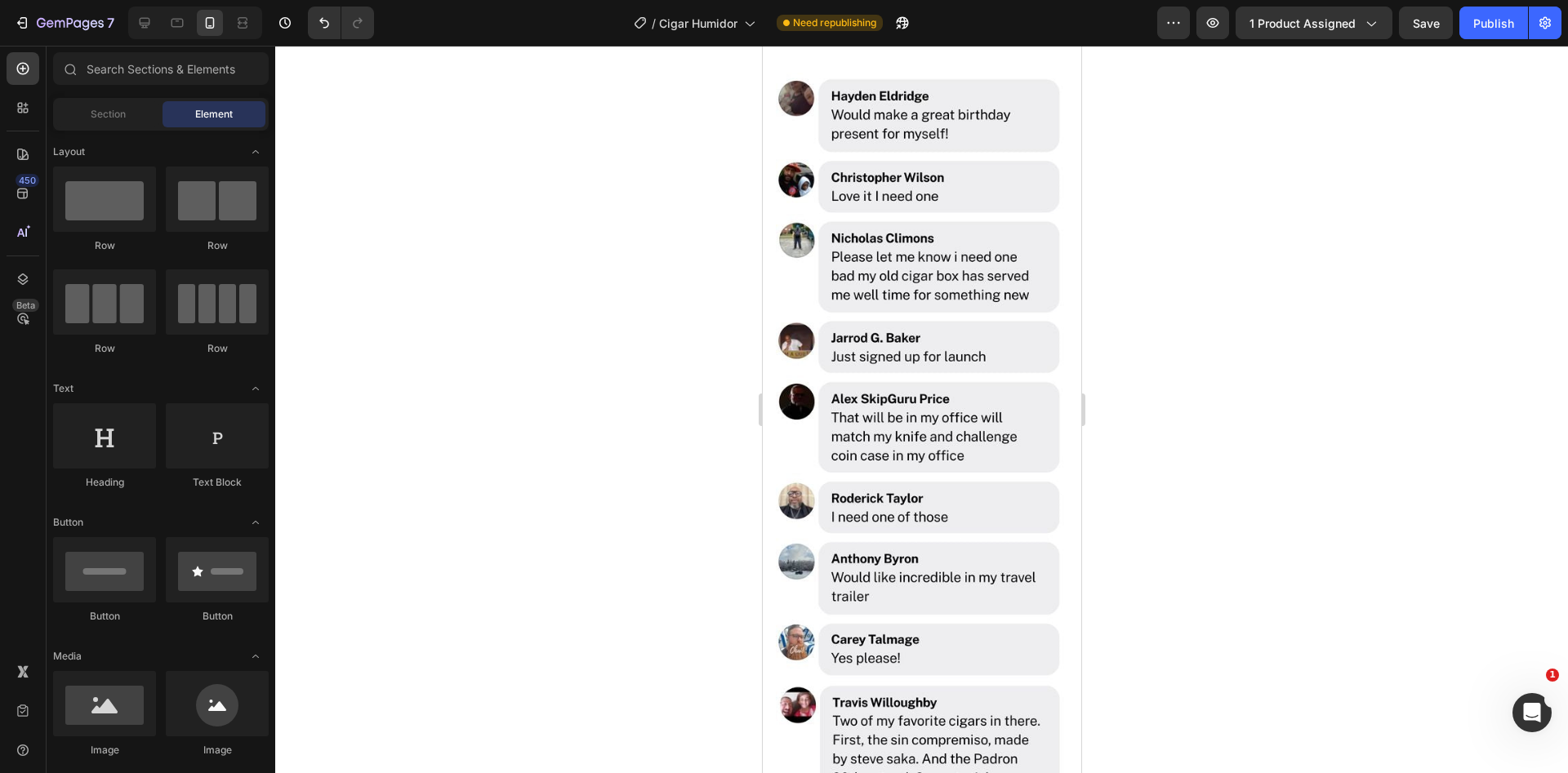
scroll to position [2091, 0]
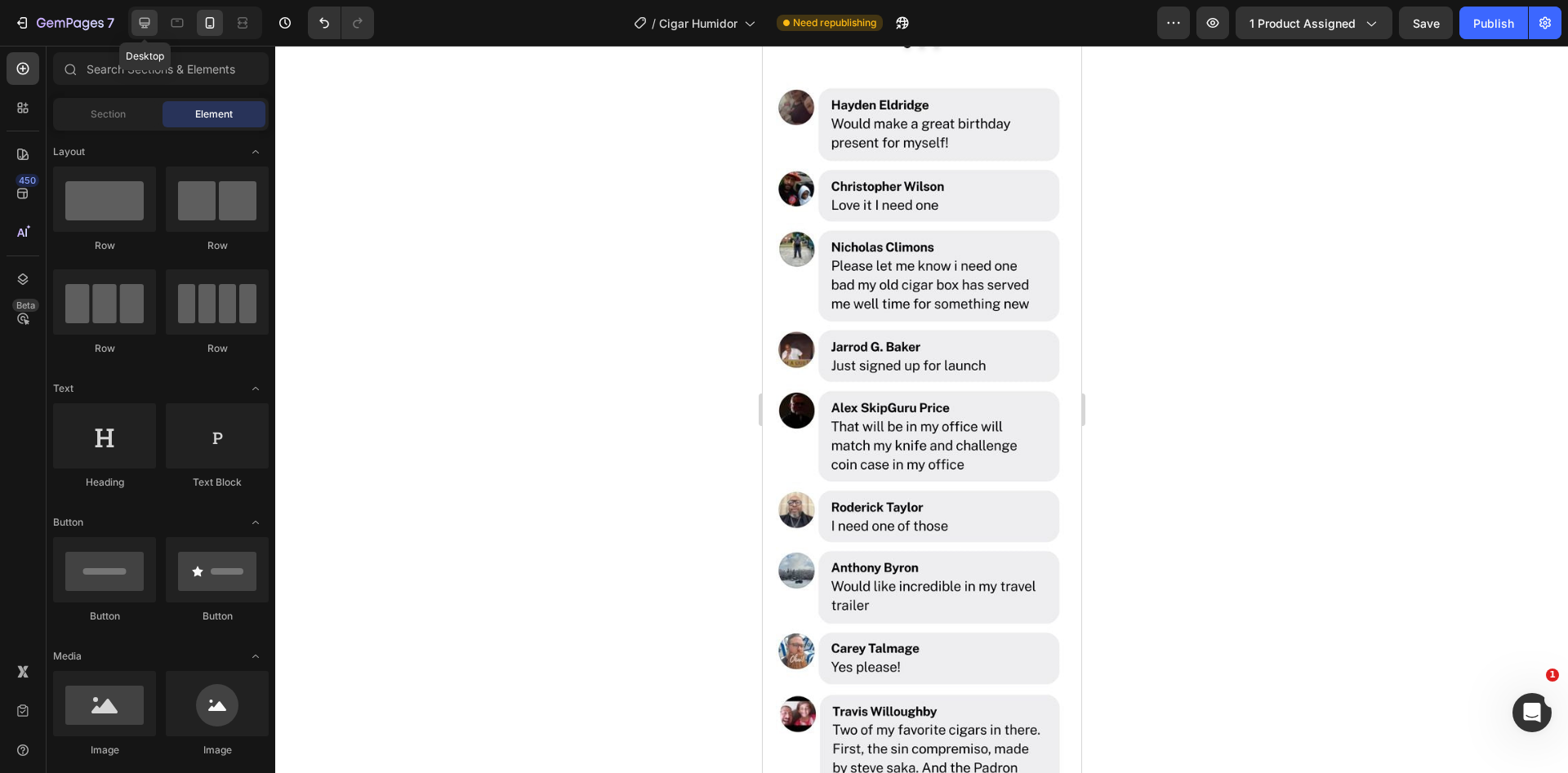
click at [143, 25] on icon at bounding box center [145, 23] width 11 height 11
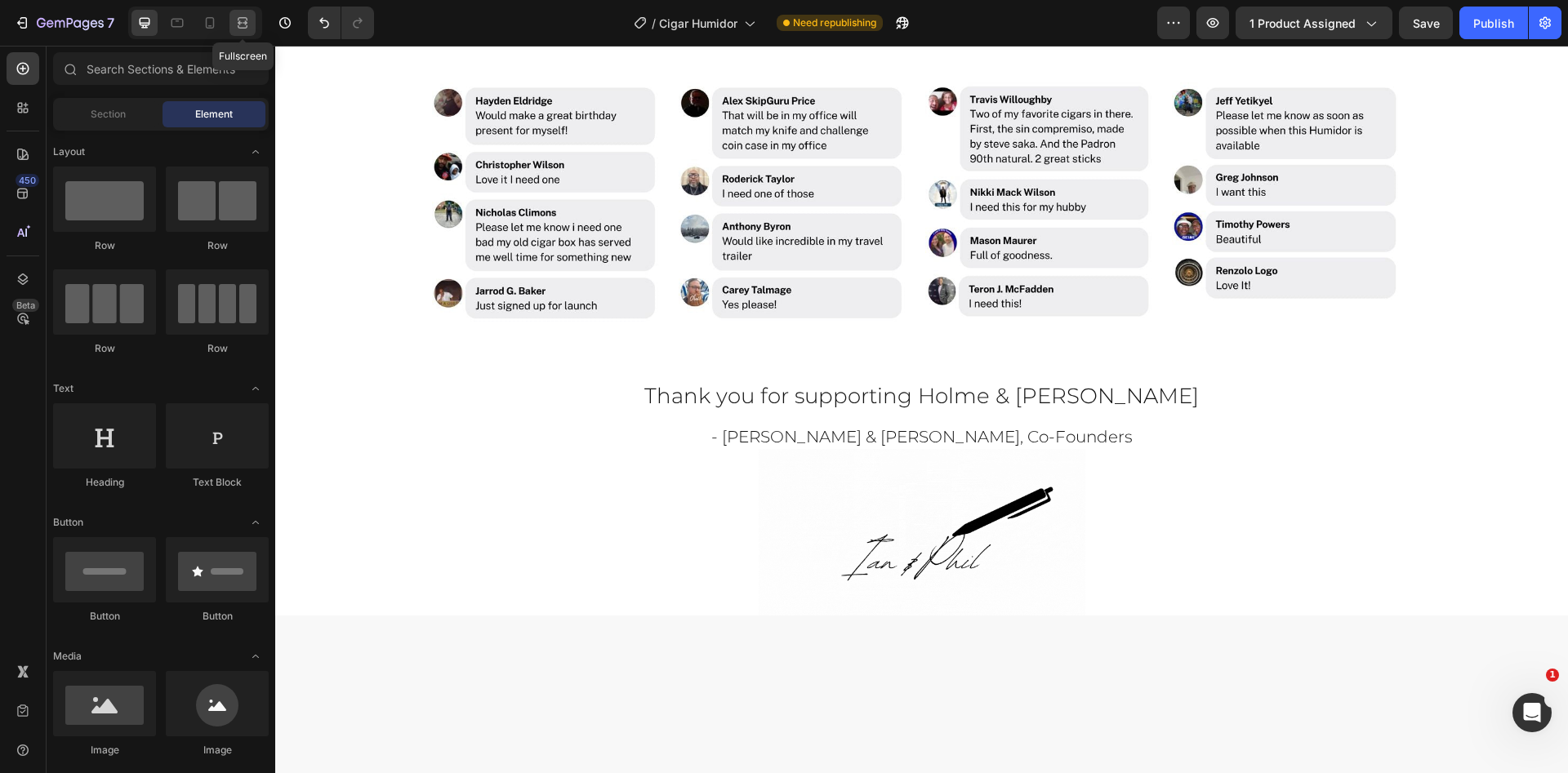
click at [240, 28] on icon at bounding box center [242, 23] width 16 height 16
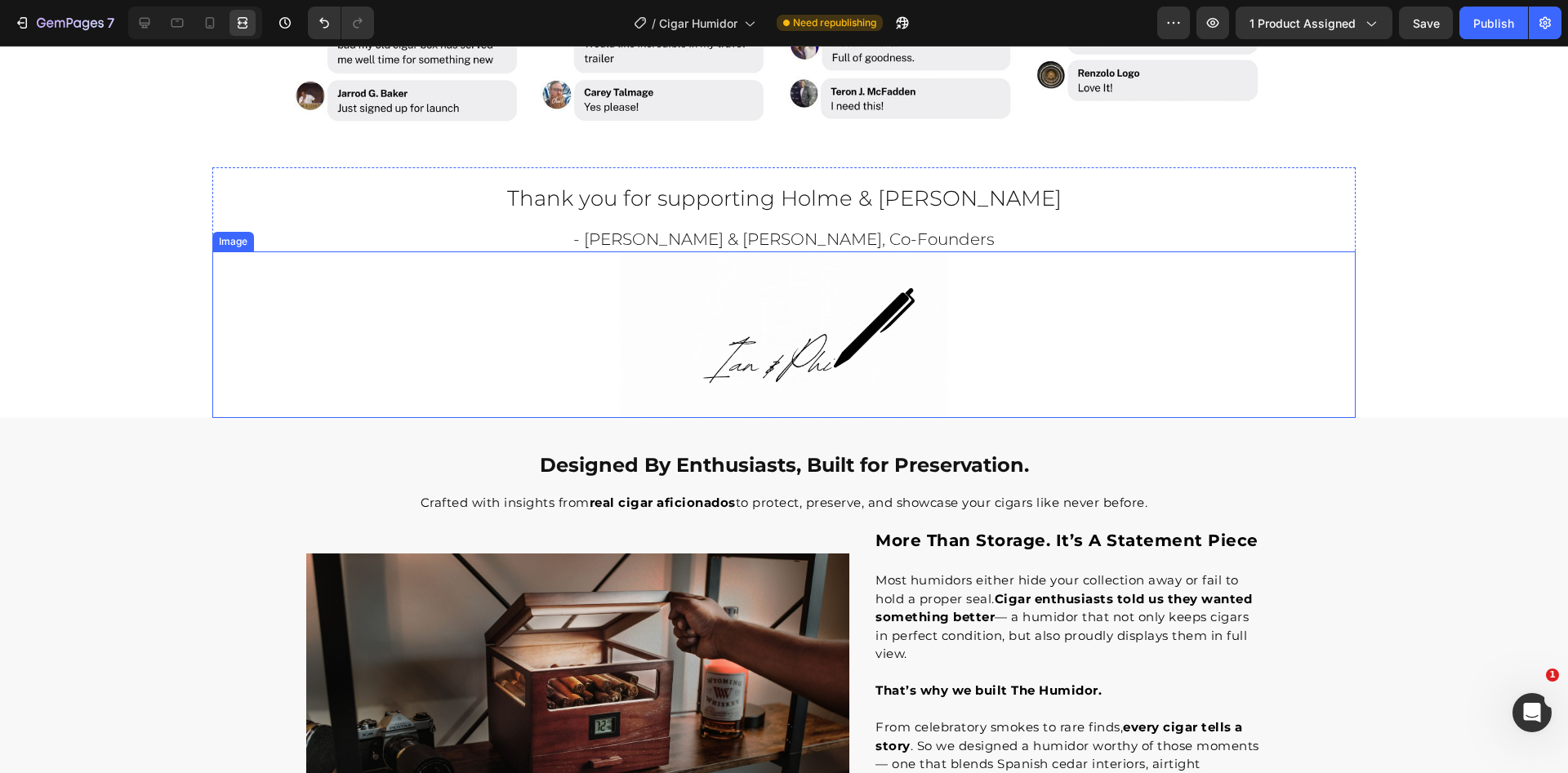
scroll to position [2293, 0]
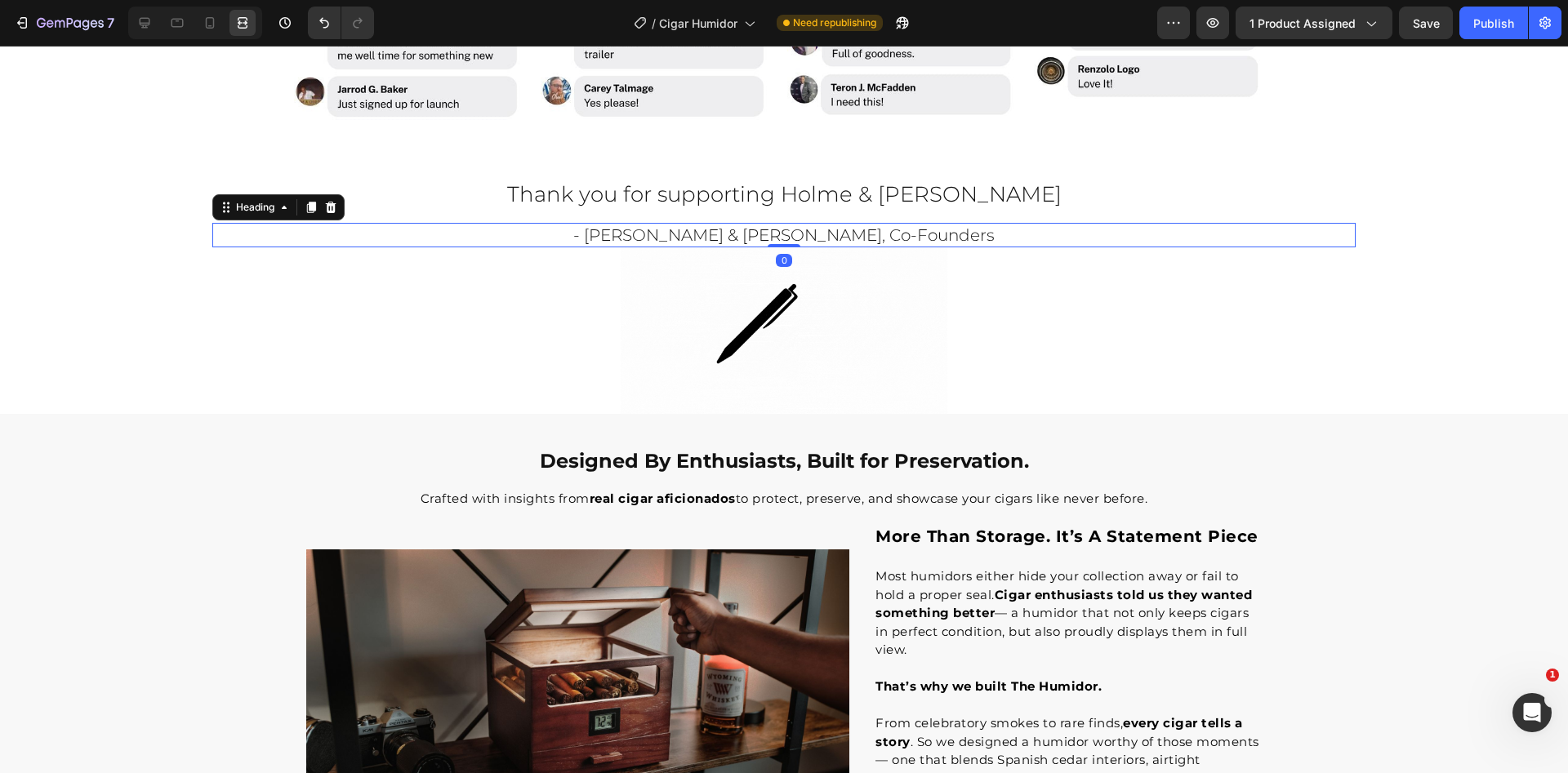
click at [715, 247] on h2 "- [PERSON_NAME] & [PERSON_NAME], Co-Founders" at bounding box center [784, 235] width 1143 height 25
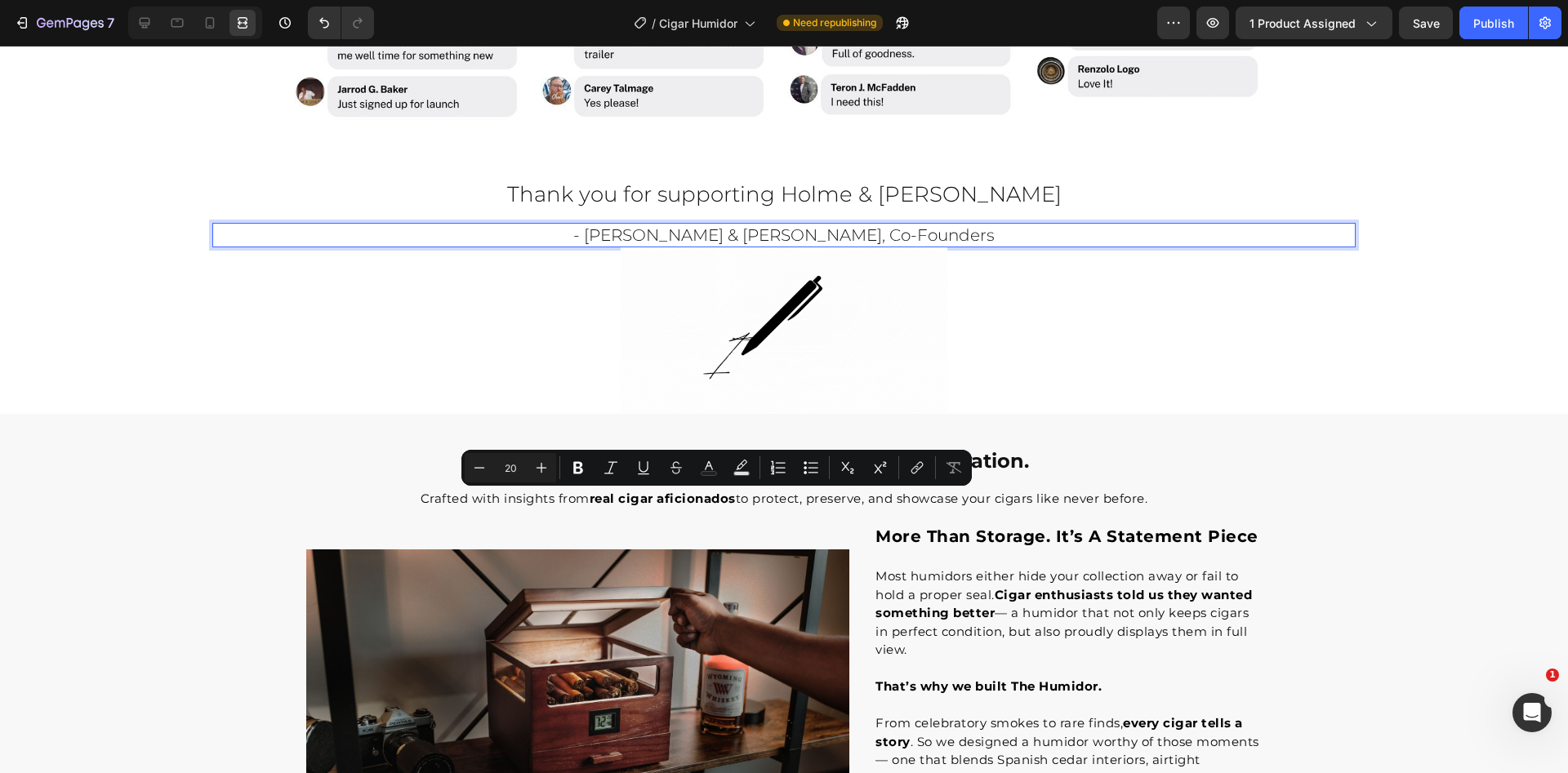
click at [683, 246] on p "- [PERSON_NAME] & [PERSON_NAME], Co-Founders" at bounding box center [784, 235] width 1140 height 21
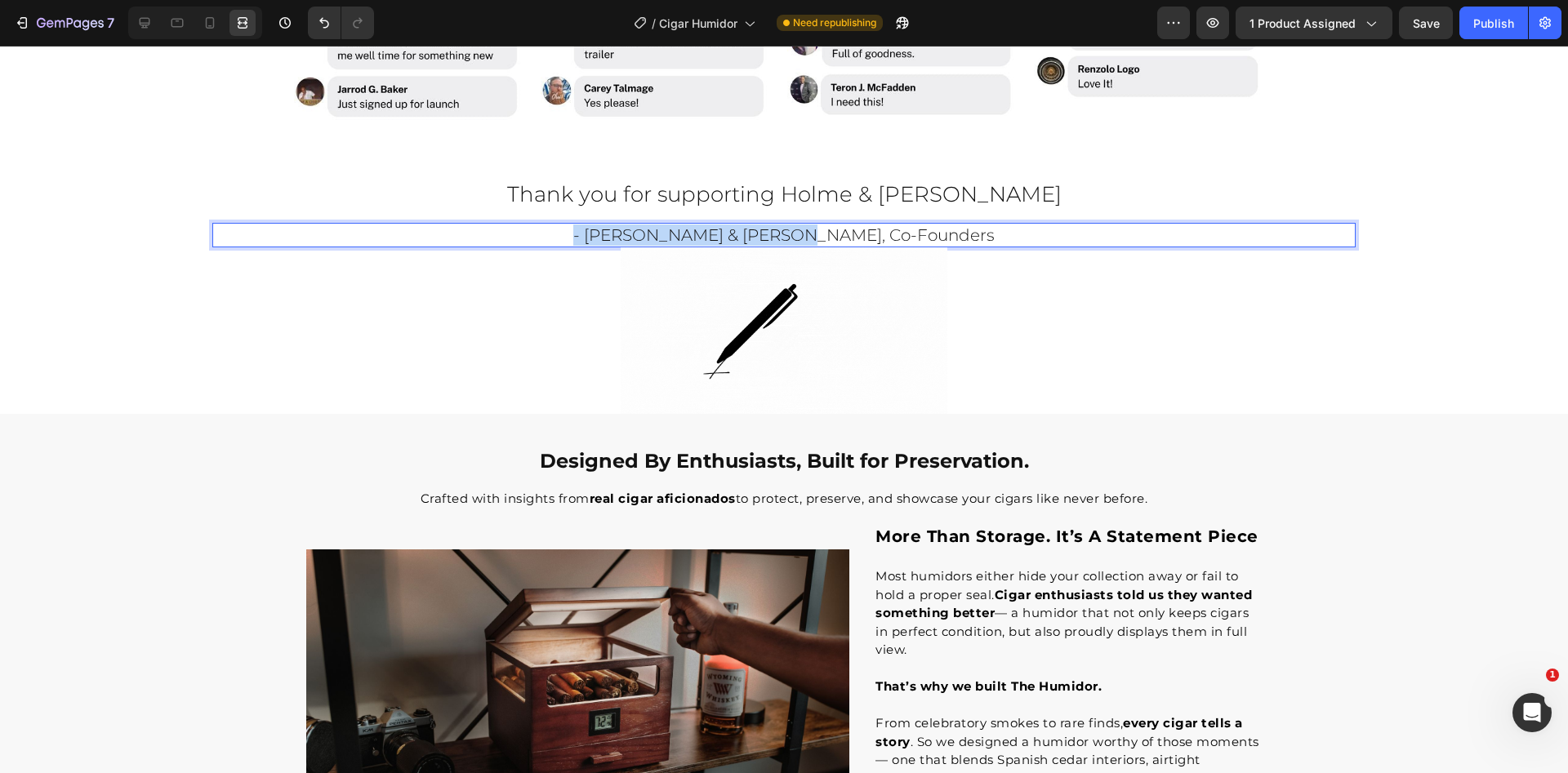
drag, startPoint x: 678, startPoint y: 502, endPoint x: 886, endPoint y: 500, distance: 208.0
click at [882, 246] on p "- [PERSON_NAME] & [PERSON_NAME], Co-Founders" at bounding box center [784, 235] width 1140 height 21
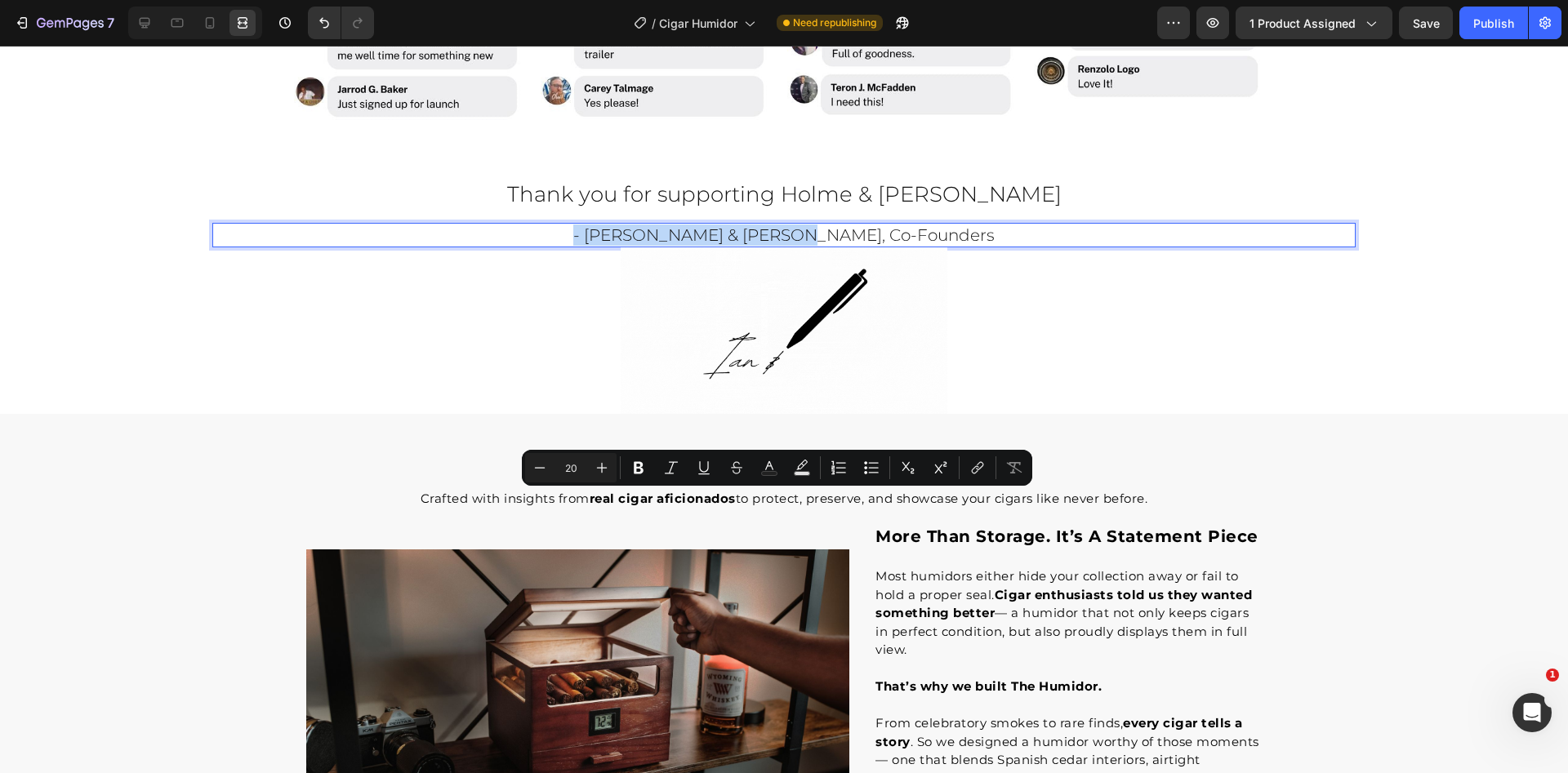
click at [890, 246] on p "- [PERSON_NAME] & [PERSON_NAME], Co-Founders" at bounding box center [784, 235] width 1140 height 21
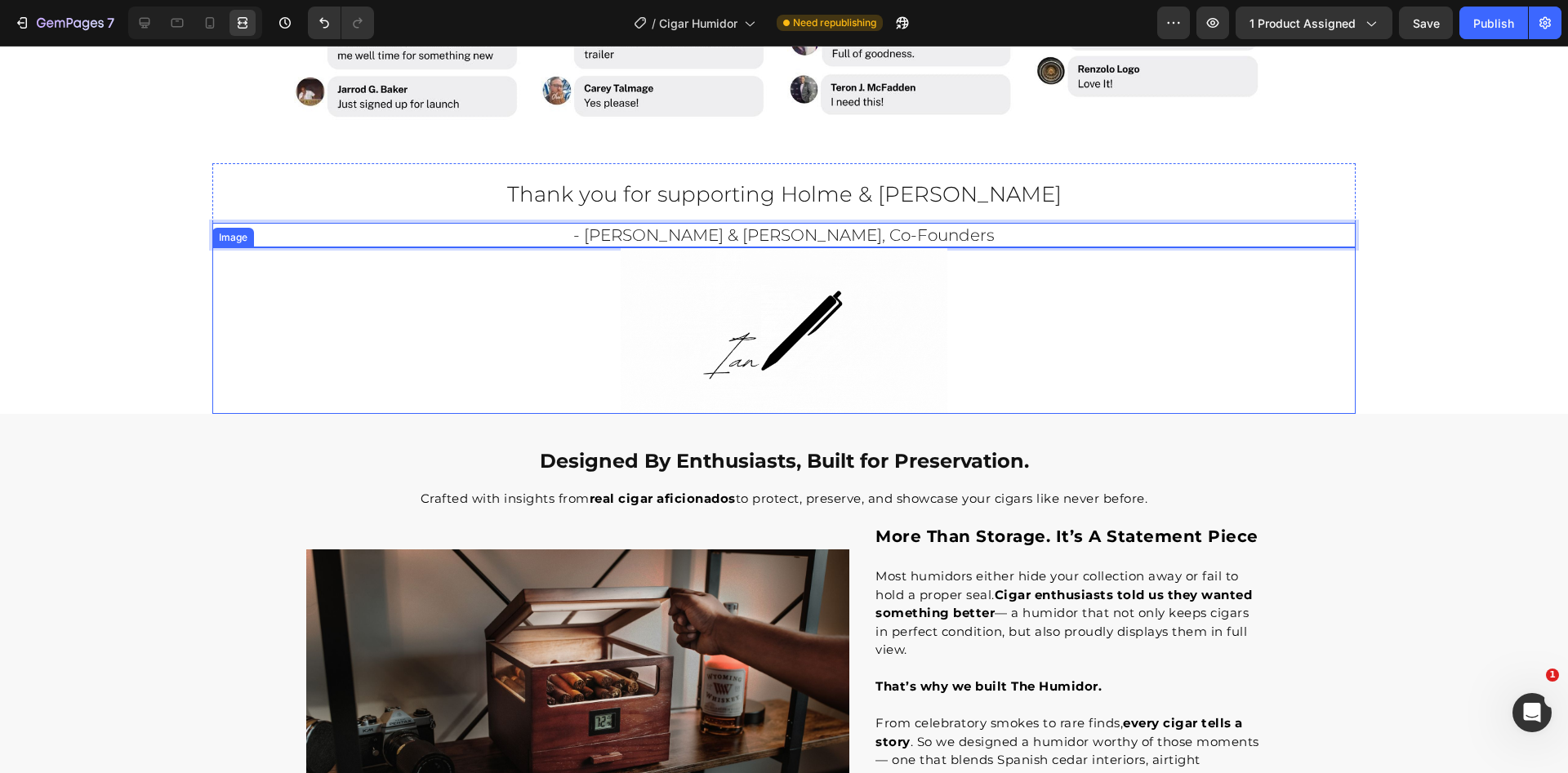
click at [851, 414] on img at bounding box center [784, 330] width 327 height 167
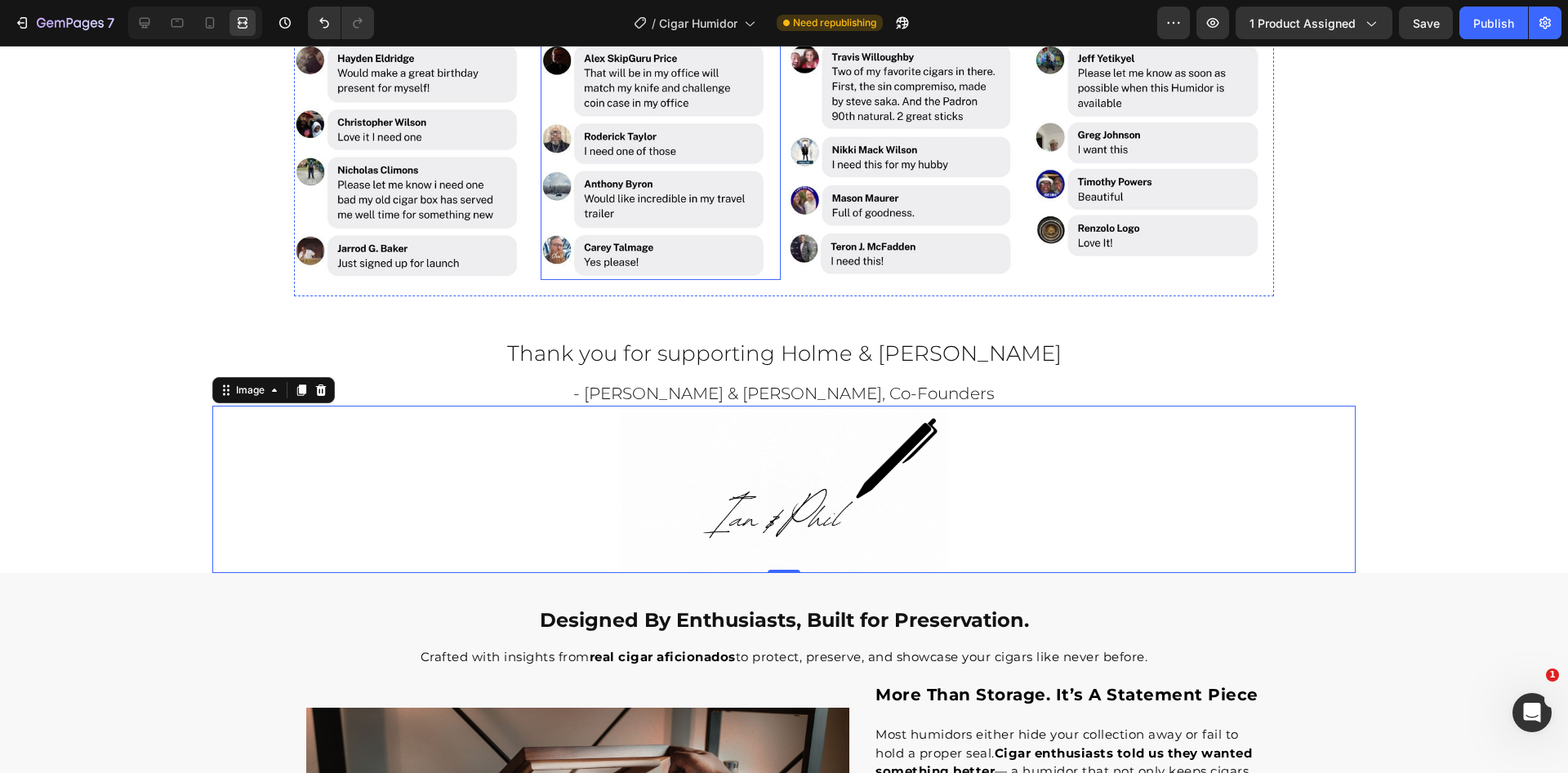
scroll to position [2409, 0]
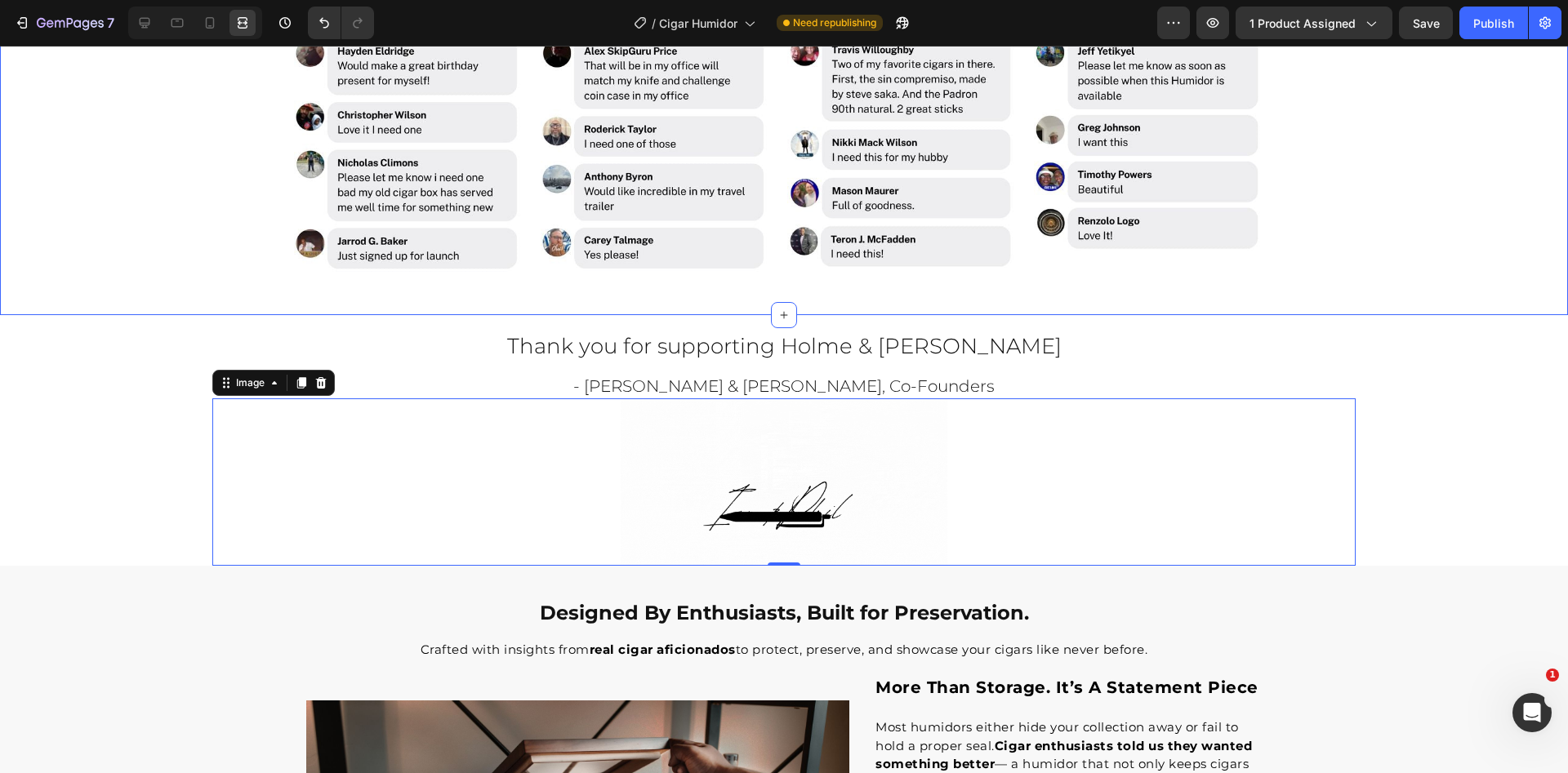
click at [196, 193] on div "Image Image Image Image Row" at bounding box center [784, 161] width 1568 height 256
click at [812, 483] on img at bounding box center [784, 481] width 327 height 167
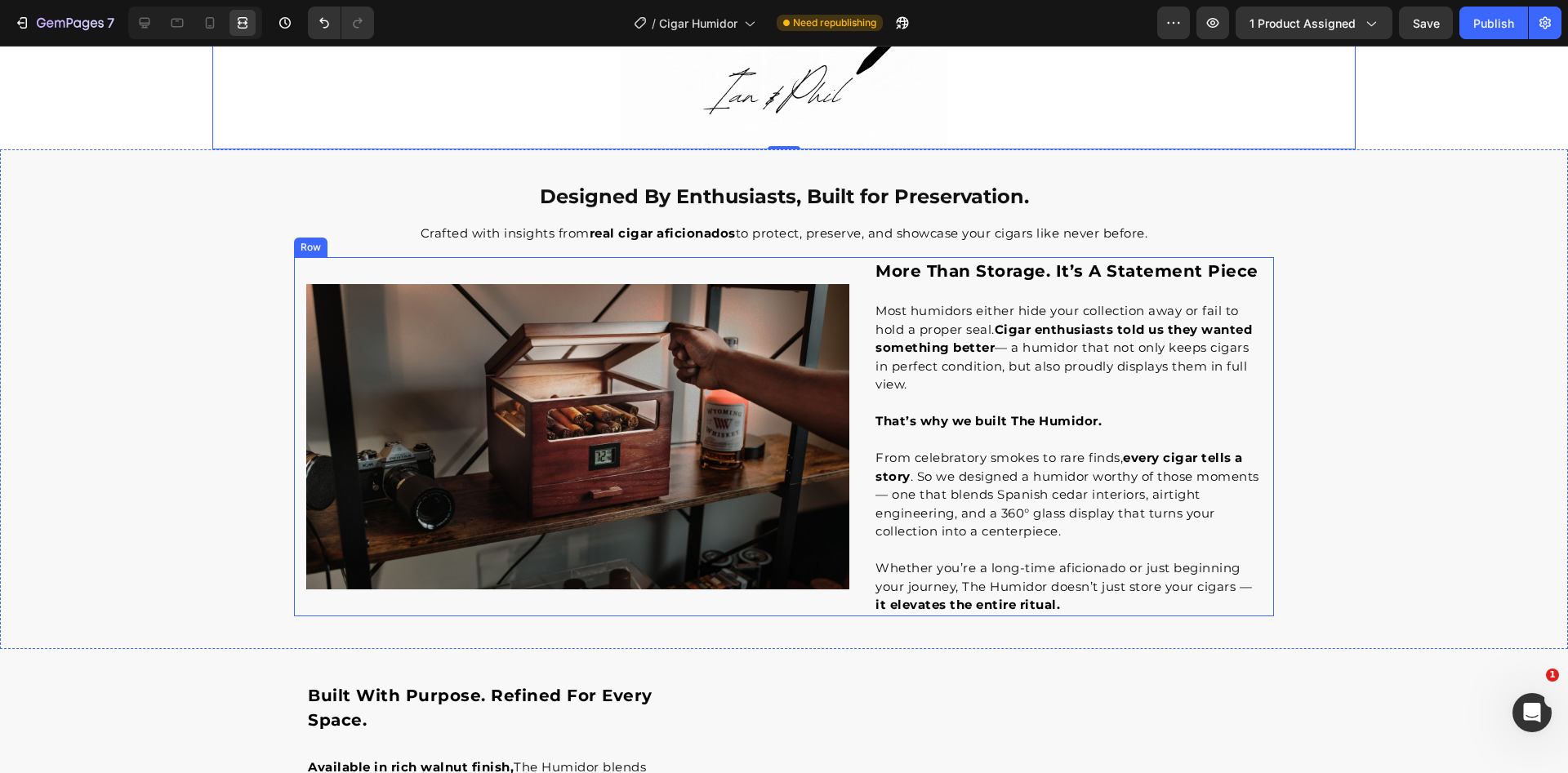
scroll to position [2861, 0]
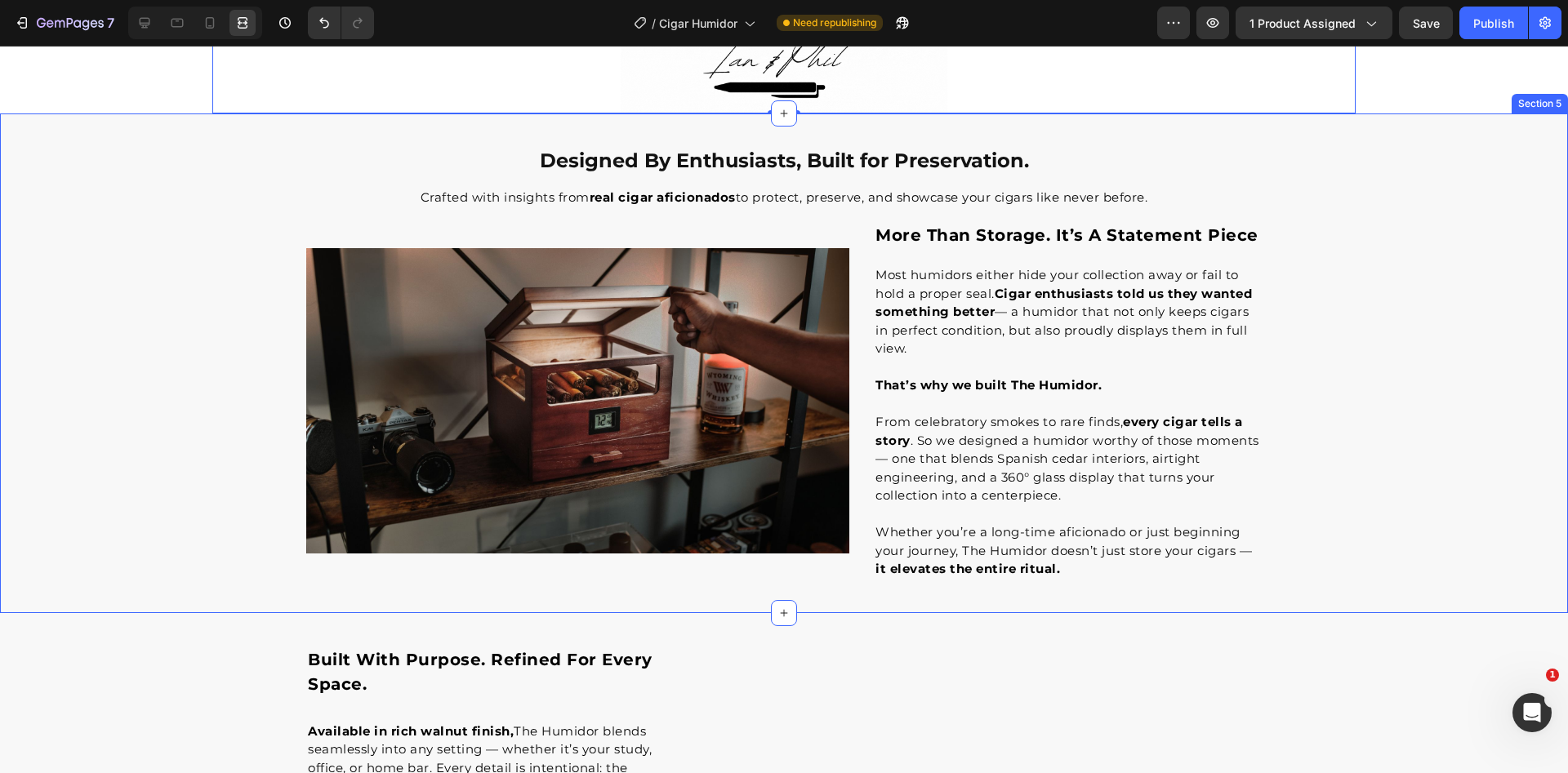
click at [221, 507] on div "Designed By Enthusiasts, Built for Preservation. Heading Crafted with insights …" at bounding box center [784, 363] width 1568 height 435
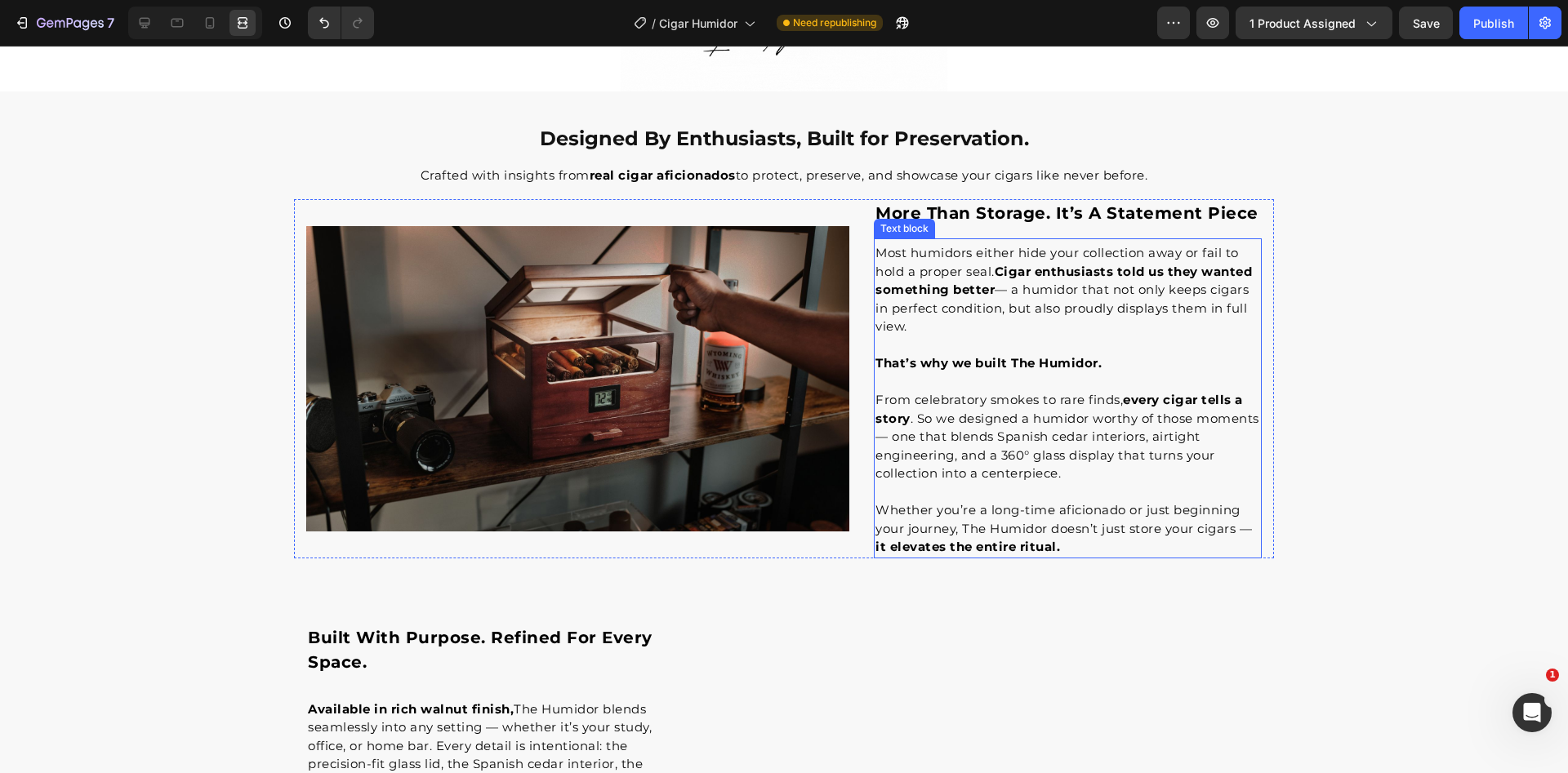
scroll to position [2871, 0]
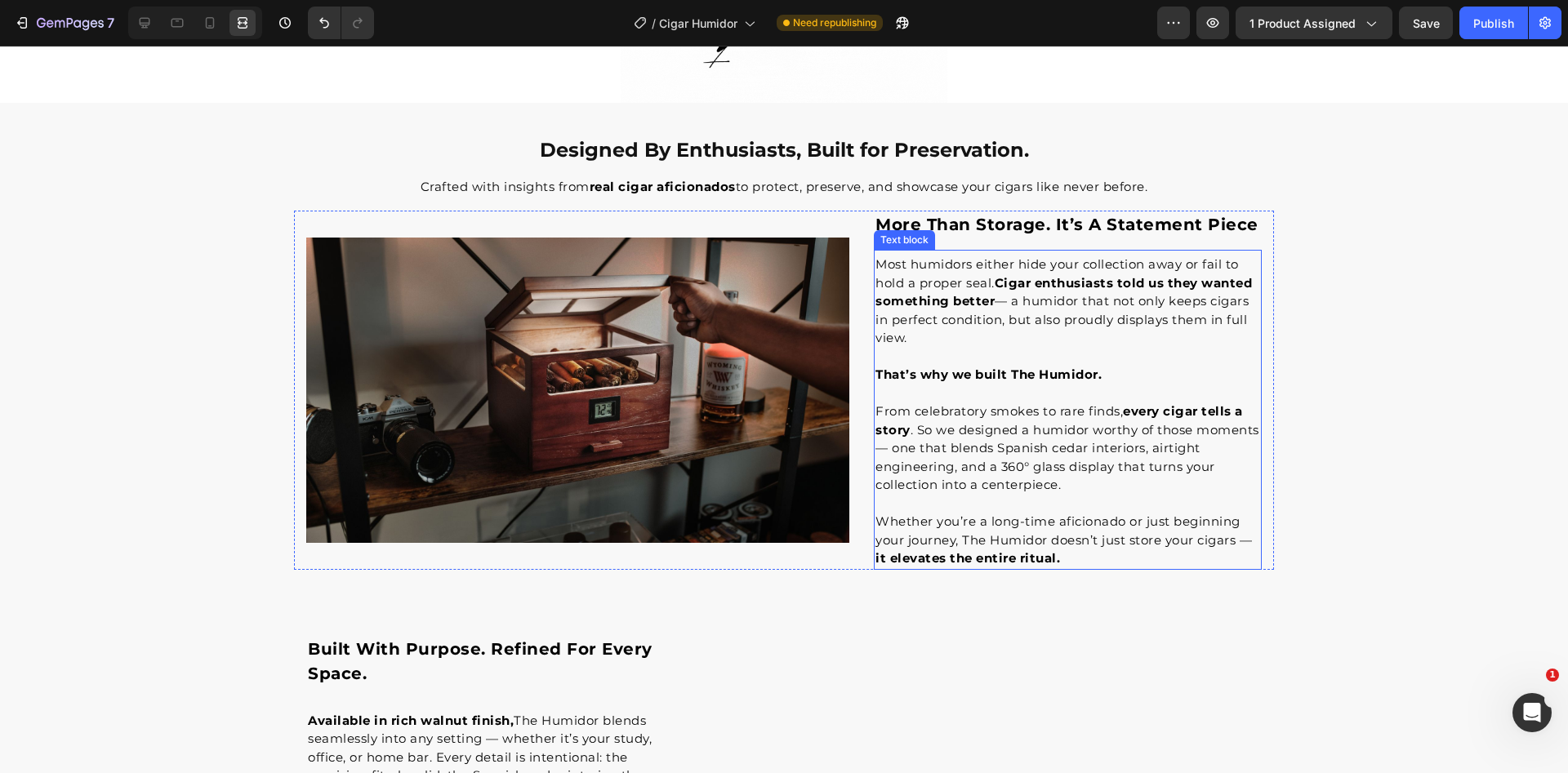
click at [1134, 413] on strong "every cigar tells a story" at bounding box center [1059, 421] width 367 height 35
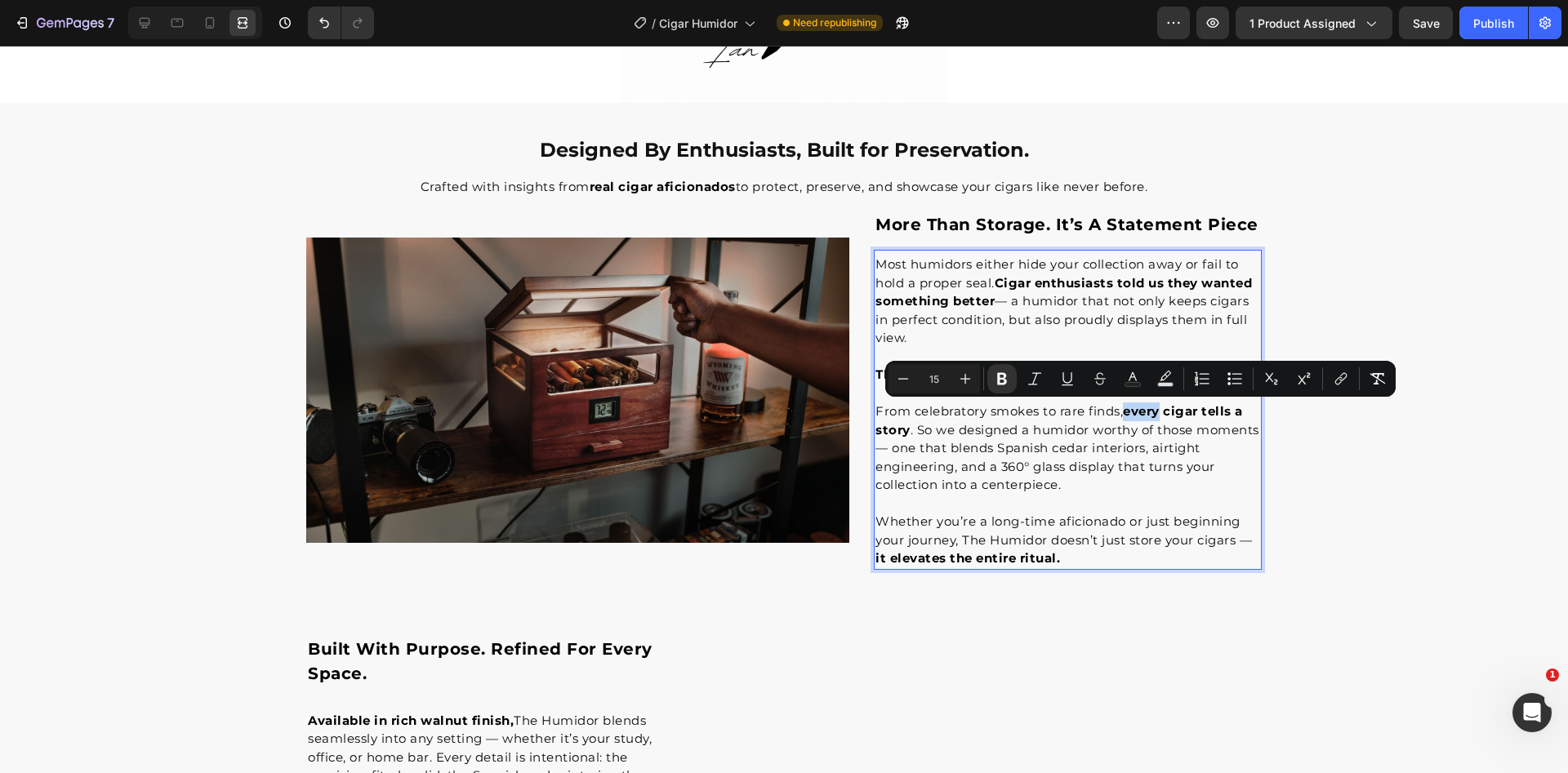
click at [1127, 416] on strong "every cigar tells a story" at bounding box center [1059, 421] width 367 height 35
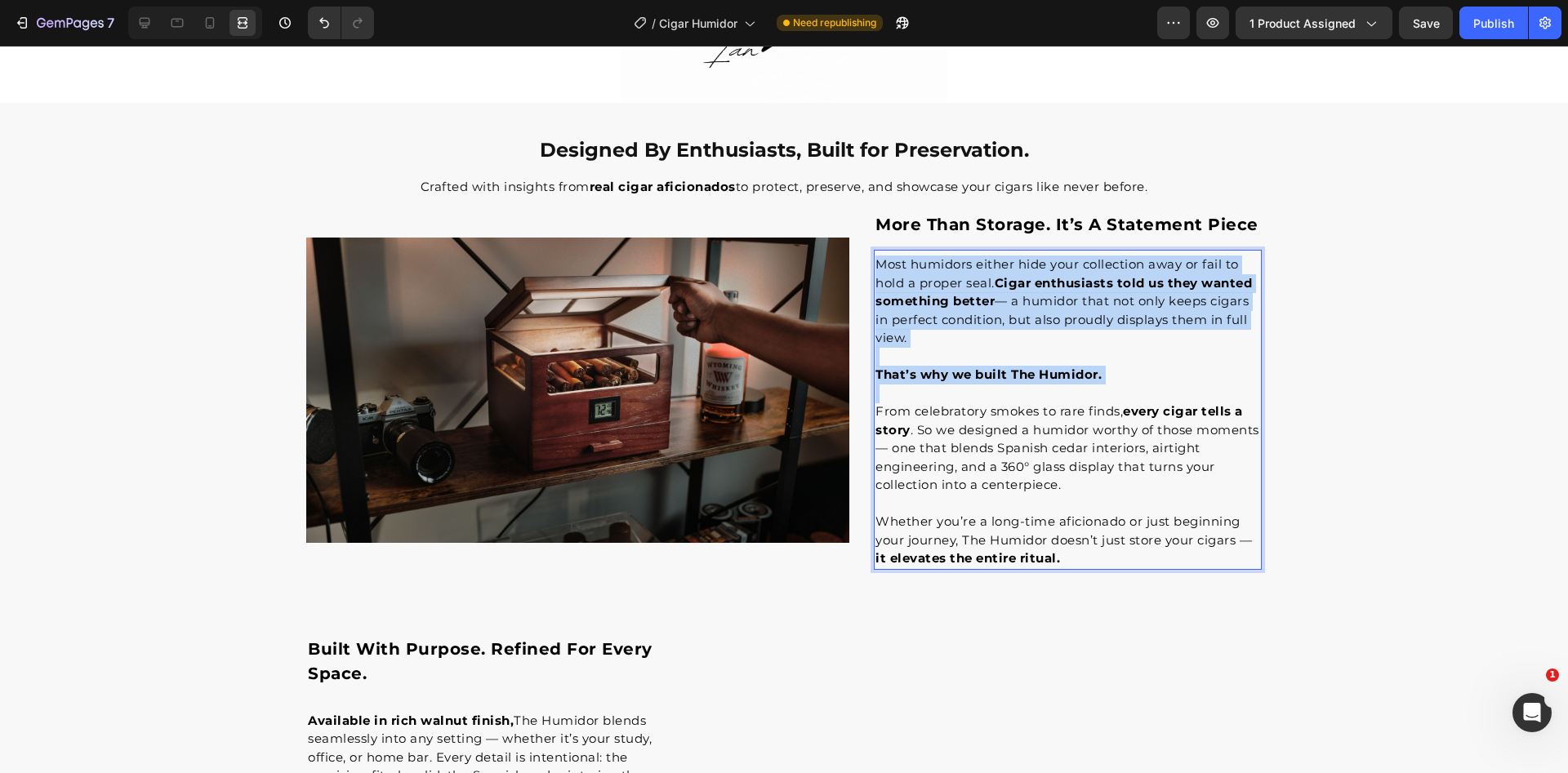
drag, startPoint x: 905, startPoint y: 430, endPoint x: 1092, endPoint y: 401, distance: 189.2
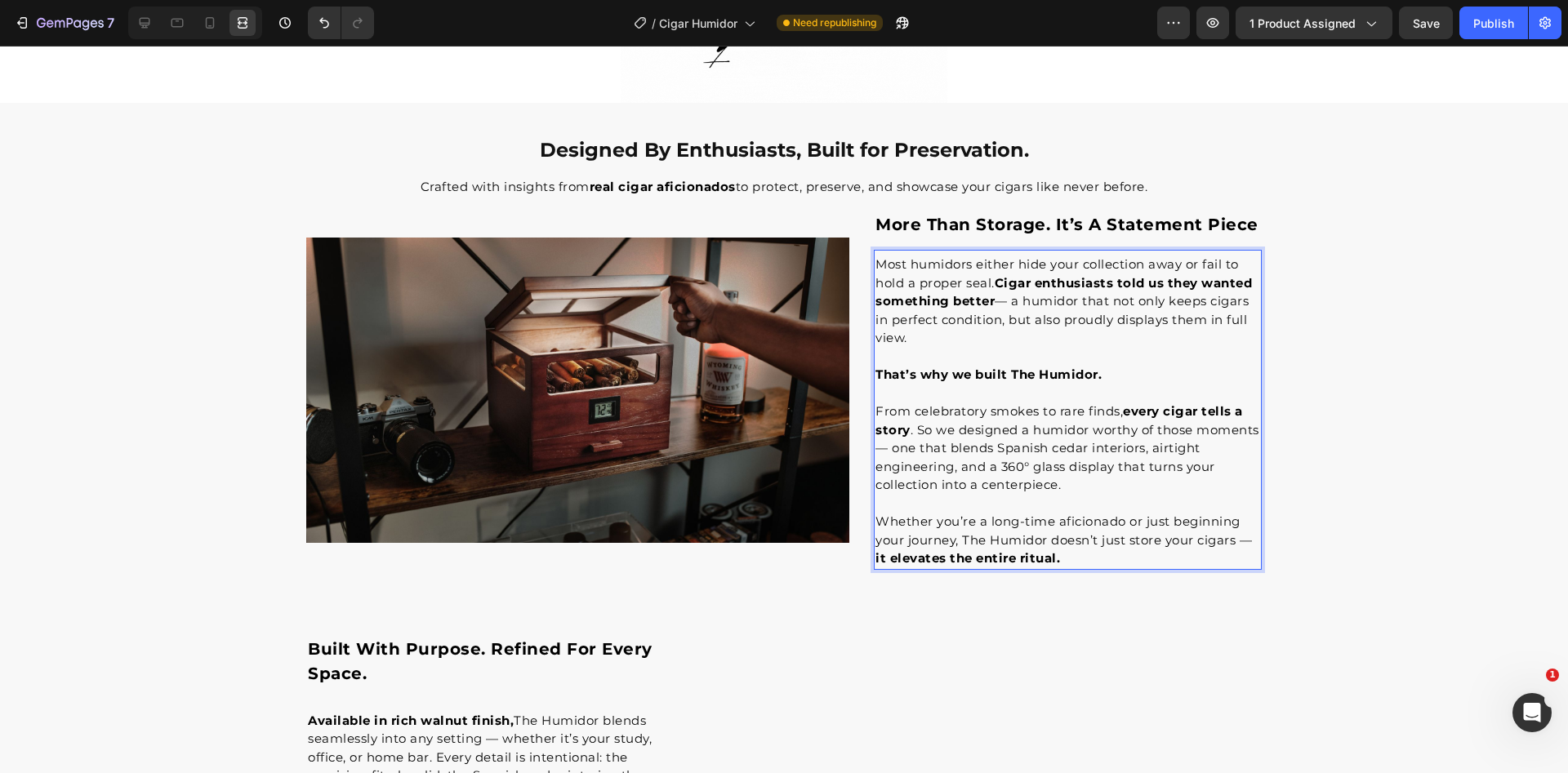
click at [1097, 418] on p "From celebratory smokes to rare finds, every cigar tells a story . So we design…" at bounding box center [1068, 449] width 384 height 92
drag, startPoint x: 1051, startPoint y: 562, endPoint x: 869, endPoint y: 559, distance: 182.0
click at [876, 559] on p "Whether you’re a long-time aficionado or just beginning your journey, The Humid…" at bounding box center [1068, 541] width 384 height 56
click at [1041, 562] on strong "it elevates the entire ritual." at bounding box center [968, 558] width 185 height 16
click at [1054, 563] on p "Whether you’re a long-time aficionado or just beginning your journey, The Humid…" at bounding box center [1068, 541] width 384 height 56
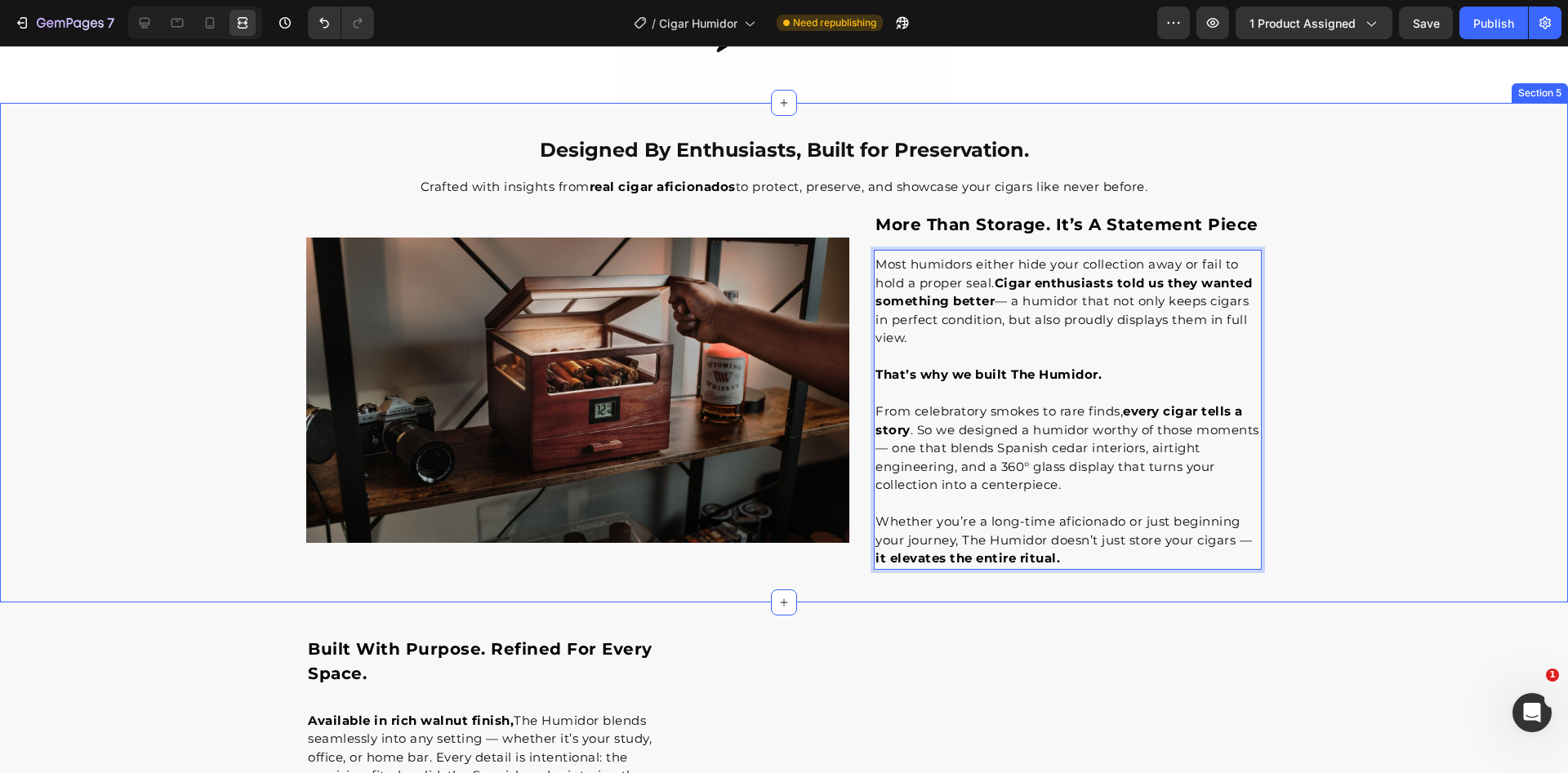
click at [182, 402] on div "Designed By Enthusiasts, Built for Preservation. Heading Crafted with insights …" at bounding box center [784, 352] width 1568 height 435
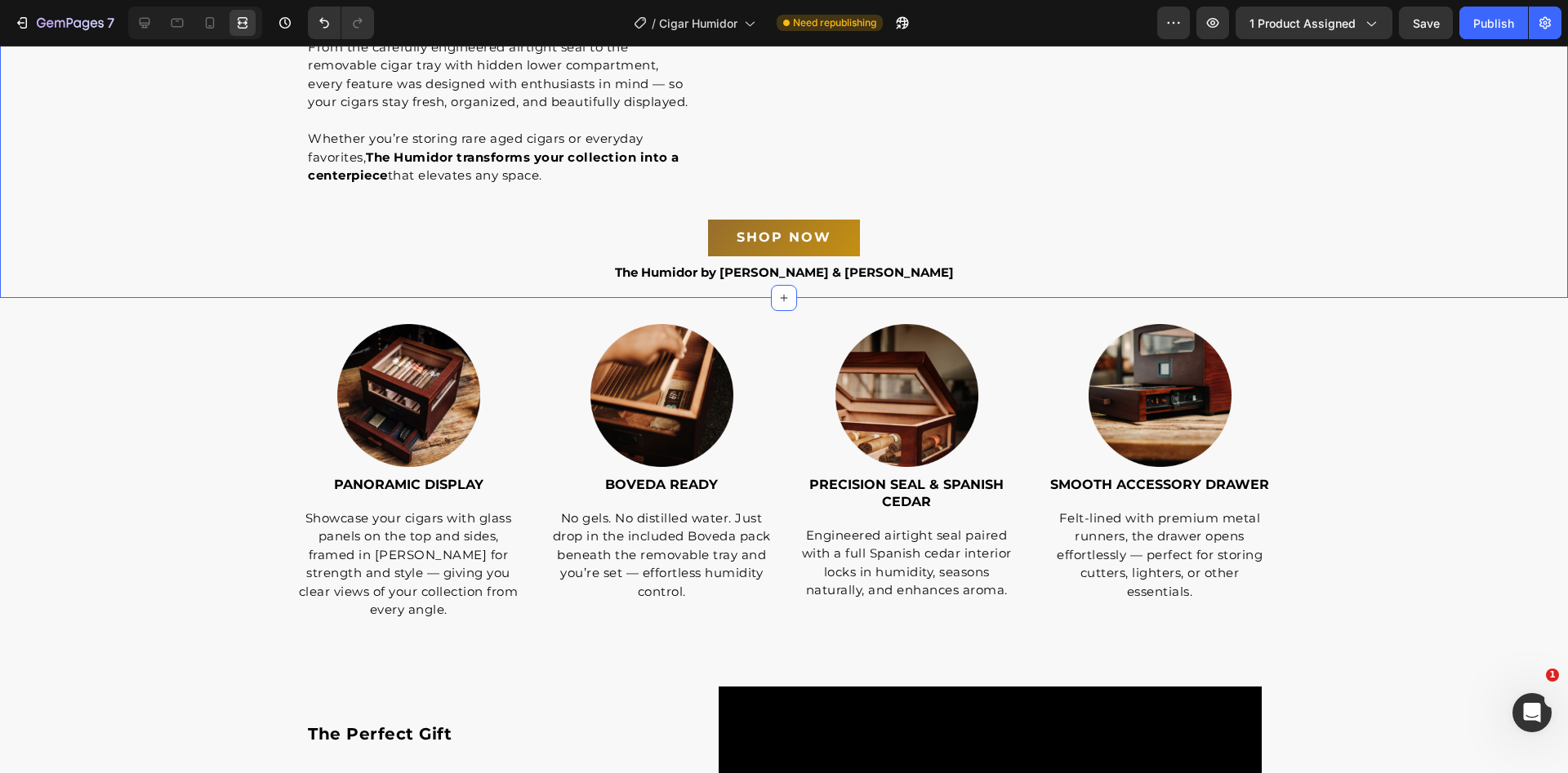
scroll to position [3667, 0]
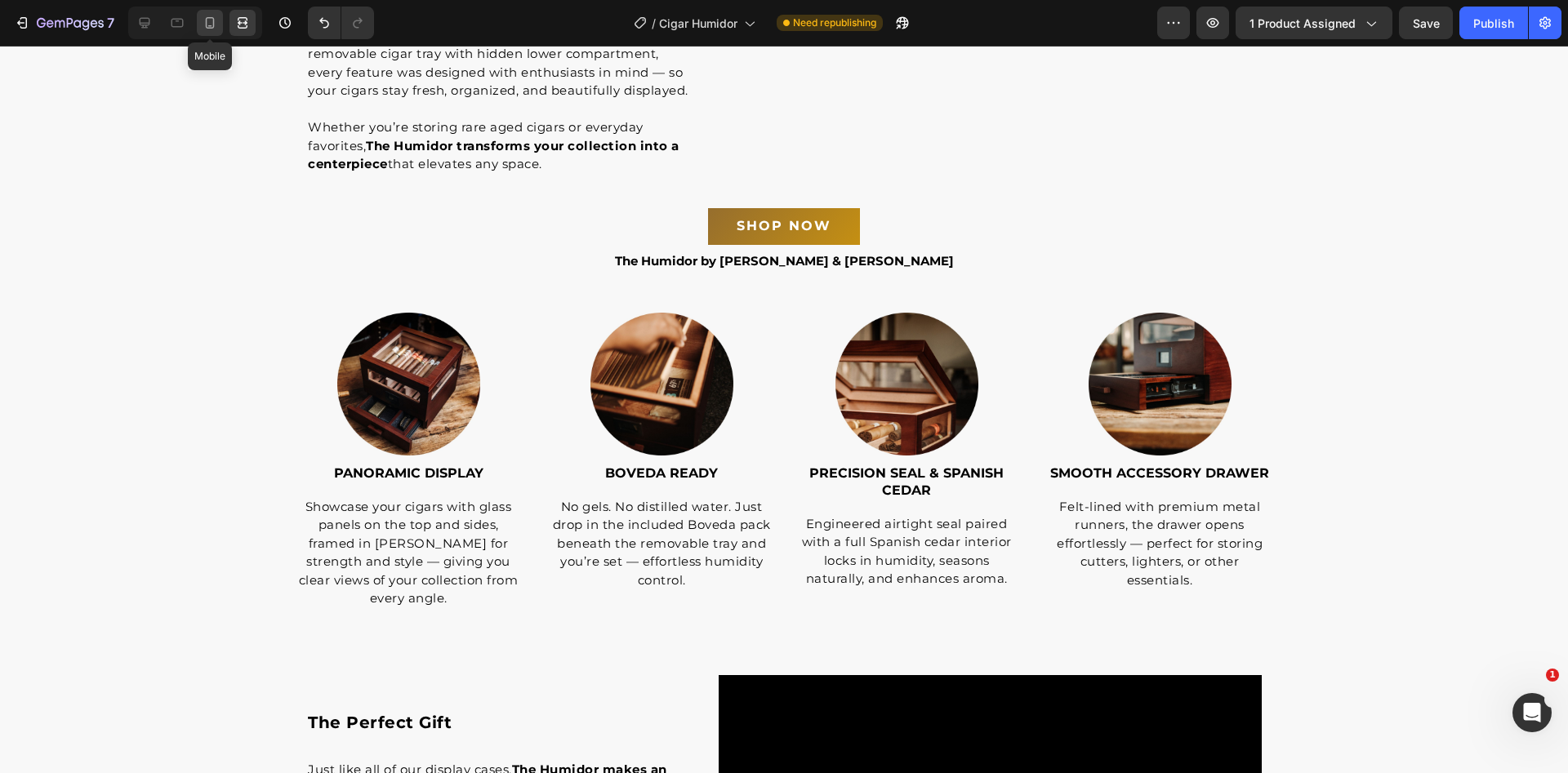
click at [208, 27] on icon at bounding box center [210, 23] width 16 height 16
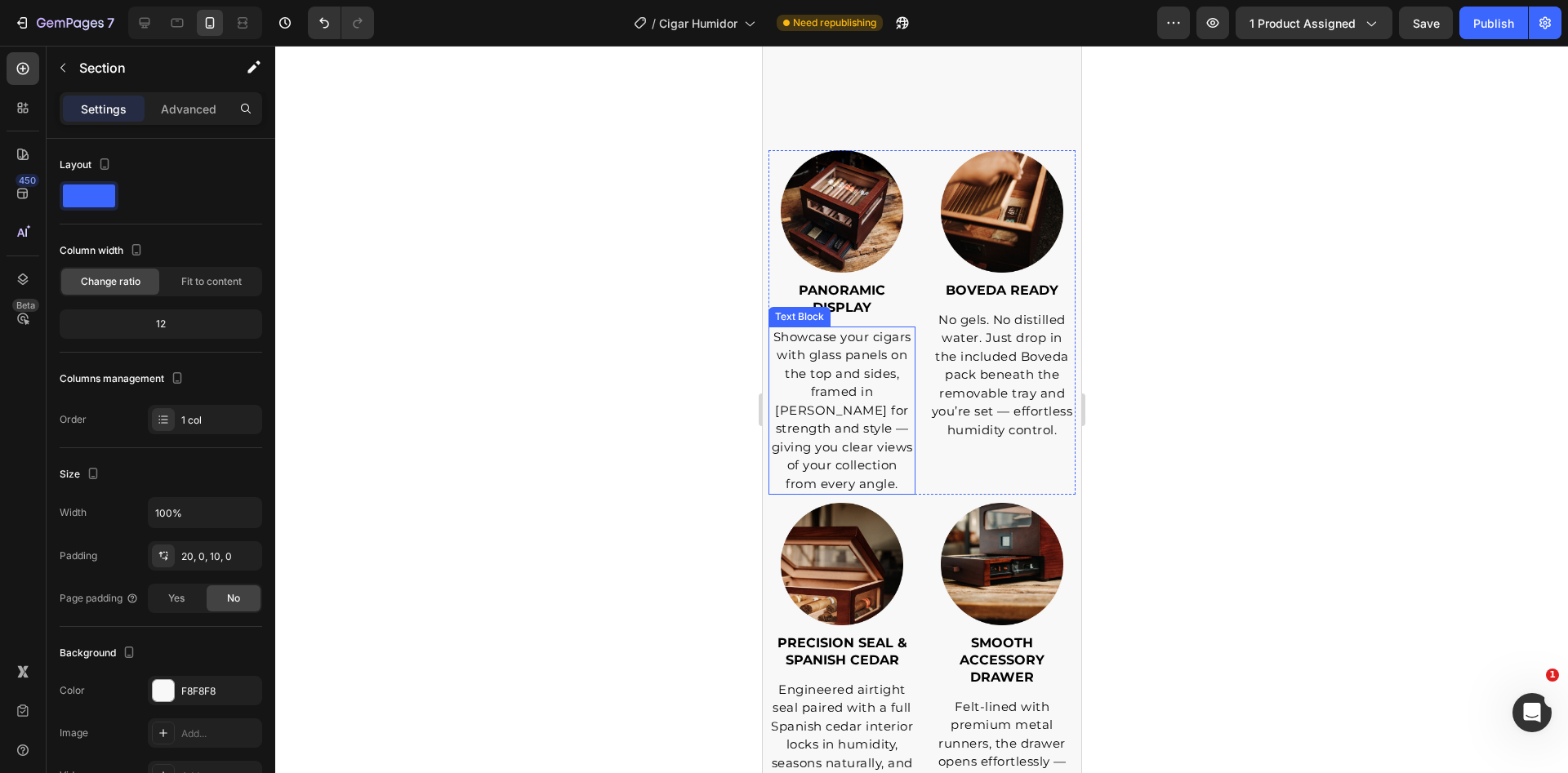
scroll to position [4356, 0]
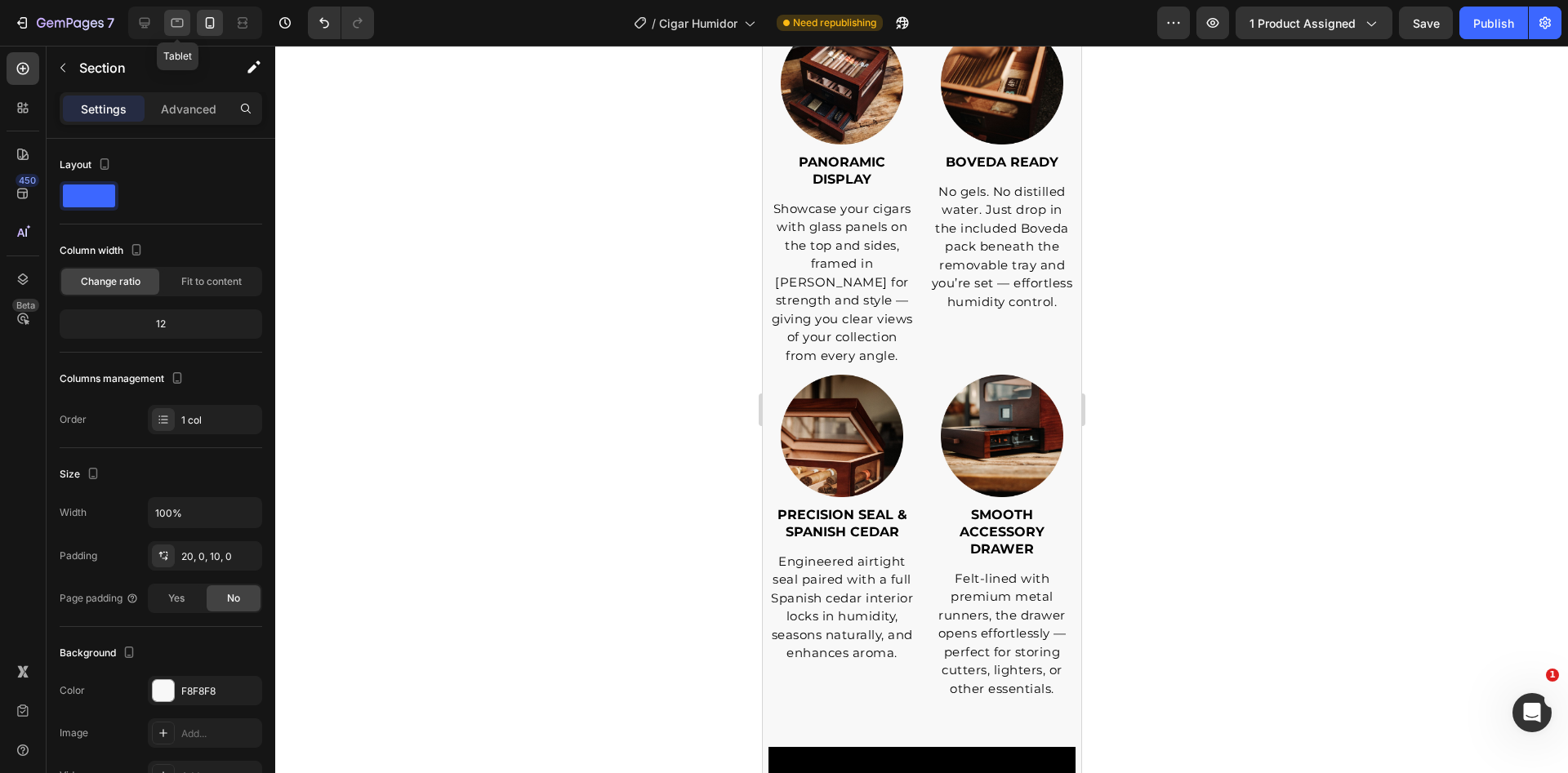
click at [178, 27] on icon at bounding box center [177, 23] width 12 height 9
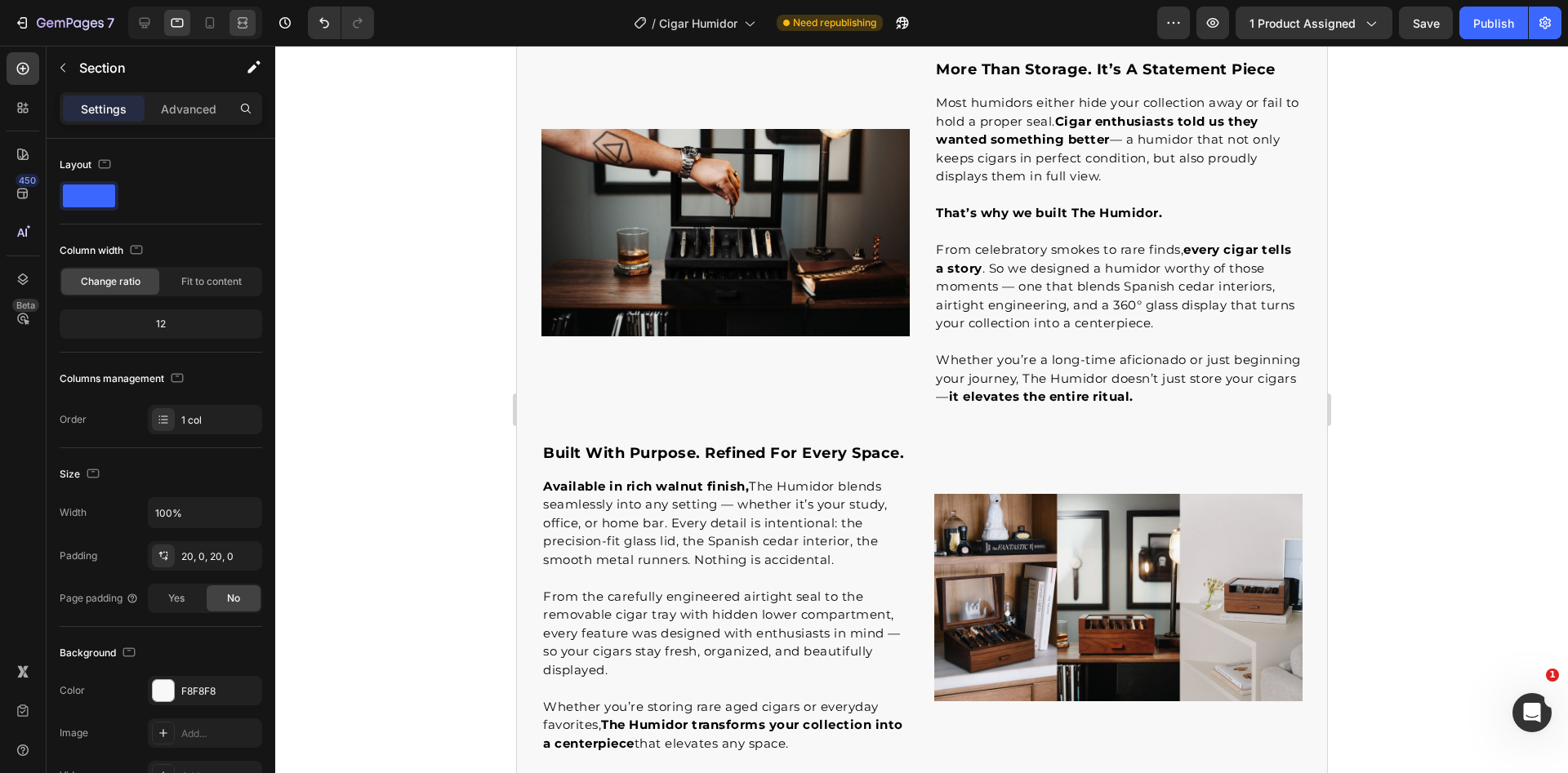
click at [234, 25] on icon at bounding box center [242, 23] width 16 height 16
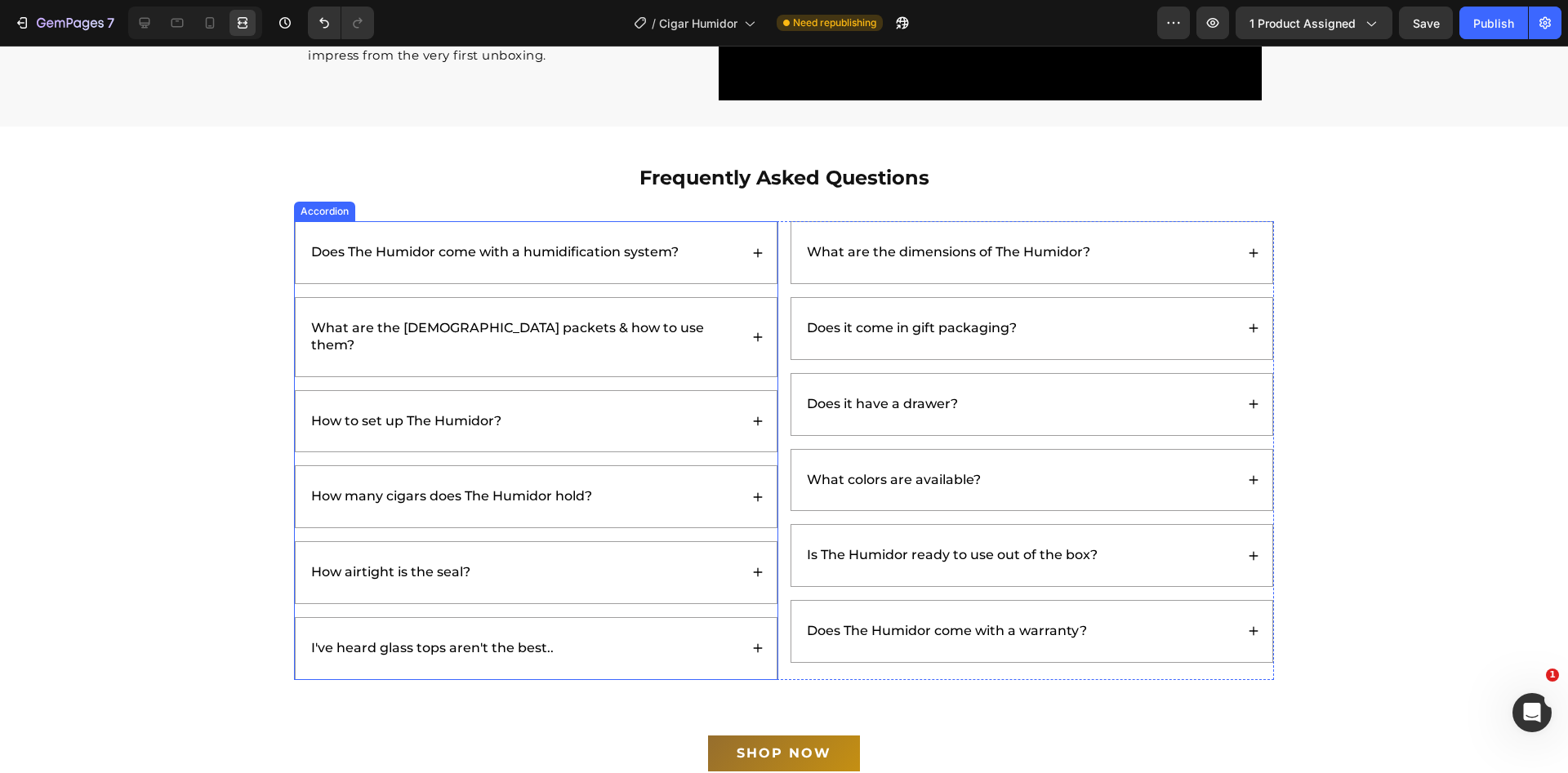
scroll to position [4549, 0]
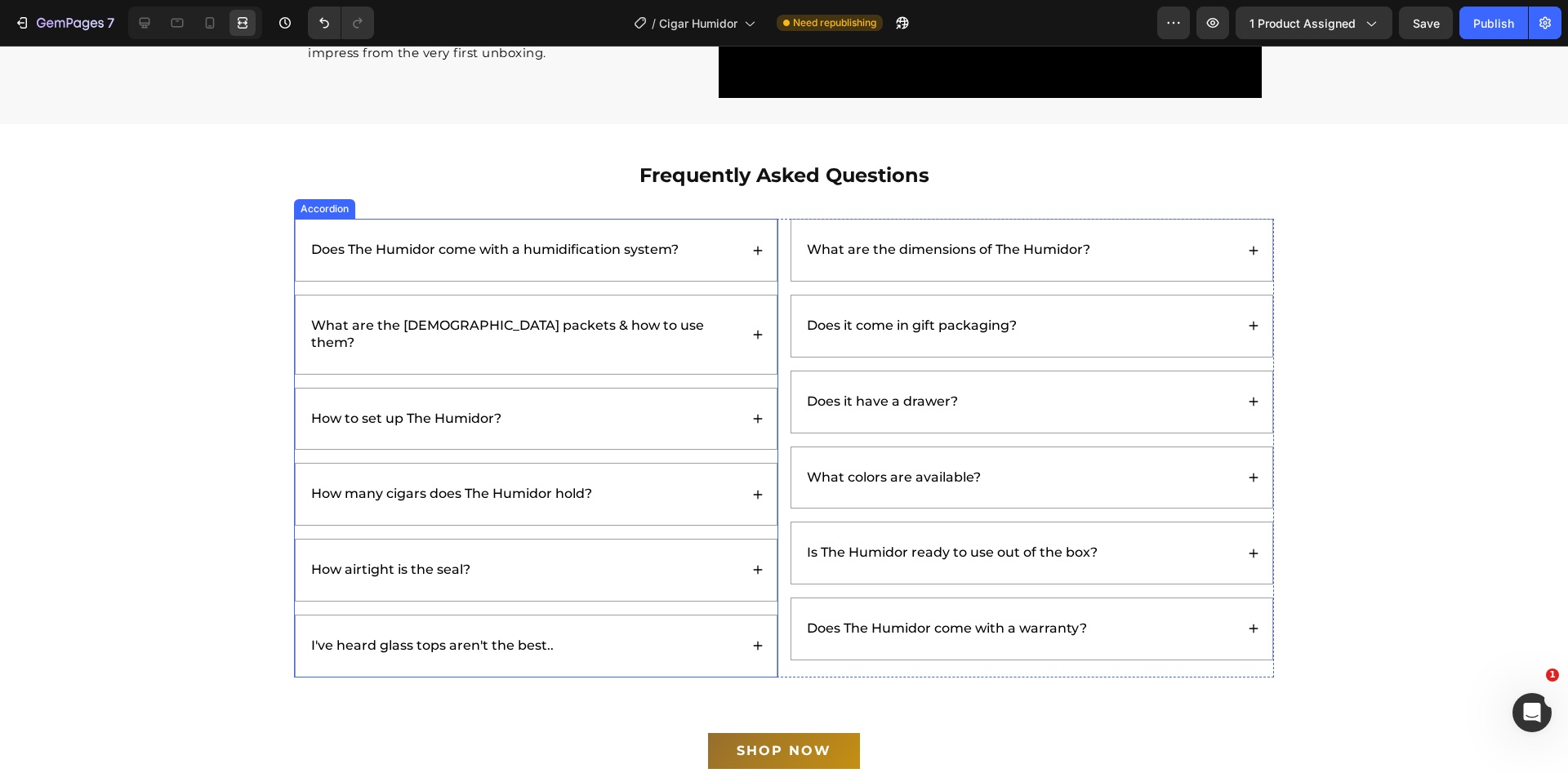
click at [726, 249] on div "Does The Humidor come with a humidification system?" at bounding box center [524, 250] width 430 height 22
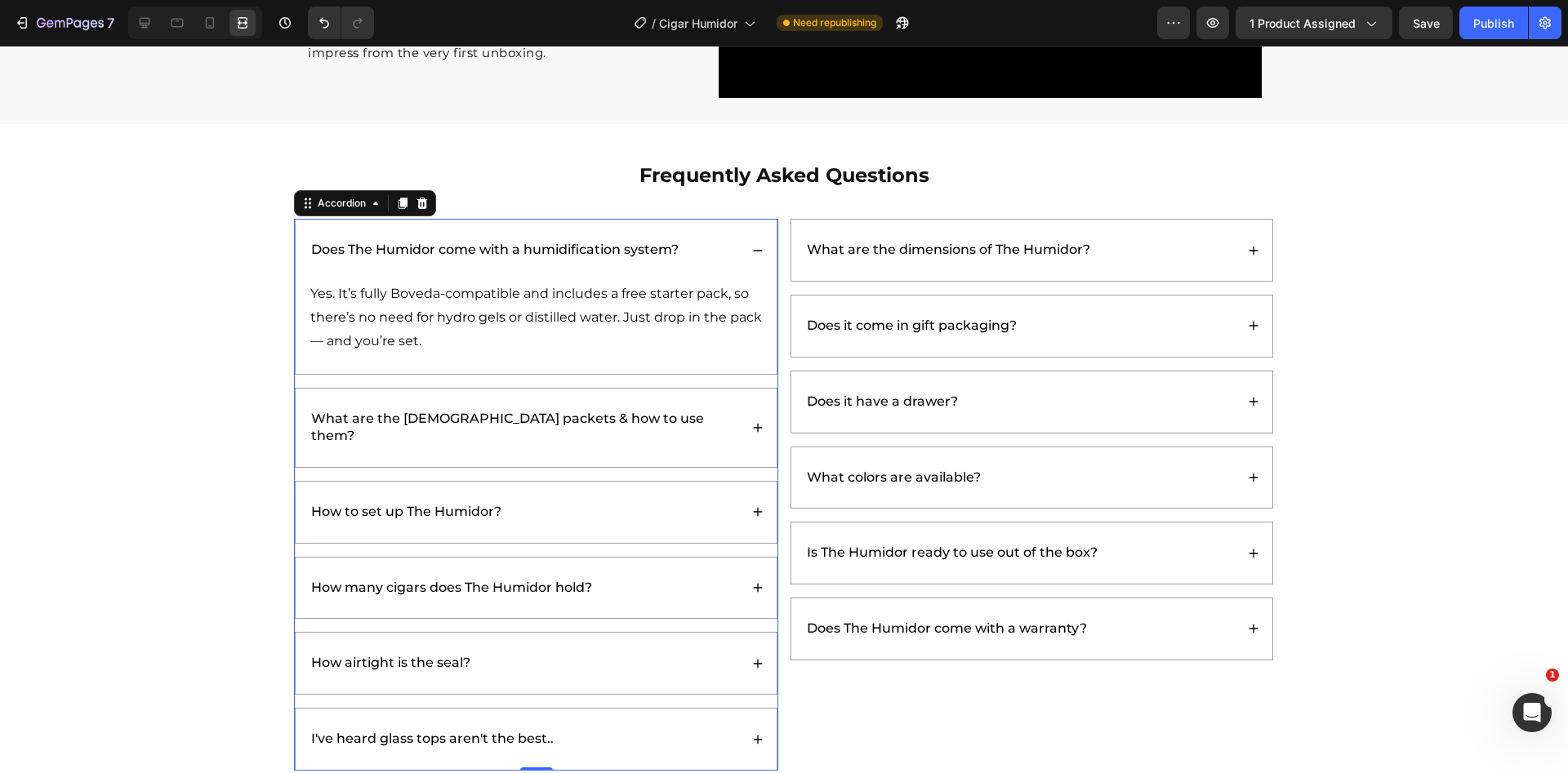
click at [712, 242] on div "Does The Humidor come with a humidification system?" at bounding box center [524, 250] width 430 height 22
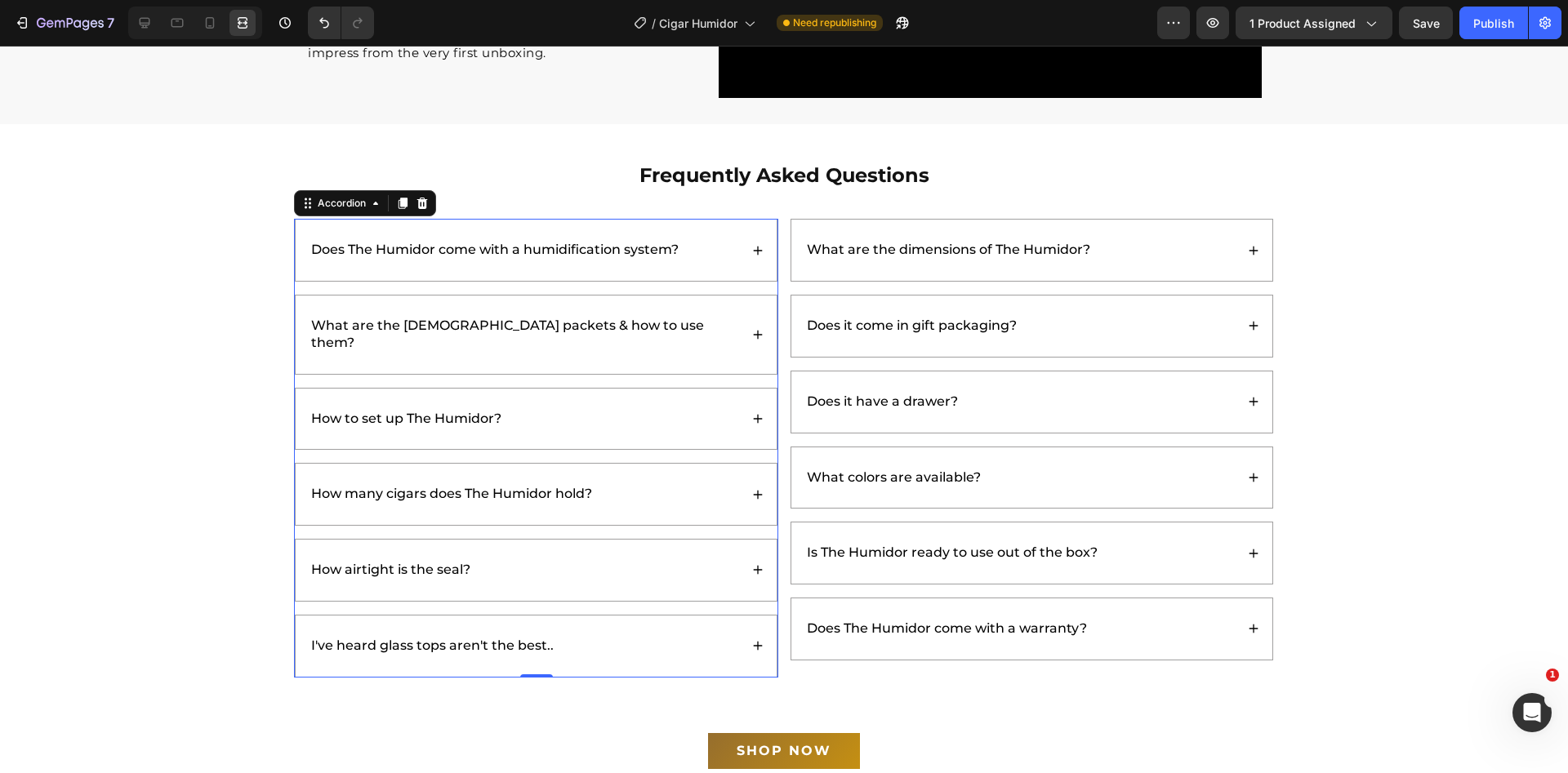
click at [681, 319] on div "What are the [DEMOGRAPHIC_DATA] packets & how to use them?" at bounding box center [524, 335] width 430 height 39
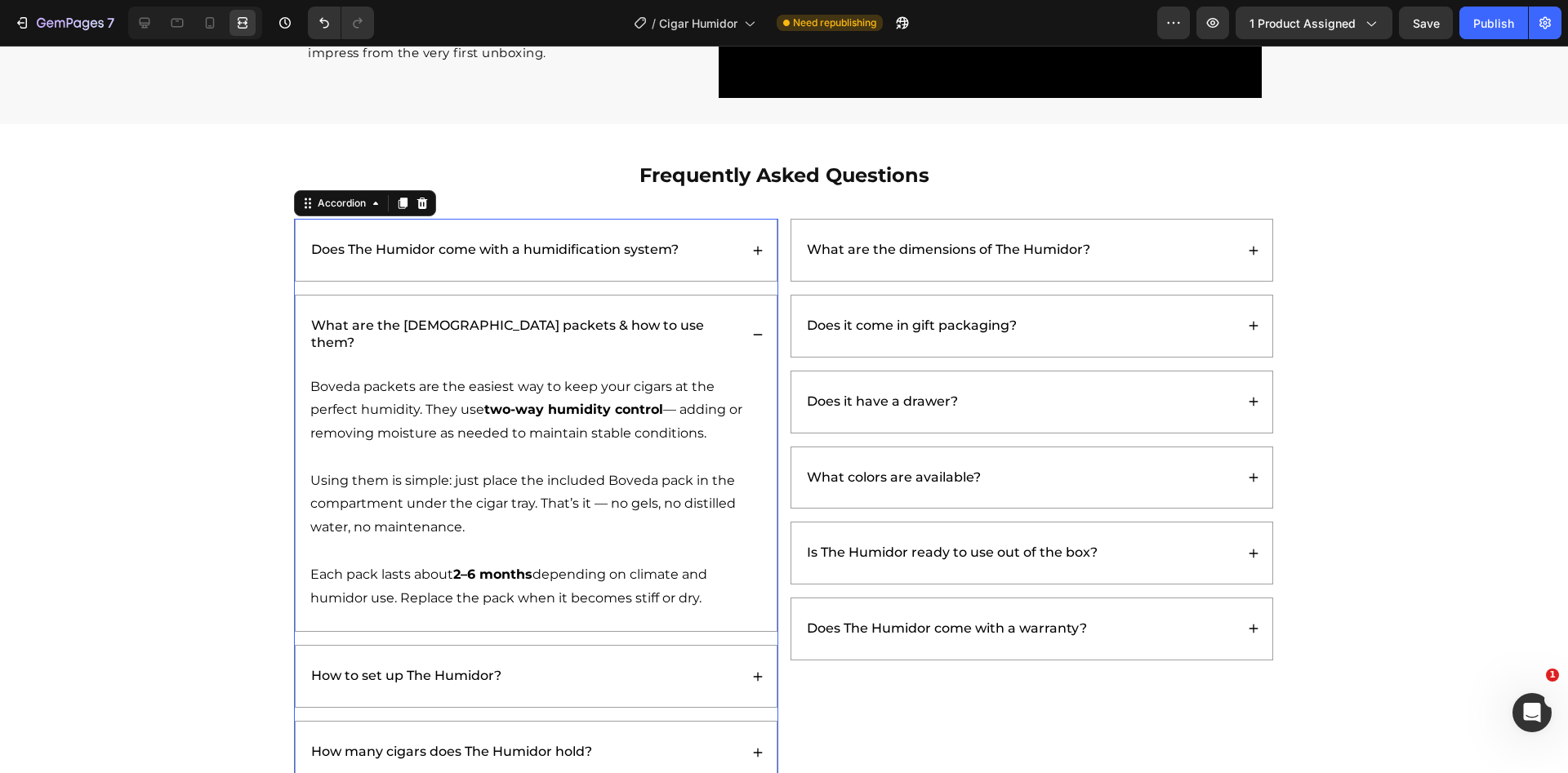
click at [678, 308] on div "What are the [DEMOGRAPHIC_DATA] packets & how to use them?" at bounding box center [536, 334] width 481 height 78
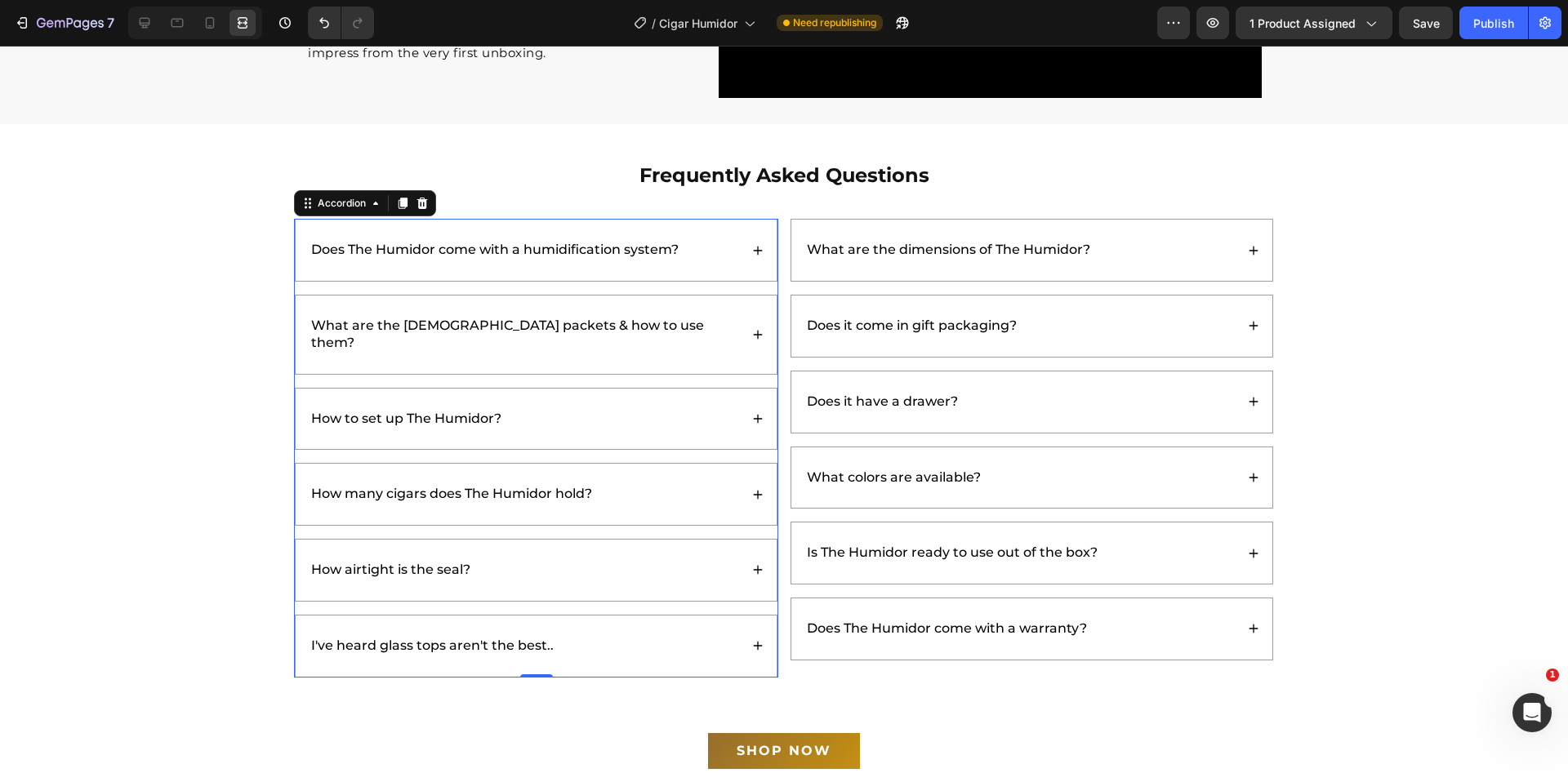
click at [607, 389] on div "How to set up The Humidor?" at bounding box center [536, 419] width 481 height 62
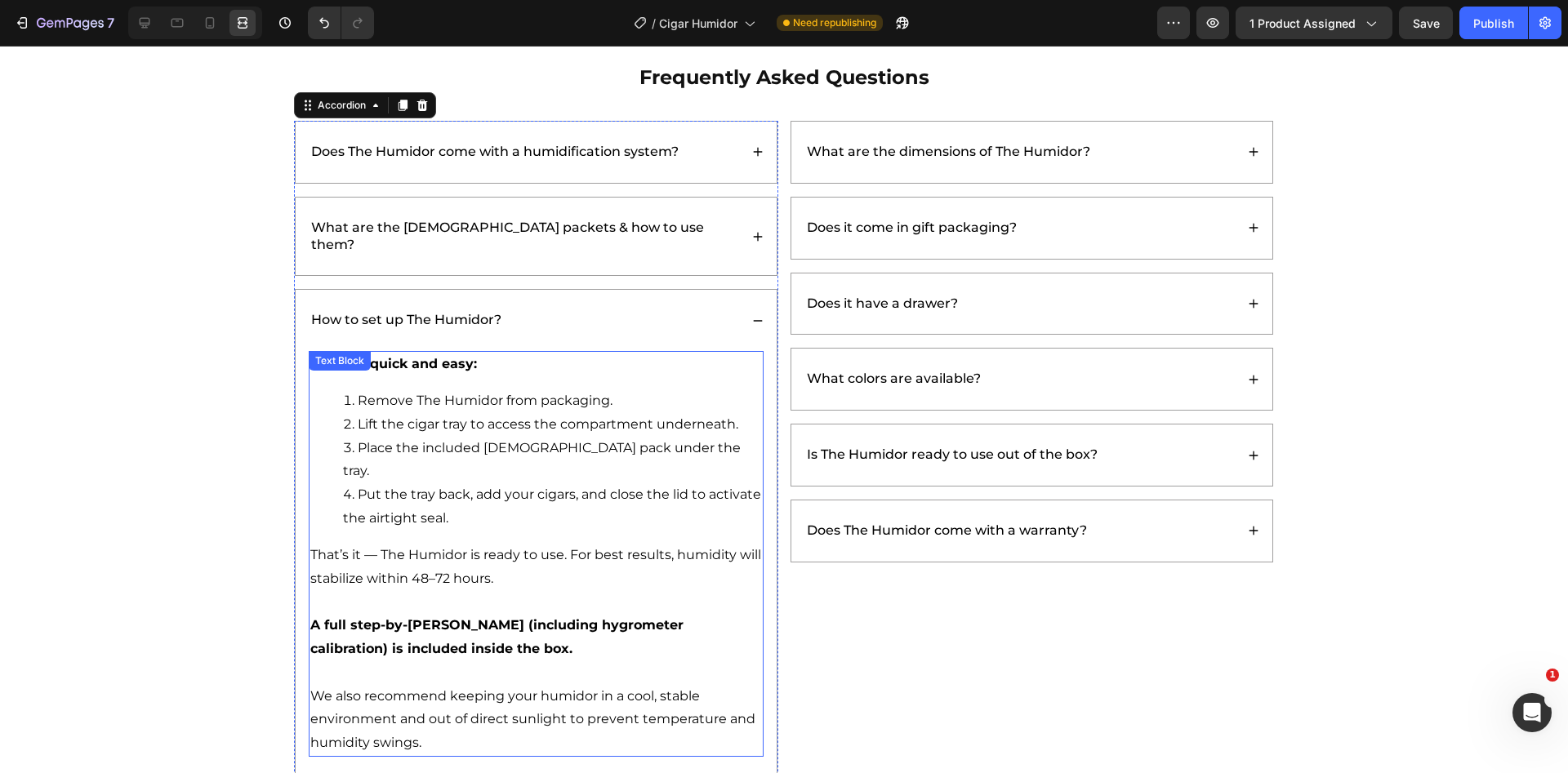
scroll to position [4656, 0]
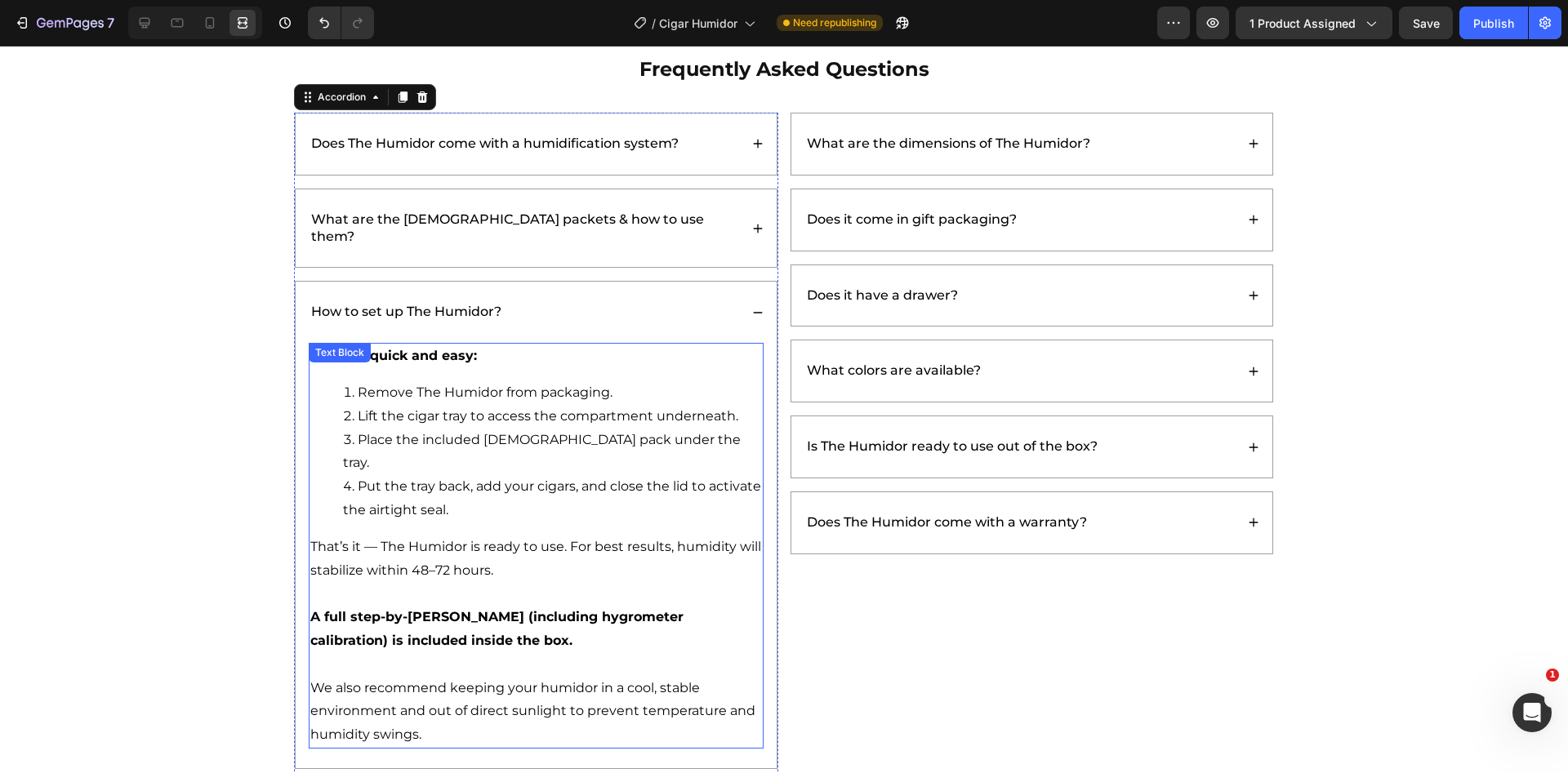
click at [351, 606] on p "A full step-by-step guide (including hygrometer calibration) is included inside…" at bounding box center [536, 630] width 452 height 48
click at [351, 610] on strong "A full step-by-step guide (including hygrometer calibration) is included inside…" at bounding box center [497, 629] width 373 height 39
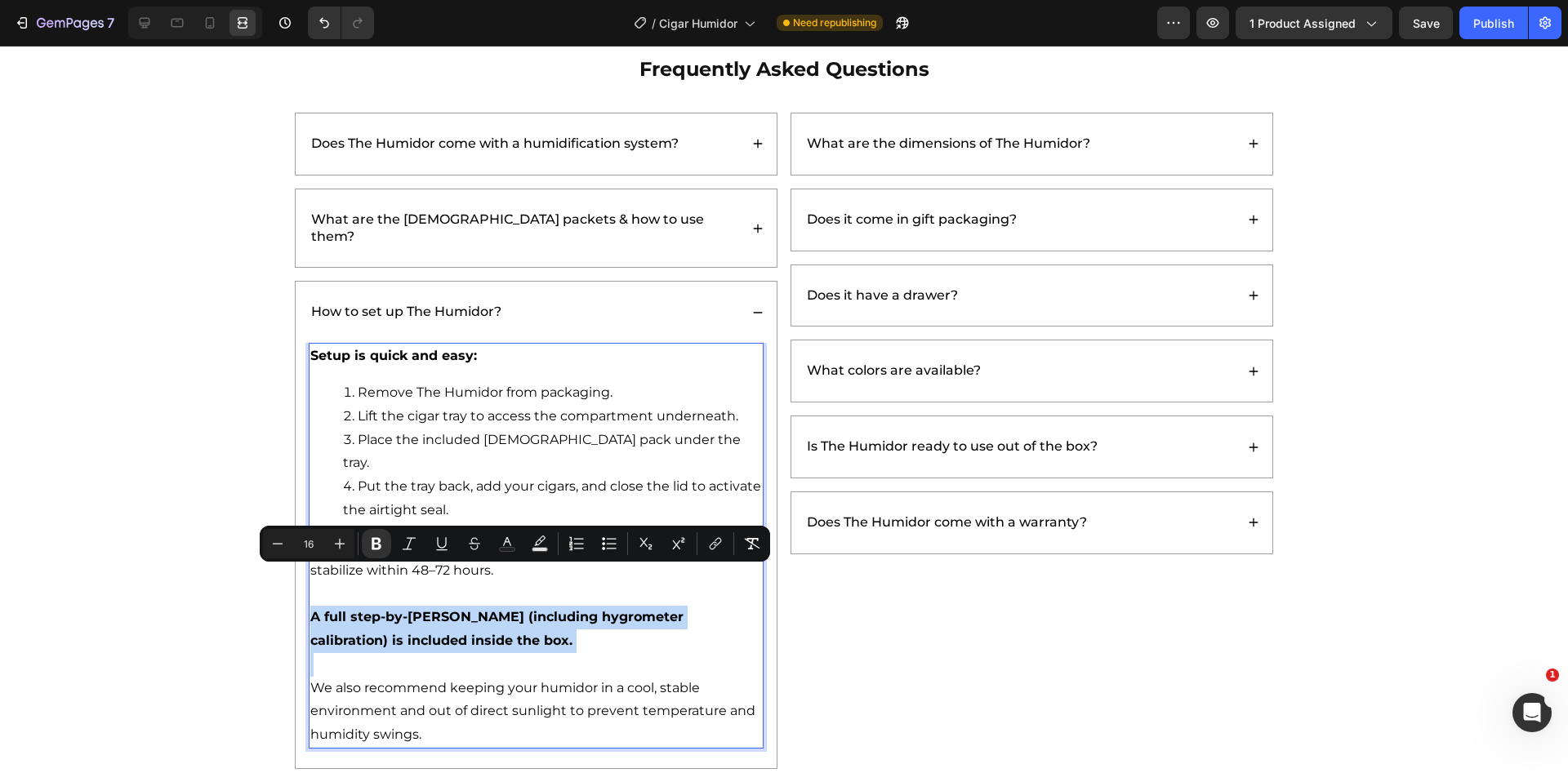
click at [484, 610] on strong "A full step-by-step guide (including hygrometer calibration) is included inside…" at bounding box center [497, 629] width 373 height 39
click at [544, 610] on strong "A full step-by-step guide (including hygrometer calibration) is included inside…" at bounding box center [497, 629] width 373 height 39
click at [459, 610] on p "A full step-by-step guide (including hygrometer calibration) is included inside…" at bounding box center [536, 630] width 452 height 48
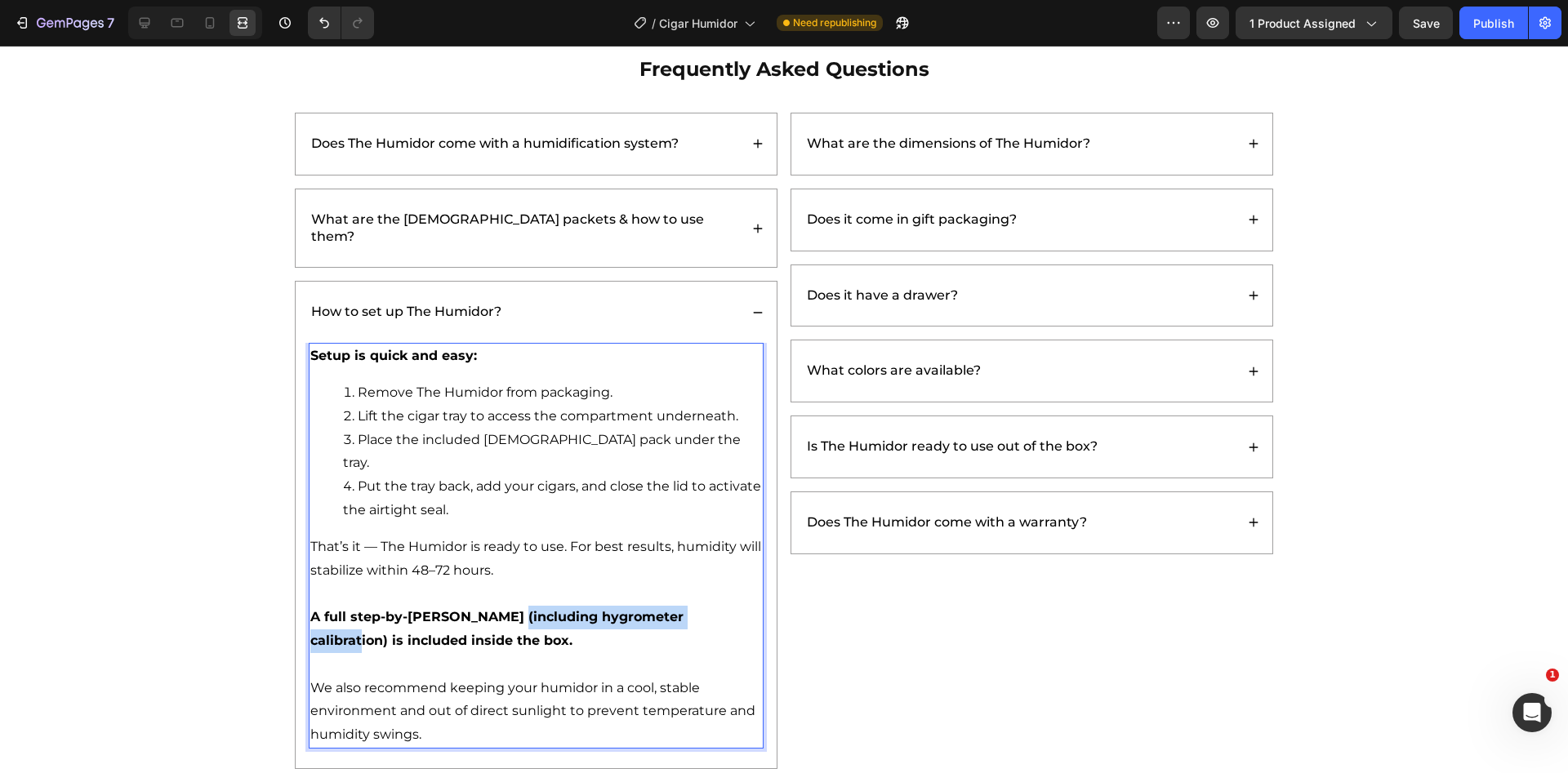
drag, startPoint x: 692, startPoint y: 574, endPoint x: 492, endPoint y: 580, distance: 200.1
click at [492, 610] on strong "A full step-by-step guide (including hygrometer calibration) is included inside…" at bounding box center [497, 629] width 373 height 39
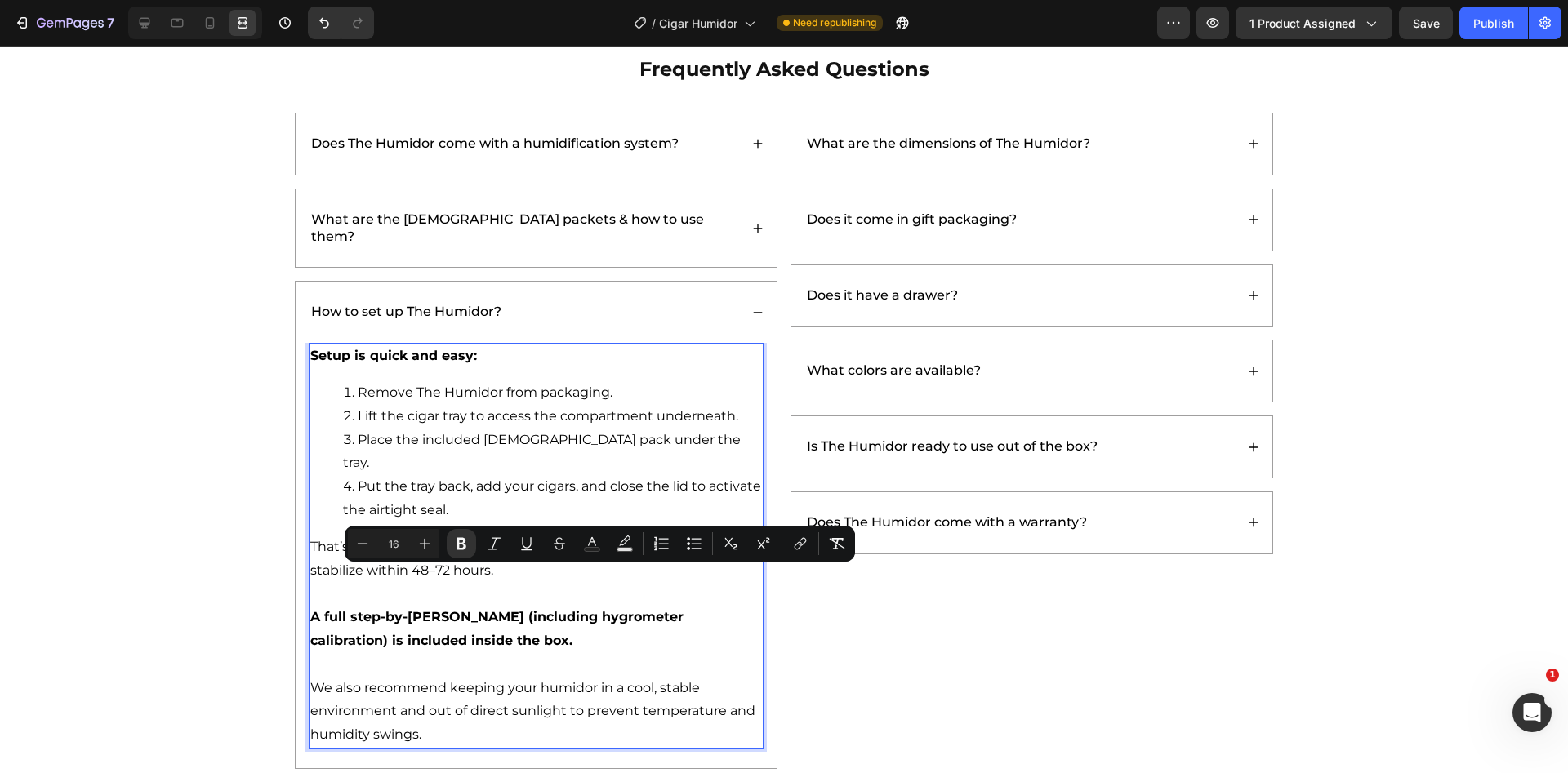
click at [487, 606] on p "A full step-by-step guide (including hygrometer calibration) is included inside…" at bounding box center [536, 630] width 452 height 48
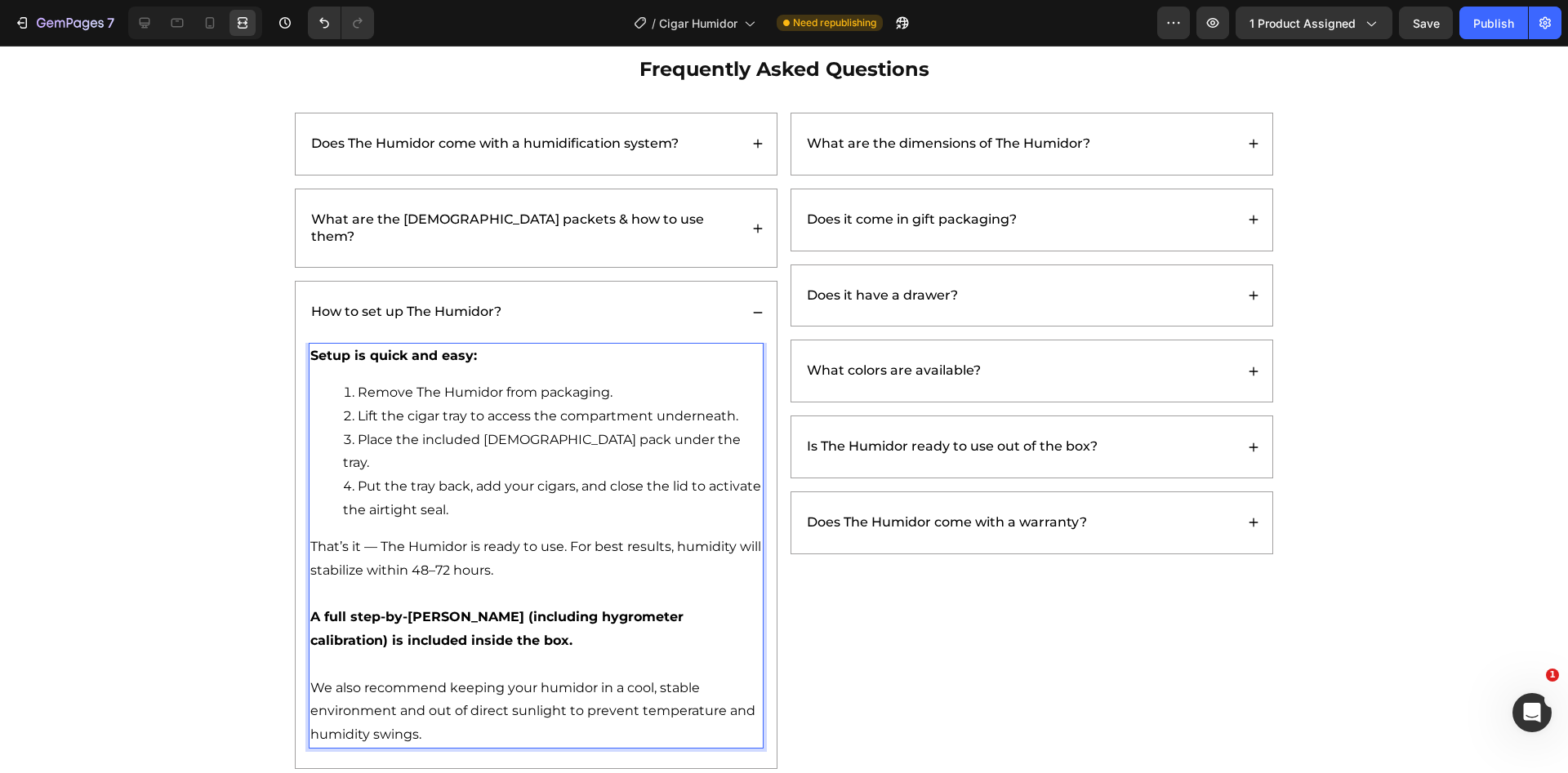
click at [413, 677] on p "We also recommend keeping your humidor in a cool, stable environment and out of…" at bounding box center [536, 711] width 452 height 70
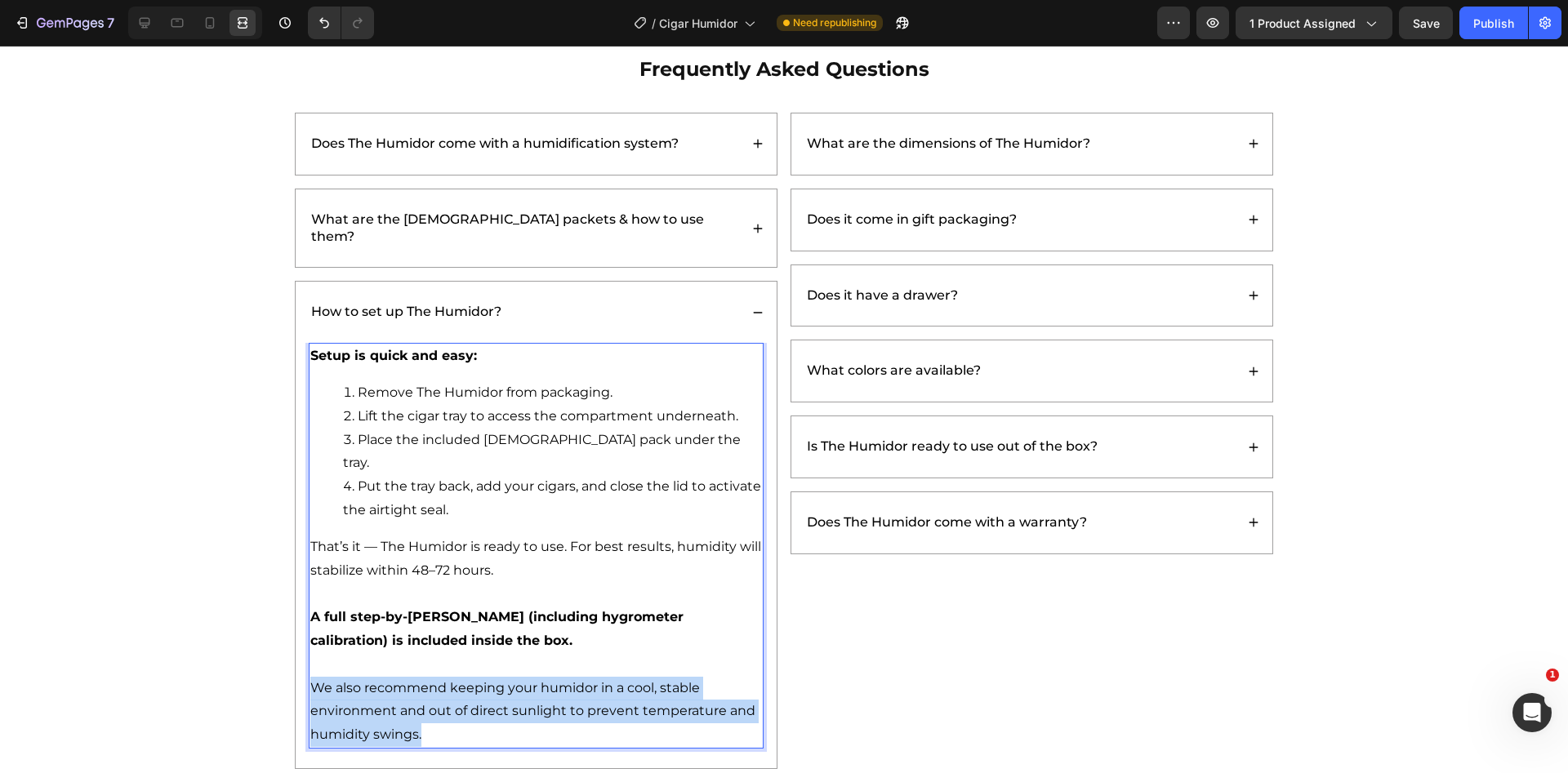
click at [413, 677] on p "We also recommend keeping your humidor in a cool, stable environment and out of…" at bounding box center [536, 711] width 452 height 70
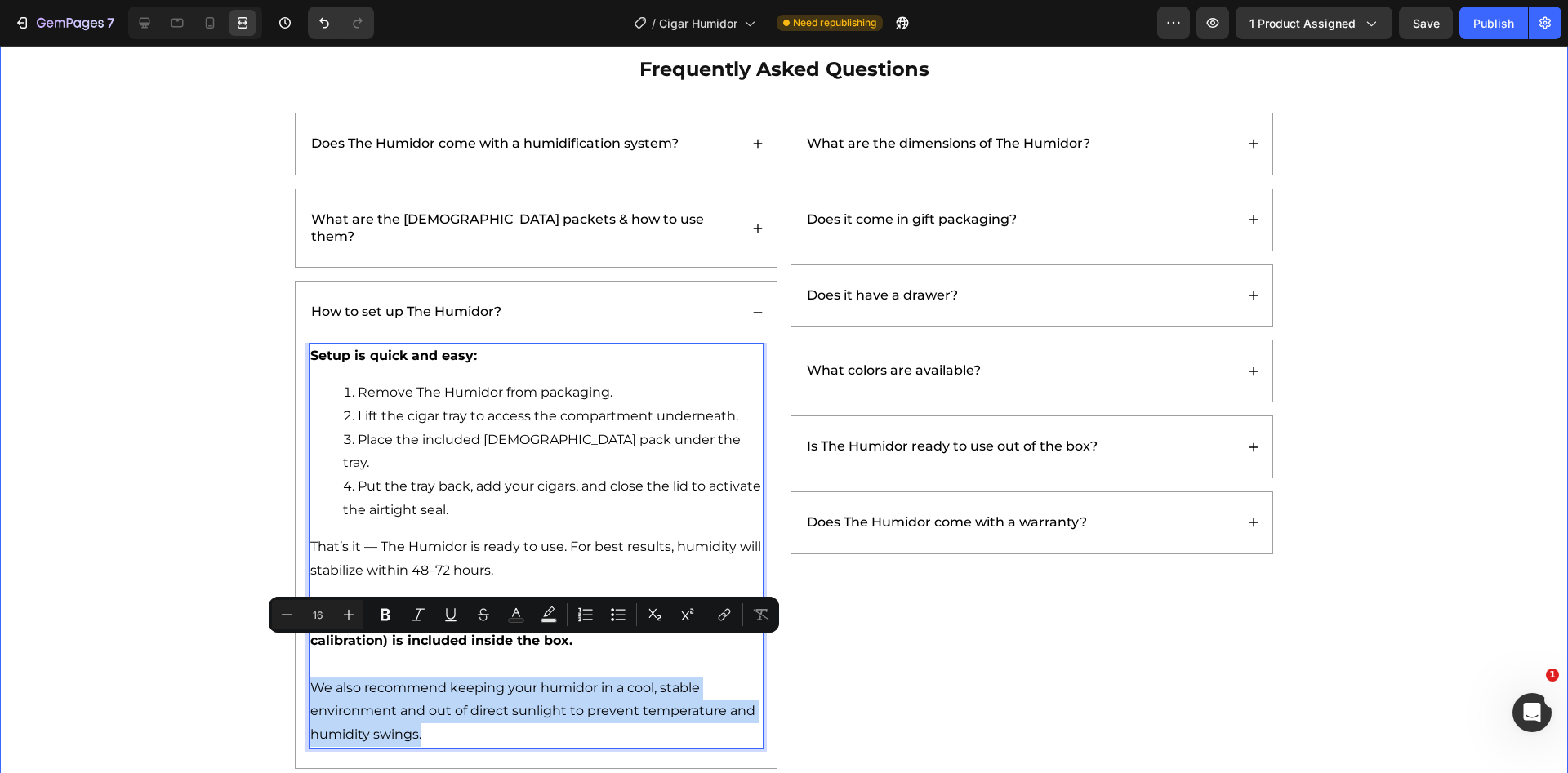
click at [229, 450] on div "Frequently Asked Questions Heading Does The Humidor come with a humidification …" at bounding box center [784, 526] width 1535 height 942
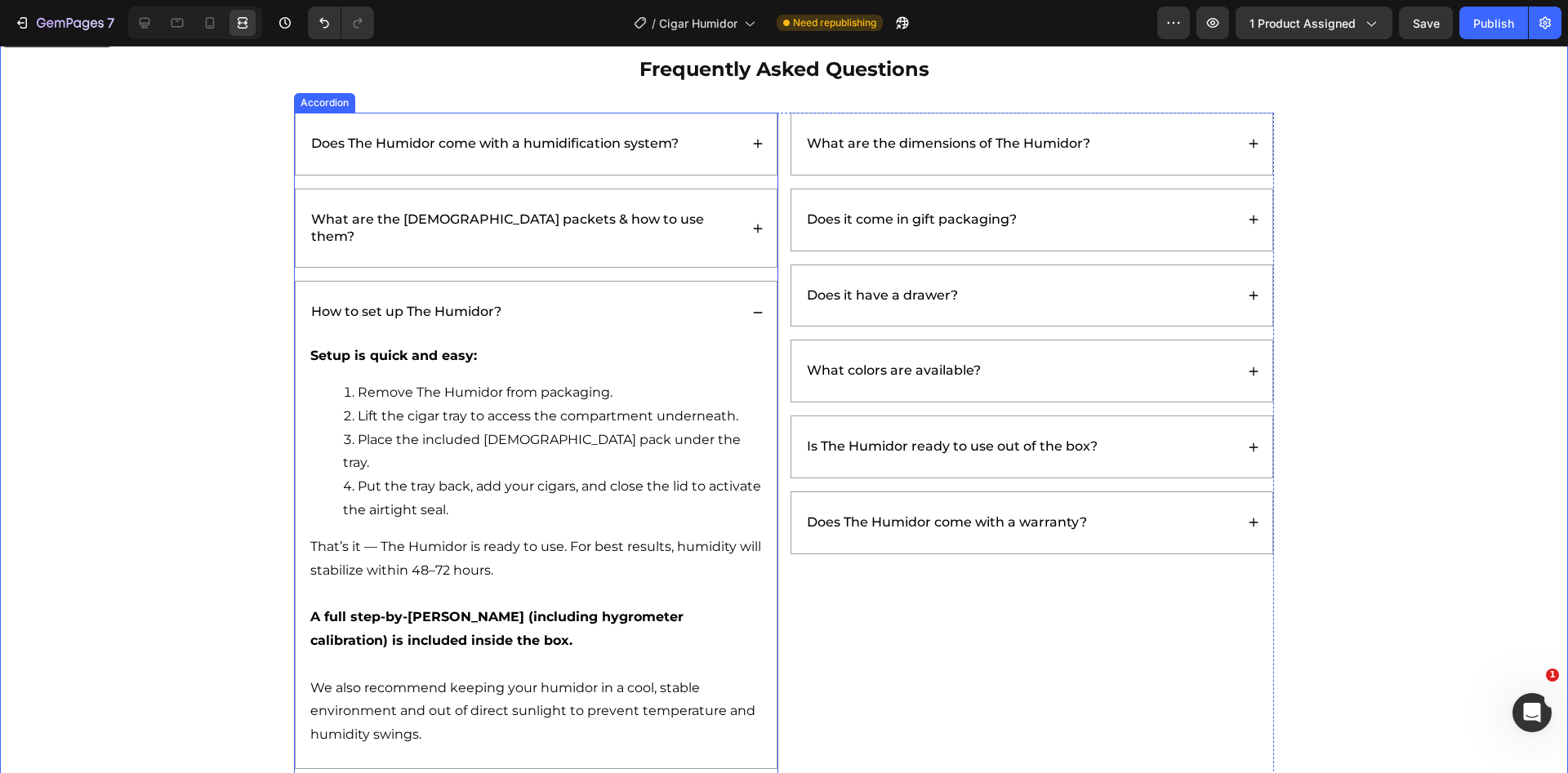
click at [601, 307] on div "How to set up The Humidor?" at bounding box center [536, 312] width 481 height 62
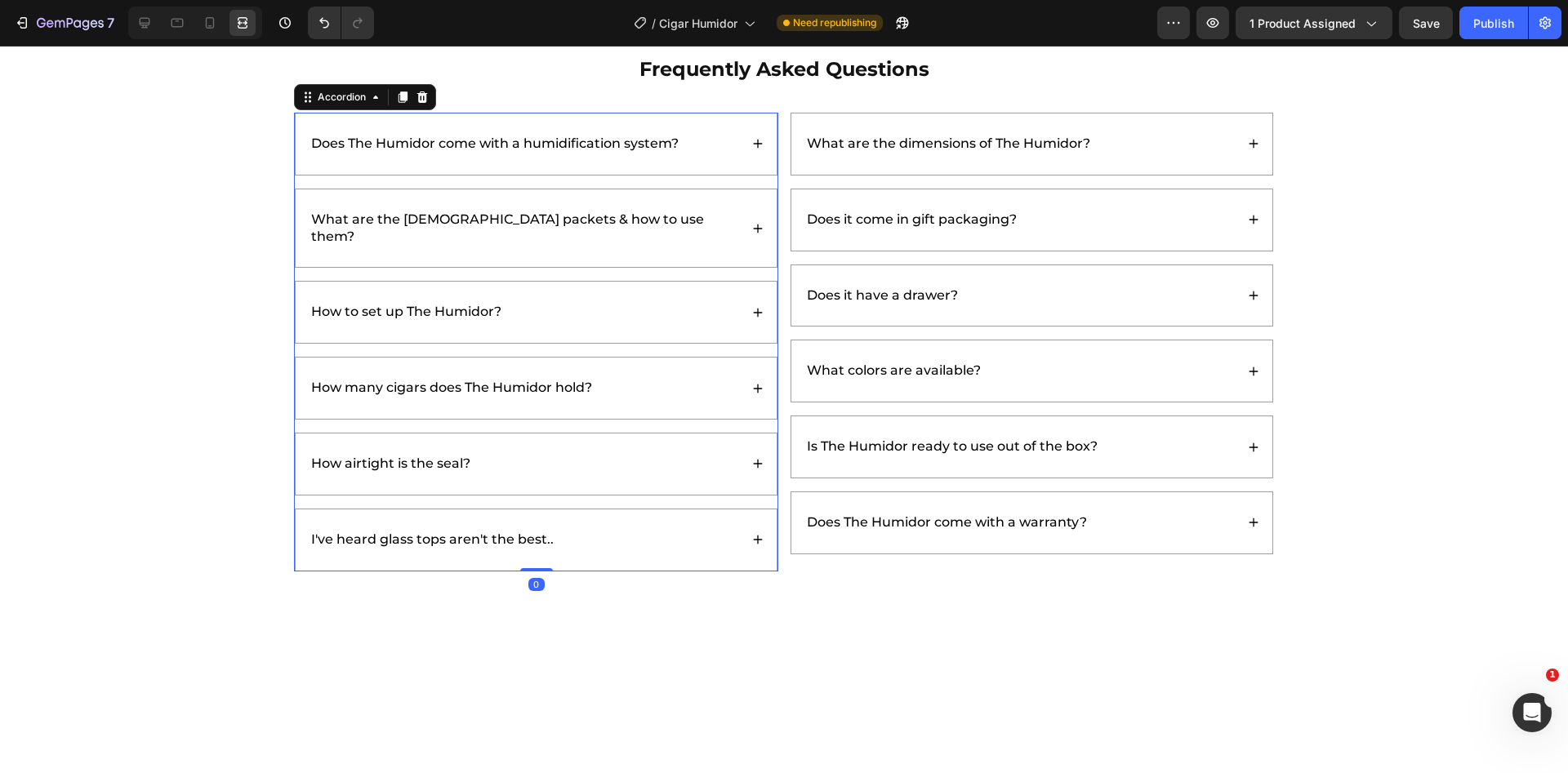
click at [655, 377] on div "How many cigars does The Humidor hold?" at bounding box center [524, 388] width 430 height 22
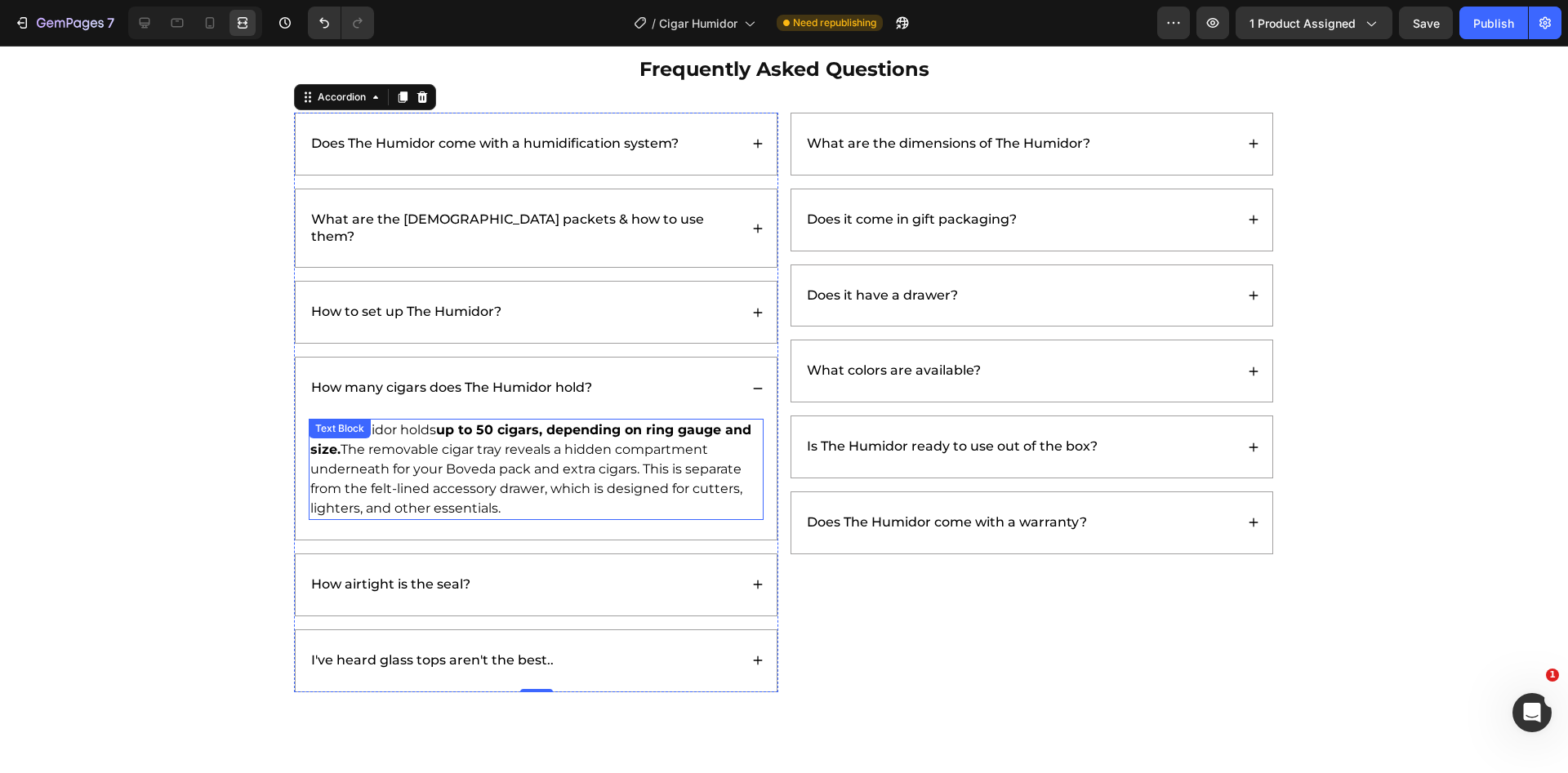
click at [615, 440] on p "The Humidor holds up to 50 cigars, depending on ring gauge and size. The remova…" at bounding box center [536, 469] width 452 height 98
click at [614, 440] on p "The Humidor holds up to 50 cigars, depending on ring gauge and size. The remova…" at bounding box center [536, 469] width 452 height 98
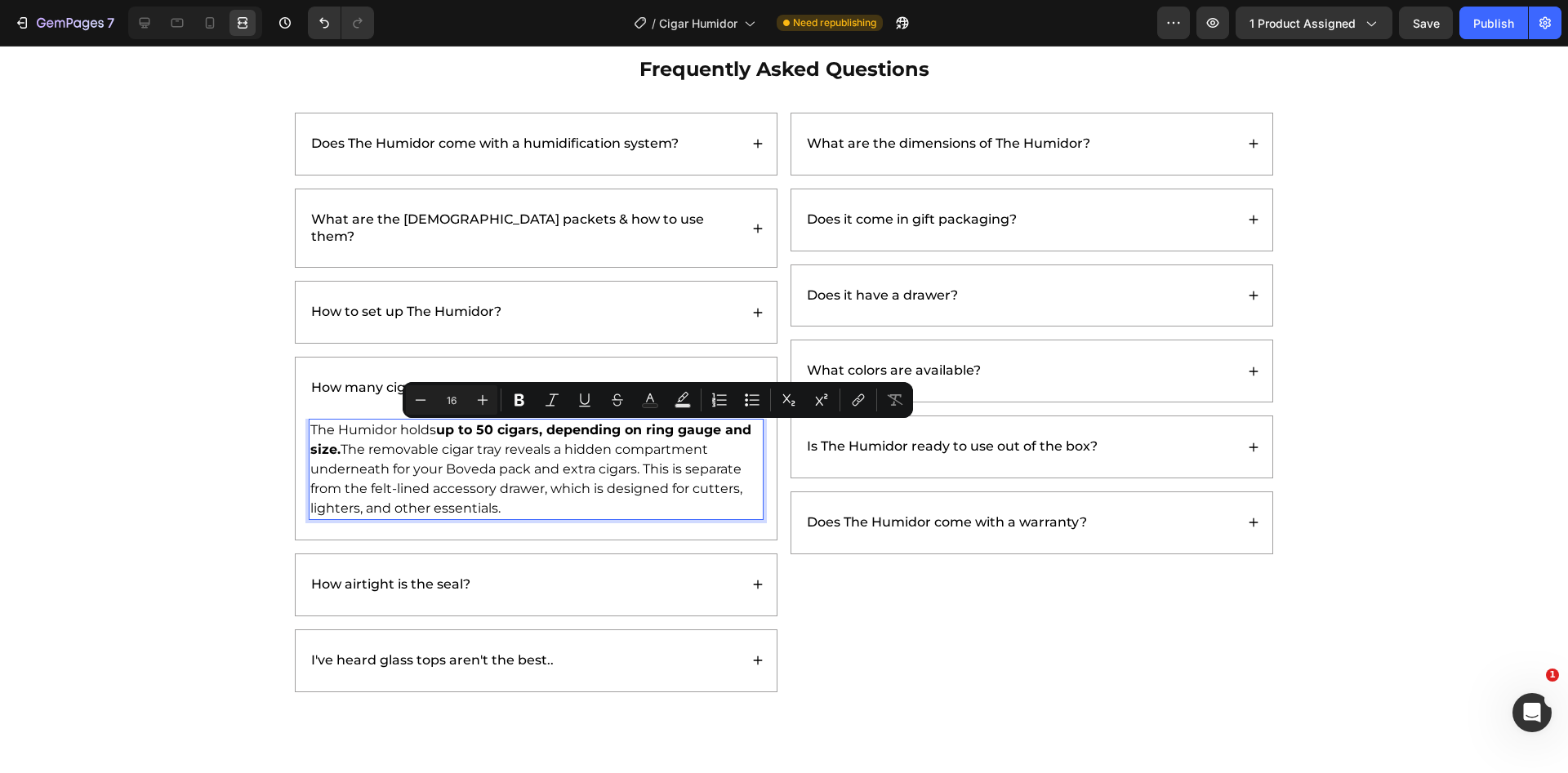
click at [587, 441] on p "The Humidor holds up to 50 cigars, depending on ring gauge and size. The remova…" at bounding box center [536, 469] width 452 height 98
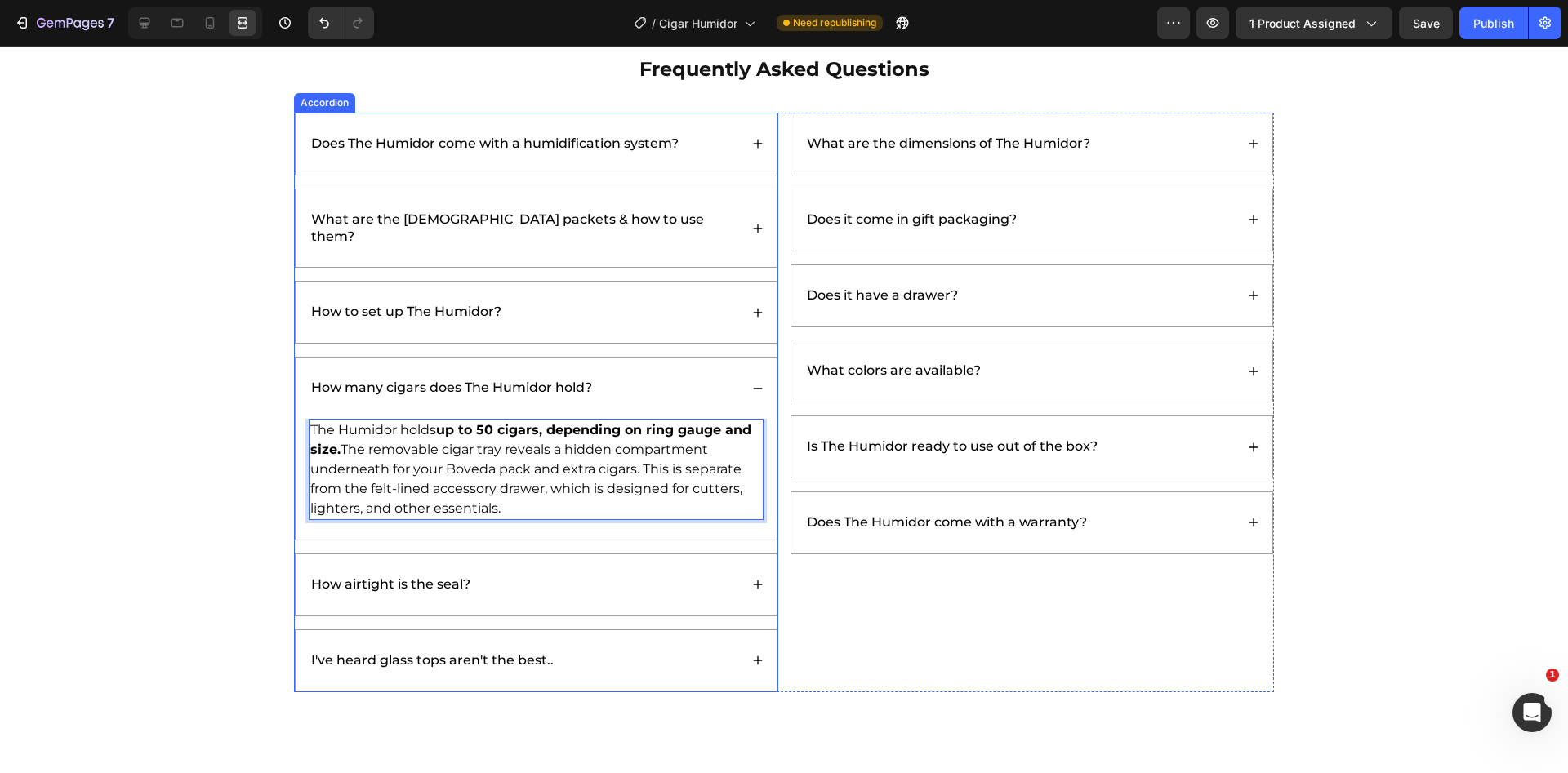
click at [685, 357] on div "How many cigars does The Humidor hold?" at bounding box center [536, 388] width 481 height 62
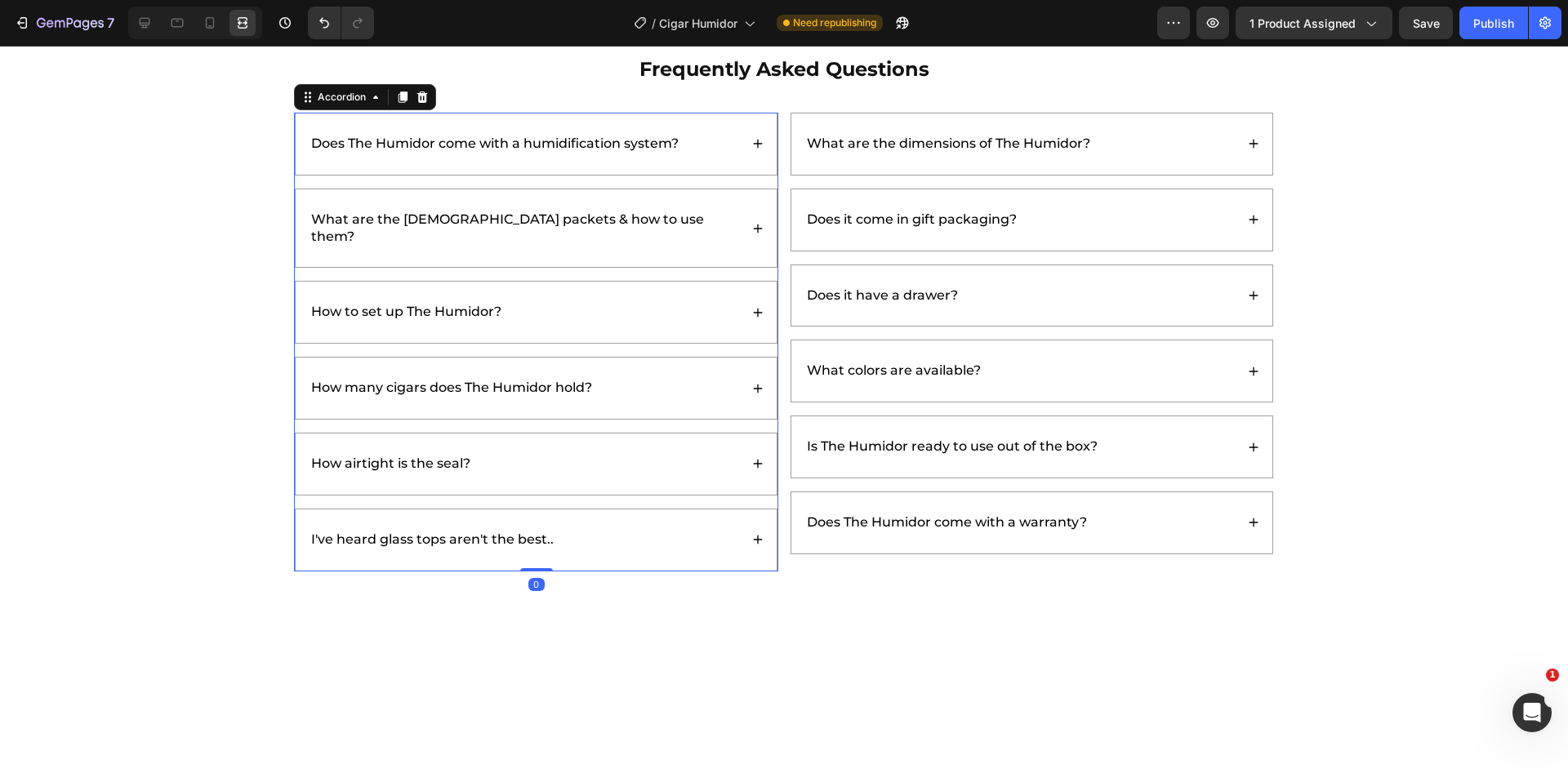
click at [586, 434] on div "How airtight is the seal?" at bounding box center [536, 464] width 481 height 62
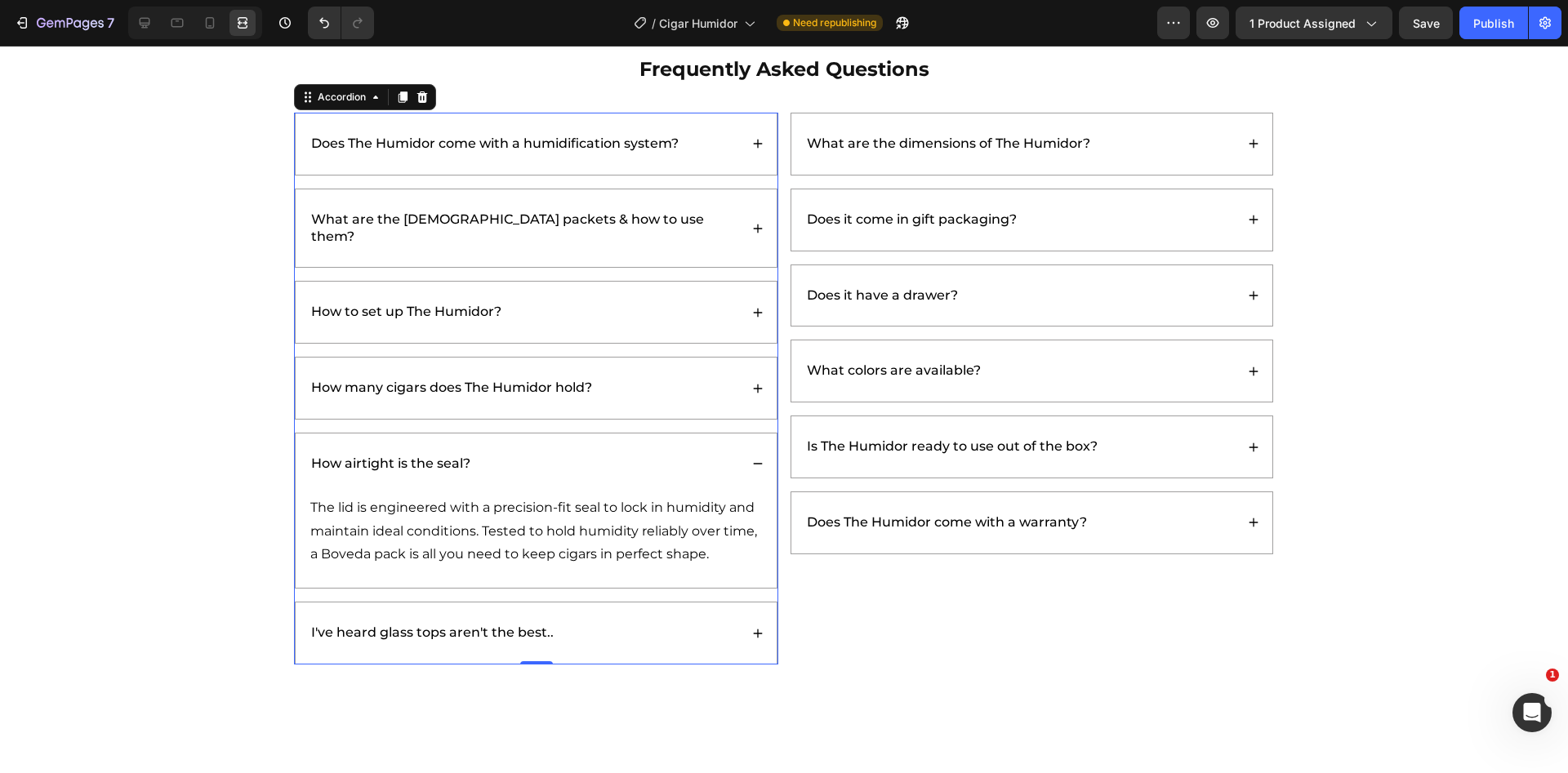
click at [586, 434] on div "How airtight is the seal?" at bounding box center [536, 464] width 481 height 62
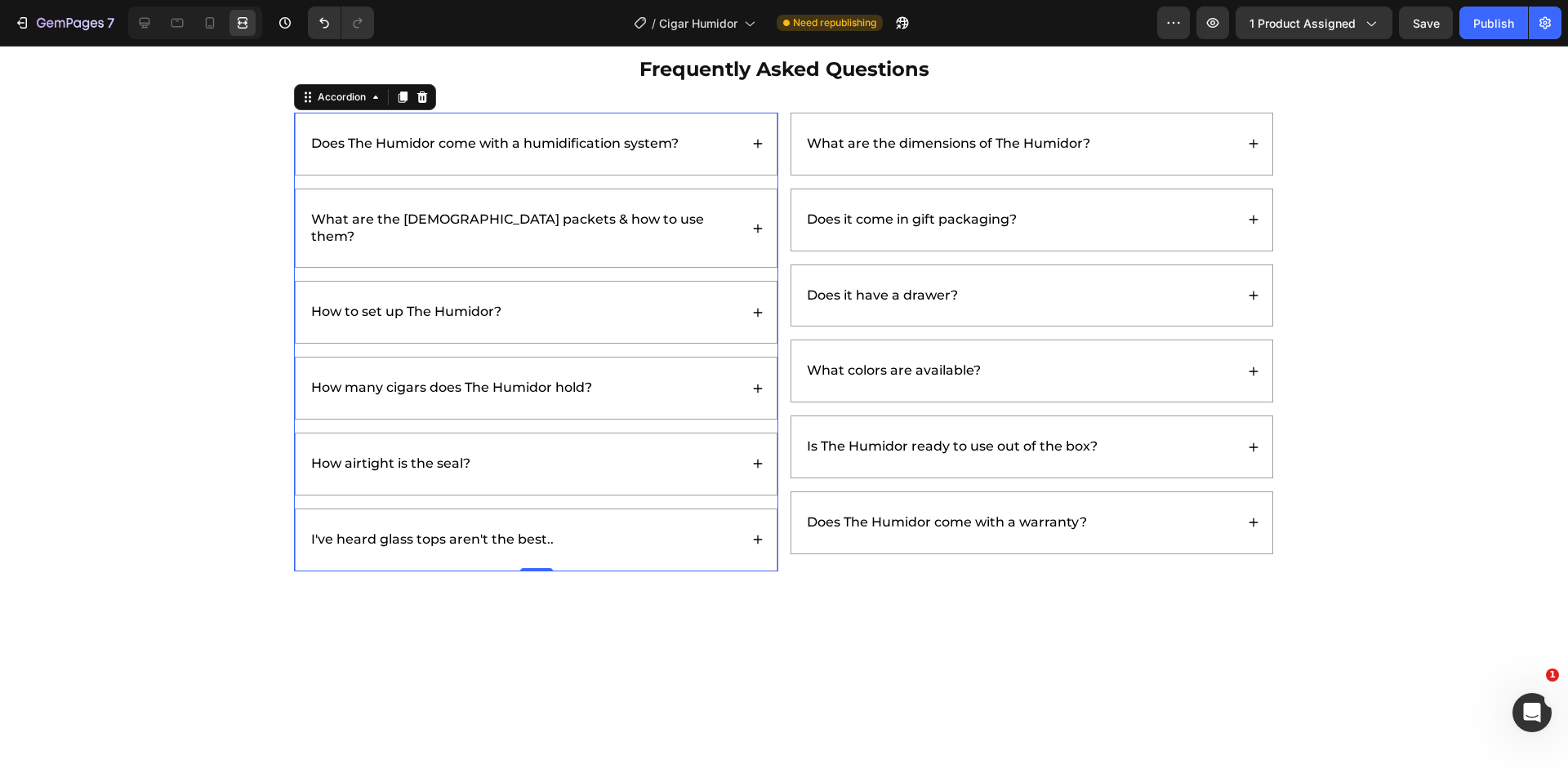
click at [590, 529] on div "I've heard glass tops aren't the best.." at bounding box center [524, 540] width 430 height 22
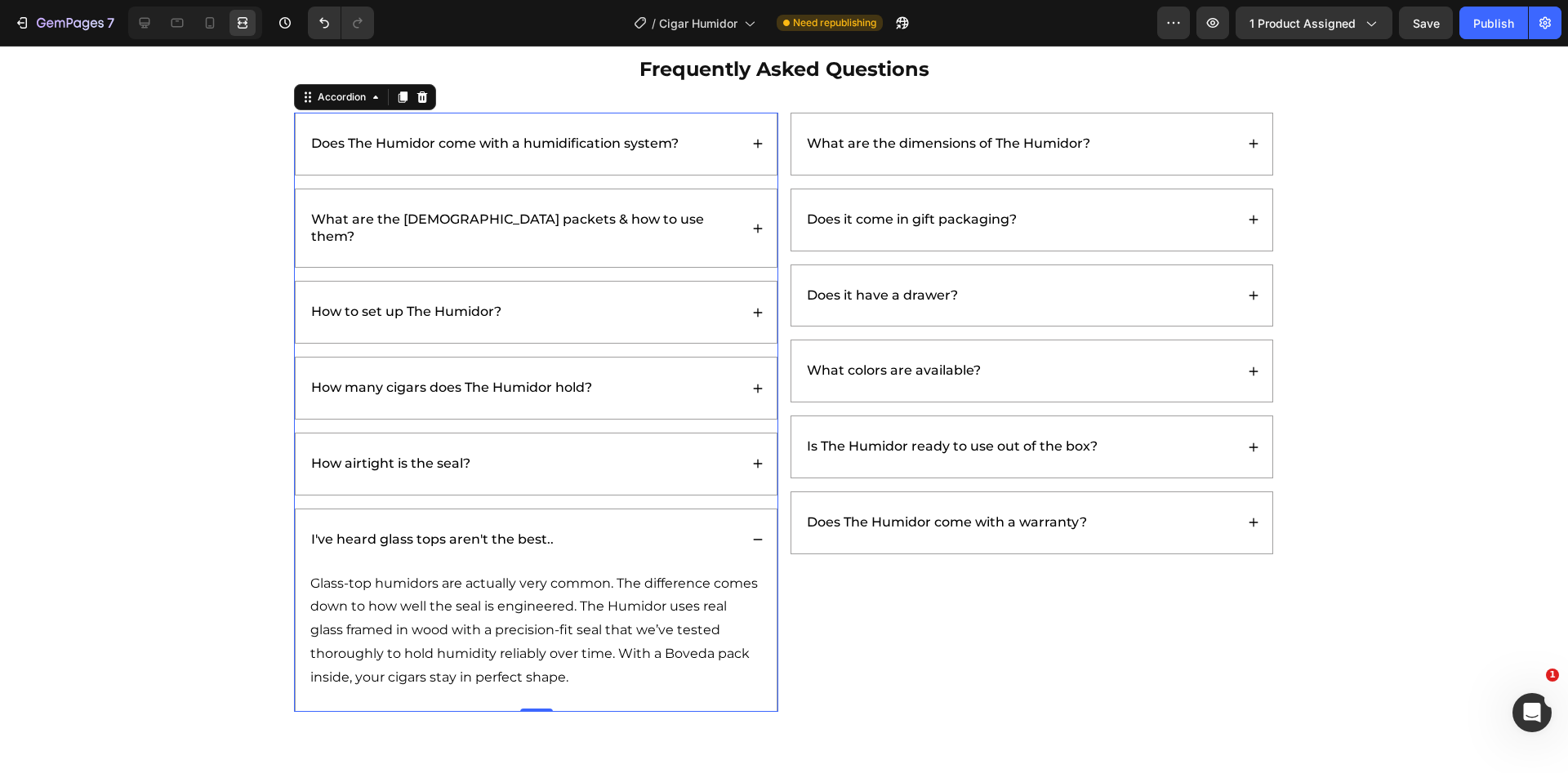
click at [706, 509] on div "I've heard glass tops aren't the best.." at bounding box center [536, 540] width 481 height 62
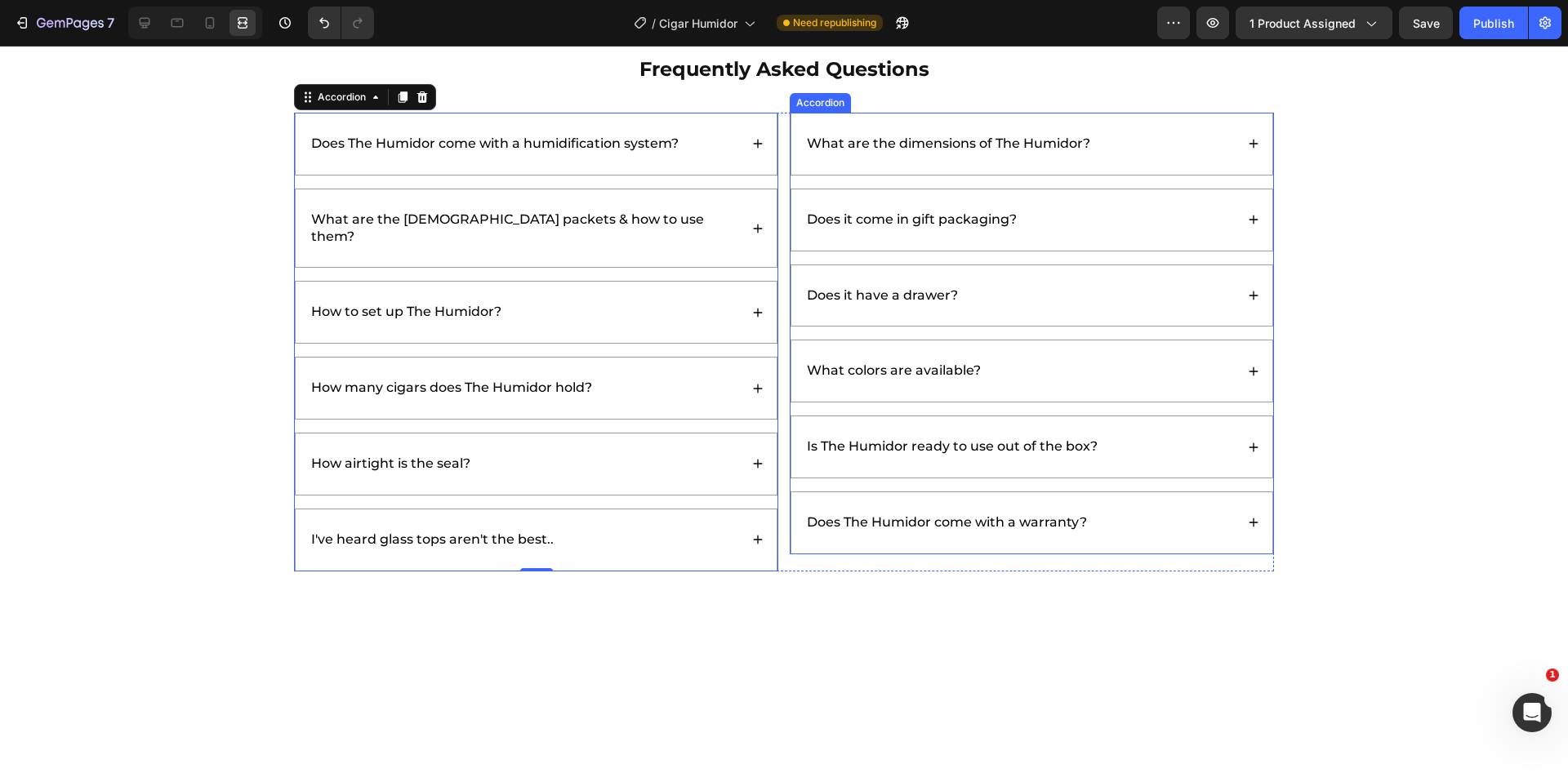
click at [1175, 145] on div "What are the dimensions of The Humidor?" at bounding box center [1019, 144] width 430 height 22
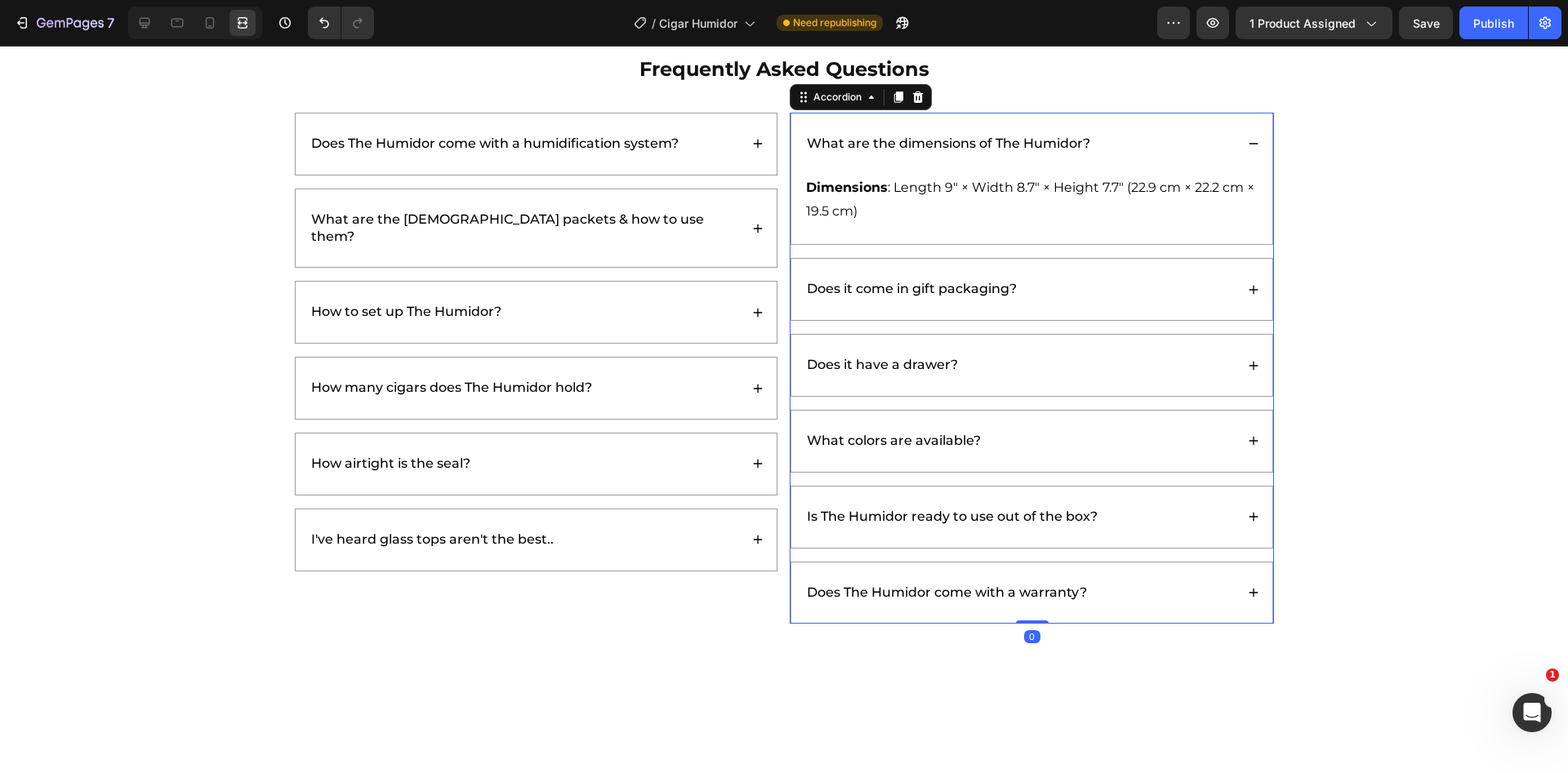
click at [1176, 145] on div "What are the dimensions of The Humidor?" at bounding box center [1019, 144] width 430 height 22
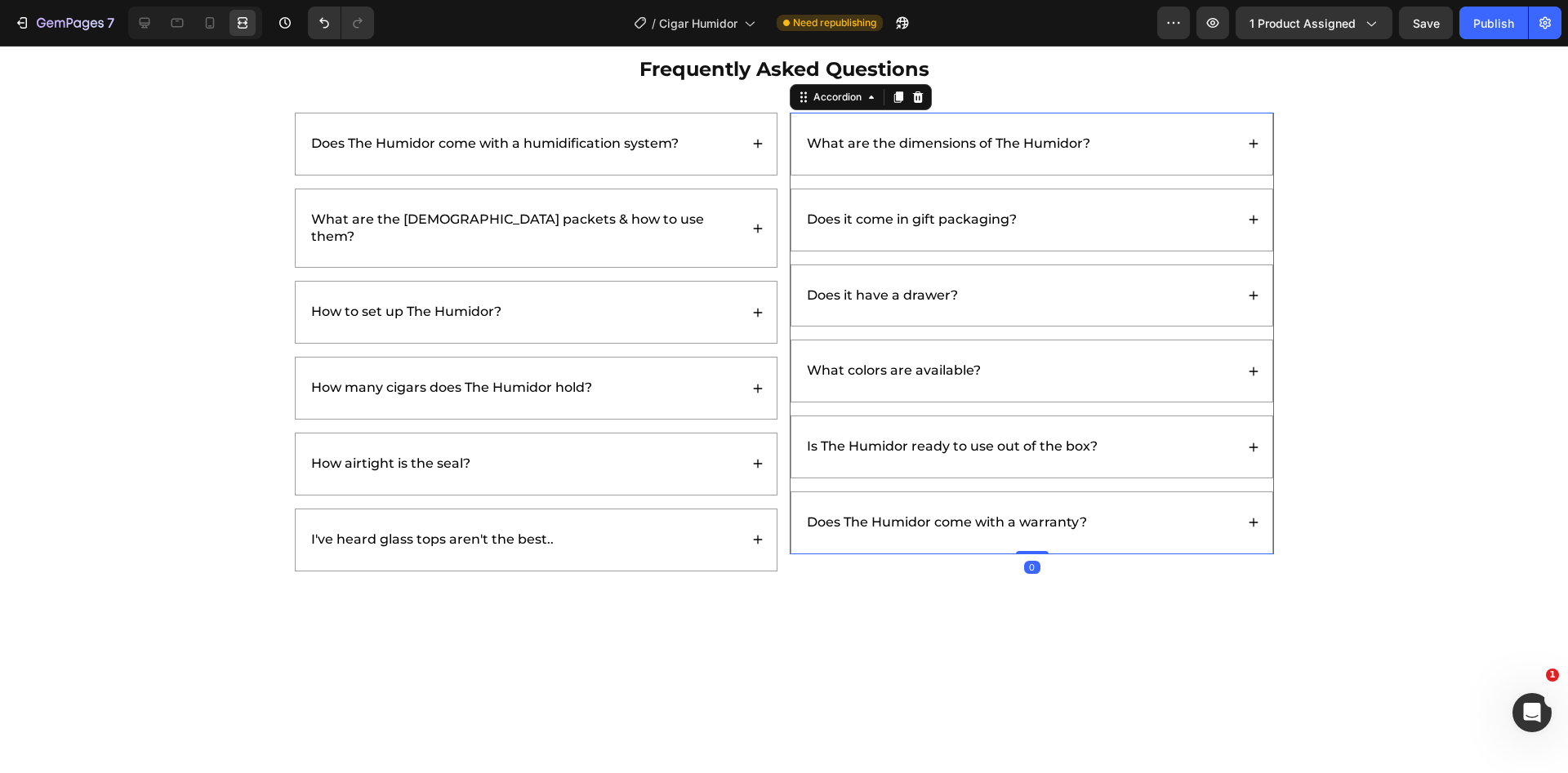
click at [1143, 227] on div "Does it come in gift packaging?" at bounding box center [1019, 220] width 430 height 22
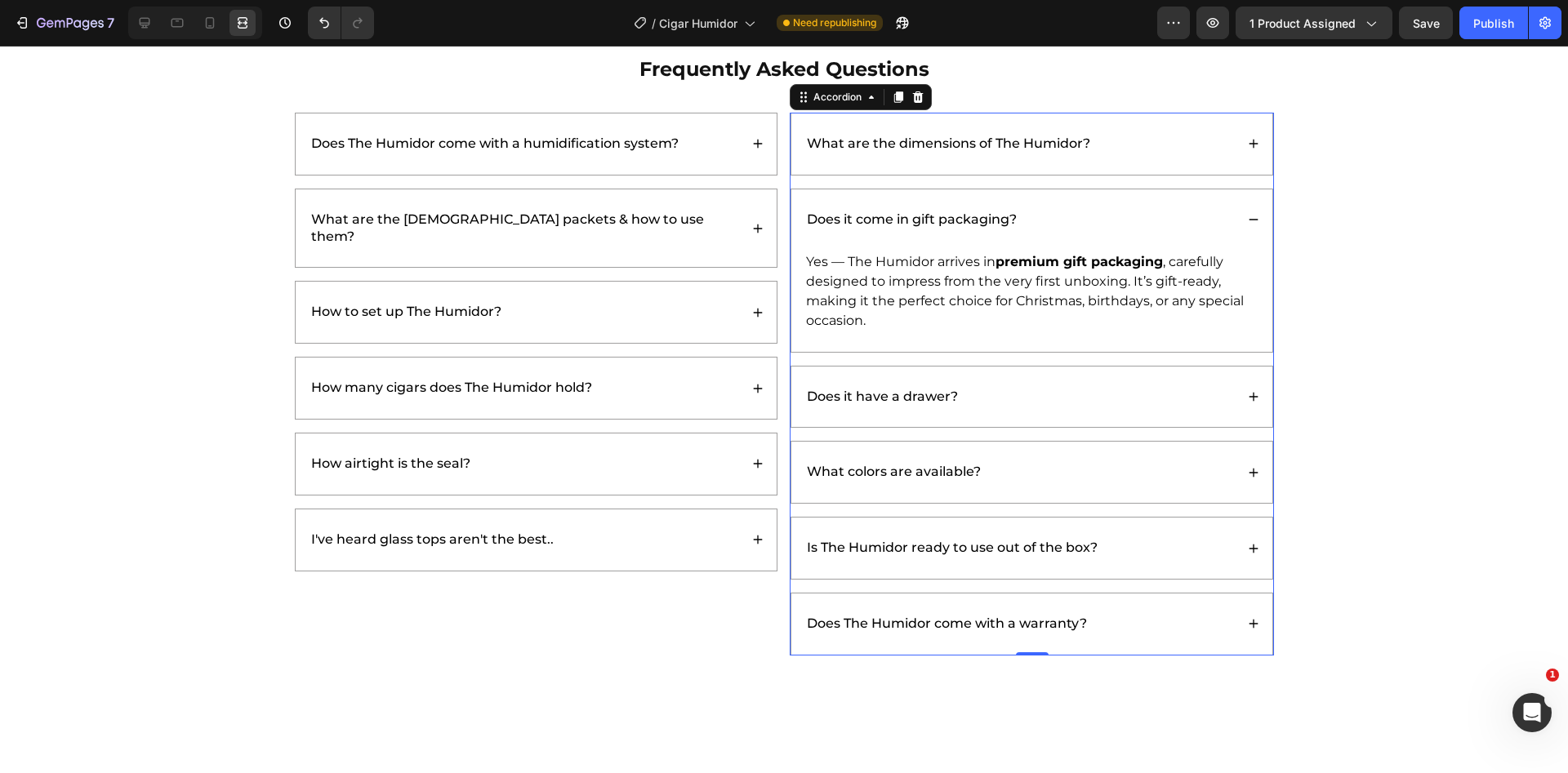
click at [1142, 209] on div "Does it come in gift packaging?" at bounding box center [1019, 220] width 430 height 22
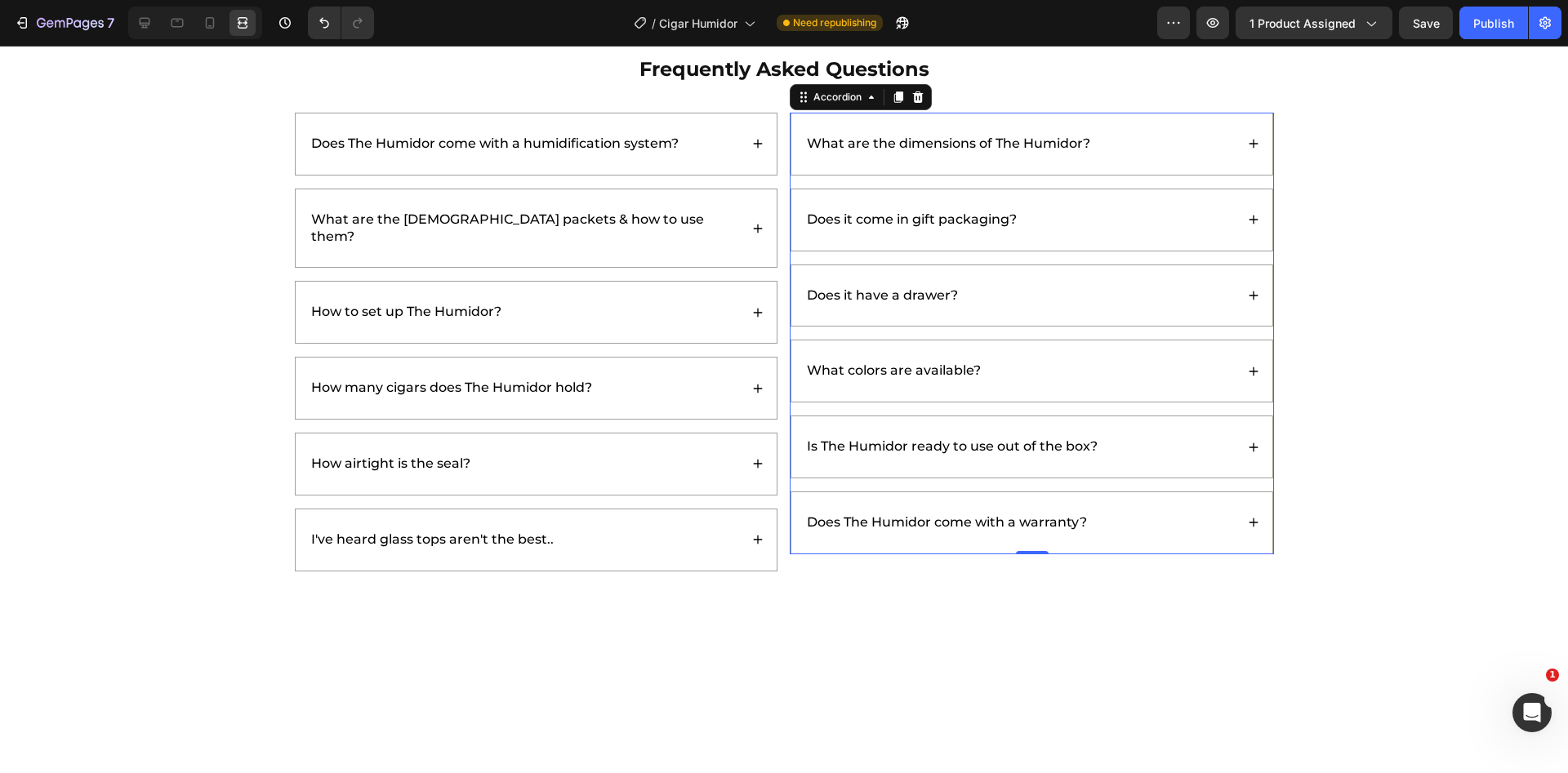
click at [1029, 295] on div "Does it have a drawer?" at bounding box center [1019, 296] width 430 height 22
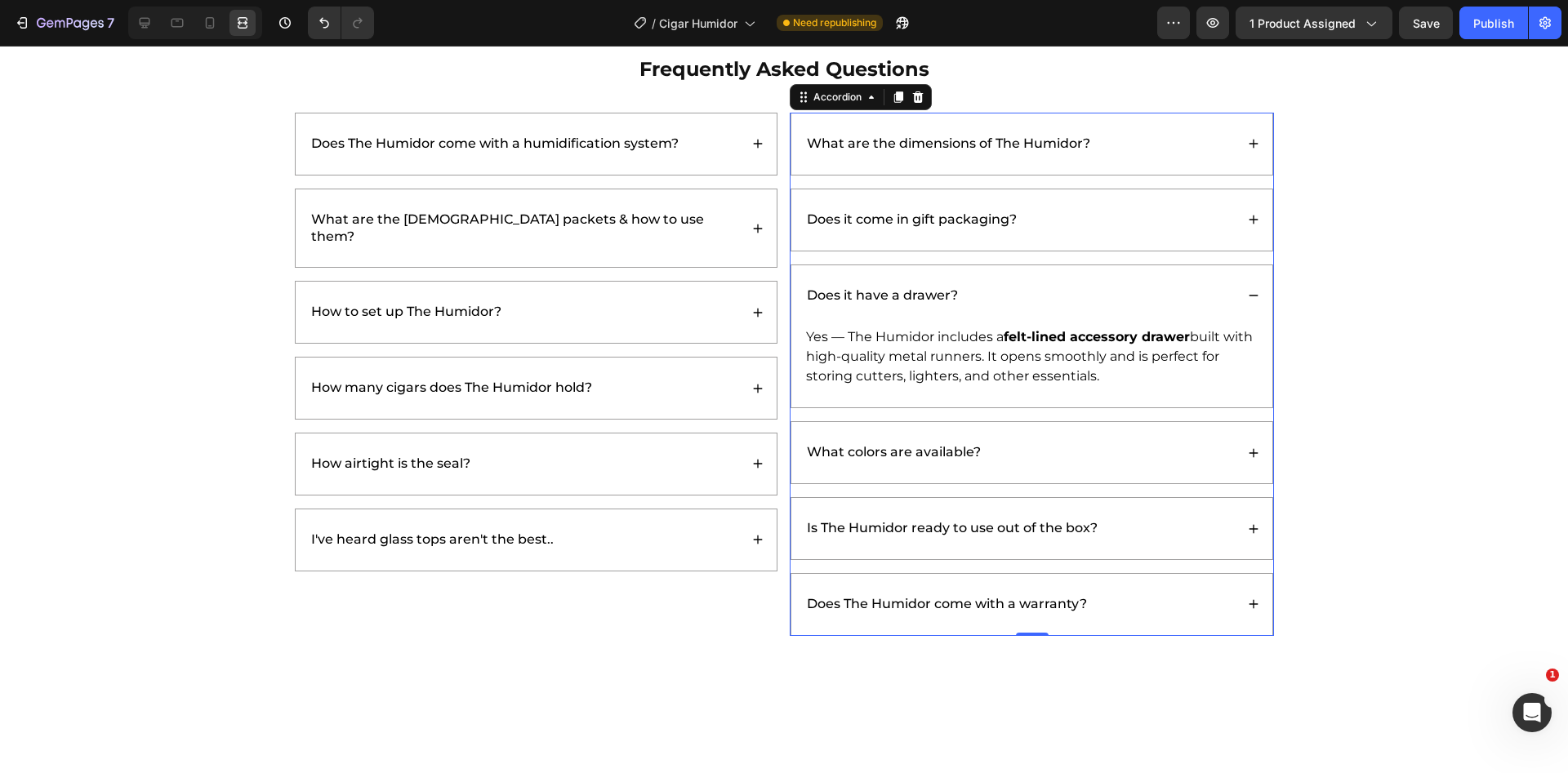
click at [1028, 295] on div "Does it have a drawer?" at bounding box center [1019, 296] width 430 height 22
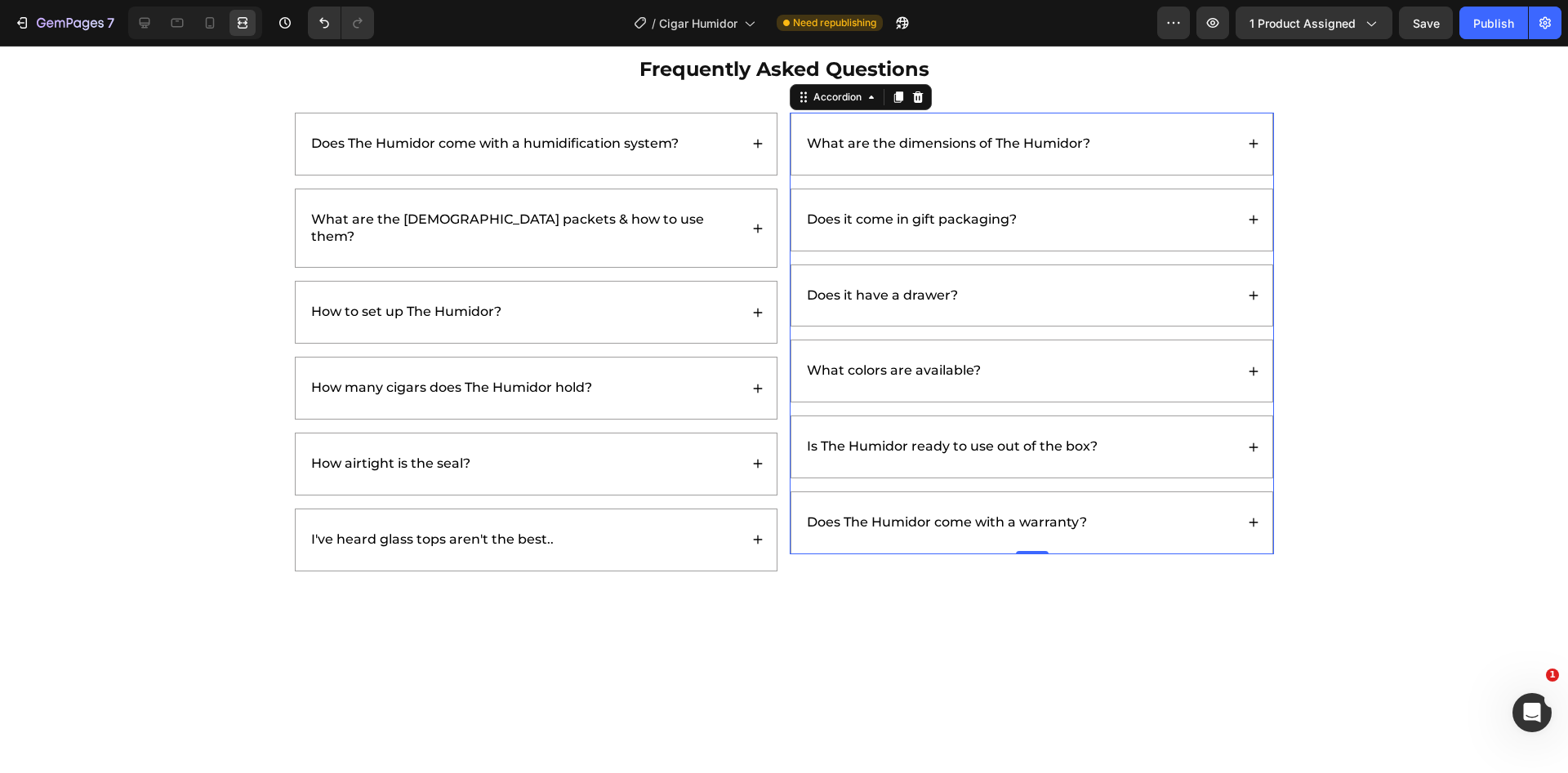
click at [1037, 366] on div "What colors are available?" at bounding box center [1019, 370] width 430 height 22
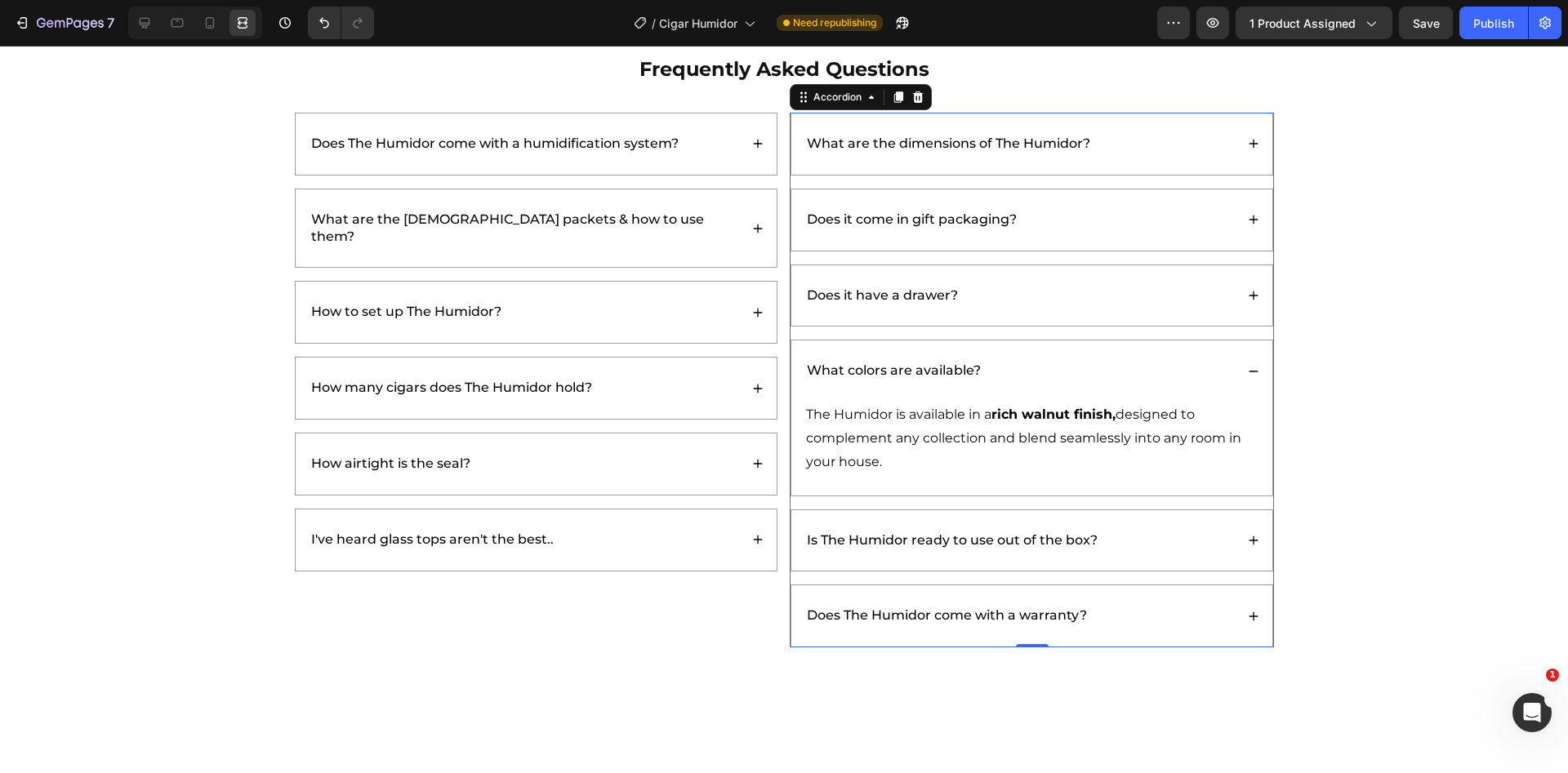
click at [1060, 361] on div "What colors are available?" at bounding box center [1019, 370] width 430 height 22
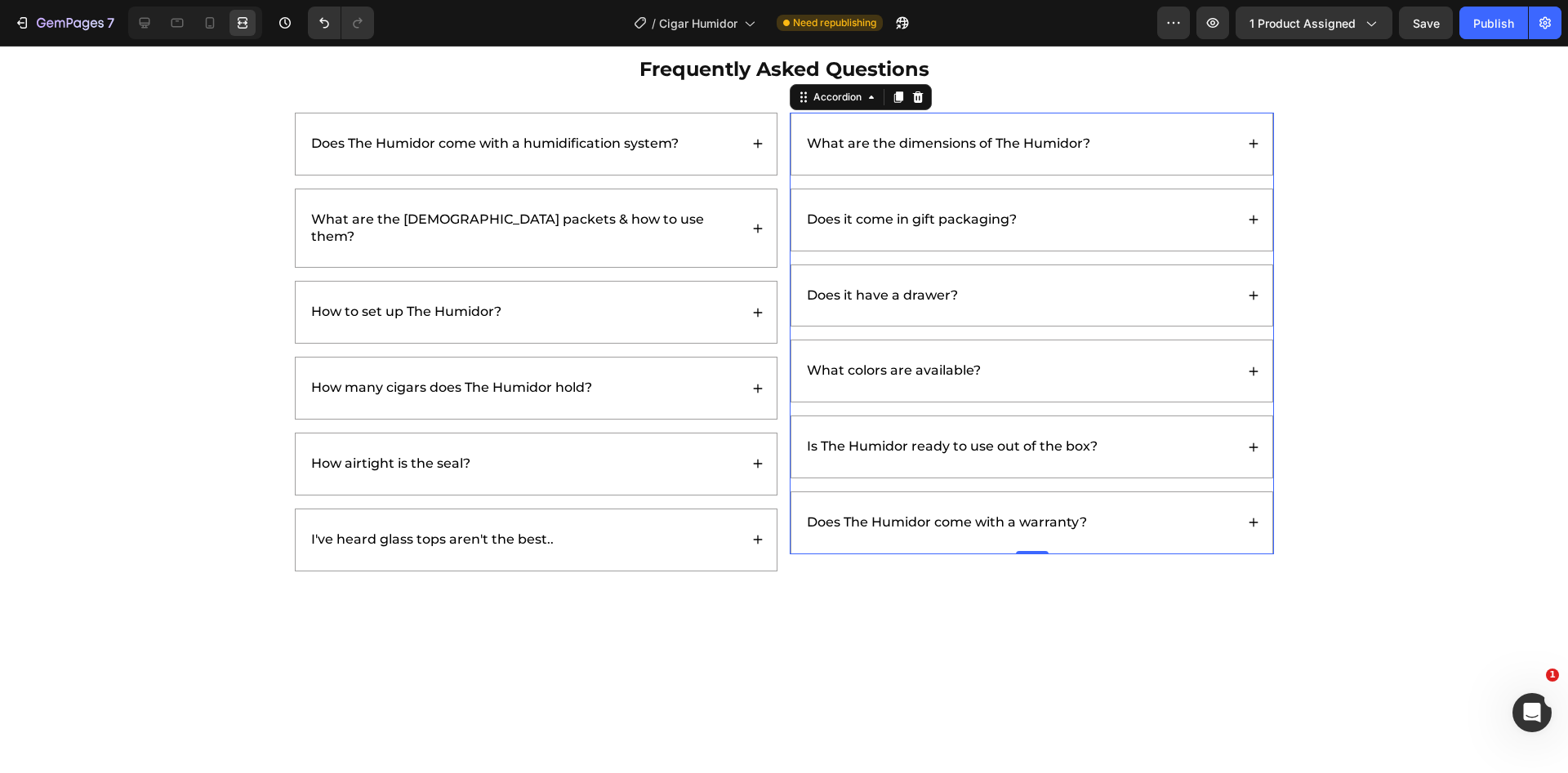
click at [1164, 438] on div "Is The Humidor ready to use out of the box?" at bounding box center [1019, 447] width 430 height 22
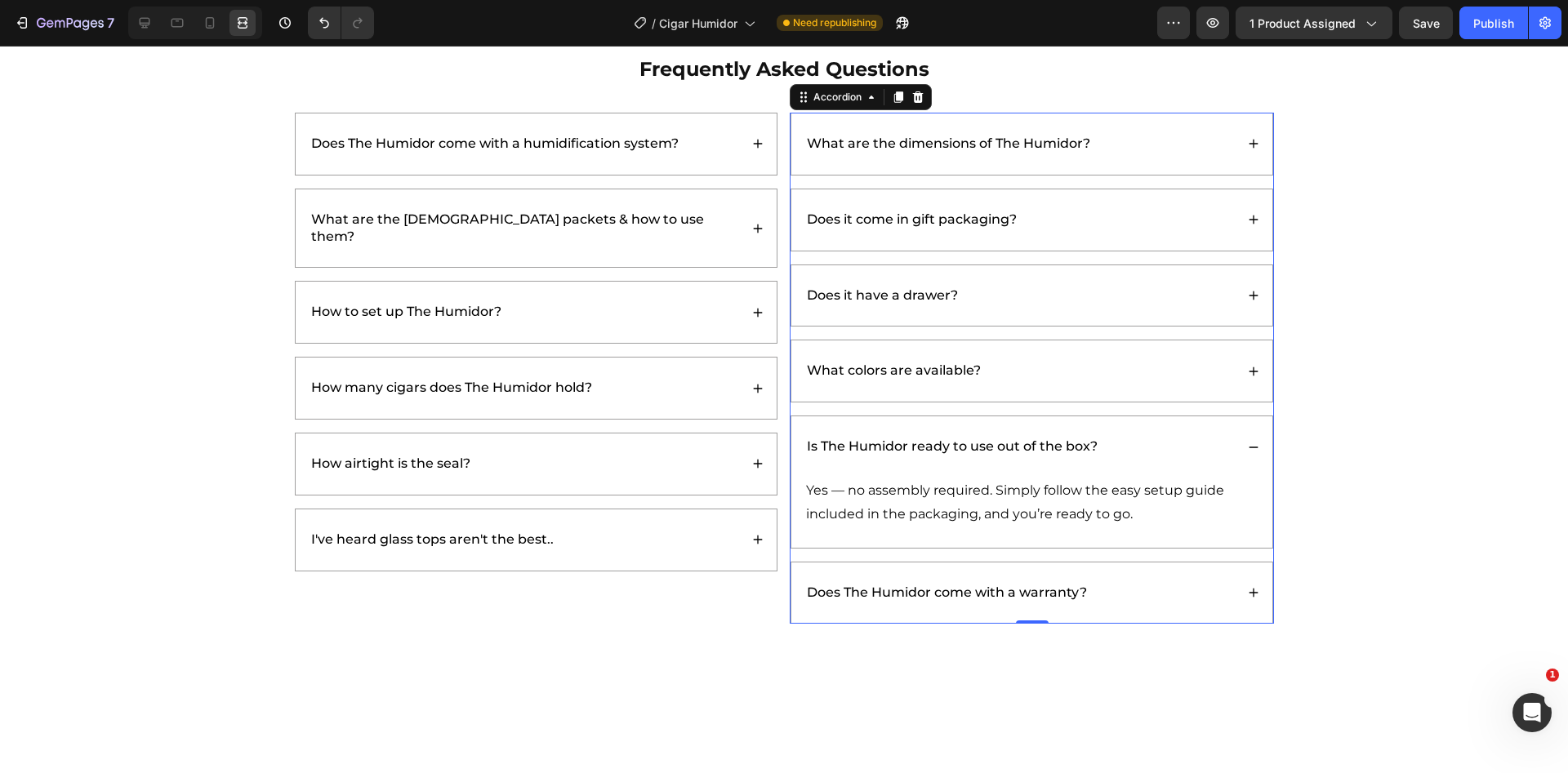
click at [1084, 378] on div "What colors are available?" at bounding box center [1019, 370] width 430 height 22
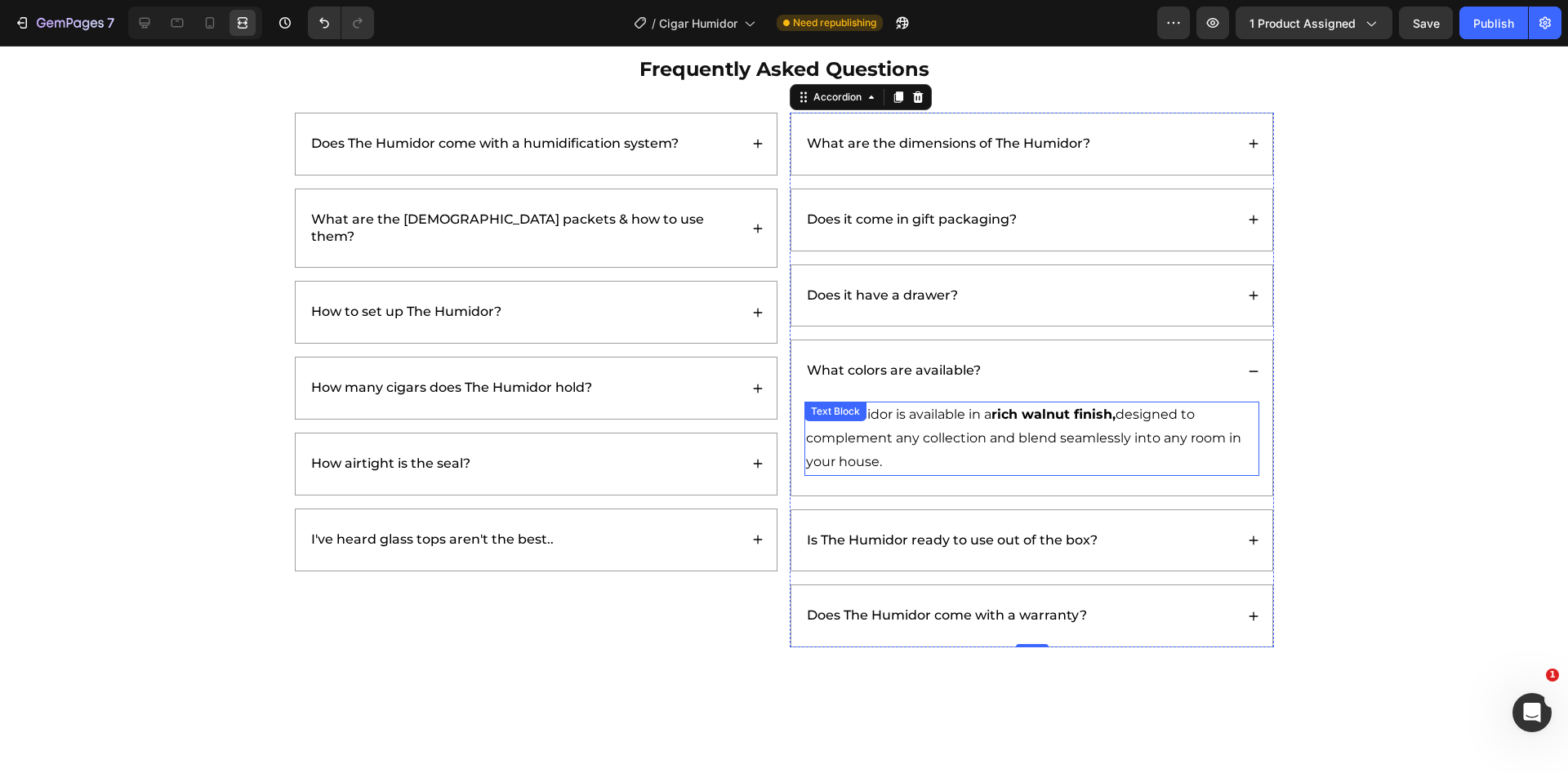
click at [1026, 412] on strong "rich walnut finish," at bounding box center [1053, 414] width 124 height 16
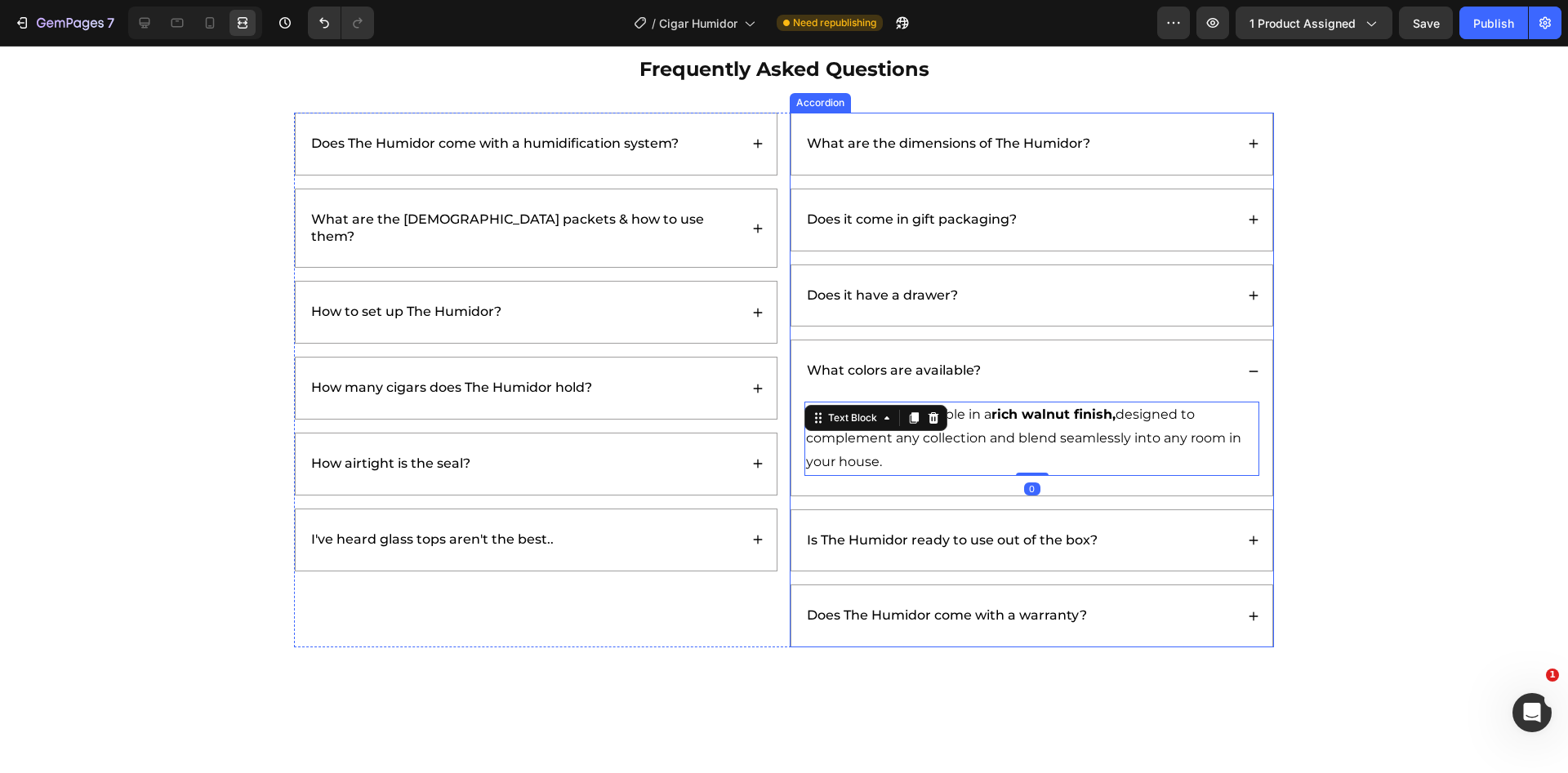
click at [1010, 378] on div "What colors are available?" at bounding box center [1019, 370] width 430 height 22
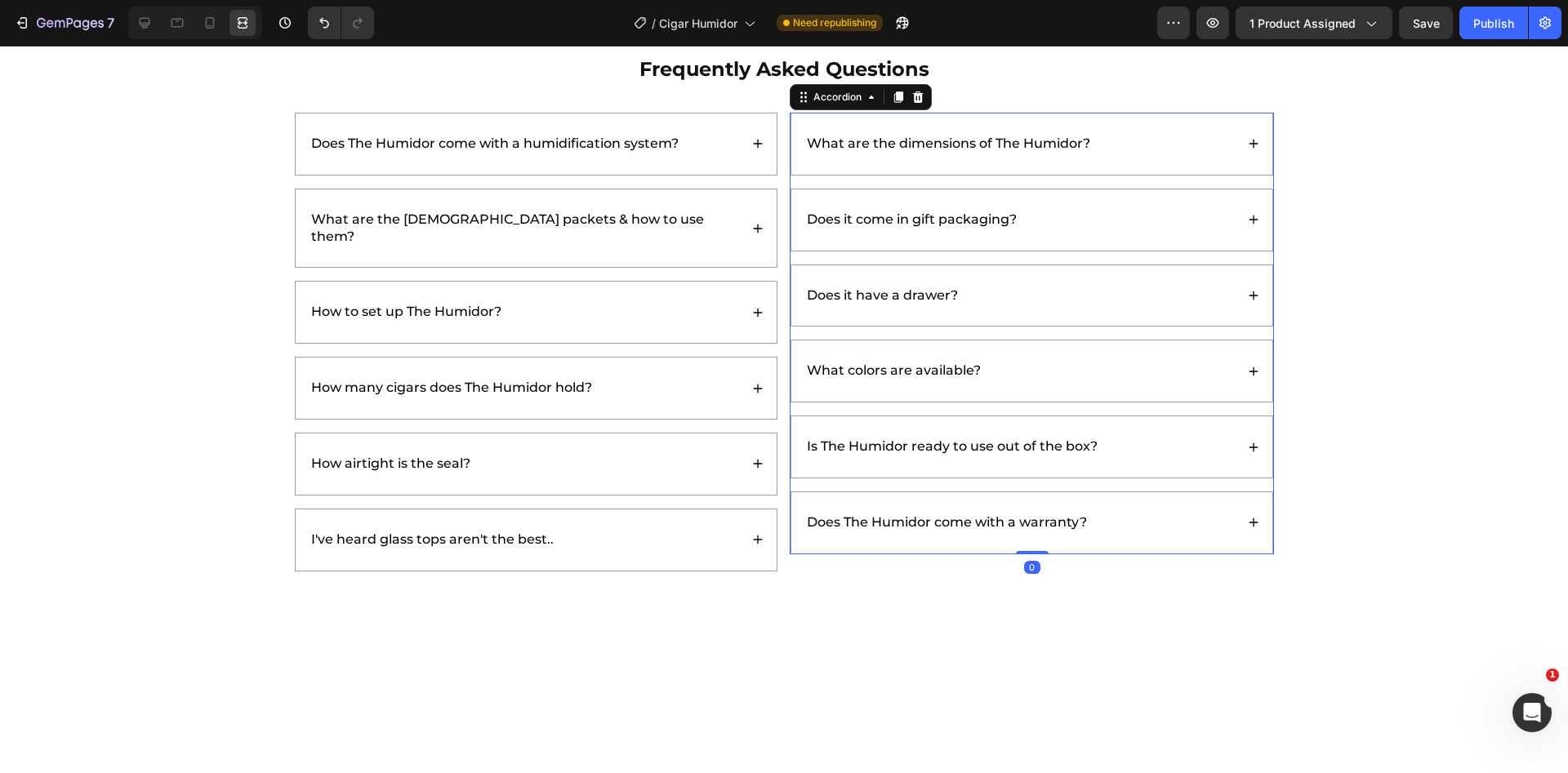
click at [1169, 433] on div "Is The Humidor ready to use out of the box?" at bounding box center [1032, 447] width 481 height 62
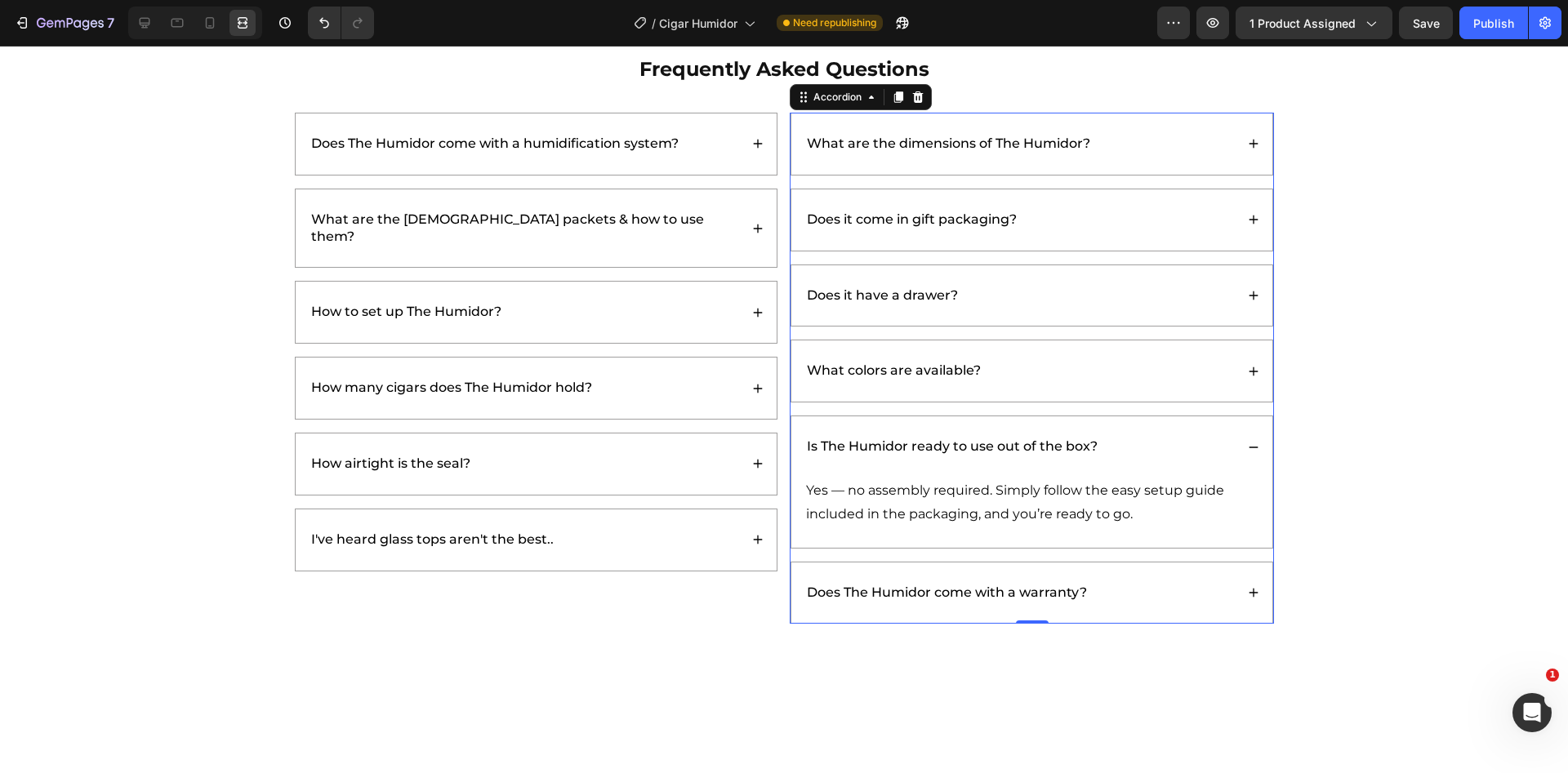
drag, startPoint x: 1121, startPoint y: 444, endPoint x: 1109, endPoint y: 491, distance: 48.5
click at [1121, 444] on div "Is The Humidor ready to use out of the box?" at bounding box center [1019, 447] width 430 height 22
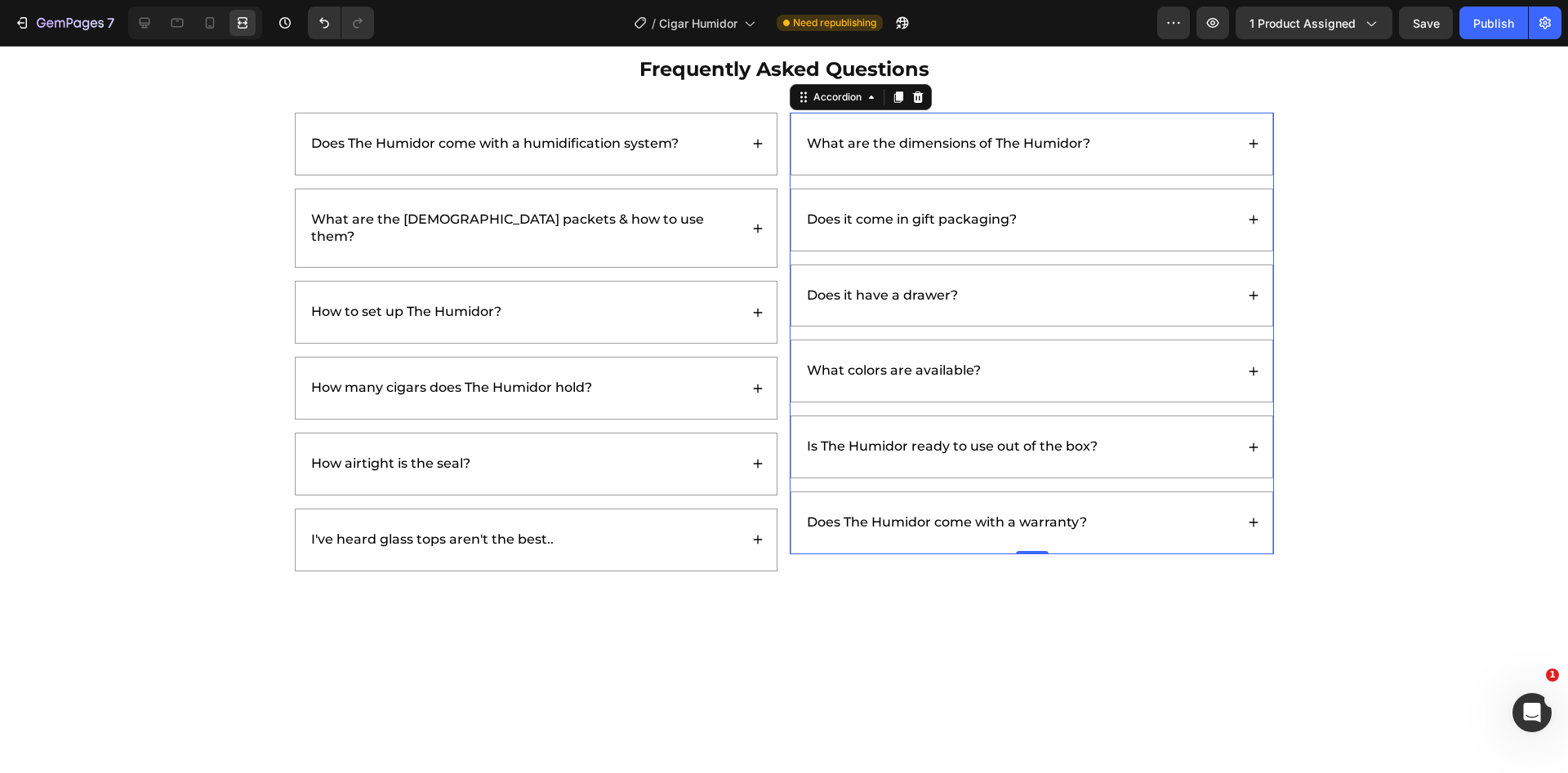
click at [1152, 517] on div "Does The Humidor come with a warranty?" at bounding box center [1019, 522] width 430 height 22
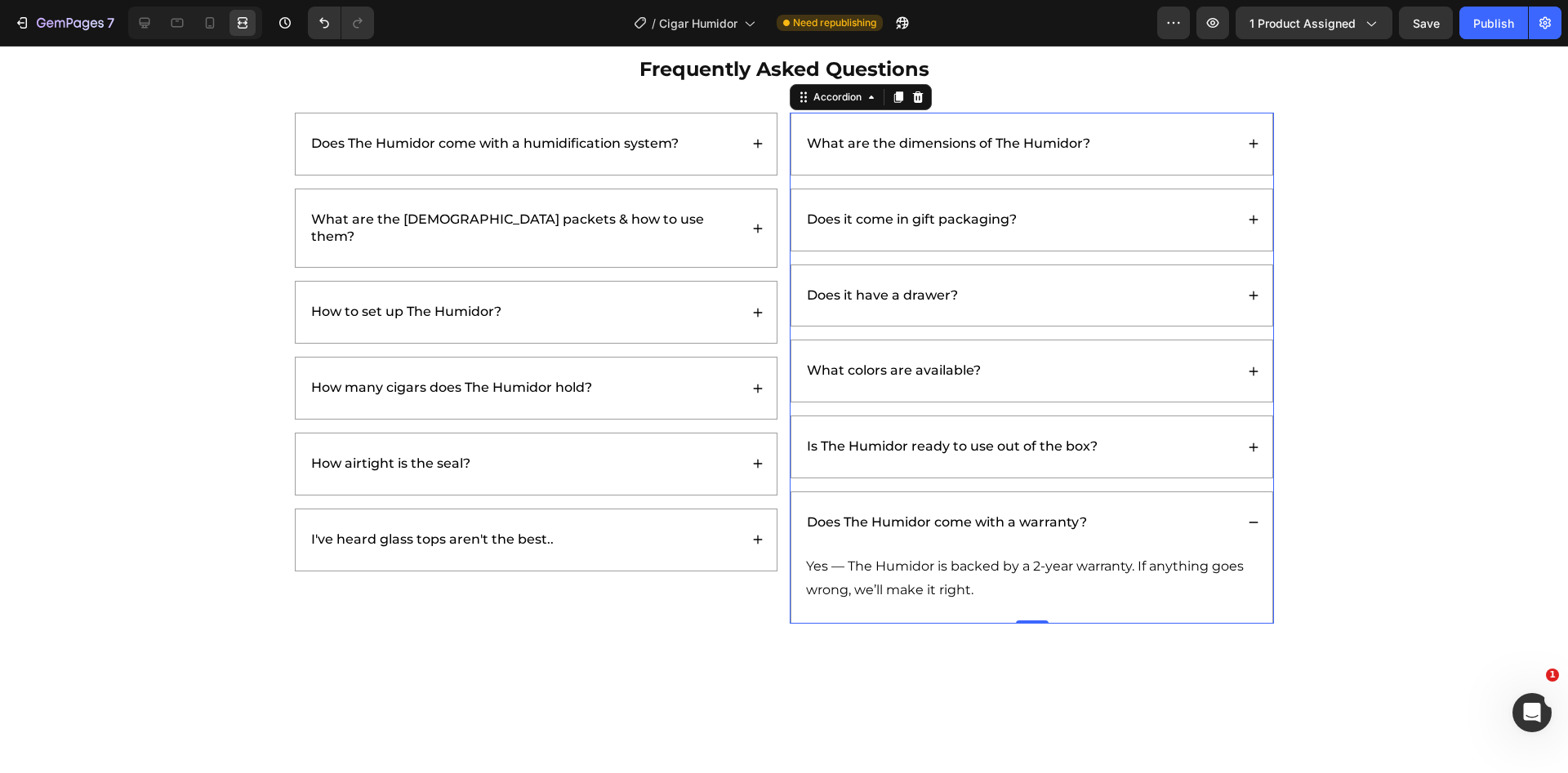
click at [1152, 515] on div "Does The Humidor come with a warranty?" at bounding box center [1019, 522] width 430 height 22
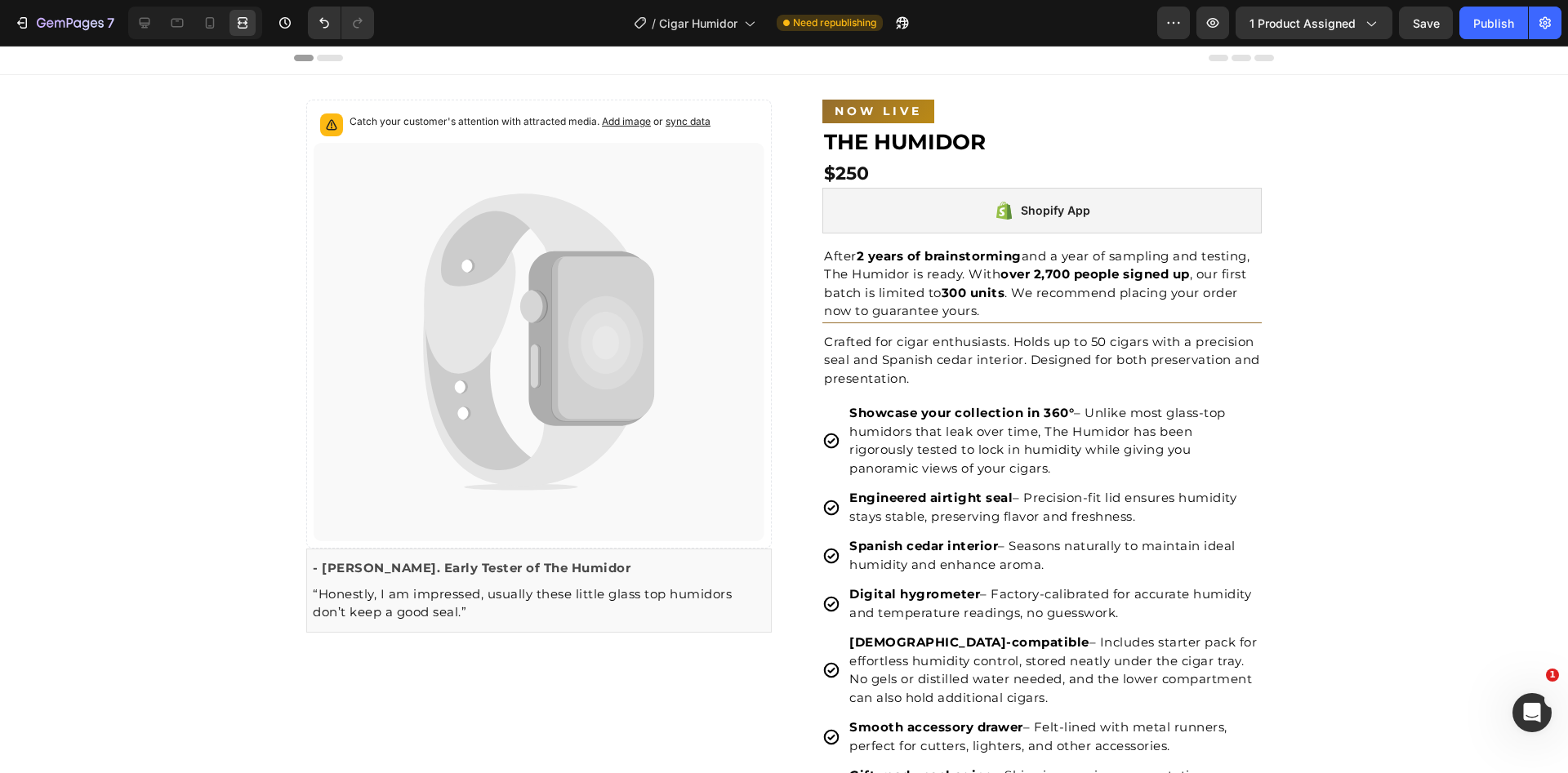
scroll to position [0, 0]
